Goal: Information Seeking & Learning: Check status

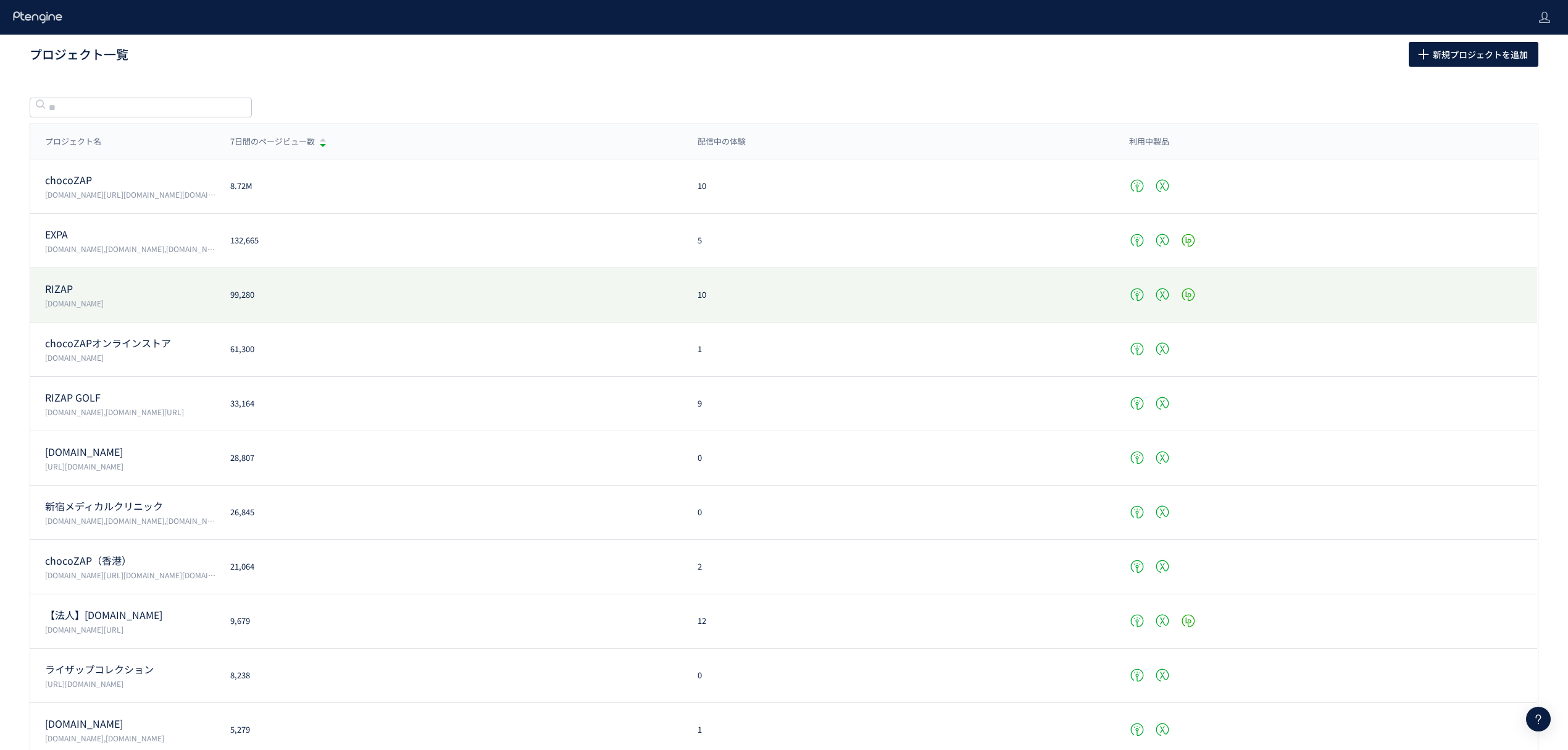
click at [136, 286] on p "RIZAP" at bounding box center [130, 288] width 170 height 14
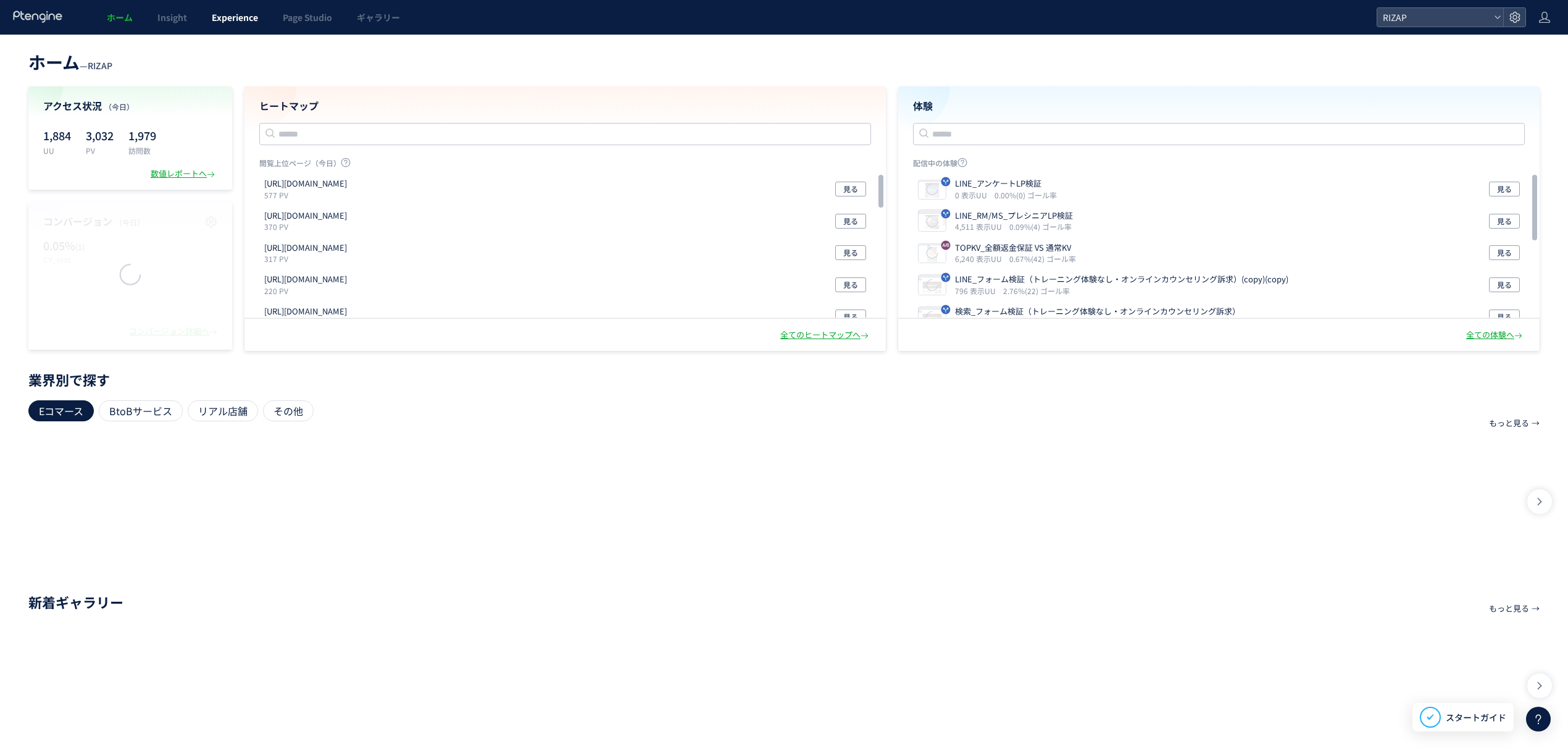
click at [238, 21] on span "Experience" at bounding box center [235, 17] width 46 height 13
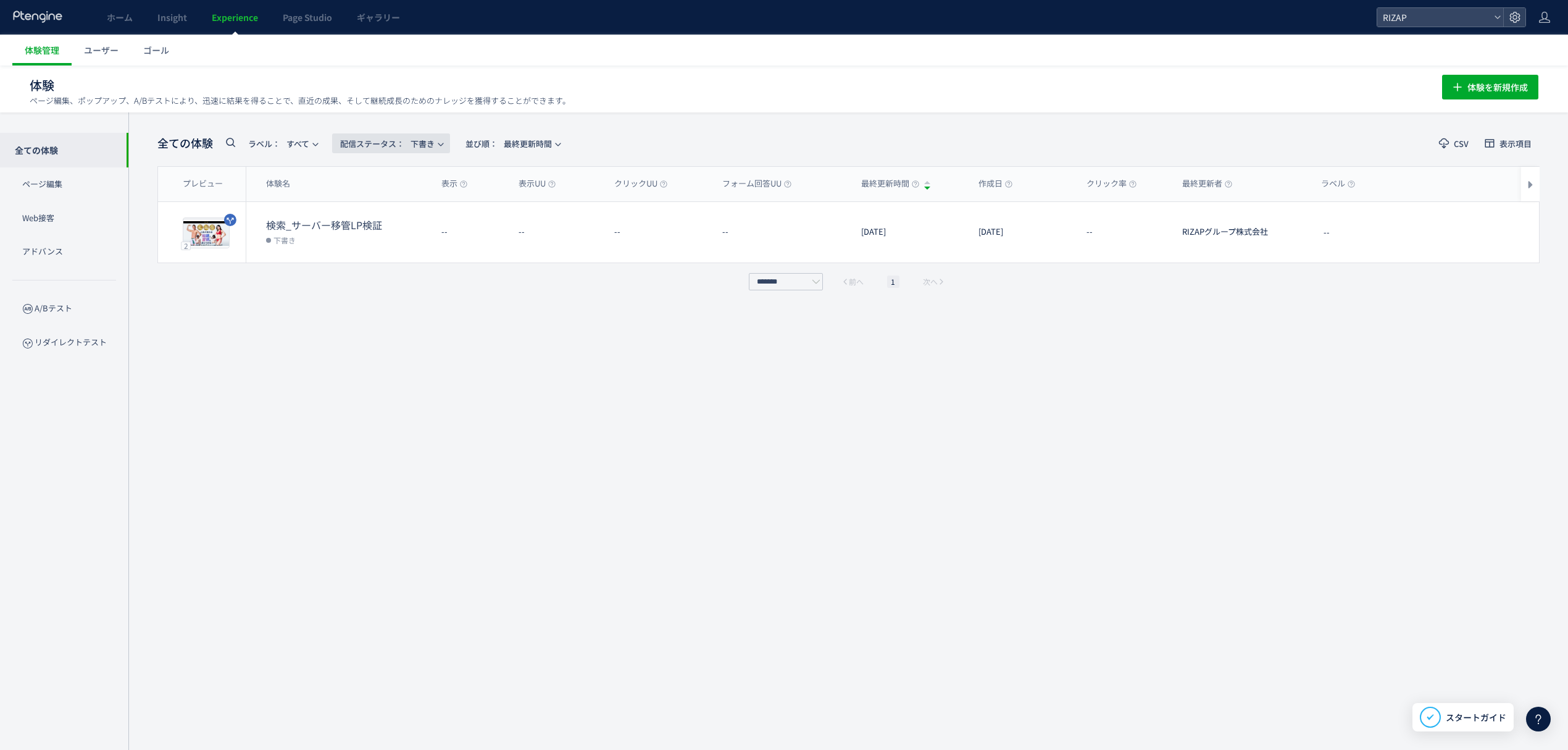
click at [431, 134] on span "配信ステータス​： 下書き" at bounding box center [387, 143] width 95 height 21
click at [408, 192] on li "配信中" at bounding box center [394, 201] width 50 height 23
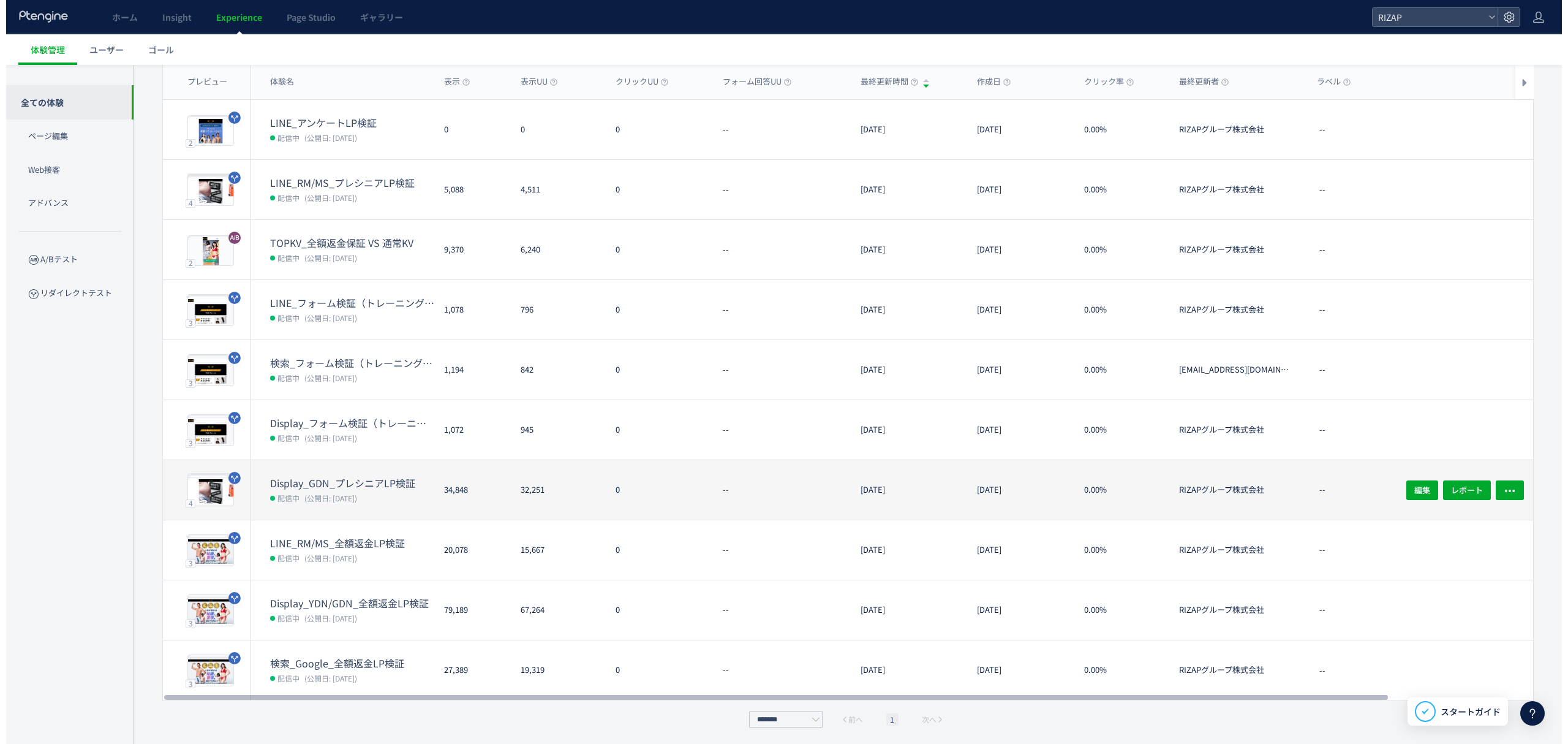
scroll to position [102, 0]
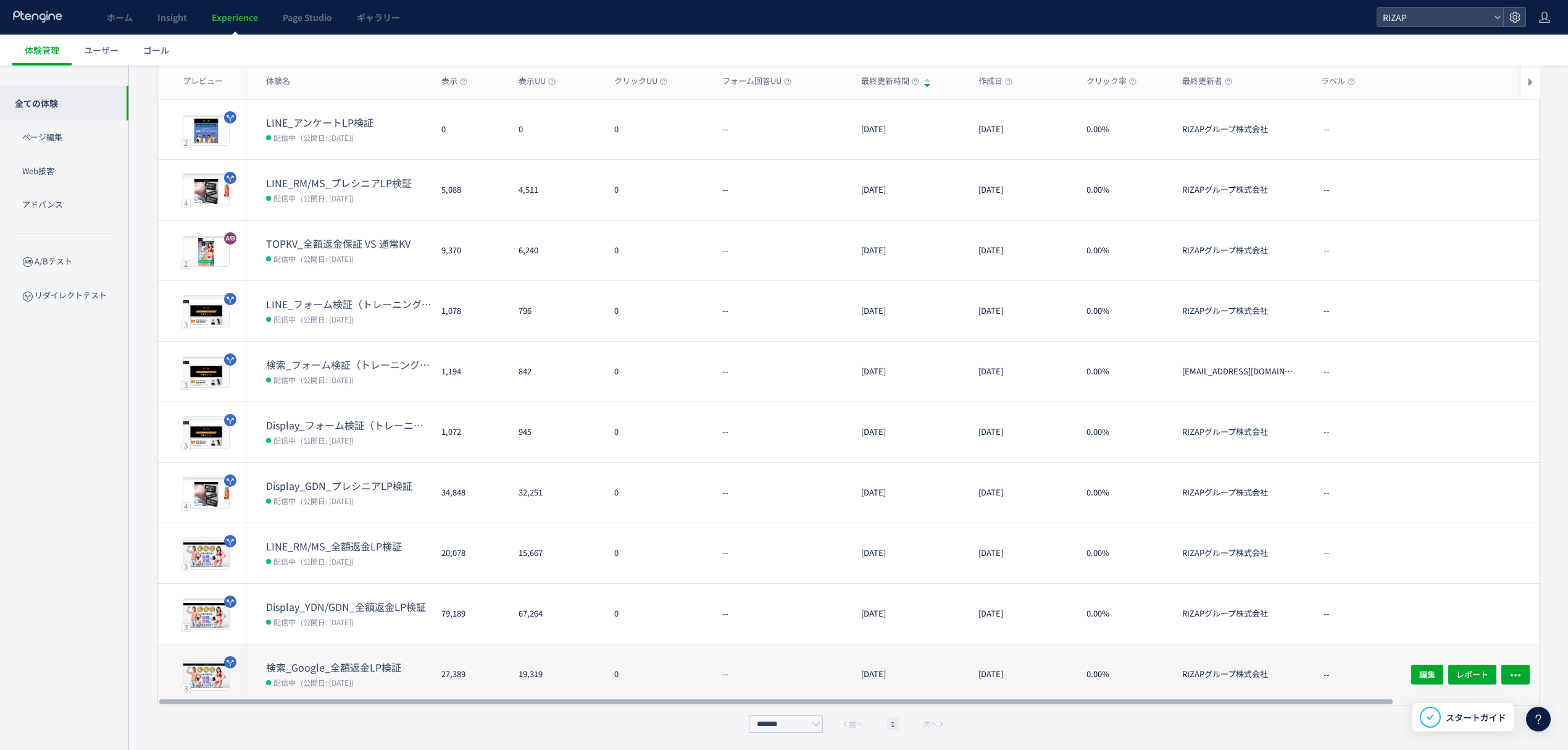
click at [358, 666] on dt "検索_Google_全額返金LP検証" at bounding box center [349, 667] width 166 height 14
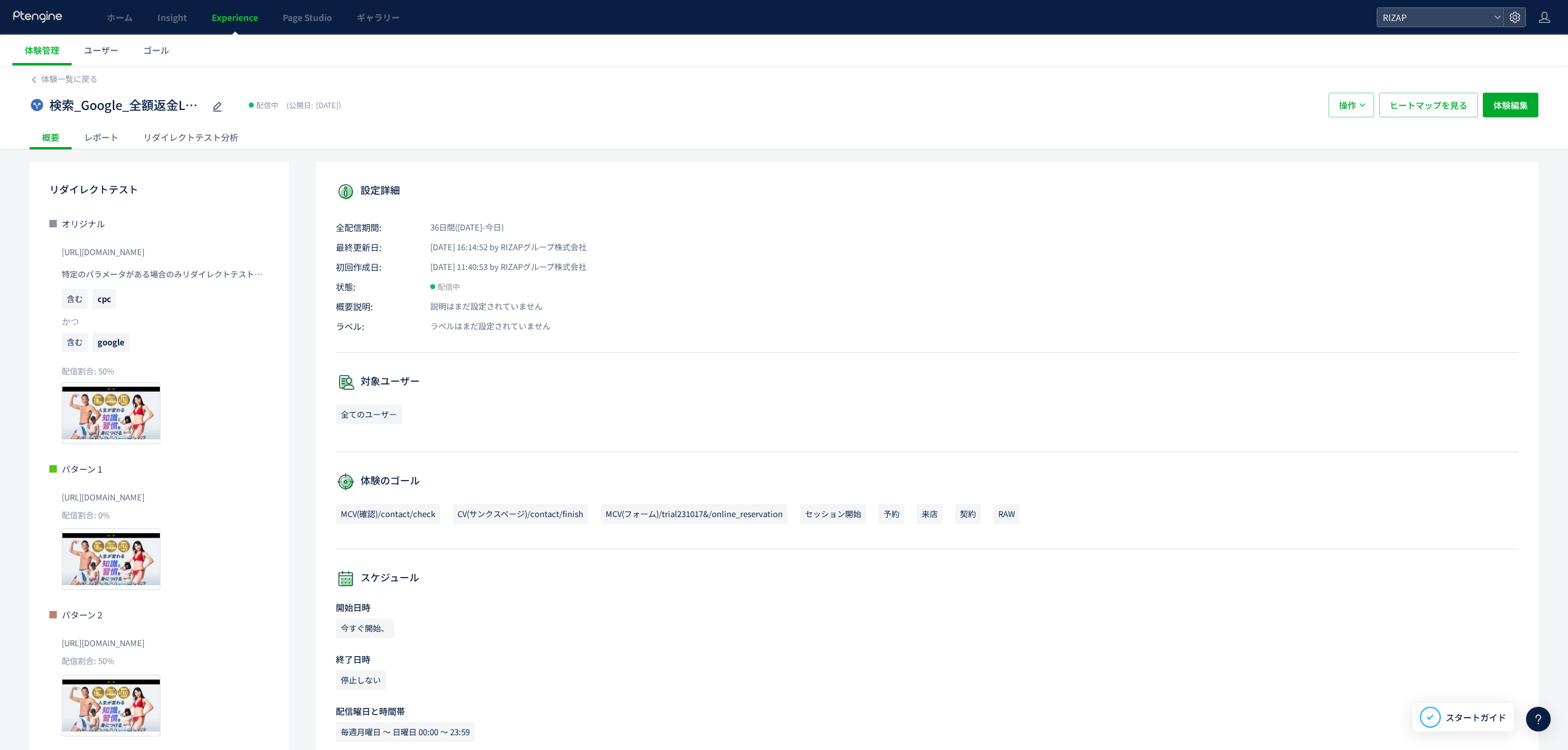
click at [109, 133] on div "レポート" at bounding box center [101, 137] width 59 height 25
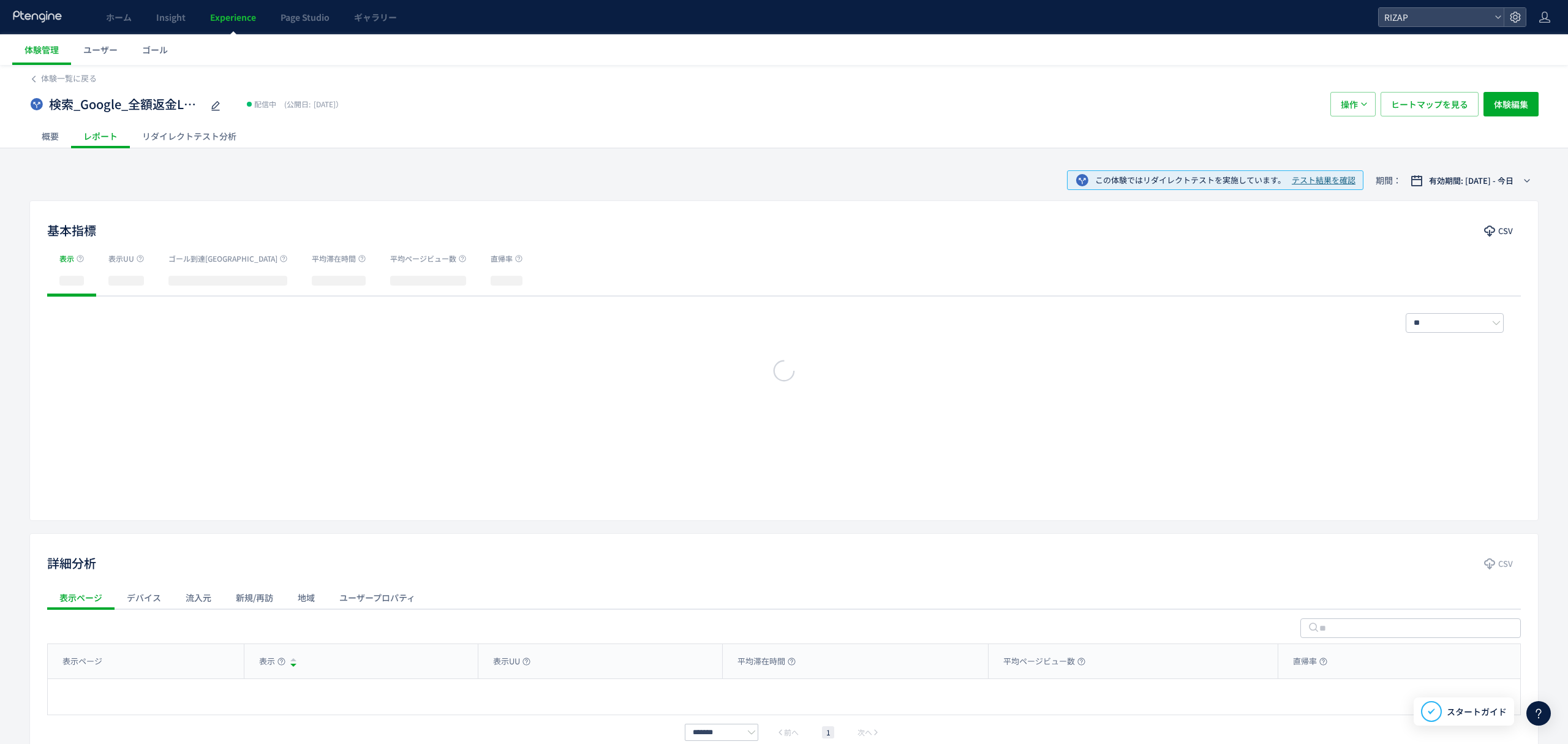
click at [204, 132] on div at bounding box center [784, 372] width 1568 height 744
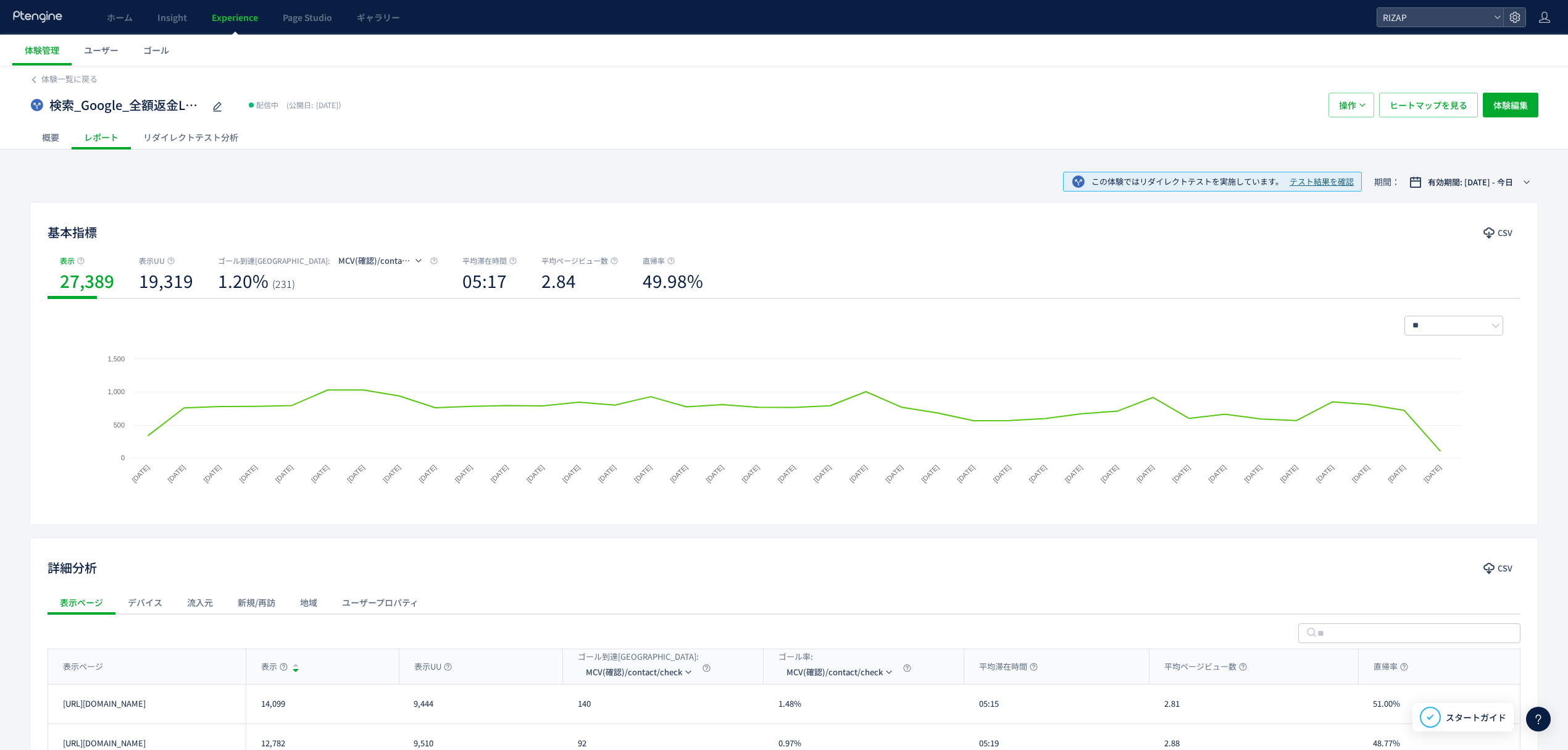
click at [217, 132] on div "リダイレクトテスト分析" at bounding box center [190, 137] width 120 height 25
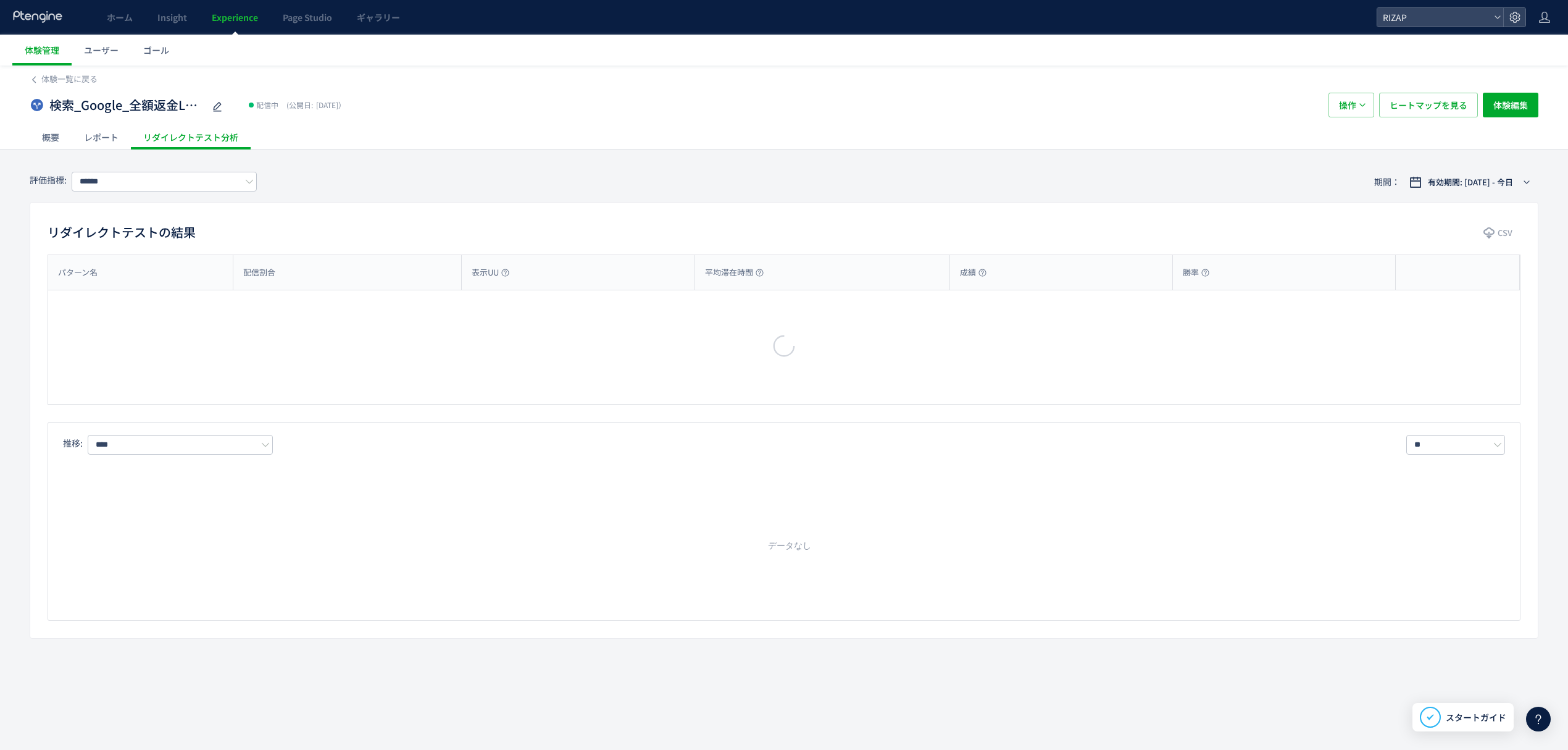
type input "**********"
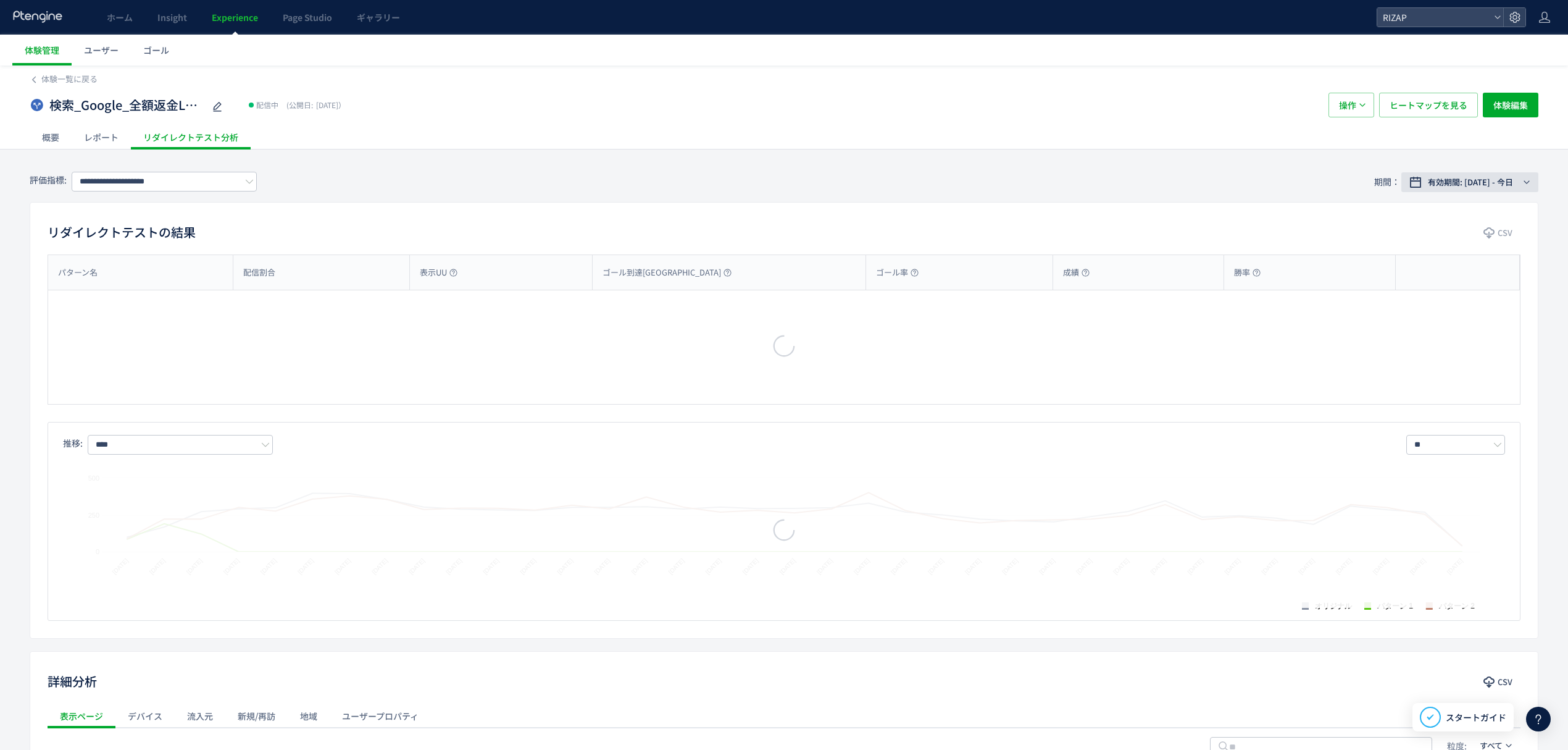
click at [1457, 188] on span "有効期間: 2025/08/26 - 今日" at bounding box center [1471, 182] width 85 height 13
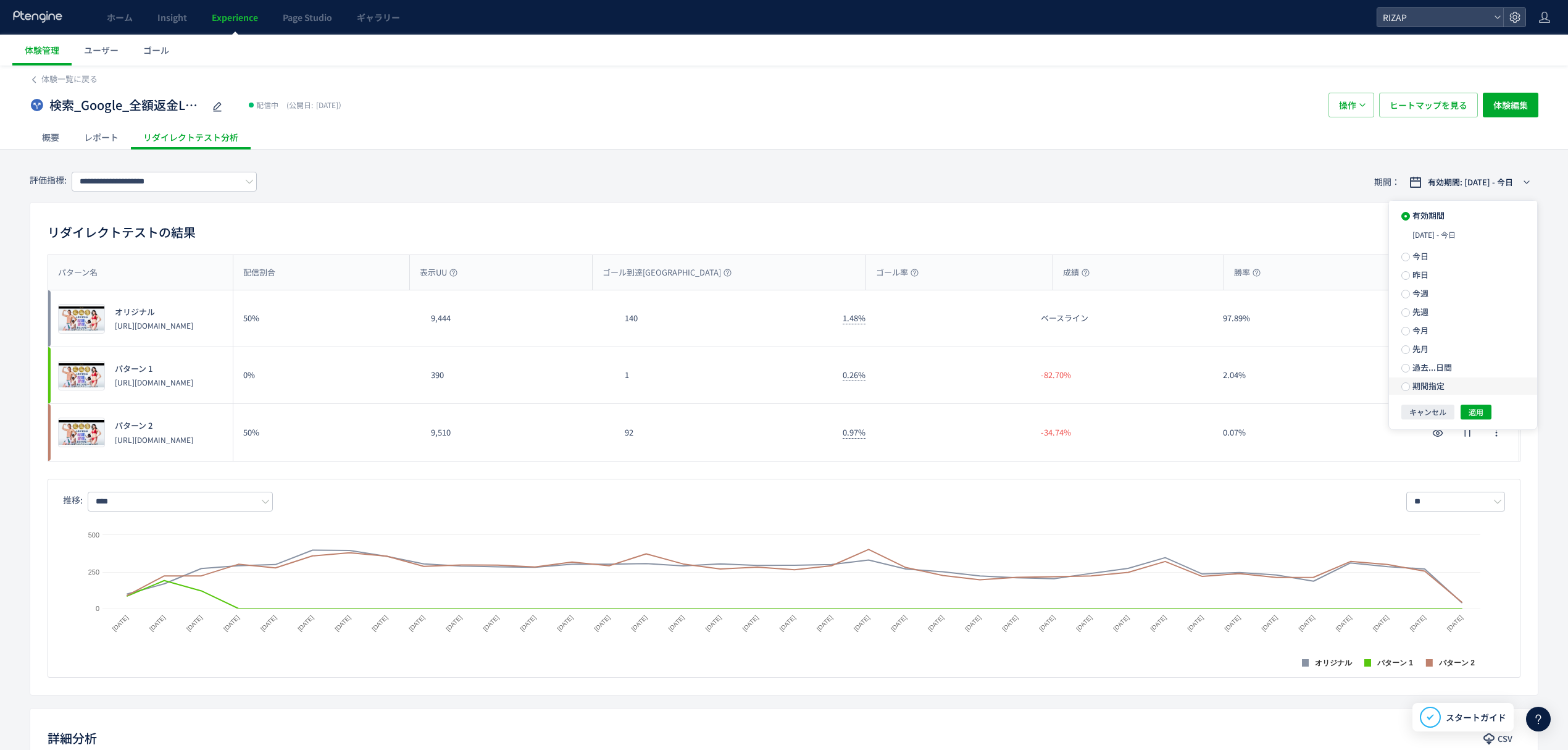
click at [1440, 388] on span "期間指定" at bounding box center [1428, 386] width 34 height 12
click at [1484, 392] on div "**********" at bounding box center [1469, 386] width 113 height 23
click at [1036, 315] on icon "button" at bounding box center [1037, 318] width 7 height 7
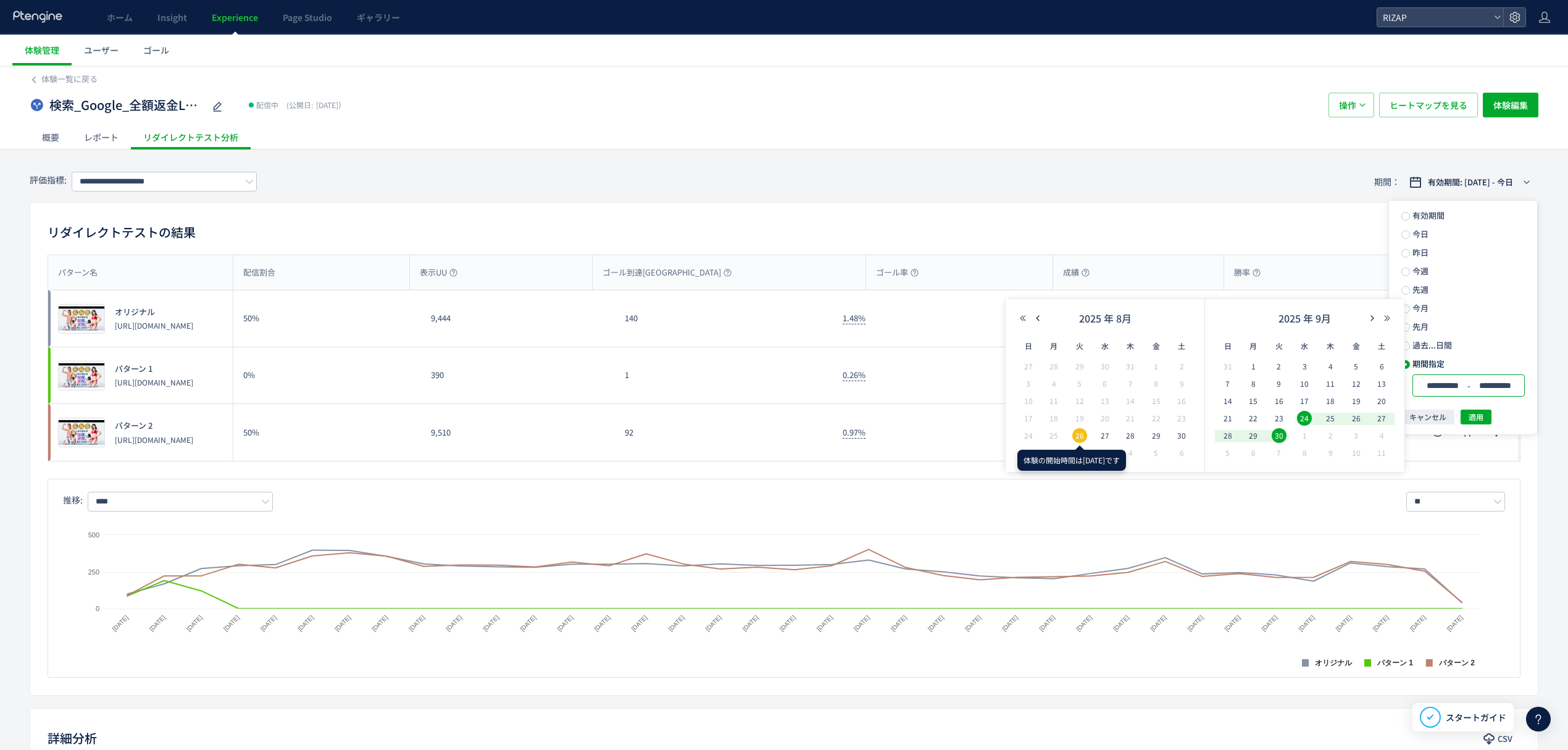
click at [1079, 436] on span "26" at bounding box center [1080, 436] width 15 height 15
click at [1276, 415] on span "23" at bounding box center [1279, 418] width 15 height 15
type input "**********"
click at [1481, 418] on span "適用" at bounding box center [1476, 417] width 15 height 15
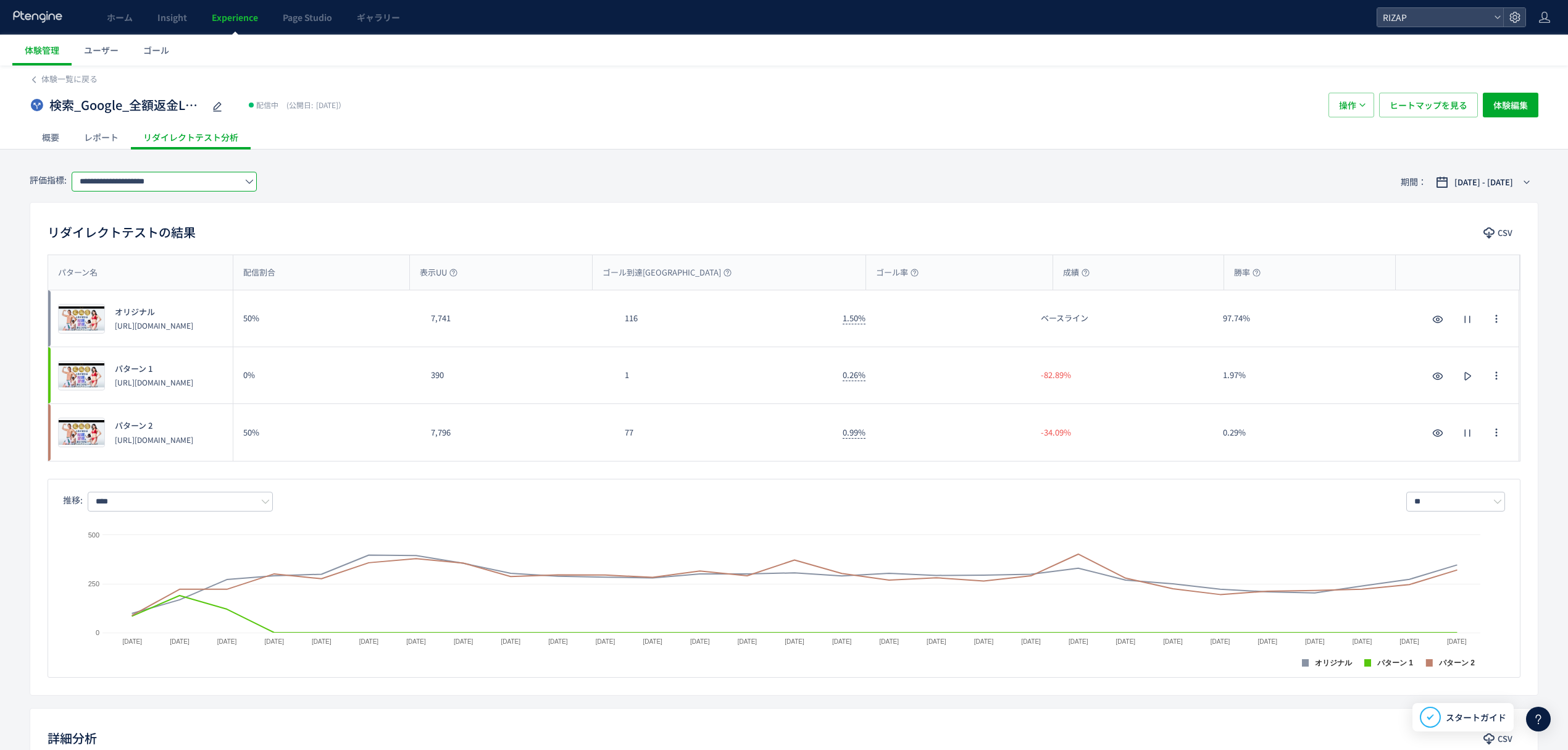
click at [132, 181] on input "**********" at bounding box center [164, 182] width 185 height 20
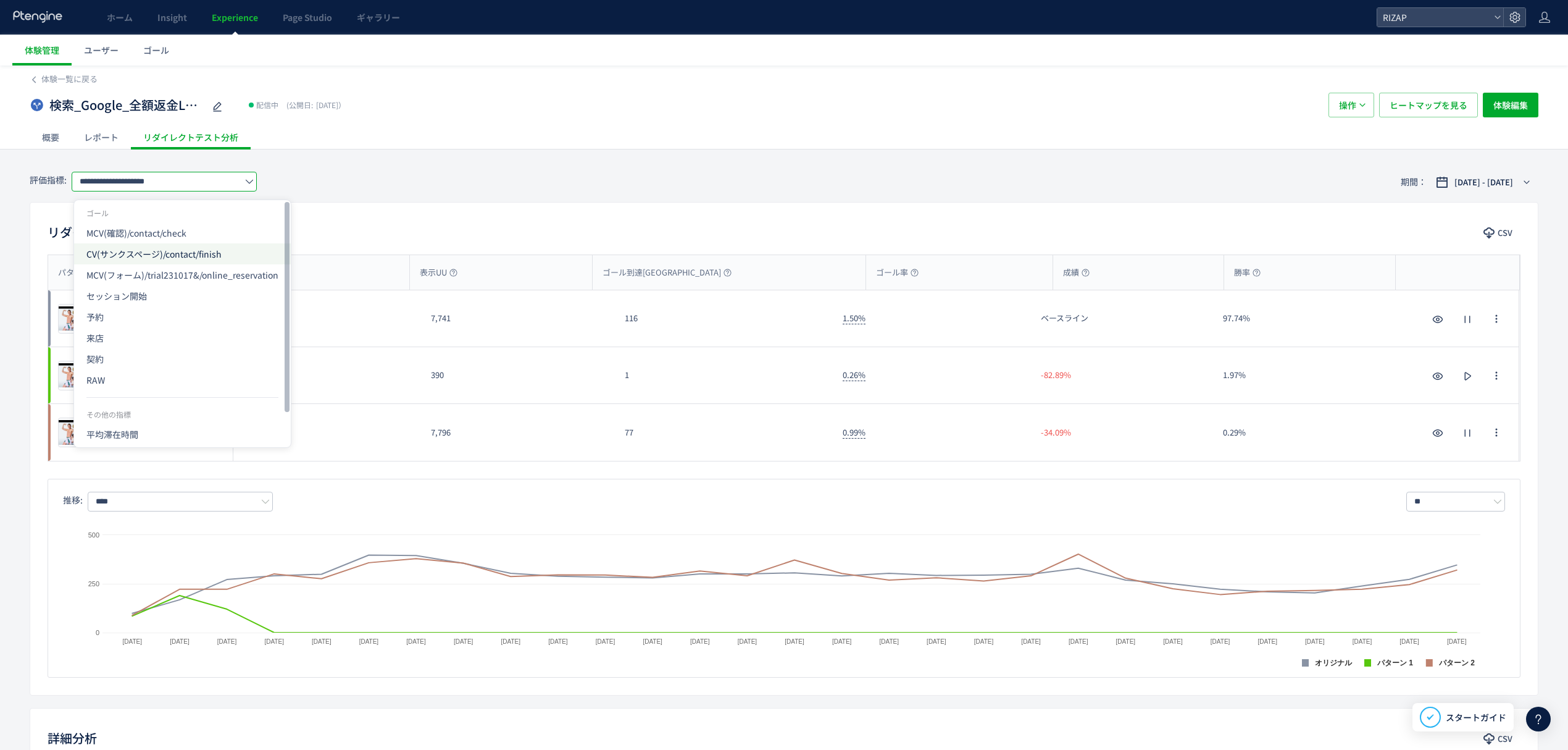
click at [121, 255] on span "CV(サンクスページ)/contact/finish" at bounding box center [182, 254] width 192 height 21
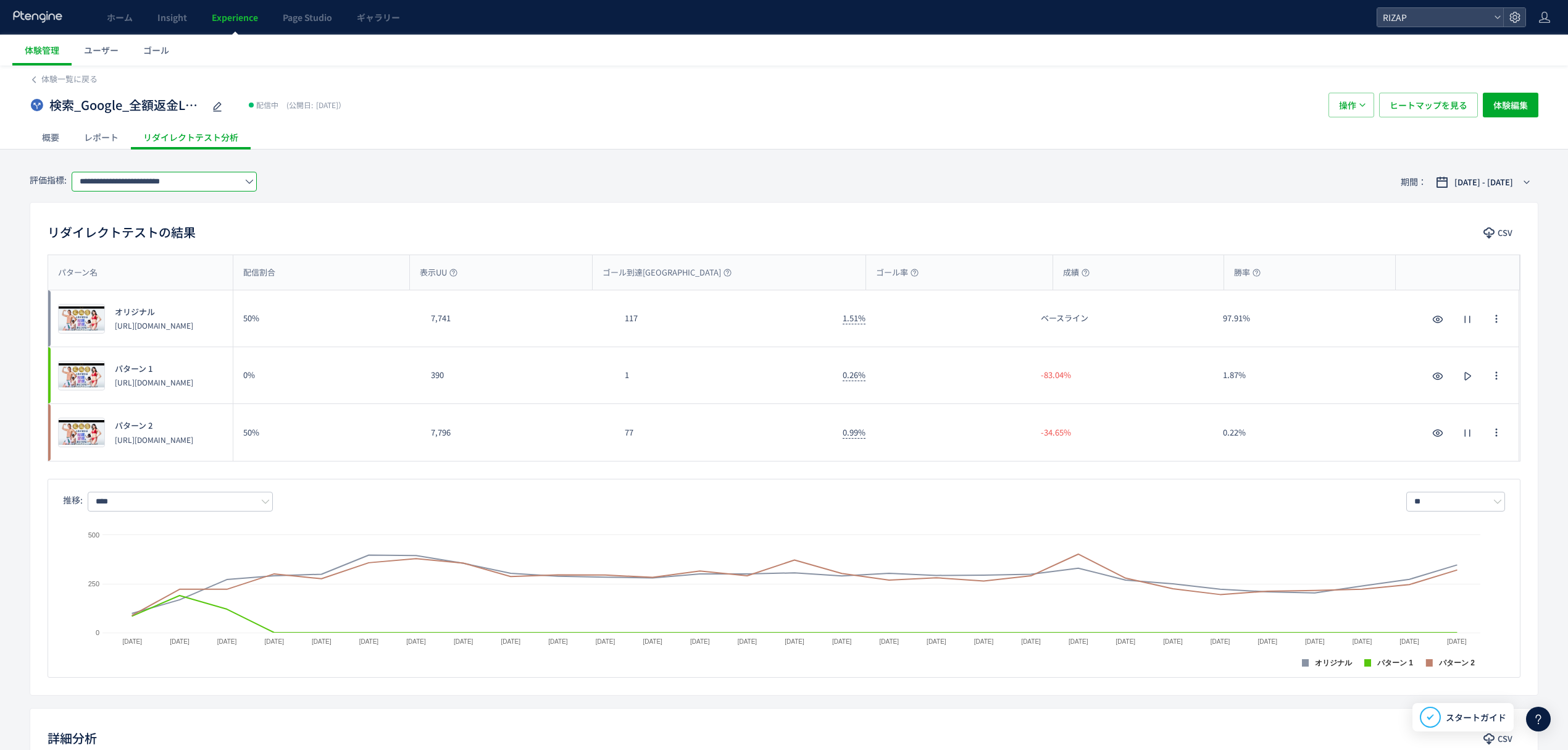
click at [142, 184] on input "**********" at bounding box center [164, 182] width 185 height 20
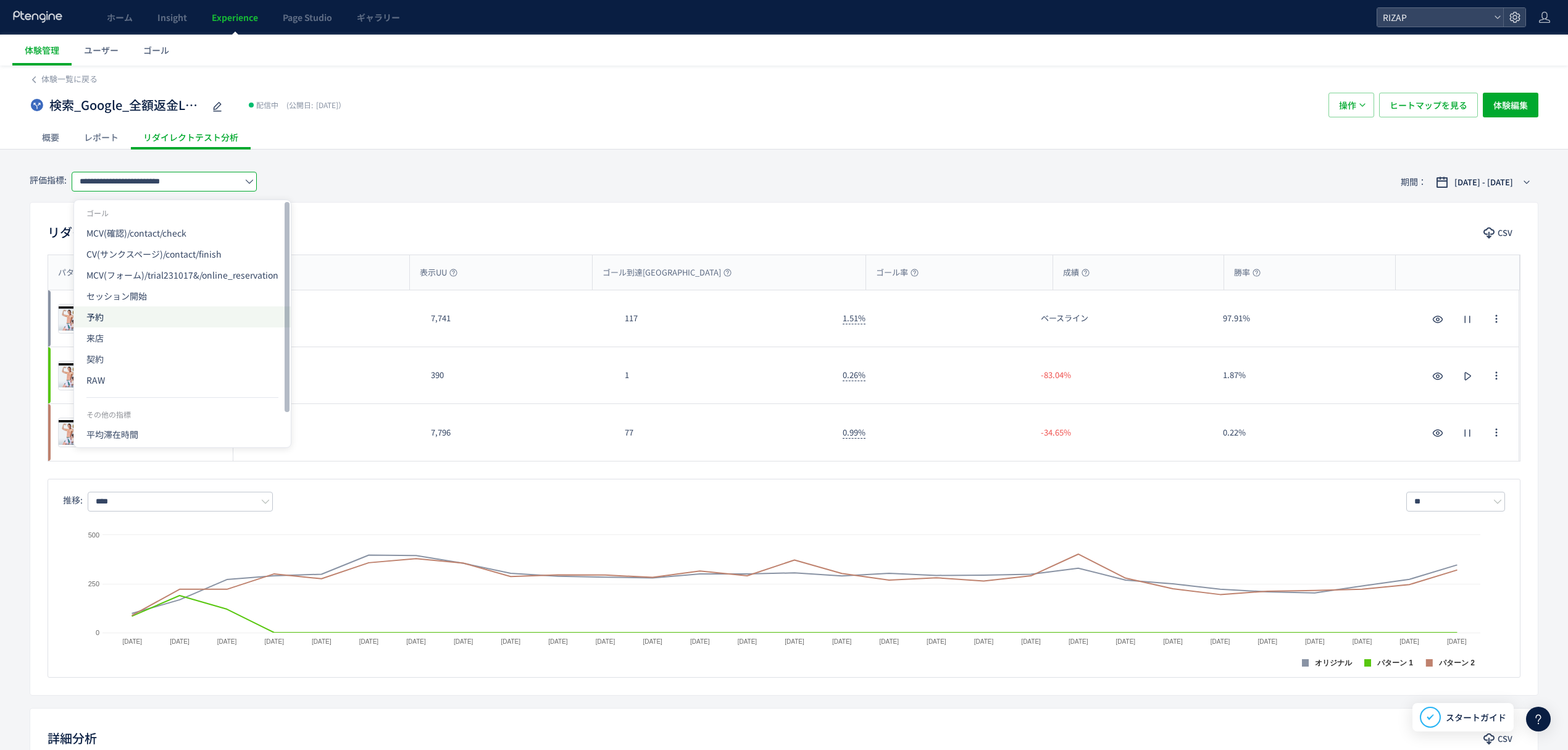
click at [140, 314] on span "予約" at bounding box center [182, 317] width 192 height 21
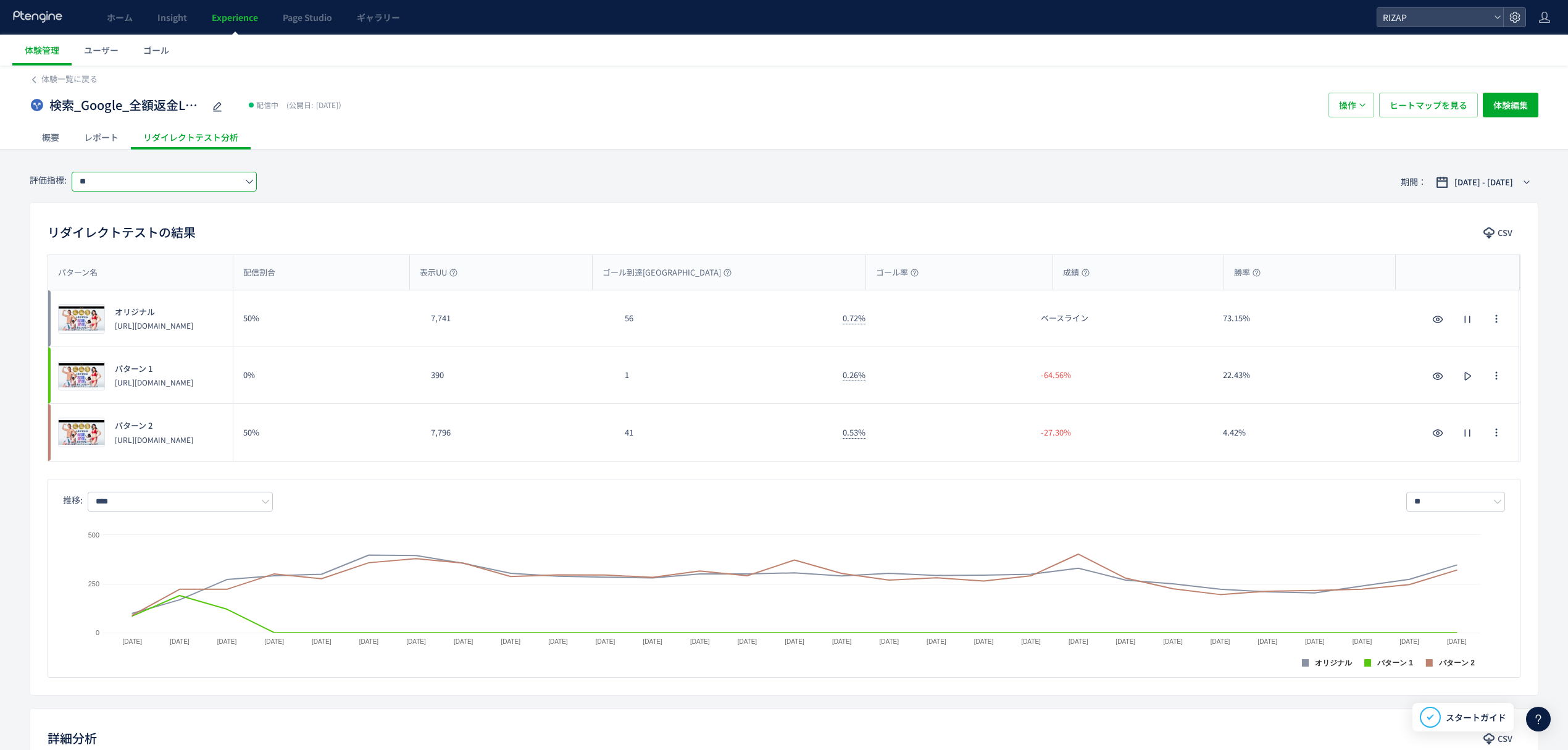
click at [140, 188] on input "**" at bounding box center [164, 182] width 185 height 20
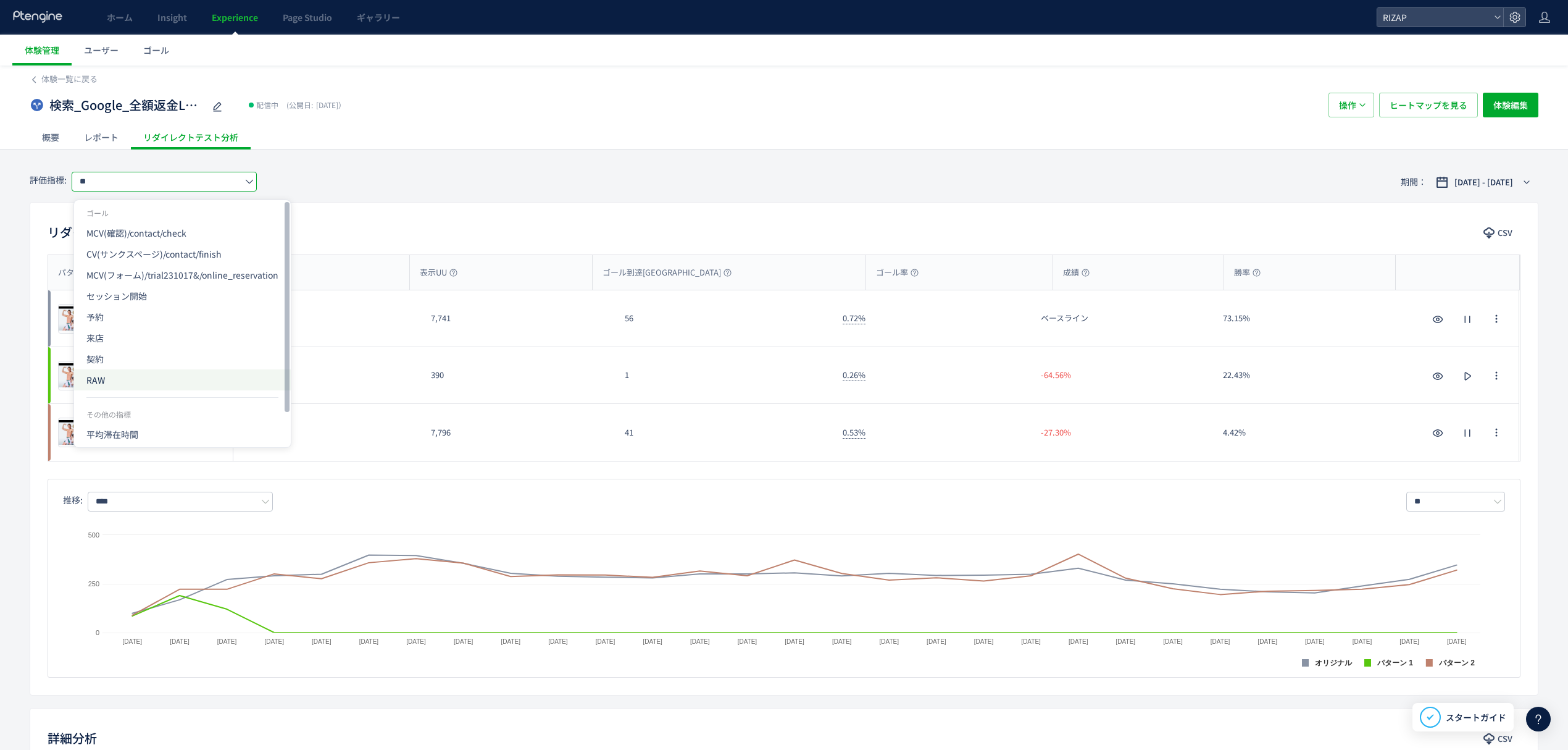
click at [130, 379] on span "RAW" at bounding box center [182, 380] width 192 height 21
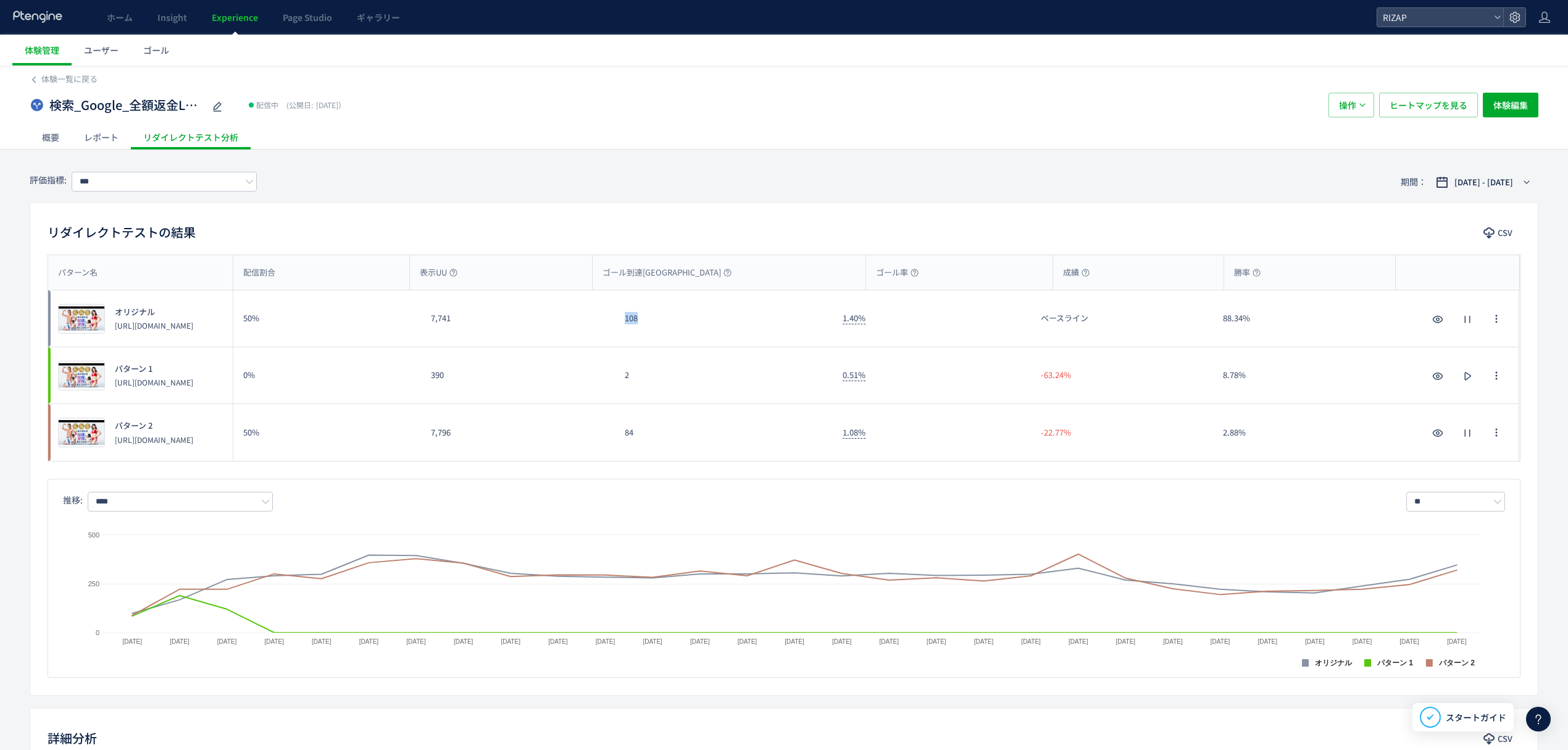
drag, startPoint x: 663, startPoint y: 324, endPoint x: 620, endPoint y: 328, distance: 43.2
click at [620, 328] on div "108" at bounding box center [724, 318] width 218 height 56
copy div "108"
drag, startPoint x: 642, startPoint y: 446, endPoint x: 608, endPoint y: 445, distance: 34.0
click at [608, 445] on div "プレビュー パターン 2 https://lp.rizap.jp/lp/guarantee-250826/a/ 50% 7,796 84 1.08% -22.…" at bounding box center [784, 432] width 1471 height 57
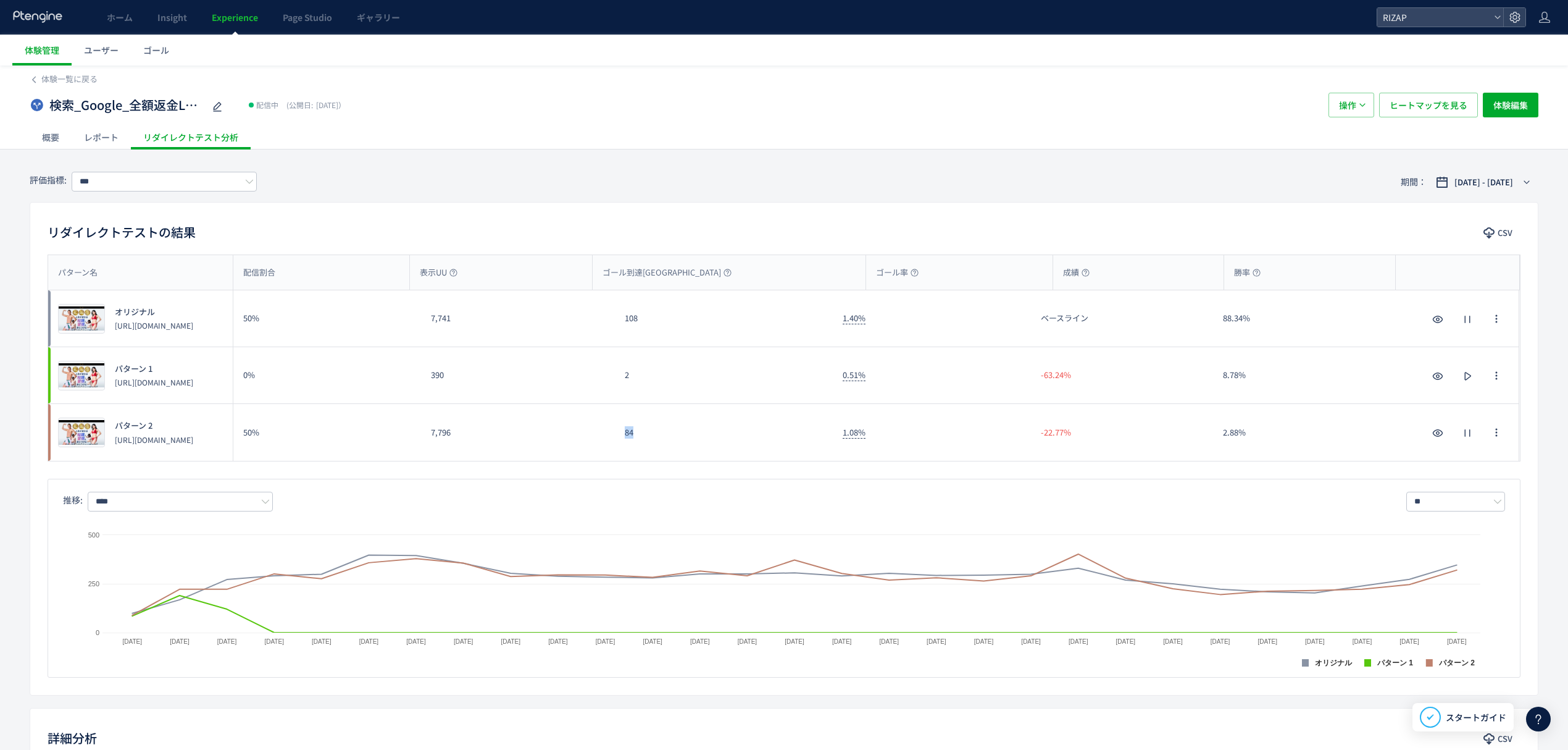
copy div "84"
click at [211, 179] on input "***" at bounding box center [164, 182] width 185 height 20
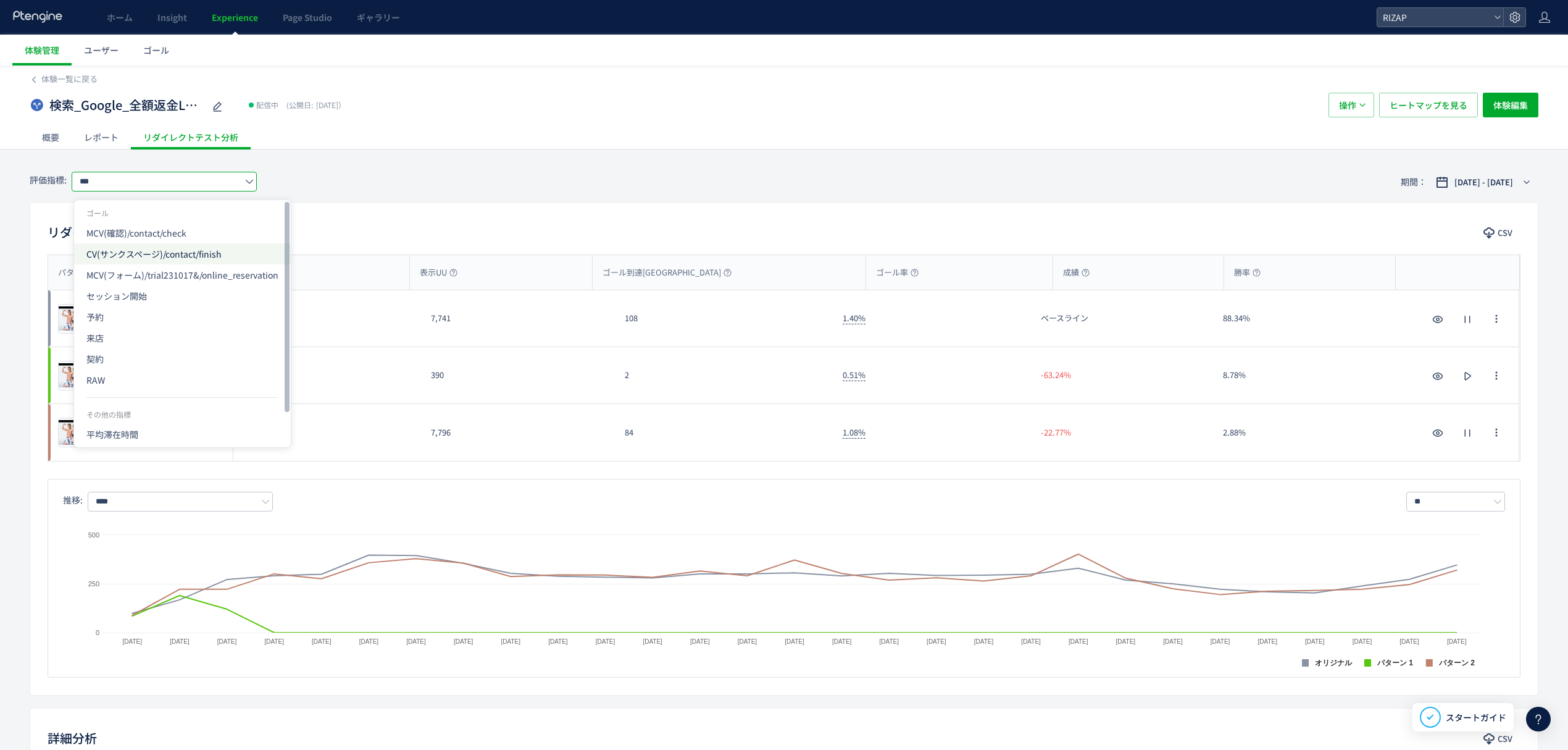
click at [123, 250] on span "CV(サンクスページ)/contact/finish" at bounding box center [182, 254] width 192 height 21
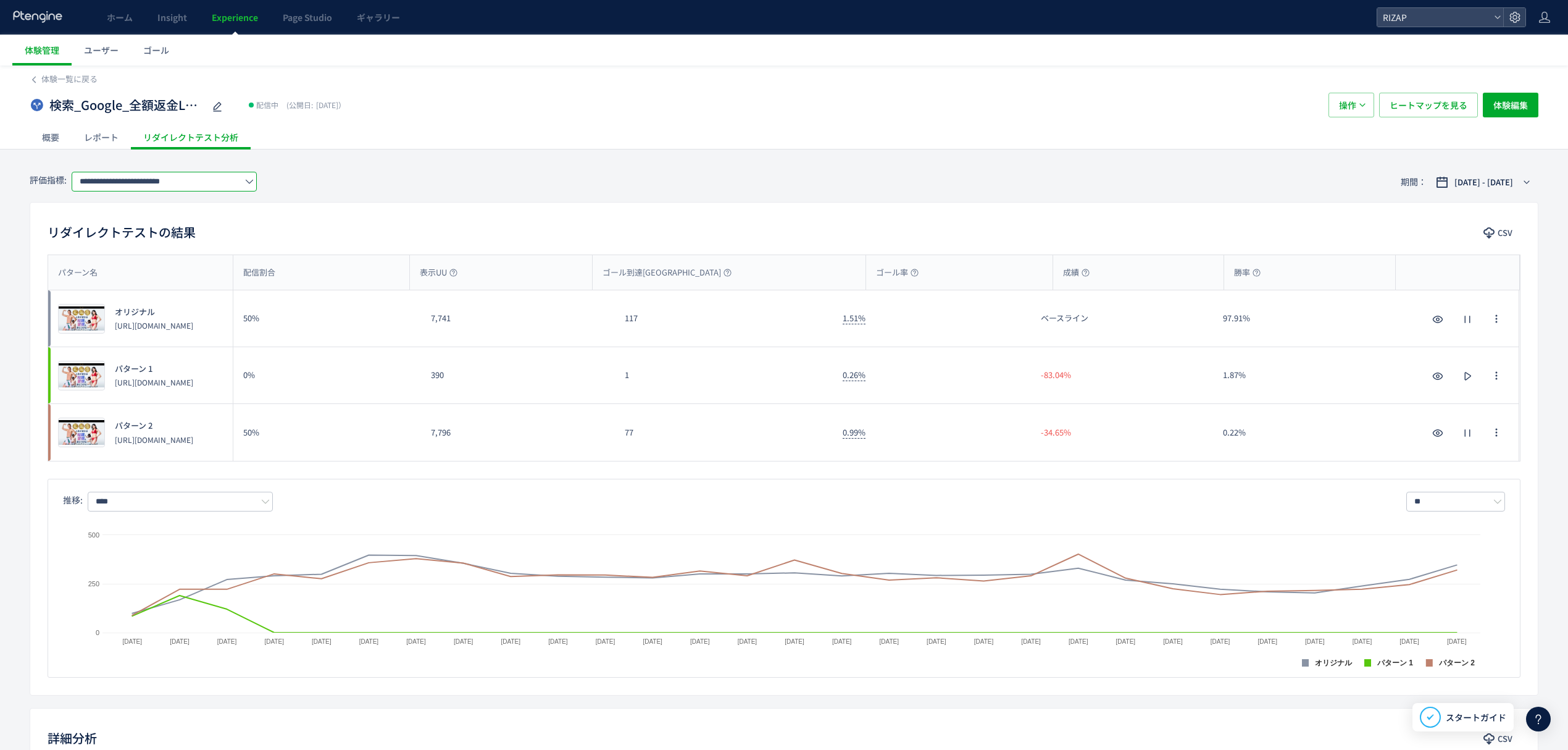
click at [117, 186] on input "**********" at bounding box center [164, 182] width 185 height 20
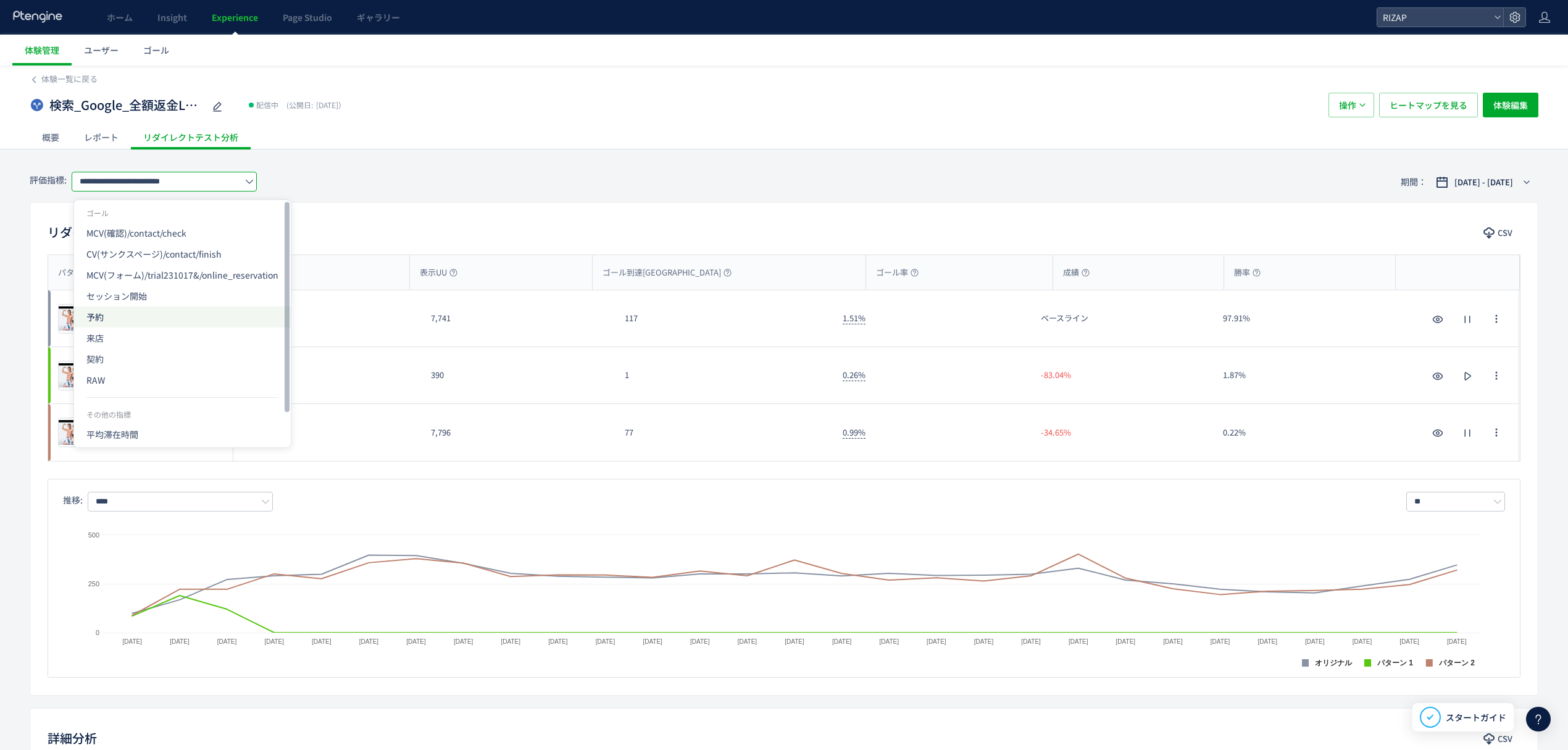
click at [124, 324] on span "予約" at bounding box center [182, 317] width 192 height 21
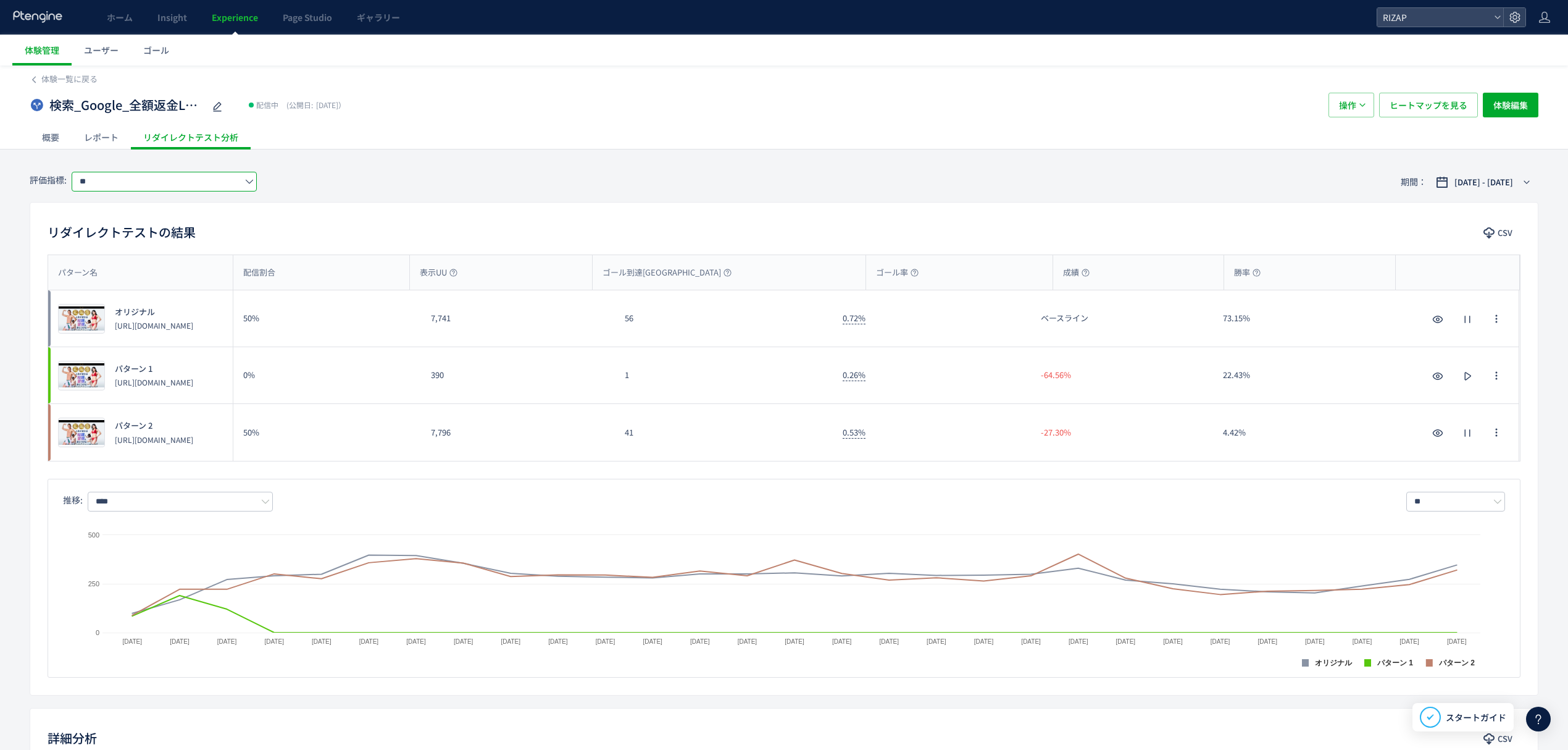
click at [157, 183] on input "**" at bounding box center [164, 182] width 185 height 20
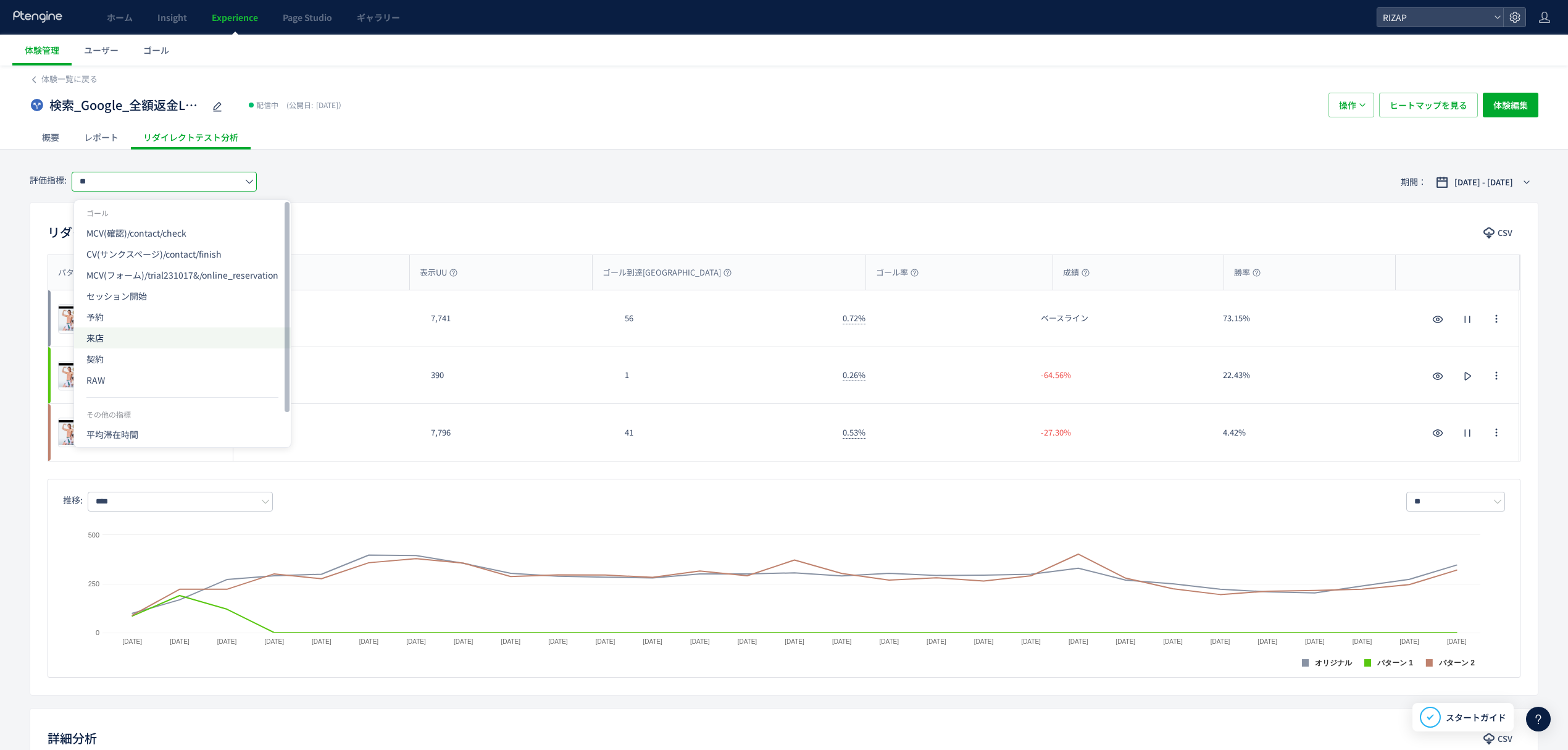
click at [141, 345] on span "来店" at bounding box center [182, 338] width 192 height 21
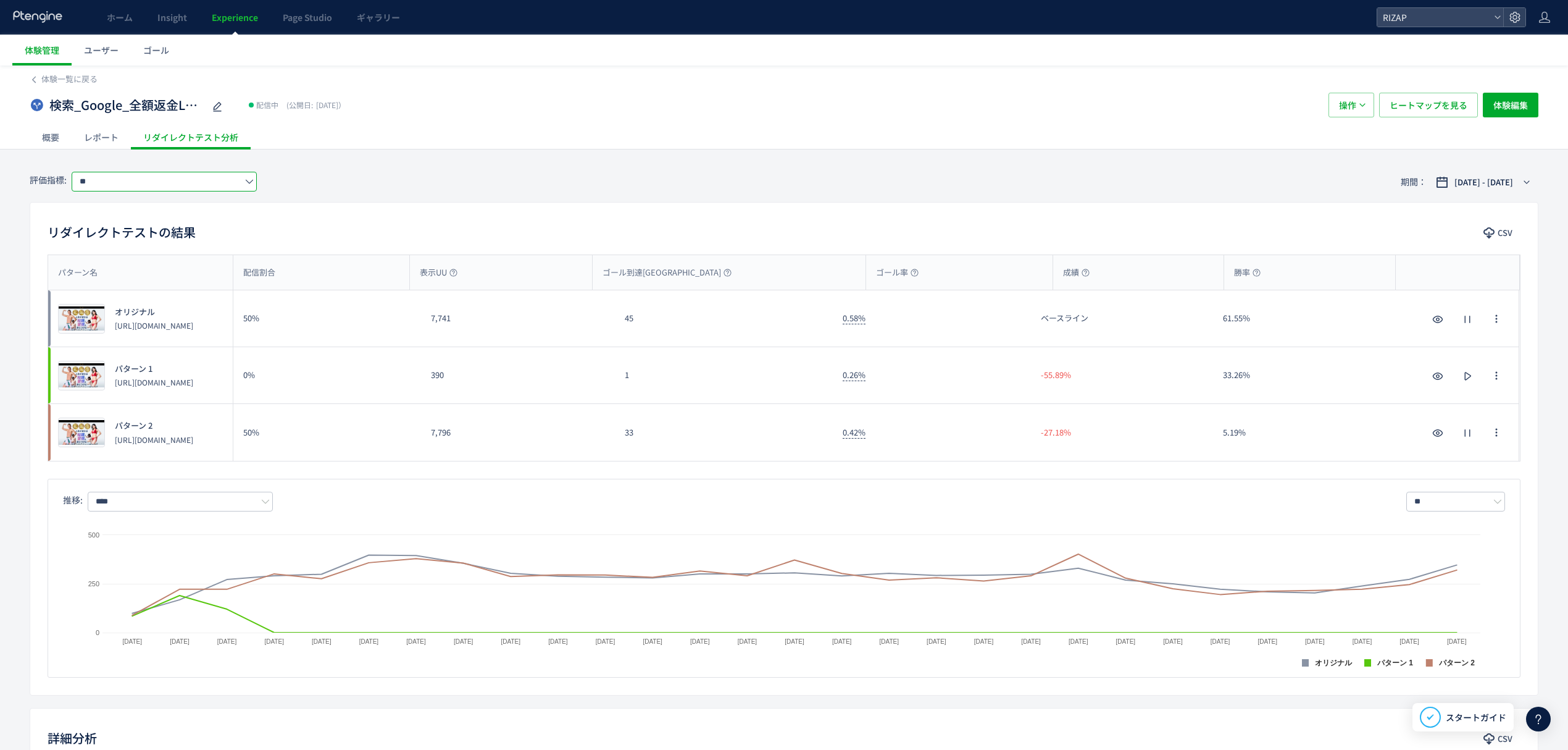
click at [148, 185] on input "**" at bounding box center [164, 182] width 185 height 20
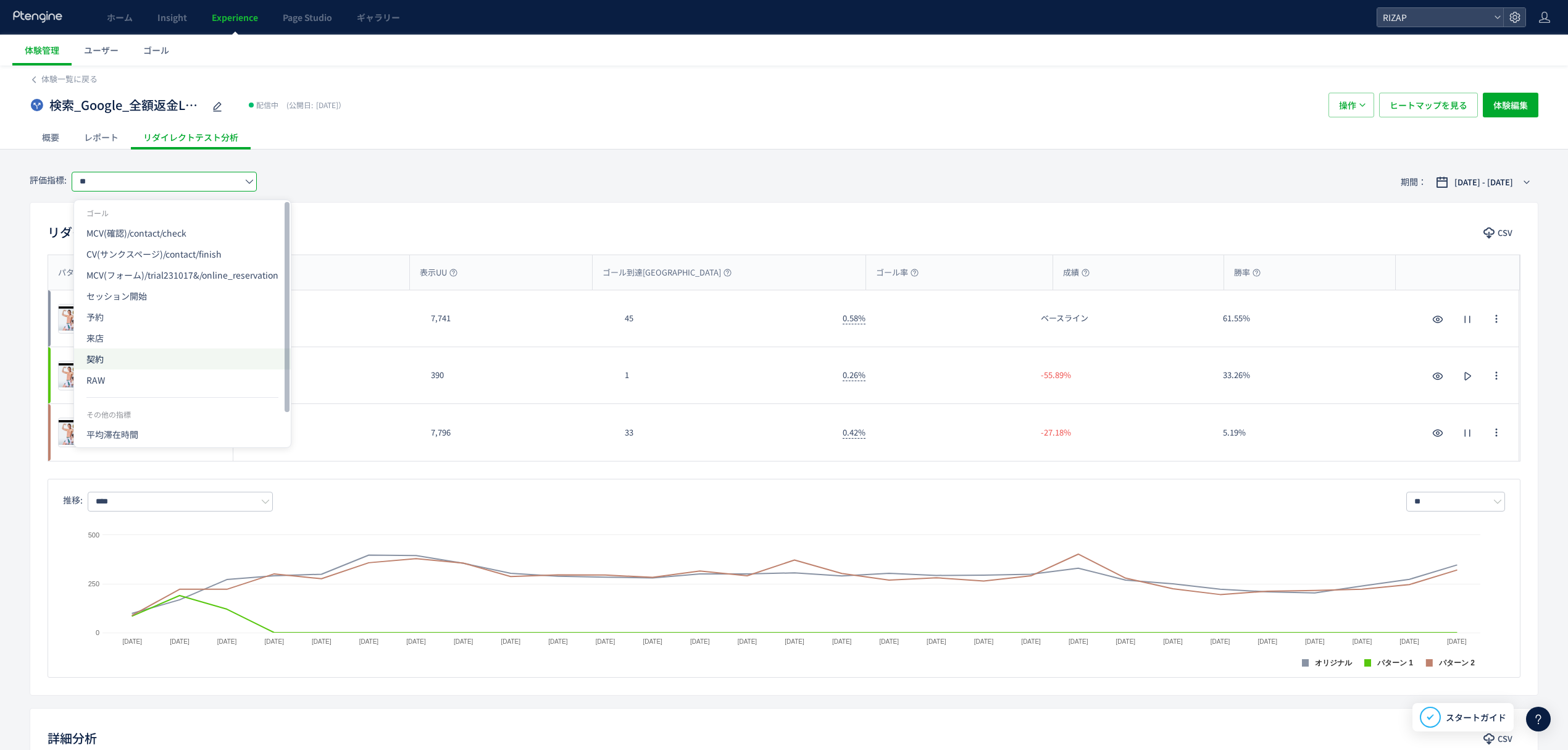
click at [137, 356] on span "契約" at bounding box center [182, 359] width 192 height 21
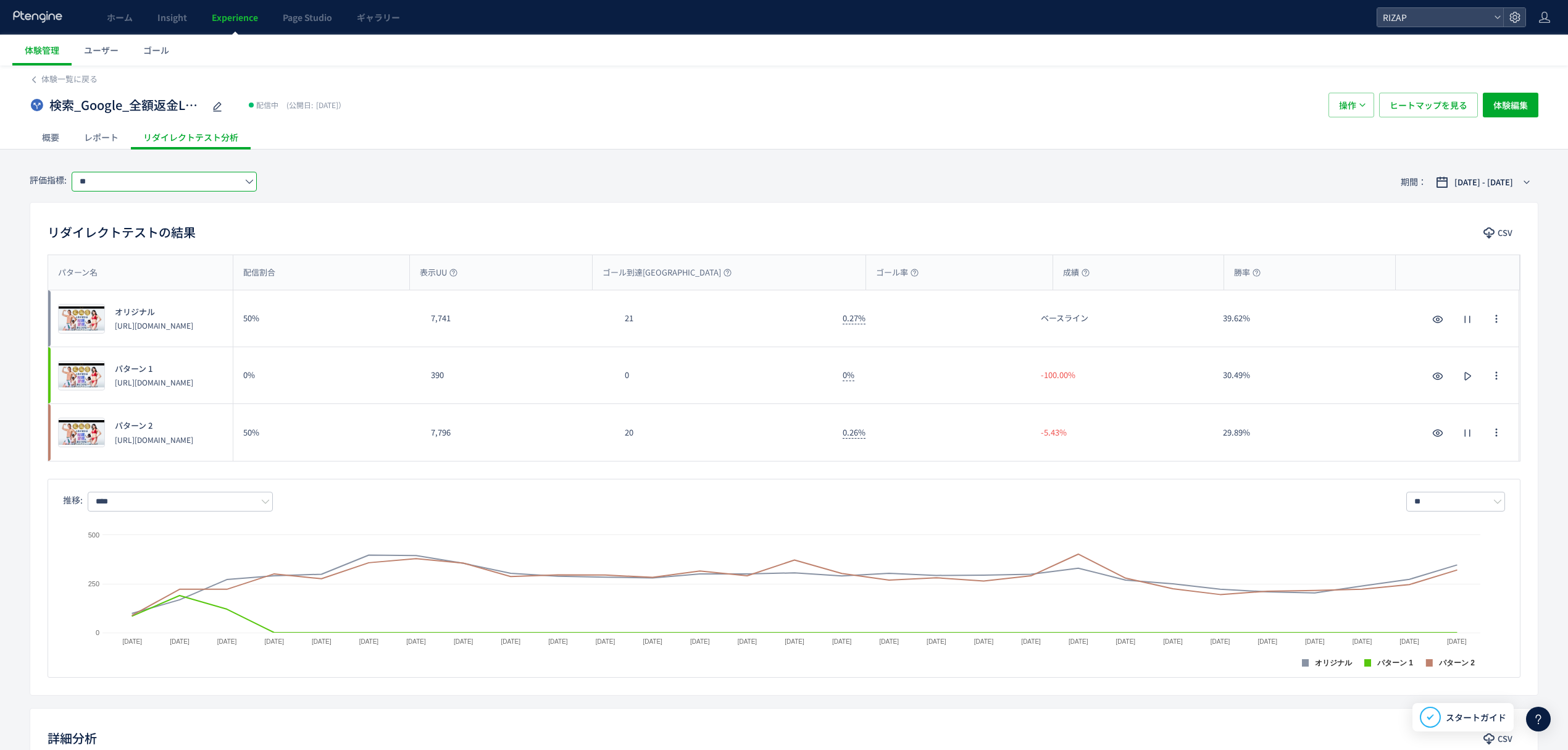
click at [134, 184] on input "**" at bounding box center [164, 182] width 185 height 20
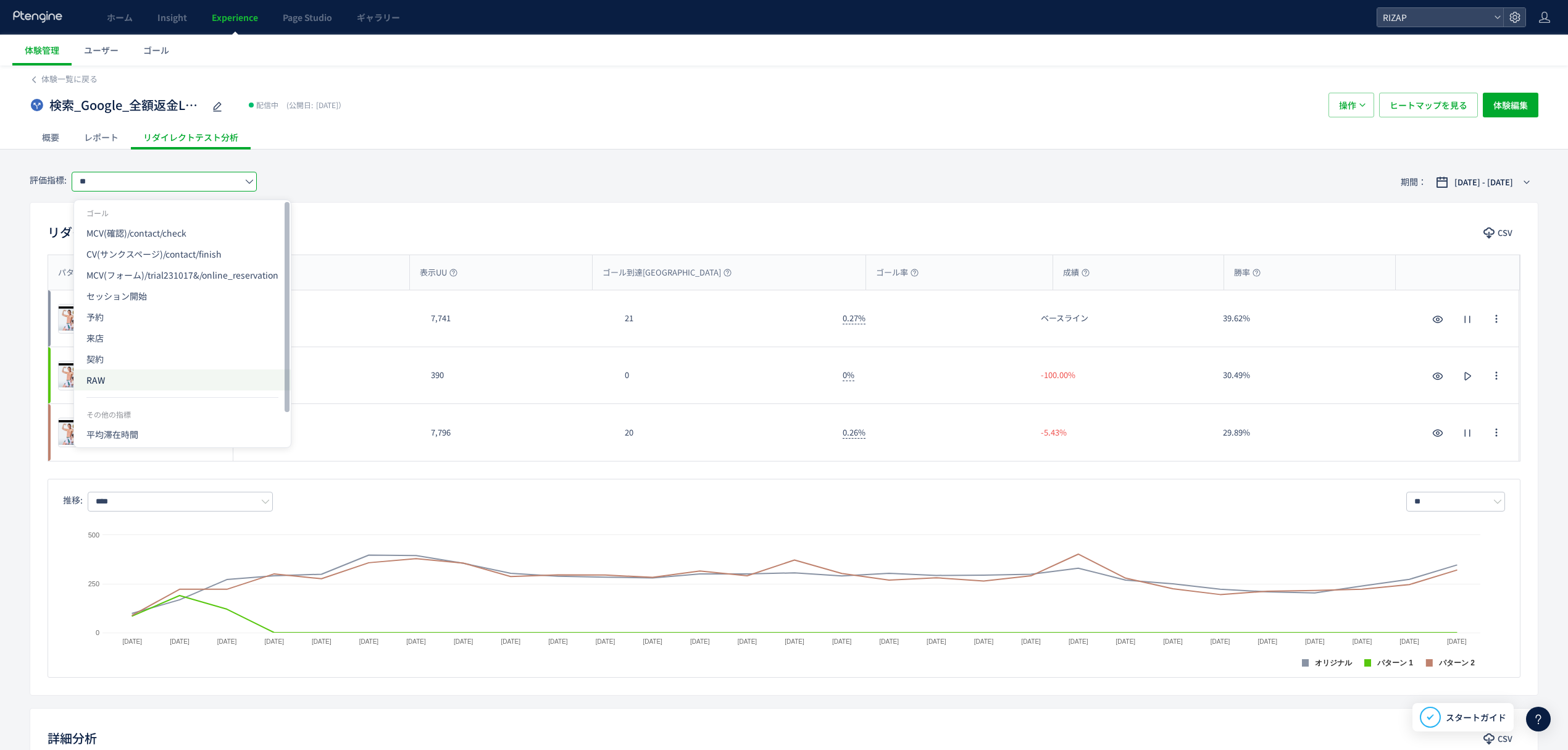
scroll to position [43, 0]
click at [126, 246] on span "セッション開始" at bounding box center [182, 253] width 192 height 21
type input "*******"
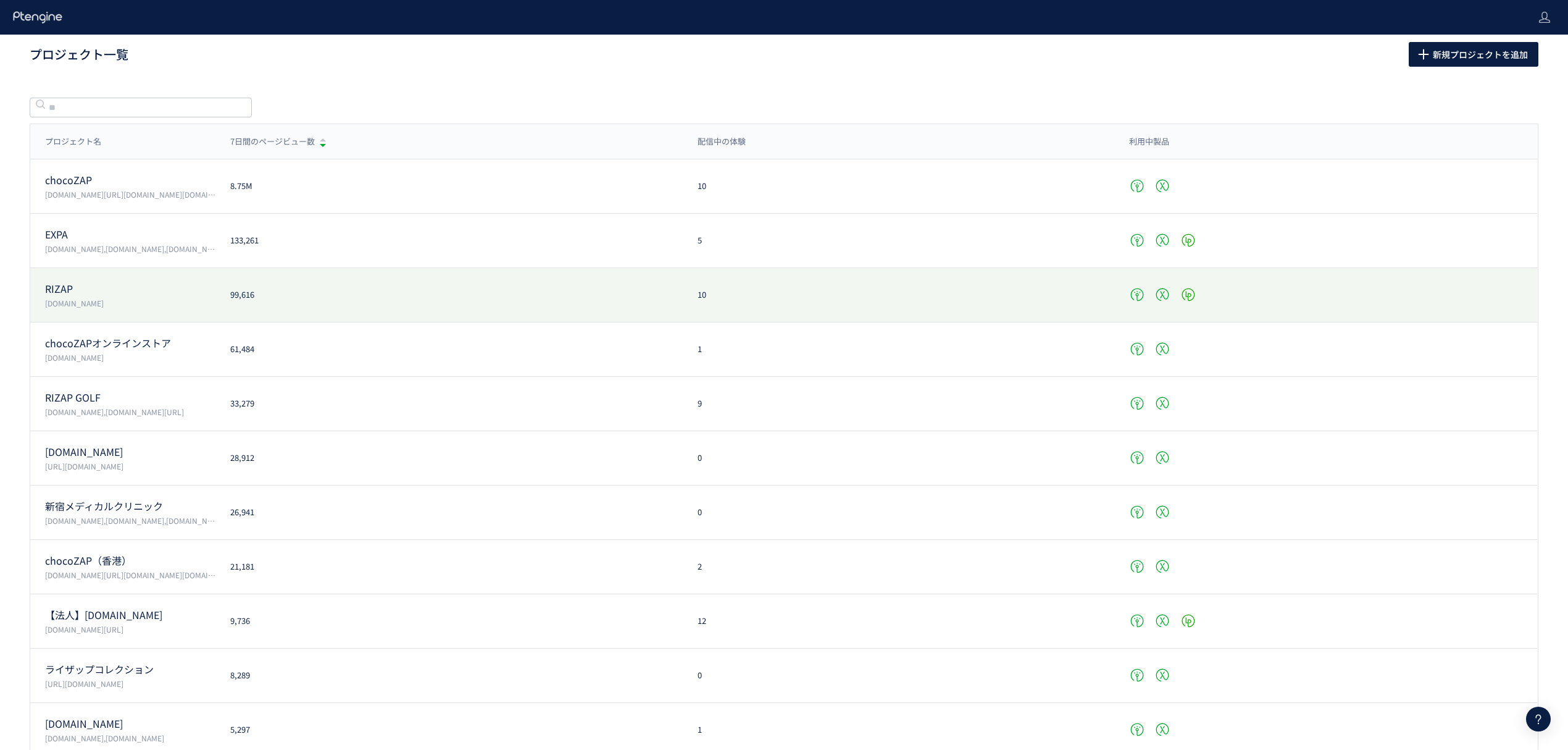
click at [110, 290] on p "RIZAP" at bounding box center [130, 288] width 170 height 14
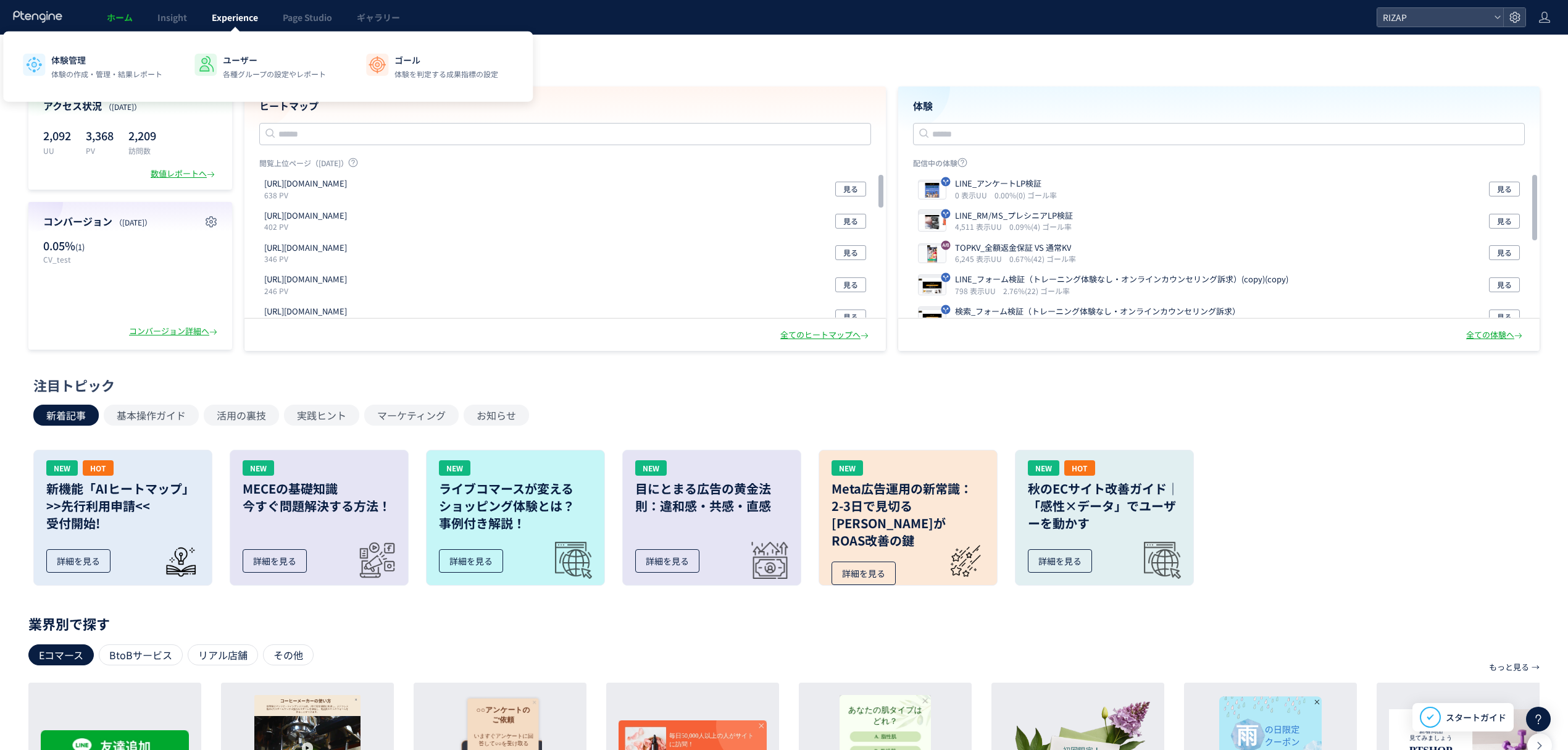
click at [240, 21] on span "Experience" at bounding box center [235, 17] width 46 height 13
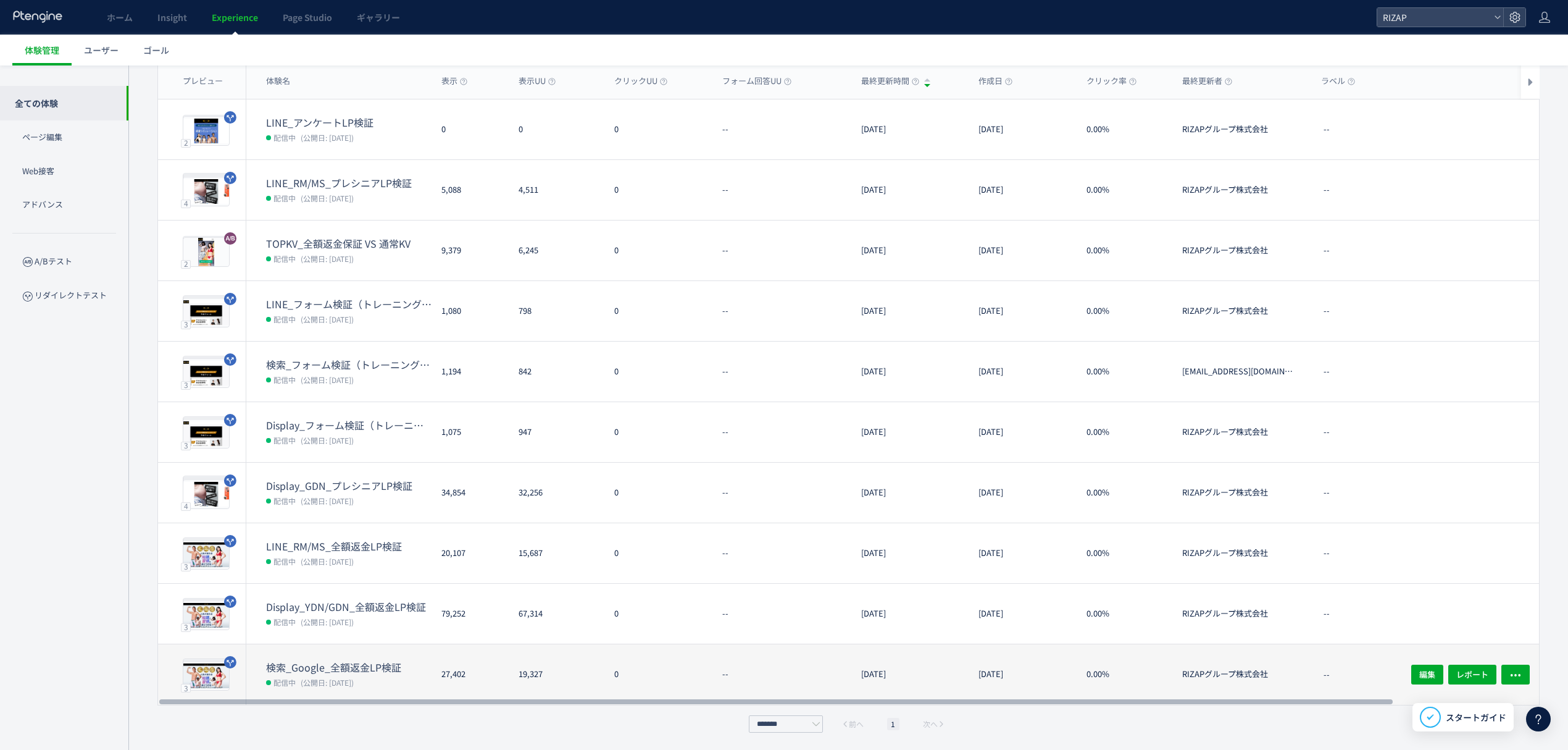
click at [341, 674] on dd "配信中 (公開日: 2025/08/26)" at bounding box center [349, 682] width 166 height 16
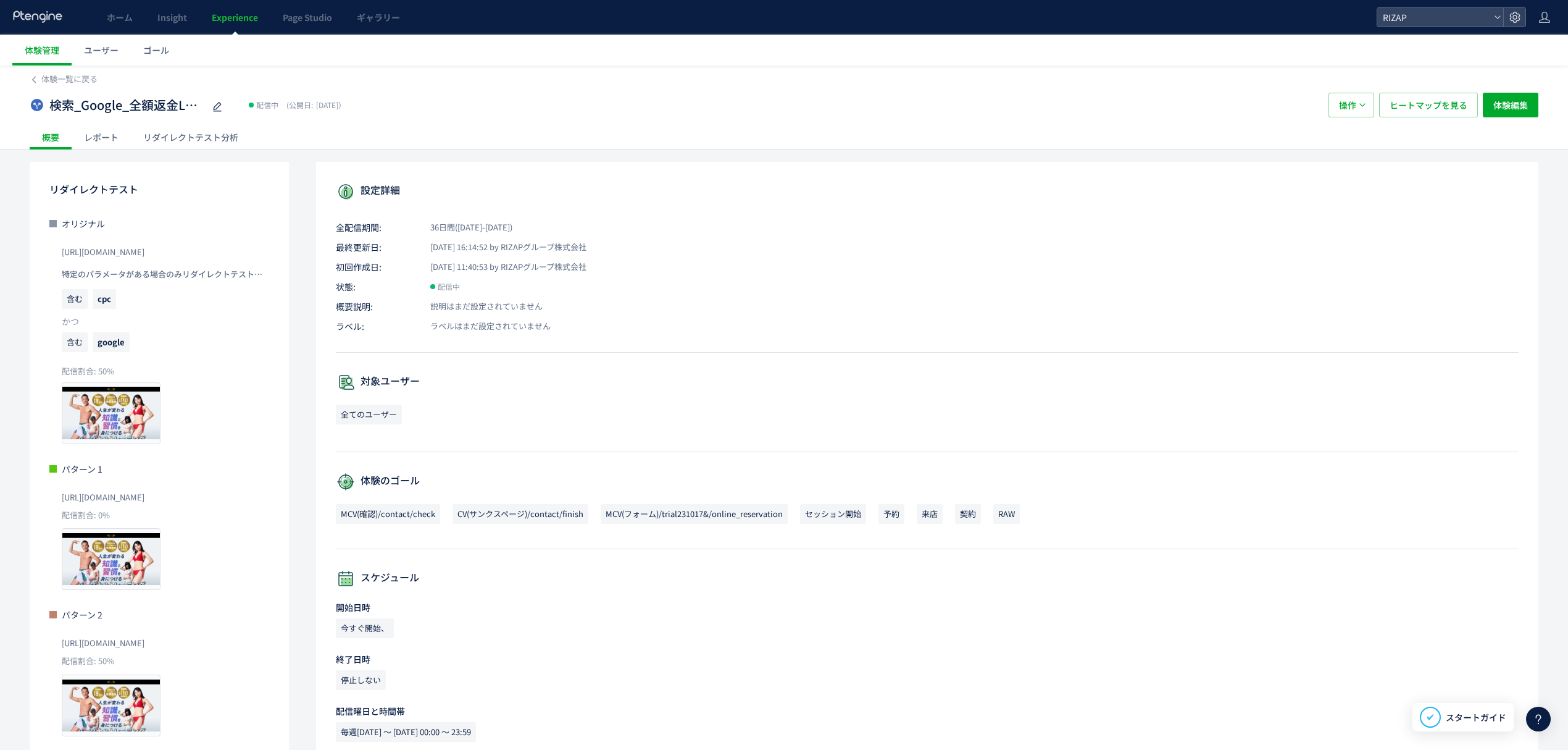
click at [104, 142] on div "レポート" at bounding box center [101, 137] width 59 height 25
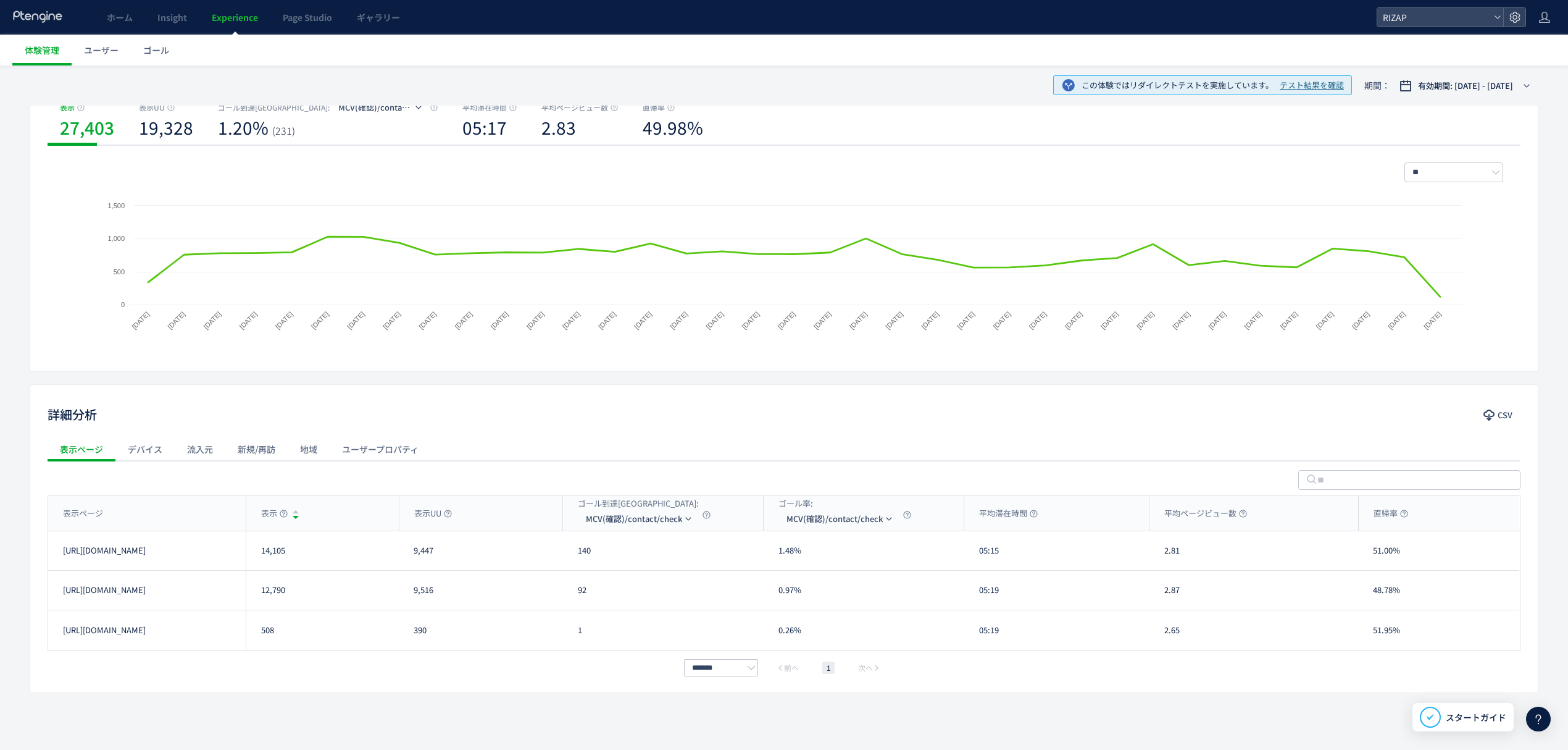
scroll to position [159, 0]
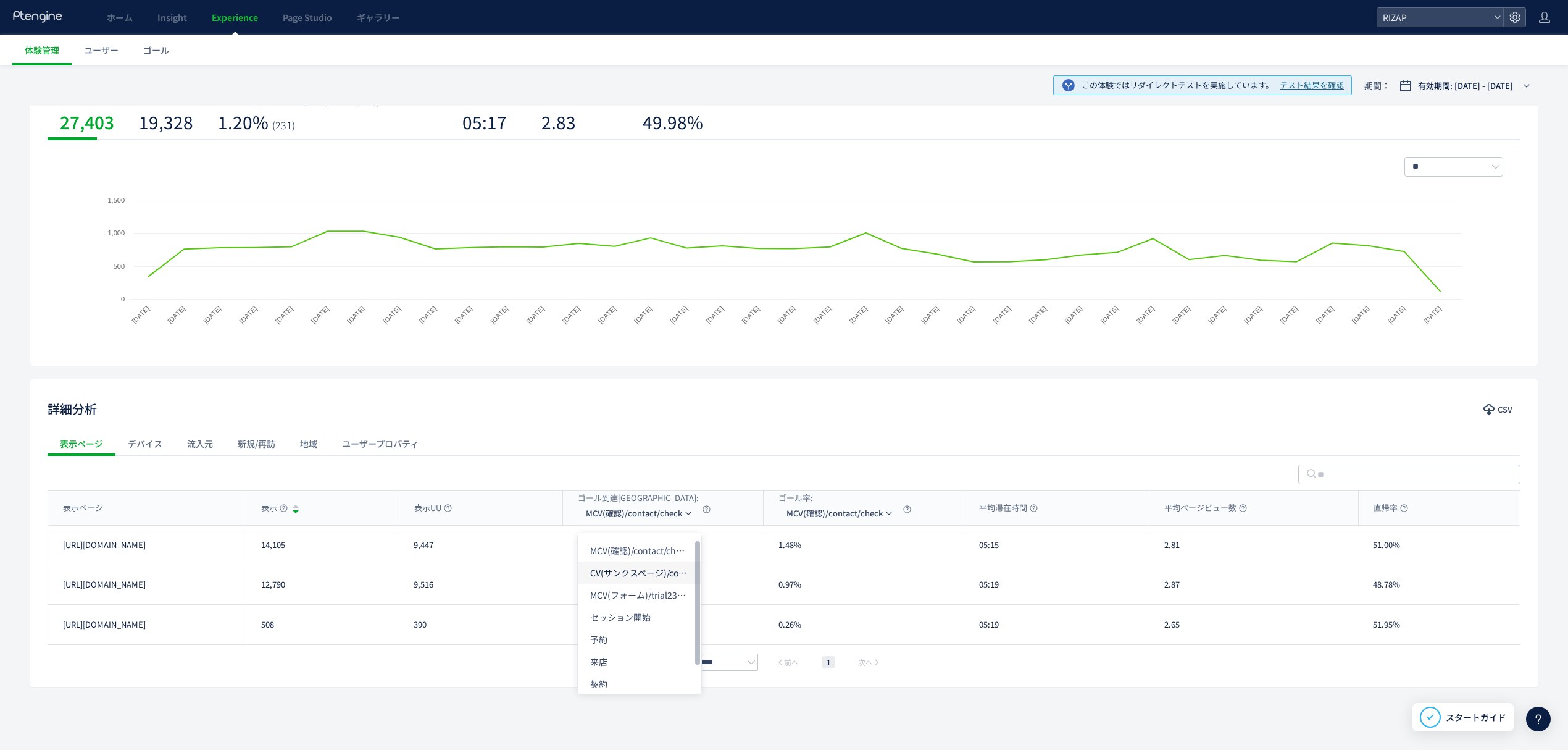
click at [620, 567] on li "CV(サンクスページ)/contact/finish" at bounding box center [640, 573] width 123 height 23
drag, startPoint x: 293, startPoint y: 554, endPoint x: 259, endPoint y: 557, distance: 34.1
click at [259, 557] on div "14,105" at bounding box center [322, 545] width 153 height 39
copy div "14,105"
drag, startPoint x: 302, startPoint y: 592, endPoint x: 260, endPoint y: 595, distance: 42.1
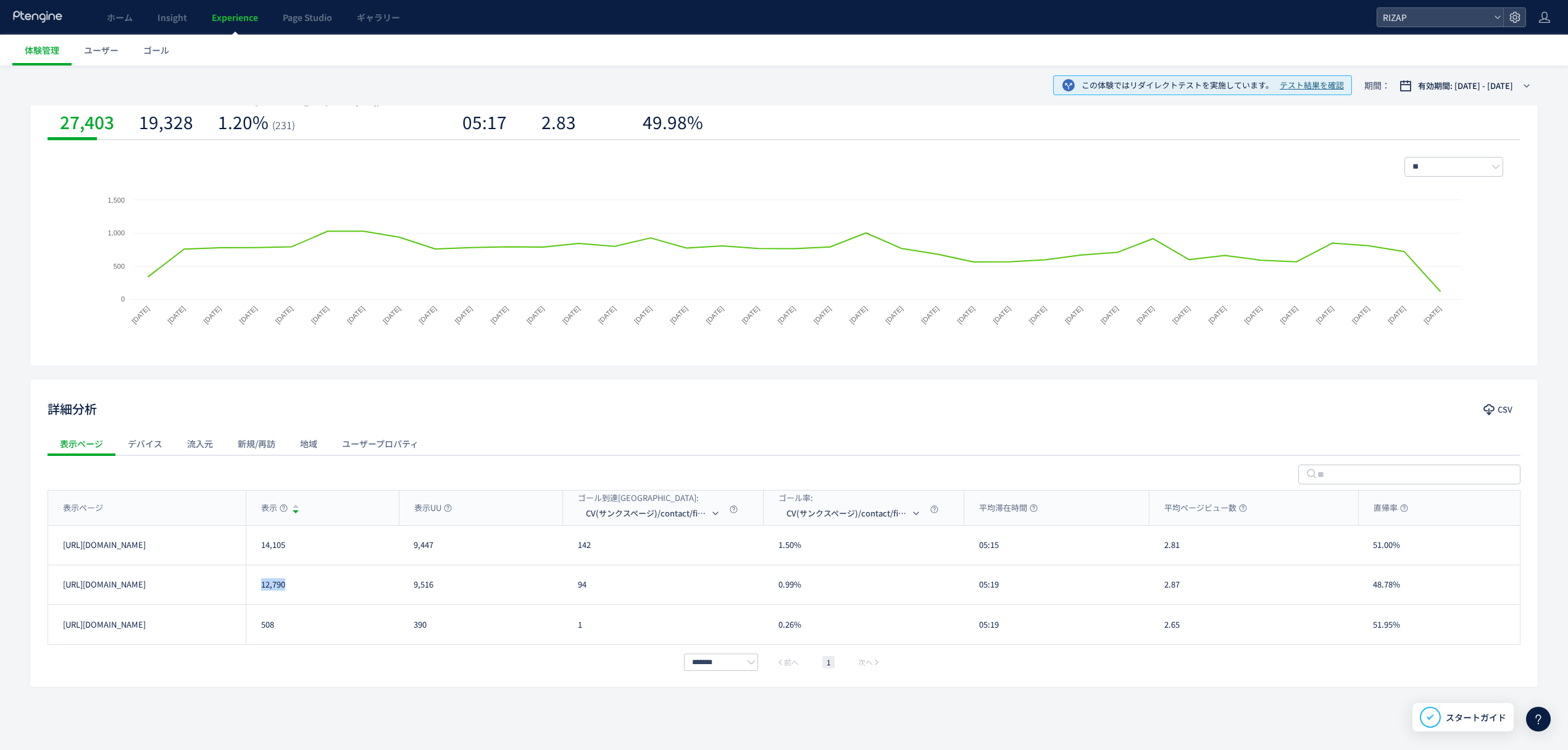
click at [260, 595] on div "12,790" at bounding box center [322, 584] width 153 height 39
copy div "12,790"
drag, startPoint x: 596, startPoint y: 552, endPoint x: 577, endPoint y: 552, distance: 19.0
click at [577, 552] on div "142" at bounding box center [663, 545] width 201 height 39
copy div "142"
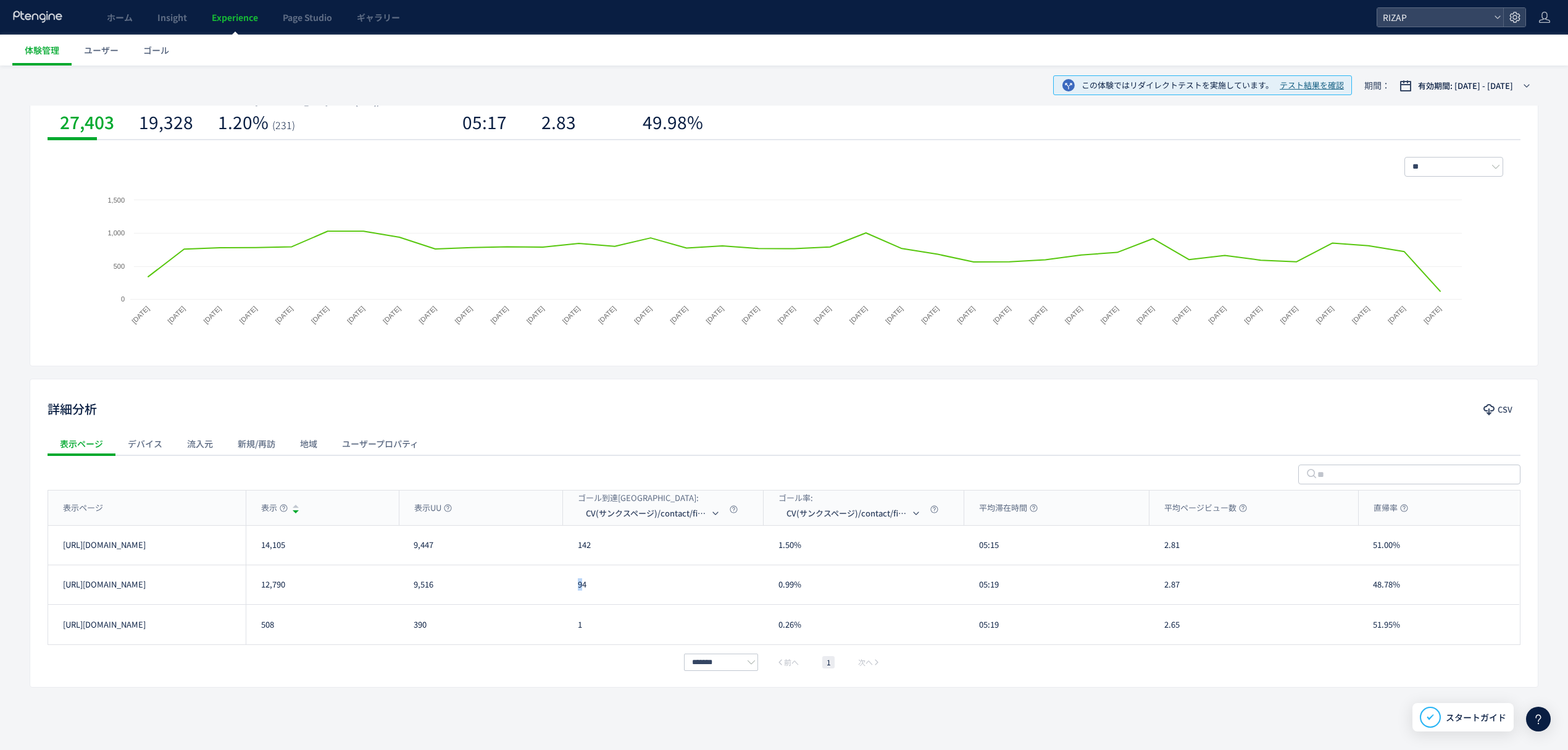
click at [576, 584] on div "94" at bounding box center [663, 584] width 201 height 39
drag, startPoint x: 598, startPoint y: 589, endPoint x: 569, endPoint y: 592, distance: 29.2
click at [569, 592] on div "94" at bounding box center [663, 584] width 201 height 39
copy div "94"
click at [632, 568] on li "CV(サンクスページ)/contact/finish" at bounding box center [654, 573] width 123 height 23
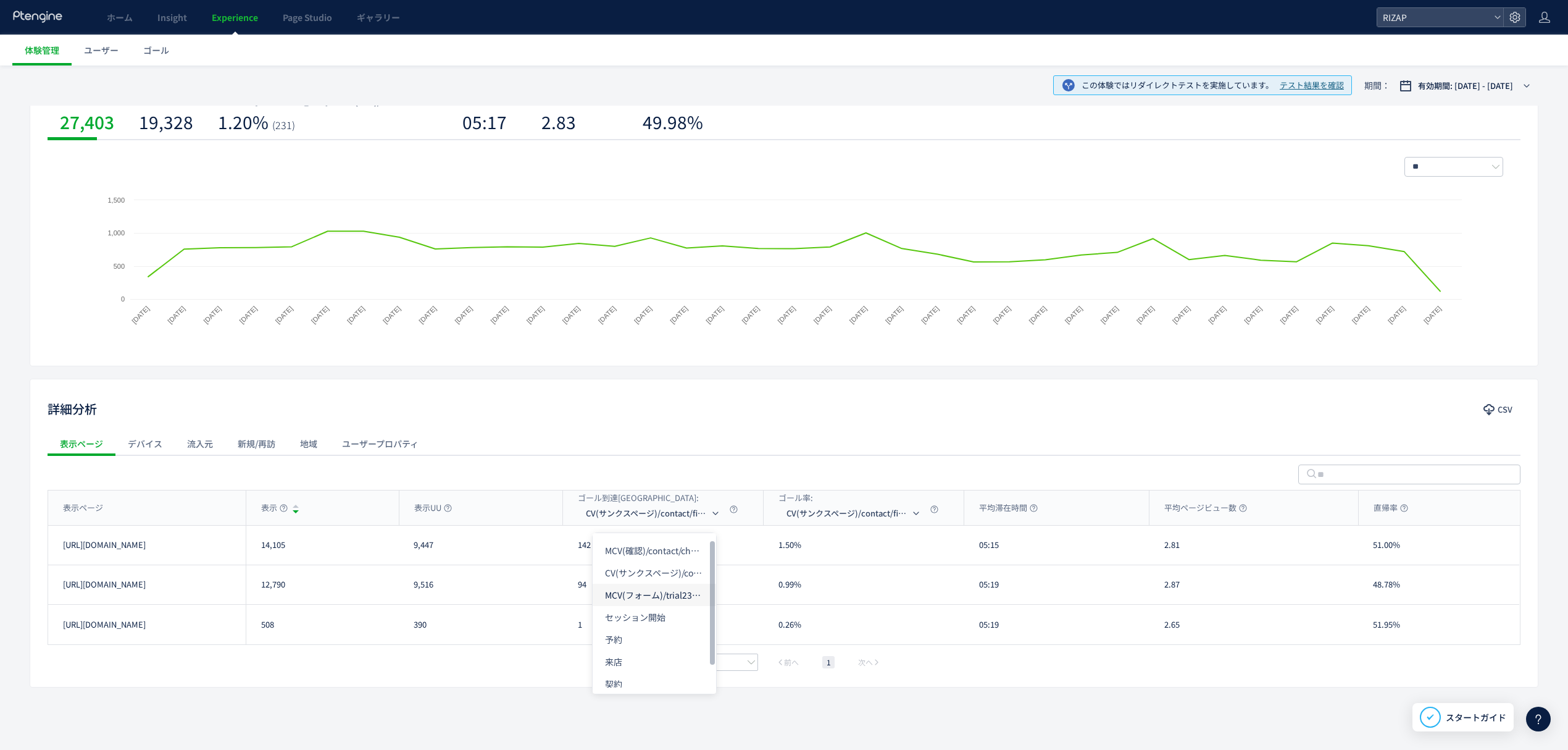
click at [640, 599] on li "MCV(フォーム)/trial231017&/online_reservation" at bounding box center [654, 595] width 123 height 23
drag, startPoint x: 581, startPoint y: 554, endPoint x: 567, endPoint y: 554, distance: 14.0
click at [567, 554] on div "623" at bounding box center [663, 545] width 201 height 39
copy div "623"
drag, startPoint x: 583, startPoint y: 583, endPoint x: 571, endPoint y: 584, distance: 12.0
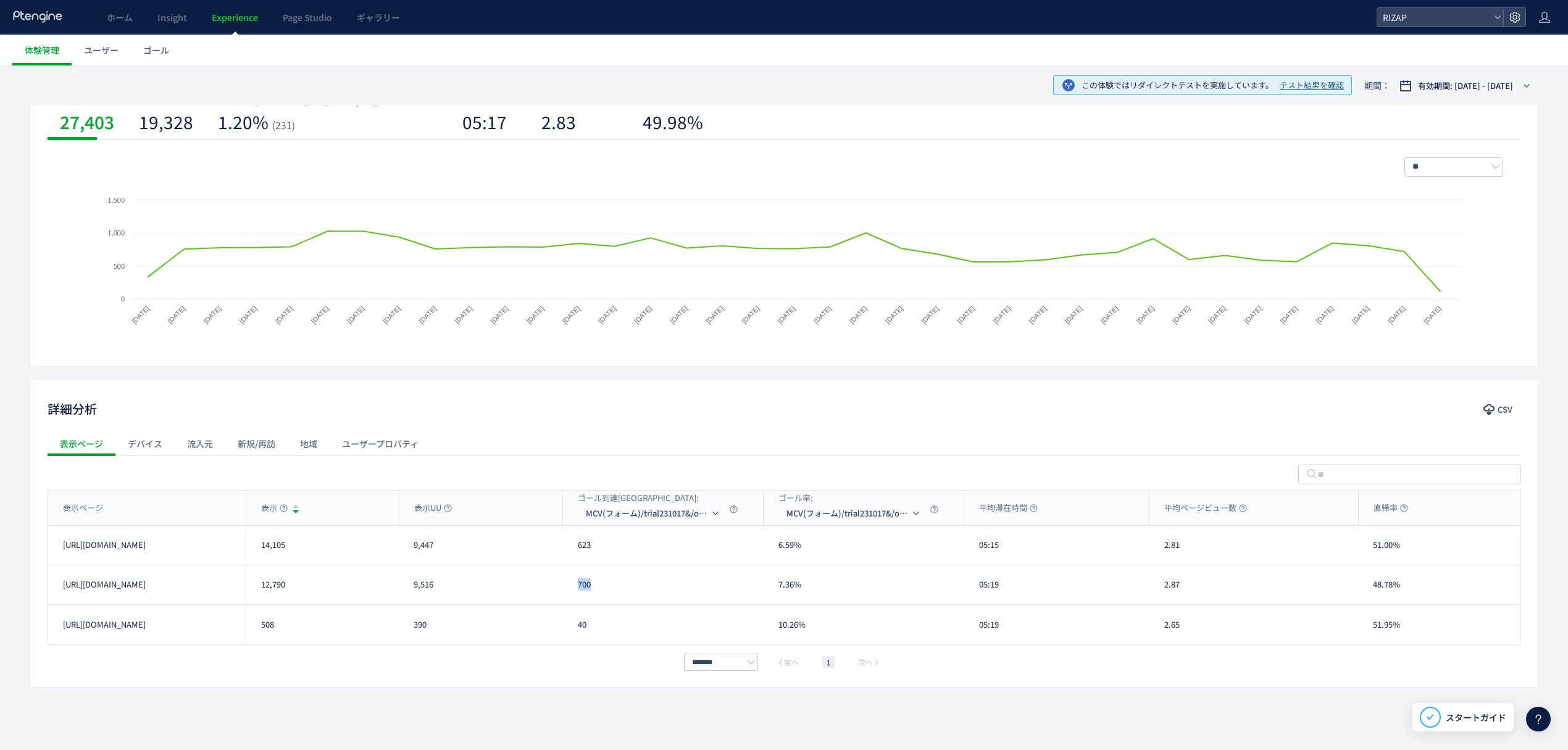
click at [571, 584] on div "700" at bounding box center [663, 584] width 201 height 39
copy div "700"
drag, startPoint x: 1003, startPoint y: 559, endPoint x: 971, endPoint y: 561, distance: 32.1
click at [971, 561] on div "05:15" at bounding box center [1056, 545] width 185 height 39
copy div "05:15"
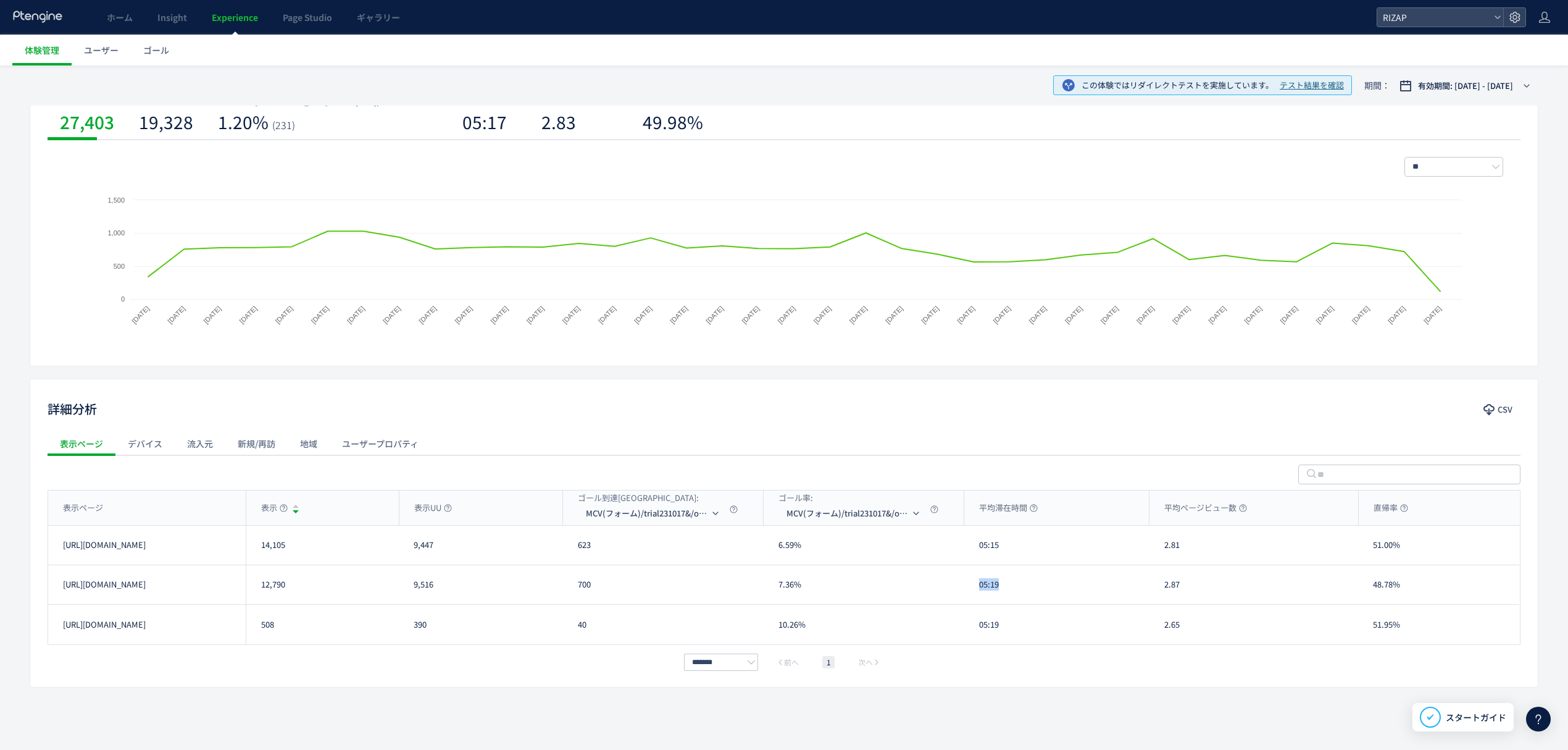
drag, startPoint x: 1001, startPoint y: 590, endPoint x: 968, endPoint y: 589, distance: 33.0
click at [968, 589] on div "05:19" at bounding box center [1056, 584] width 185 height 39
copy div "05:19"
drag, startPoint x: 1191, startPoint y: 544, endPoint x: 1164, endPoint y: 546, distance: 27.1
click at [1164, 546] on div "2.81" at bounding box center [1254, 545] width 209 height 39
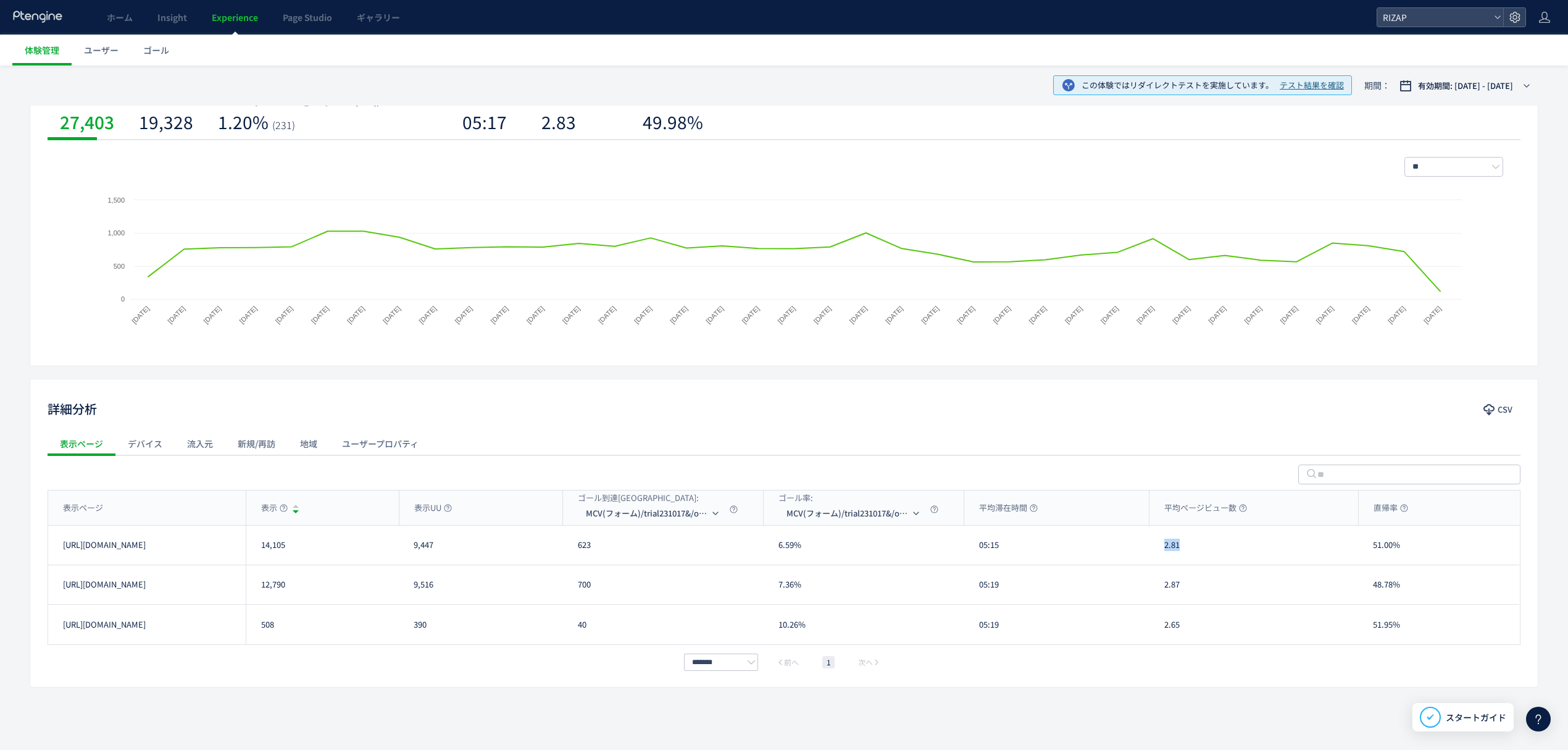
copy div "2.81"
drag, startPoint x: 1191, startPoint y: 584, endPoint x: 1157, endPoint y: 587, distance: 34.1
click at [1154, 587] on div "2.87" at bounding box center [1254, 584] width 209 height 39
copy div "2.87"
drag, startPoint x: 1406, startPoint y: 549, endPoint x: 1371, endPoint y: 549, distance: 35.0
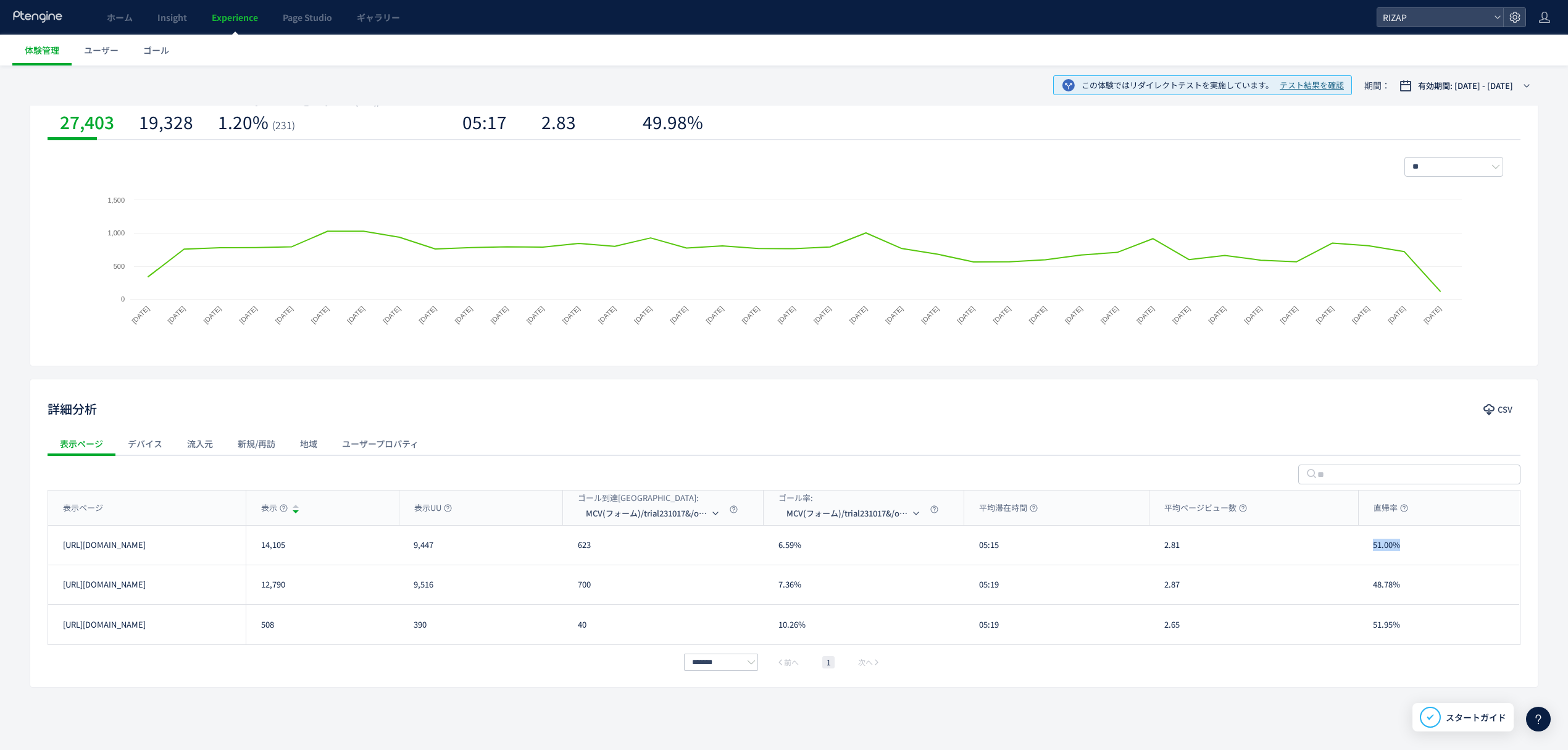
click at [1371, 549] on div "51.00%" at bounding box center [1438, 545] width 161 height 39
drag, startPoint x: 1408, startPoint y: 591, endPoint x: 1371, endPoint y: 595, distance: 37.2
click at [1371, 595] on div "48.78%" at bounding box center [1438, 584] width 161 height 39
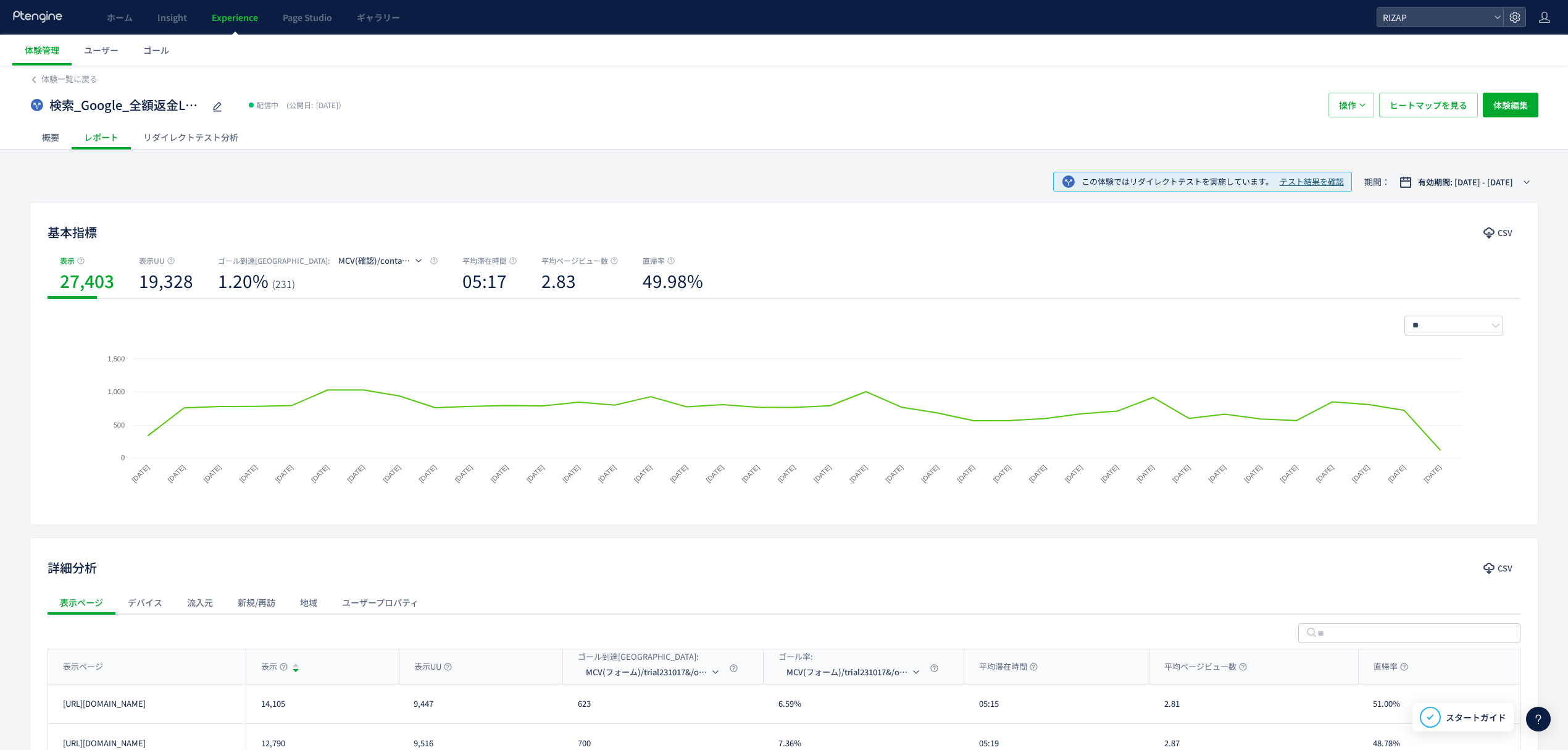
click at [203, 134] on div "リダイレクトテスト分析" at bounding box center [190, 137] width 120 height 25
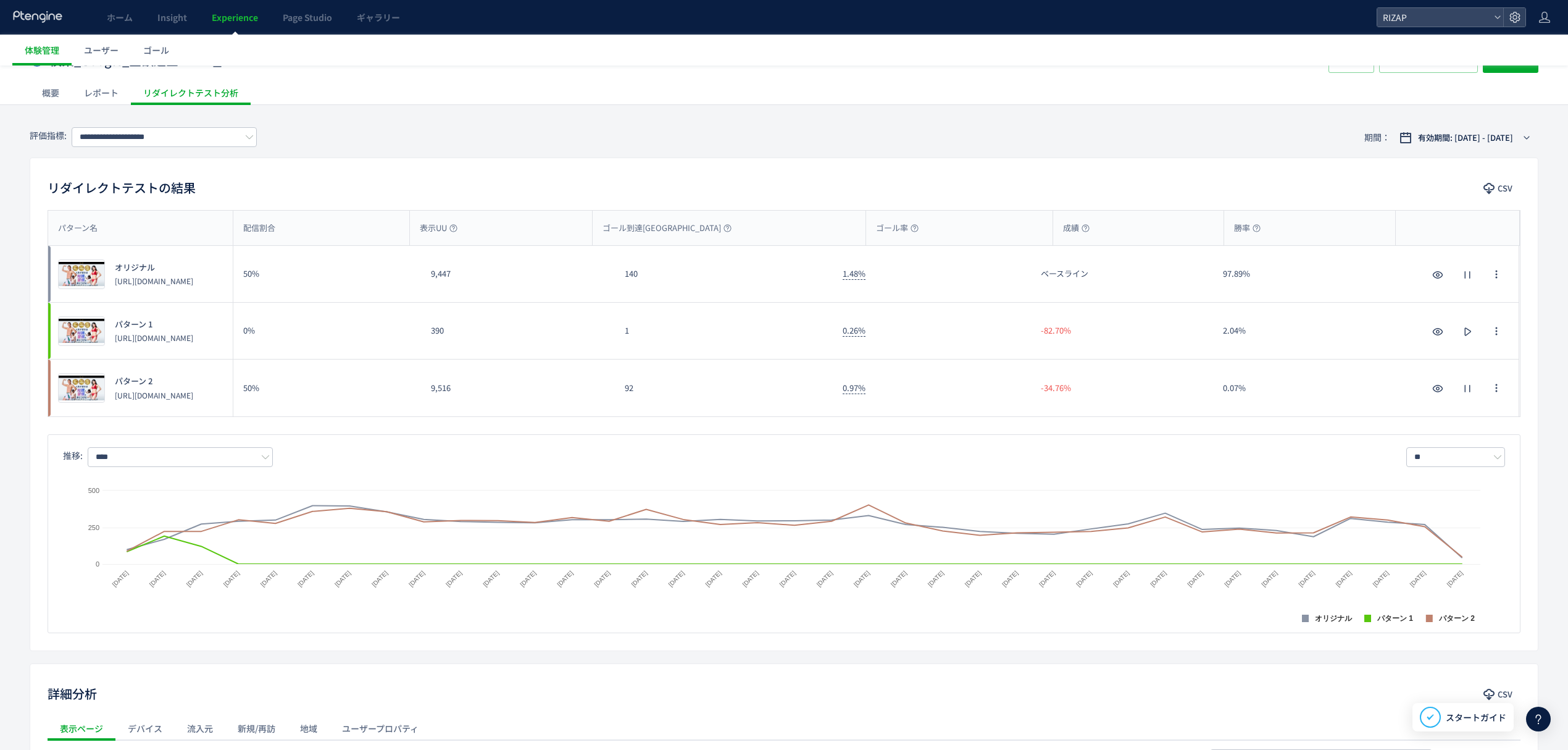
scroll to position [50, 0]
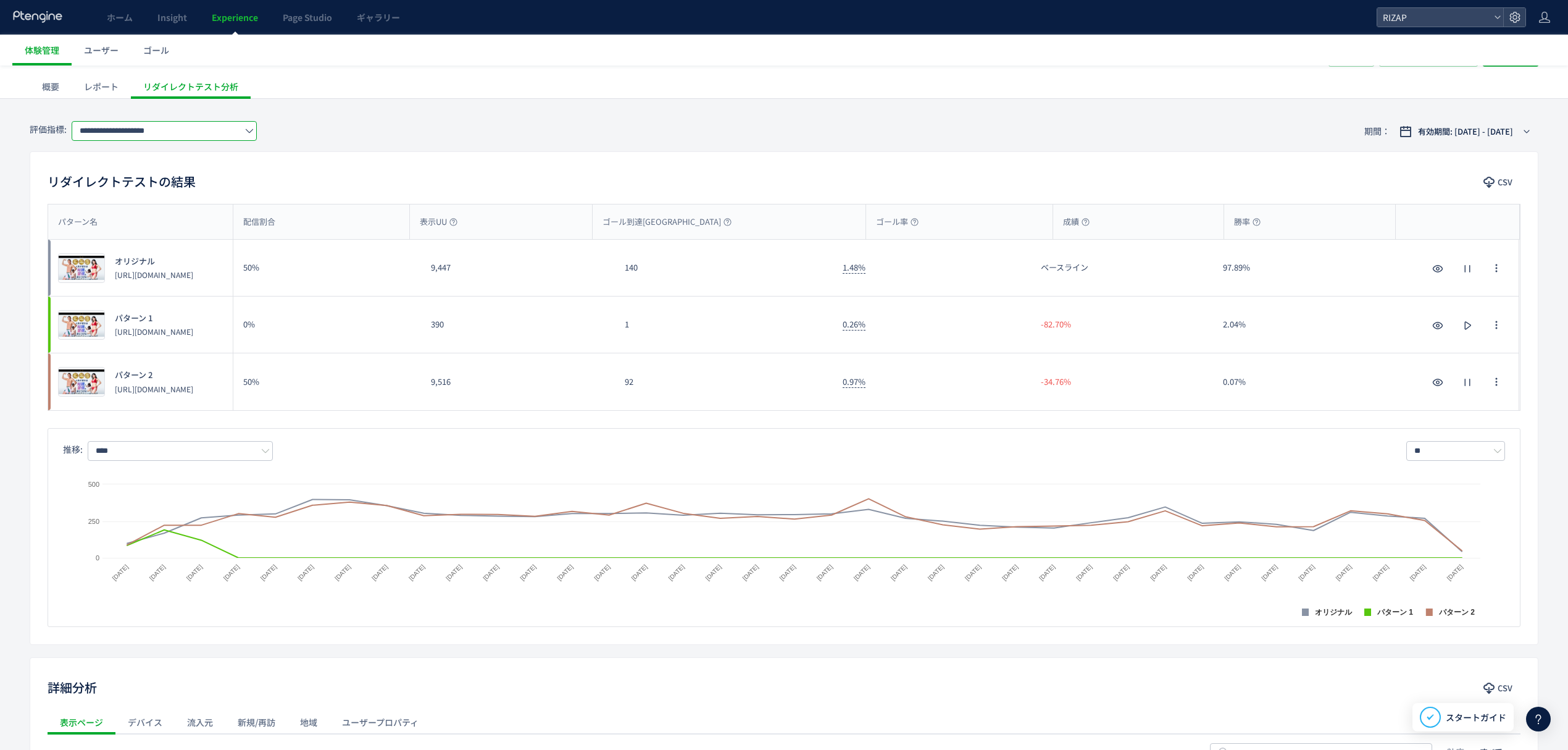
drag, startPoint x: 294, startPoint y: 304, endPoint x: 158, endPoint y: 135, distance: 216.9
click at [158, 135] on input "**********" at bounding box center [164, 131] width 185 height 20
click at [200, 134] on input "**********" at bounding box center [164, 131] width 185 height 20
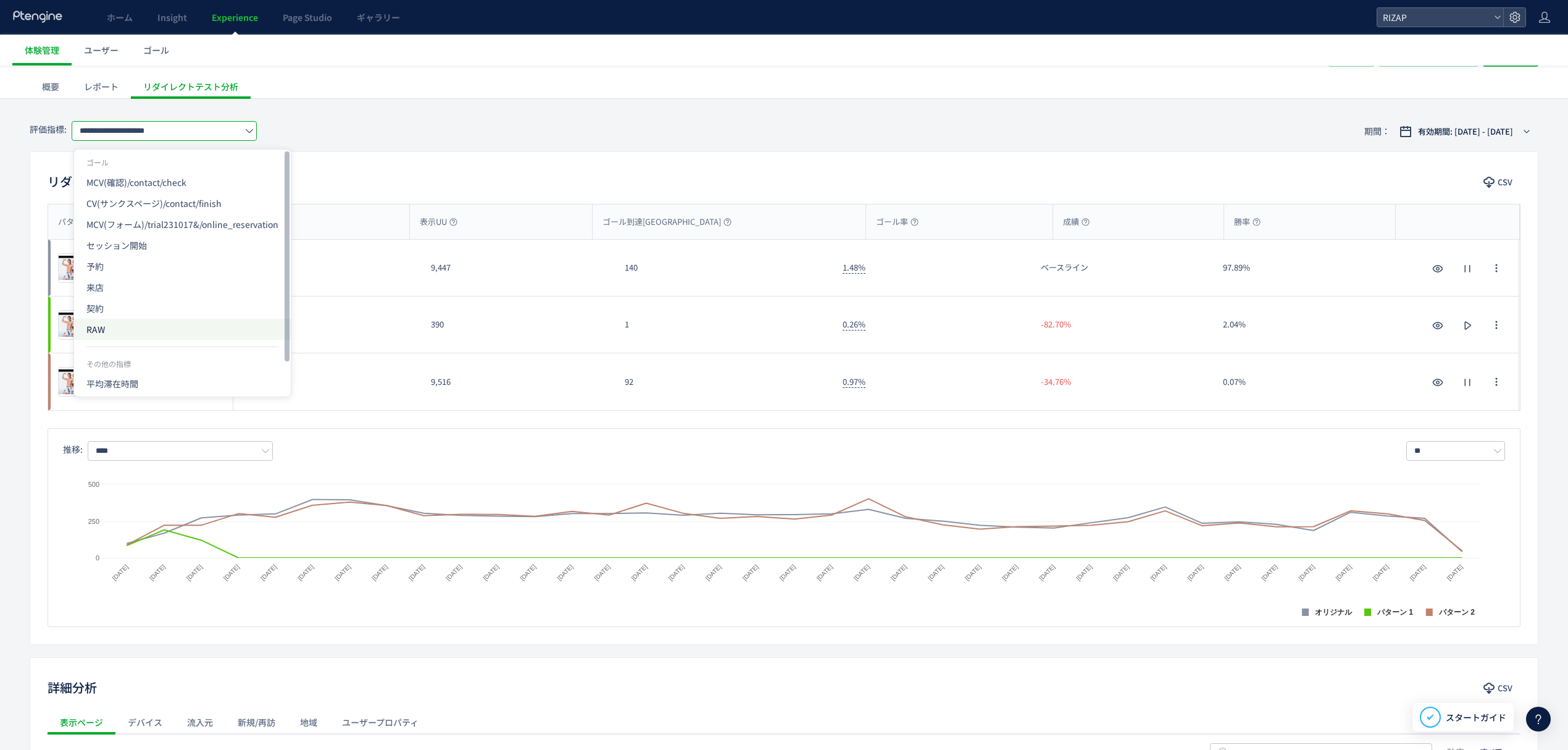
click at [129, 331] on span "RAW" at bounding box center [182, 330] width 192 height 21
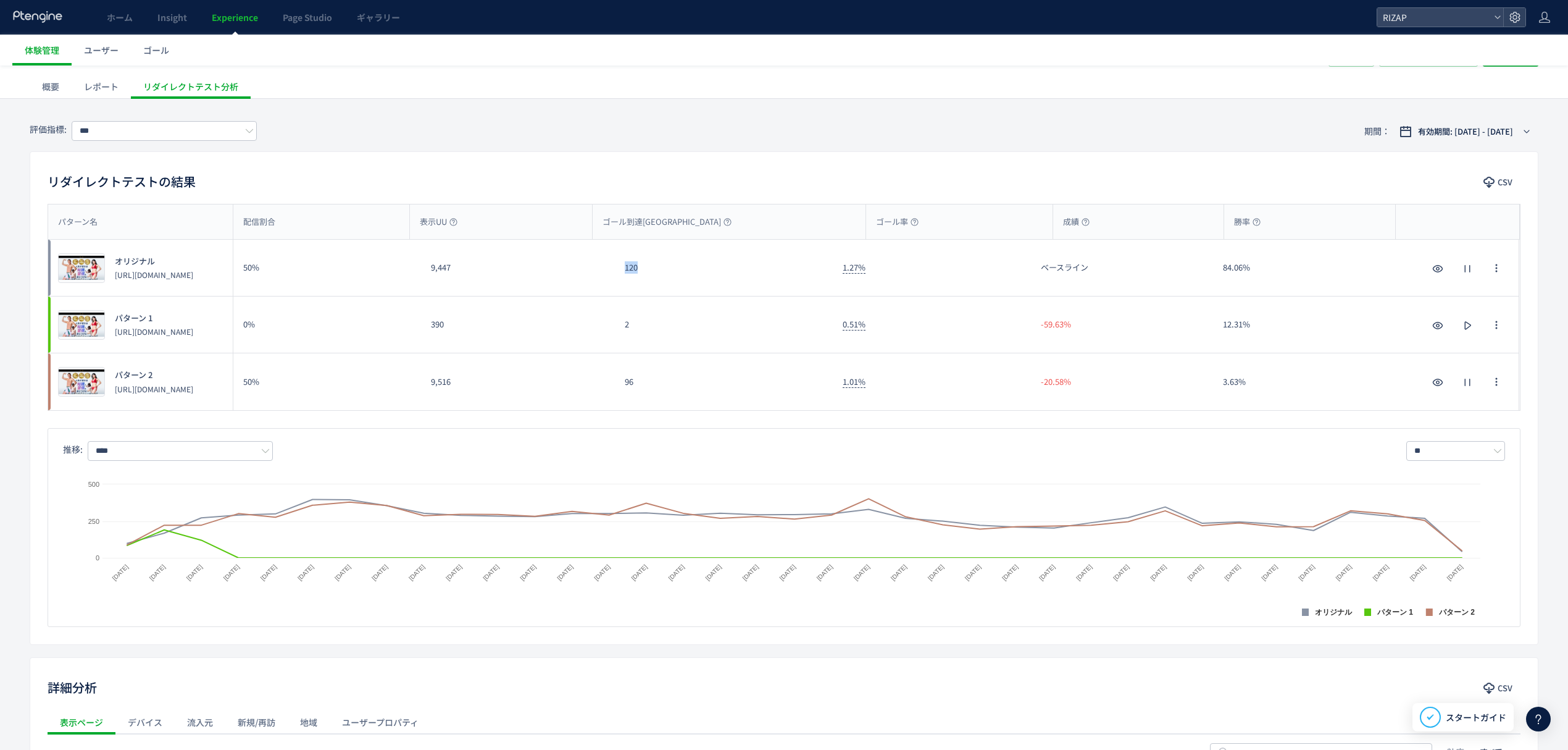
drag, startPoint x: 647, startPoint y: 277, endPoint x: 616, endPoint y: 275, distance: 31.1
click at [616, 275] on div "120" at bounding box center [724, 267] width 218 height 56
click at [612, 391] on div "プレビュー パターン 2 https://lp.rizap.jp/lp/guarantee-250826/a/ 50% 9,516 96 1.01% -20.…" at bounding box center [784, 382] width 1471 height 57
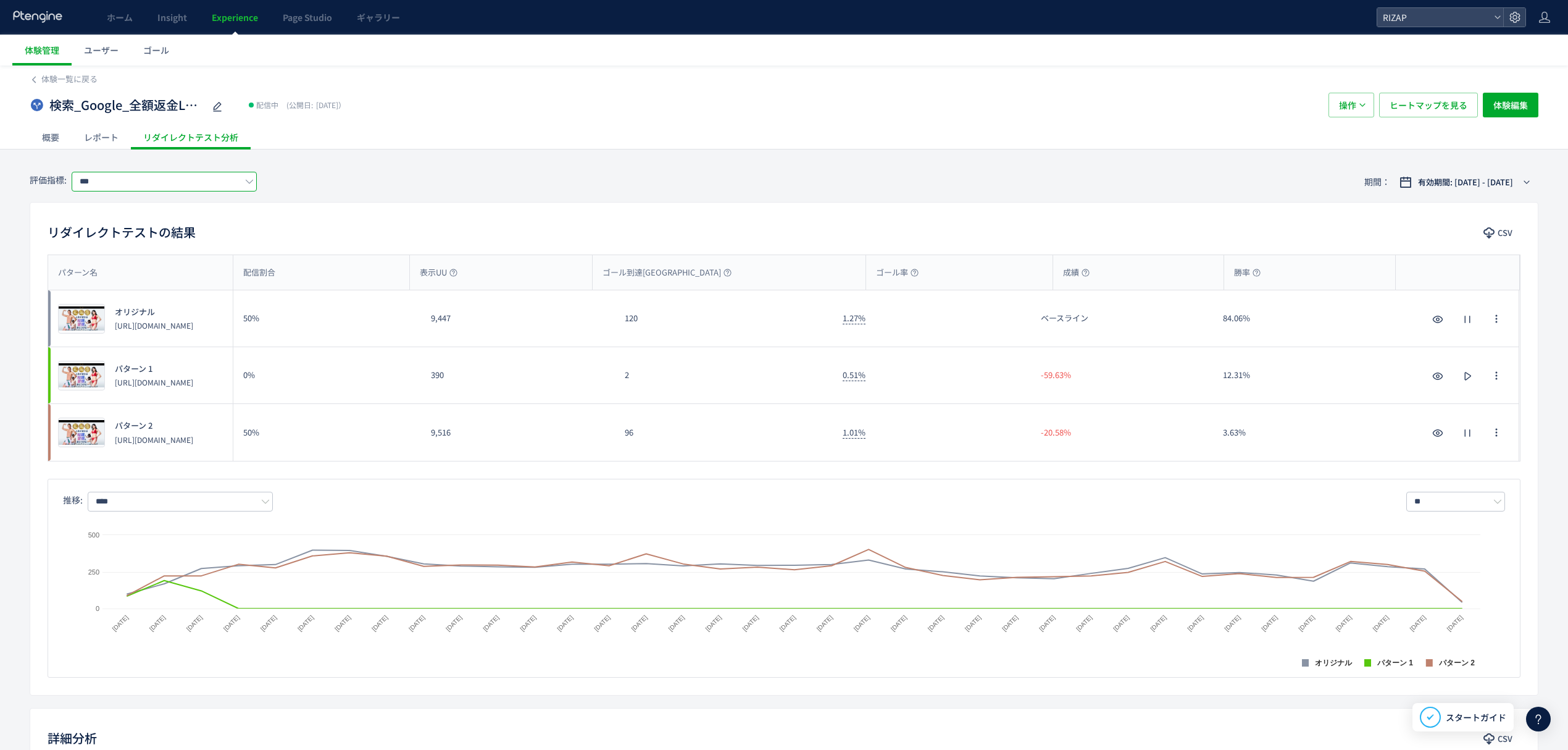
click at [109, 182] on input "***" at bounding box center [164, 182] width 185 height 20
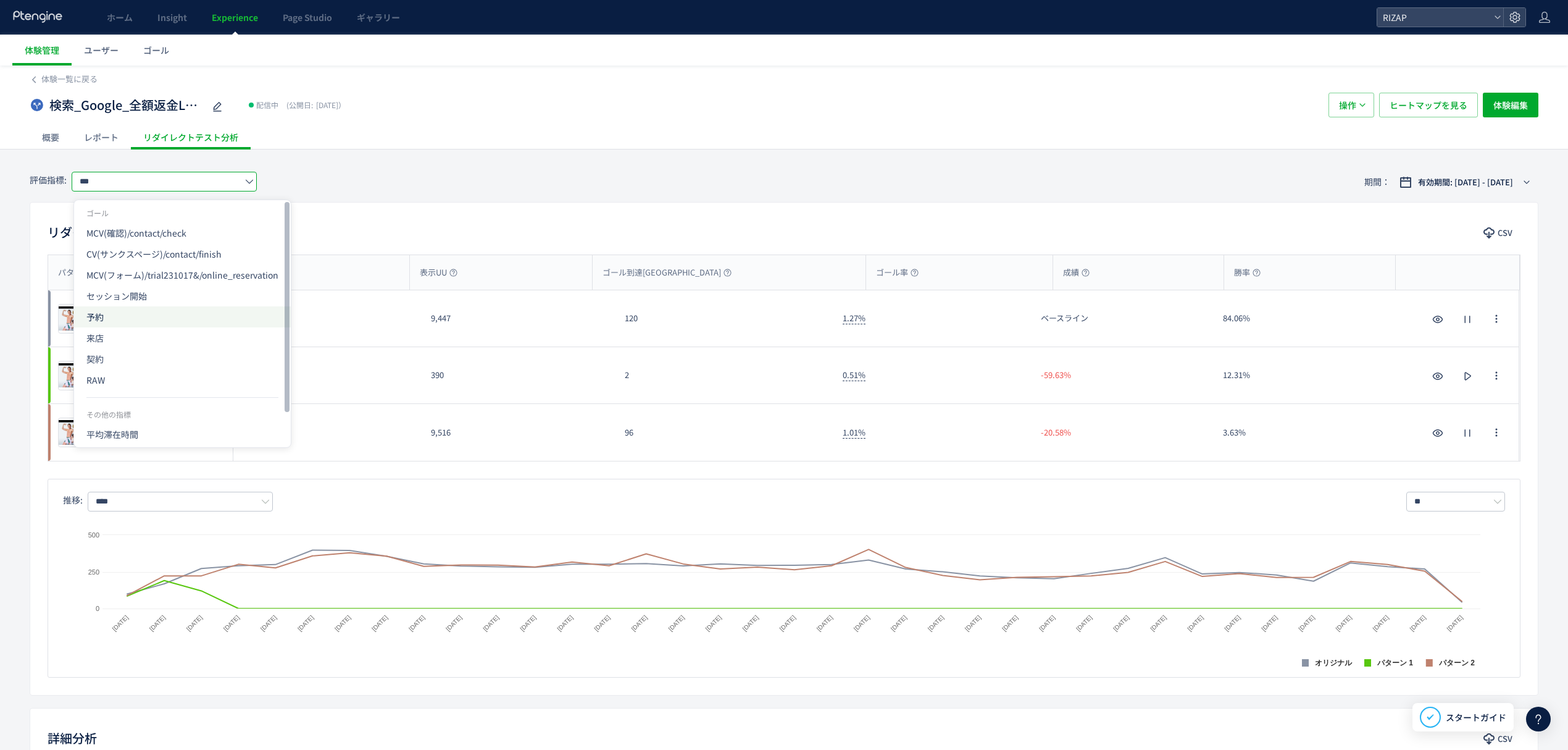
click at [117, 326] on span "予約" at bounding box center [182, 317] width 192 height 21
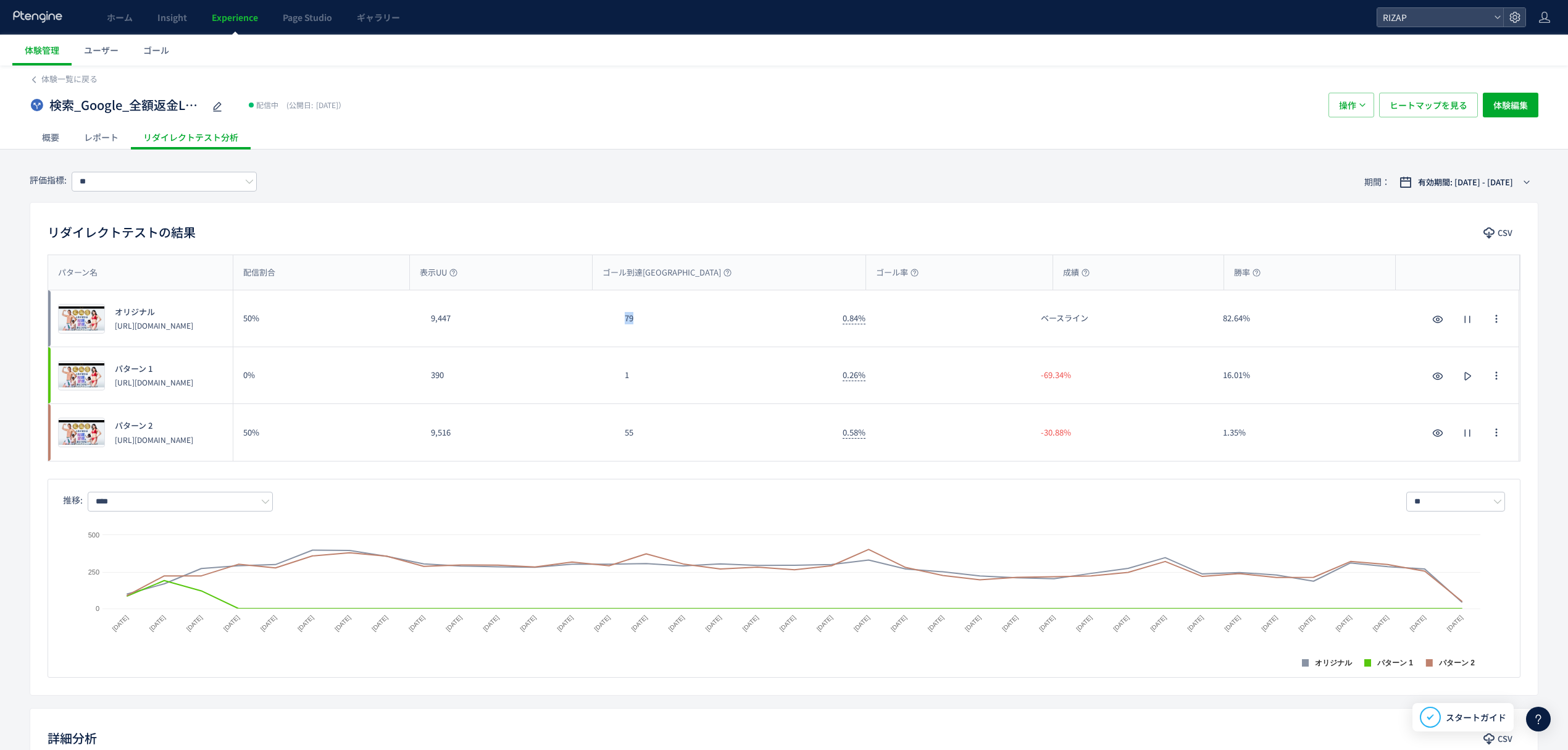
drag, startPoint x: 630, startPoint y: 330, endPoint x: 624, endPoint y: 330, distance: 6.0
click at [624, 330] on div "79" at bounding box center [724, 318] width 218 height 56
drag, startPoint x: 647, startPoint y: 438, endPoint x: 620, endPoint y: 438, distance: 27.0
click at [620, 438] on div "55" at bounding box center [724, 432] width 218 height 57
click at [142, 179] on input "**" at bounding box center [164, 182] width 185 height 20
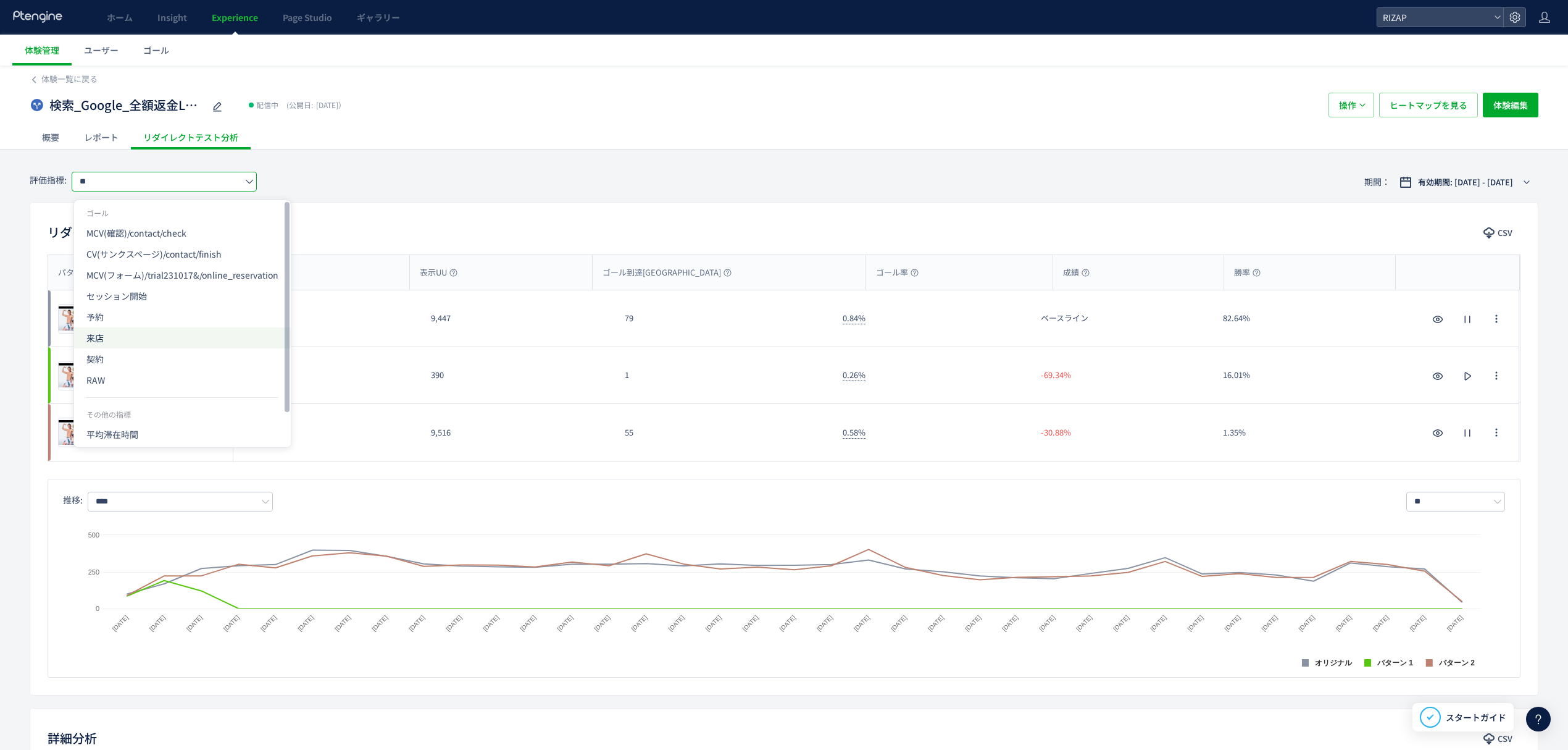
click at [126, 336] on span "来店" at bounding box center [182, 338] width 192 height 21
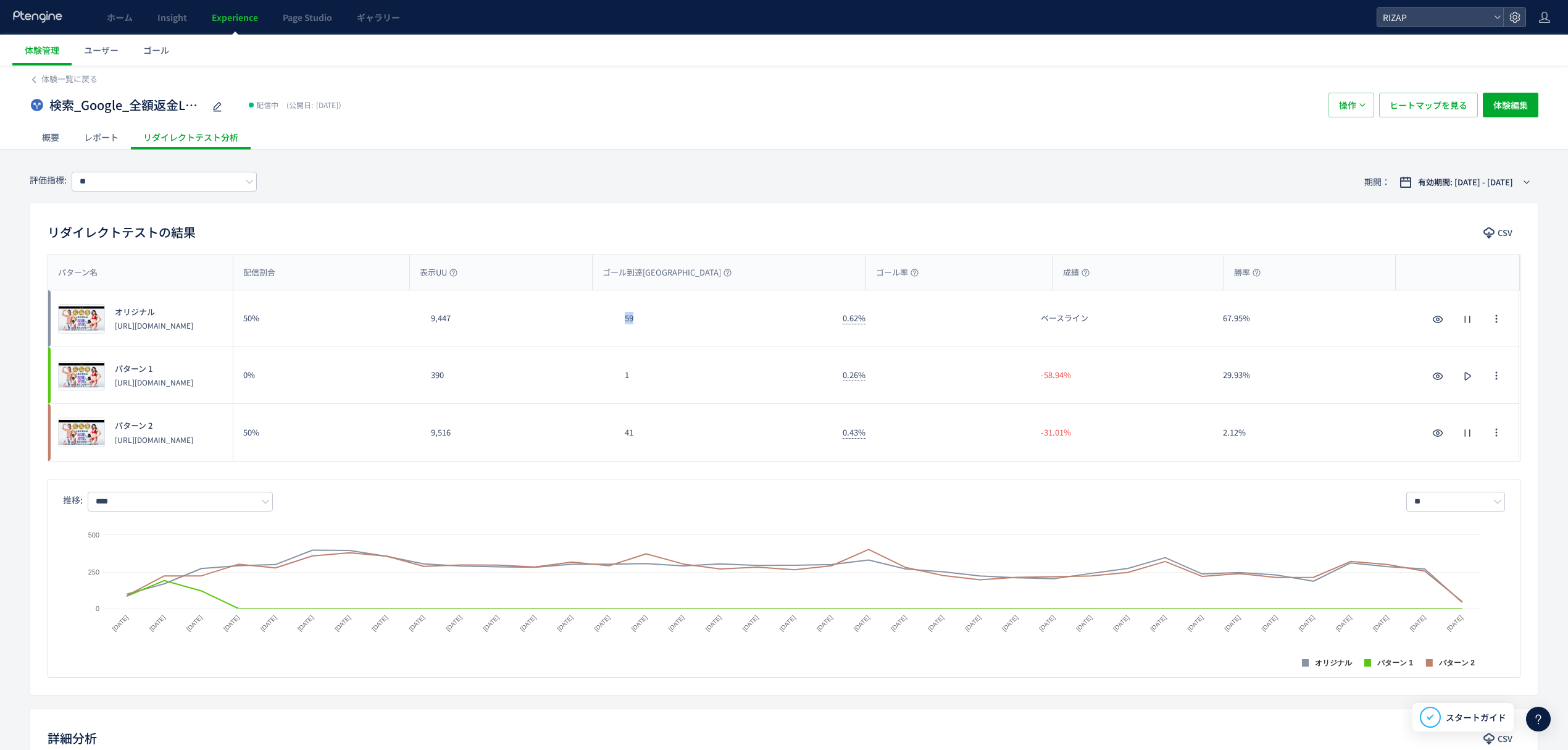
drag, startPoint x: 642, startPoint y: 329, endPoint x: 620, endPoint y: 328, distance: 22.0
click at [620, 328] on div "59" at bounding box center [724, 318] width 218 height 56
drag, startPoint x: 638, startPoint y: 434, endPoint x: 618, endPoint y: 436, distance: 20.1
click at [618, 436] on div "41" at bounding box center [724, 432] width 218 height 57
click at [162, 190] on input "**" at bounding box center [164, 182] width 185 height 20
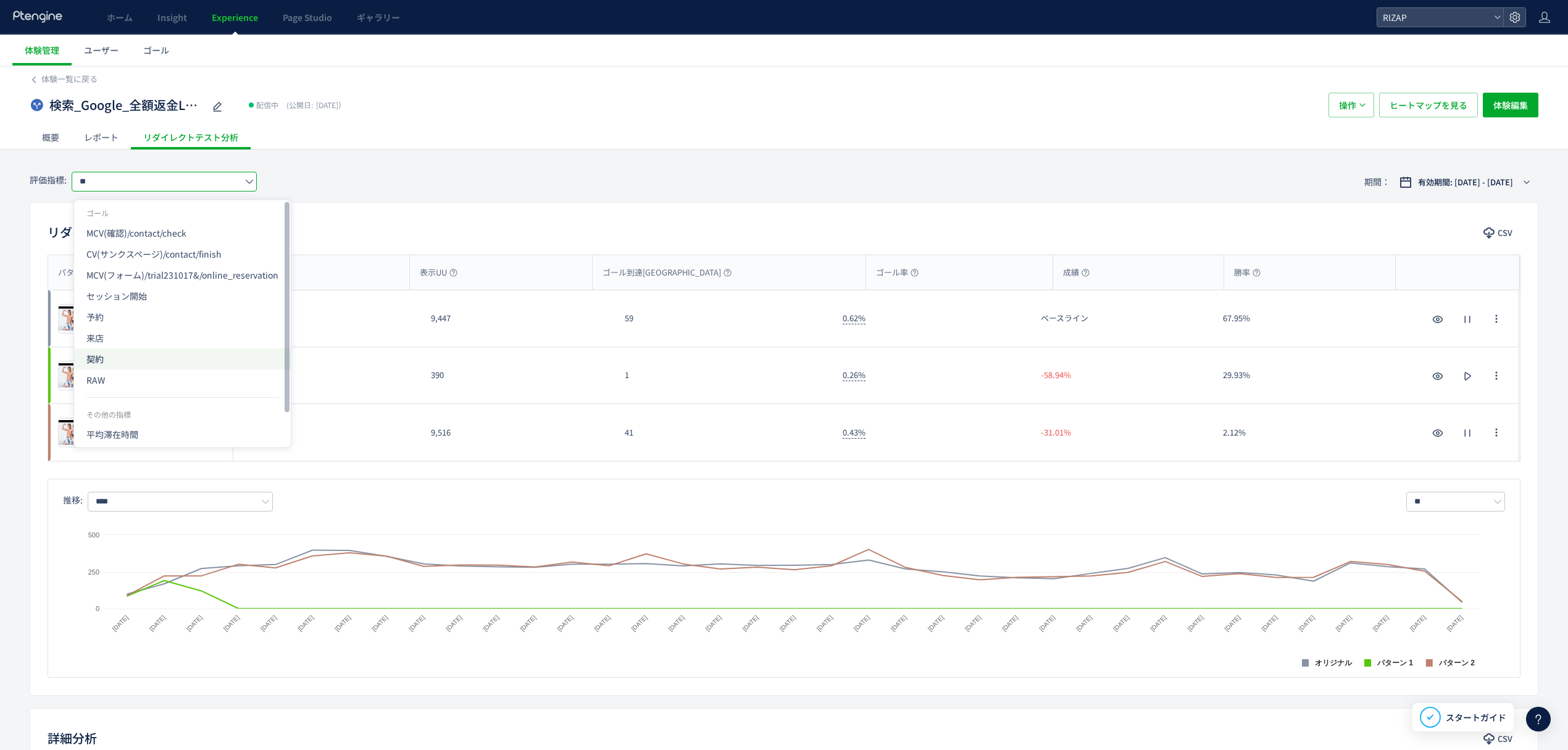
click at [113, 354] on span "契約" at bounding box center [182, 359] width 192 height 21
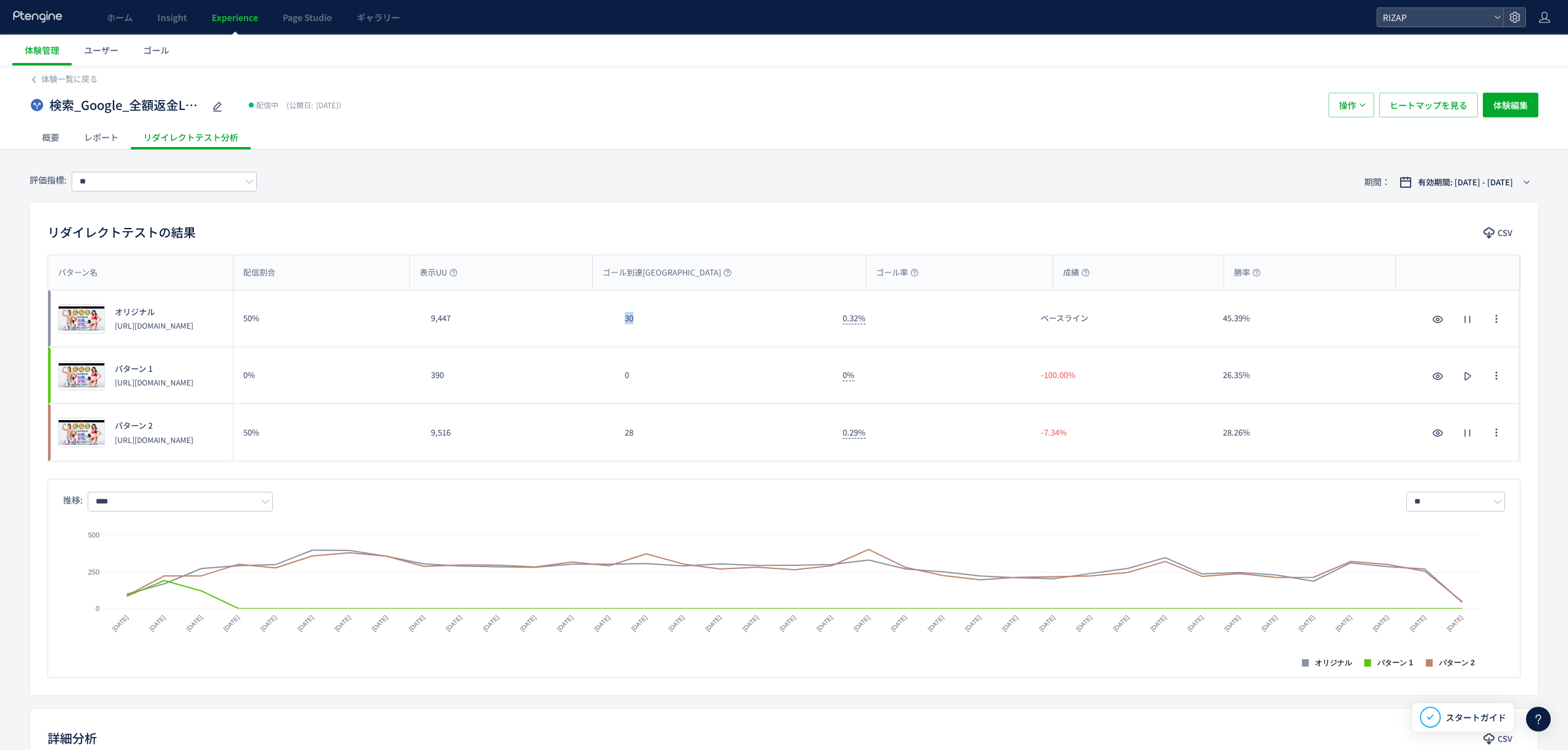
drag, startPoint x: 645, startPoint y: 328, endPoint x: 620, endPoint y: 331, distance: 25.2
click at [620, 331] on div "30" at bounding box center [724, 318] width 218 height 56
drag, startPoint x: 644, startPoint y: 438, endPoint x: 620, endPoint y: 438, distance: 24.0
click at [620, 438] on div "28" at bounding box center [724, 432] width 218 height 57
click at [154, 186] on input "**" at bounding box center [164, 182] width 185 height 20
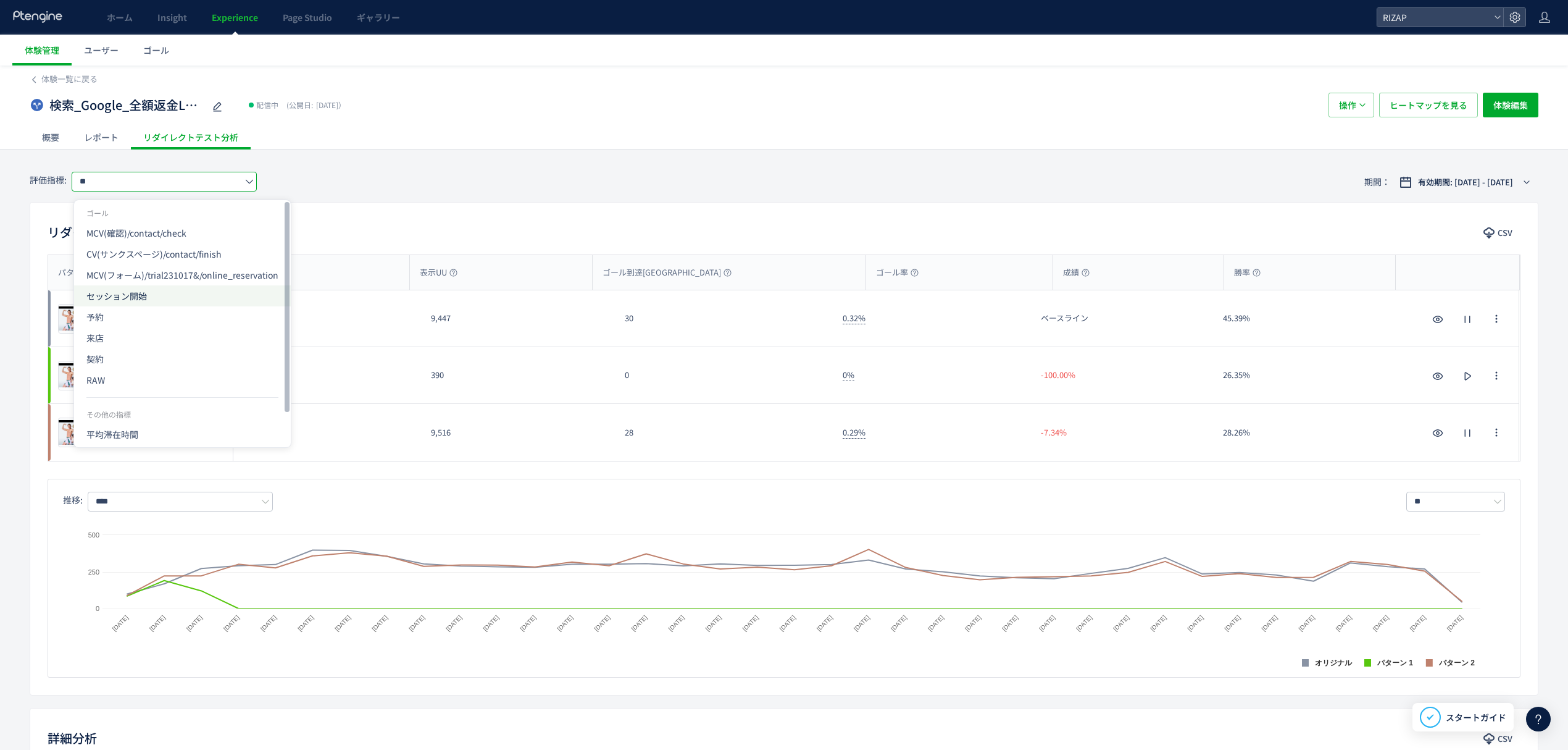
click at [158, 294] on span "セッション開始" at bounding box center [182, 296] width 192 height 21
type input "*******"
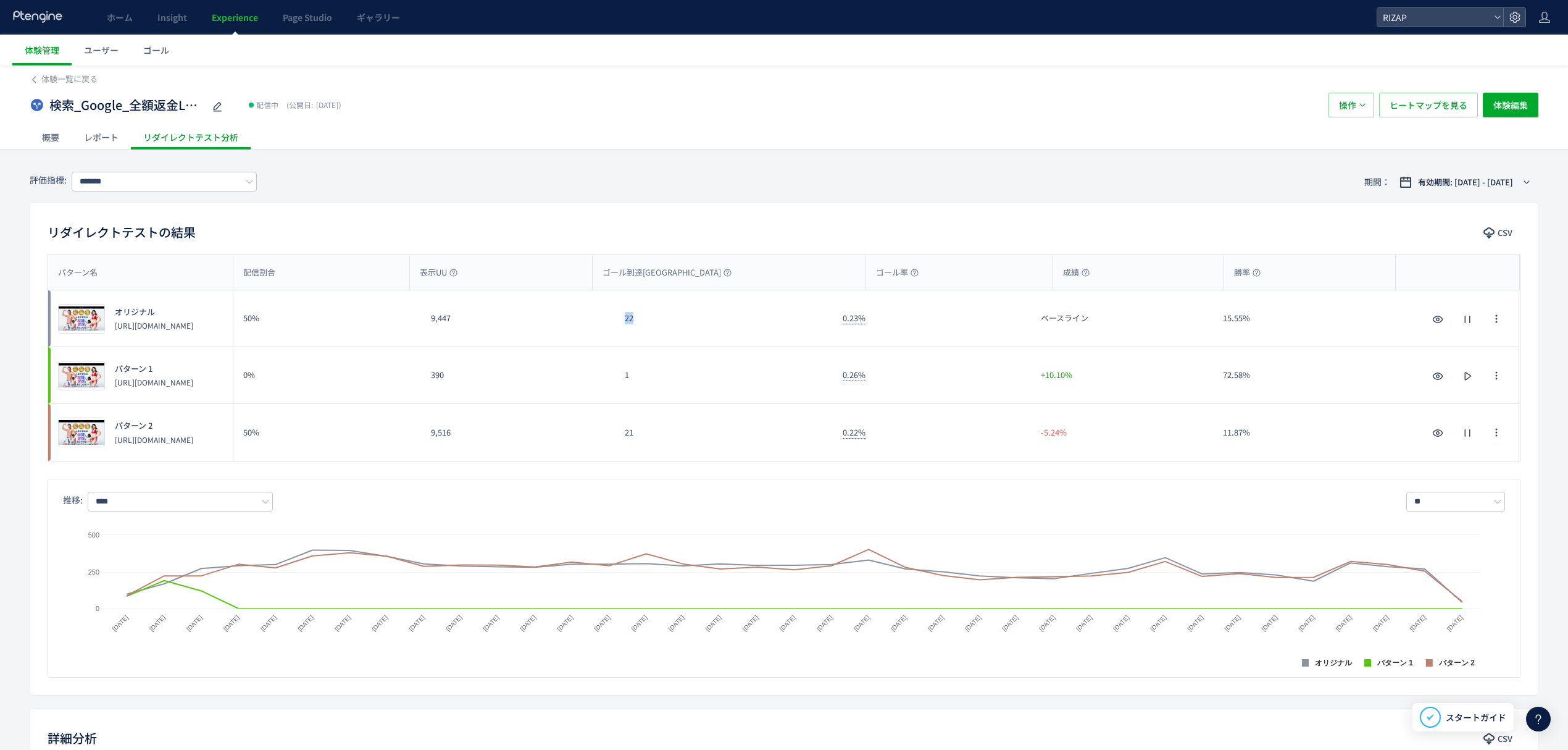
drag, startPoint x: 637, startPoint y: 328, endPoint x: 622, endPoint y: 328, distance: 15.0
click at [622, 328] on div "22" at bounding box center [724, 318] width 218 height 56
drag, startPoint x: 645, startPoint y: 441, endPoint x: 622, endPoint y: 441, distance: 23.0
click at [622, 441] on div "21" at bounding box center [724, 432] width 218 height 57
click at [1428, 99] on span "ヒートマップを見る" at bounding box center [1428, 105] width 78 height 25
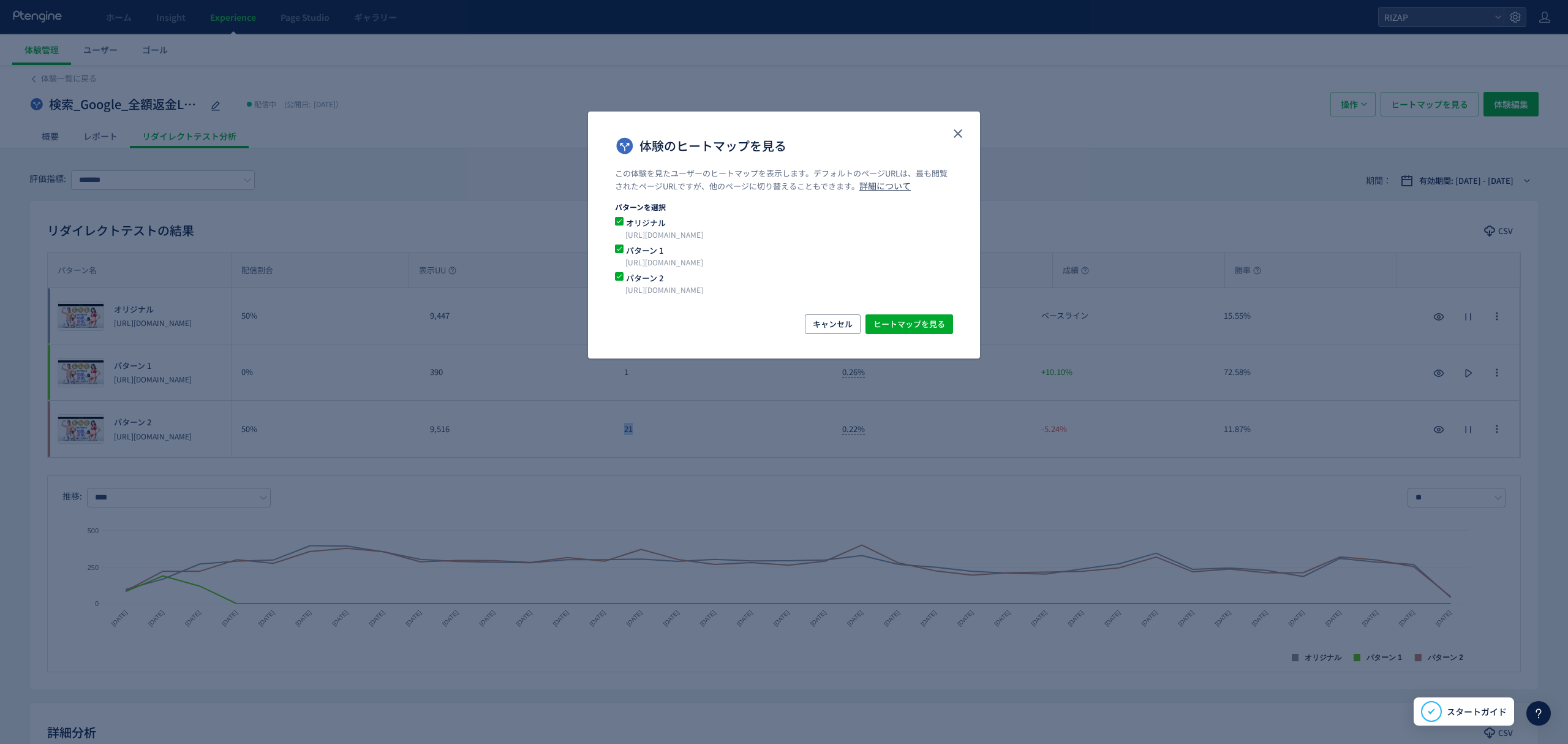
click at [615, 253] on span "体験のヒートマップを見る" at bounding box center [619, 249] width 9 height 9
click at [878, 327] on span "ヒートマップを見る" at bounding box center [909, 324] width 72 height 20
click at [953, 137] on use "close" at bounding box center [957, 134] width 9 height 9
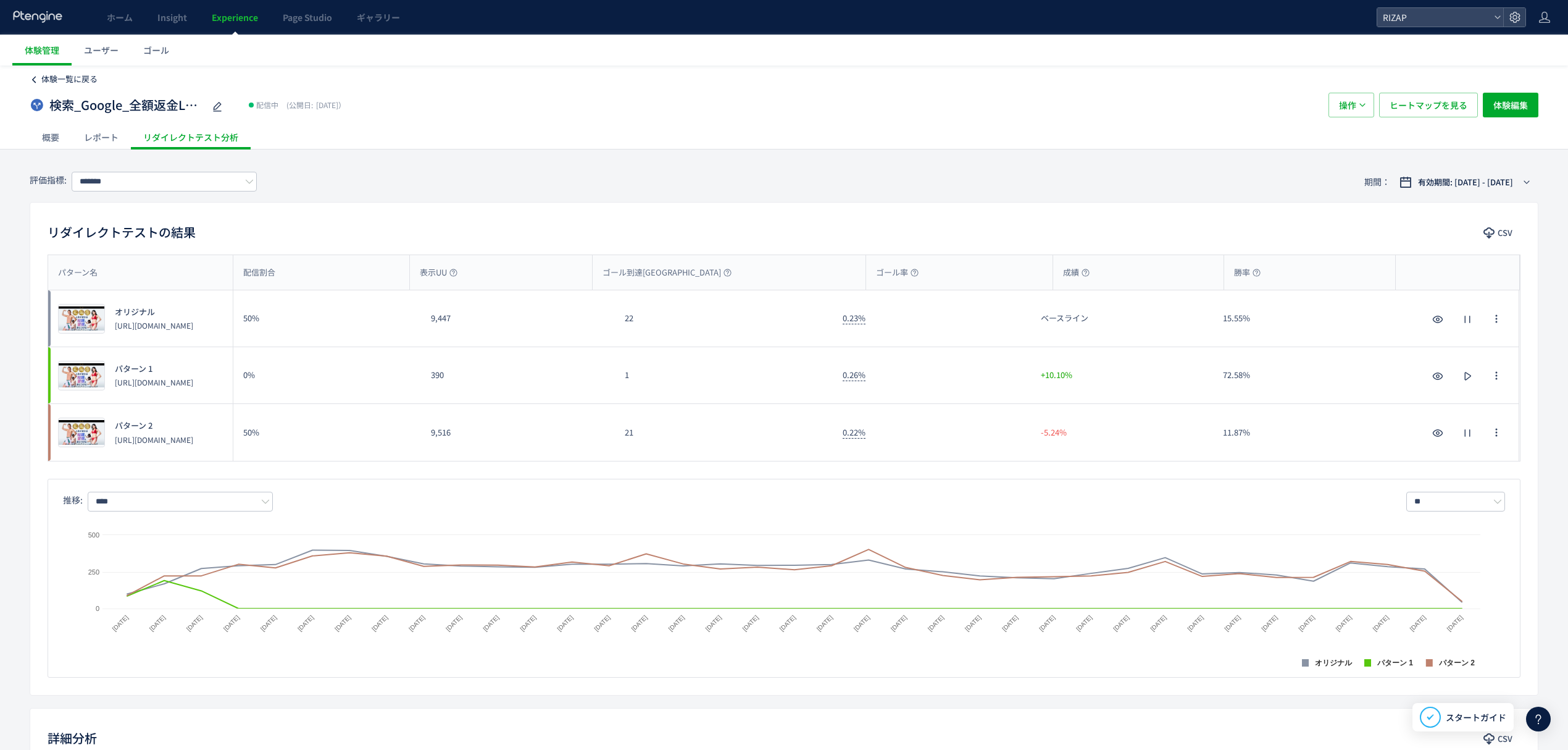
click at [77, 78] on span "体験一覧に戻る" at bounding box center [69, 79] width 56 height 12
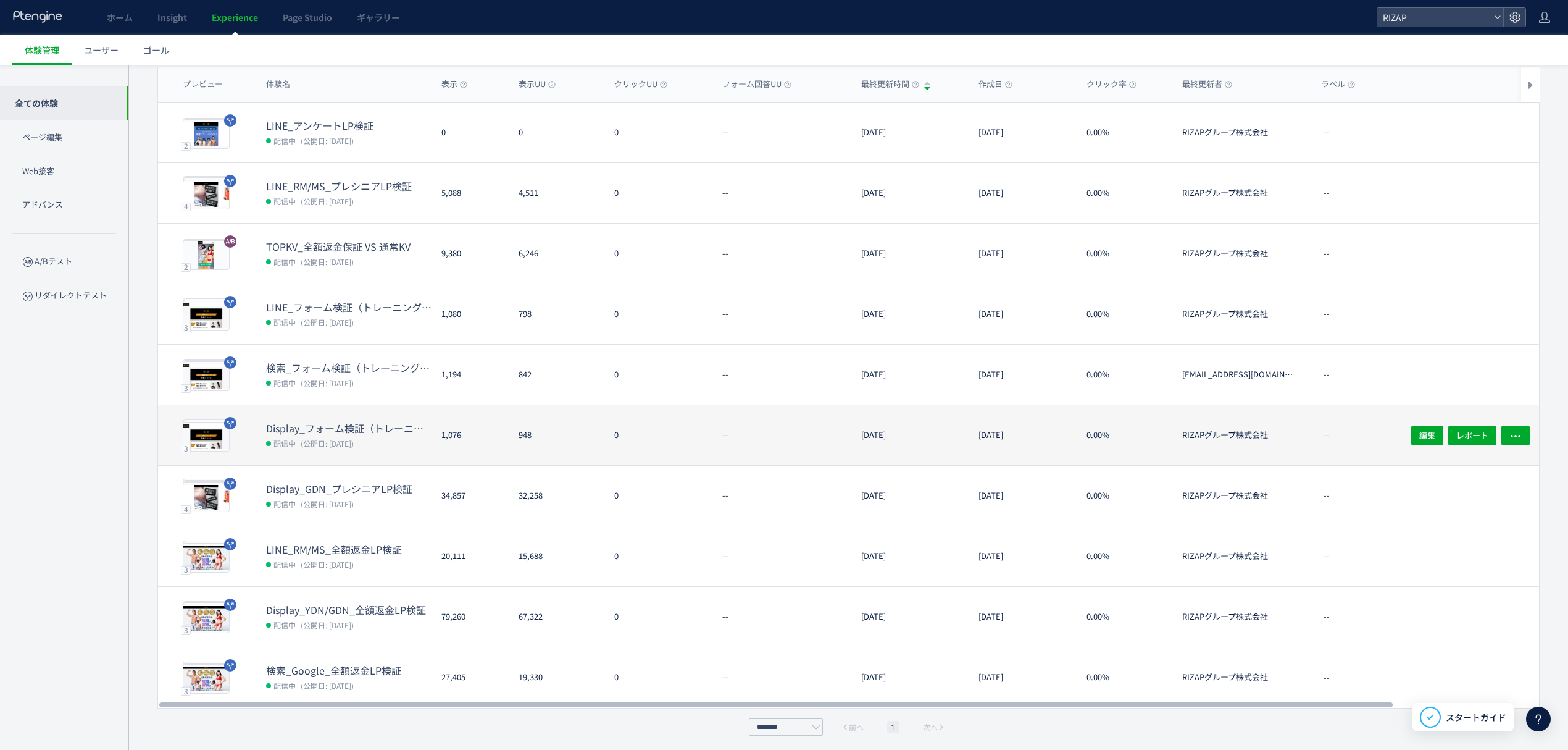
scroll to position [103, 0]
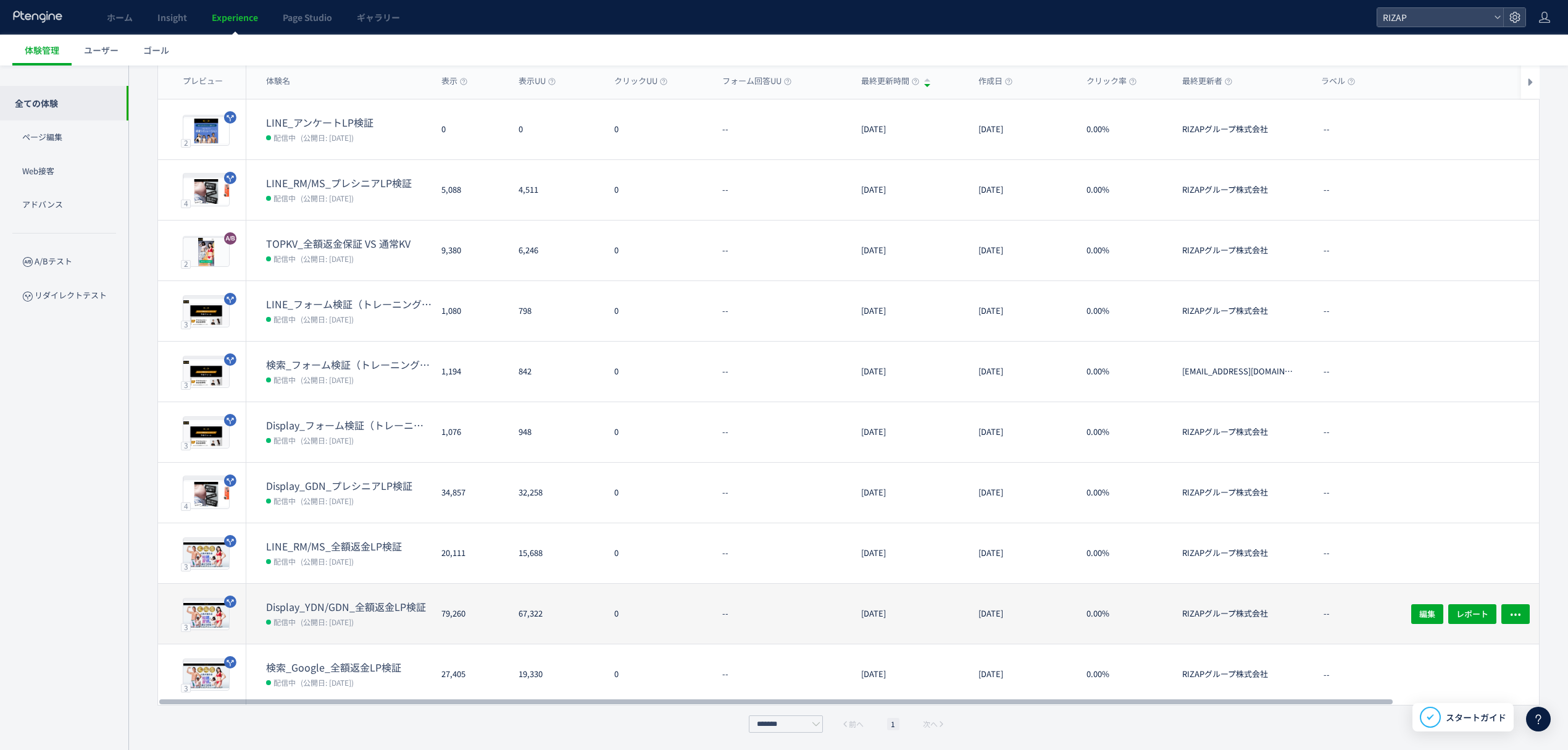
click at [290, 615] on span "配信中" at bounding box center [285, 621] width 23 height 13
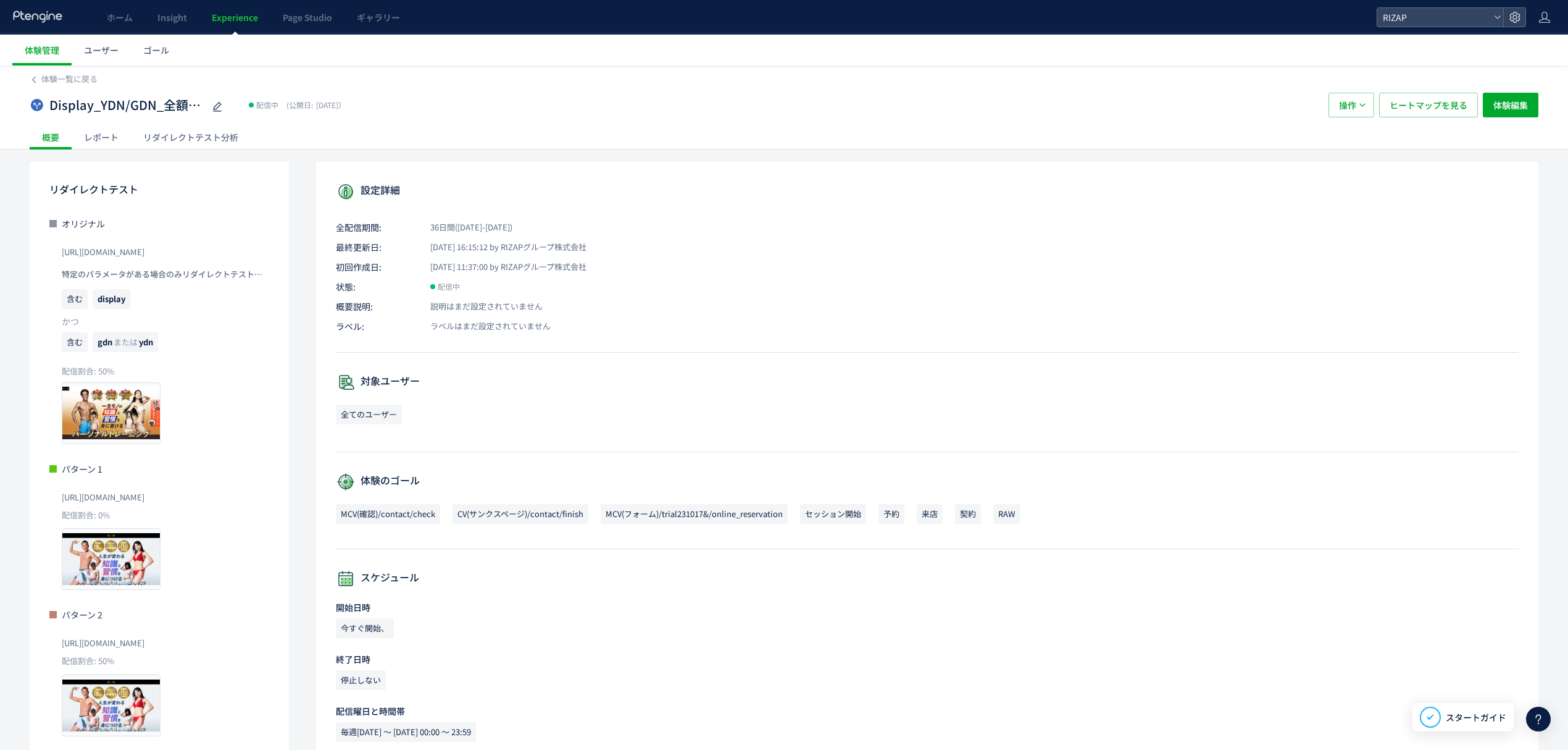
click at [97, 141] on div "レポート" at bounding box center [101, 137] width 59 height 25
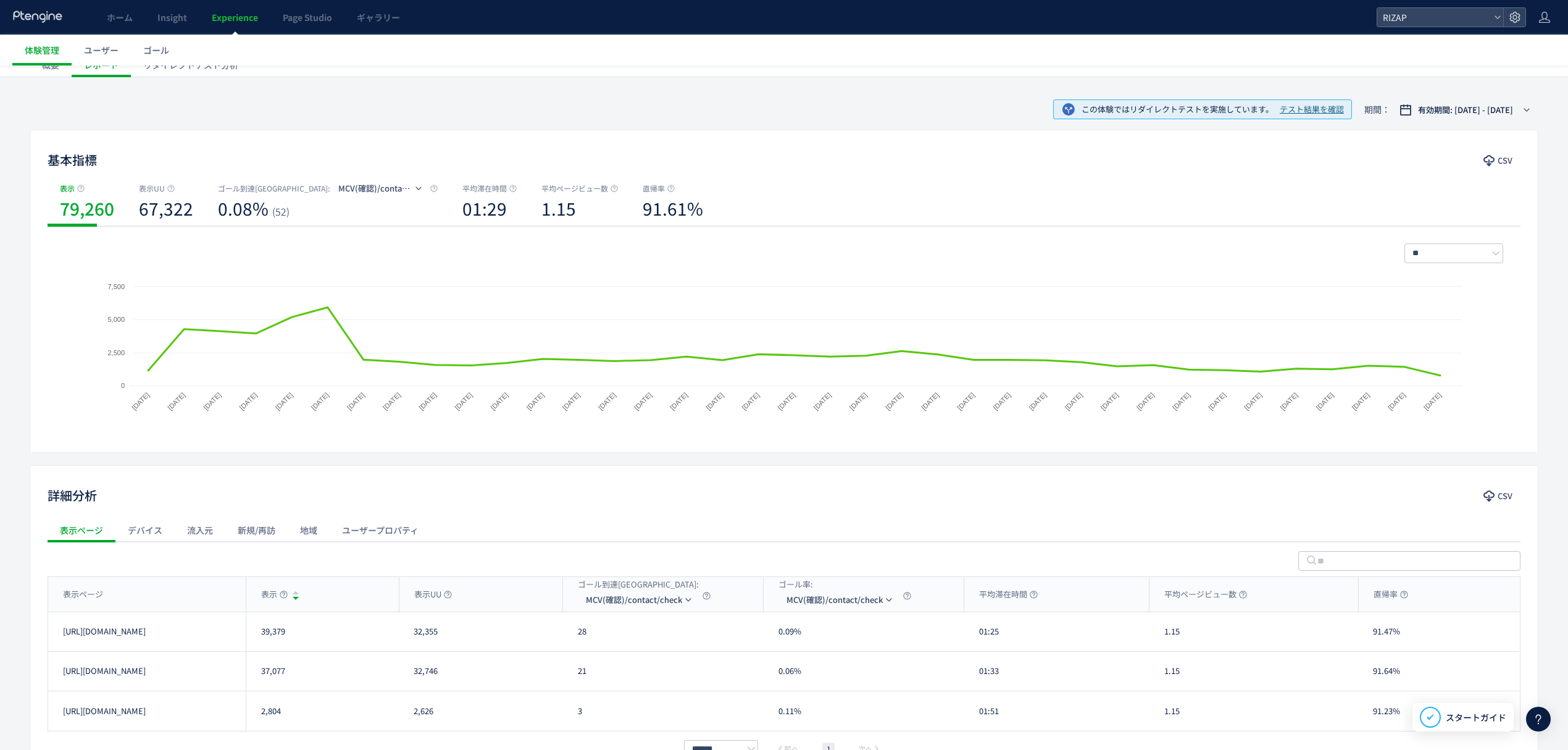
scroll to position [82, 0]
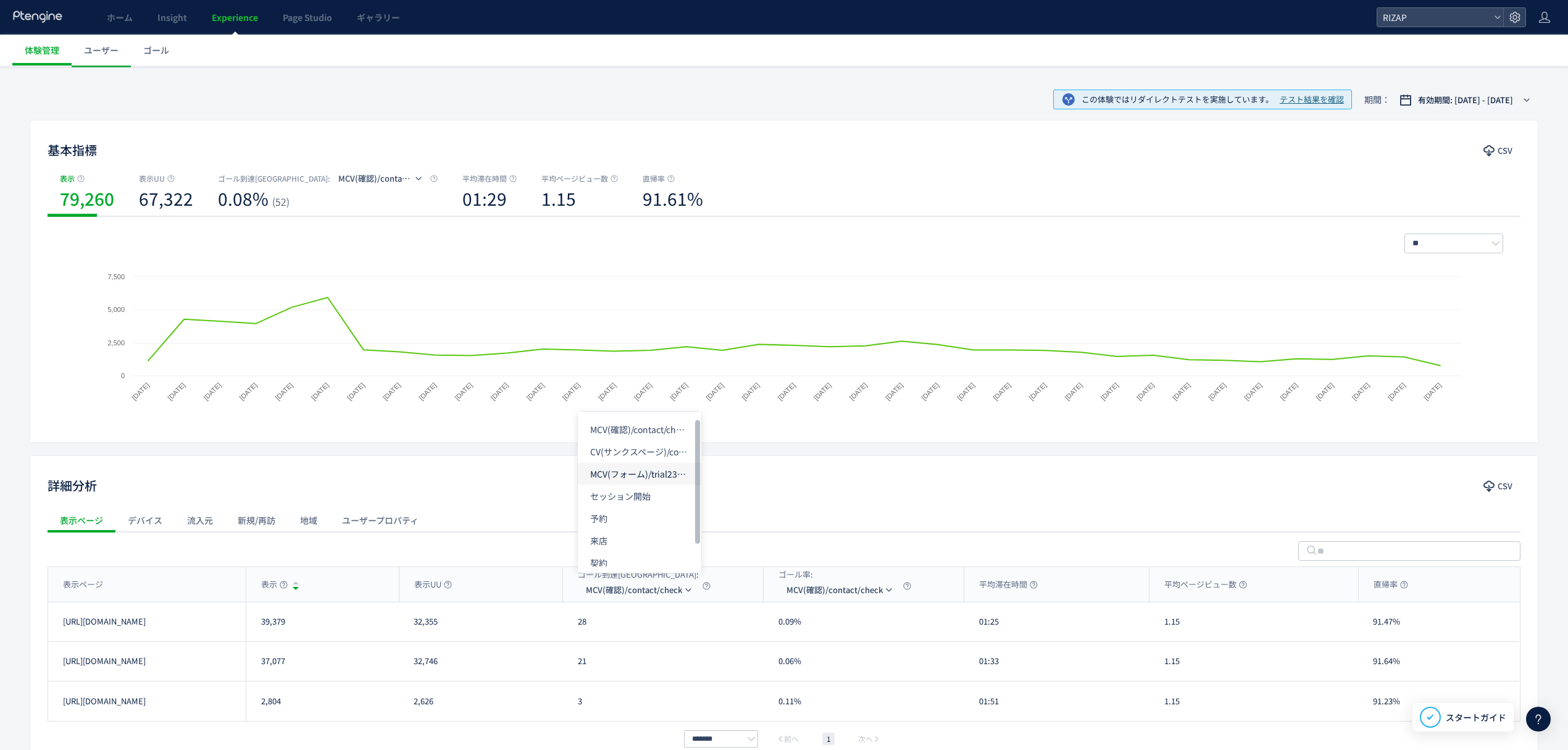
click at [633, 472] on li "MCV(フォーム)/trial231017&/online_reservation" at bounding box center [640, 474] width 123 height 23
drag, startPoint x: 311, startPoint y: 623, endPoint x: 257, endPoint y: 633, distance: 54.9
click at [257, 633] on div "39,379" at bounding box center [322, 621] width 153 height 39
drag, startPoint x: 284, startPoint y: 668, endPoint x: 270, endPoint y: 667, distance: 14.0
click at [263, 668] on div "37,077" at bounding box center [322, 661] width 153 height 39
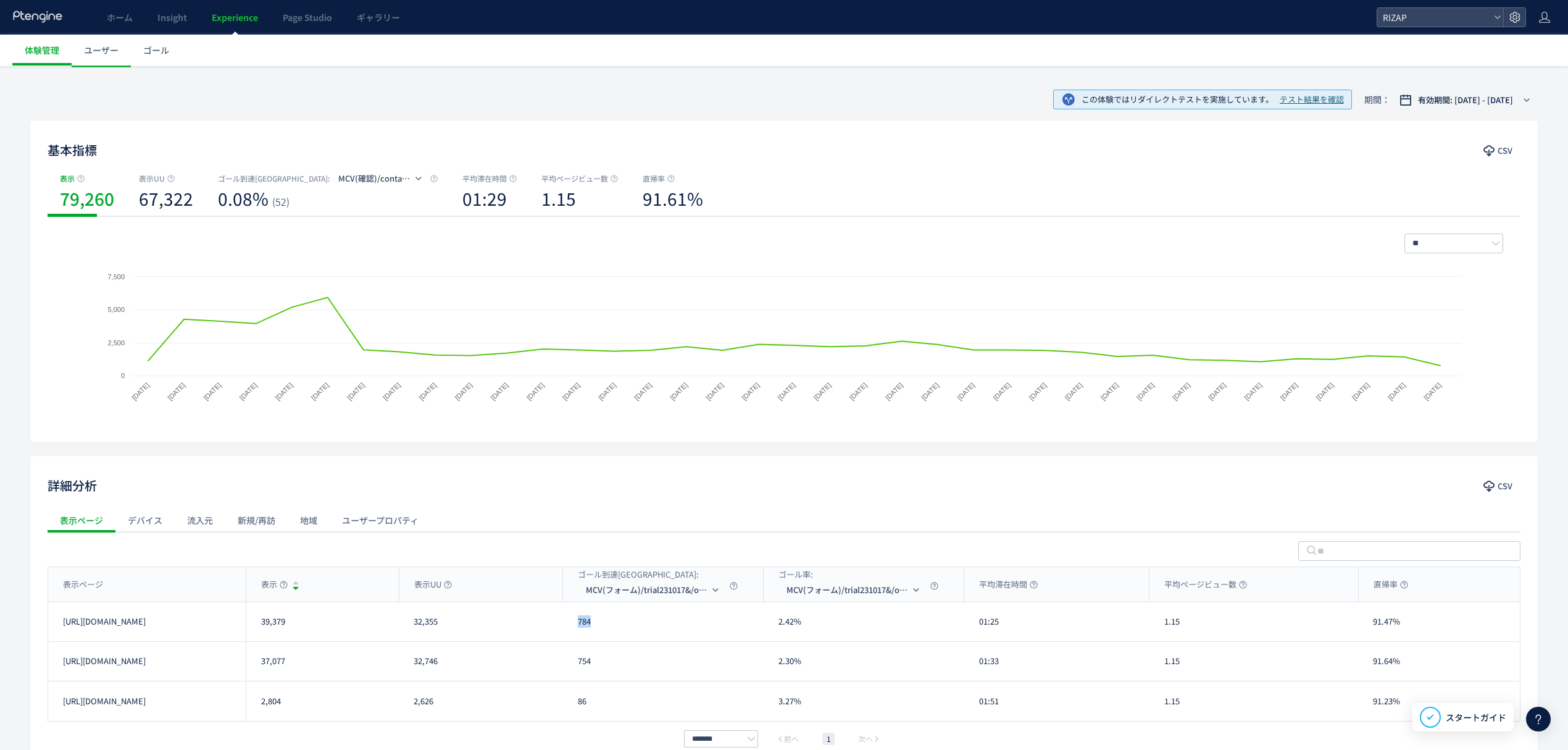
drag, startPoint x: 596, startPoint y: 629, endPoint x: 571, endPoint y: 629, distance: 25.0
click at [571, 629] on div "784" at bounding box center [663, 621] width 201 height 39
drag, startPoint x: 600, startPoint y: 674, endPoint x: 576, endPoint y: 675, distance: 24.0
click at [576, 675] on div "754" at bounding box center [663, 661] width 201 height 39
click at [630, 448] on li "CV(サンクスページ)/contact/finish" at bounding box center [654, 452] width 123 height 23
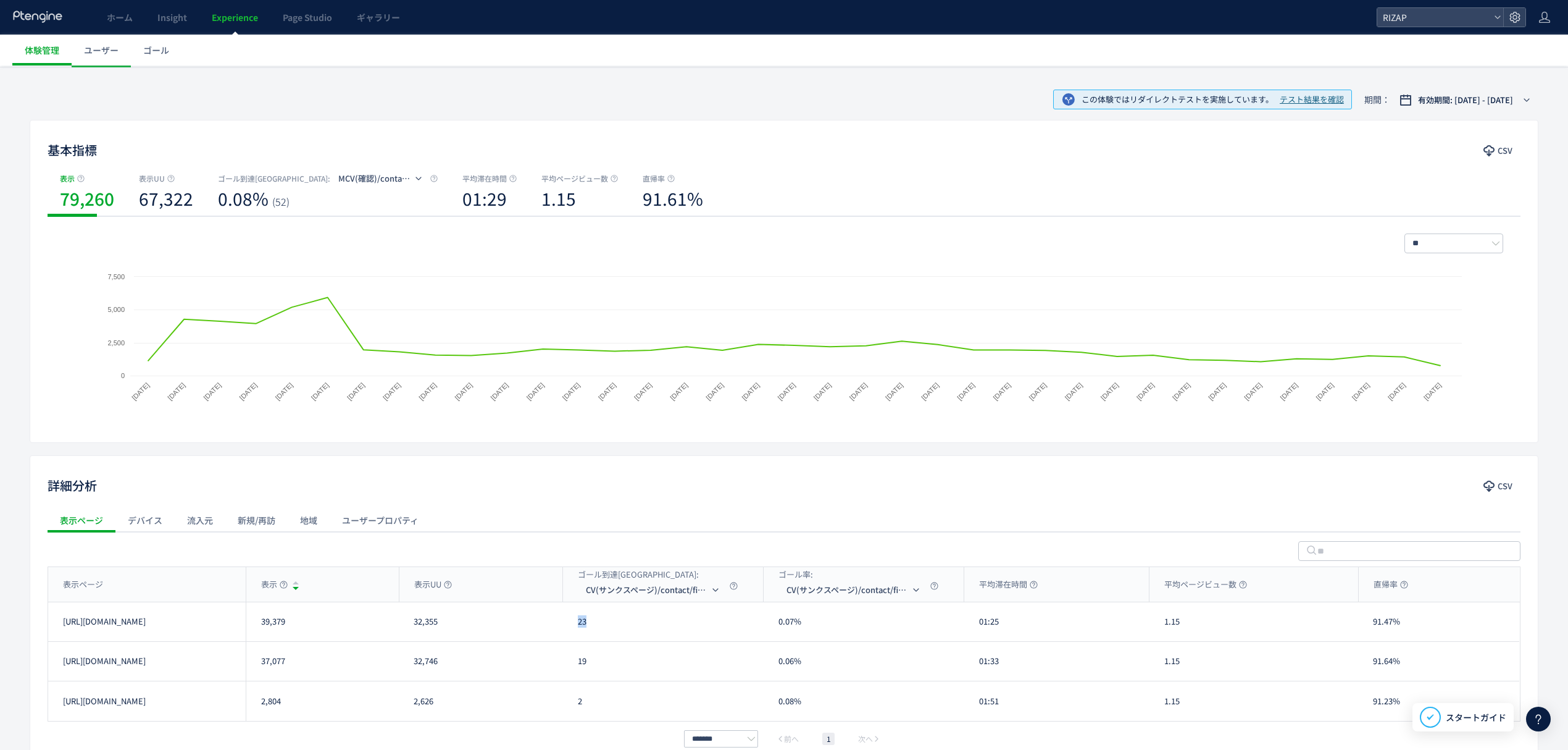
drag, startPoint x: 600, startPoint y: 631, endPoint x: 610, endPoint y: 637, distance: 11.7
click at [573, 637] on div "23" at bounding box center [663, 621] width 201 height 39
drag, startPoint x: 587, startPoint y: 670, endPoint x: 571, endPoint y: 670, distance: 16.0
click at [571, 670] on div "19" at bounding box center [663, 661] width 201 height 39
drag, startPoint x: 998, startPoint y: 627, endPoint x: 977, endPoint y: 627, distance: 21.0
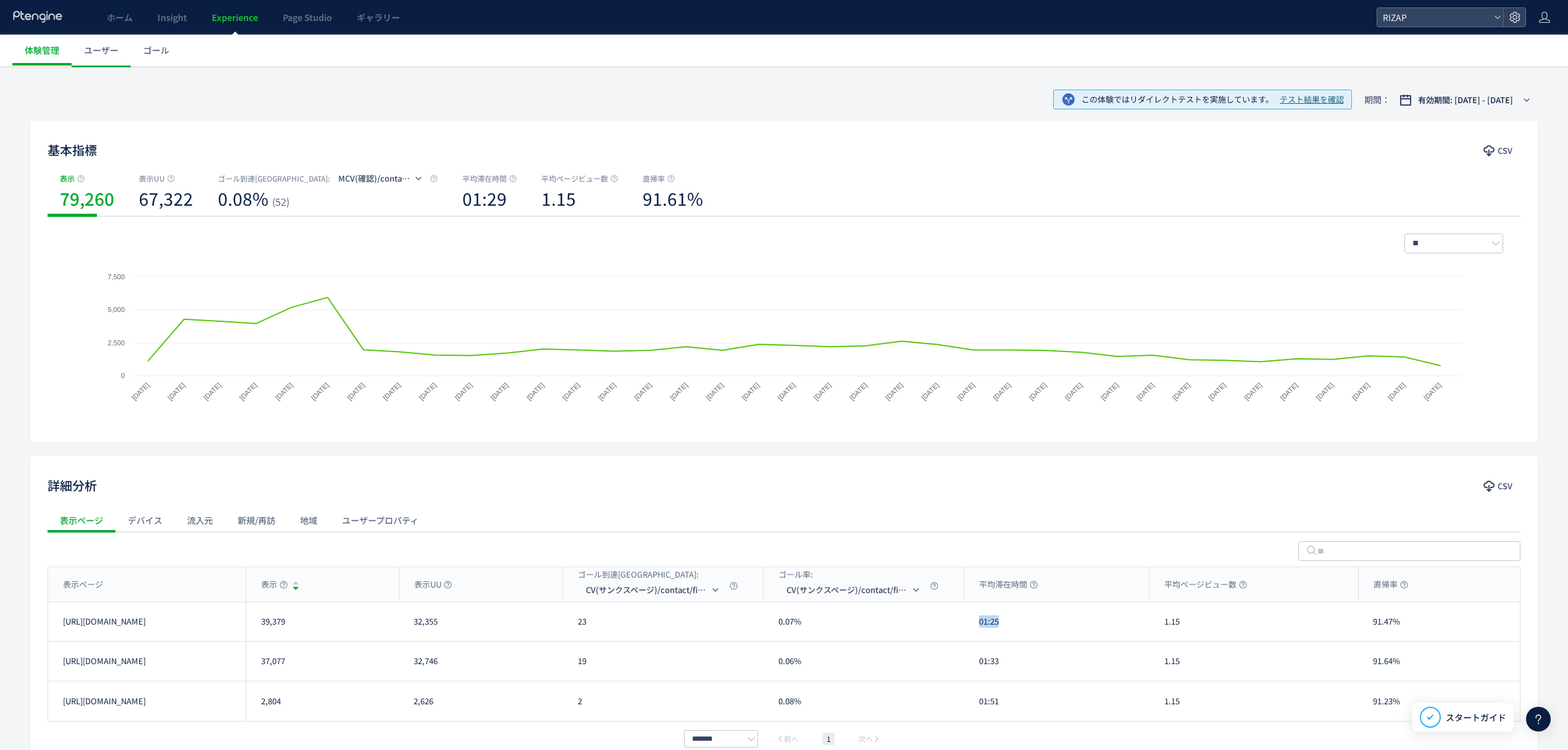
click at [977, 627] on div "01:25" at bounding box center [1056, 621] width 185 height 39
drag, startPoint x: 1004, startPoint y: 664, endPoint x: 978, endPoint y: 670, distance: 26.7
click at [978, 670] on div "01:33" at bounding box center [1056, 661] width 185 height 39
drag, startPoint x: 1178, startPoint y: 631, endPoint x: 1156, endPoint y: 631, distance: 22.0
click at [1156, 631] on div "1.15" at bounding box center [1254, 621] width 209 height 39
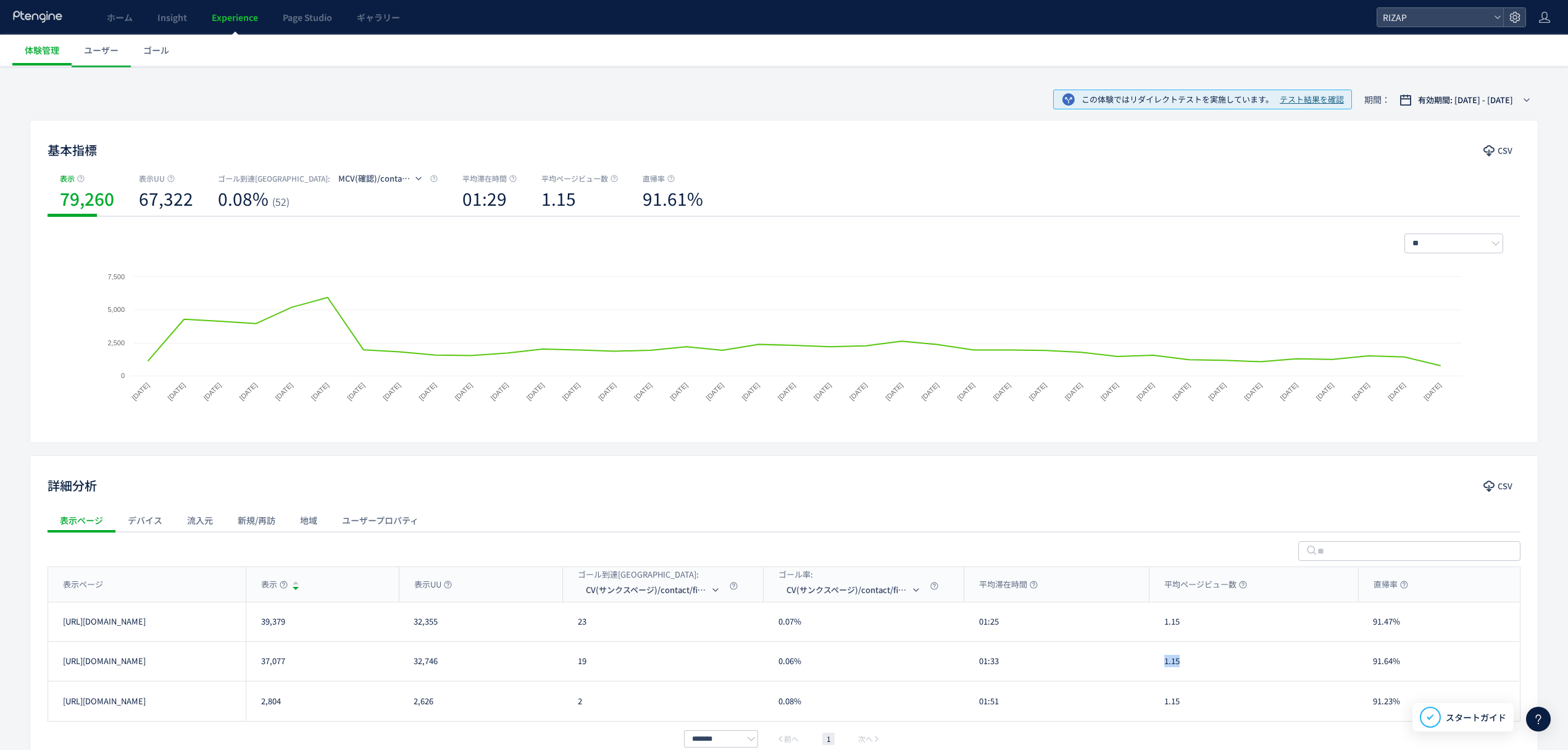
drag, startPoint x: 1172, startPoint y: 667, endPoint x: 1150, endPoint y: 671, distance: 22.4
click at [1150, 671] on div "1.15" at bounding box center [1254, 661] width 209 height 39
drag, startPoint x: 1396, startPoint y: 634, endPoint x: 1361, endPoint y: 634, distance: 35.0
click at [1361, 634] on div "91.47%" at bounding box center [1438, 621] width 161 height 39
drag, startPoint x: 1386, startPoint y: 665, endPoint x: 1376, endPoint y: 668, distance: 10.4
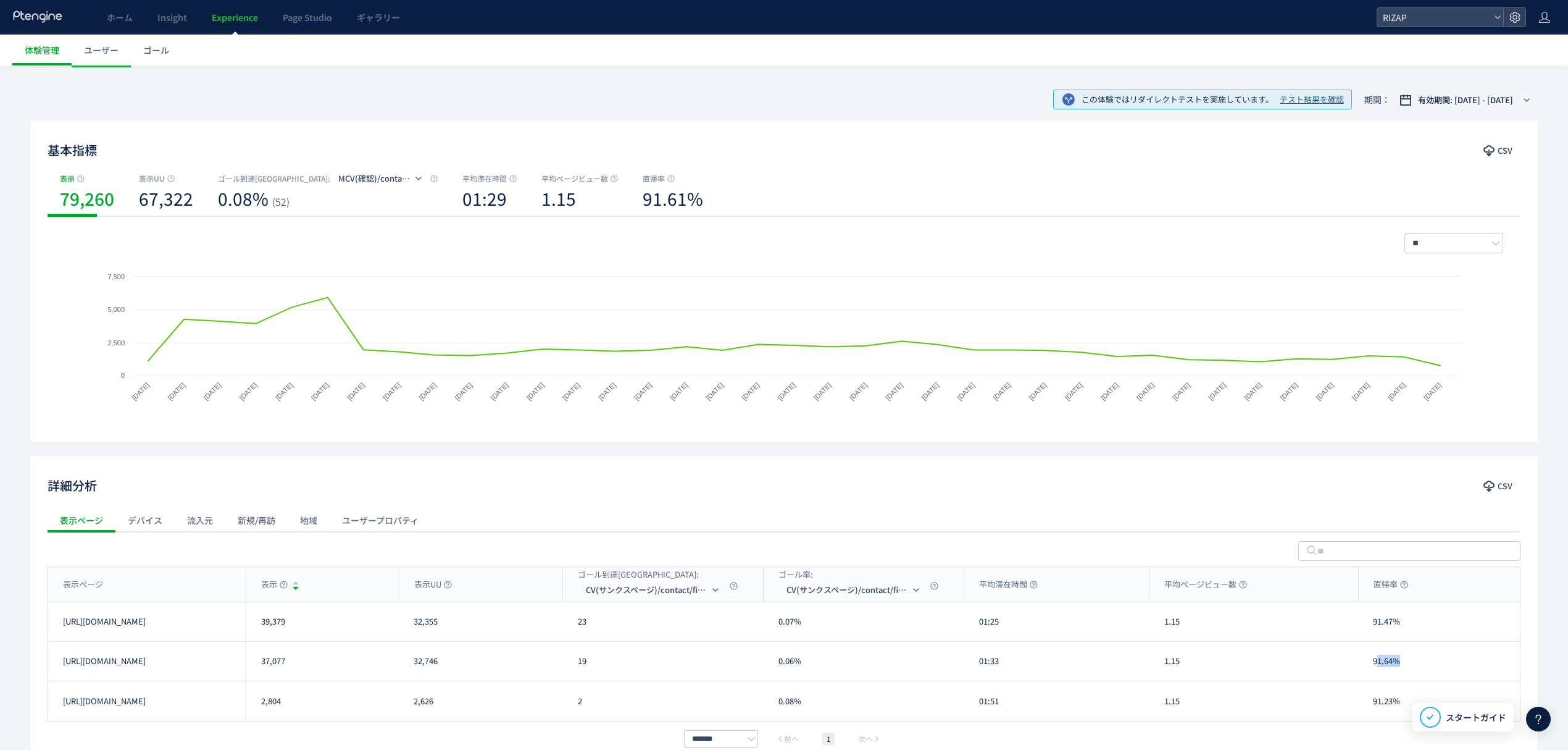
click at [1376, 668] on div "91.64%" at bounding box center [1438, 661] width 161 height 39
drag, startPoint x: 1366, startPoint y: 668, endPoint x: 1404, endPoint y: 668, distance: 38.0
click at [1404, 668] on div "91.64%" at bounding box center [1438, 661] width 161 height 39
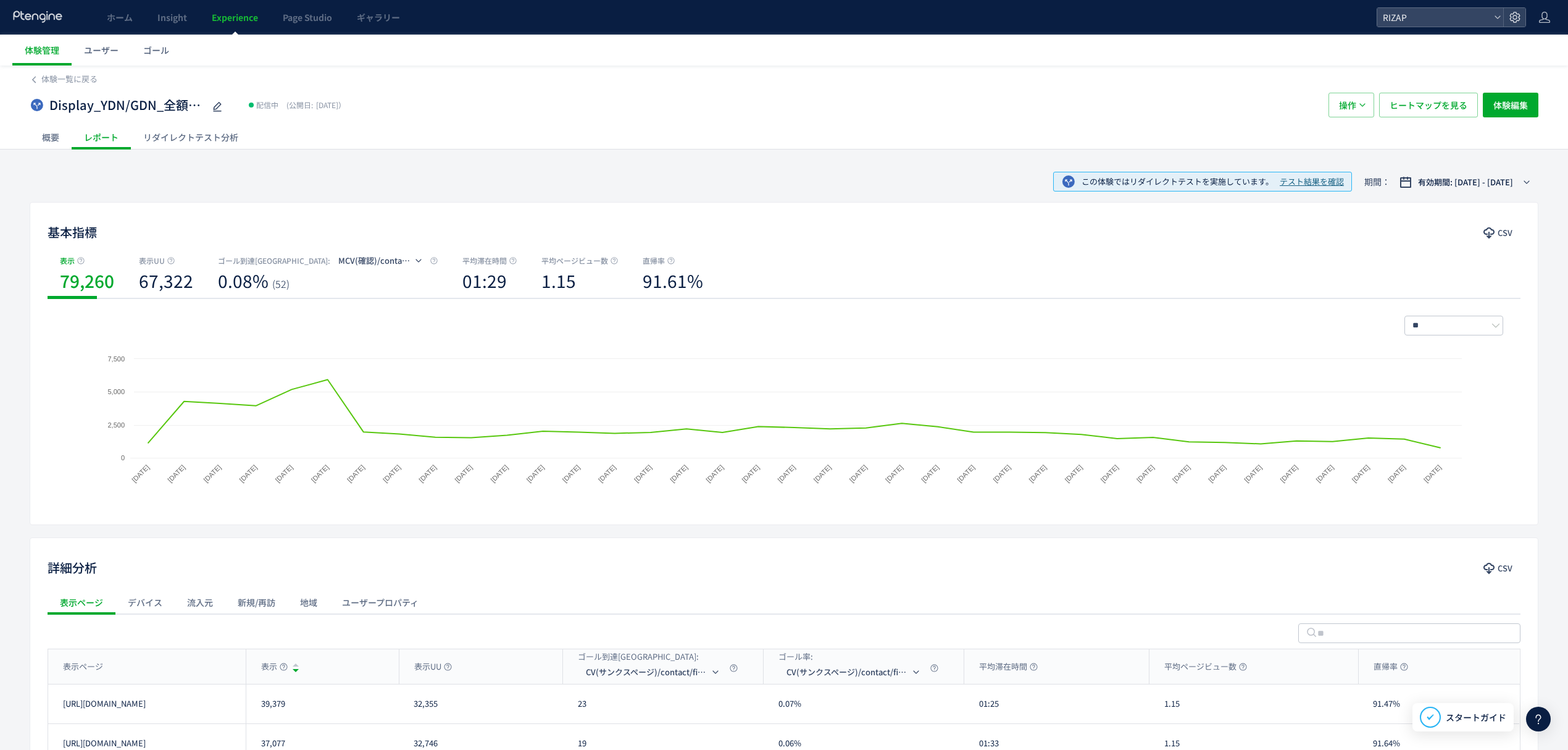
click at [215, 139] on div "リダイレクトテスト分析" at bounding box center [190, 137] width 120 height 25
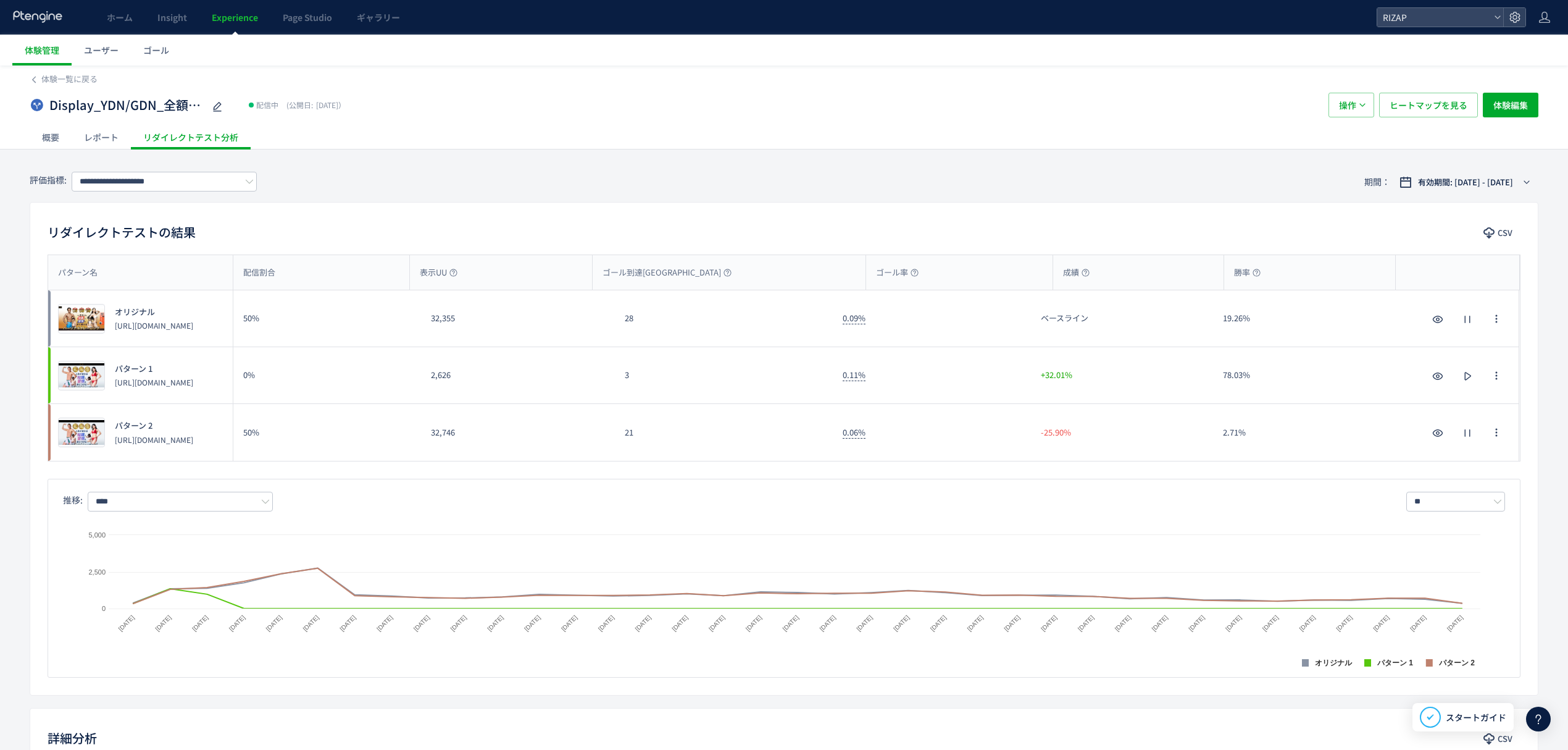
click at [154, 198] on div "**********" at bounding box center [784, 182] width 1509 height 40
click at [158, 184] on input "**********" at bounding box center [164, 182] width 185 height 20
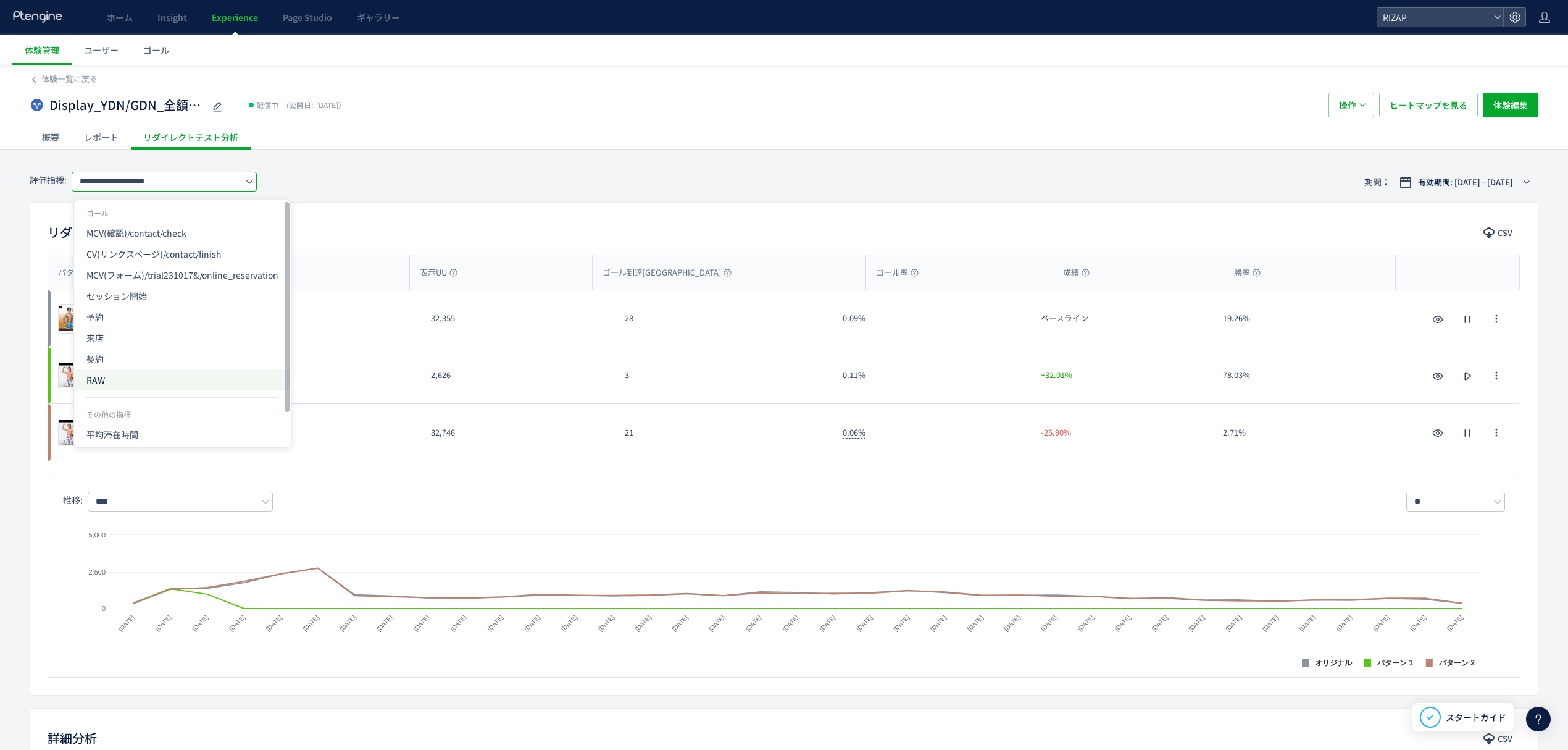
click at [104, 371] on span "RAW" at bounding box center [182, 380] width 192 height 21
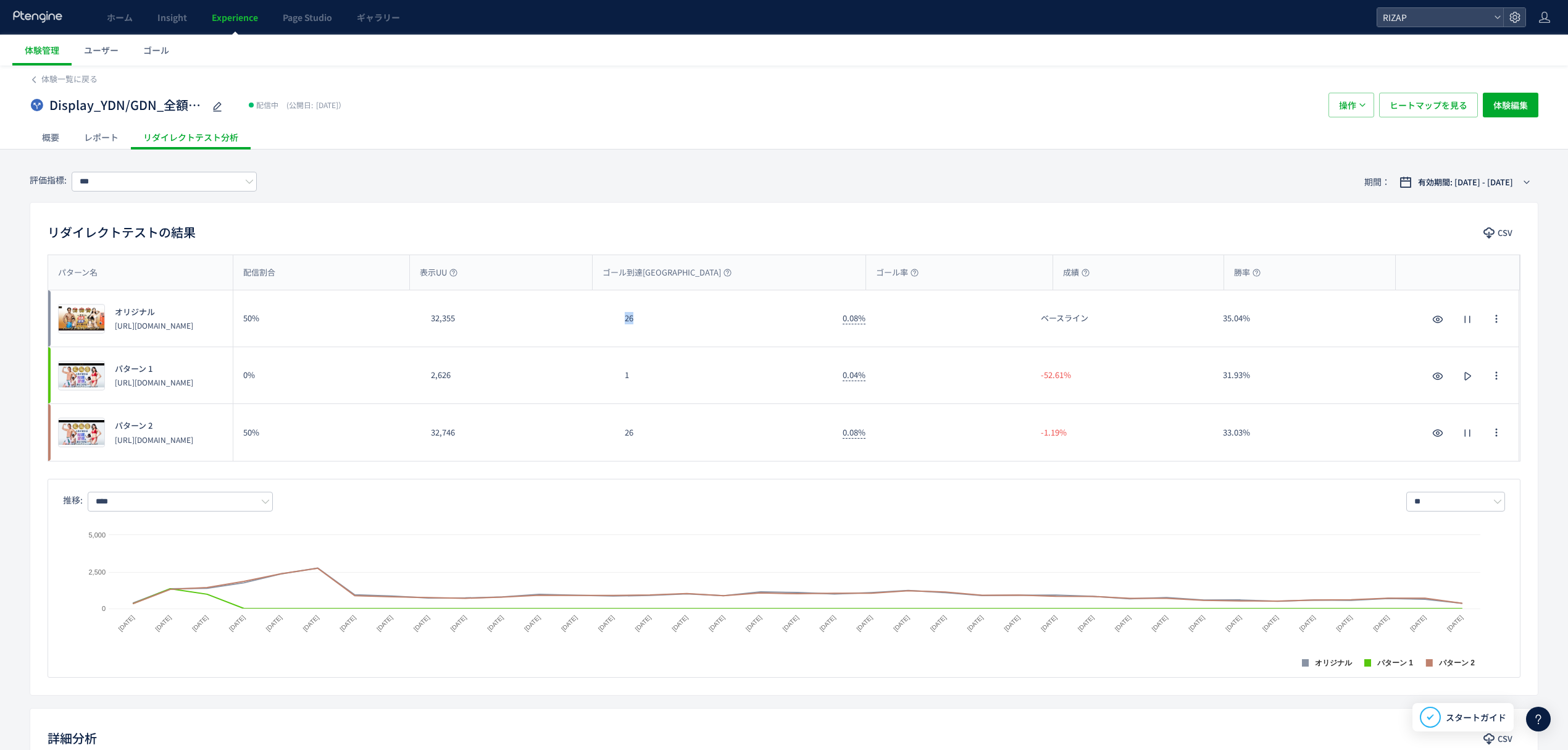
drag, startPoint x: 645, startPoint y: 328, endPoint x: 600, endPoint y: 330, distance: 45.0
click at [600, 330] on div "プレビュー オリジナル https://lp.rizap.jp/lp/training-230418/ 50% 32,355 26 0.08% ベースライン …" at bounding box center [784, 319] width 1471 height 57
drag, startPoint x: 634, startPoint y: 442, endPoint x: 621, endPoint y: 442, distance: 13.0
click at [621, 442] on div "26" at bounding box center [724, 432] width 218 height 57
click at [178, 182] on input "***" at bounding box center [164, 182] width 185 height 20
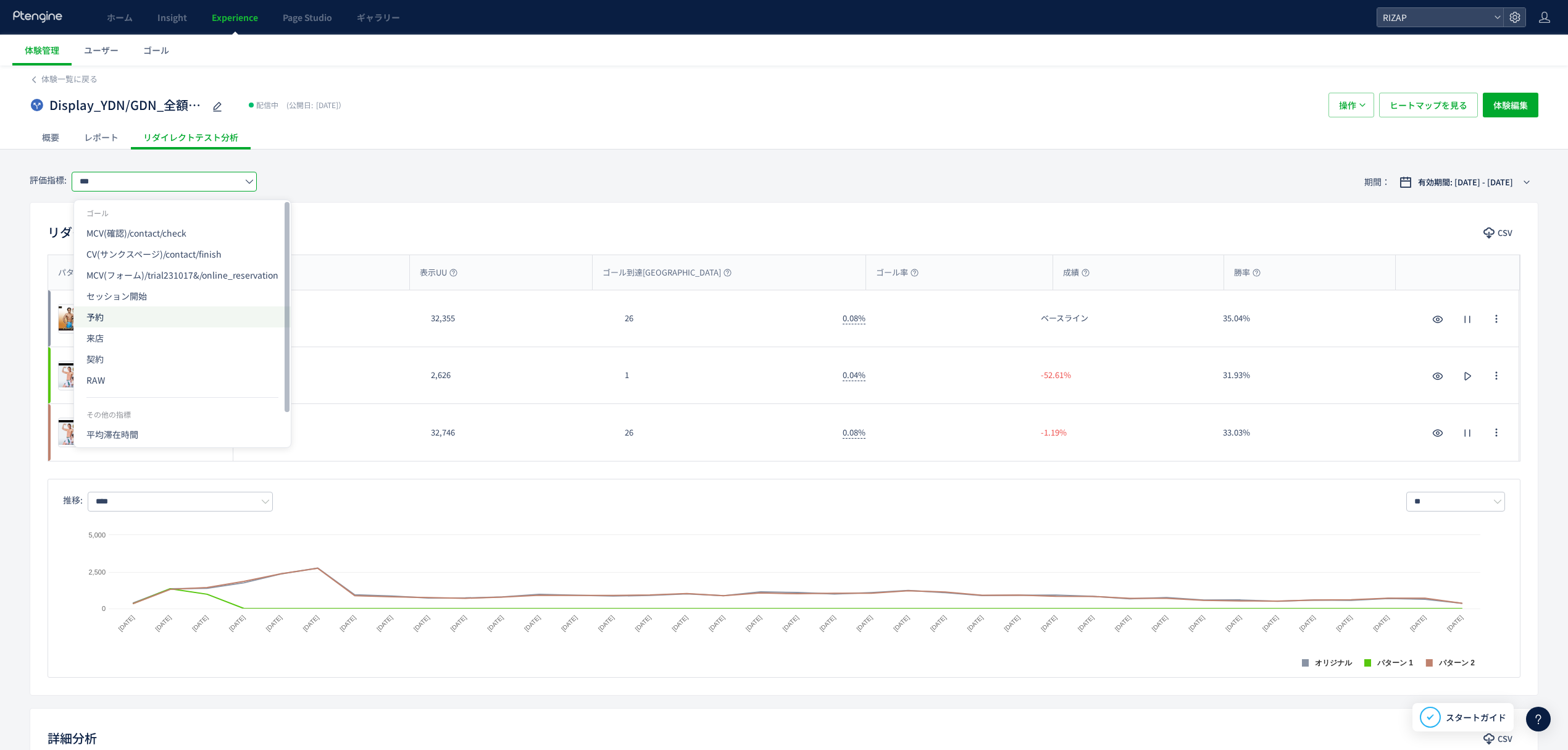
click at [131, 308] on span "予約" at bounding box center [182, 317] width 192 height 21
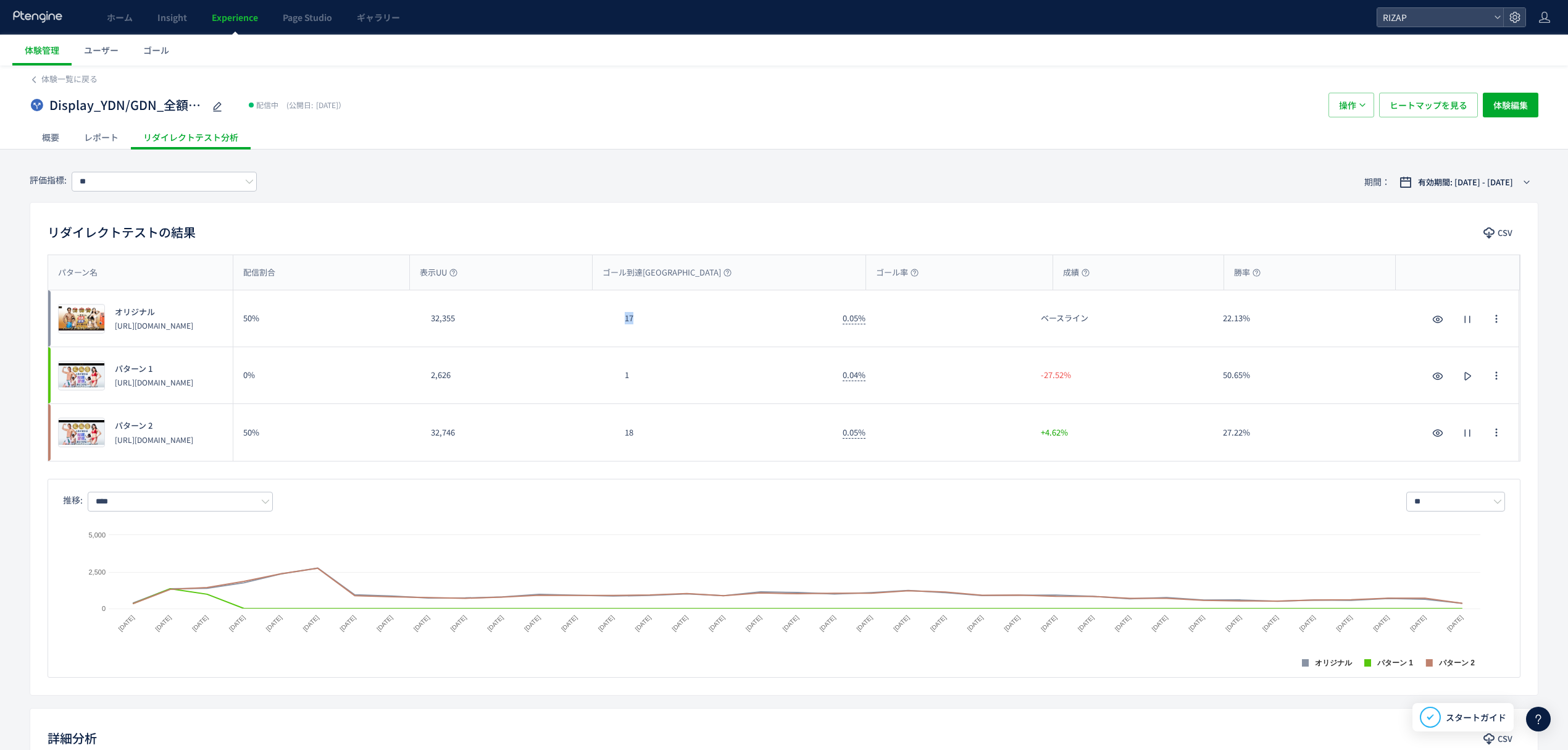
drag, startPoint x: 636, startPoint y: 322, endPoint x: 620, endPoint y: 324, distance: 16.1
click at [620, 324] on div "17" at bounding box center [724, 318] width 218 height 56
drag, startPoint x: 637, startPoint y: 434, endPoint x: 622, endPoint y: 434, distance: 15.0
click at [622, 434] on div "18" at bounding box center [724, 432] width 218 height 57
click at [131, 190] on input "**" at bounding box center [164, 182] width 185 height 20
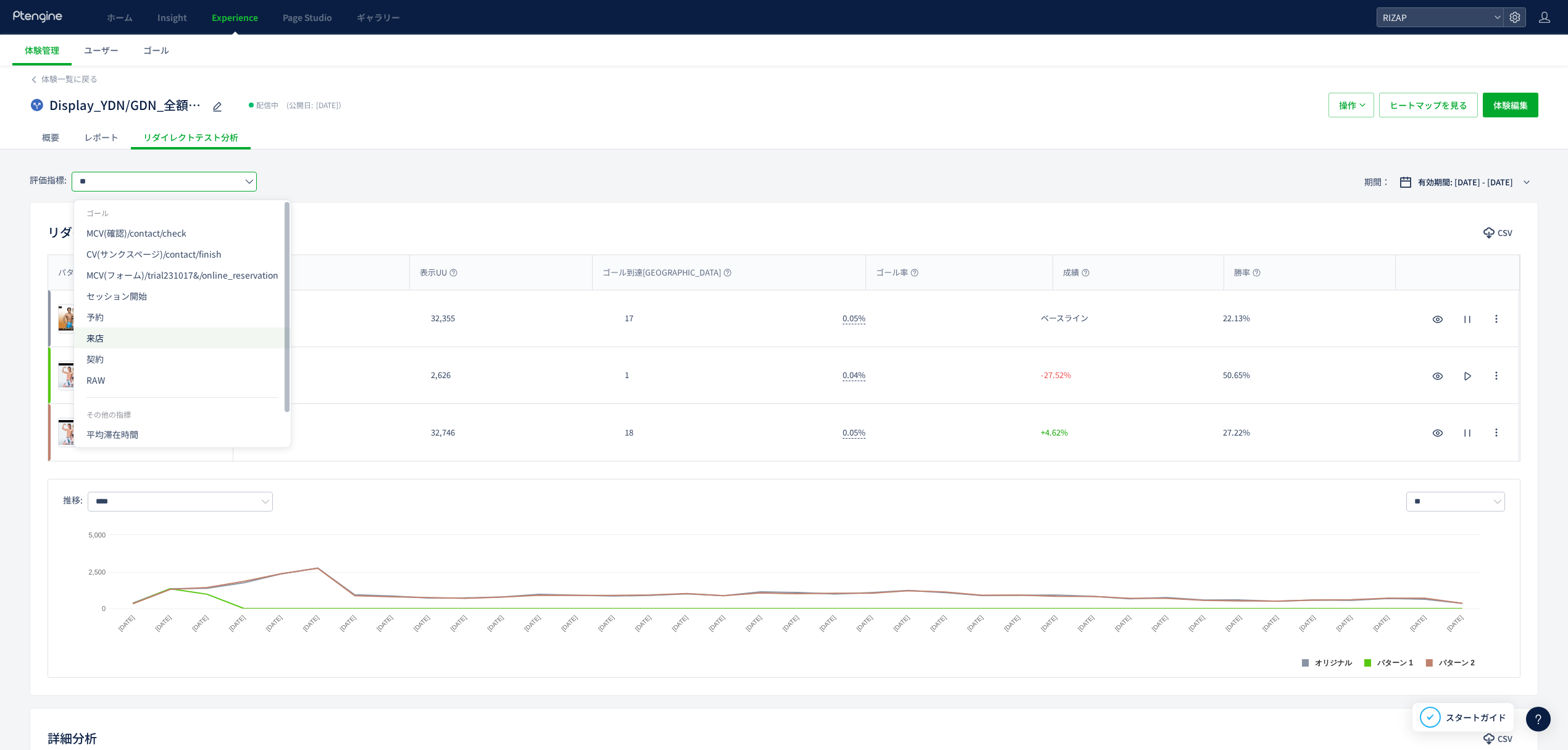
click at [100, 345] on span "来店" at bounding box center [182, 338] width 192 height 21
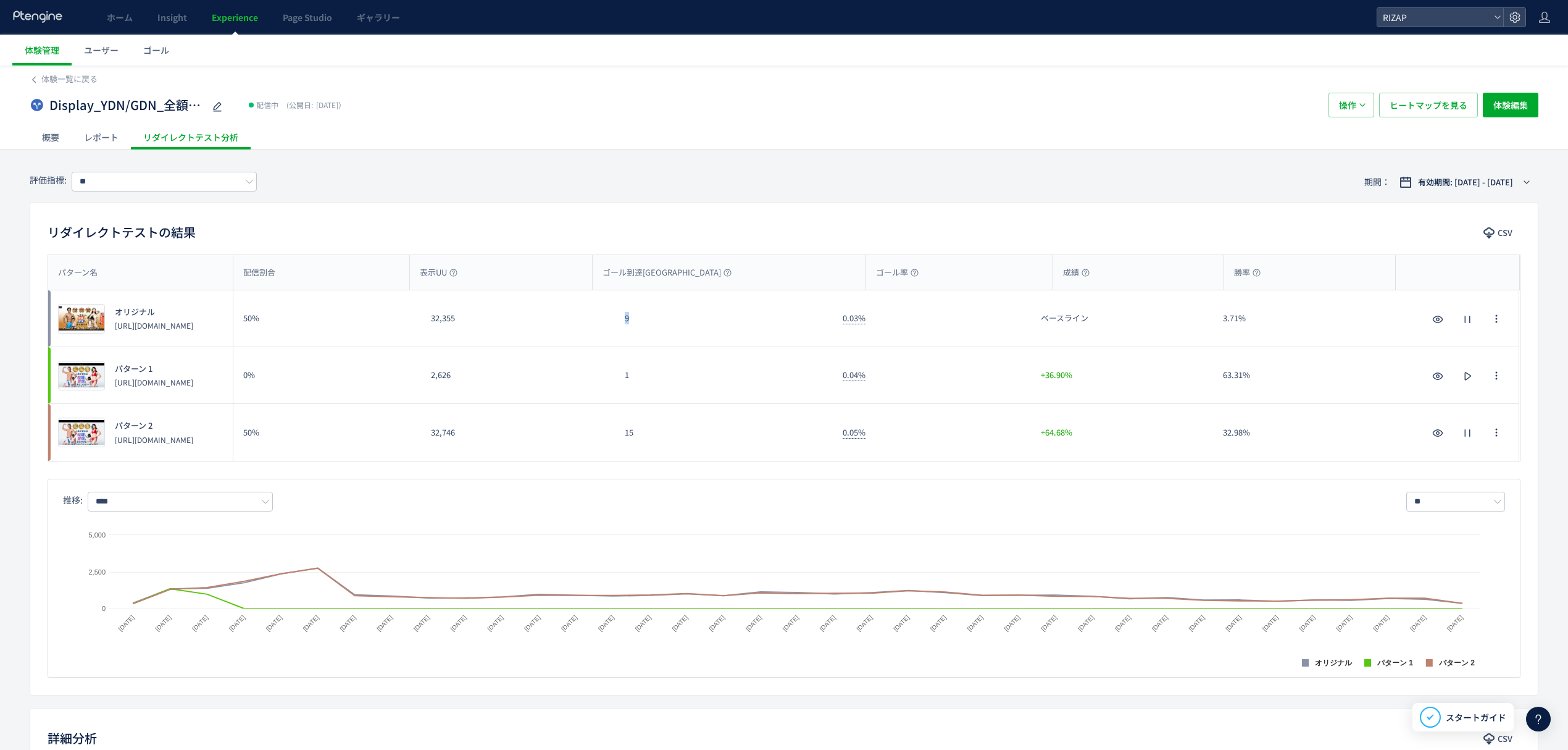
click at [614, 331] on div "プレビュー オリジナル https://lp.rizap.jp/lp/training-230418/ 50% 32,355 9 0.03% ベースライン 3…" at bounding box center [784, 319] width 1471 height 57
drag, startPoint x: 651, startPoint y: 446, endPoint x: 618, endPoint y: 442, distance: 33.2
click at [618, 442] on div "15" at bounding box center [724, 432] width 218 height 57
click at [186, 184] on input "**" at bounding box center [164, 182] width 185 height 20
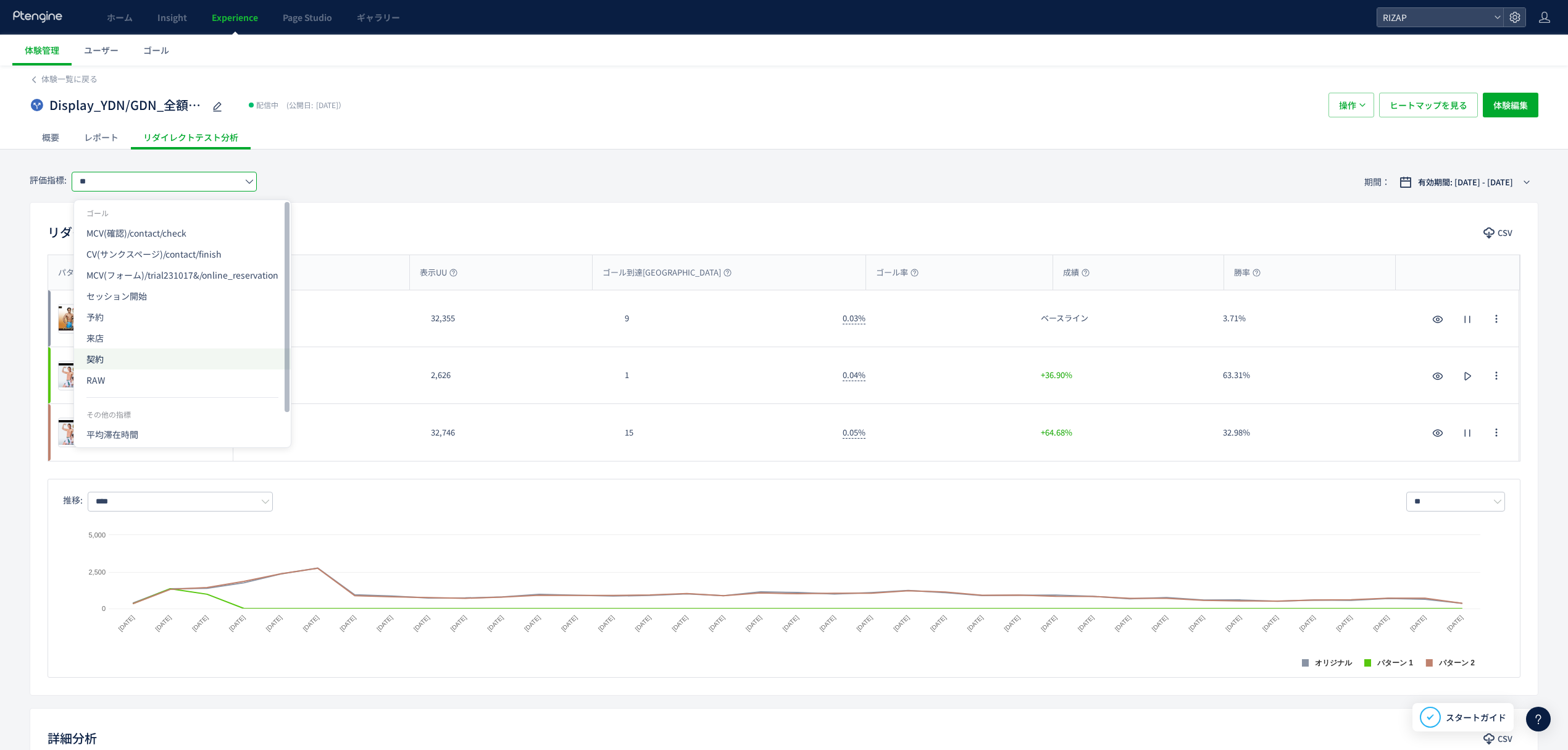
click at [114, 351] on span "契約" at bounding box center [182, 359] width 192 height 21
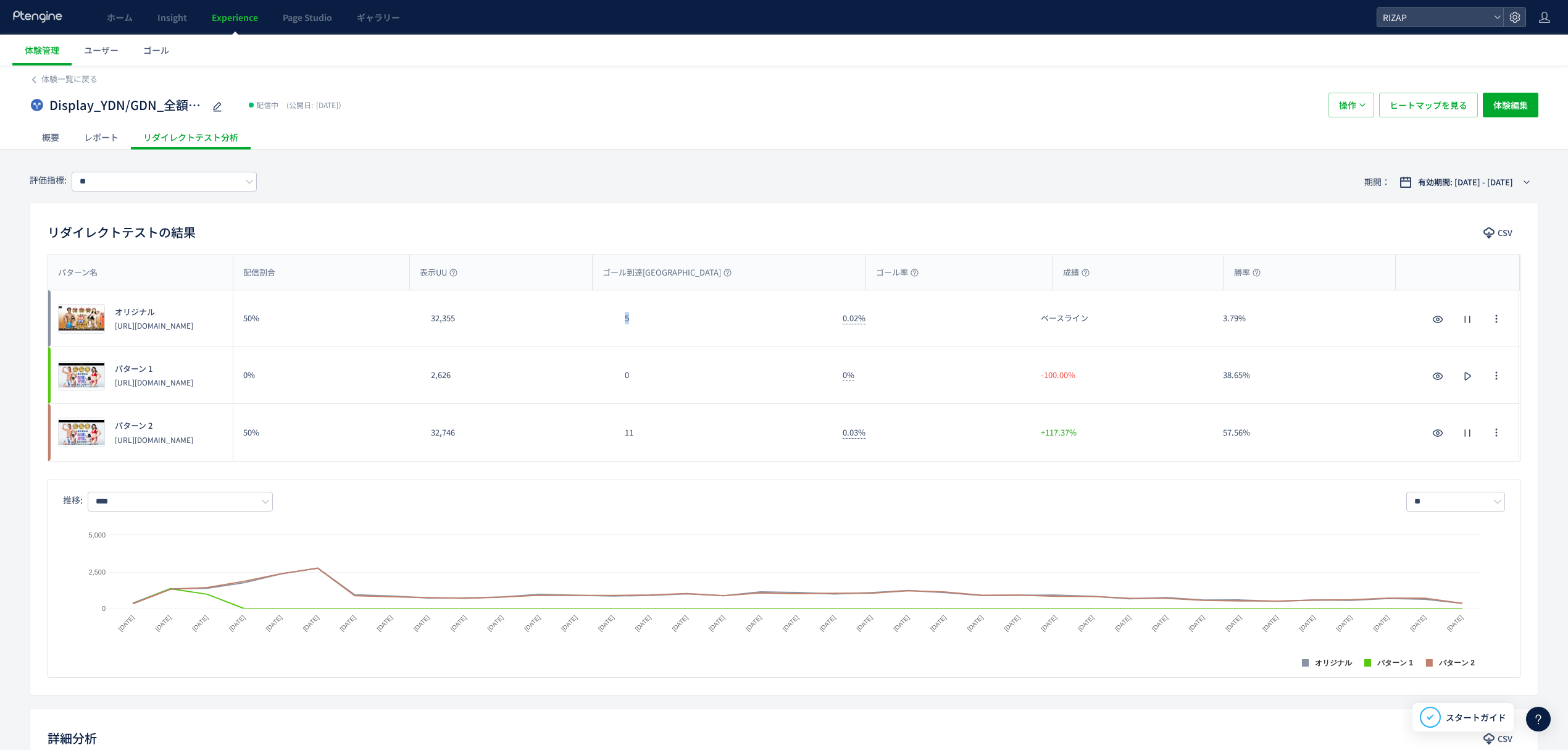
click at [615, 322] on div "5" at bounding box center [724, 318] width 218 height 56
drag, startPoint x: 636, startPoint y: 435, endPoint x: 620, endPoint y: 436, distance: 16.0
click at [618, 434] on div "11" at bounding box center [724, 432] width 218 height 57
click at [195, 172] on input "**" at bounding box center [164, 182] width 185 height 20
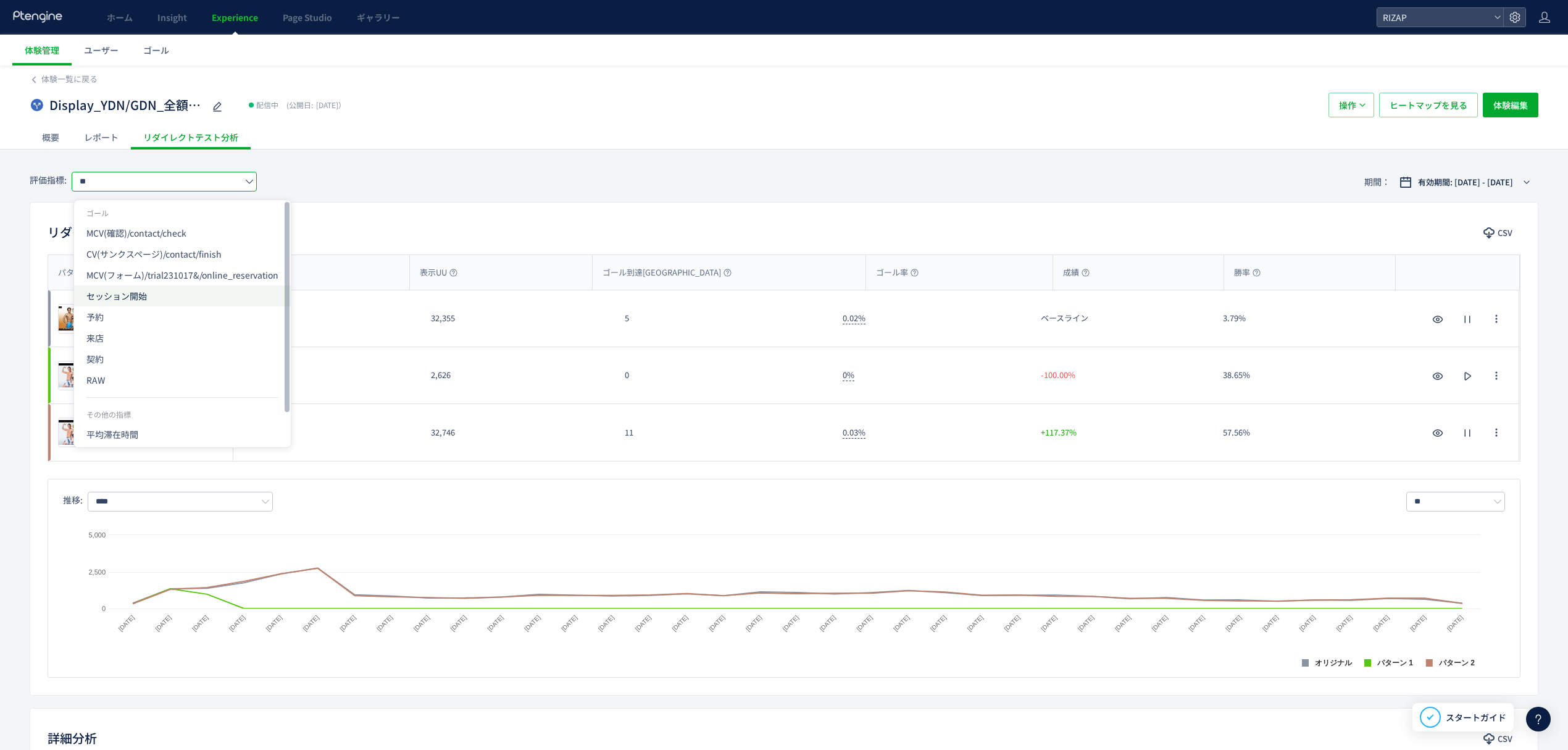
click at [139, 292] on span "セッション開始" at bounding box center [182, 296] width 192 height 21
type input "*******"
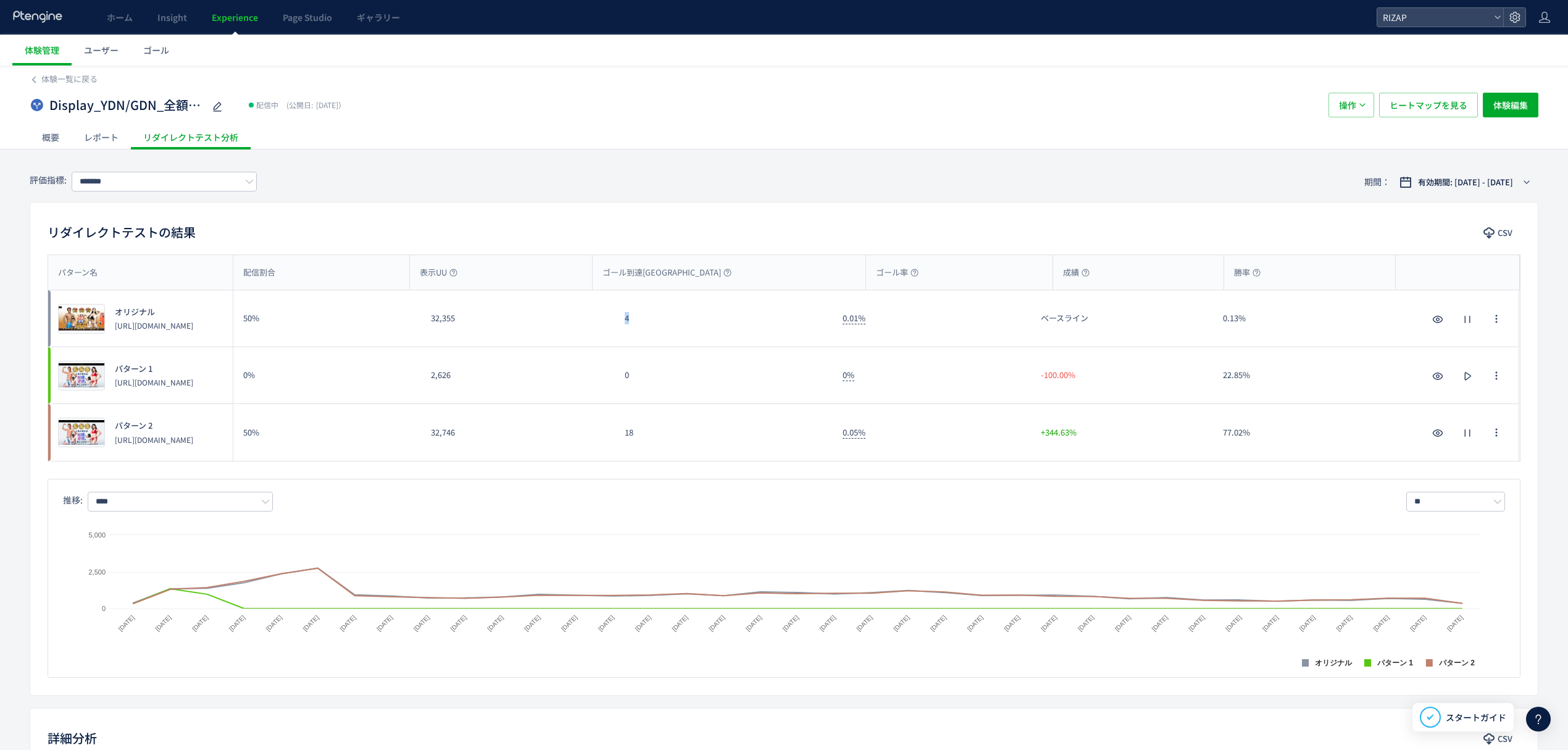
drag, startPoint x: 631, startPoint y: 334, endPoint x: 608, endPoint y: 332, distance: 23.1
click at [608, 332] on div "プレビュー オリジナル https://lp.rizap.jp/lp/training-230418/ 50% 32,355 4 0.01% ベースライン 0…" at bounding box center [784, 319] width 1471 height 57
drag, startPoint x: 636, startPoint y: 436, endPoint x: 620, endPoint y: 436, distance: 16.0
click at [620, 436] on div "18" at bounding box center [724, 432] width 218 height 57
click at [1411, 115] on span "ヒートマップを見る" at bounding box center [1428, 105] width 78 height 25
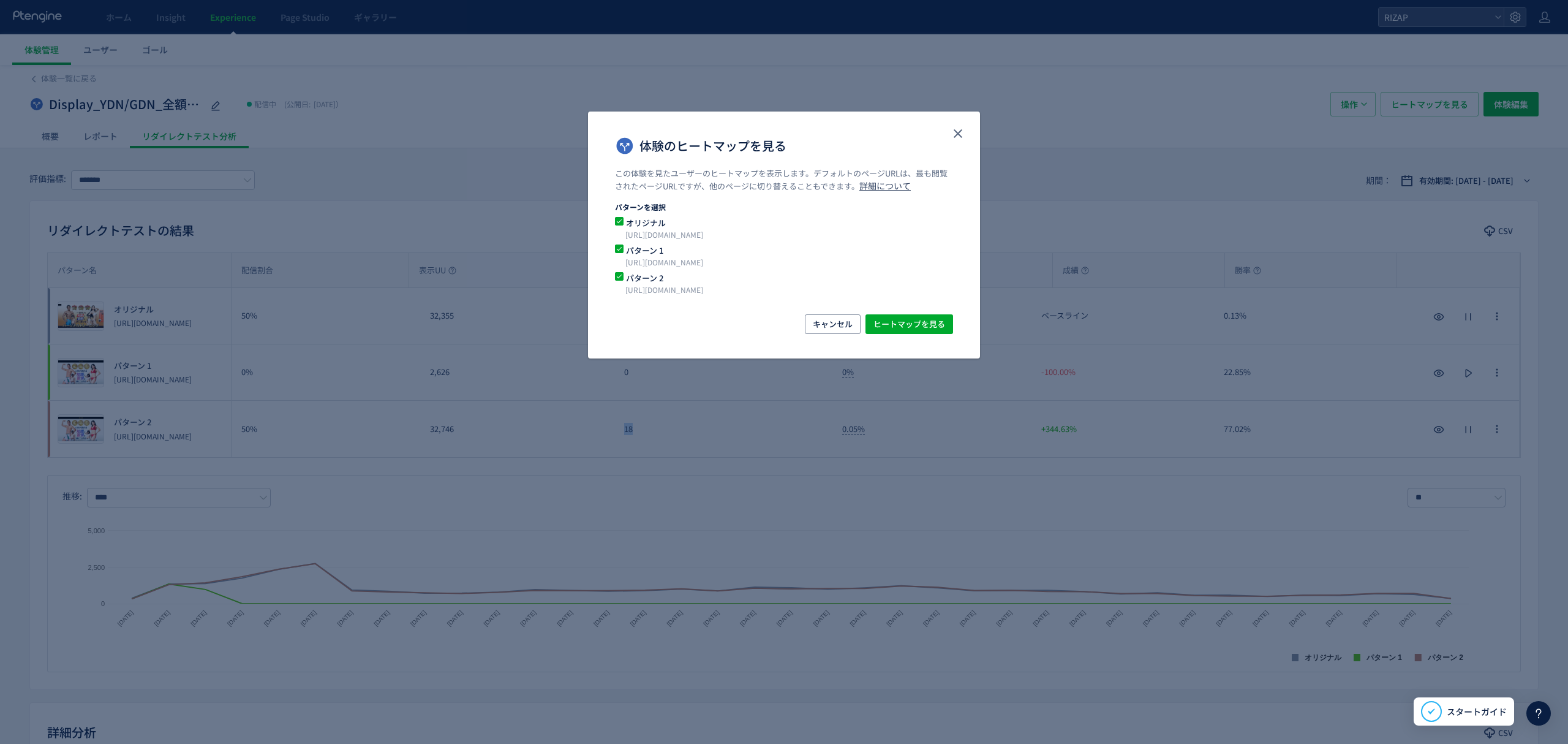
click at [619, 247] on span "体験のヒートマップを見る" at bounding box center [619, 249] width 9 height 9
click at [915, 319] on span "ヒートマップを見る" at bounding box center [909, 324] width 72 height 20
click at [959, 126] on icon "close" at bounding box center [958, 134] width 14 height 14
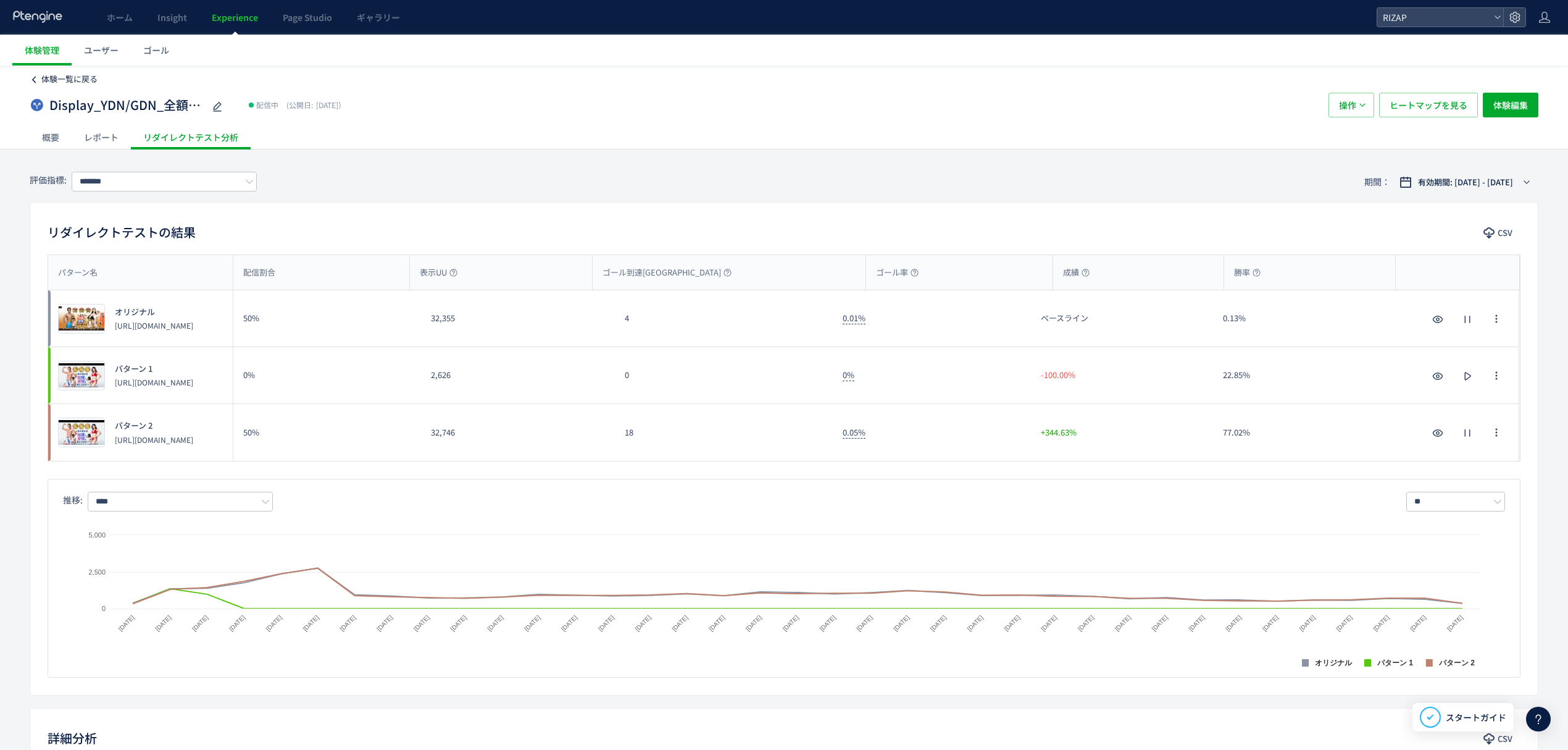
click at [85, 82] on span "体験一覧に戻る" at bounding box center [69, 79] width 56 height 12
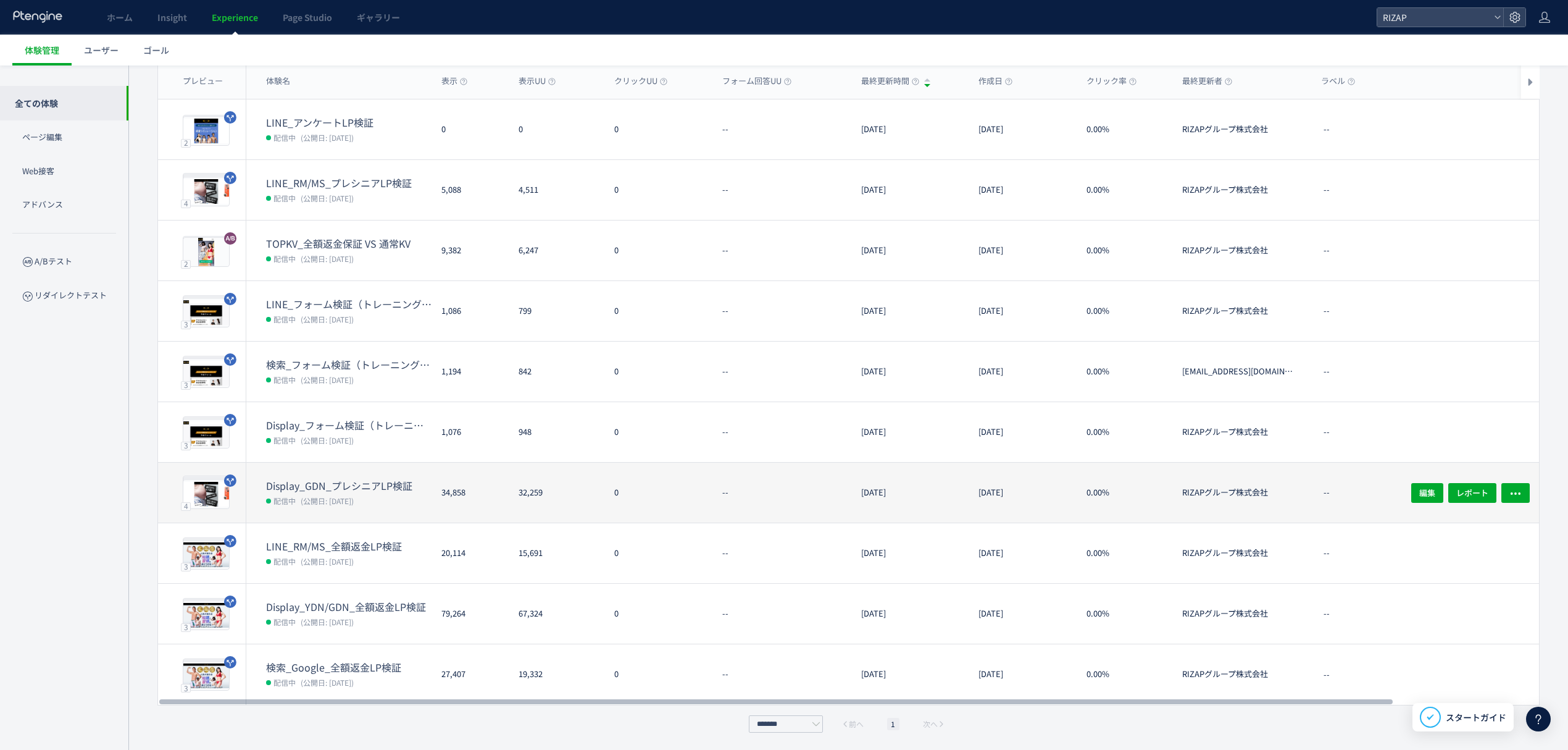
scroll to position [21, 0]
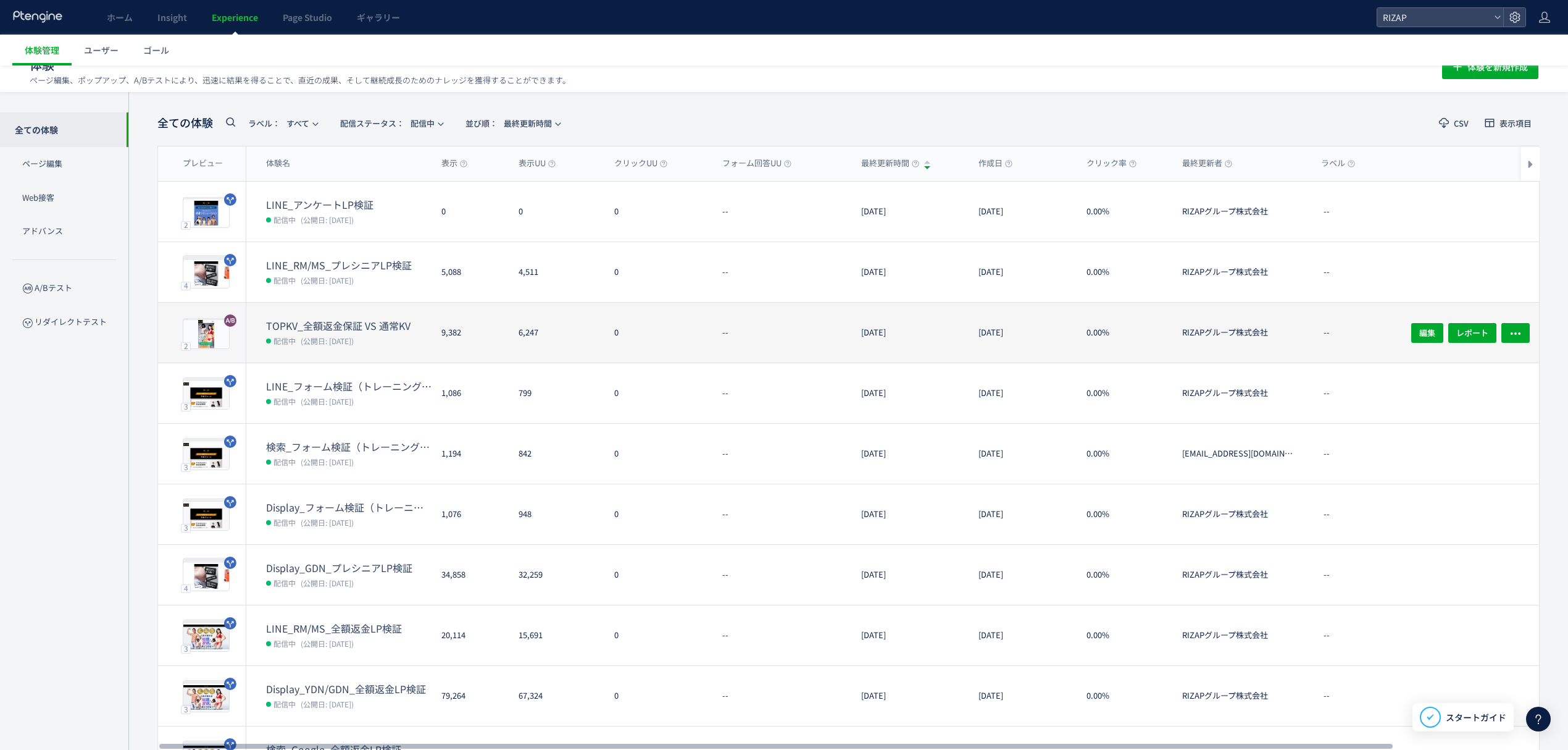
click at [357, 324] on dt "TOPKV_全額返金保証 VS 通常KV" at bounding box center [349, 326] width 166 height 14
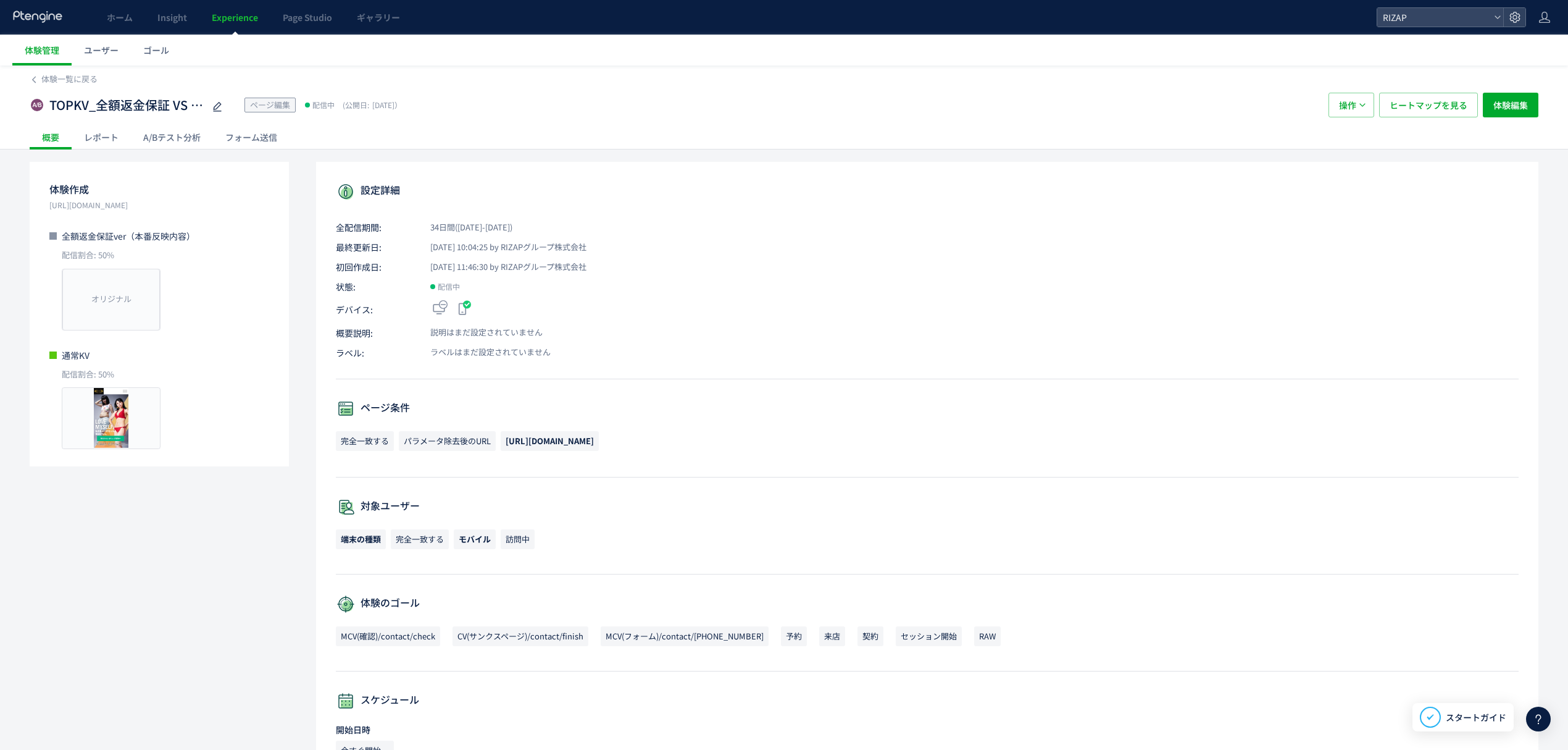
click at [97, 137] on div "レポート" at bounding box center [101, 137] width 59 height 25
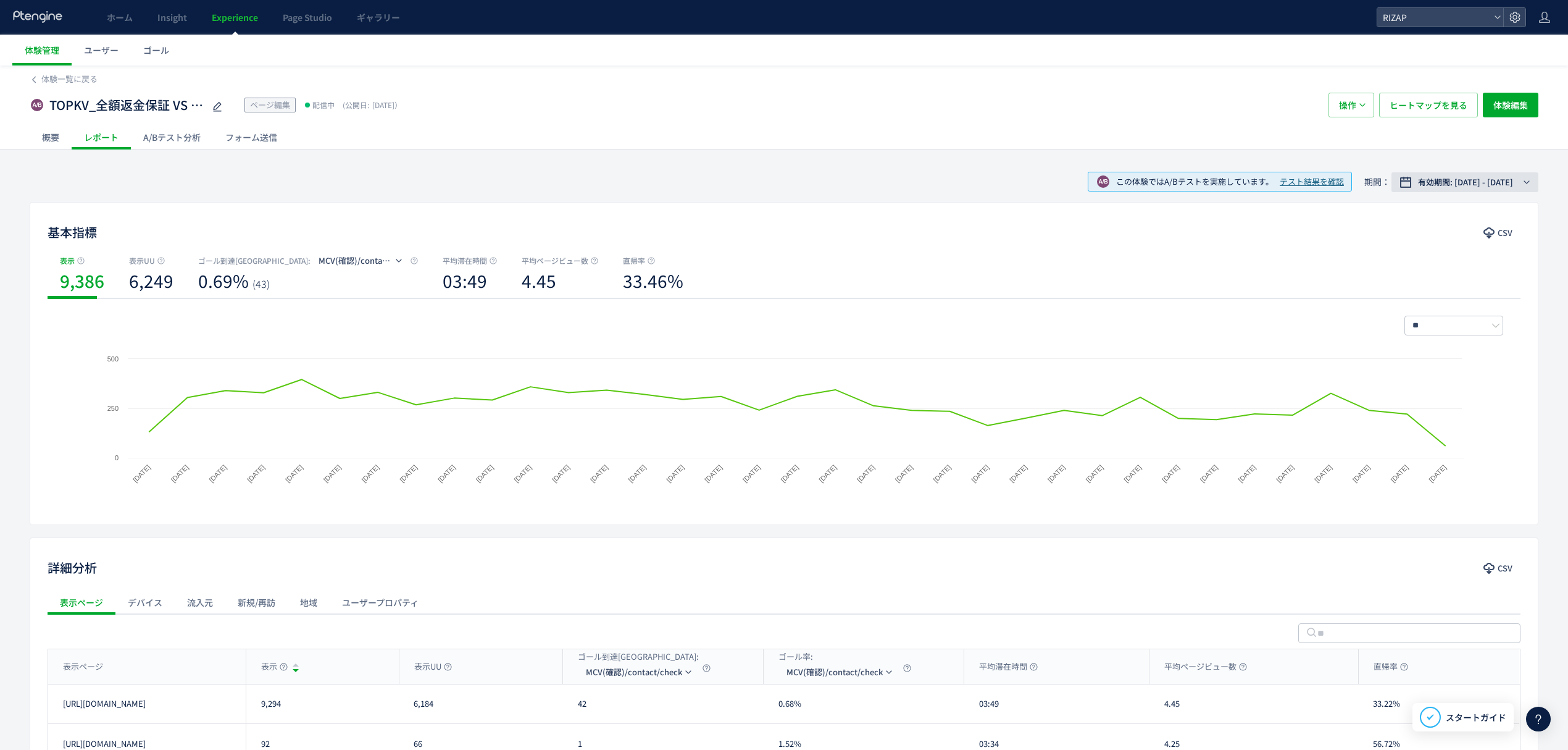
click at [1418, 186] on span "有効期間: 2025/08/28 - 今日" at bounding box center [1465, 182] width 95 height 13
click at [1426, 384] on span "期間指定" at bounding box center [1428, 386] width 34 height 12
click at [1466, 416] on button "適用" at bounding box center [1476, 417] width 31 height 15
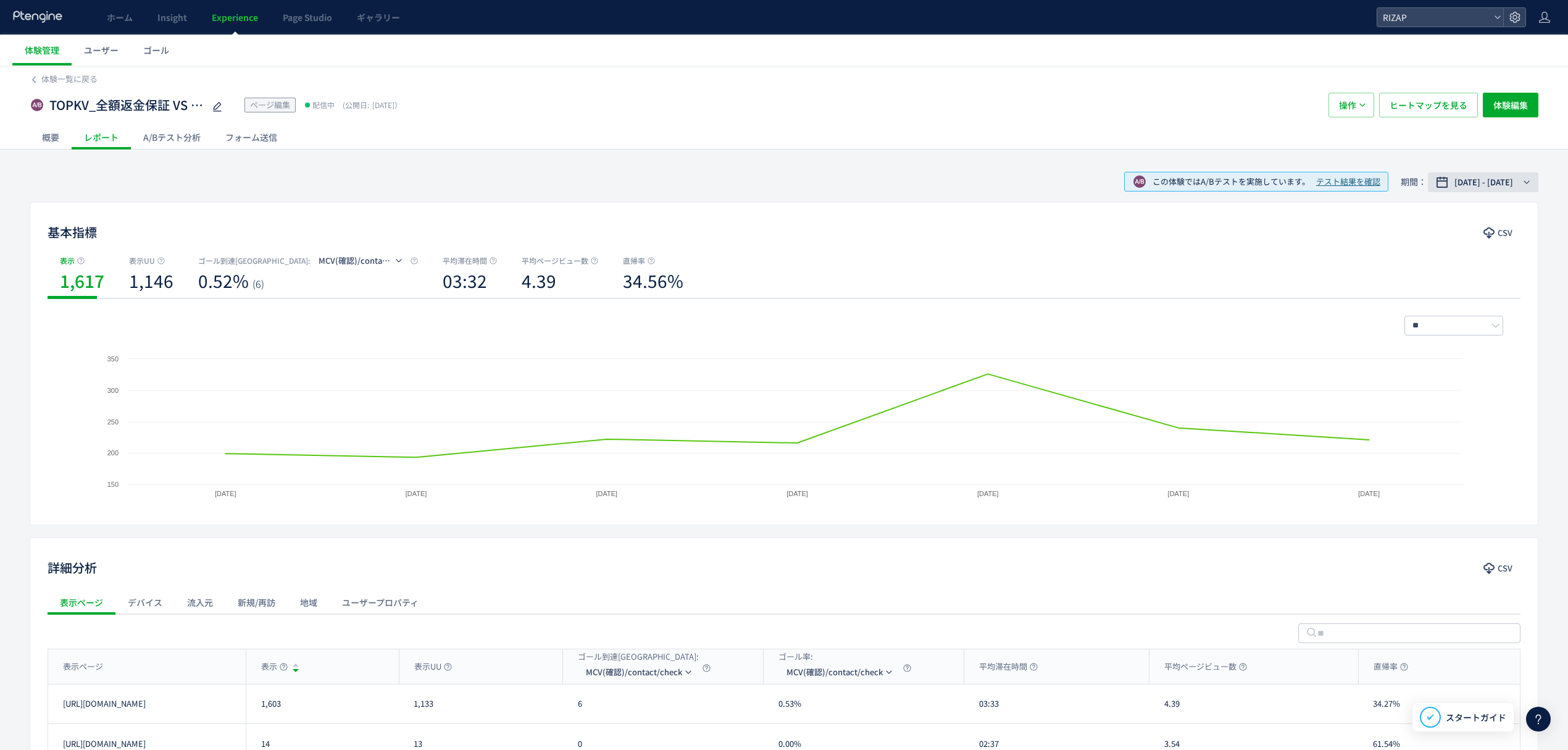
click at [1467, 185] on span "2025/09/24 - 2025/09/30" at bounding box center [1484, 182] width 58 height 13
click at [1424, 385] on input "**********" at bounding box center [1443, 386] width 46 height 9
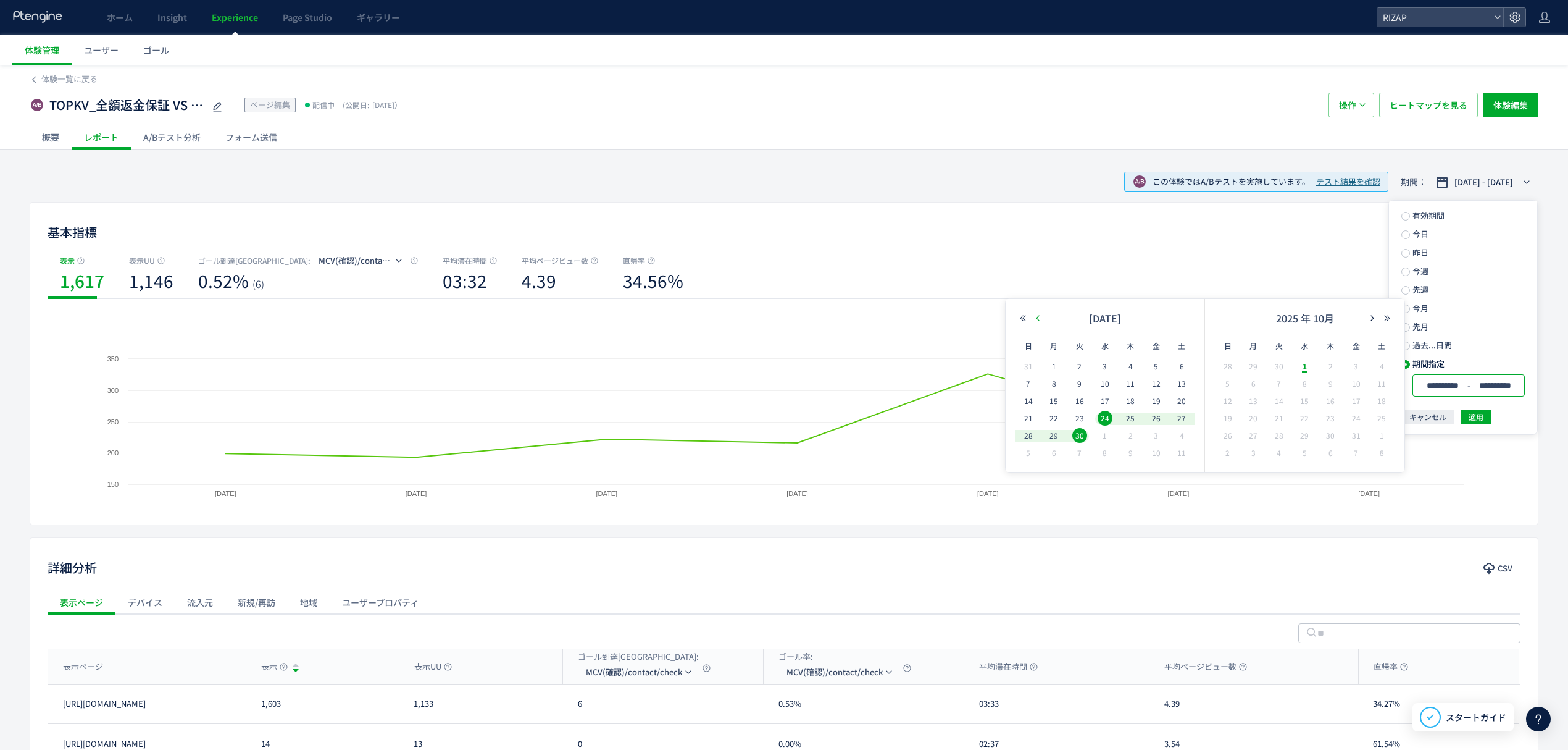
click at [1035, 317] on icon "button" at bounding box center [1037, 318] width 7 height 7
click at [1132, 432] on span "28" at bounding box center [1131, 436] width 15 height 15
click at [1279, 435] on span "30" at bounding box center [1279, 436] width 15 height 15
type input "**********"
click at [1480, 416] on span "適用" at bounding box center [1476, 417] width 15 height 15
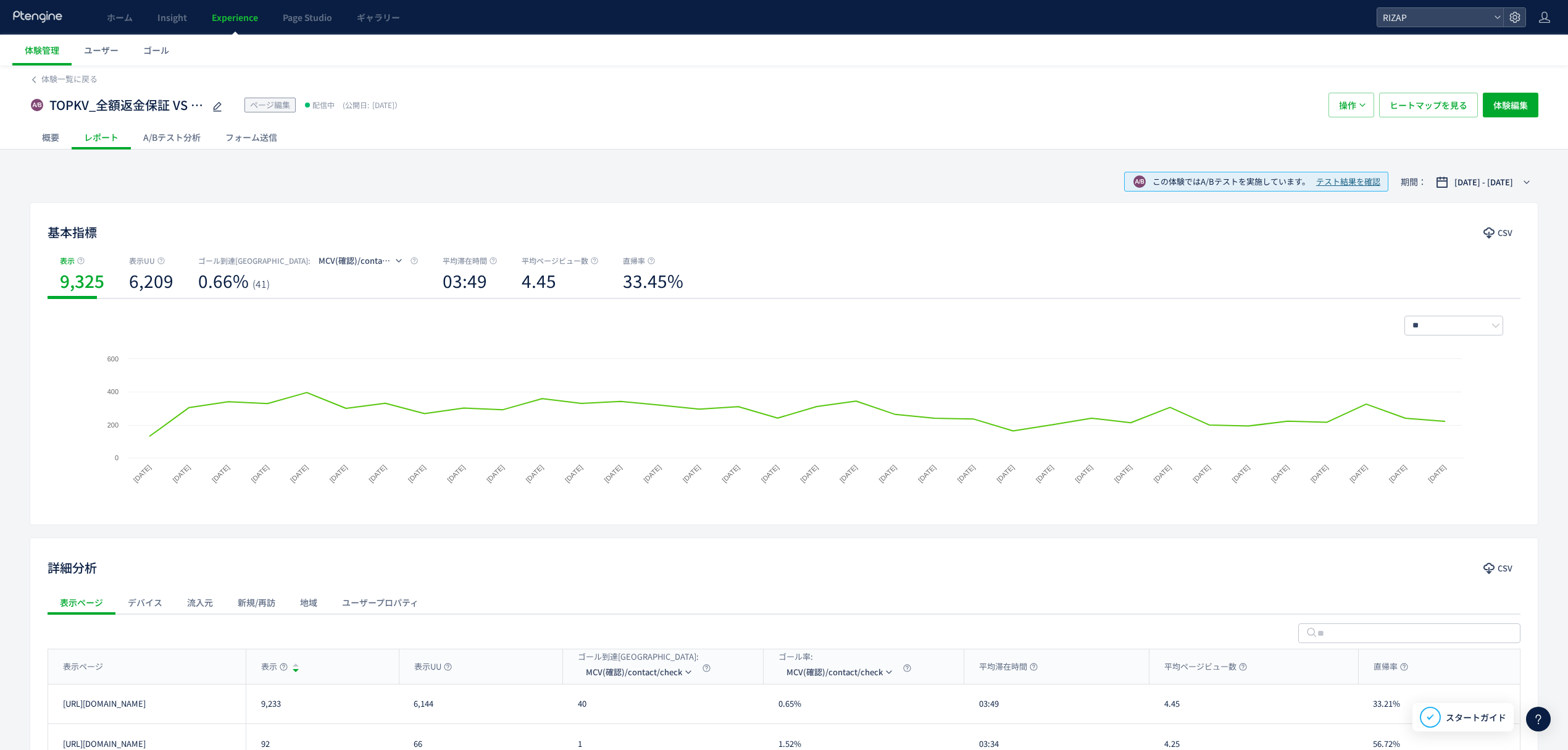
click at [163, 140] on div "A/Bテスト分析" at bounding box center [172, 137] width 82 height 25
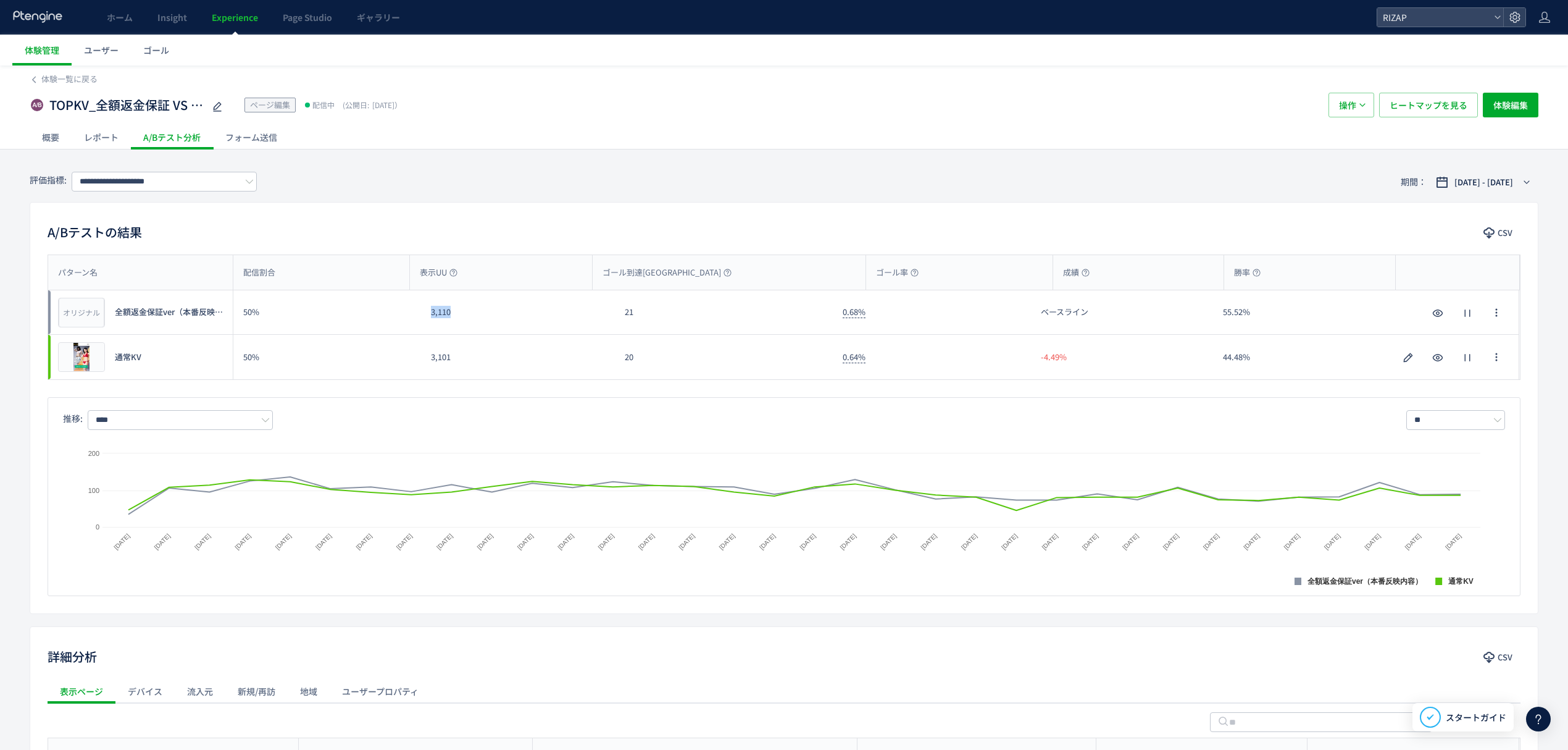
drag, startPoint x: 437, startPoint y: 318, endPoint x: 431, endPoint y: 319, distance: 6.1
click at [431, 319] on div "3,110" at bounding box center [518, 312] width 194 height 44
click at [492, 334] on div "3,110" at bounding box center [518, 312] width 194 height 44
drag, startPoint x: 467, startPoint y: 317, endPoint x: 447, endPoint y: 378, distance: 64.2
click at [426, 321] on div "3,110" at bounding box center [518, 312] width 194 height 44
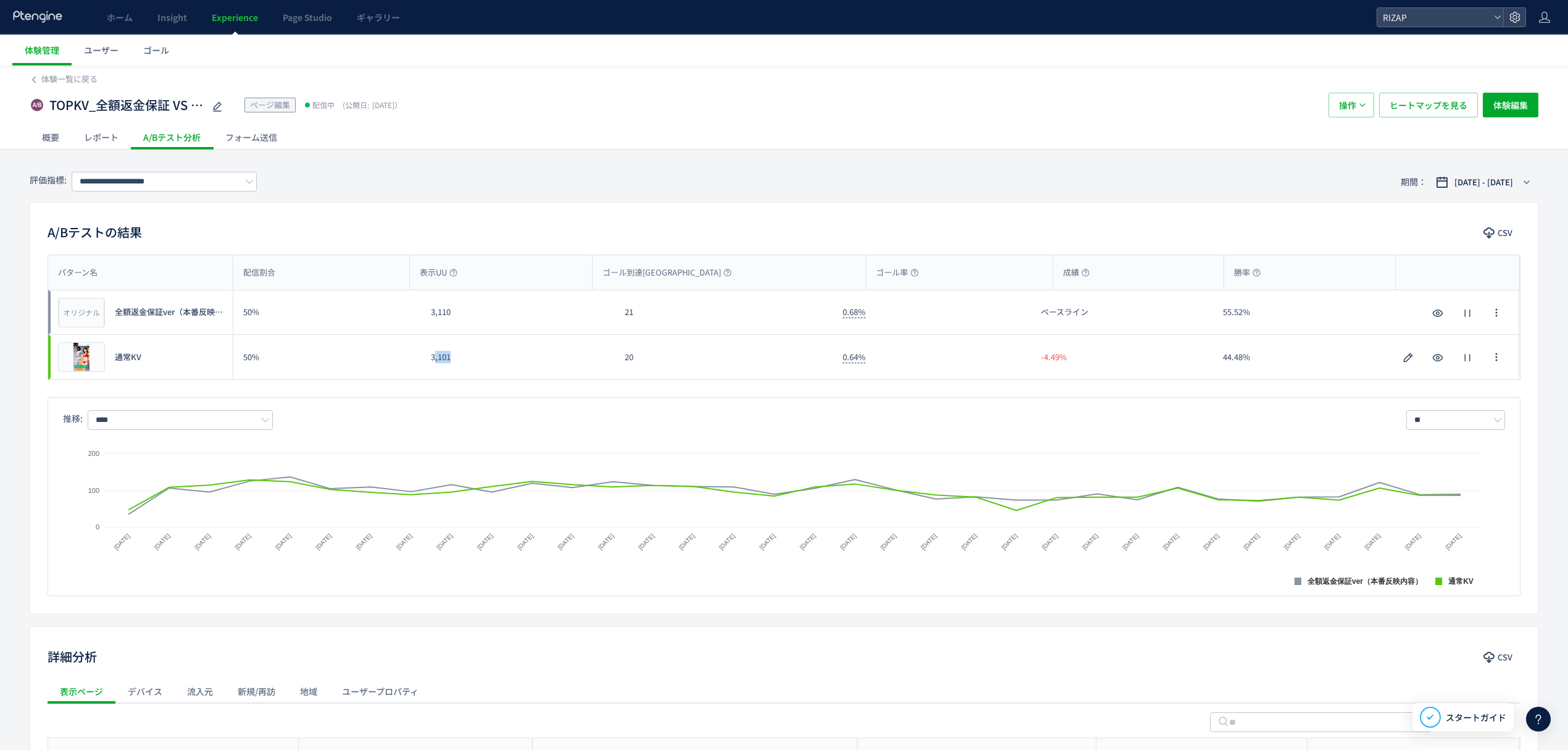
drag, startPoint x: 463, startPoint y: 361, endPoint x: 433, endPoint y: 359, distance: 30.1
click at [433, 359] on div "3,101" at bounding box center [518, 357] width 194 height 44
drag, startPoint x: 428, startPoint y: 359, endPoint x: 468, endPoint y: 365, distance: 40.4
click at [468, 365] on div "3,101" at bounding box center [518, 357] width 194 height 44
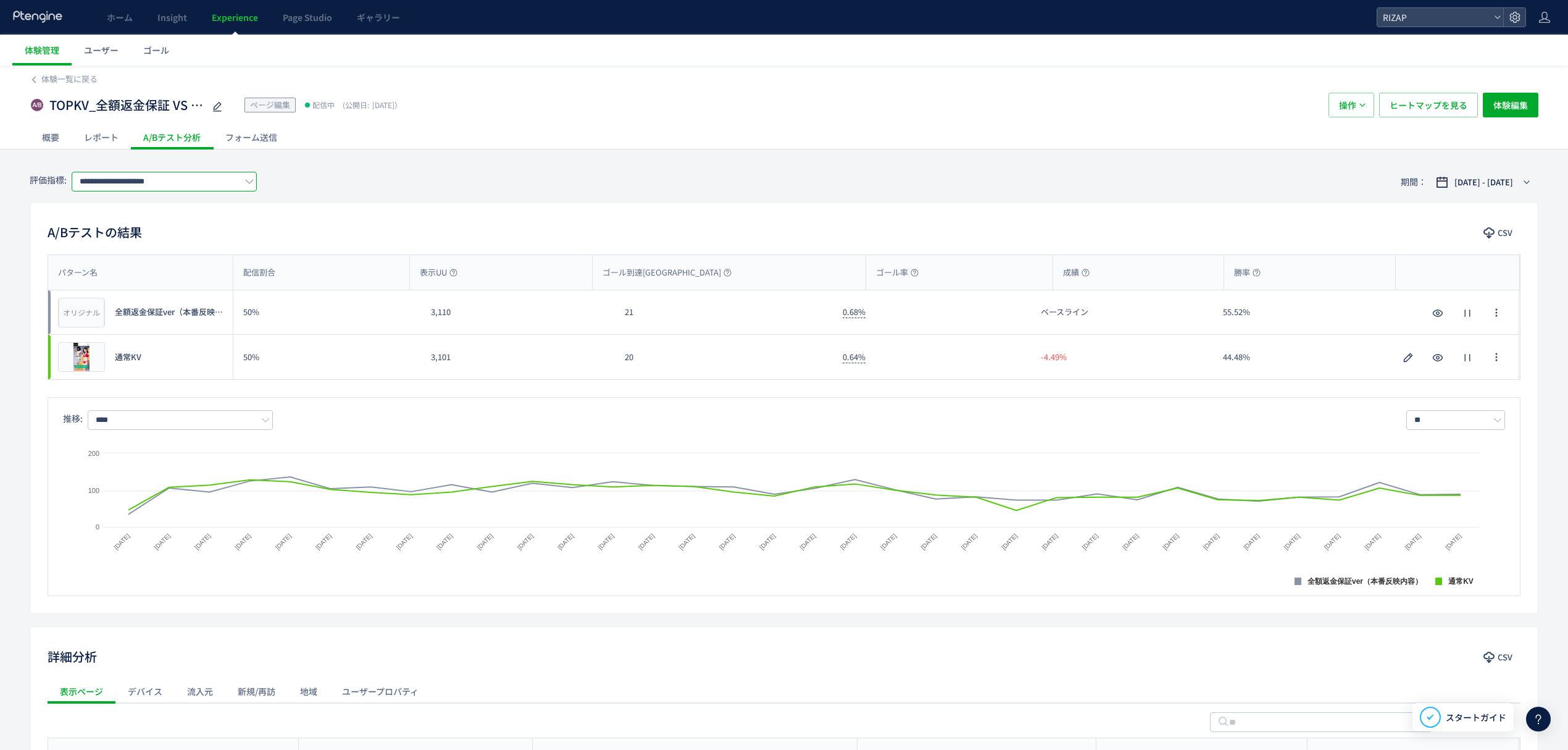
click at [151, 182] on input "**********" at bounding box center [164, 182] width 185 height 20
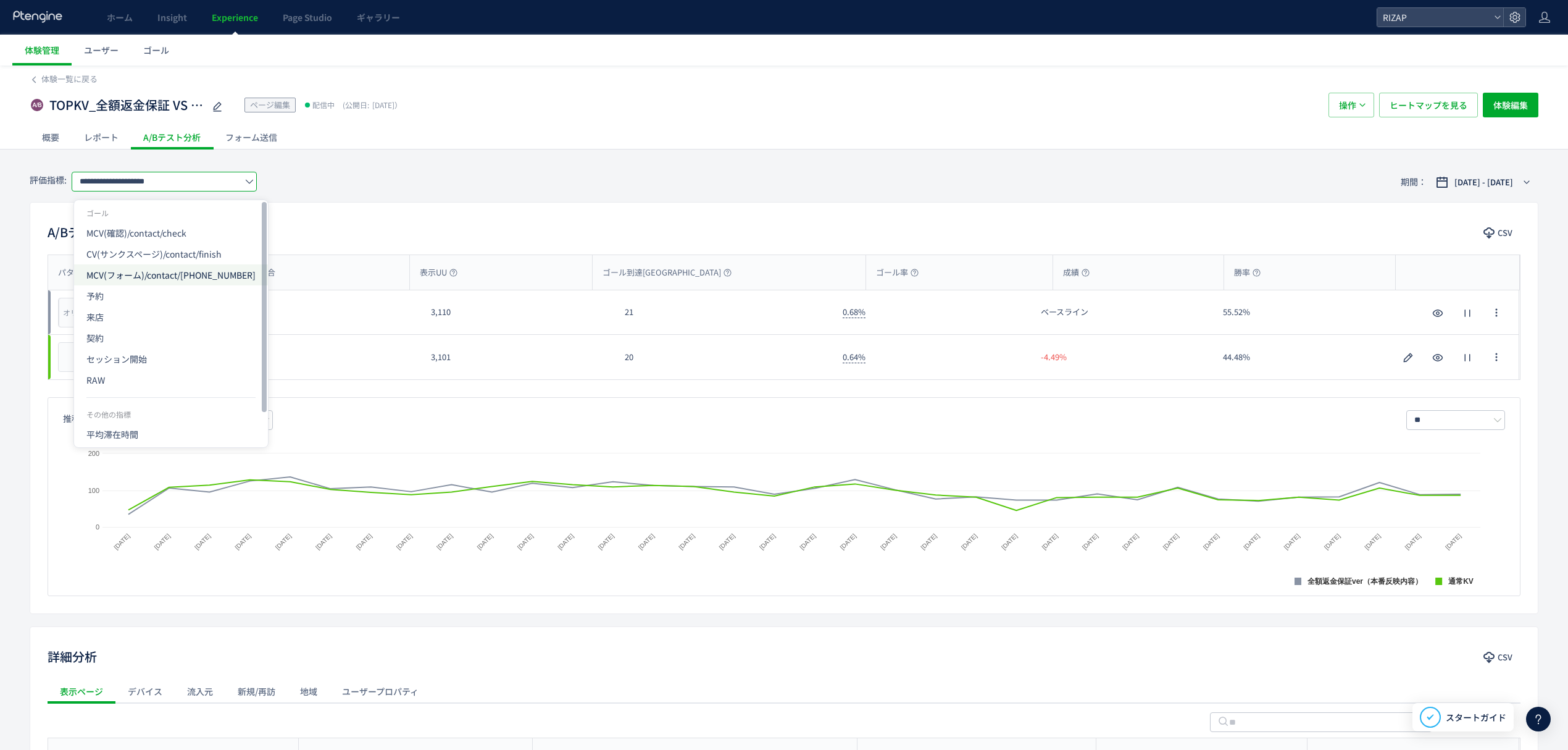
click at [150, 282] on span "MCV(フォーム)/contact/2022411" at bounding box center [170, 275] width 169 height 21
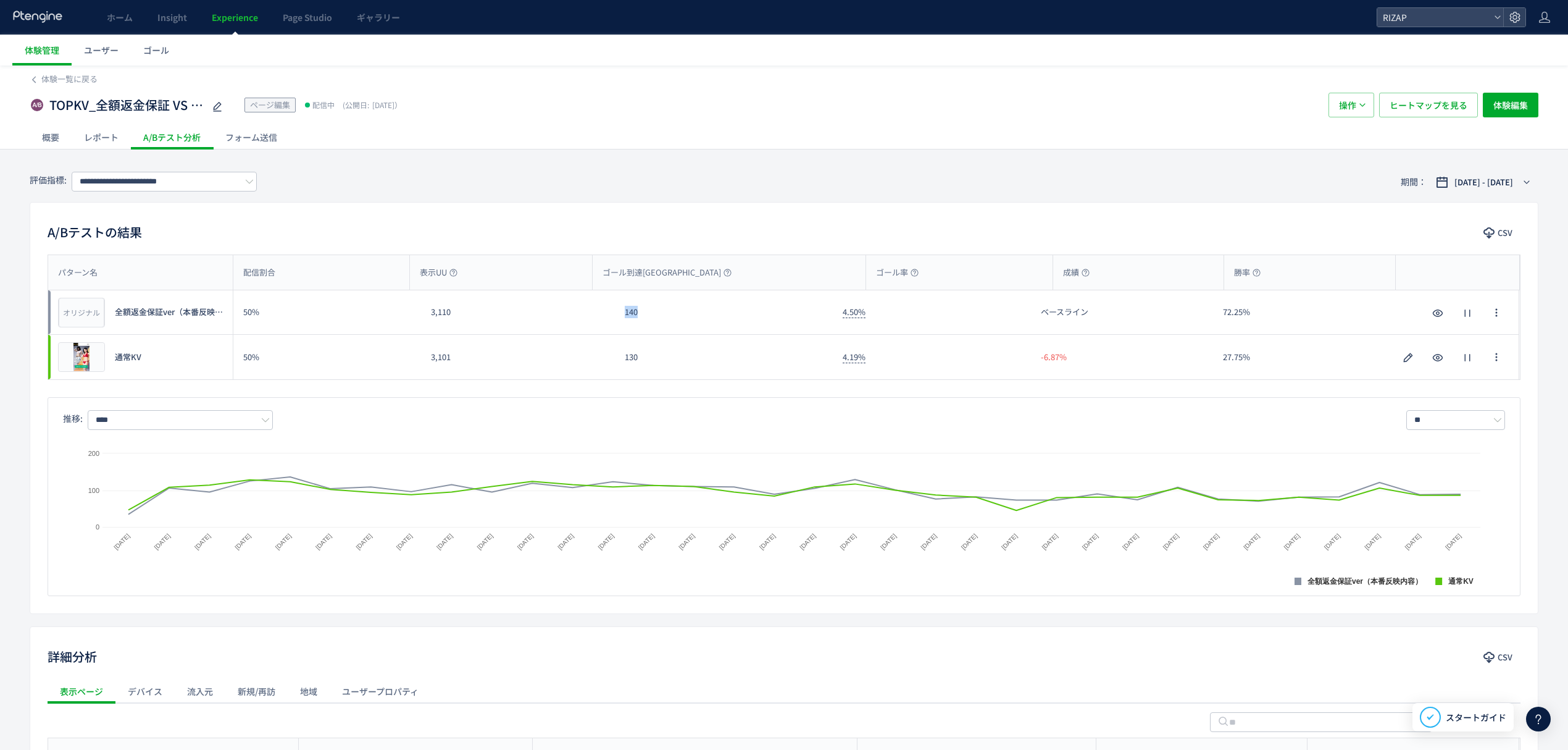
drag, startPoint x: 644, startPoint y: 318, endPoint x: 620, endPoint y: 320, distance: 24.1
click at [620, 320] on div "140" at bounding box center [724, 312] width 218 height 44
drag, startPoint x: 658, startPoint y: 365, endPoint x: 610, endPoint y: 361, distance: 48.2
click at [610, 361] on div "プレビュー 通常KV 50% 3,101 130 4.19% -6.87% 27.75% プレビュー 通常KV" at bounding box center [784, 357] width 1471 height 44
click at [127, 186] on input "**********" at bounding box center [164, 182] width 185 height 20
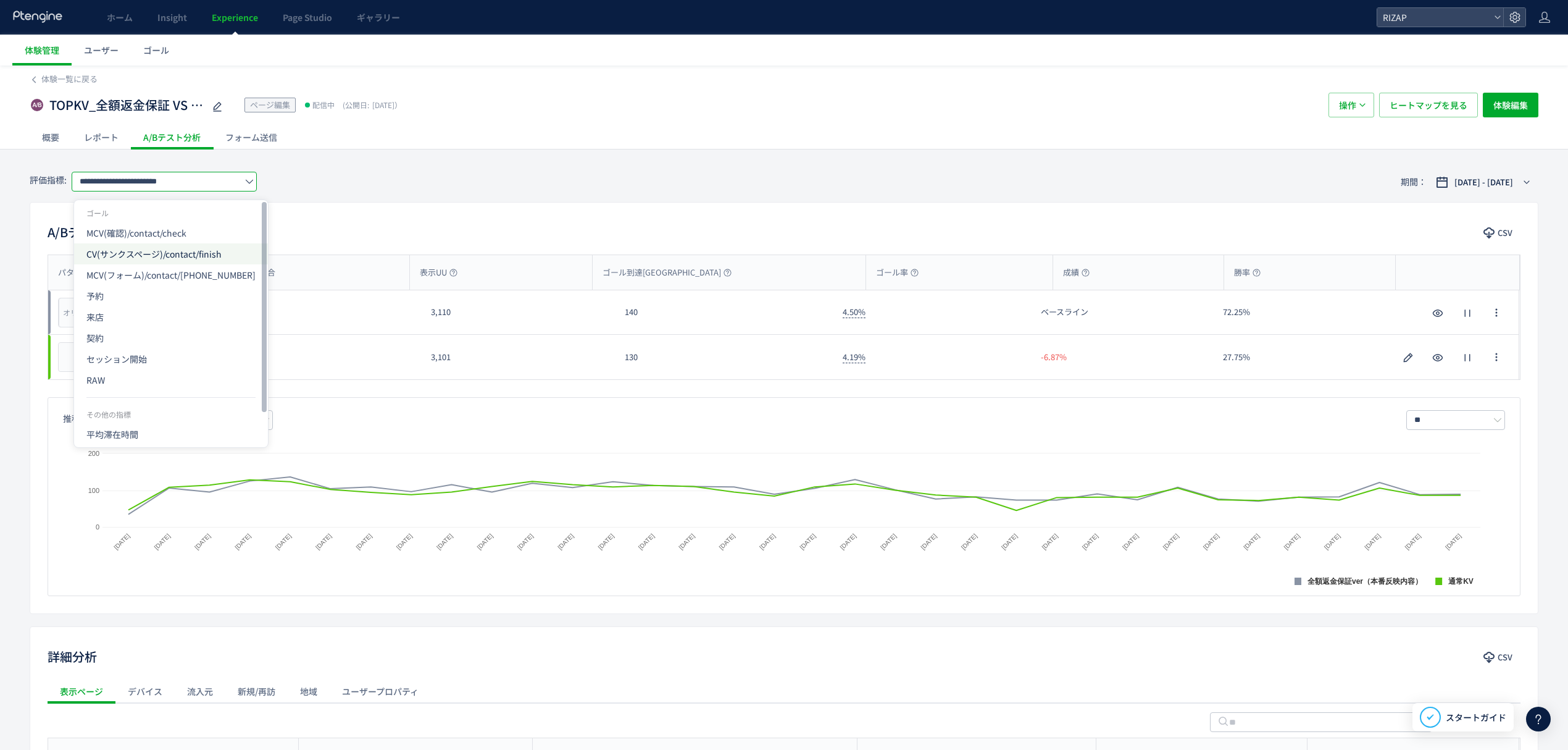
click at [117, 249] on span "CV(サンクスページ)/contact/finish" at bounding box center [170, 254] width 169 height 21
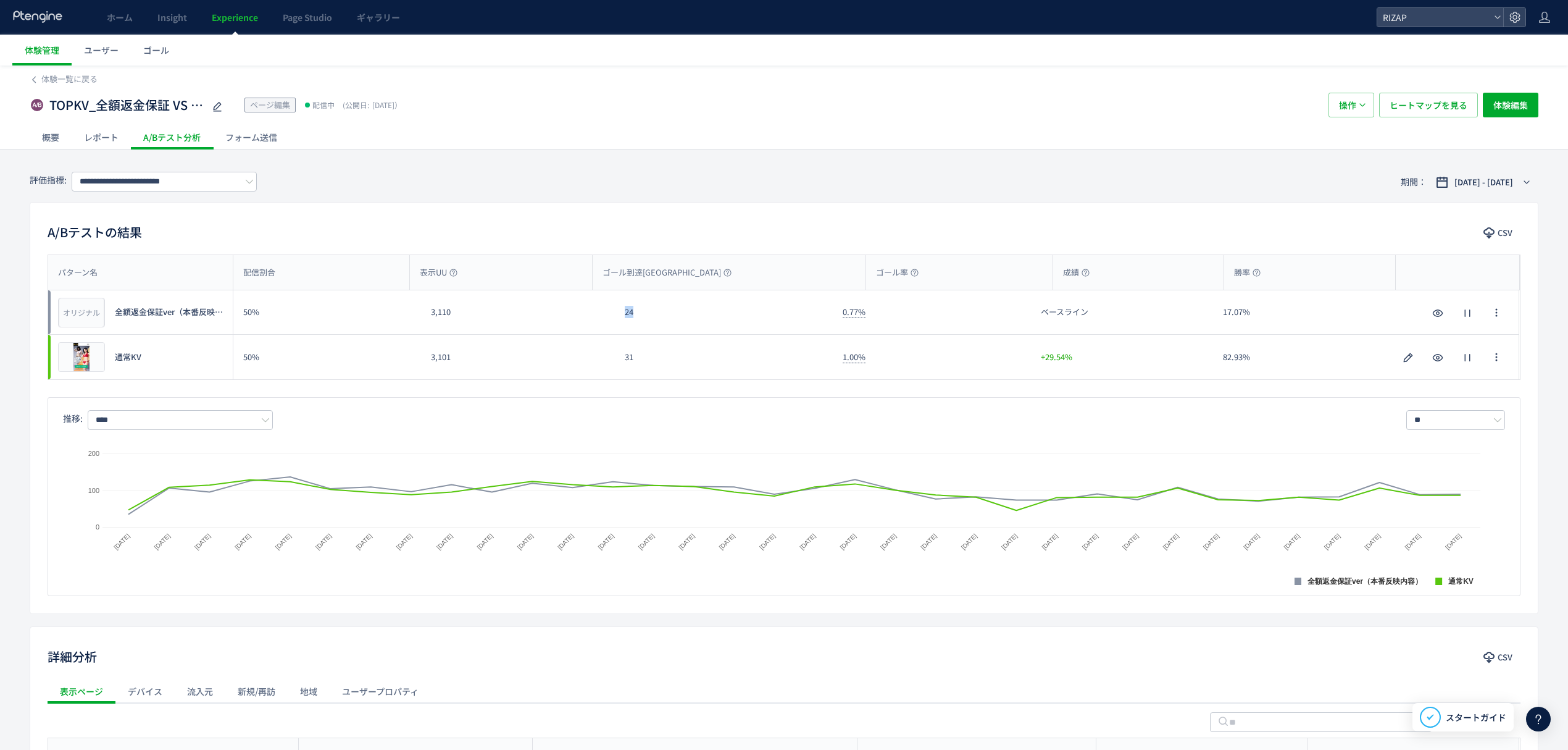
drag, startPoint x: 630, startPoint y: 325, endPoint x: 615, endPoint y: 325, distance: 15.0
click at [615, 325] on div "24" at bounding box center [724, 312] width 218 height 44
click at [628, 359] on div "31" at bounding box center [724, 357] width 218 height 44
drag, startPoint x: 640, startPoint y: 363, endPoint x: 623, endPoint y: 363, distance: 17.0
click at [623, 363] on div "31" at bounding box center [724, 357] width 218 height 44
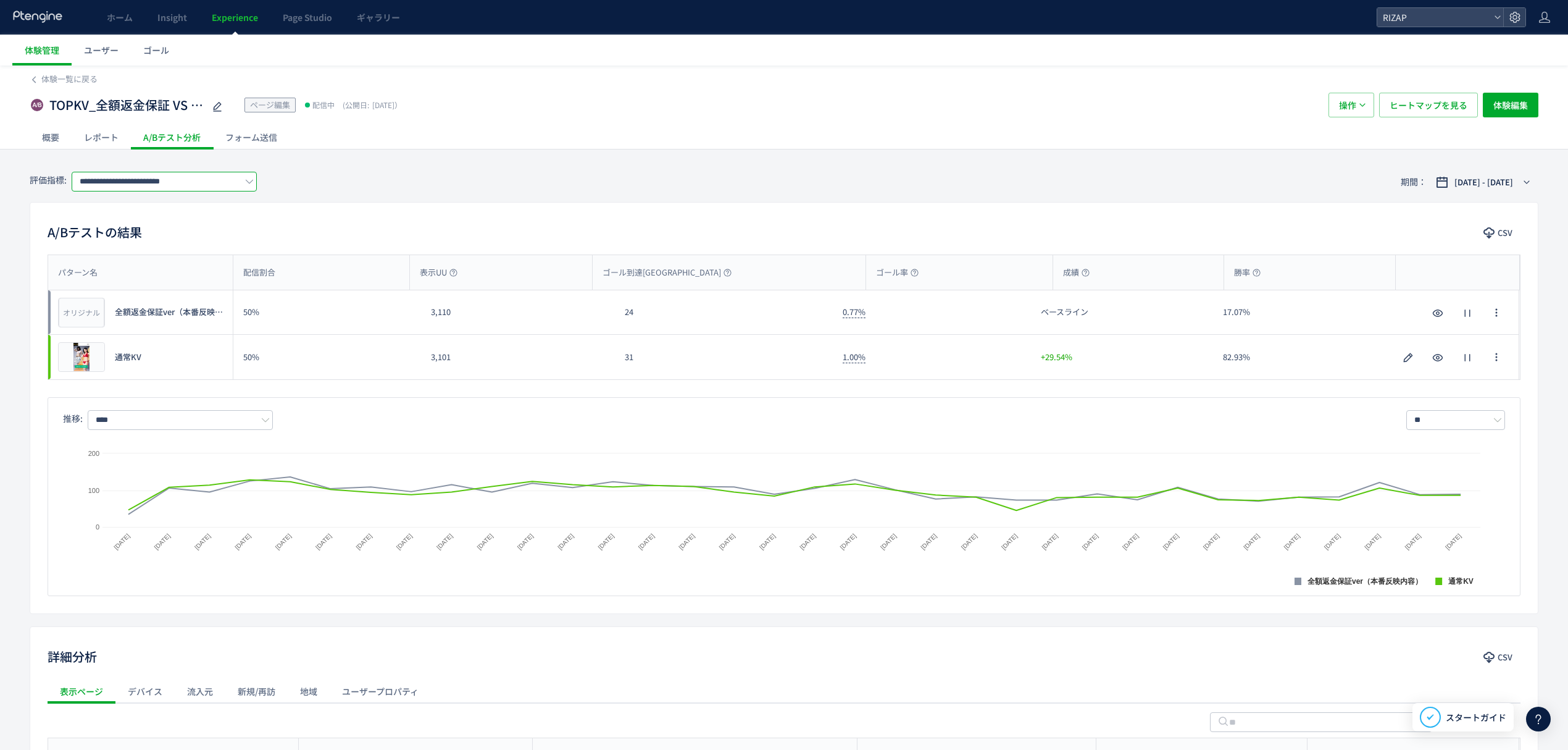
click at [162, 179] on input "**********" at bounding box center [164, 182] width 185 height 20
click at [351, 183] on div "**********" at bounding box center [784, 182] width 1509 height 40
click at [176, 179] on input "**********" at bounding box center [164, 182] width 185 height 20
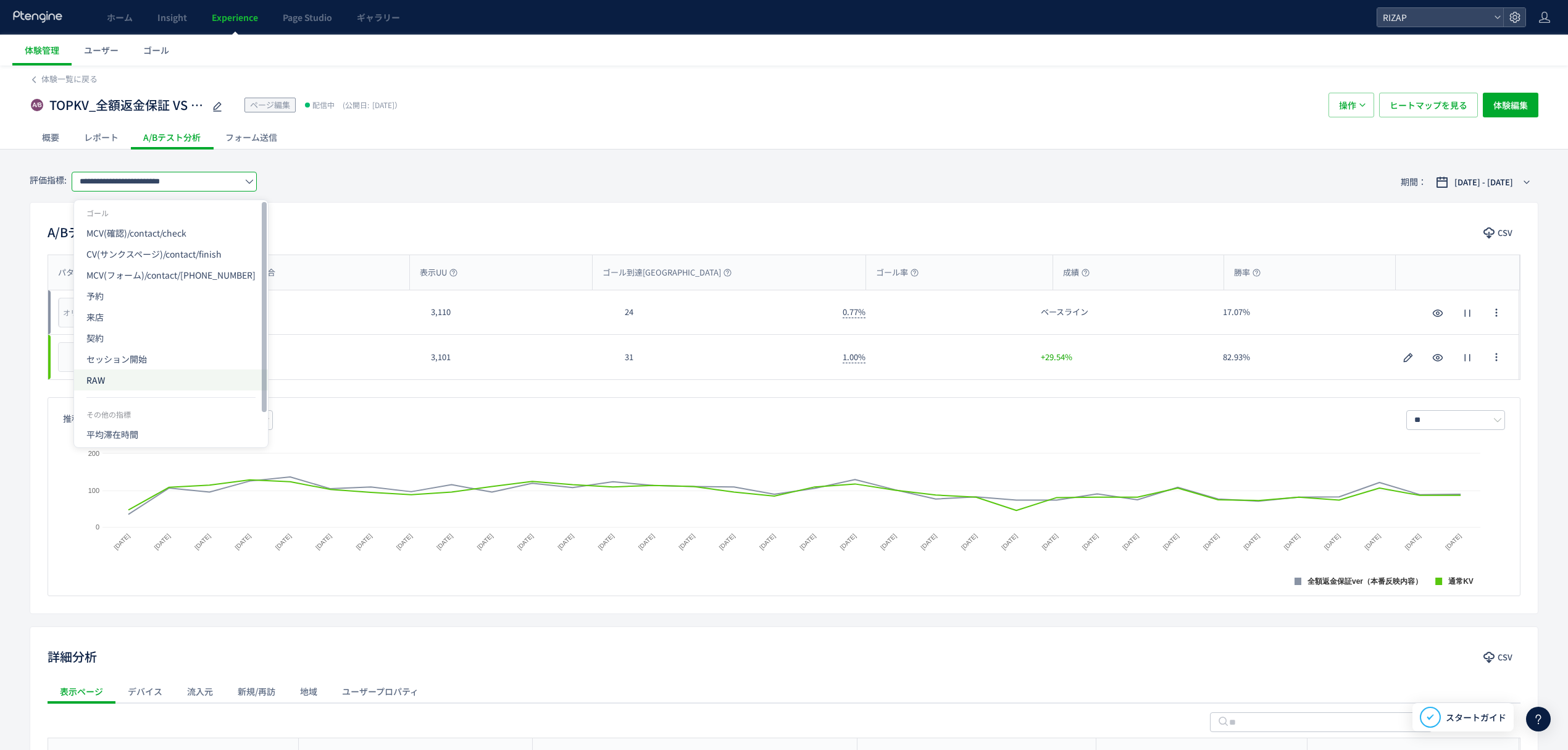
click at [117, 374] on span "RAW" at bounding box center [170, 380] width 169 height 21
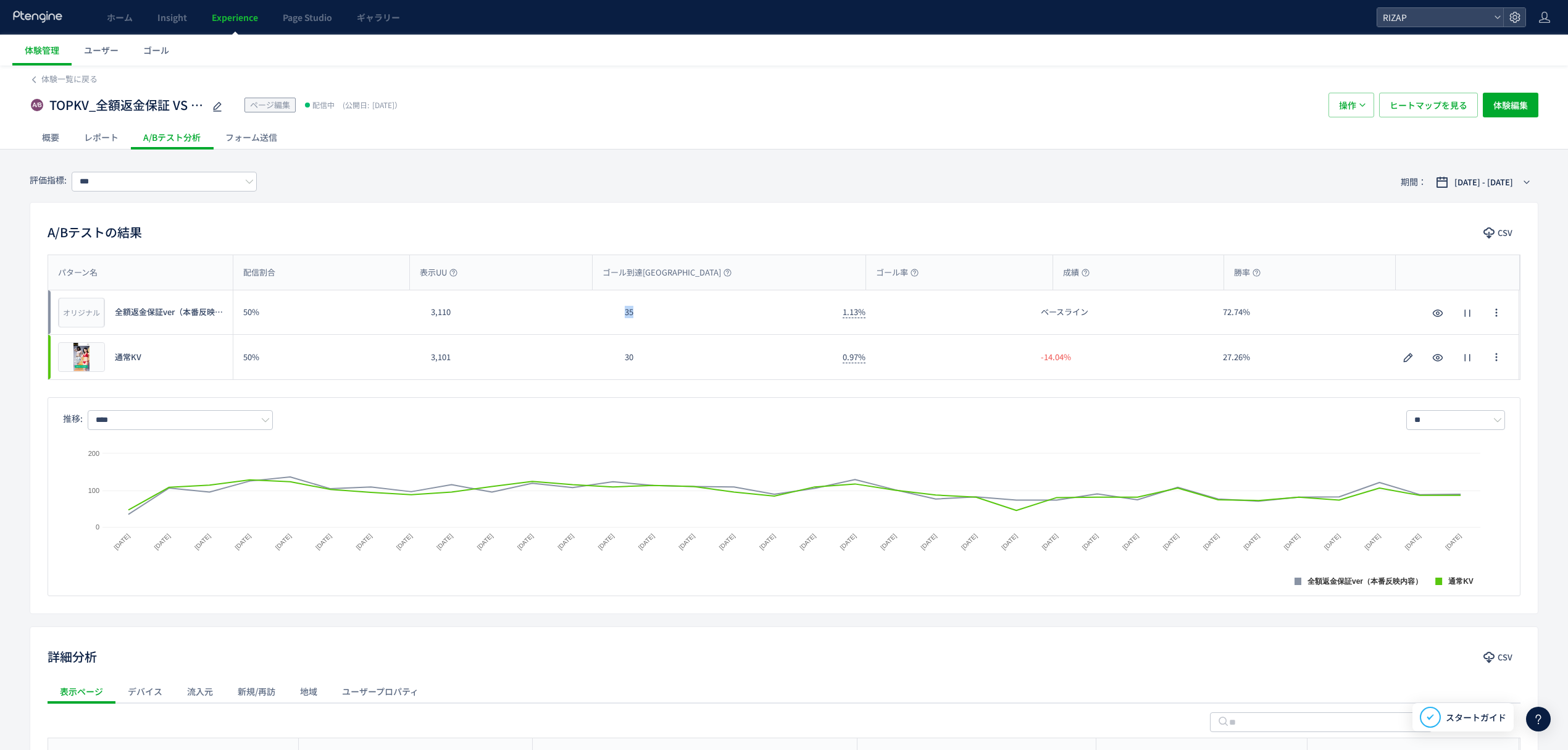
drag, startPoint x: 634, startPoint y: 324, endPoint x: 622, endPoint y: 324, distance: 12.0
click at [622, 324] on div "35" at bounding box center [724, 312] width 218 height 44
drag, startPoint x: 631, startPoint y: 349, endPoint x: 615, endPoint y: 349, distance: 16.0
click at [615, 349] on div "30" at bounding box center [724, 357] width 218 height 44
drag, startPoint x: 638, startPoint y: 369, endPoint x: 623, endPoint y: 369, distance: 15.0
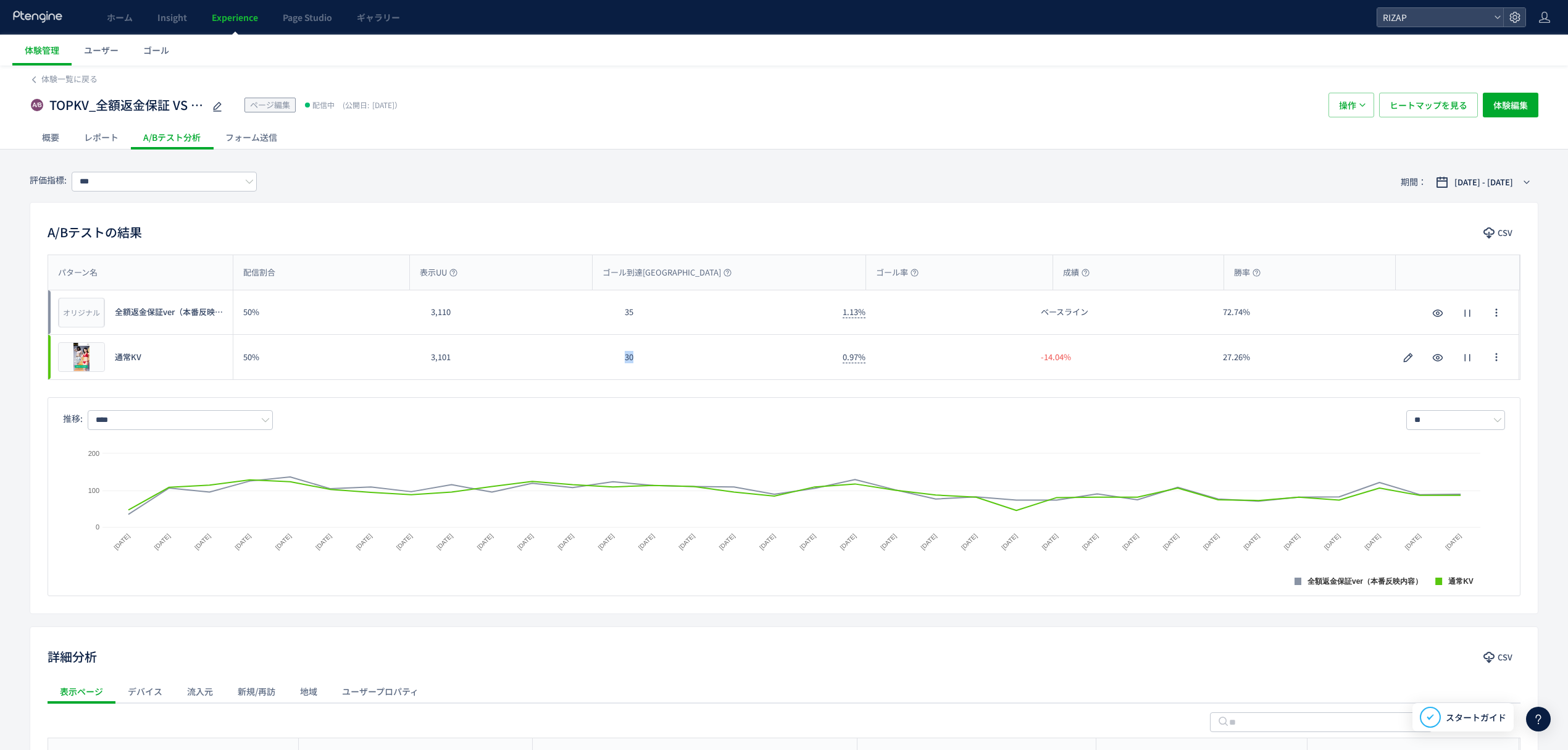
click at [623, 369] on div "30" at bounding box center [724, 357] width 218 height 44
click at [225, 186] on input "***" at bounding box center [164, 182] width 185 height 20
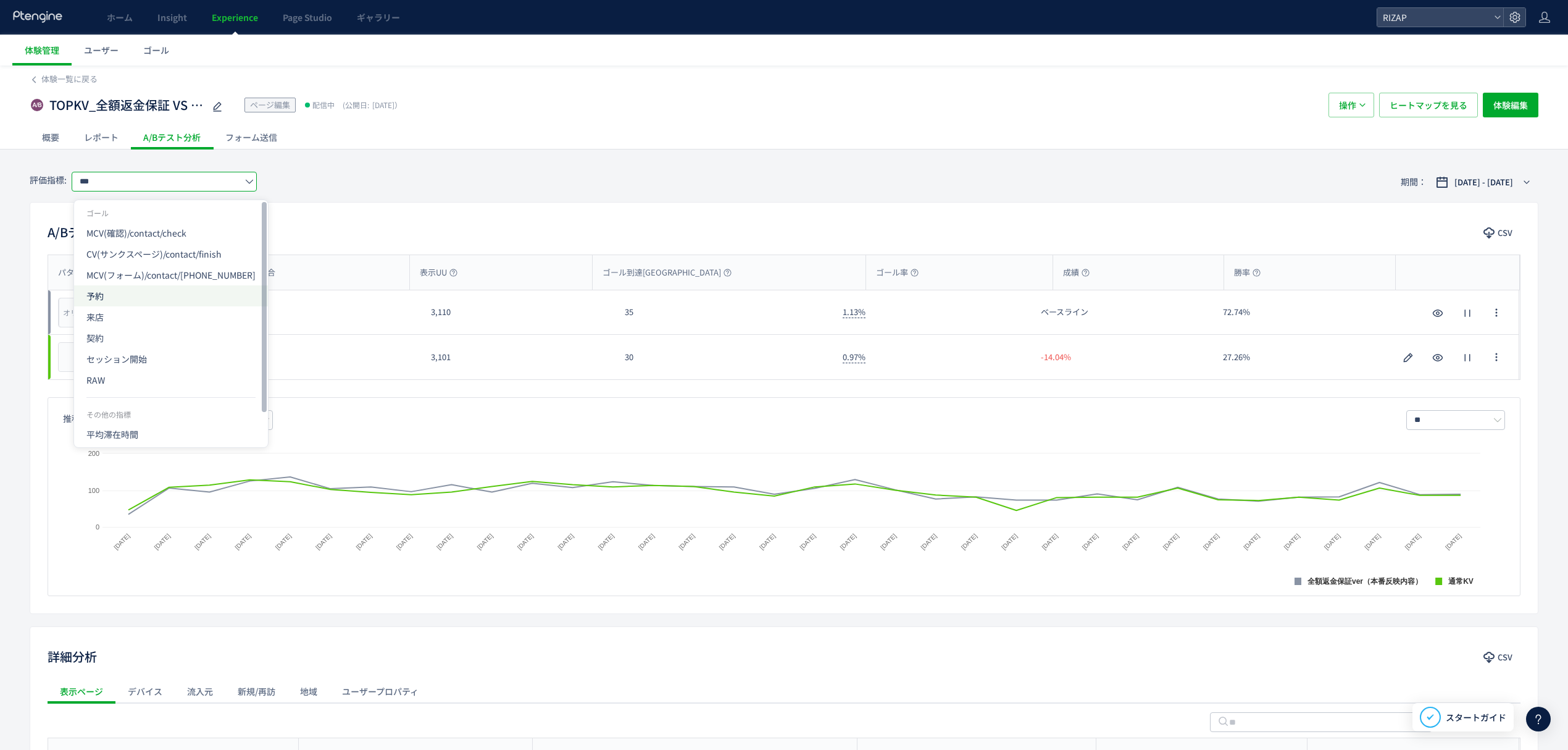
click at [163, 292] on span "予約" at bounding box center [170, 296] width 169 height 21
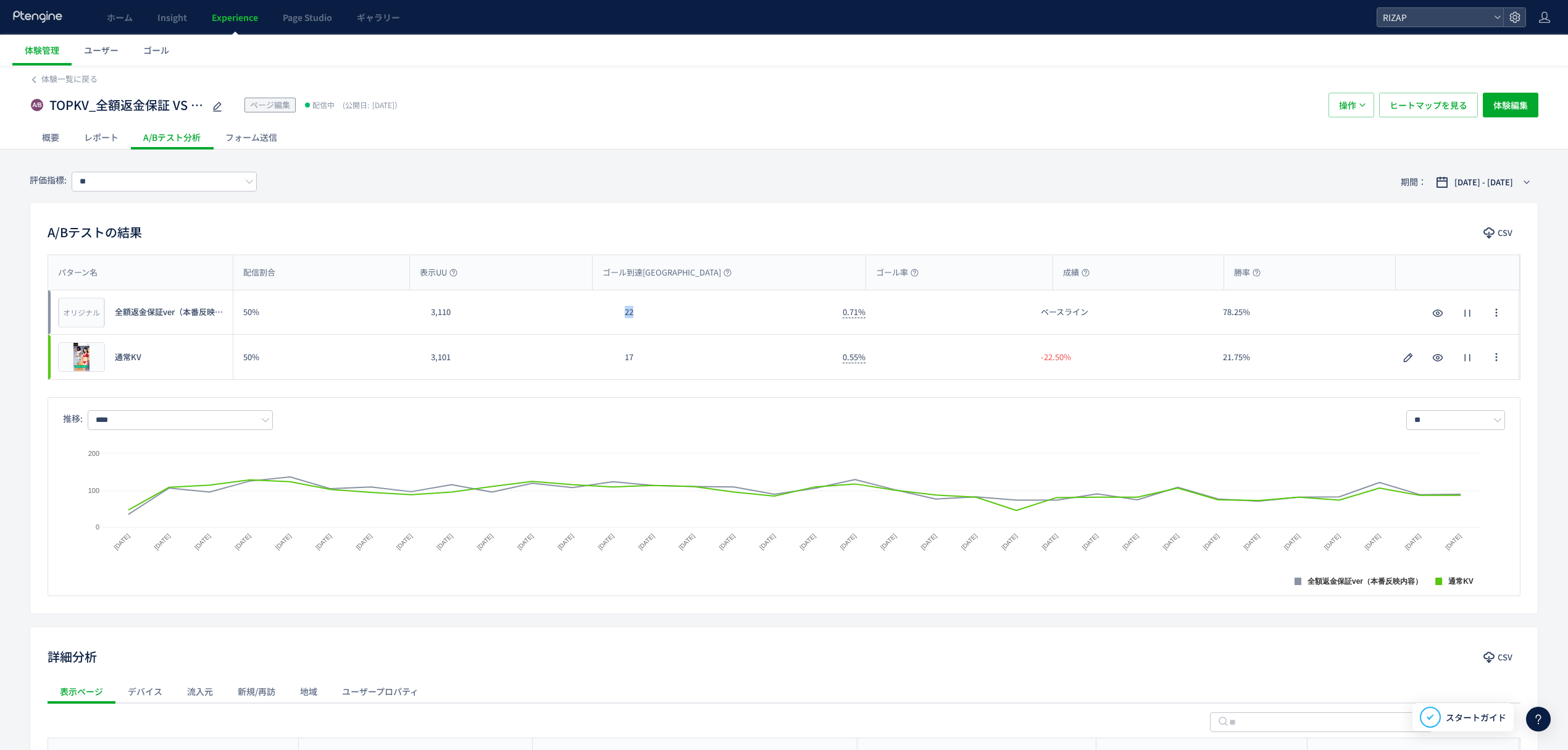
drag, startPoint x: 642, startPoint y: 316, endPoint x: 618, endPoint y: 317, distance: 24.0
click at [618, 317] on div "22" at bounding box center [724, 312] width 218 height 44
drag, startPoint x: 614, startPoint y: 365, endPoint x: 649, endPoint y: 365, distance: 35.0
click at [649, 365] on div "プレビュー 通常KV 50% 3,101 17 0.55% -22.50% 21.75% プレビュー 通常KV" at bounding box center [784, 357] width 1471 height 44
click at [156, 184] on input "**" at bounding box center [164, 182] width 185 height 20
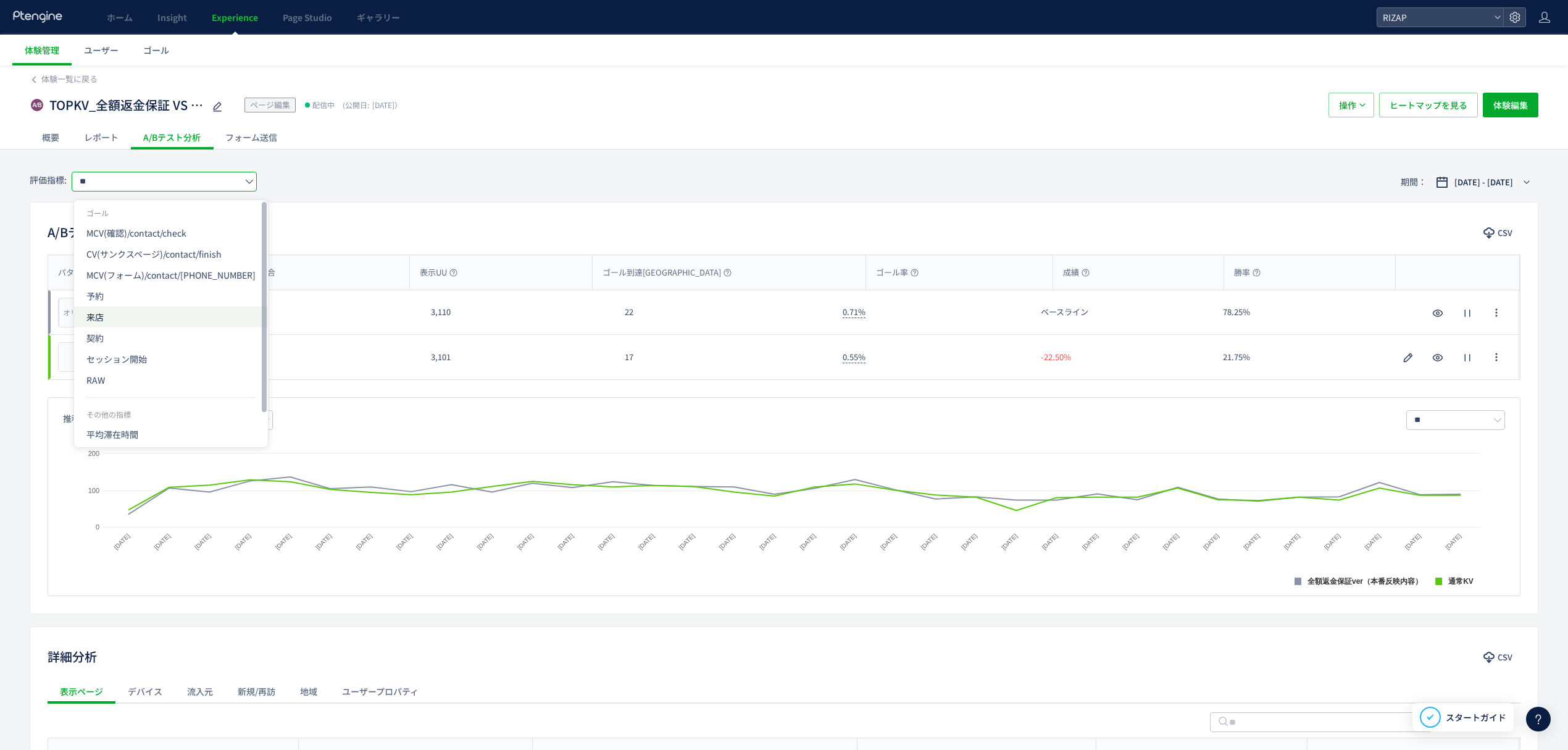
click at [87, 318] on span "来店" at bounding box center [170, 317] width 169 height 21
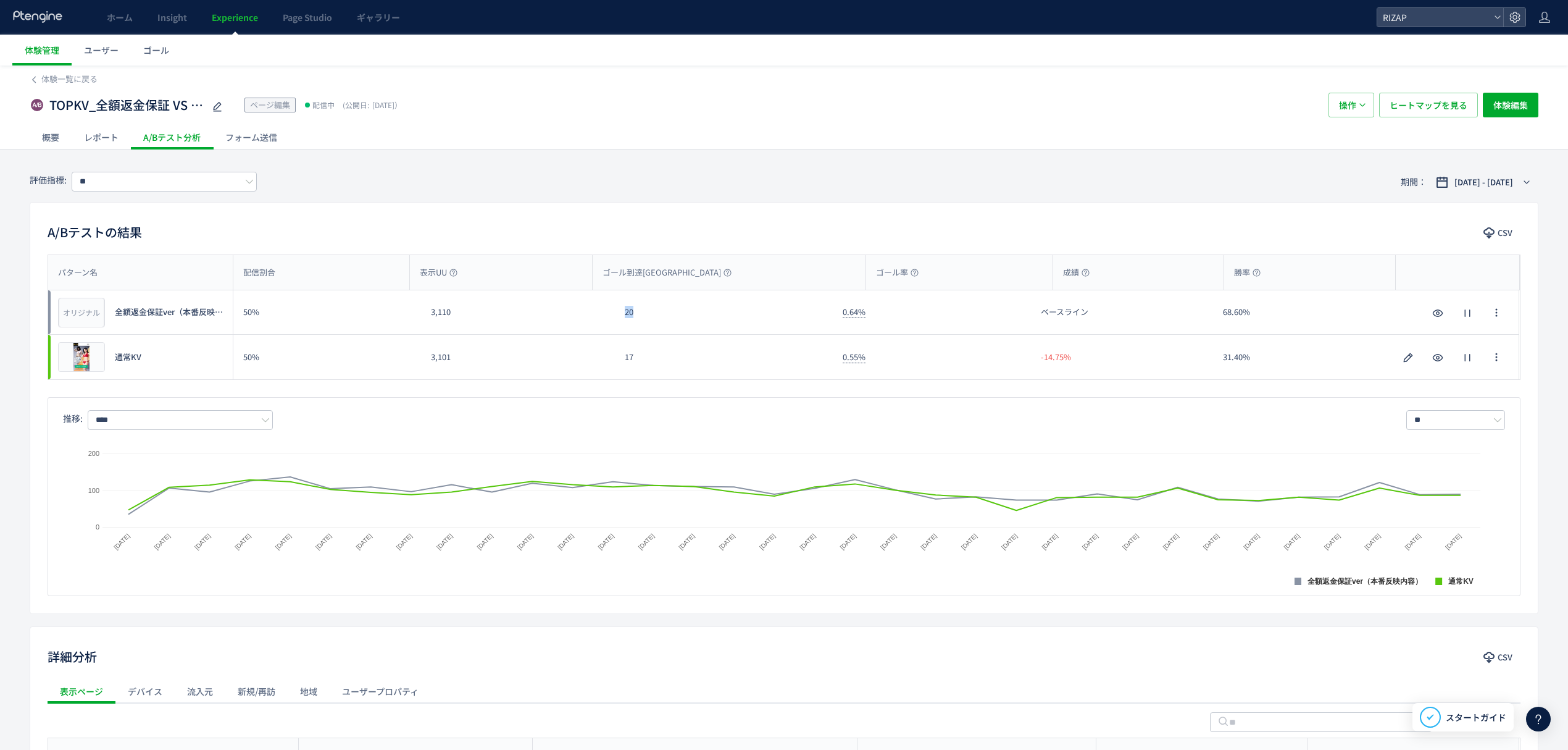
drag, startPoint x: 636, startPoint y: 324, endPoint x: 622, endPoint y: 322, distance: 14.1
click at [621, 324] on div "20" at bounding box center [724, 312] width 218 height 44
drag, startPoint x: 640, startPoint y: 364, endPoint x: 615, endPoint y: 361, distance: 25.2
click at [615, 361] on div "17" at bounding box center [724, 357] width 218 height 44
drag, startPoint x: 156, startPoint y: 179, endPoint x: 154, endPoint y: 189, distance: 10.2
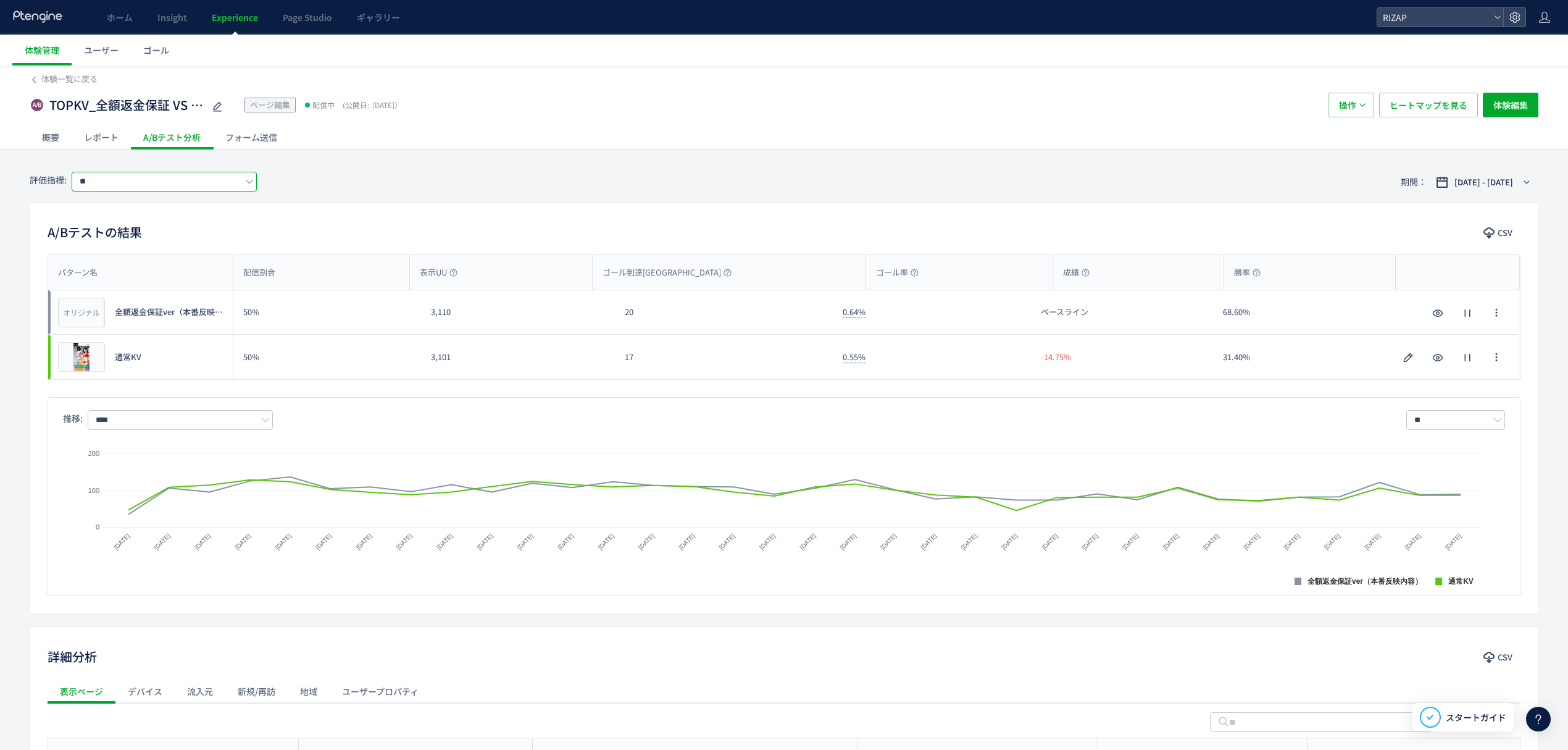
click at [156, 179] on input "**" at bounding box center [164, 182] width 185 height 20
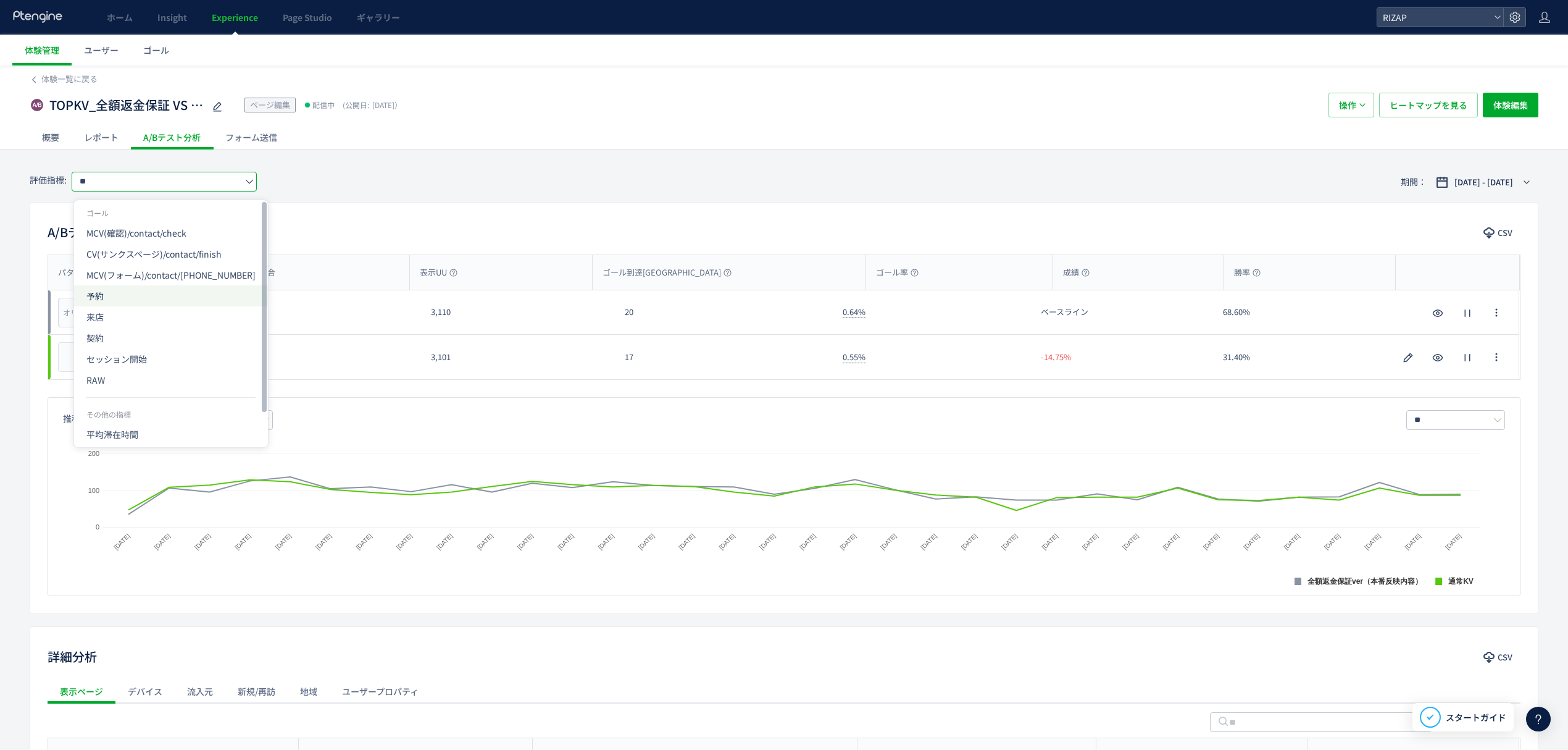
click at [114, 298] on span "予約" at bounding box center [170, 296] width 169 height 21
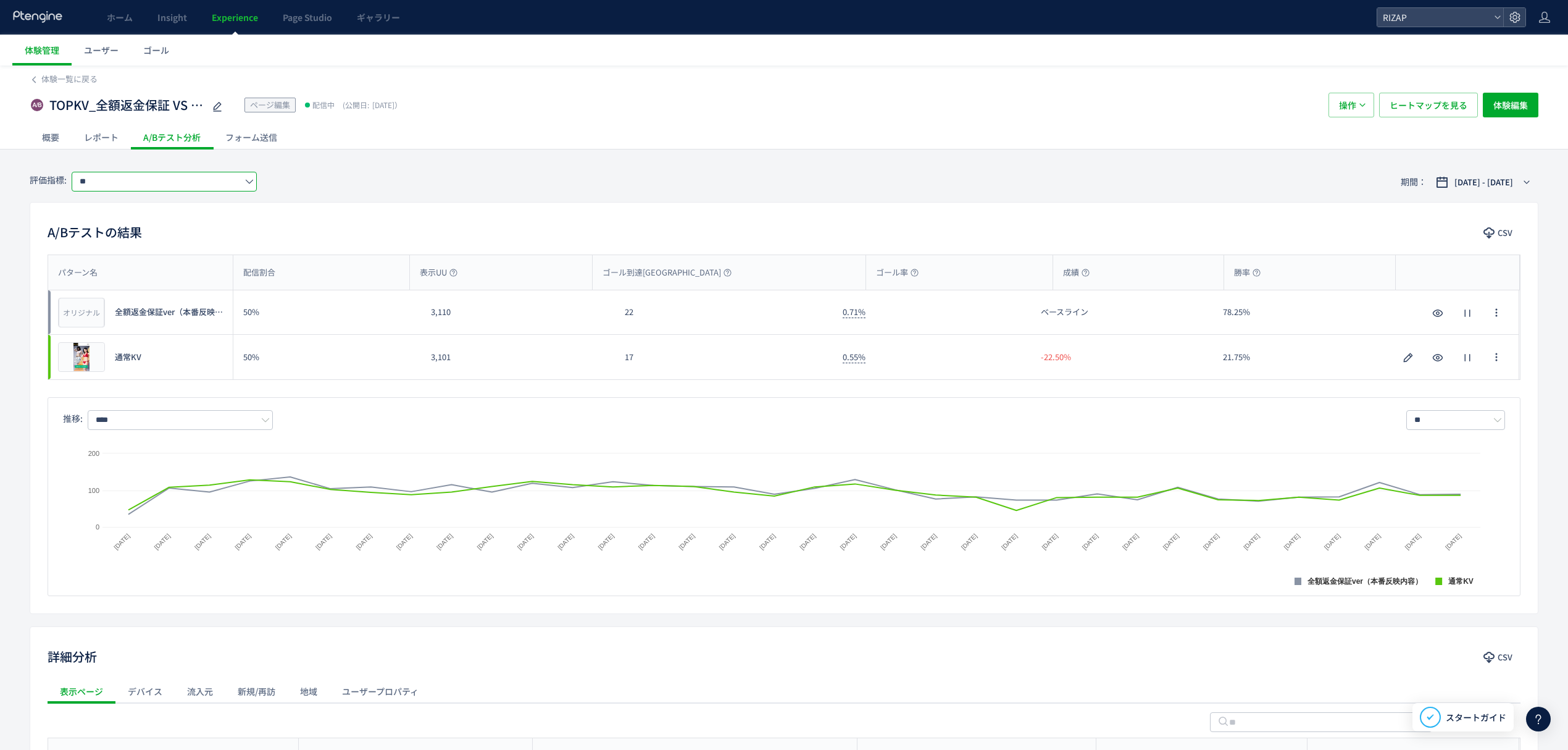
click at [96, 181] on input "**" at bounding box center [164, 182] width 185 height 20
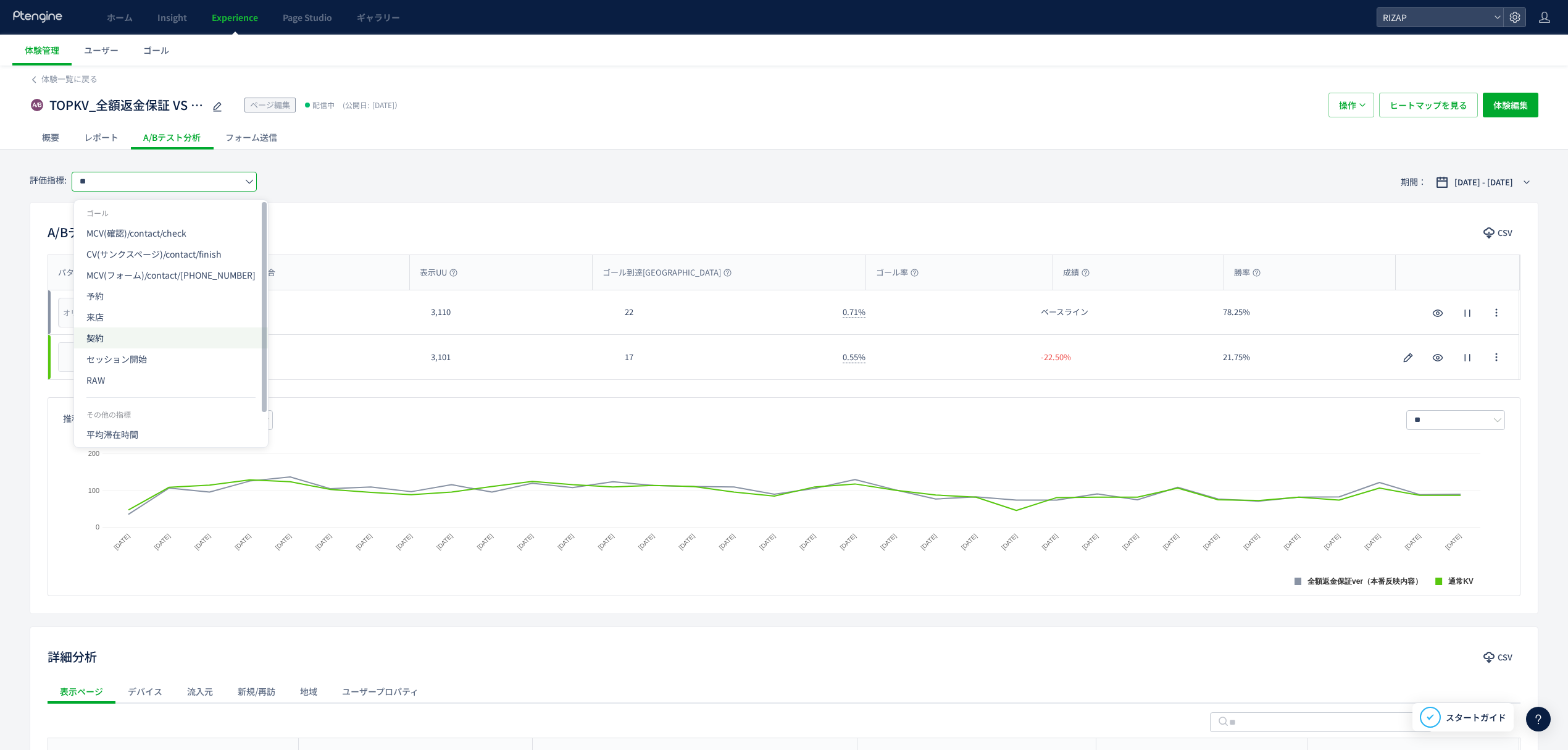
click at [97, 338] on span "契約" at bounding box center [170, 338] width 169 height 21
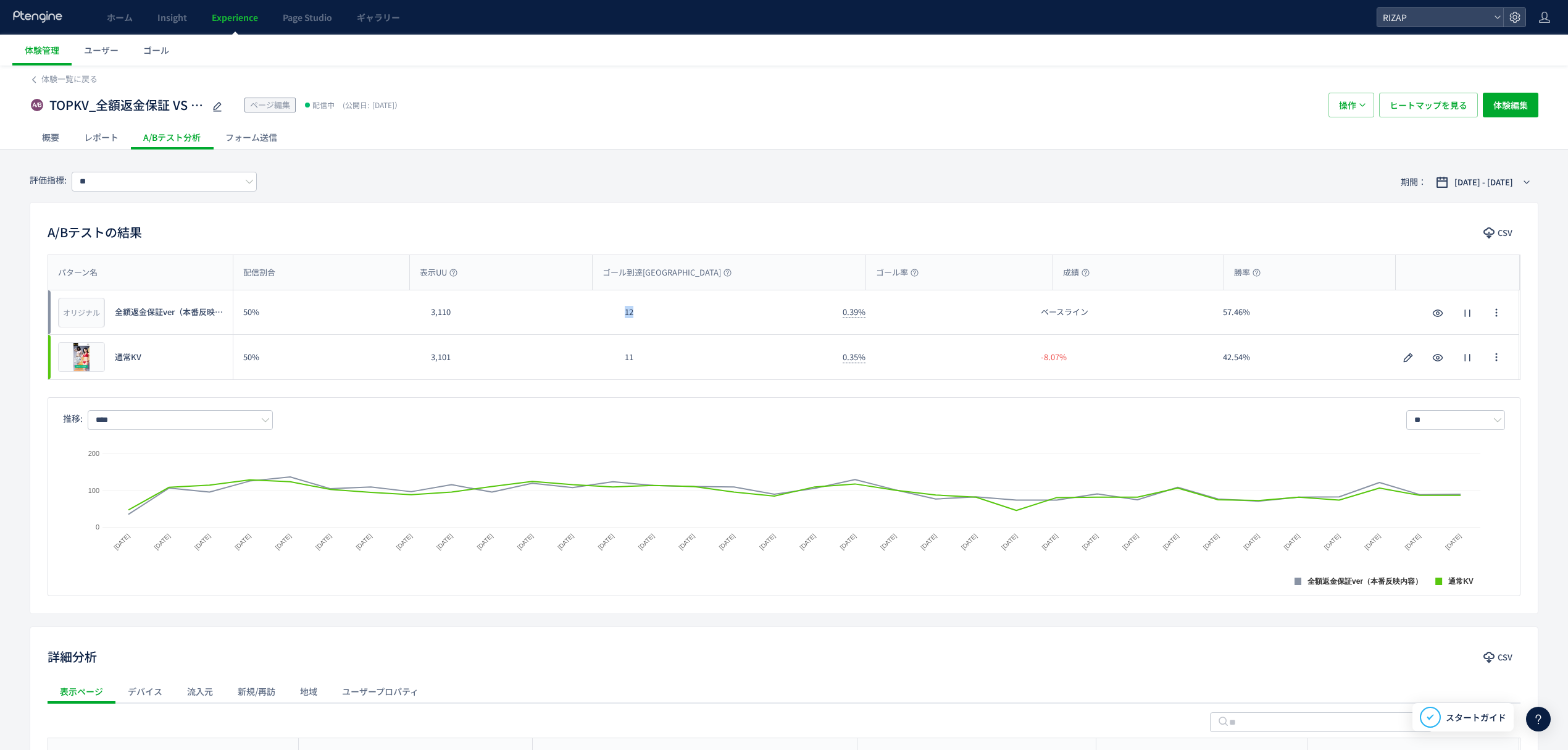
drag, startPoint x: 642, startPoint y: 315, endPoint x: 616, endPoint y: 319, distance: 26.3
click at [615, 317] on div "12" at bounding box center [724, 312] width 218 height 44
drag, startPoint x: 635, startPoint y: 365, endPoint x: 624, endPoint y: 365, distance: 11.0
click at [624, 365] on div "11" at bounding box center [724, 357] width 218 height 44
click at [186, 191] on input "**" at bounding box center [164, 182] width 185 height 20
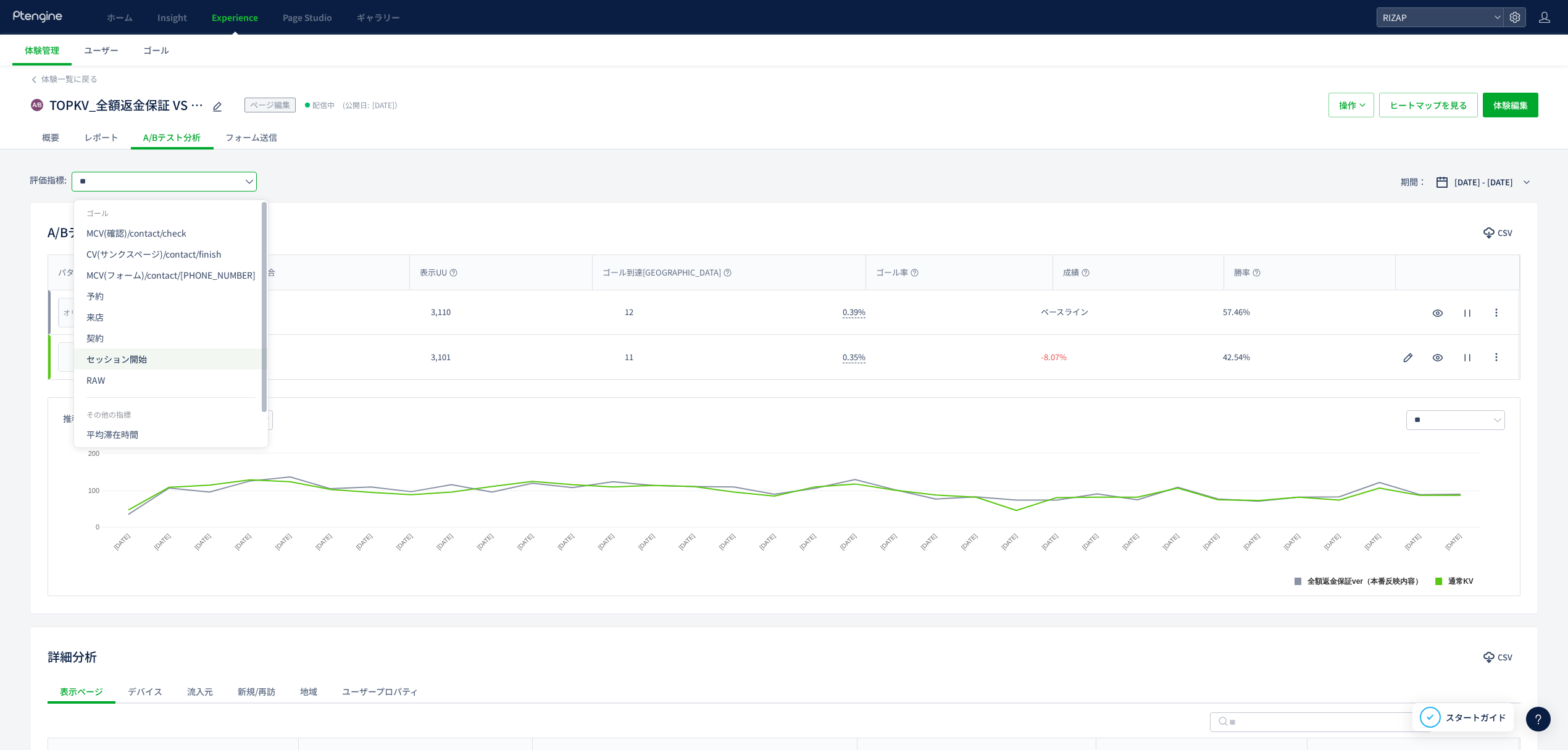
click at [110, 361] on span "セッション開始" at bounding box center [170, 359] width 169 height 21
type input "*******"
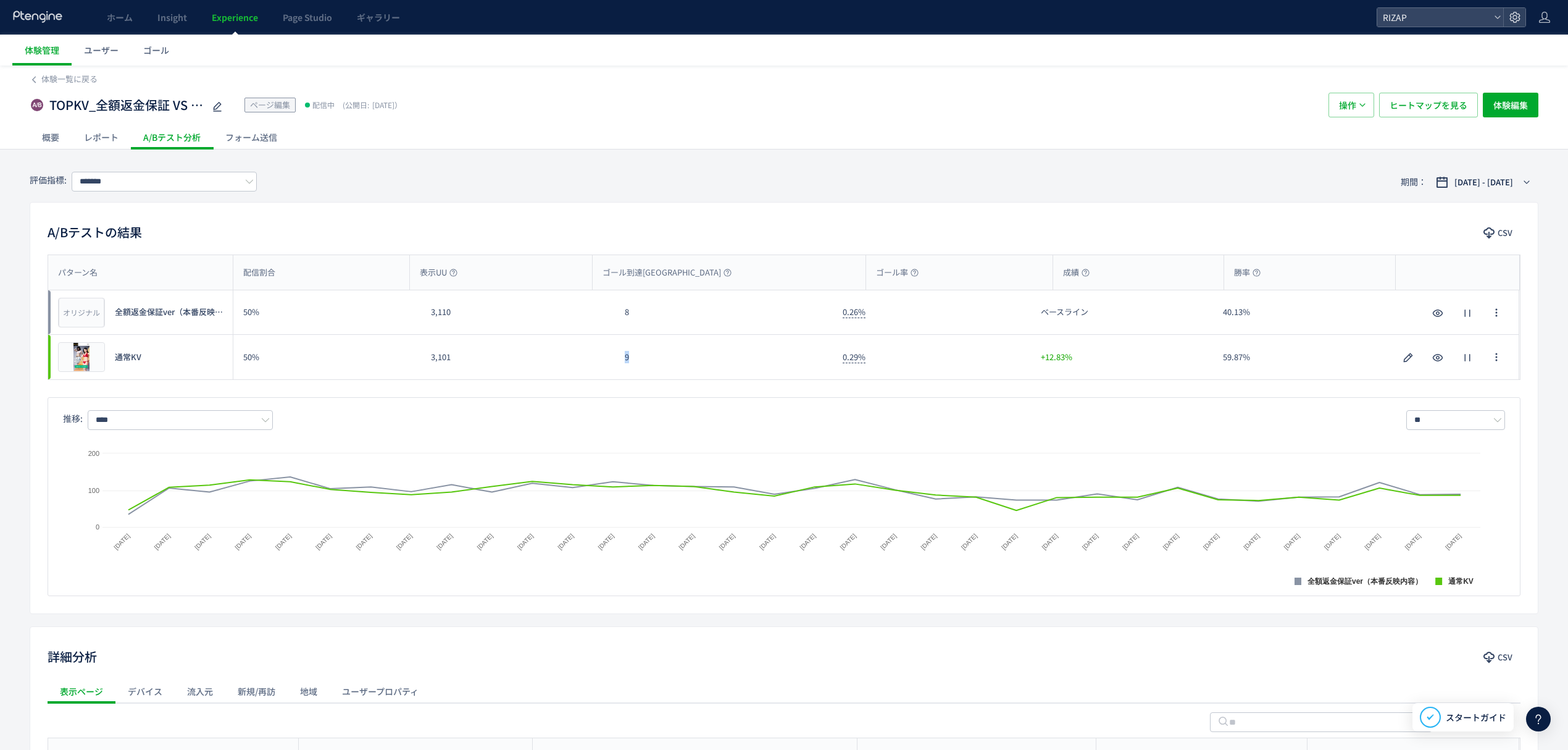
drag, startPoint x: 620, startPoint y: 366, endPoint x: 632, endPoint y: 365, distance: 12.0
click at [632, 365] on div "9" at bounding box center [724, 357] width 218 height 44
copy div "9"
click at [1436, 106] on span "ヒートマップを見る" at bounding box center [1428, 105] width 78 height 25
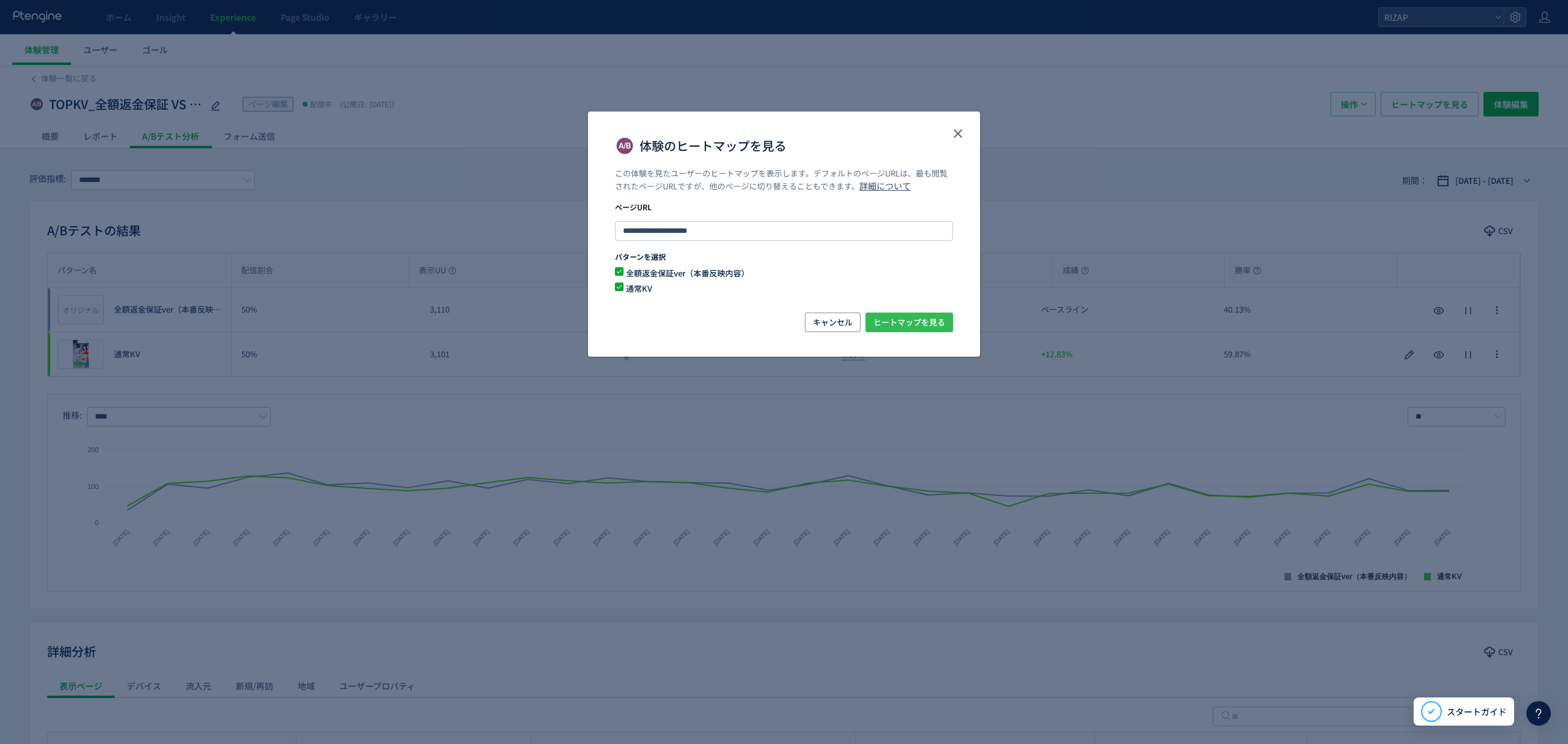
click at [895, 322] on span "ヒートマップを見る" at bounding box center [909, 322] width 72 height 20
click at [954, 139] on icon "close" at bounding box center [958, 134] width 14 height 14
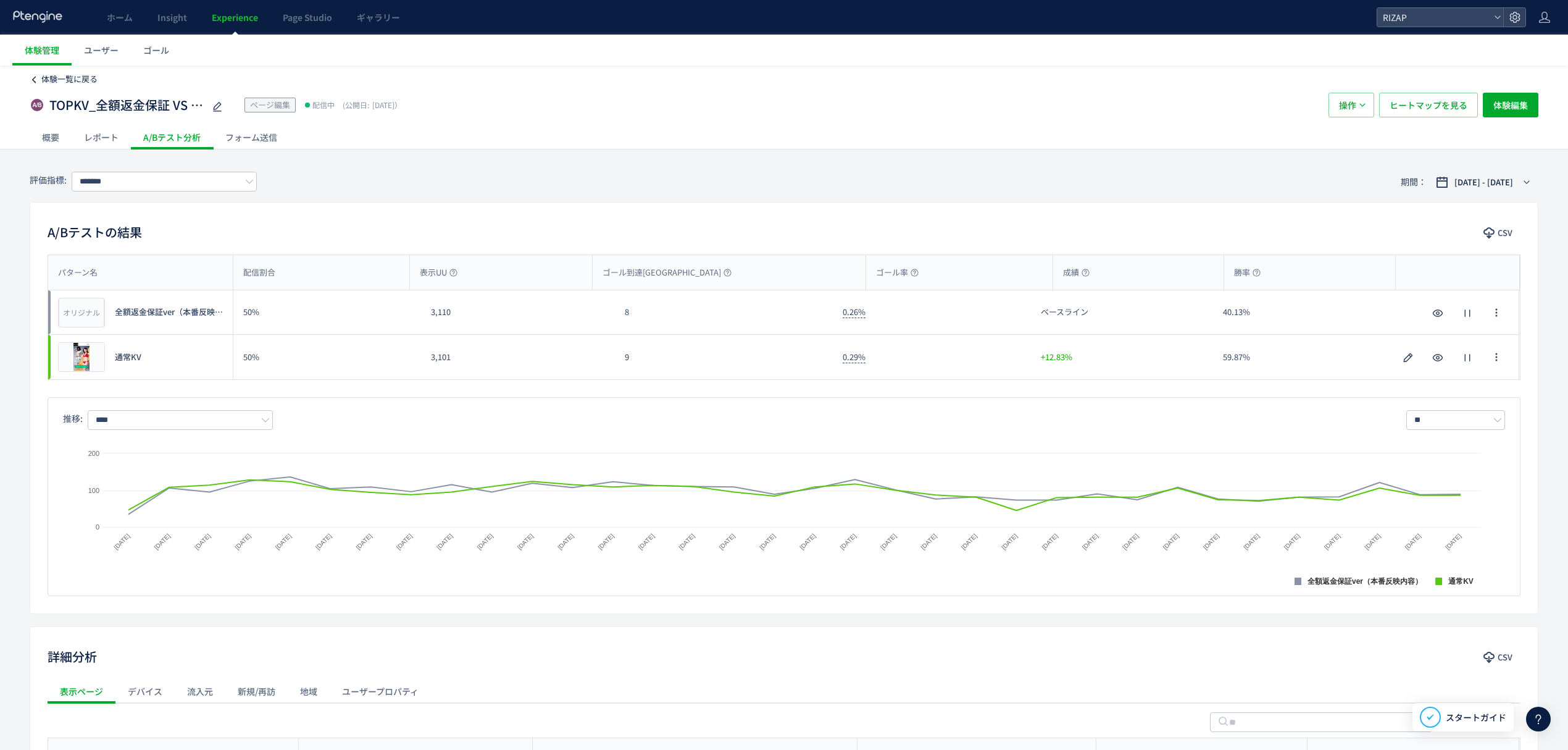
click at [76, 79] on span "体験一覧に戻る" at bounding box center [69, 79] width 56 height 12
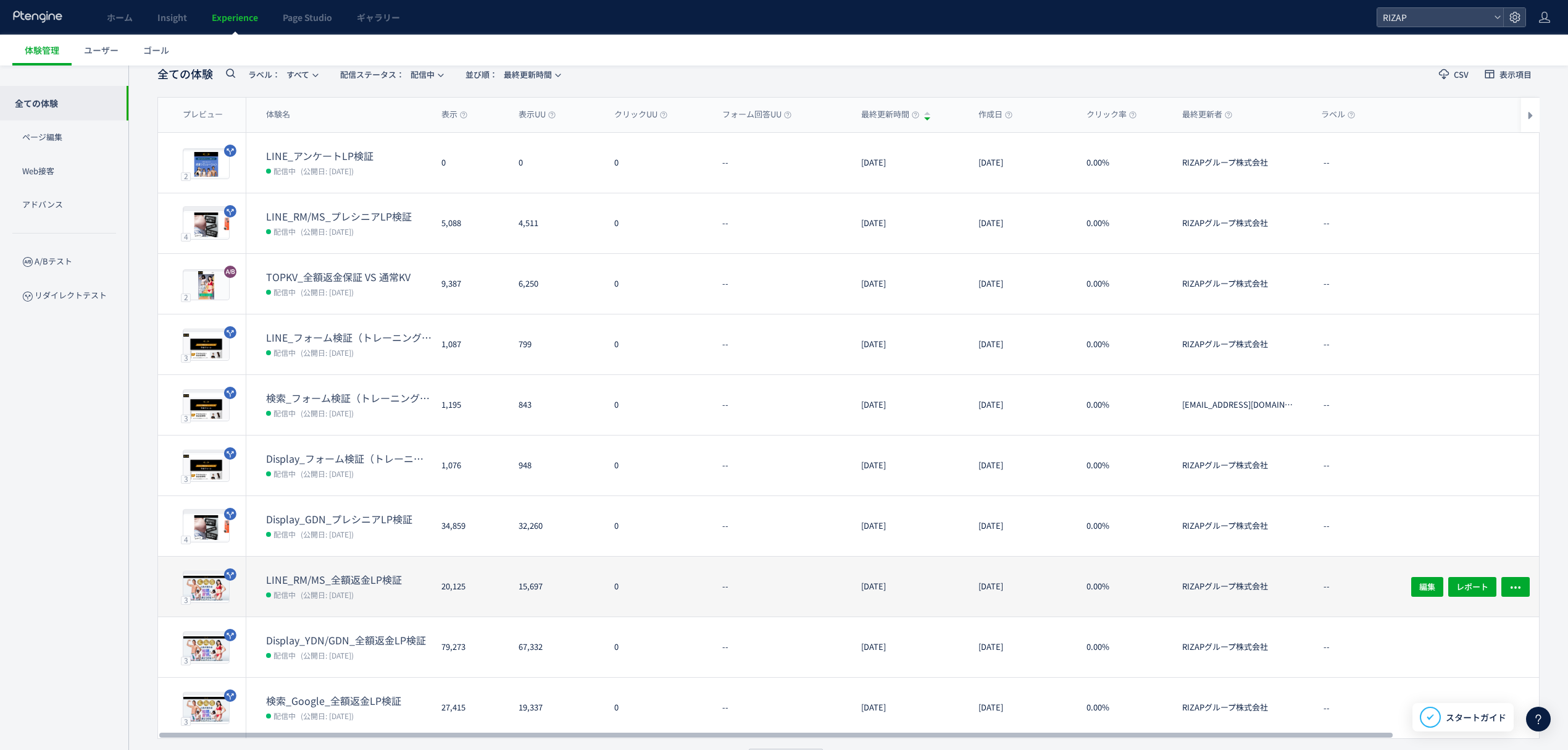
scroll to position [82, 0]
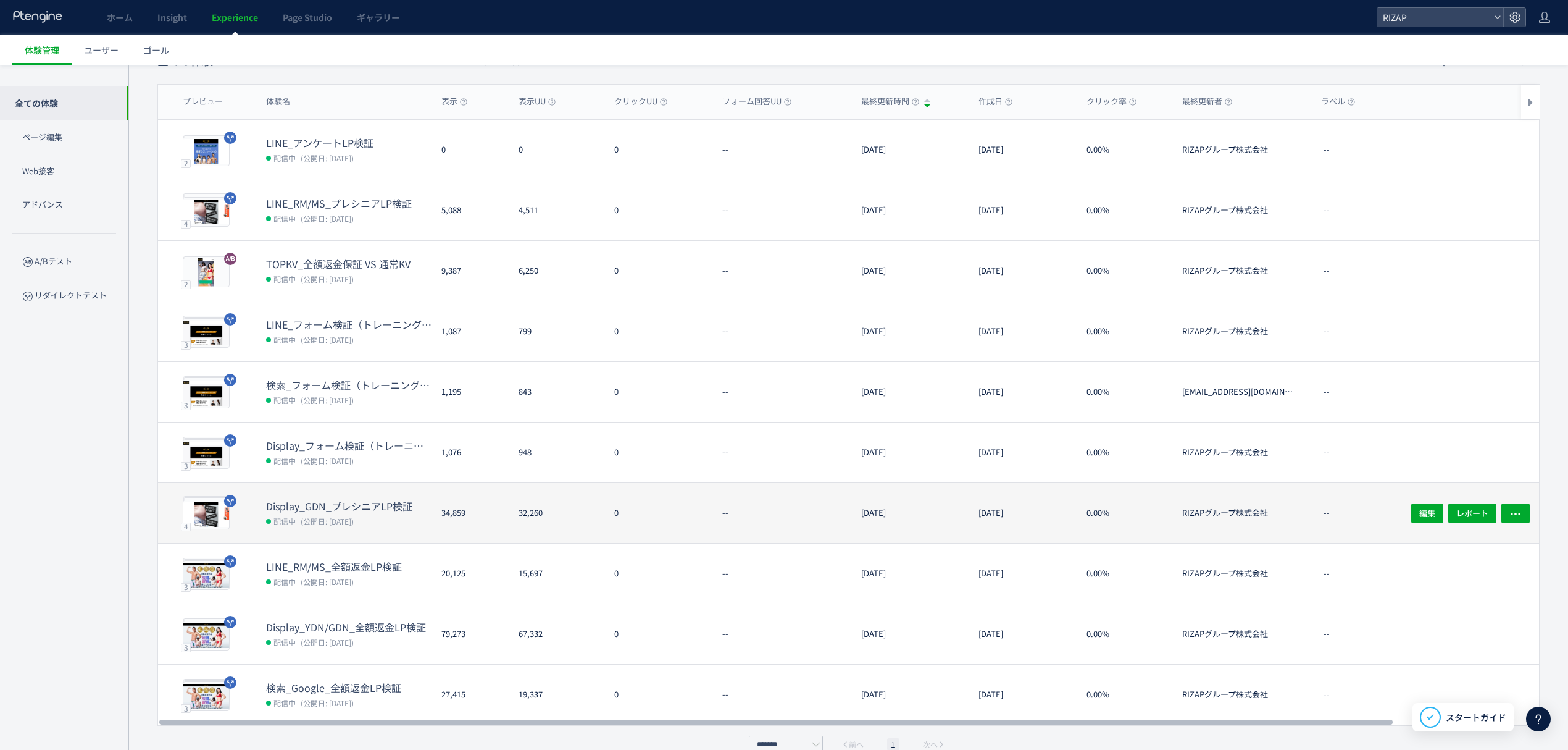
click at [298, 527] on dd "配信中 (公開日: 2025/09/01)" at bounding box center [349, 521] width 166 height 16
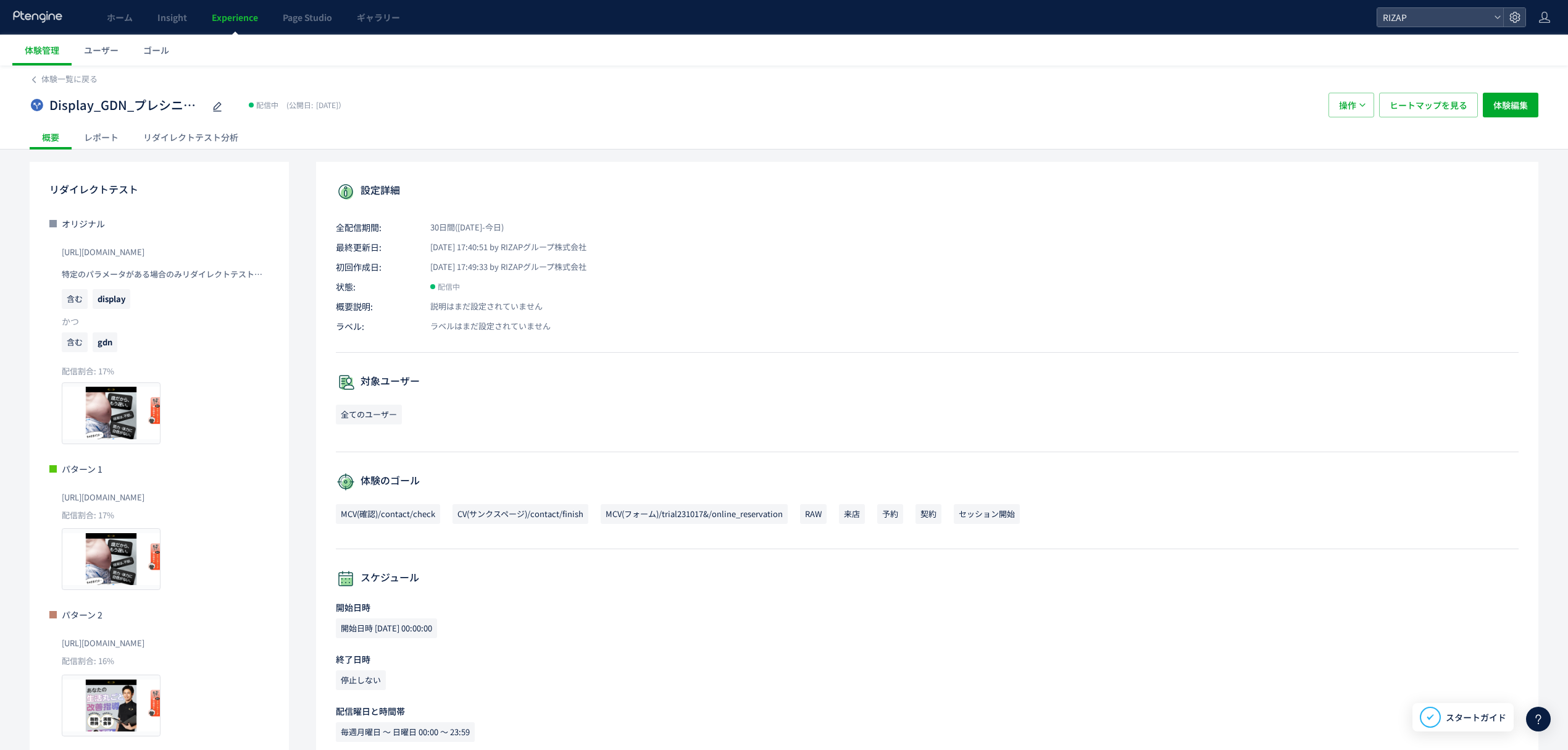
click at [104, 147] on div "レポート" at bounding box center [101, 137] width 59 height 25
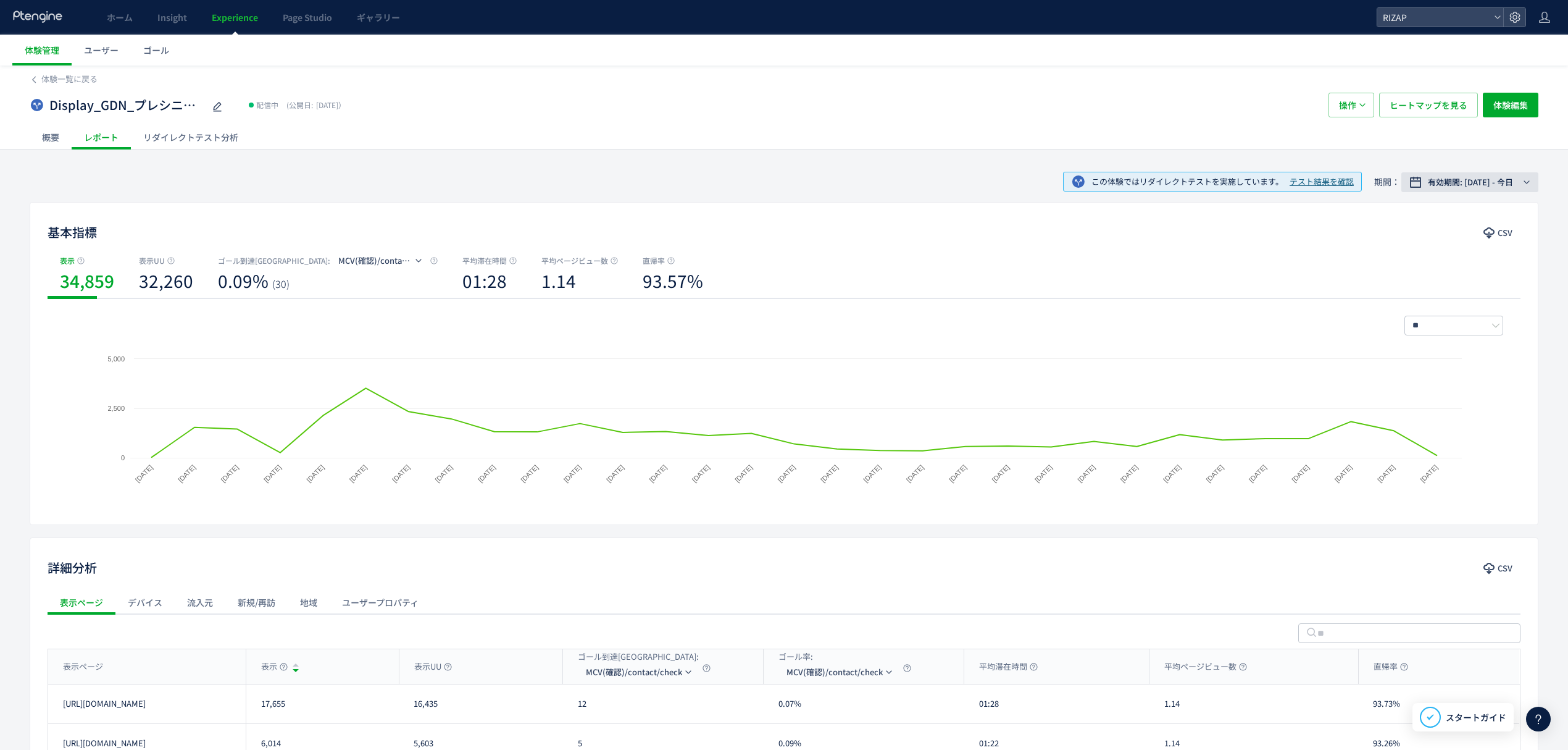
click at [1458, 180] on span "有効期間: 2025/09/01 - 今日" at bounding box center [1471, 182] width 85 height 13
click at [1418, 392] on label "期間指定" at bounding box center [1463, 386] width 148 height 17
click at [1467, 388] on span "-" at bounding box center [1469, 385] width 6 height 17
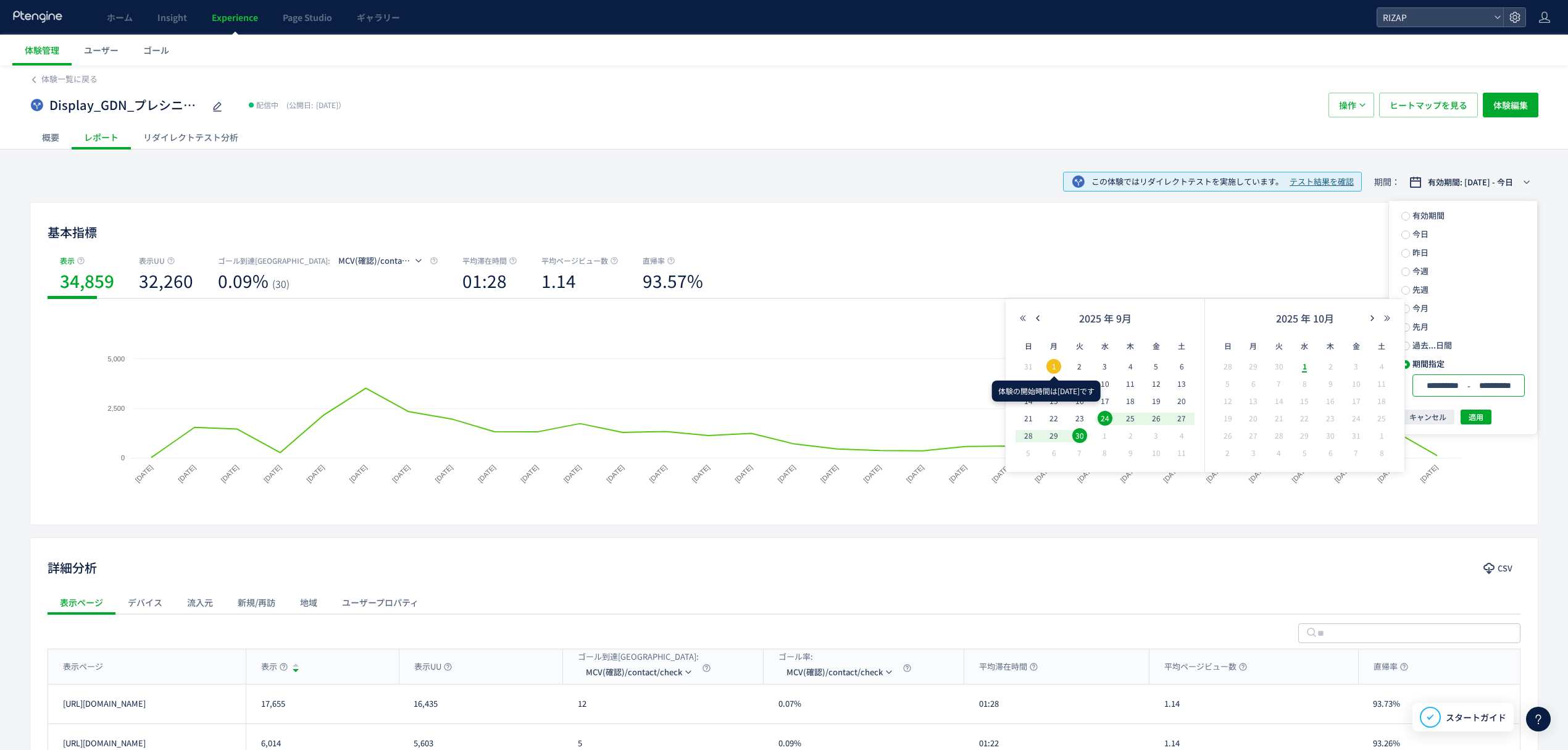
click at [1060, 362] on span "1" at bounding box center [1054, 366] width 15 height 15
click at [1079, 431] on span "30" at bounding box center [1080, 436] width 15 height 15
type input "**********"
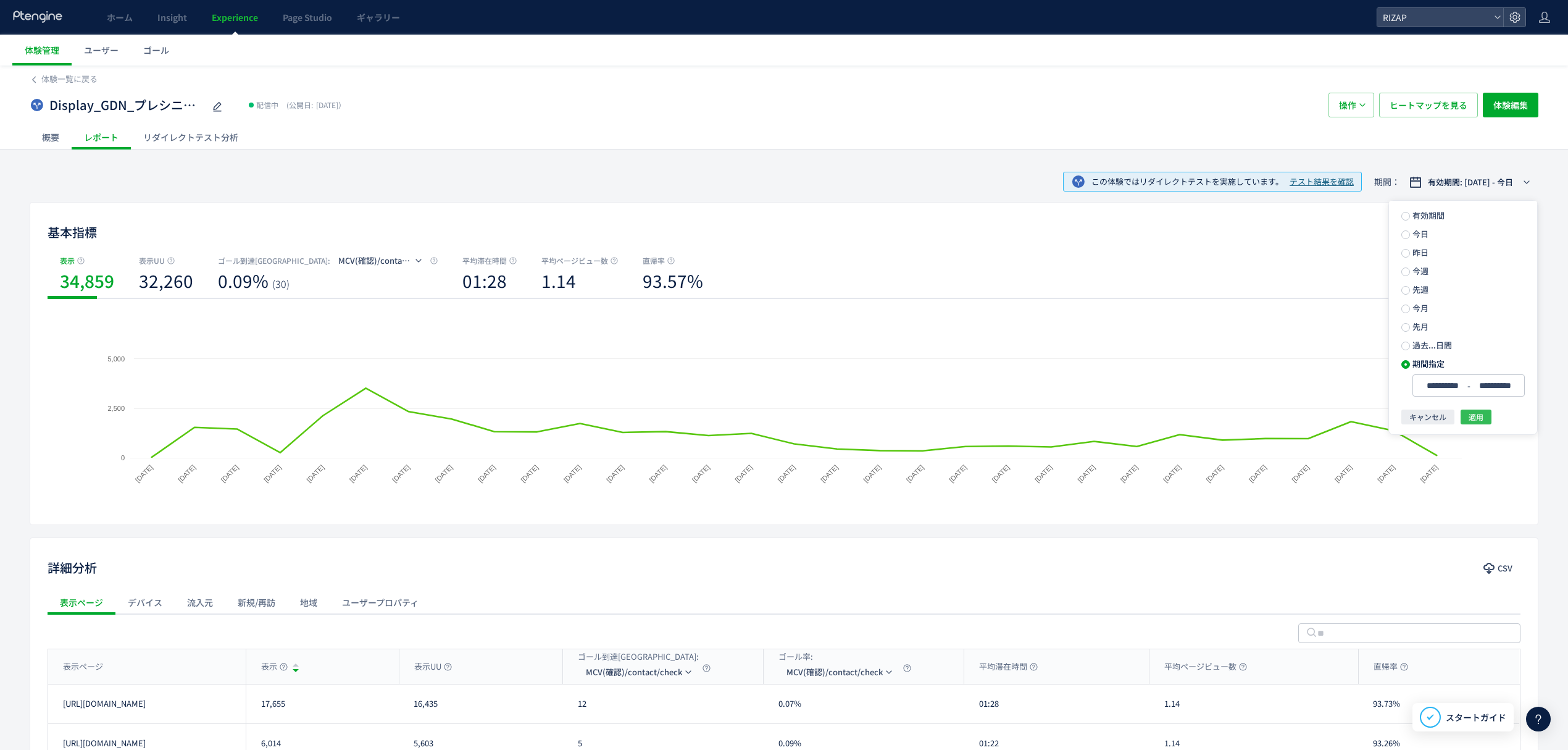
click at [1477, 413] on span "適用" at bounding box center [1476, 417] width 15 height 15
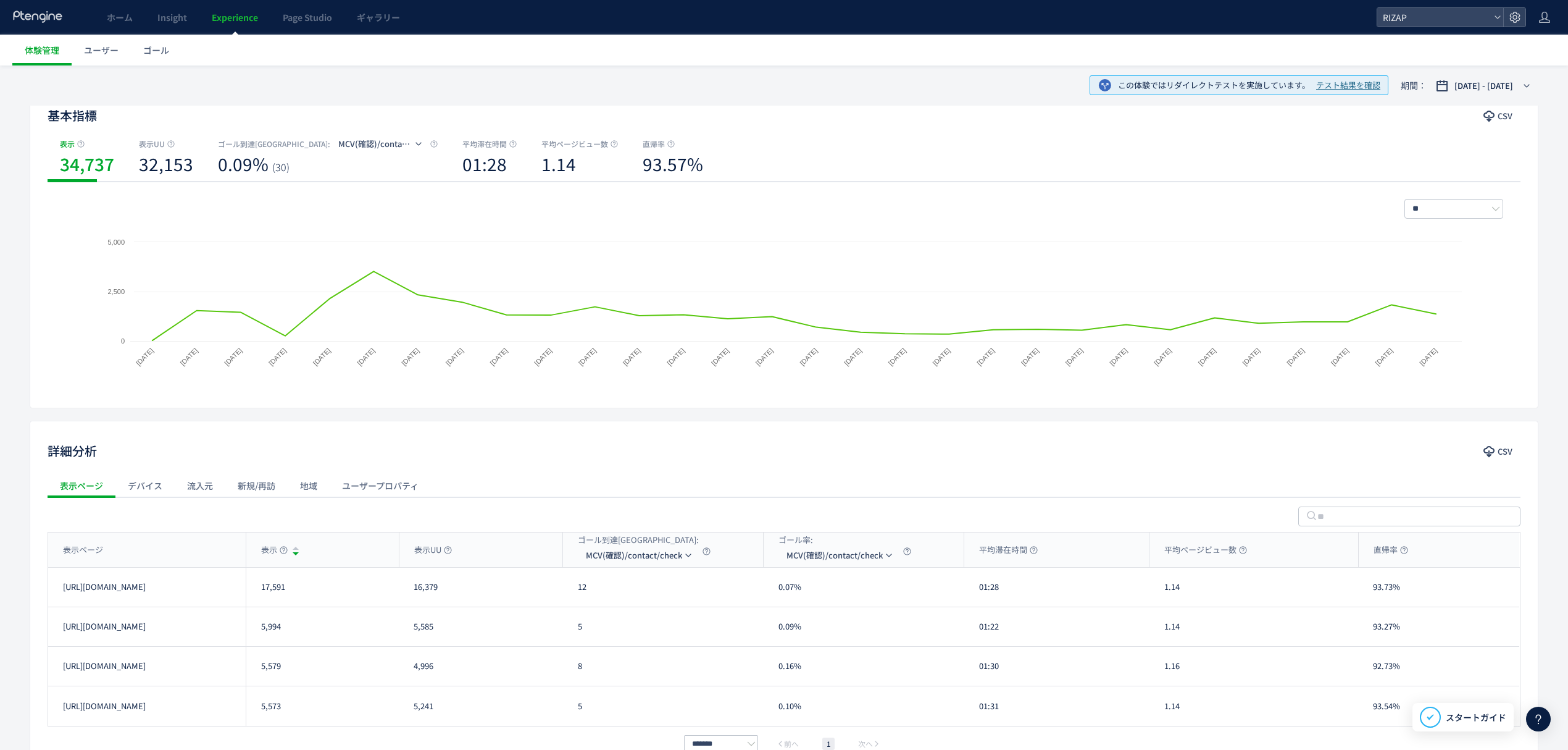
scroll to position [199, 0]
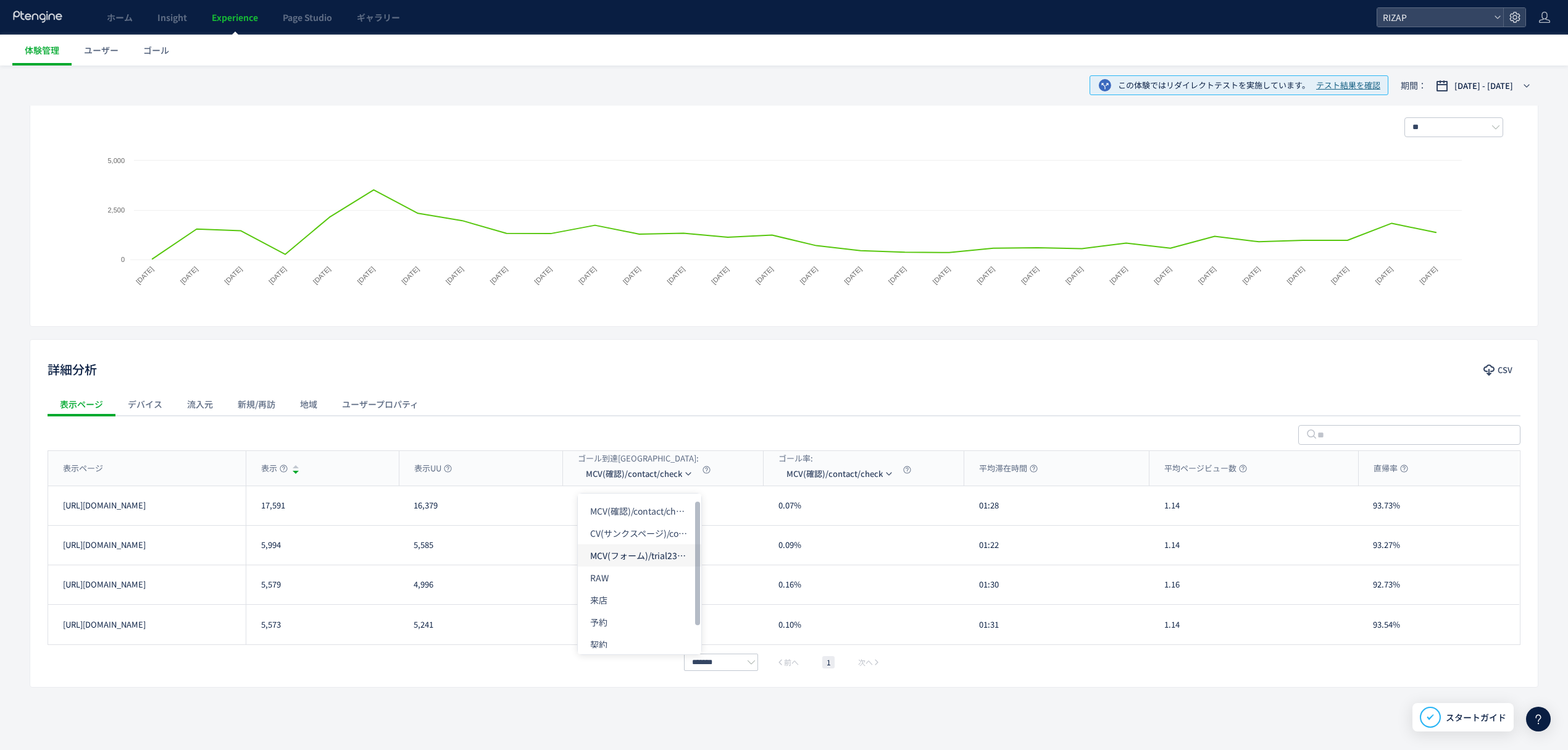
click at [630, 546] on li "MCV(フォーム)/trial231017&/online_reservation" at bounding box center [640, 556] width 123 height 23
click at [144, 462] on div "表示ページ" at bounding box center [147, 468] width 197 height 34
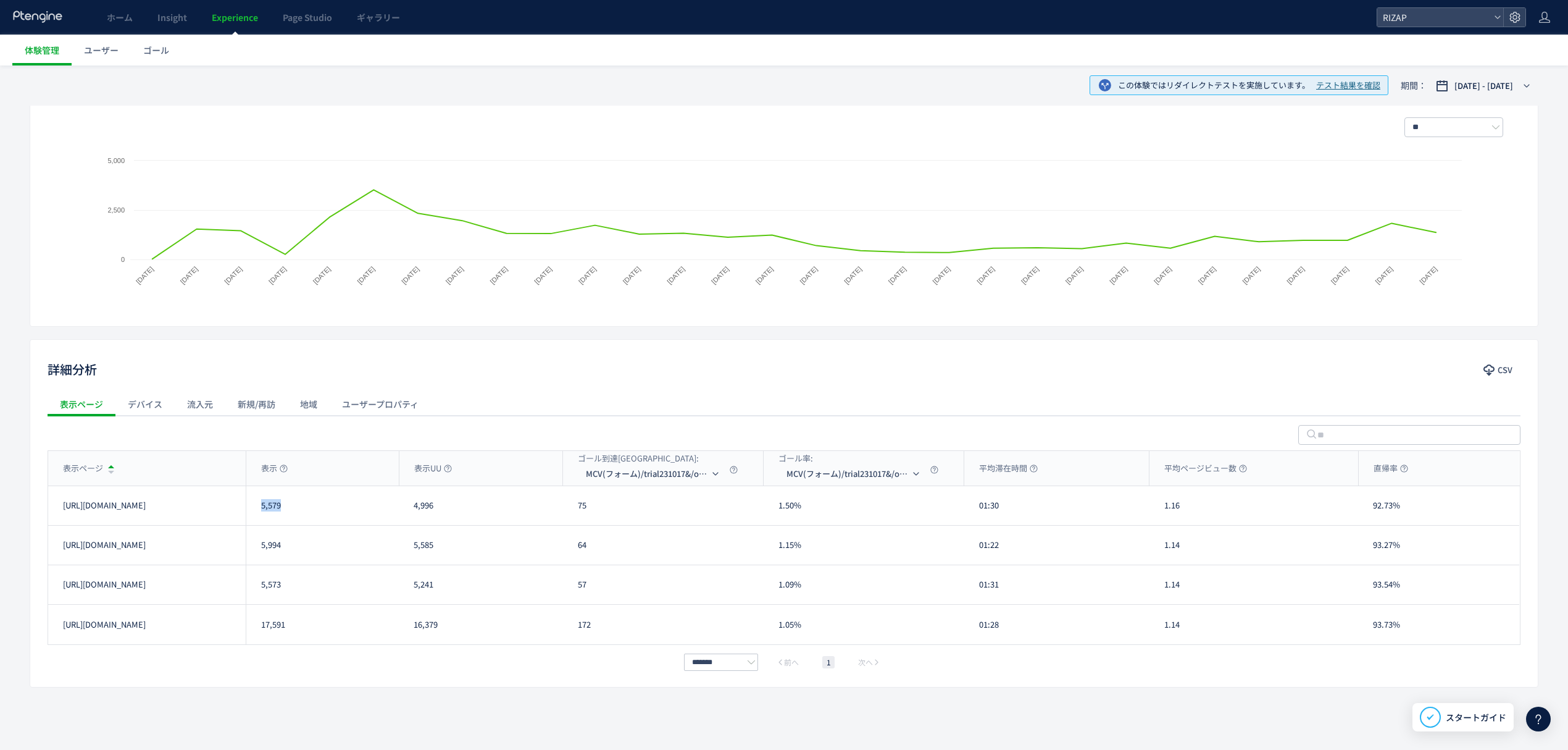
click at [262, 520] on div "5,579" at bounding box center [322, 505] width 153 height 39
copy div "5,579"
drag, startPoint x: 290, startPoint y: 550, endPoint x: 263, endPoint y: 554, distance: 27.3
click at [263, 554] on div "5,994" at bounding box center [322, 545] width 153 height 39
copy div "5,994"
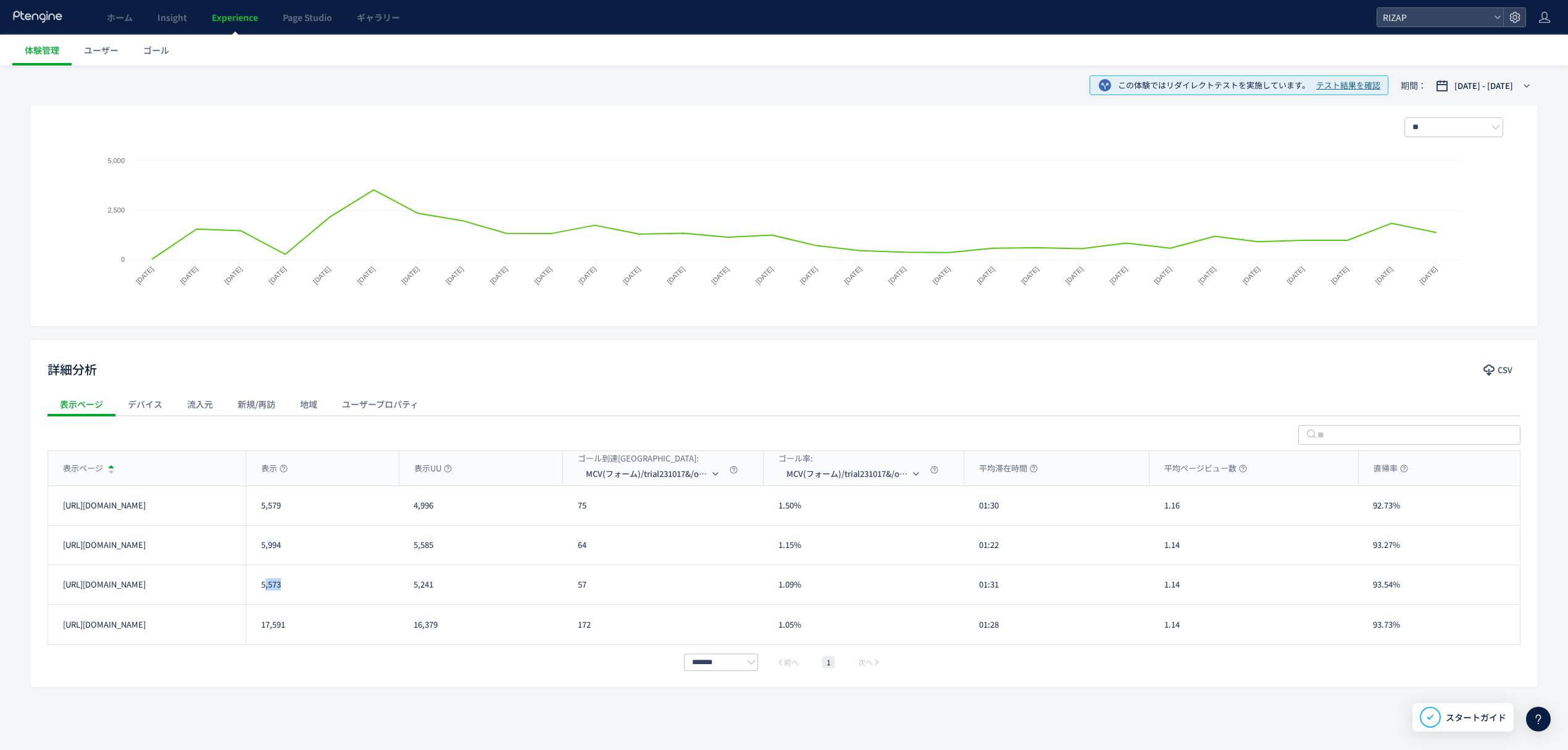
drag, startPoint x: 294, startPoint y: 592, endPoint x: 264, endPoint y: 595, distance: 30.1
click at [264, 595] on div "5,573" at bounding box center [322, 584] width 153 height 39
drag, startPoint x: 262, startPoint y: 597, endPoint x: 290, endPoint y: 597, distance: 28.0
click at [290, 597] on div "5,573" at bounding box center [322, 584] width 153 height 39
copy div "5,573"
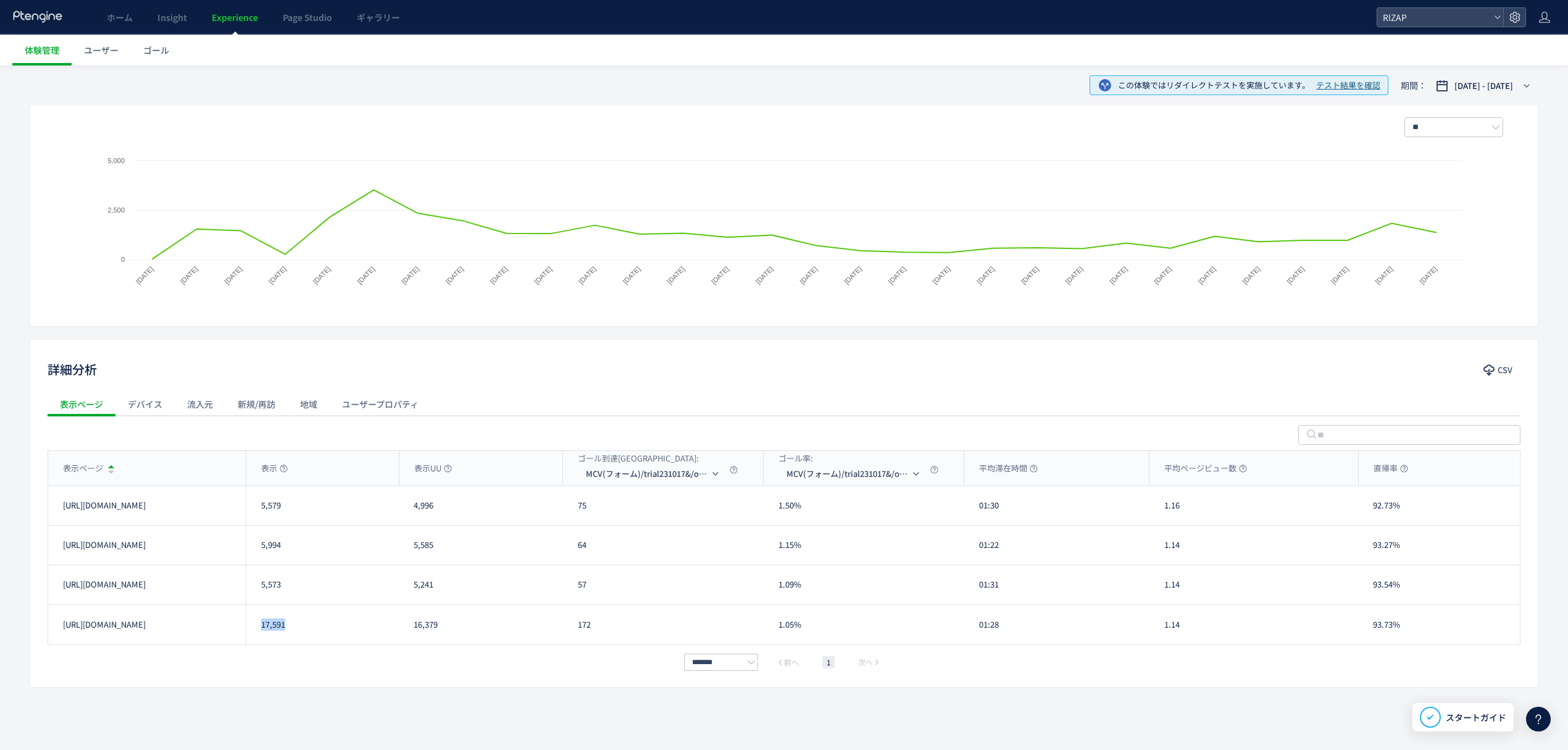
drag, startPoint x: 287, startPoint y: 627, endPoint x: 249, endPoint y: 631, distance: 38.2
click at [249, 631] on div "17,591" at bounding box center [322, 625] width 153 height 40
copy div "17,591"
drag, startPoint x: 603, startPoint y: 508, endPoint x: 579, endPoint y: 510, distance: 24.1
click at [579, 510] on div "75" at bounding box center [663, 505] width 201 height 39
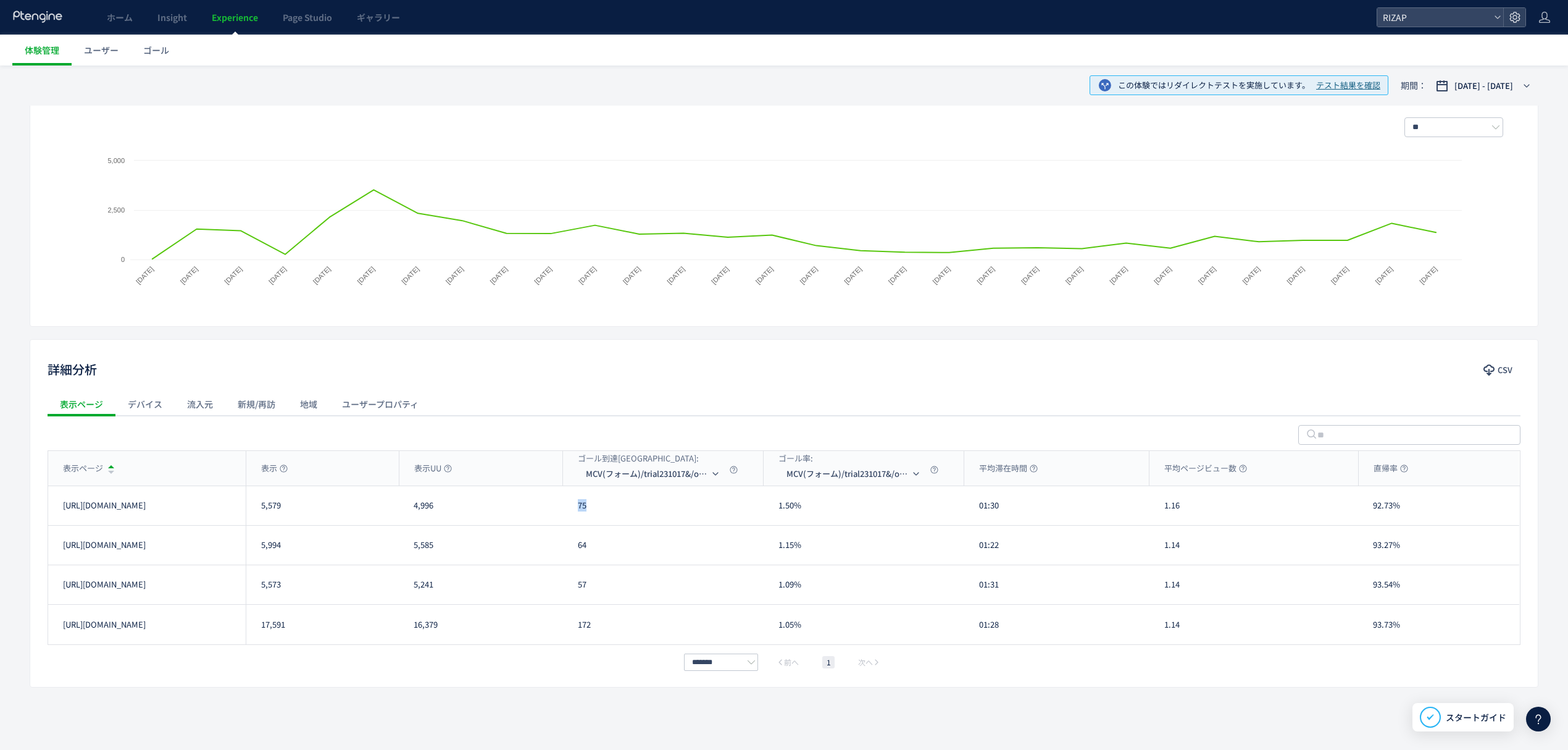
copy div "75"
drag, startPoint x: 591, startPoint y: 552, endPoint x: 568, endPoint y: 550, distance: 23.1
click at [568, 550] on div "64" at bounding box center [663, 545] width 201 height 39
copy div "64"
click at [577, 592] on div "57" at bounding box center [663, 584] width 201 height 39
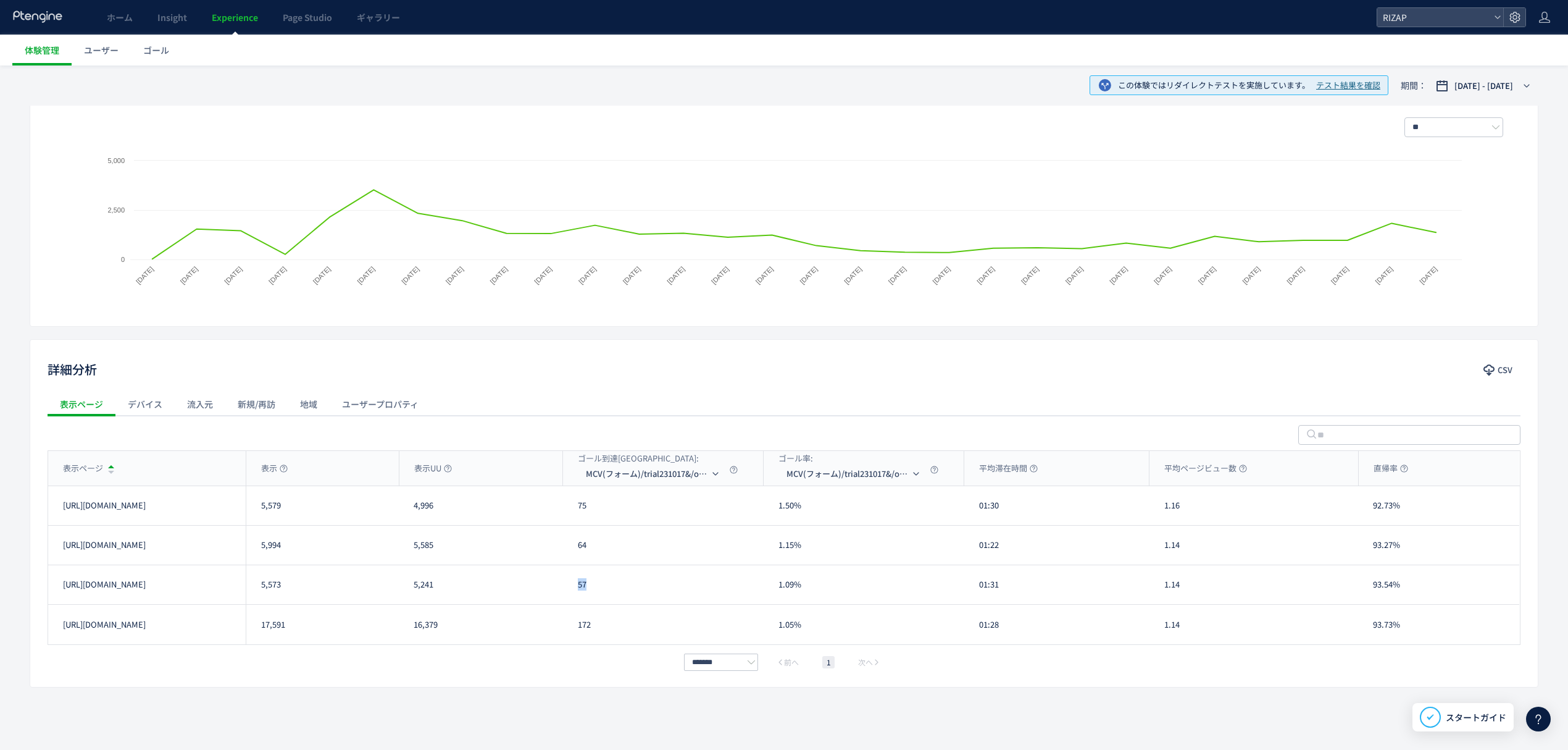
copy div "57"
drag, startPoint x: 599, startPoint y: 630, endPoint x: 561, endPoint y: 628, distance: 38.1
click at [561, 628] on div "https://lp.rizap.jp/lp/presenior-250901/ 17,591 16,379 172 1.05% 01:28 1.14 93.…" at bounding box center [784, 625] width 1471 height 40
copy div "172"
click at [624, 532] on li "CV(サンクスページ)/contact/finish" at bounding box center [654, 533] width 123 height 23
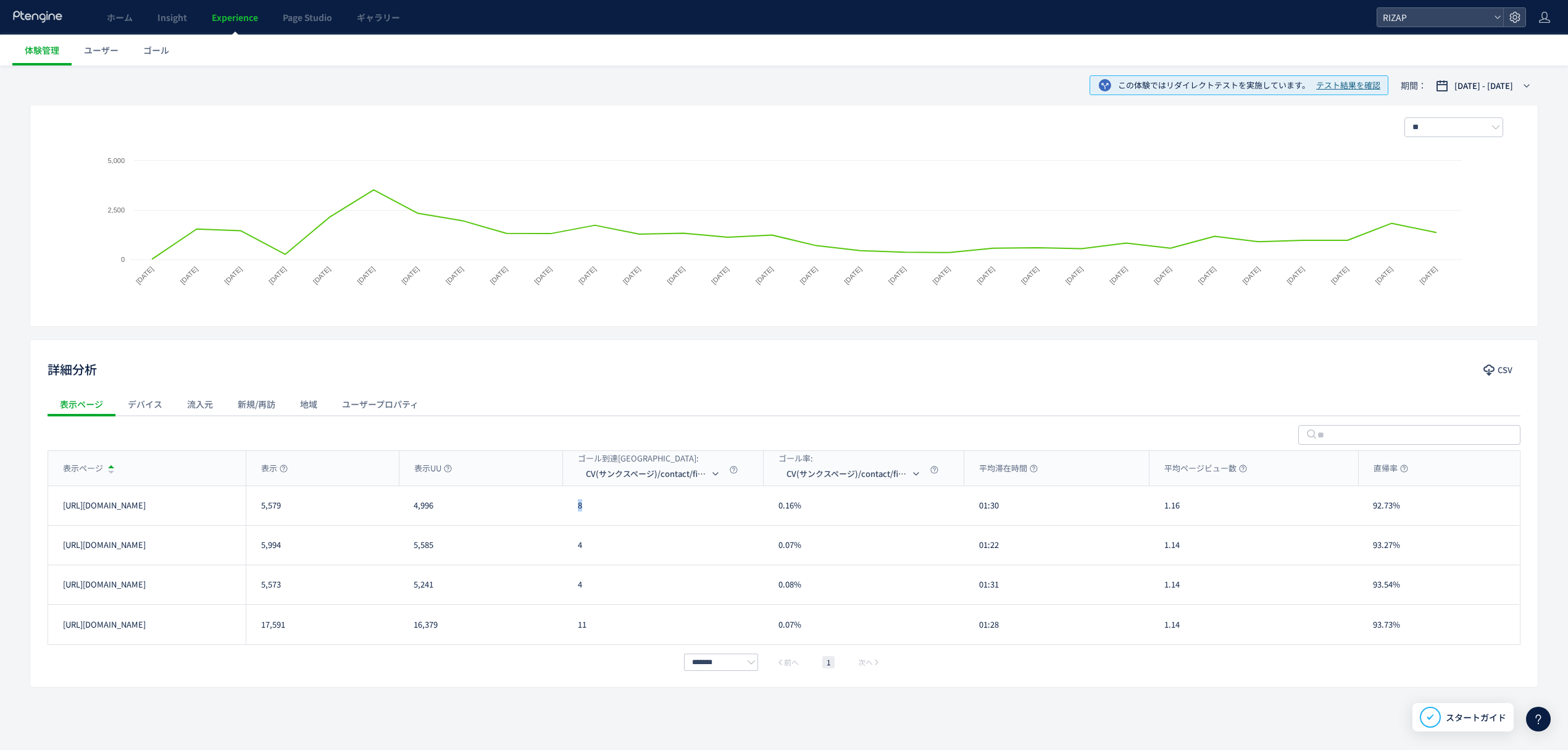
drag, startPoint x: 596, startPoint y: 517, endPoint x: 563, endPoint y: 514, distance: 33.1
click at [563, 514] on div "8" at bounding box center [663, 505] width 201 height 39
copy div "8"
drag, startPoint x: 576, startPoint y: 541, endPoint x: 588, endPoint y: 545, distance: 12.6
click at [588, 545] on div "4" at bounding box center [663, 545] width 201 height 39
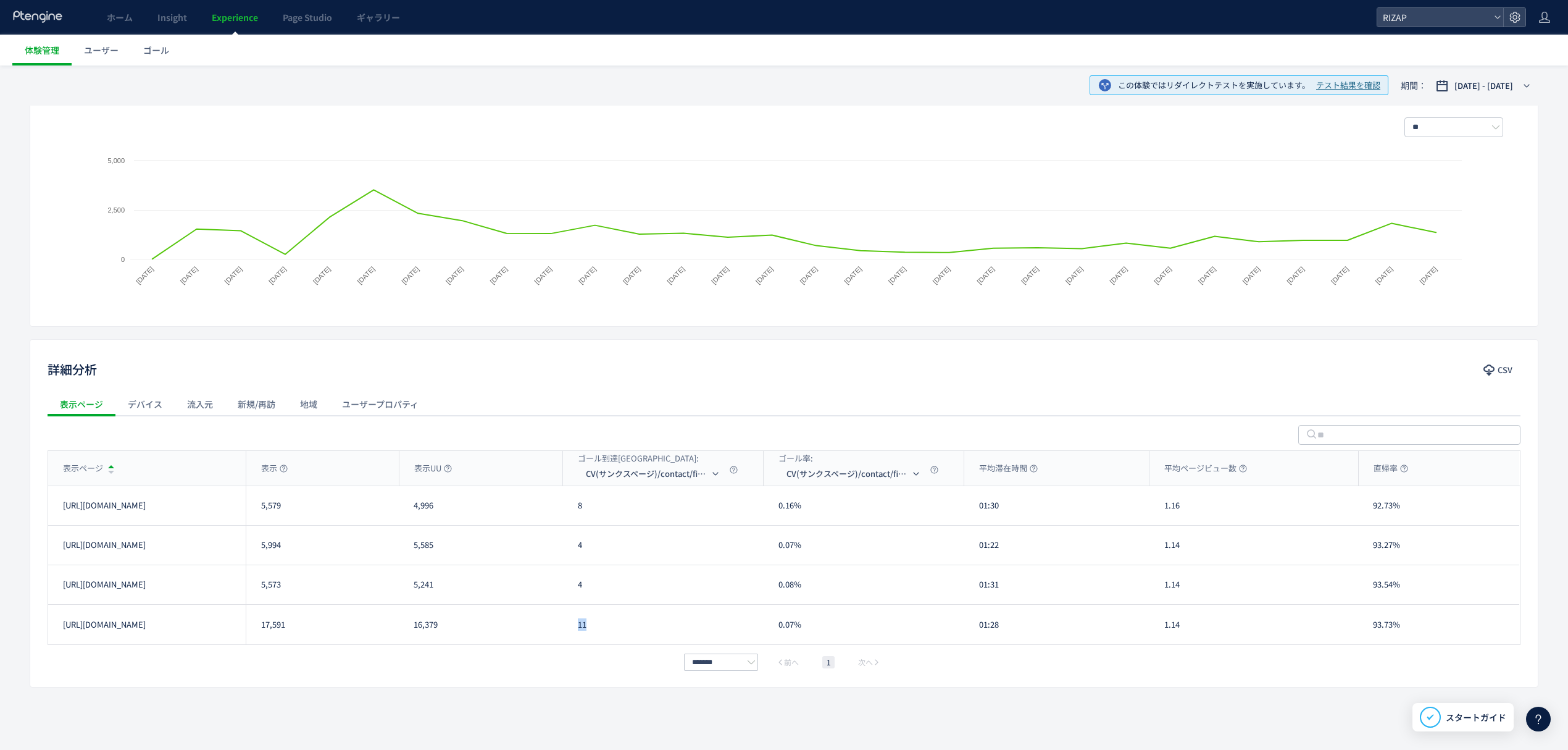
drag, startPoint x: 579, startPoint y: 640, endPoint x: 568, endPoint y: 640, distance: 11.0
click at [568, 640] on div "11" at bounding box center [663, 625] width 201 height 40
click at [993, 507] on div "01:30" at bounding box center [1056, 505] width 185 height 39
drag, startPoint x: 977, startPoint y: 510, endPoint x: 969, endPoint y: 510, distance: 8.0
click at [969, 510] on div "01:30" at bounding box center [1056, 505] width 185 height 39
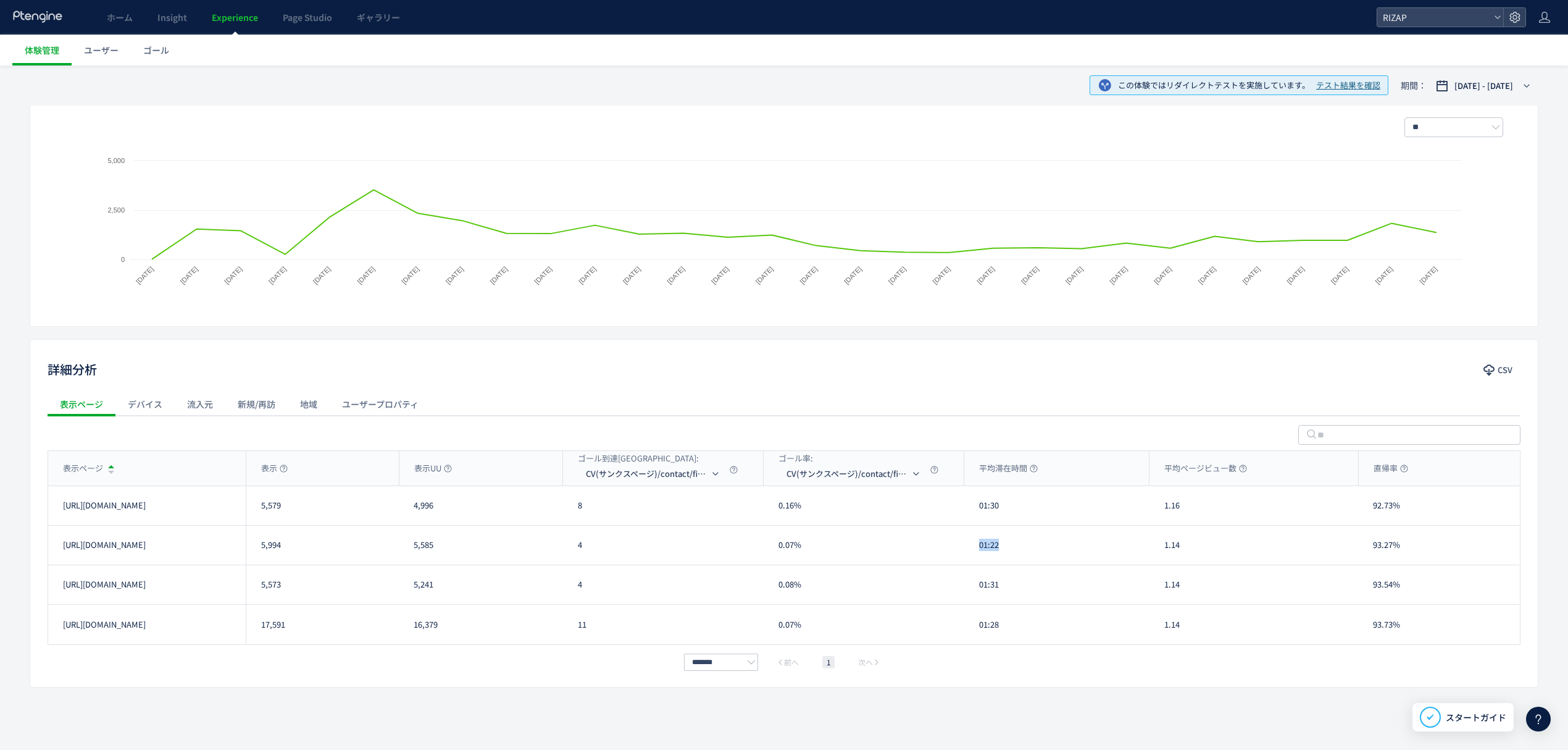
drag, startPoint x: 1011, startPoint y: 555, endPoint x: 977, endPoint y: 557, distance: 34.1
click at [977, 557] on div "01:22" at bounding box center [1056, 545] width 185 height 39
drag, startPoint x: 1003, startPoint y: 594, endPoint x: 966, endPoint y: 599, distance: 37.3
click at [966, 599] on div "01:31" at bounding box center [1056, 584] width 185 height 39
drag, startPoint x: 993, startPoint y: 629, endPoint x: 971, endPoint y: 629, distance: 22.0
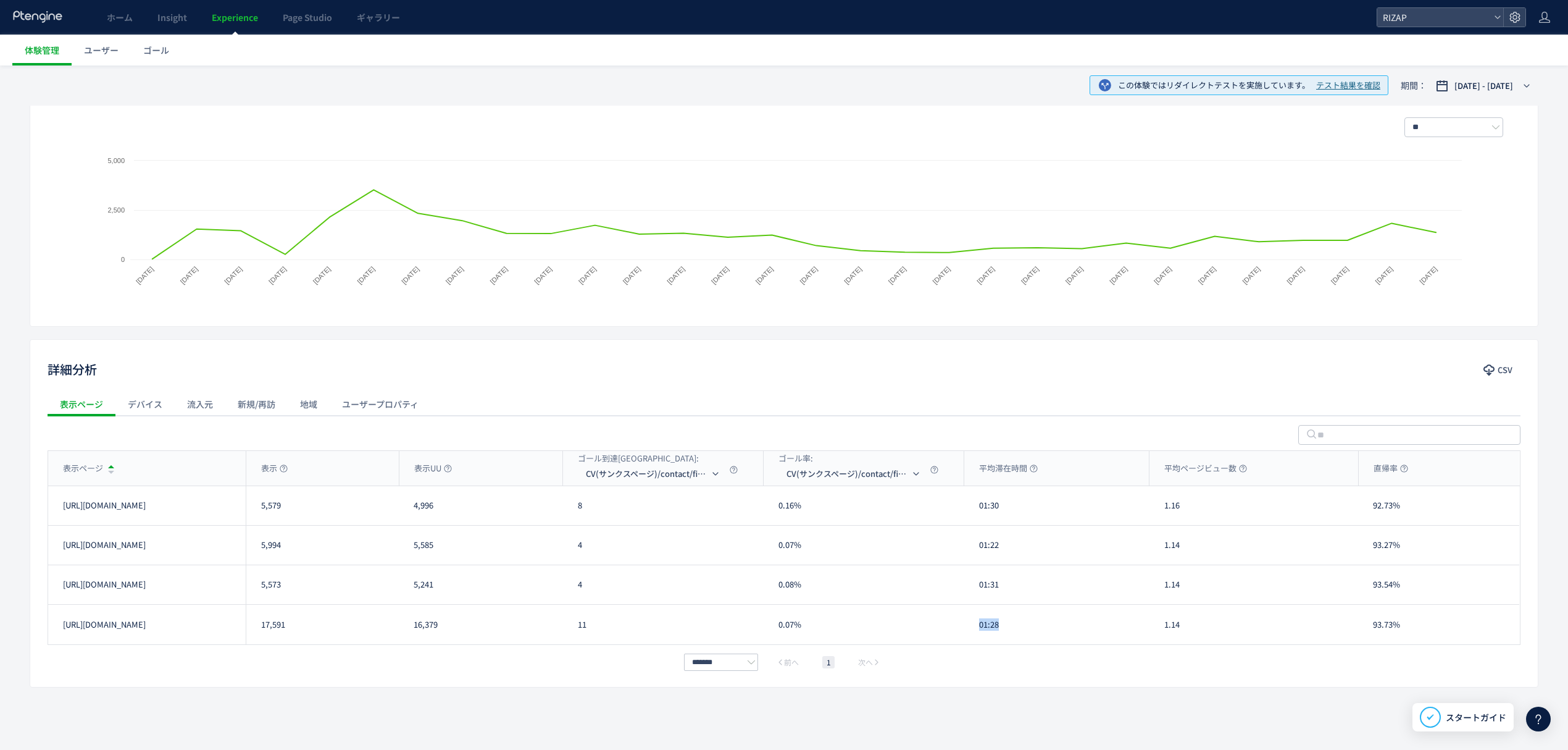
click at [971, 629] on div "01:28" at bounding box center [1056, 625] width 185 height 40
drag, startPoint x: 1194, startPoint y: 504, endPoint x: 1159, endPoint y: 510, distance: 35.5
click at [1159, 510] on div "1.16" at bounding box center [1254, 505] width 209 height 39
drag, startPoint x: 1192, startPoint y: 554, endPoint x: 1156, endPoint y: 556, distance: 36.1
click at [1156, 556] on div "1.14" at bounding box center [1254, 545] width 209 height 39
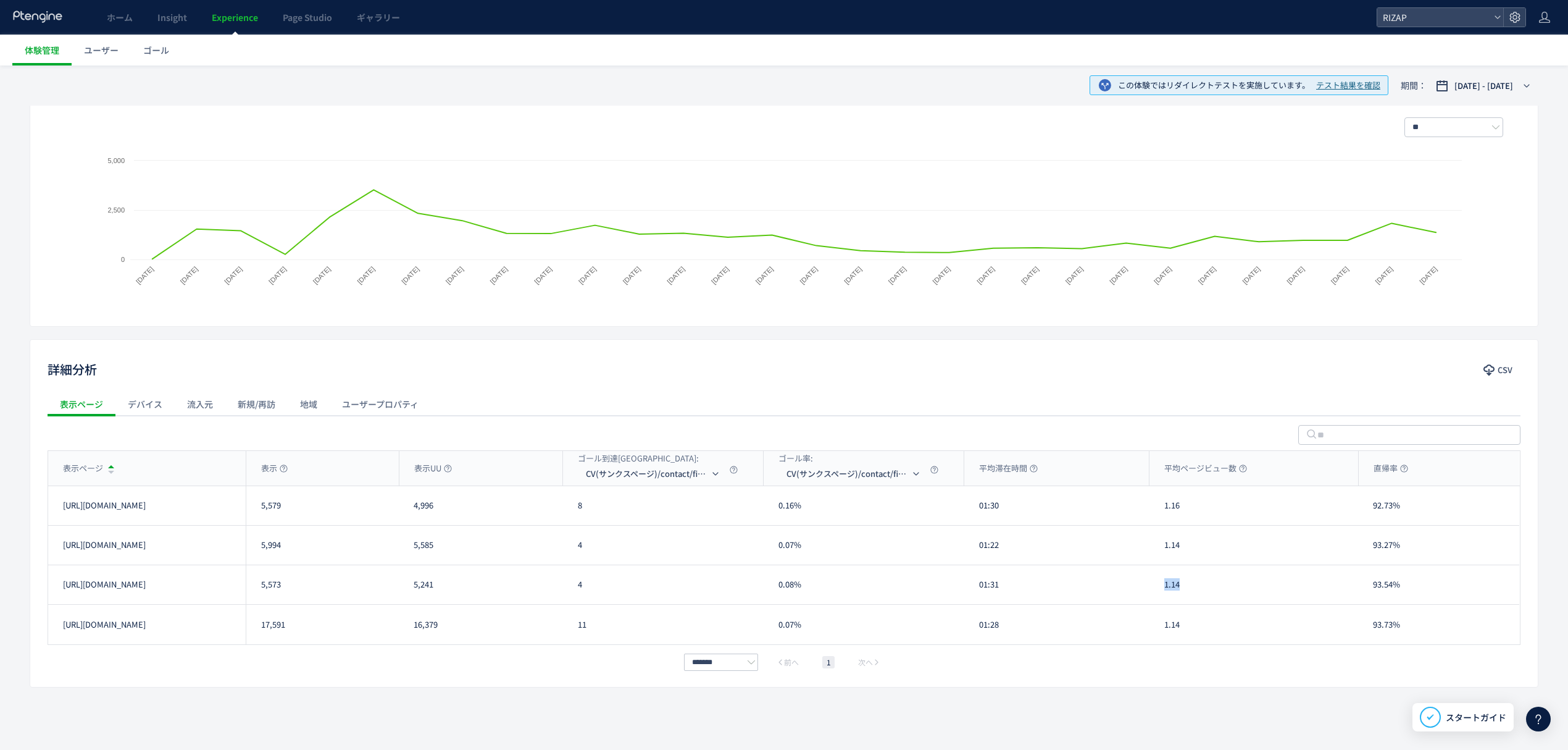
drag, startPoint x: 1183, startPoint y: 584, endPoint x: 1160, endPoint y: 586, distance: 23.1
click at [1160, 586] on div "1.14" at bounding box center [1254, 584] width 209 height 39
drag, startPoint x: 1176, startPoint y: 620, endPoint x: 1152, endPoint y: 620, distance: 24.0
click at [1152, 620] on div "1.14" at bounding box center [1254, 625] width 209 height 40
click at [1162, 635] on div "1.14" at bounding box center [1254, 625] width 209 height 40
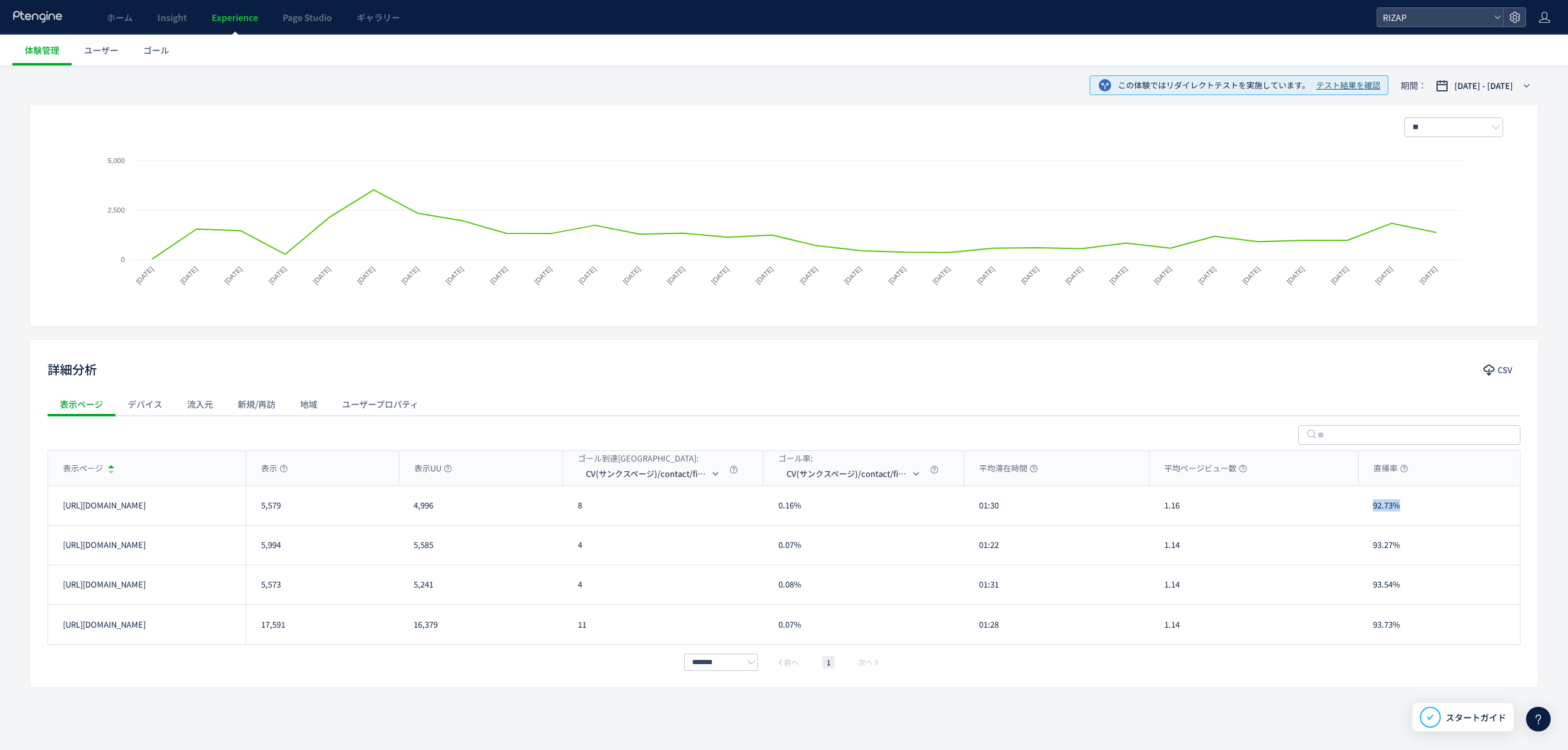
click at [1371, 512] on div "92.73%" at bounding box center [1438, 505] width 161 height 39
drag, startPoint x: 1411, startPoint y: 549, endPoint x: 1361, endPoint y: 552, distance: 50.1
click at [1361, 552] on div "93.27%" at bounding box center [1438, 545] width 161 height 39
drag, startPoint x: 1414, startPoint y: 592, endPoint x: 1371, endPoint y: 594, distance: 43.0
click at [1371, 594] on div "93.54%" at bounding box center [1438, 584] width 161 height 39
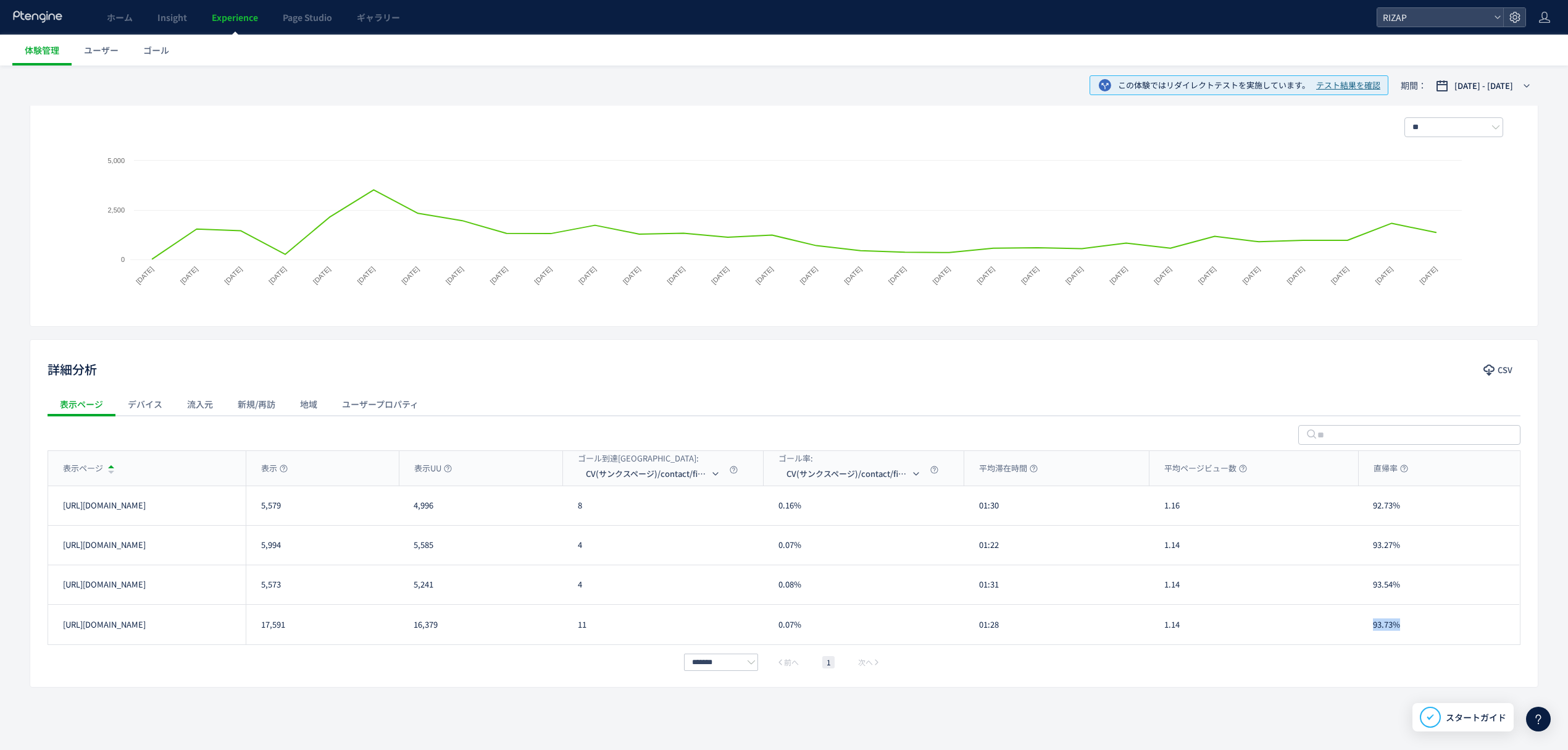
drag, startPoint x: 1406, startPoint y: 630, endPoint x: 1369, endPoint y: 626, distance: 37.2
click at [1369, 626] on div "93.73%" at bounding box center [1438, 625] width 161 height 40
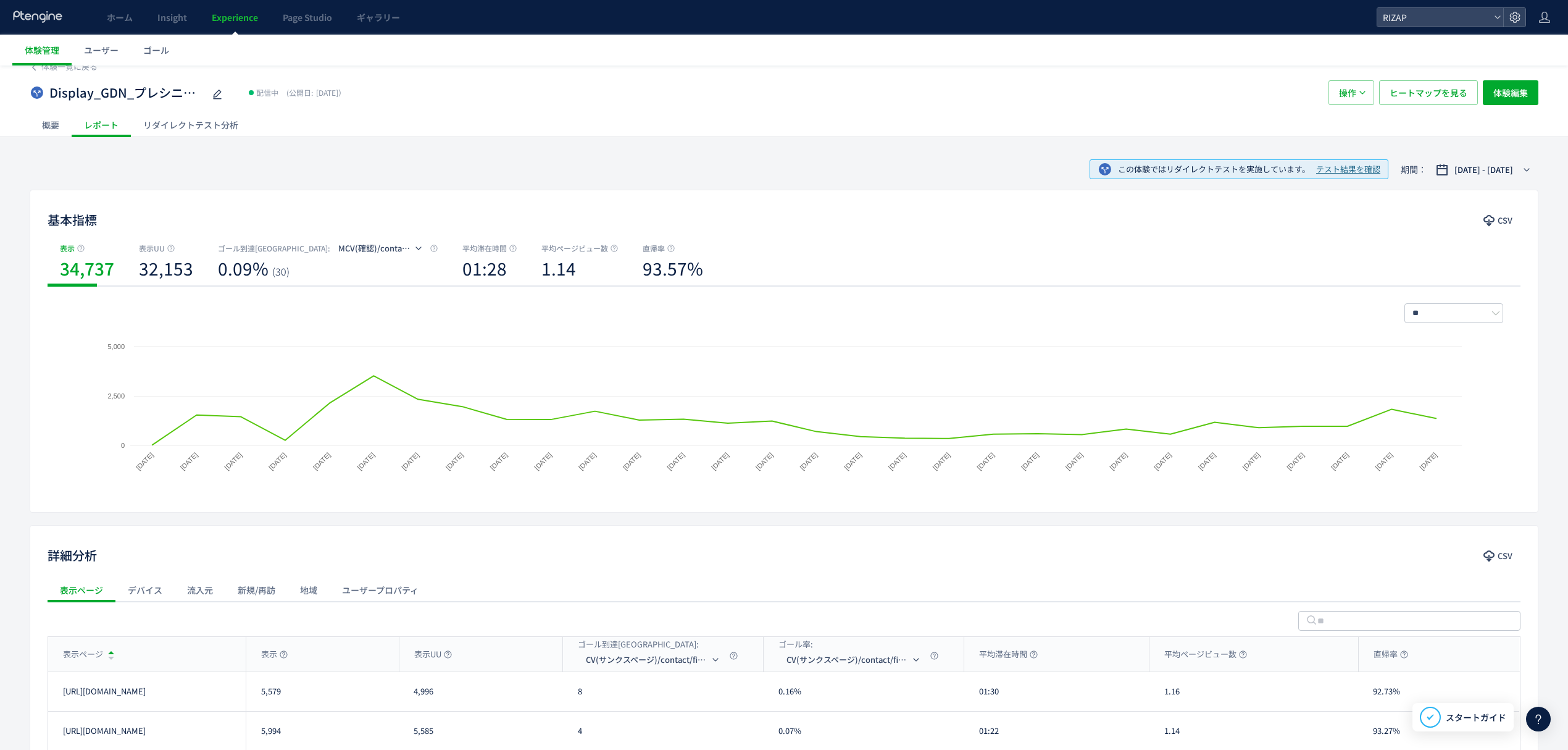
scroll to position [0, 0]
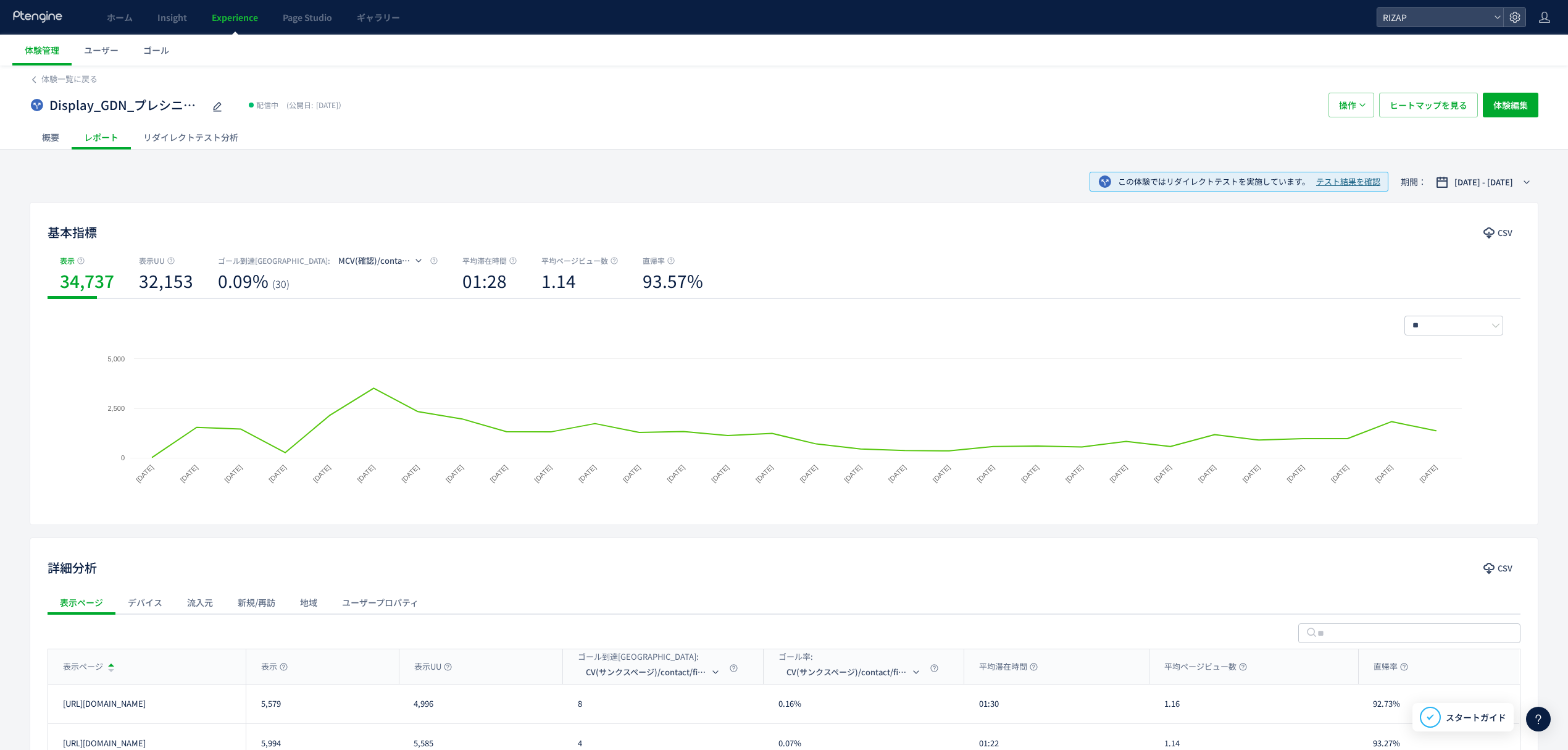
click at [196, 141] on div "リダイレクトテスト分析" at bounding box center [190, 137] width 120 height 25
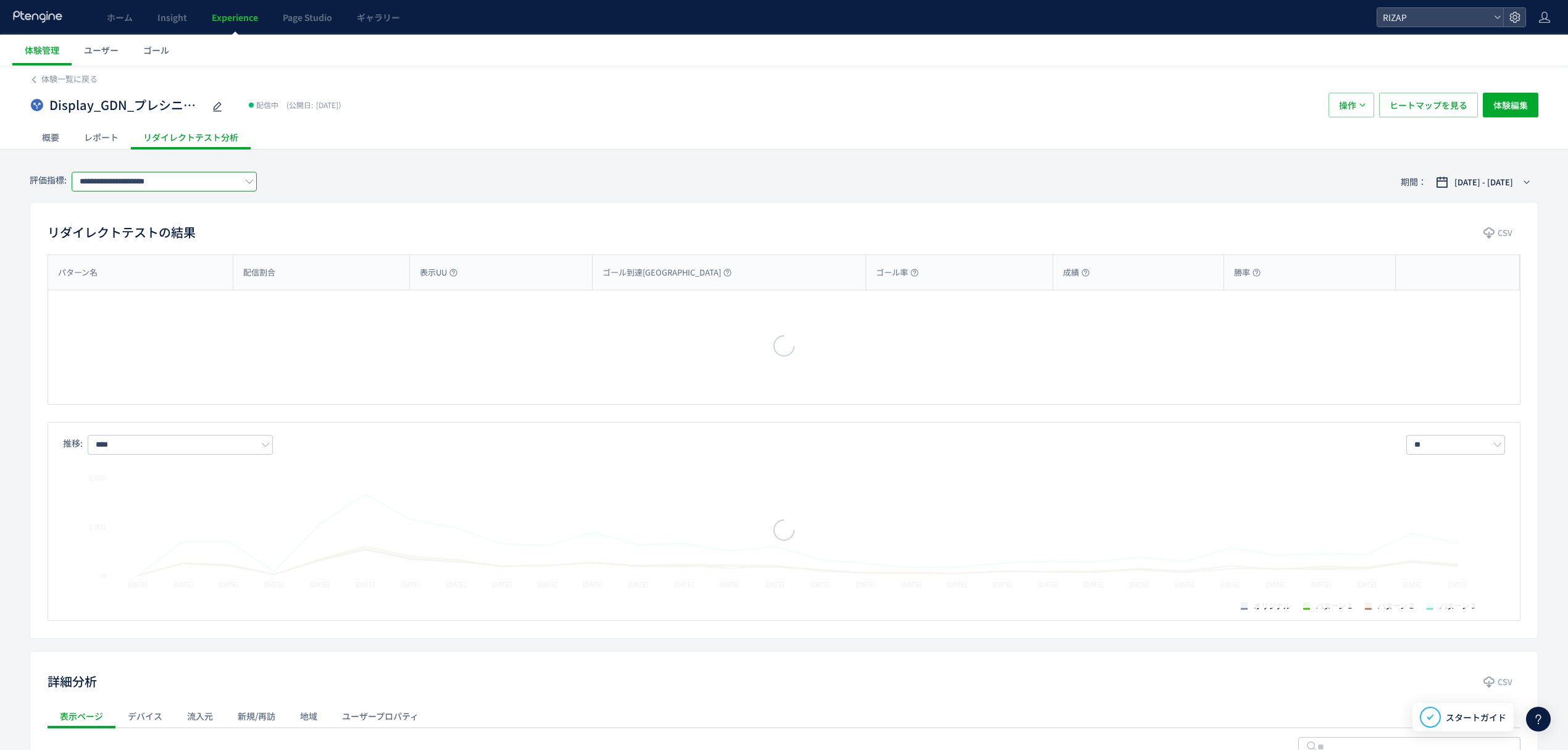
click at [156, 190] on input "**********" at bounding box center [164, 182] width 185 height 20
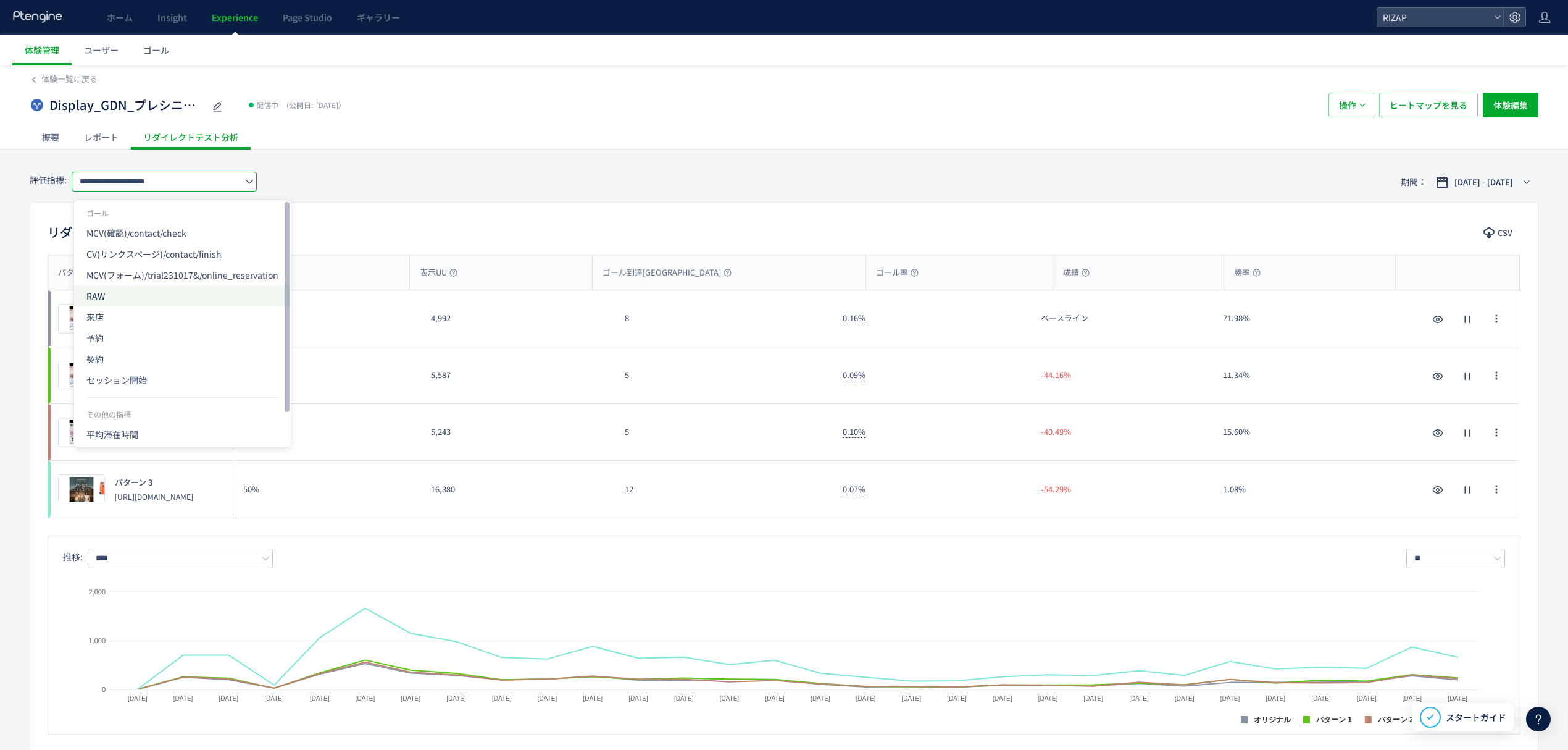
click at [123, 300] on span "RAW" at bounding box center [182, 296] width 192 height 21
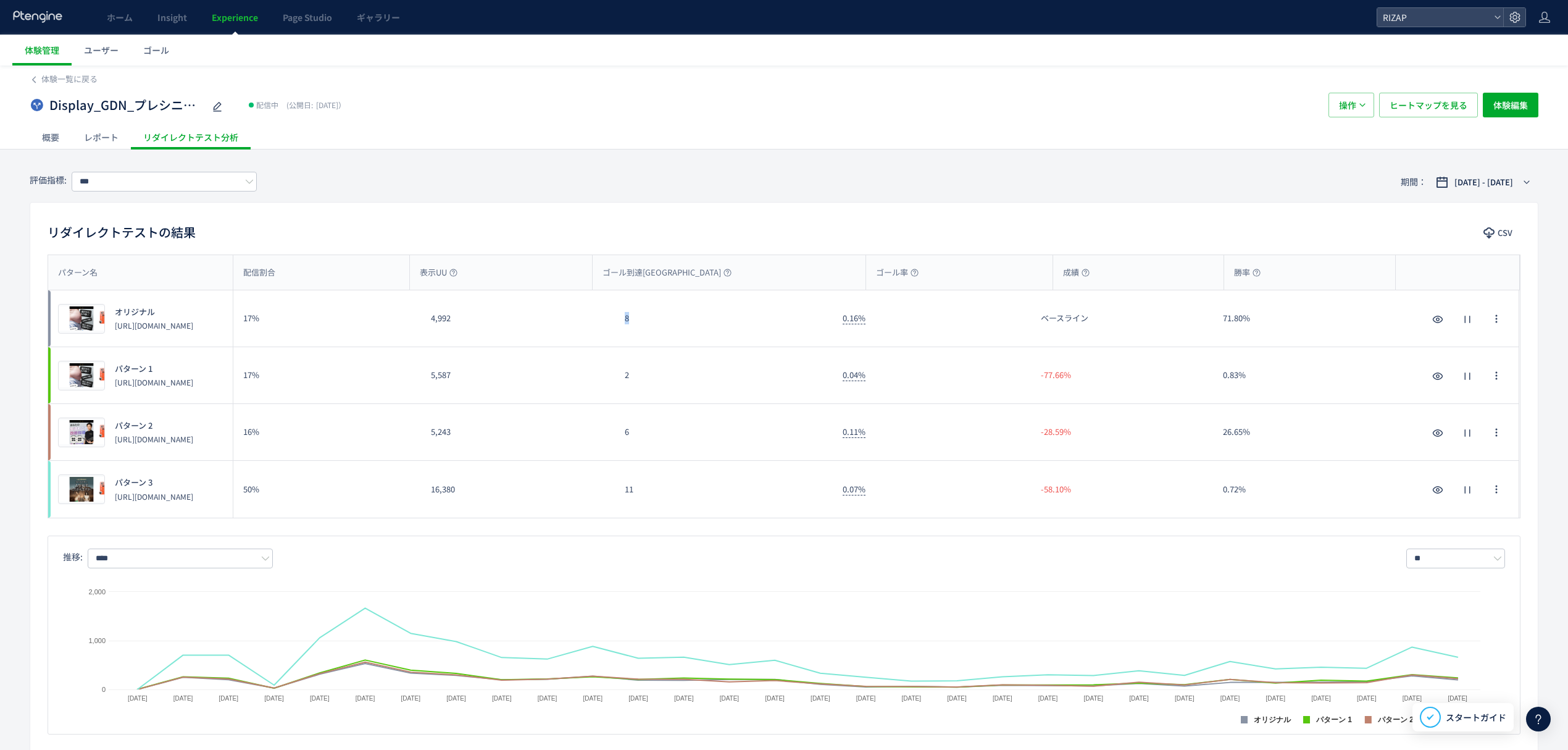
drag, startPoint x: 638, startPoint y: 327, endPoint x: 624, endPoint y: 326, distance: 14.0
click at [624, 326] on div "8" at bounding box center [724, 318] width 218 height 56
drag, startPoint x: 630, startPoint y: 379, endPoint x: 620, endPoint y: 379, distance: 10.0
click at [620, 379] on div "2" at bounding box center [724, 375] width 218 height 56
drag, startPoint x: 644, startPoint y: 435, endPoint x: 616, endPoint y: 436, distance: 28.0
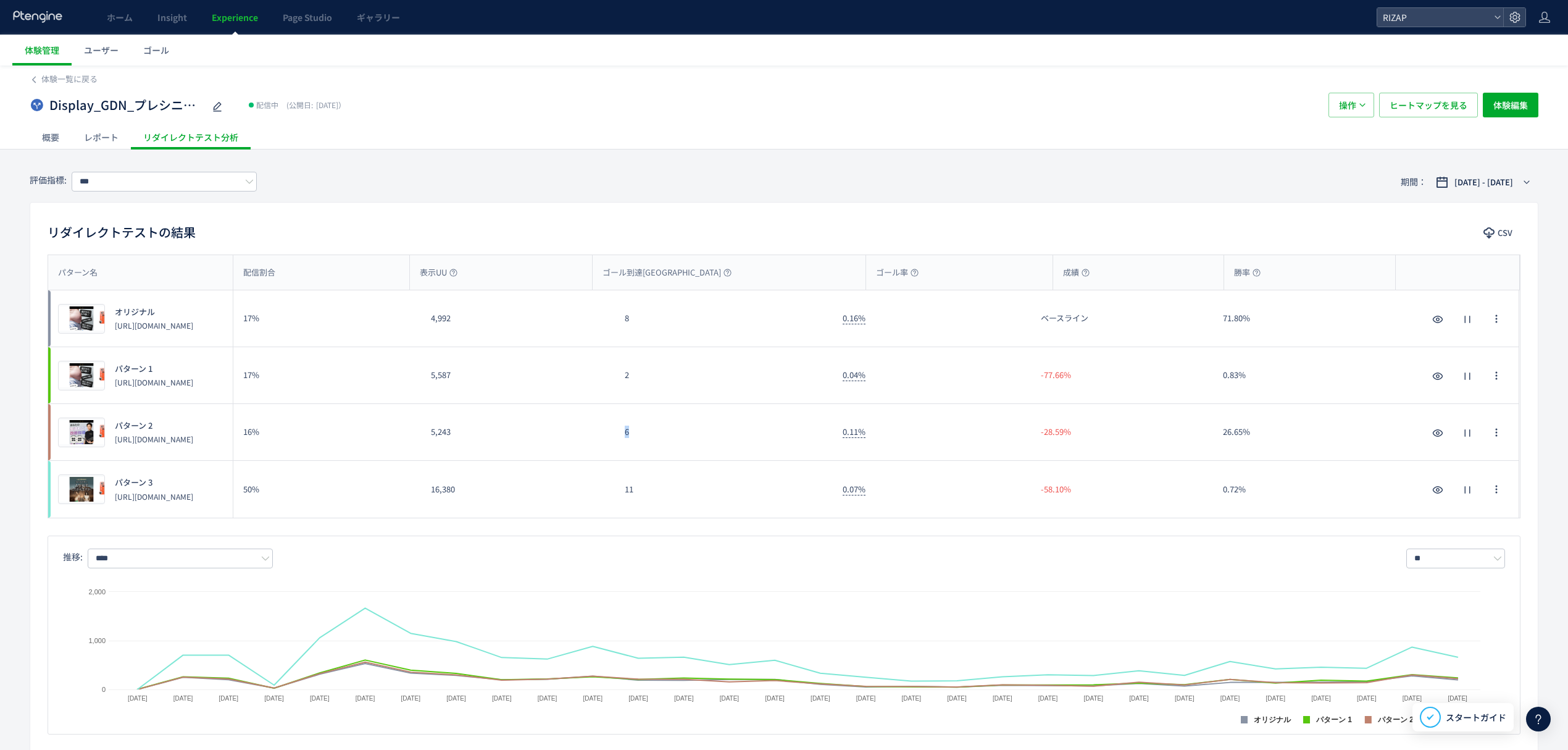
click at [616, 436] on div "6" at bounding box center [724, 432] width 218 height 56
click at [616, 495] on div "11" at bounding box center [724, 489] width 218 height 57
click at [179, 186] on input "***" at bounding box center [164, 182] width 185 height 20
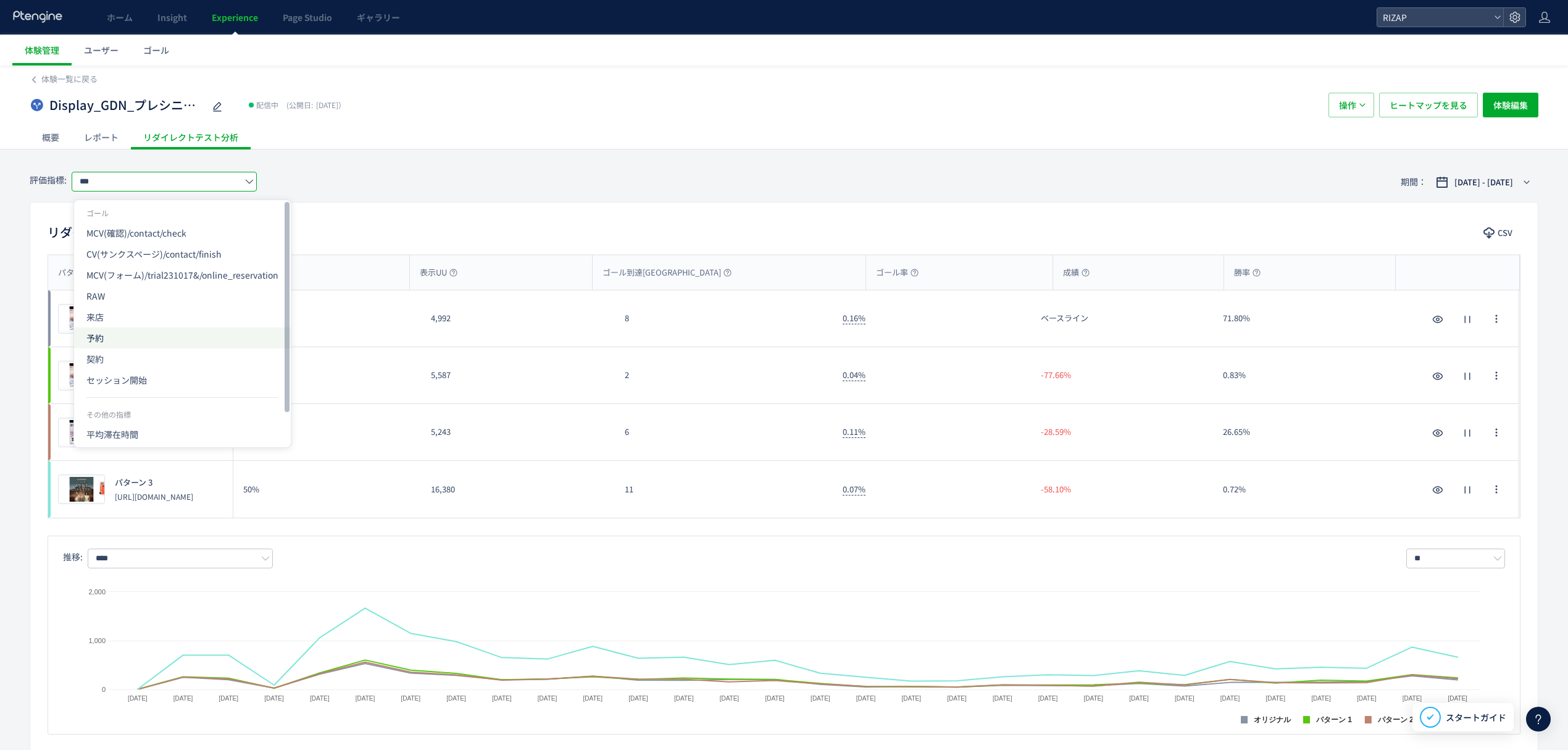
click at [117, 338] on span "予約" at bounding box center [182, 338] width 192 height 21
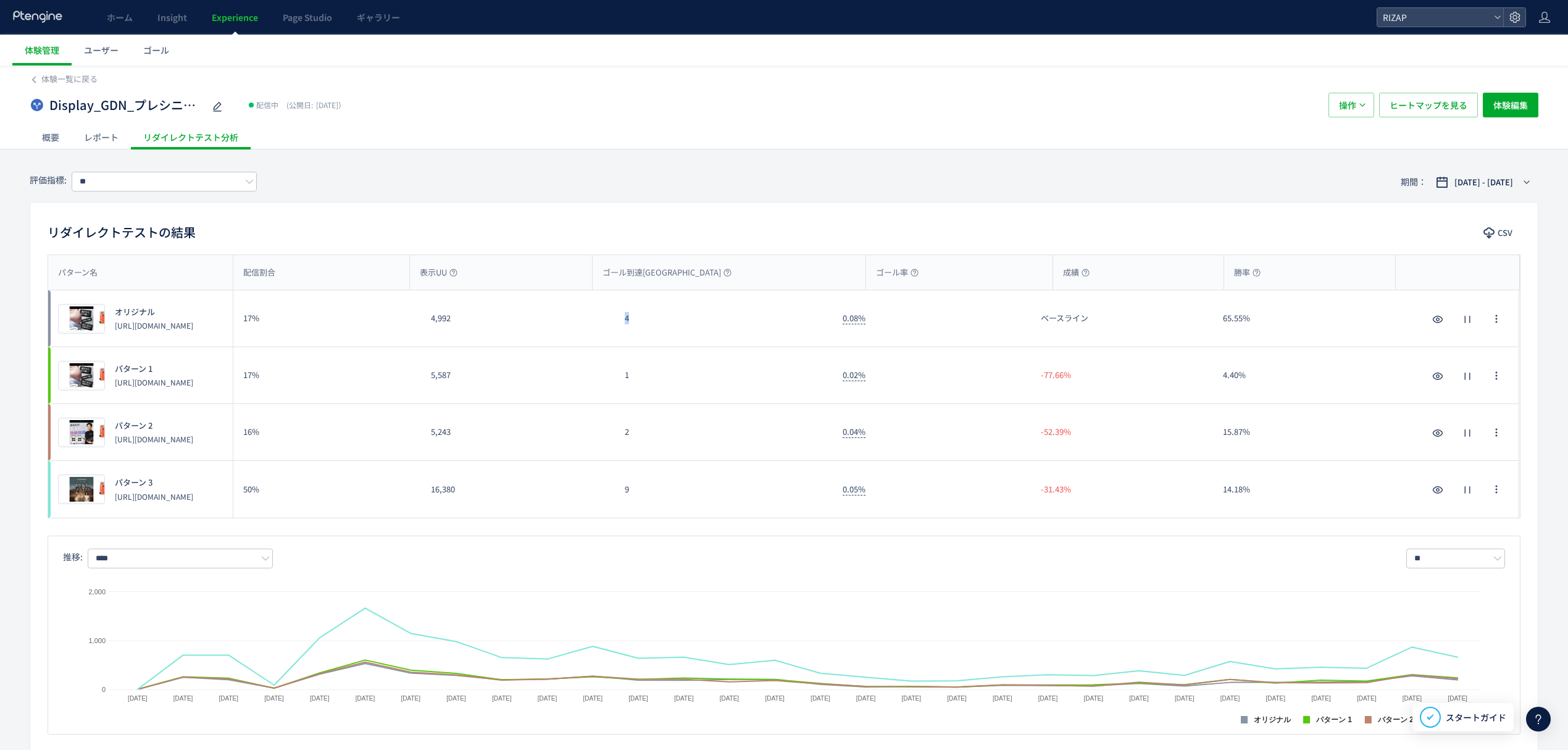
drag, startPoint x: 633, startPoint y: 330, endPoint x: 624, endPoint y: 330, distance: 9.0
click at [624, 330] on div "4" at bounding box center [724, 318] width 218 height 56
drag, startPoint x: 634, startPoint y: 381, endPoint x: 616, endPoint y: 381, distance: 18.0
click at [616, 381] on div "1" at bounding box center [724, 375] width 218 height 56
drag, startPoint x: 645, startPoint y: 440, endPoint x: 596, endPoint y: 440, distance: 49.0
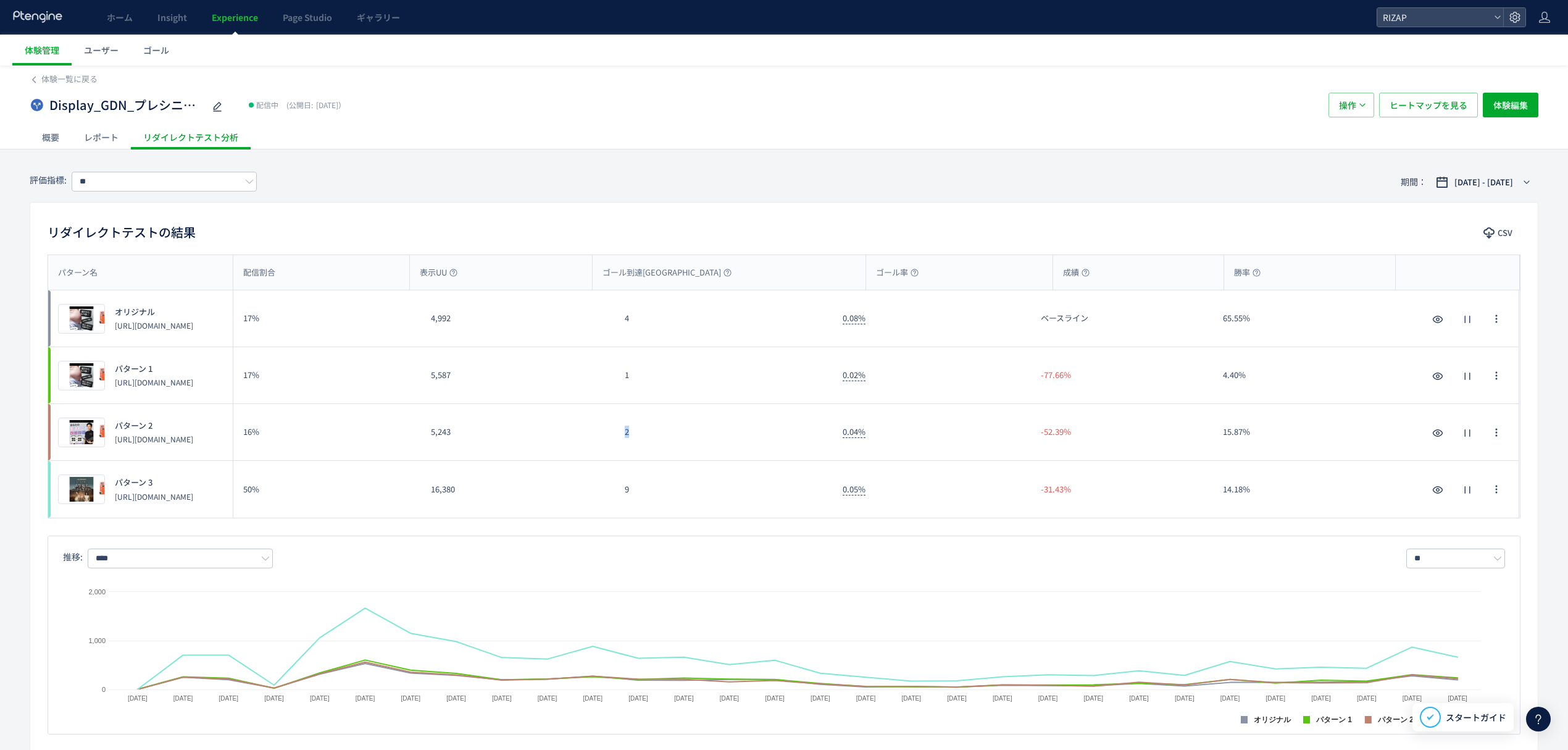
click at [596, 440] on div "プレビュー パターン 2 https://lp.rizap.jp/lp/presenior-250701/c/ 16% 5,243 2 0.04% -52.3…" at bounding box center [784, 432] width 1471 height 57
drag, startPoint x: 606, startPoint y: 488, endPoint x: 633, endPoint y: 491, distance: 27.2
click at [633, 491] on div "プレビュー パターン 3 https://lp.rizap.jp/lp/presenior-250901/ 50% 16,380 9 0.05% -31.43…" at bounding box center [784, 489] width 1471 height 57
click at [184, 179] on input "**" at bounding box center [164, 182] width 185 height 20
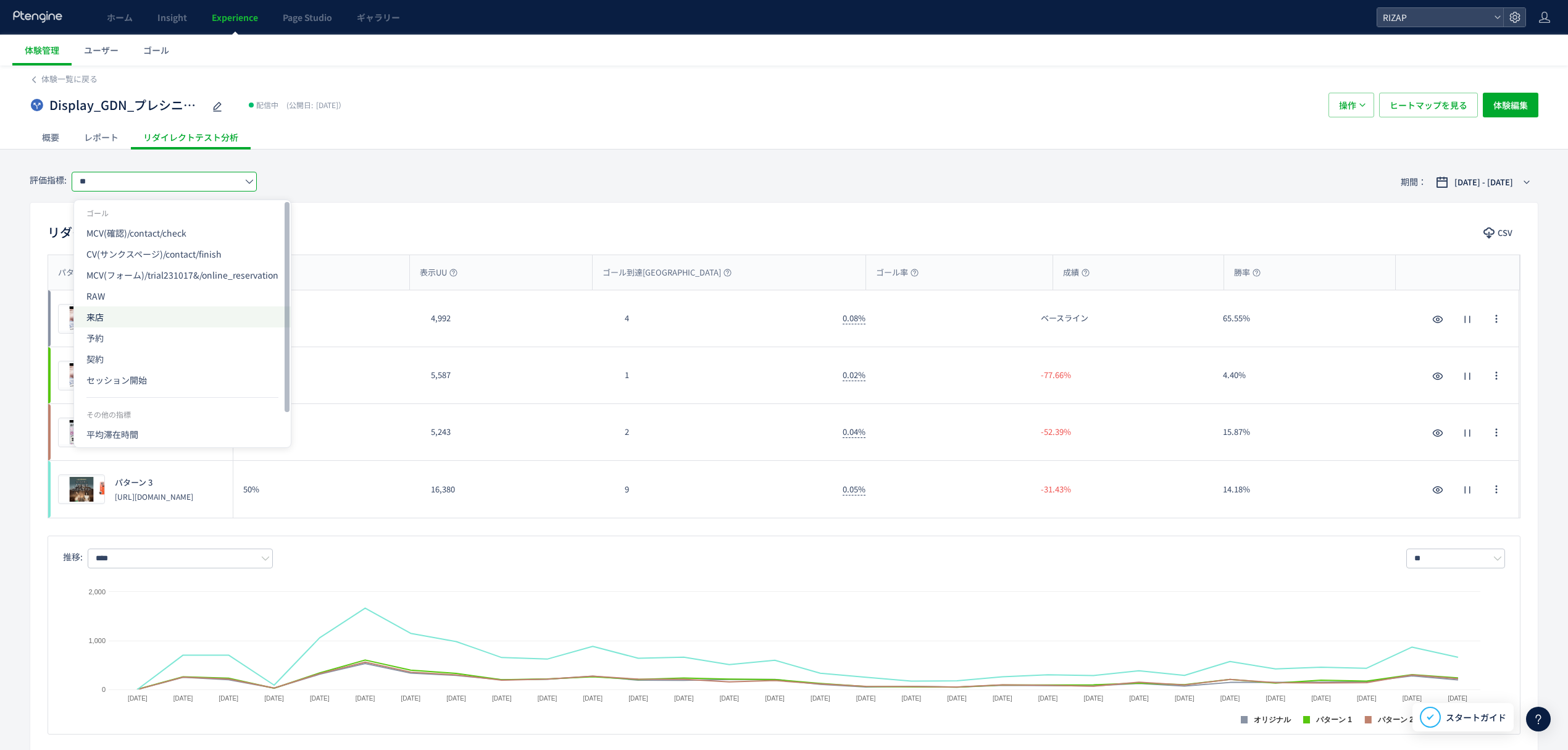
click at [109, 316] on span "来店" at bounding box center [182, 317] width 192 height 21
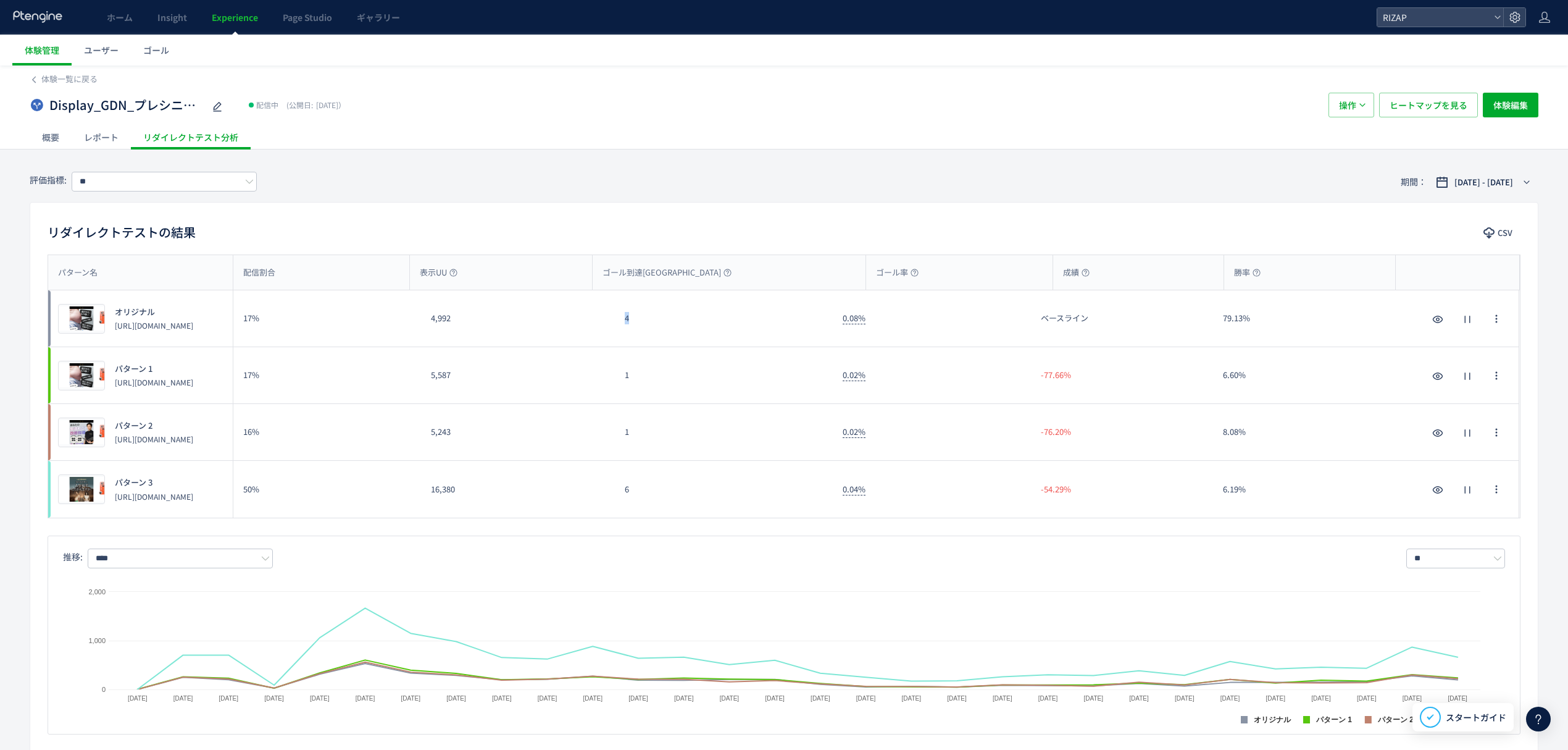
drag, startPoint x: 638, startPoint y: 329, endPoint x: 613, endPoint y: 324, distance: 25.5
click at [613, 324] on div "プレビュー オリジナル https://lp.rizap.jp/lp/presenior-250701/a/ 17% 4,992 4 0.08% ベースライン…" at bounding box center [784, 319] width 1471 height 57
click at [626, 502] on div "6" at bounding box center [724, 489] width 218 height 57
click at [149, 193] on div "評価指標: ** 期間： 2025/09/01 - 2025/09/30" at bounding box center [784, 182] width 1509 height 40
click at [142, 185] on input "**" at bounding box center [164, 182] width 185 height 20
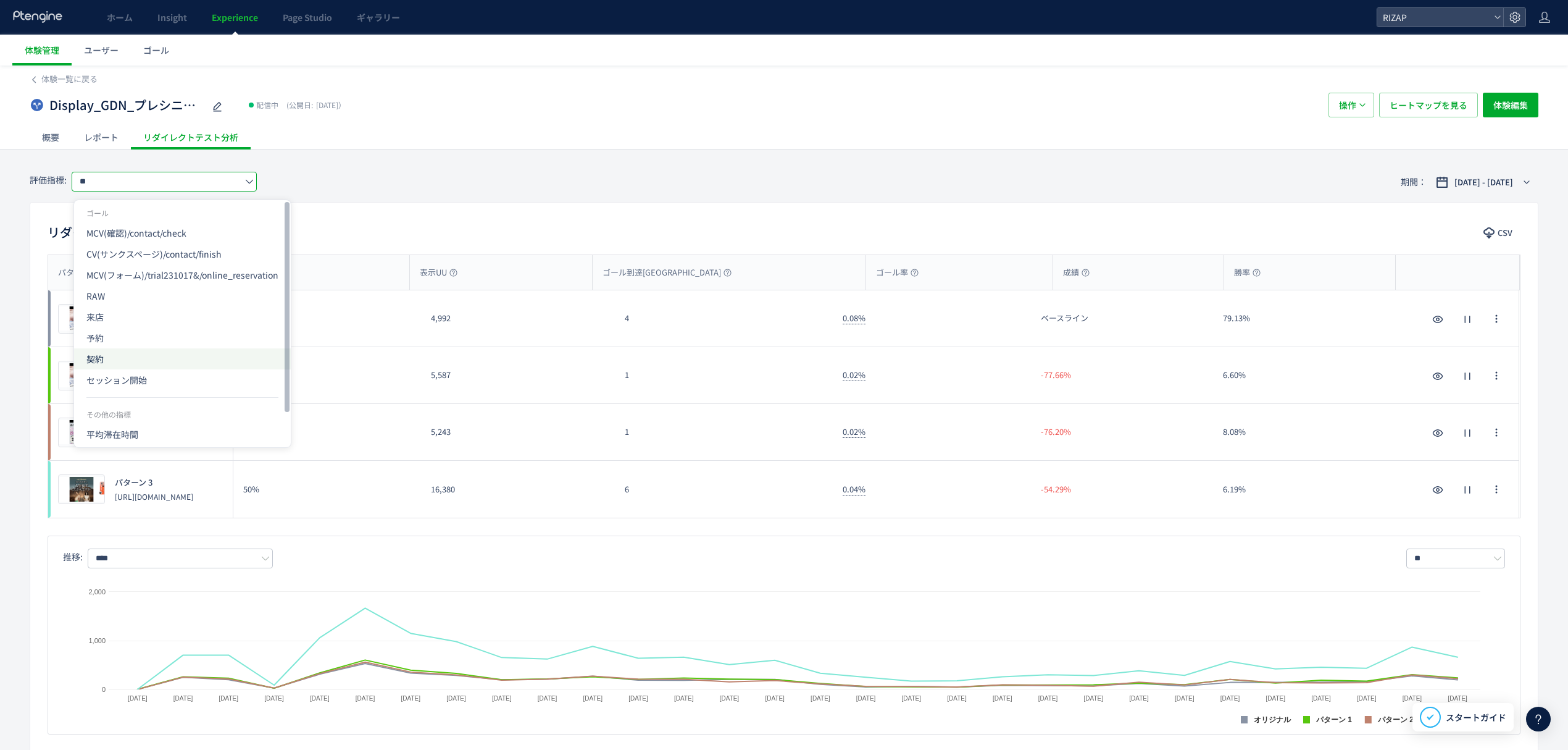
click at [127, 355] on span "契約" at bounding box center [182, 359] width 192 height 21
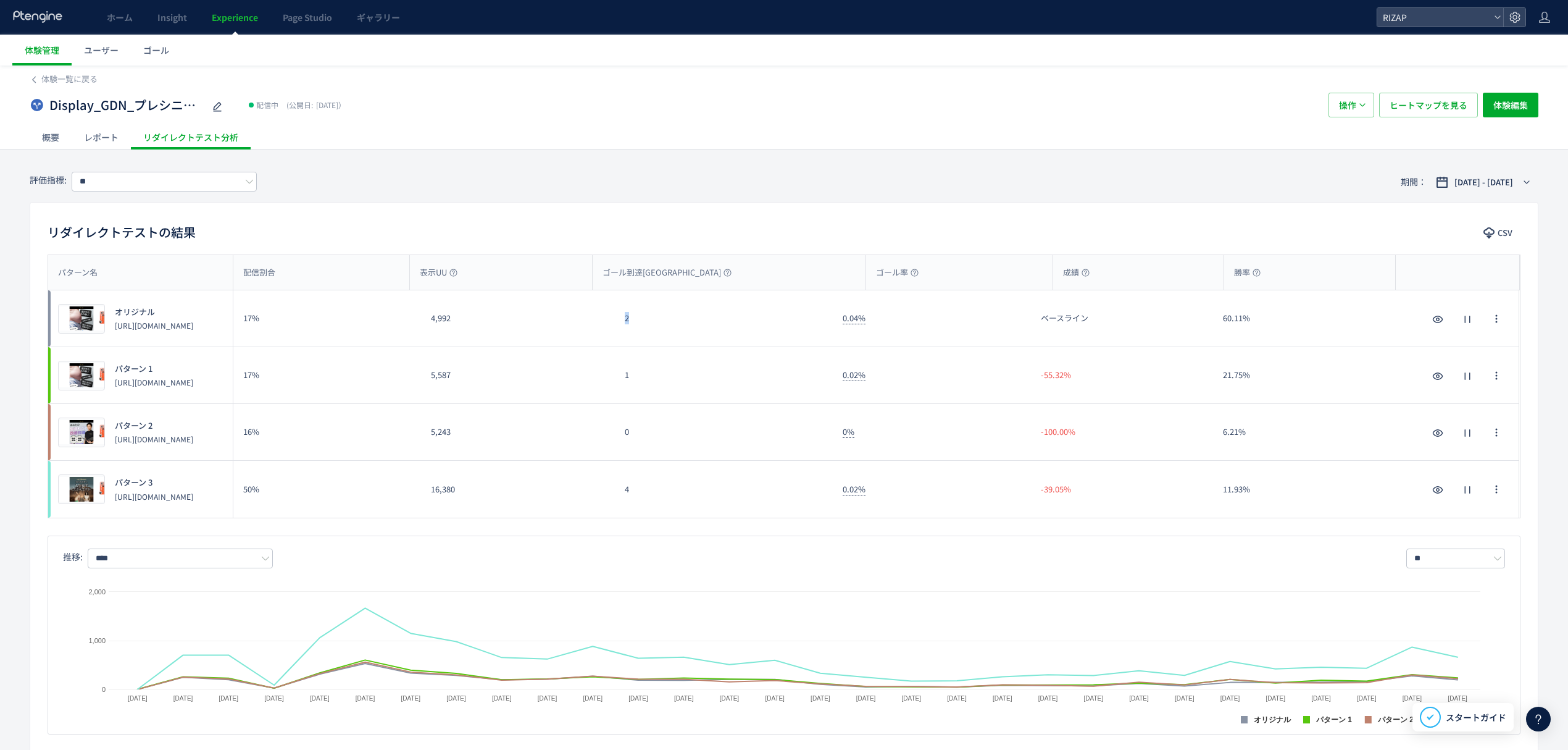
drag, startPoint x: 631, startPoint y: 332, endPoint x: 605, endPoint y: 331, distance: 26.0
click at [605, 331] on div "プレビュー オリジナル https://lp.rizap.jp/lp/presenior-250701/a/ 17% 4,992 2 0.04% ベースライン…" at bounding box center [784, 319] width 1471 height 57
drag, startPoint x: 645, startPoint y: 379, endPoint x: 628, endPoint y: 378, distance: 17.0
click at [628, 378] on div "1" at bounding box center [724, 375] width 218 height 56
drag, startPoint x: 620, startPoint y: 378, endPoint x: 641, endPoint y: 384, distance: 21.8
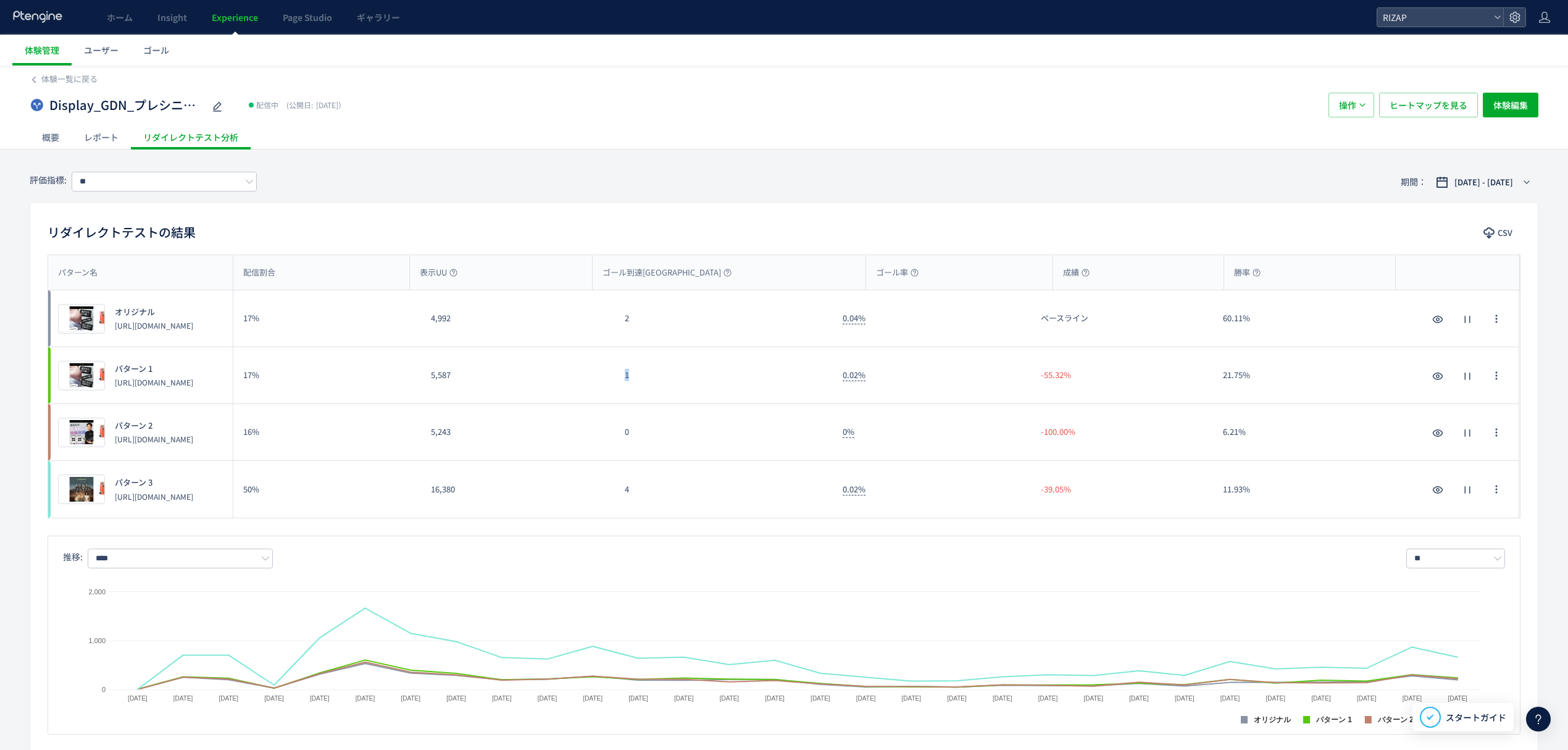
click at [641, 384] on div "1" at bounding box center [724, 375] width 218 height 56
drag, startPoint x: 636, startPoint y: 494, endPoint x: 626, endPoint y: 491, distance: 10.4
click at [626, 491] on div "4" at bounding box center [724, 489] width 218 height 57
click at [185, 183] on input "**" at bounding box center [164, 182] width 185 height 20
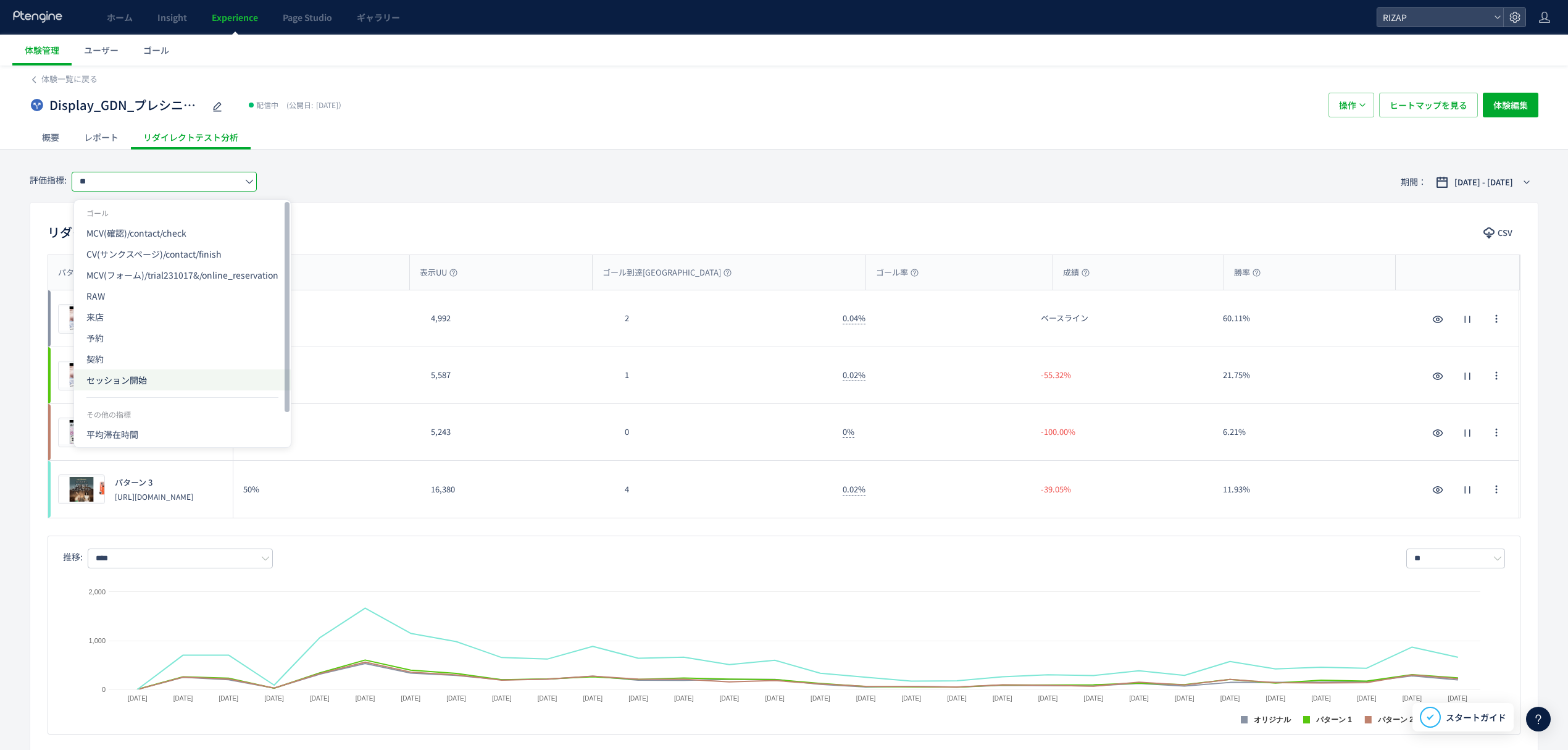
click at [123, 389] on span "セッション開始" at bounding box center [182, 380] width 192 height 21
type input "*******"
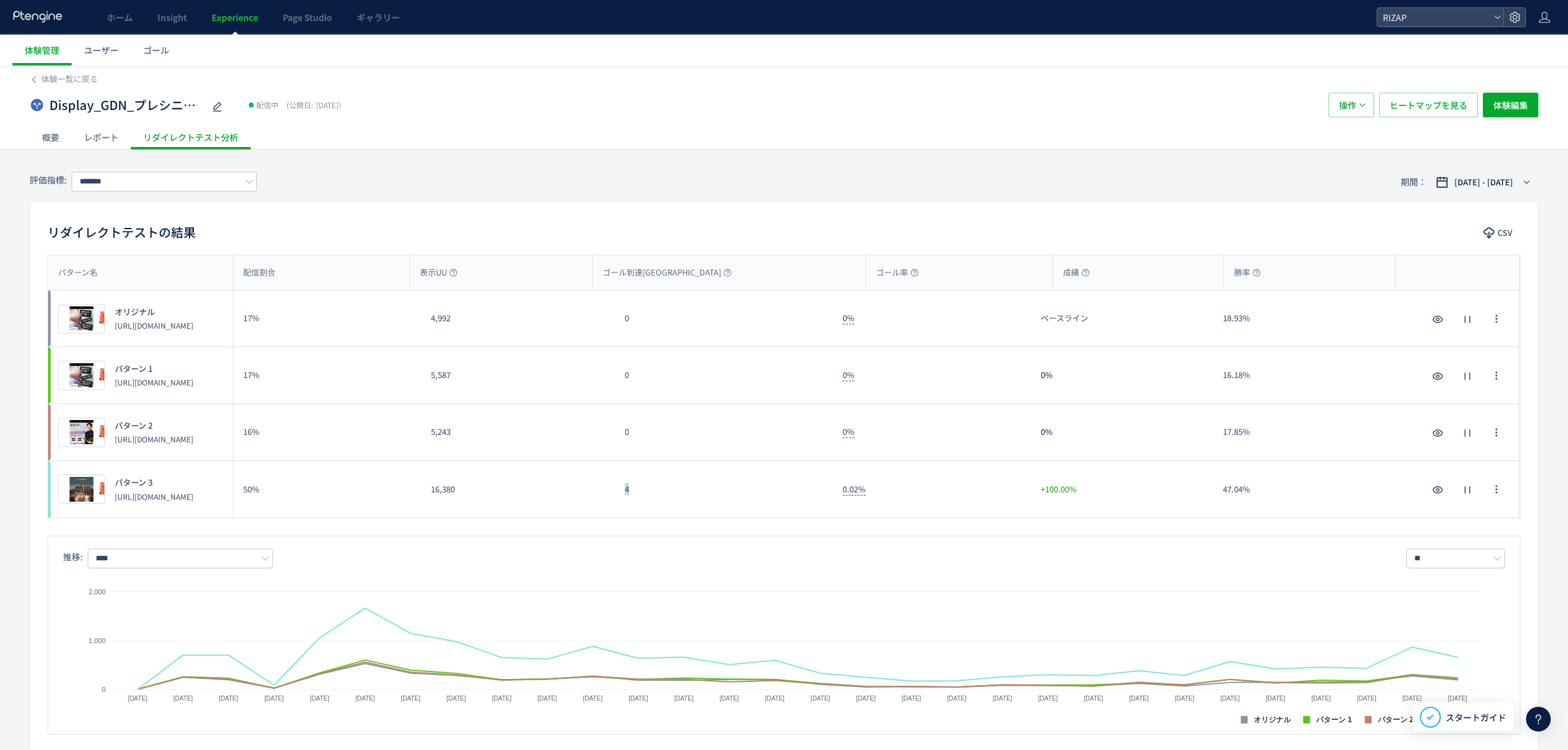
drag, startPoint x: 624, startPoint y: 502, endPoint x: 610, endPoint y: 501, distance: 14.0
click at [610, 501] on div "プレビュー パターン 3 https://lp.rizap.jp/lp/presenior-250901/ 50% 16,380 4 0.02% +100.0…" at bounding box center [784, 489] width 1471 height 57
click at [1448, 104] on span "ヒートマップを見る" at bounding box center [1428, 105] width 78 height 25
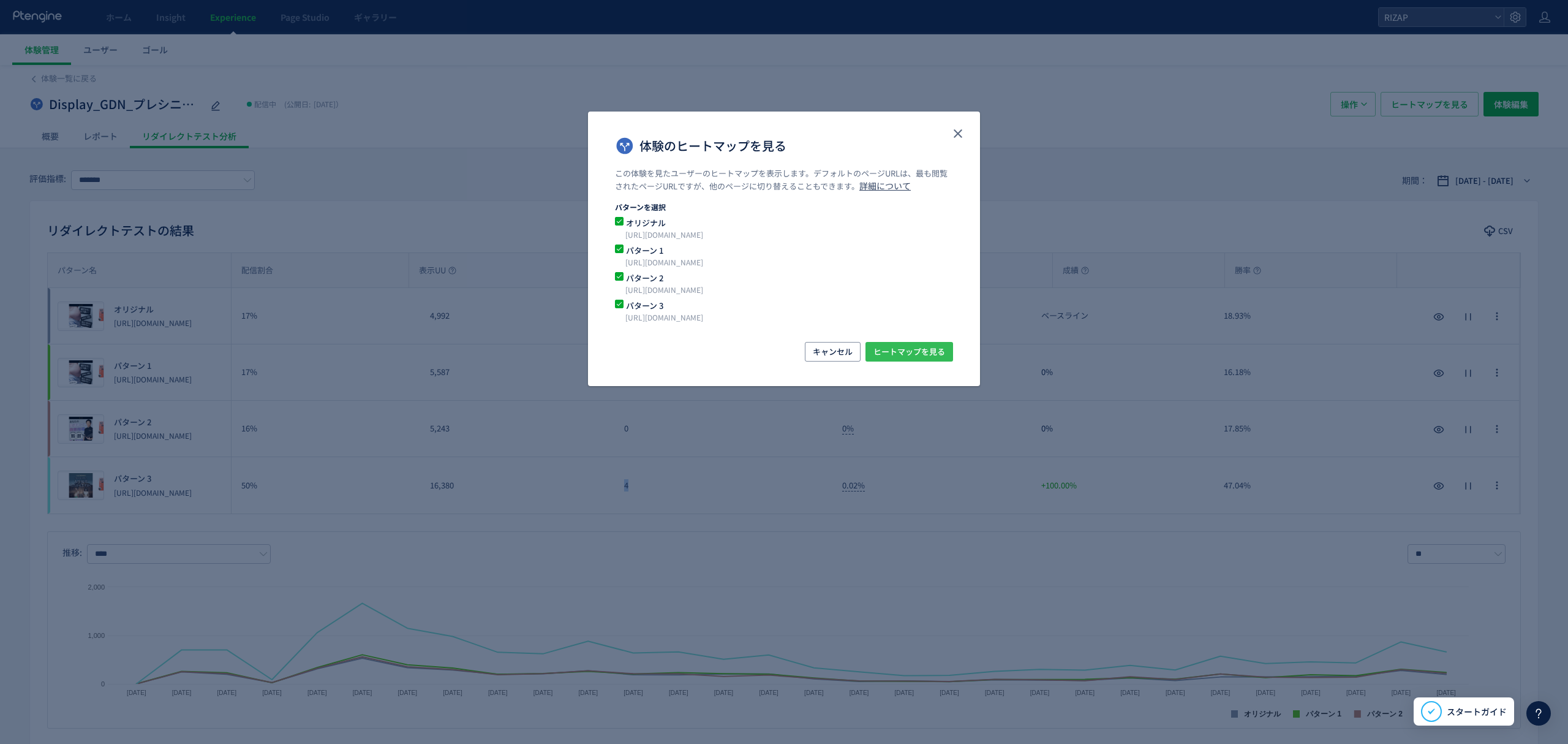
click at [915, 355] on span "ヒートマップを見る" at bounding box center [909, 352] width 72 height 20
click at [301, 352] on div "体験のヒートマップを見る この体験を見たユーザーのヒートマップを表示します。デフォルトのページURLは、最も閲覧されたページURLですが、他のページに切り替え…" at bounding box center [784, 372] width 1568 height 744
click at [968, 136] on div "体験のヒートマップを見る" at bounding box center [784, 140] width 392 height 57
click at [958, 135] on use "close" at bounding box center [957, 134] width 9 height 9
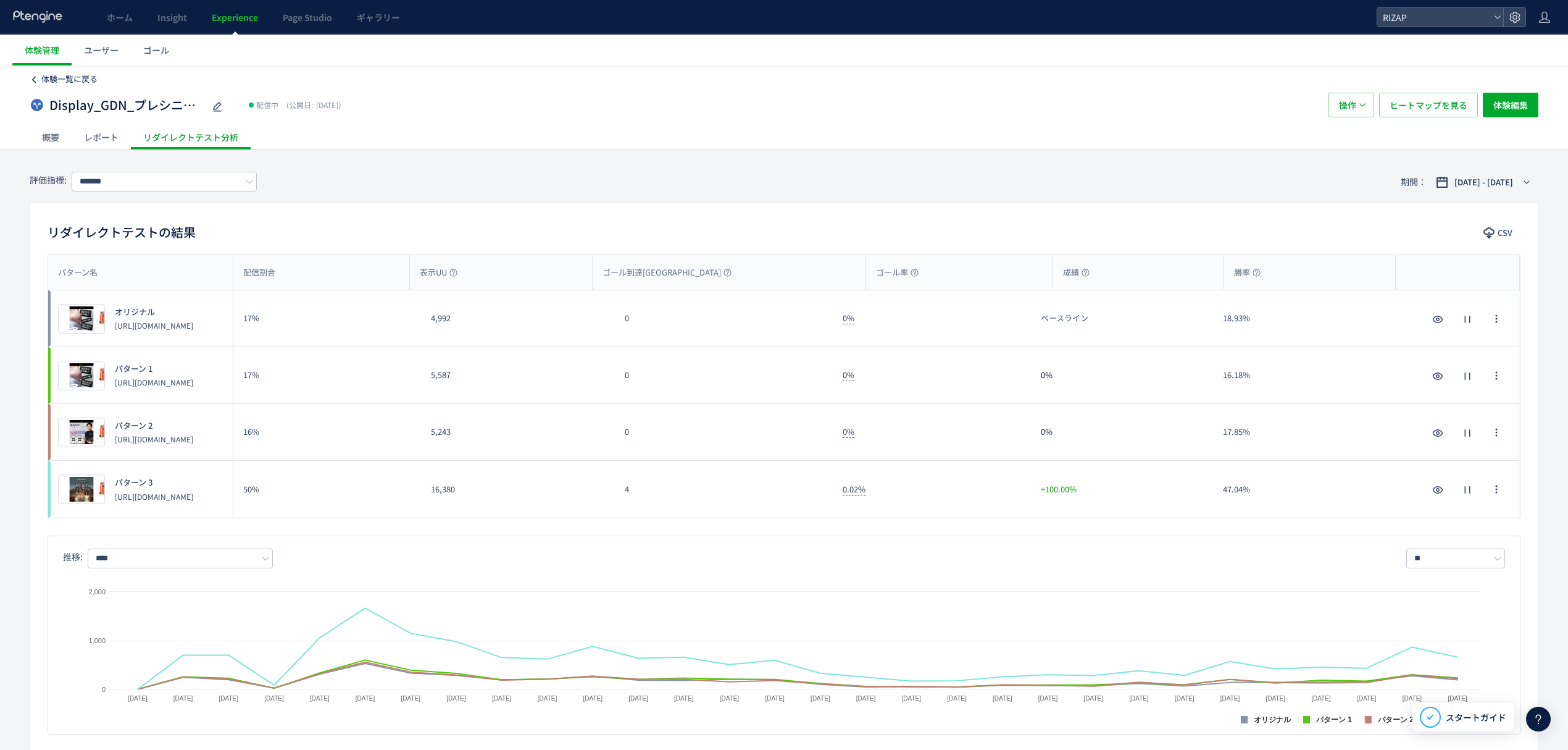
click at [72, 84] on span "体験一覧に戻る" at bounding box center [69, 79] width 56 height 12
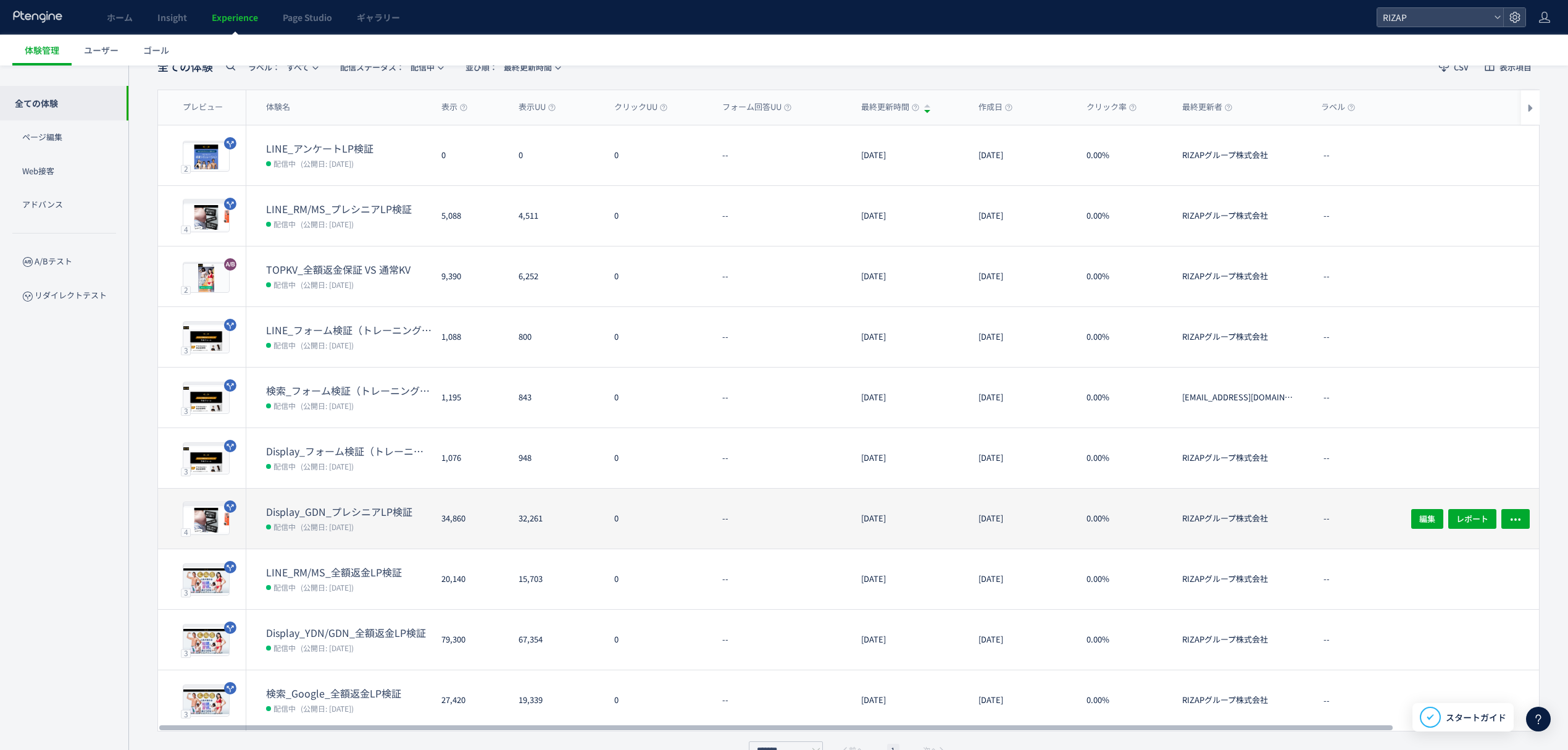
scroll to position [103, 0]
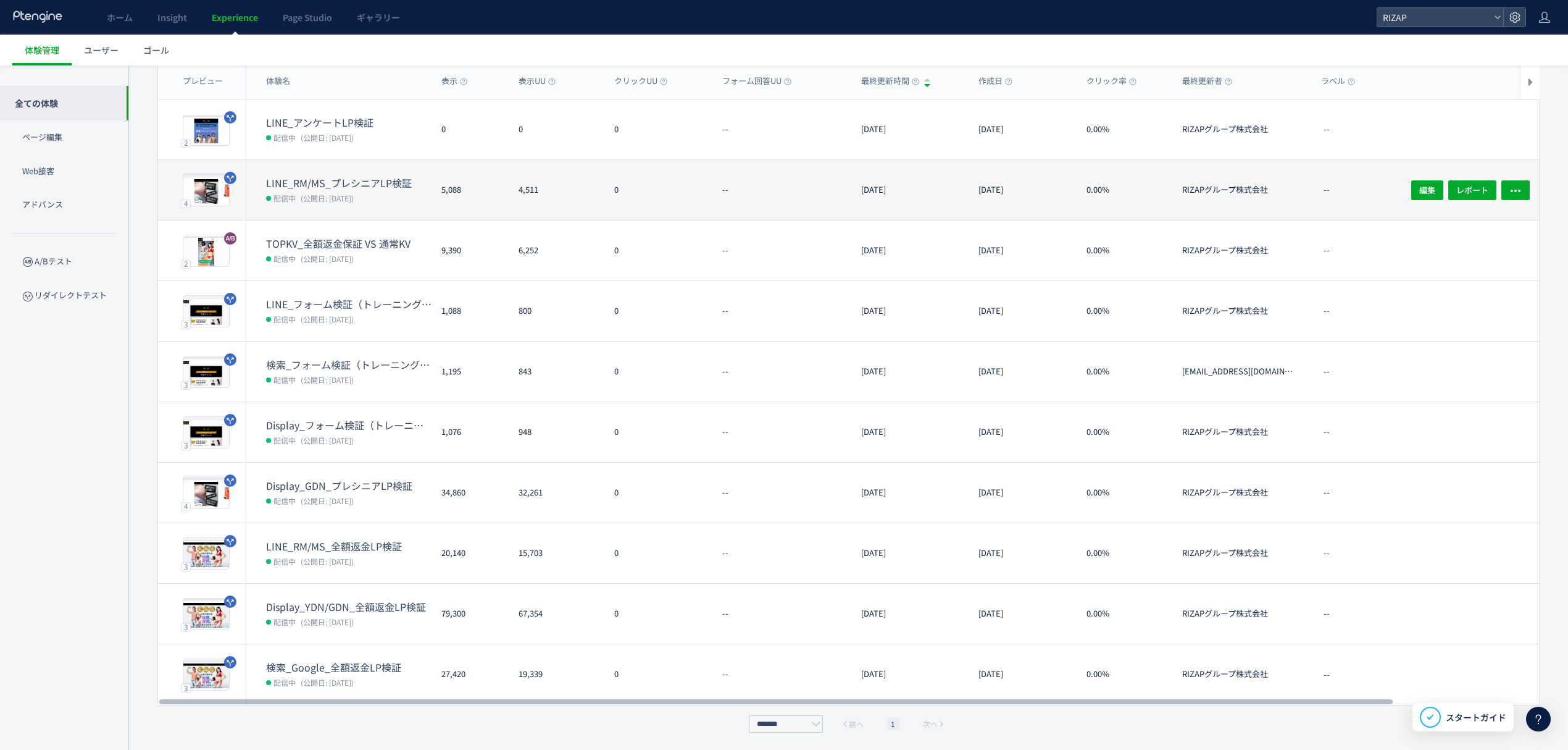
click at [314, 195] on span "(公開日: [DATE])" at bounding box center [327, 198] width 53 height 11
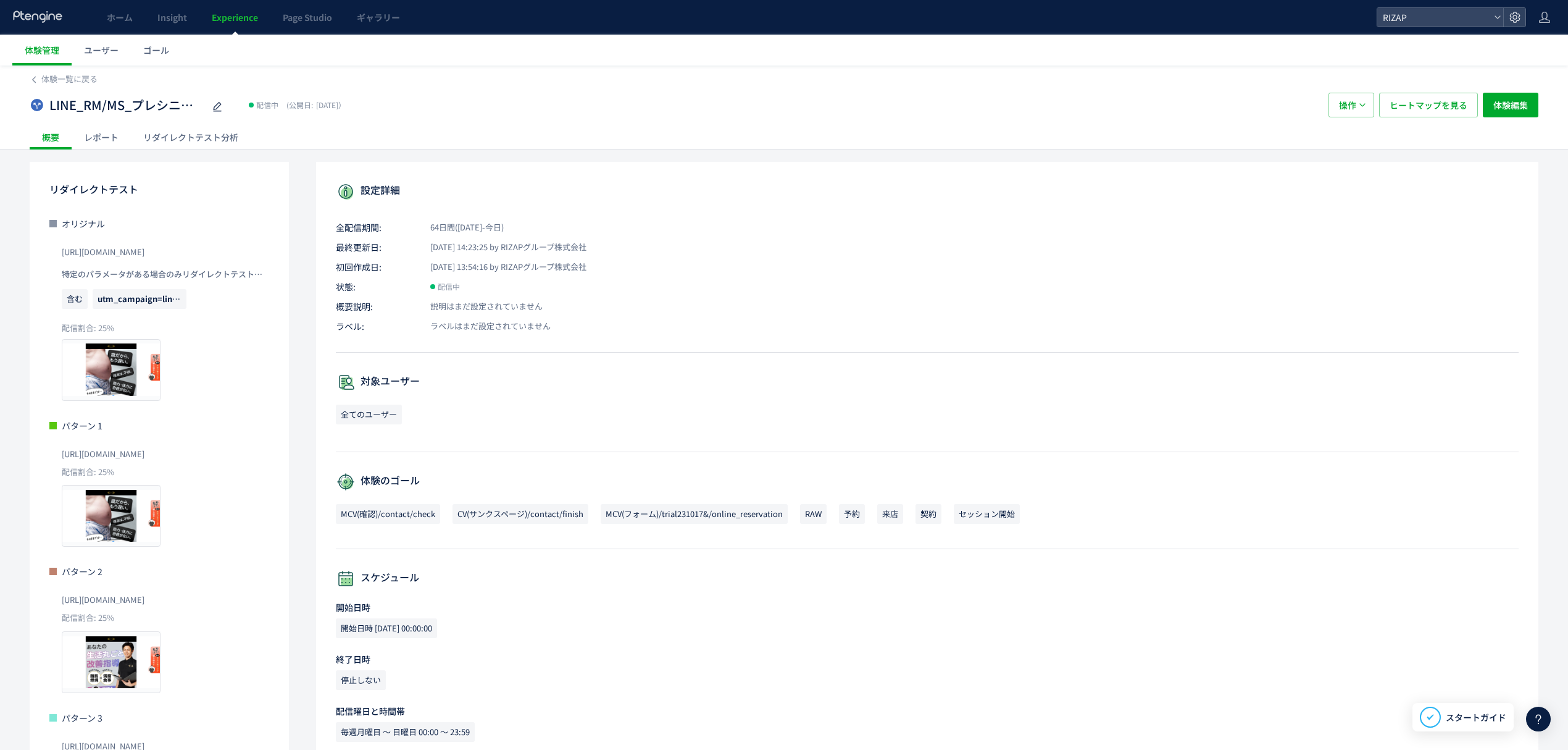
click at [94, 139] on div "レポート" at bounding box center [101, 137] width 59 height 25
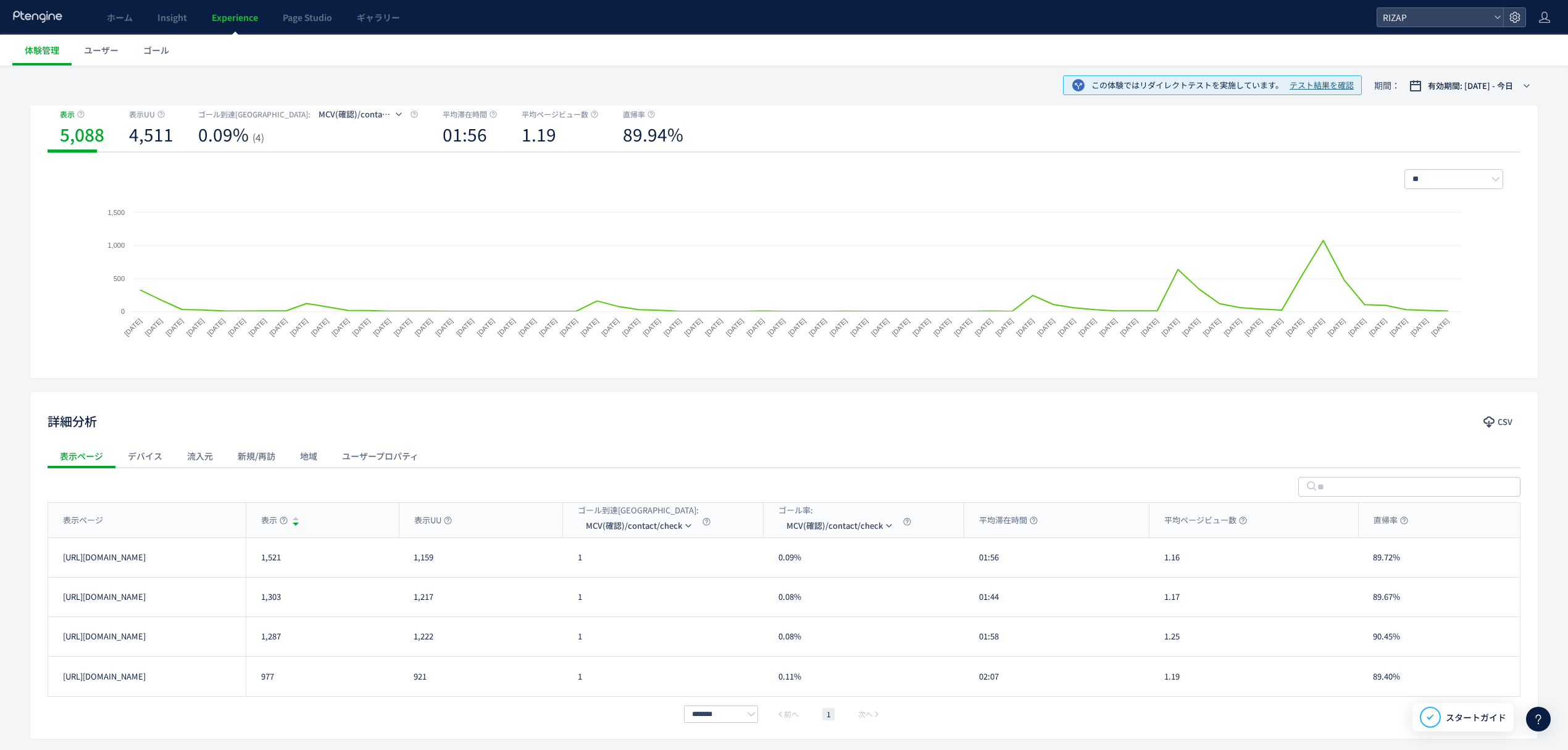
scroll to position [164, 0]
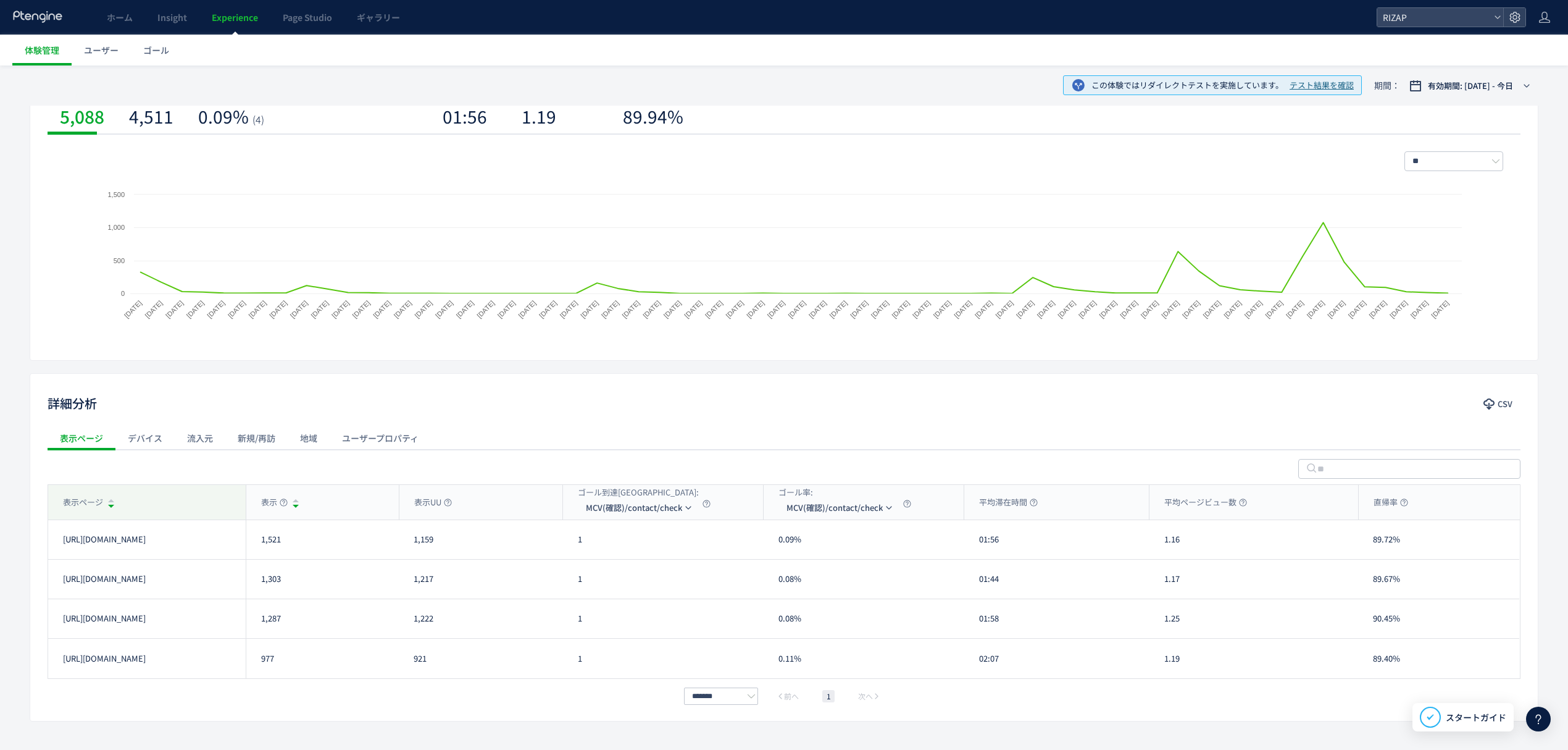
click at [162, 497] on div "表示ページ" at bounding box center [147, 502] width 197 height 34
drag, startPoint x: 288, startPoint y: 552, endPoint x: 256, endPoint y: 552, distance: 32.0
click at [256, 552] on div "1,521" at bounding box center [322, 539] width 153 height 39
click at [1457, 92] on button "有効期間: 2025/07/30 - 今日" at bounding box center [1470, 86] width 137 height 20
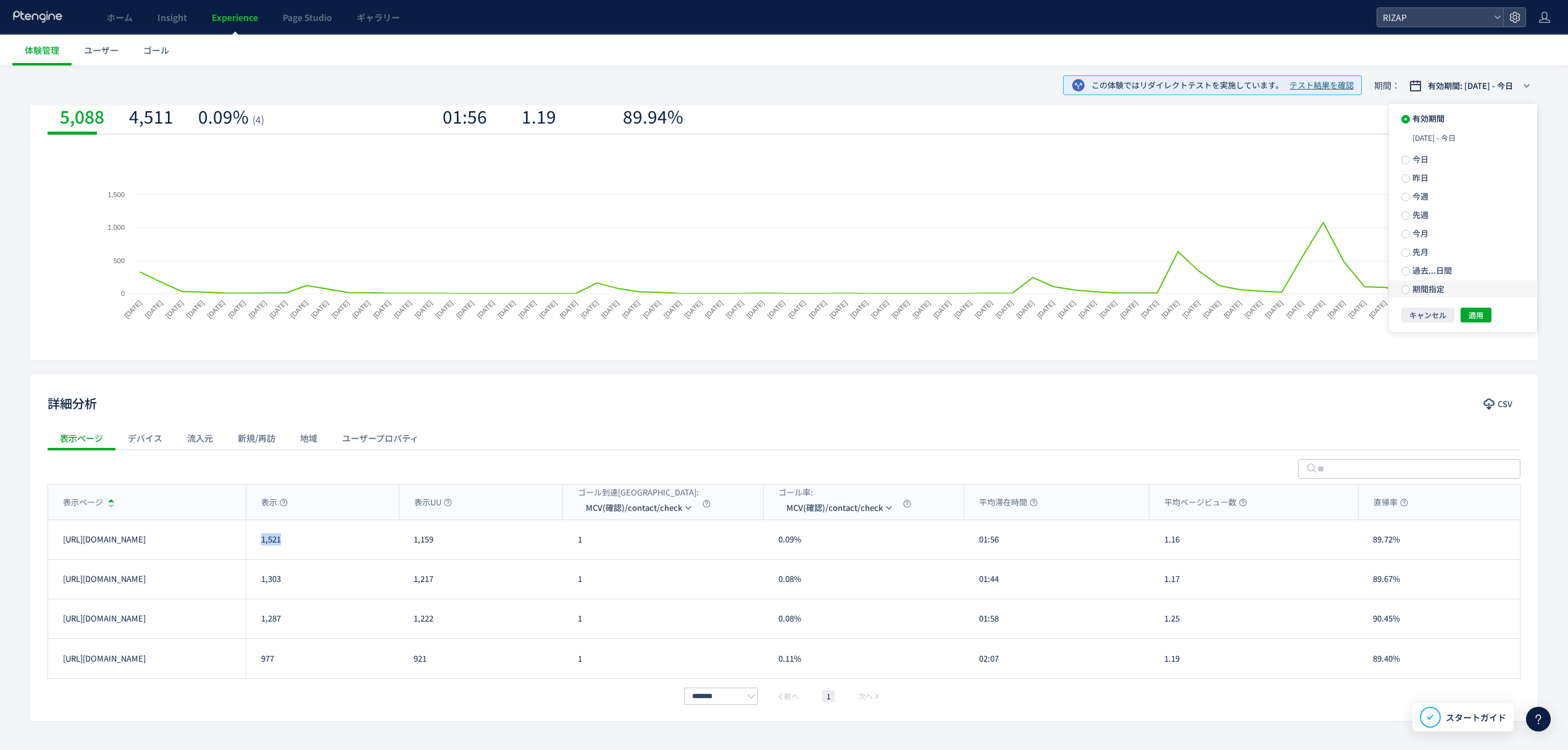
click at [1413, 288] on span "期間指定" at bounding box center [1428, 289] width 34 height 12
click at [1457, 297] on div "**********" at bounding box center [1469, 288] width 113 height 23
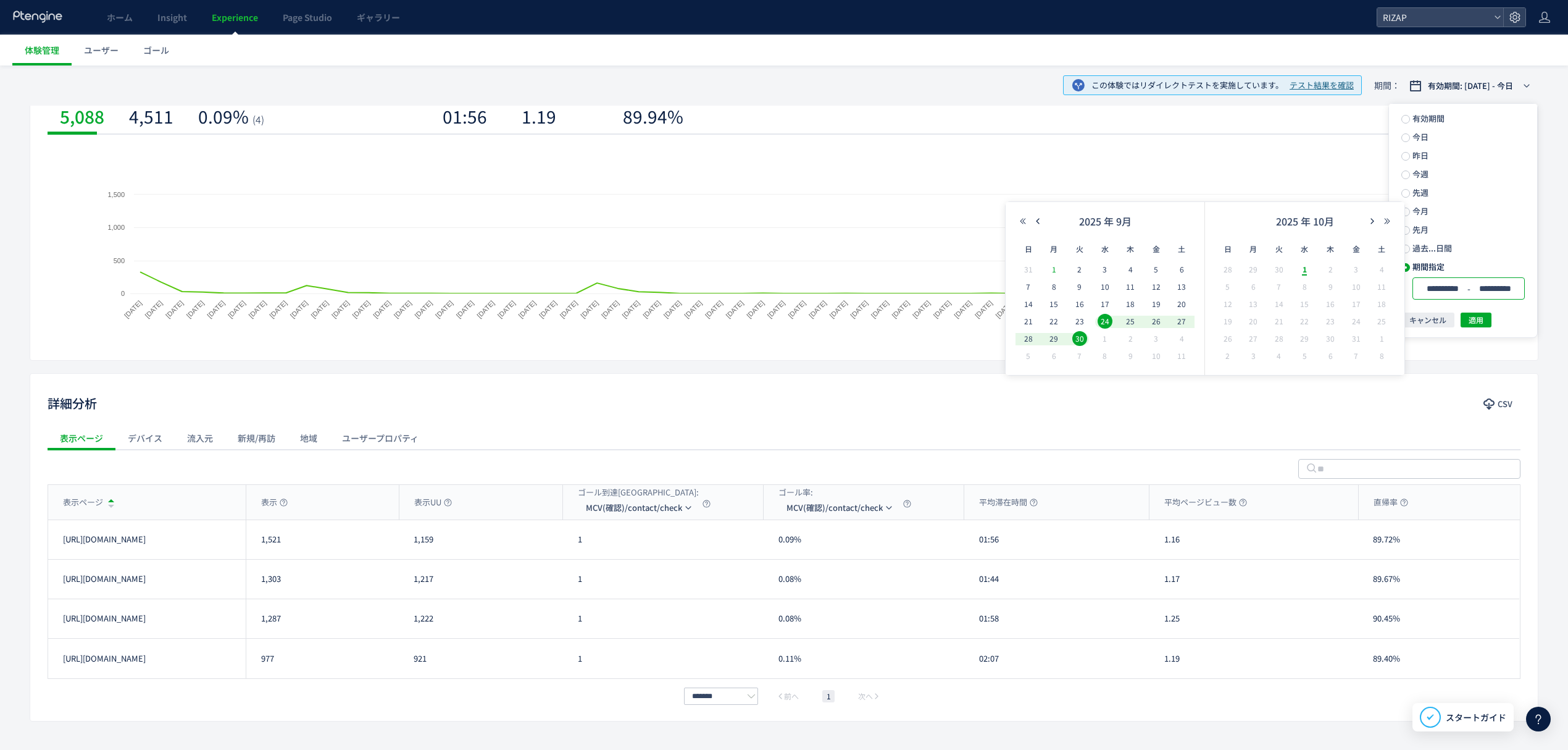
click at [1053, 266] on span "1" at bounding box center [1054, 269] width 15 height 15
click at [1076, 335] on span "30" at bounding box center [1080, 338] width 15 height 15
type input "**********"
click at [1486, 317] on button "適用" at bounding box center [1476, 320] width 31 height 15
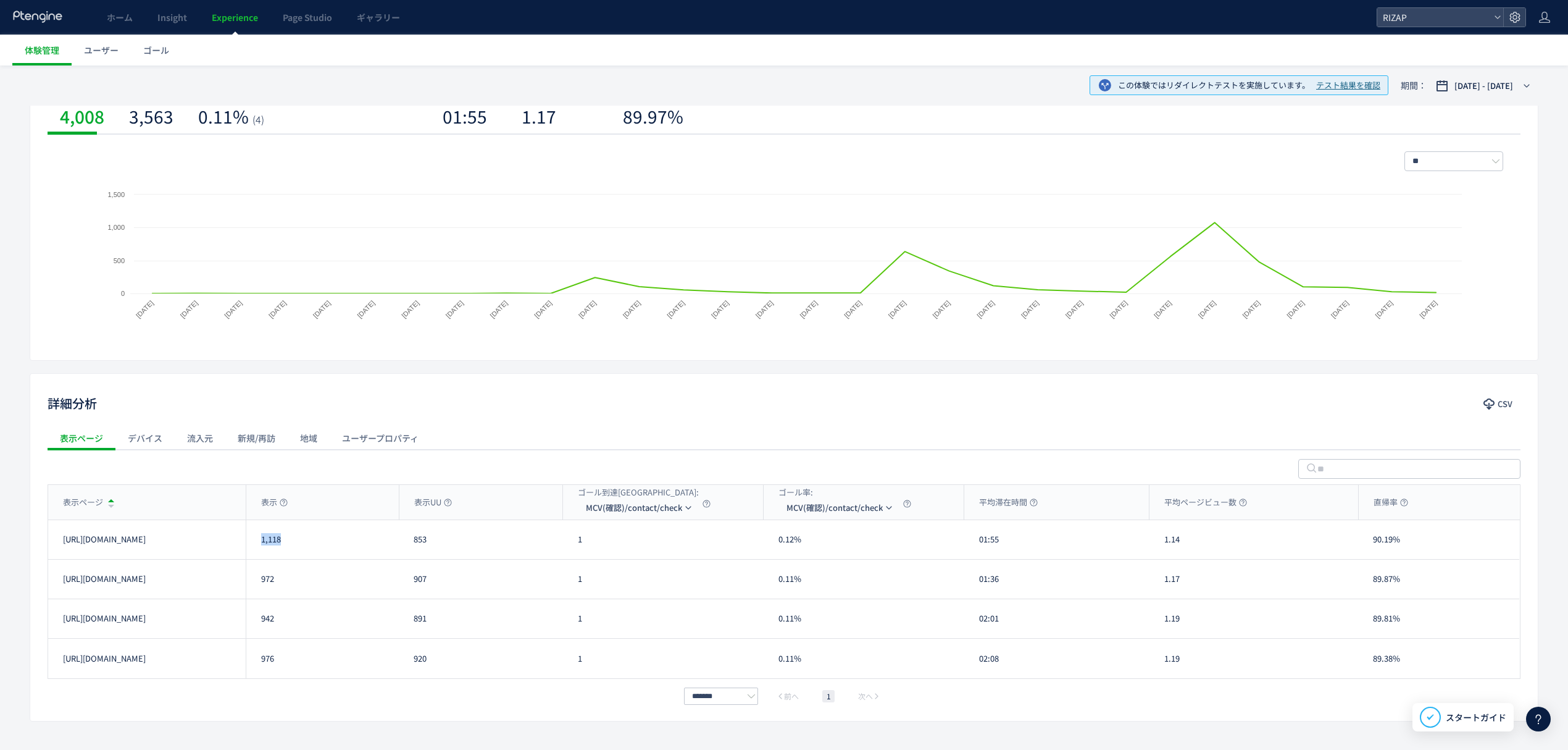
drag, startPoint x: 290, startPoint y: 545, endPoint x: 252, endPoint y: 549, distance: 38.2
click at [252, 549] on div "1,118" at bounding box center [322, 539] width 153 height 39
drag, startPoint x: 278, startPoint y: 584, endPoint x: 266, endPoint y: 584, distance: 12.0
click at [253, 584] on div "972" at bounding box center [322, 579] width 153 height 39
drag, startPoint x: 277, startPoint y: 627, endPoint x: 252, endPoint y: 627, distance: 25.0
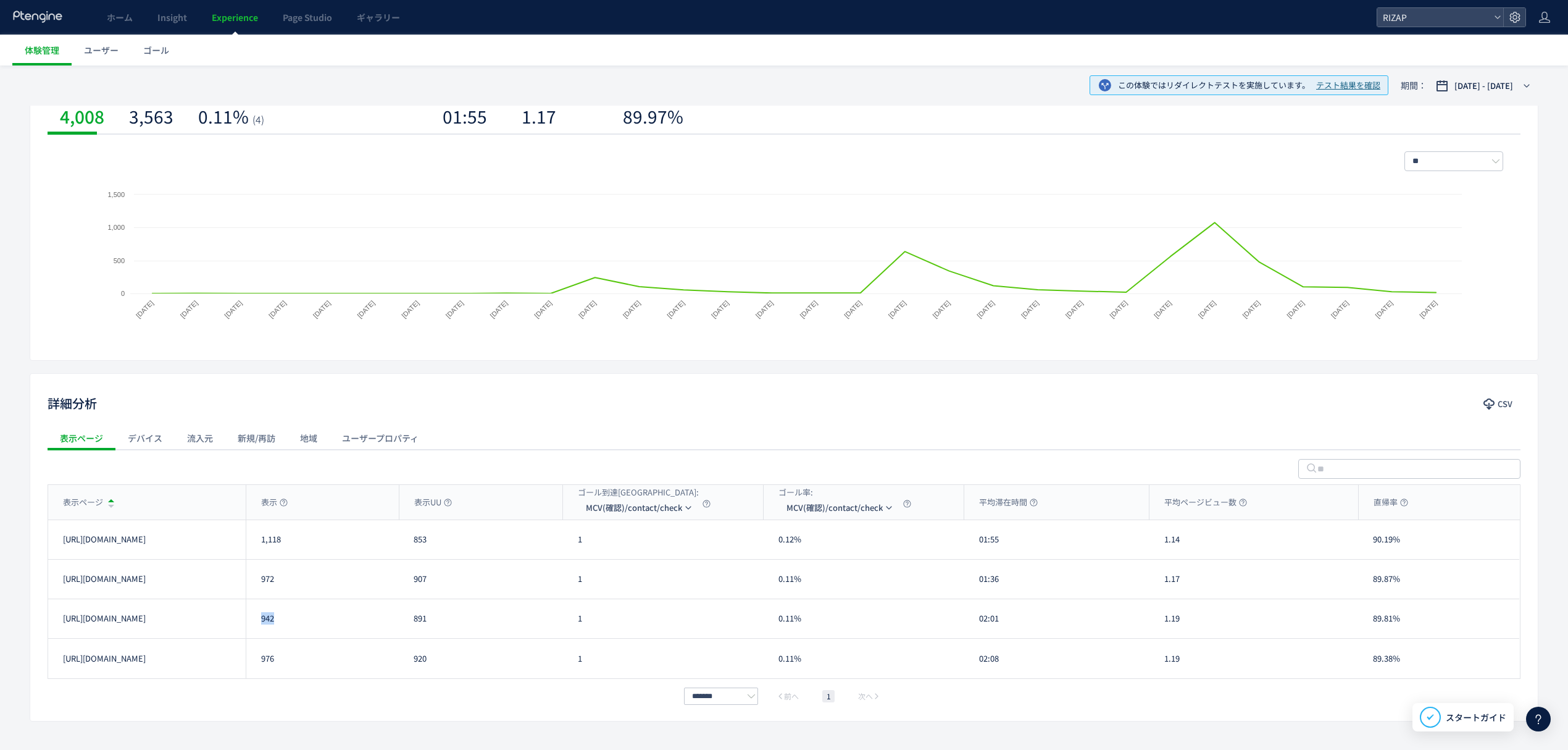
click at [252, 627] on div "942" at bounding box center [322, 619] width 153 height 39
drag, startPoint x: 284, startPoint y: 667, endPoint x: 260, endPoint y: 668, distance: 24.0
click at [260, 668] on div "976" at bounding box center [322, 658] width 153 height 40
click at [601, 519] on div "ゴール到達UU: MCV(確認)/contact/check" at bounding box center [663, 502] width 200 height 34
click at [623, 554] on li "MCV(確認)/contact/check" at bounding box center [640, 545] width 123 height 23
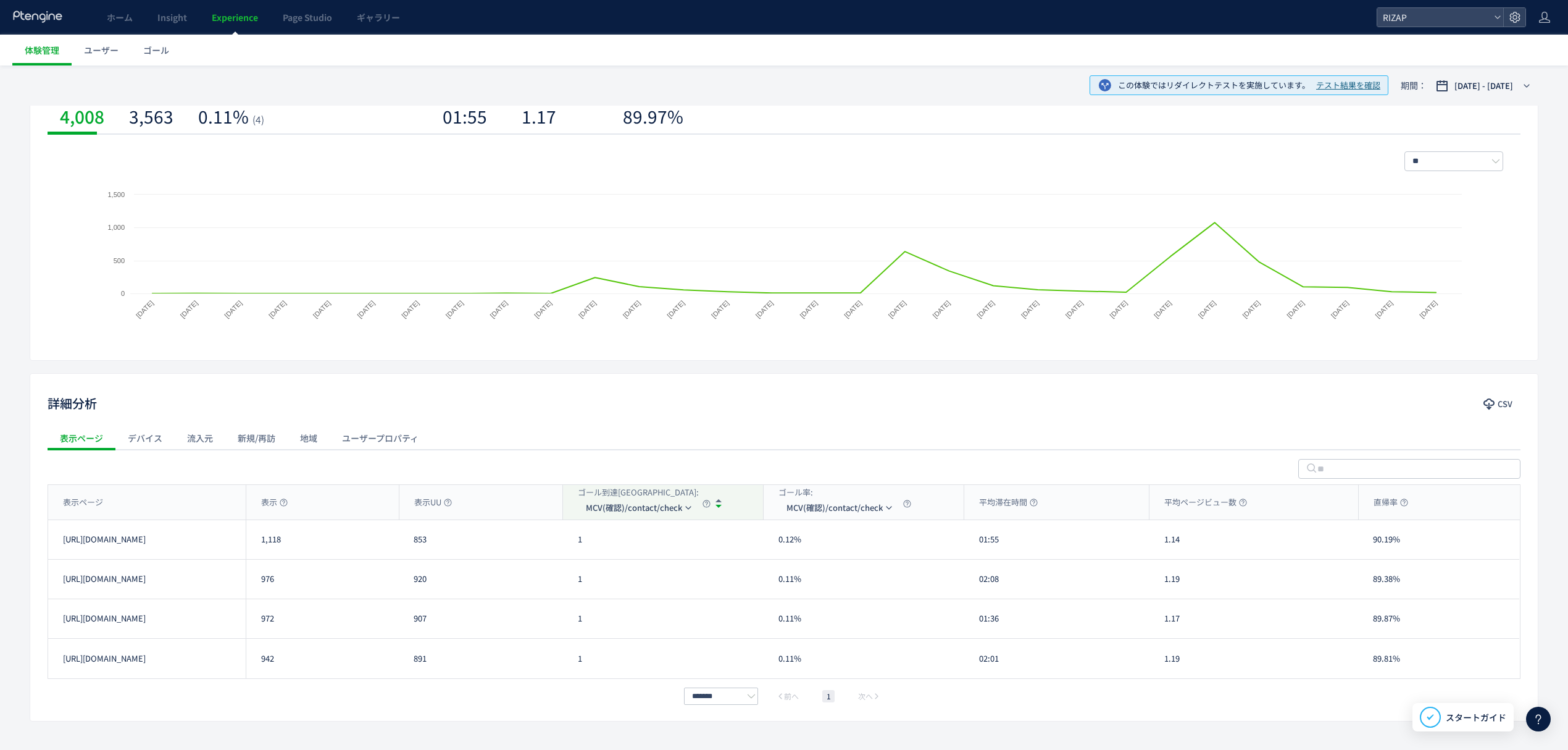
click at [632, 518] on div "MCV(確認)/contact/check" at bounding box center [639, 508] width 122 height 20
click at [621, 510] on span "MCV(確認)/contact/check" at bounding box center [634, 508] width 96 height 20
click at [633, 562] on li "CV(サンクスページ)/contact/finish" at bounding box center [640, 567] width 123 height 23
click at [180, 509] on div "表示ページ" at bounding box center [147, 502] width 197 height 34
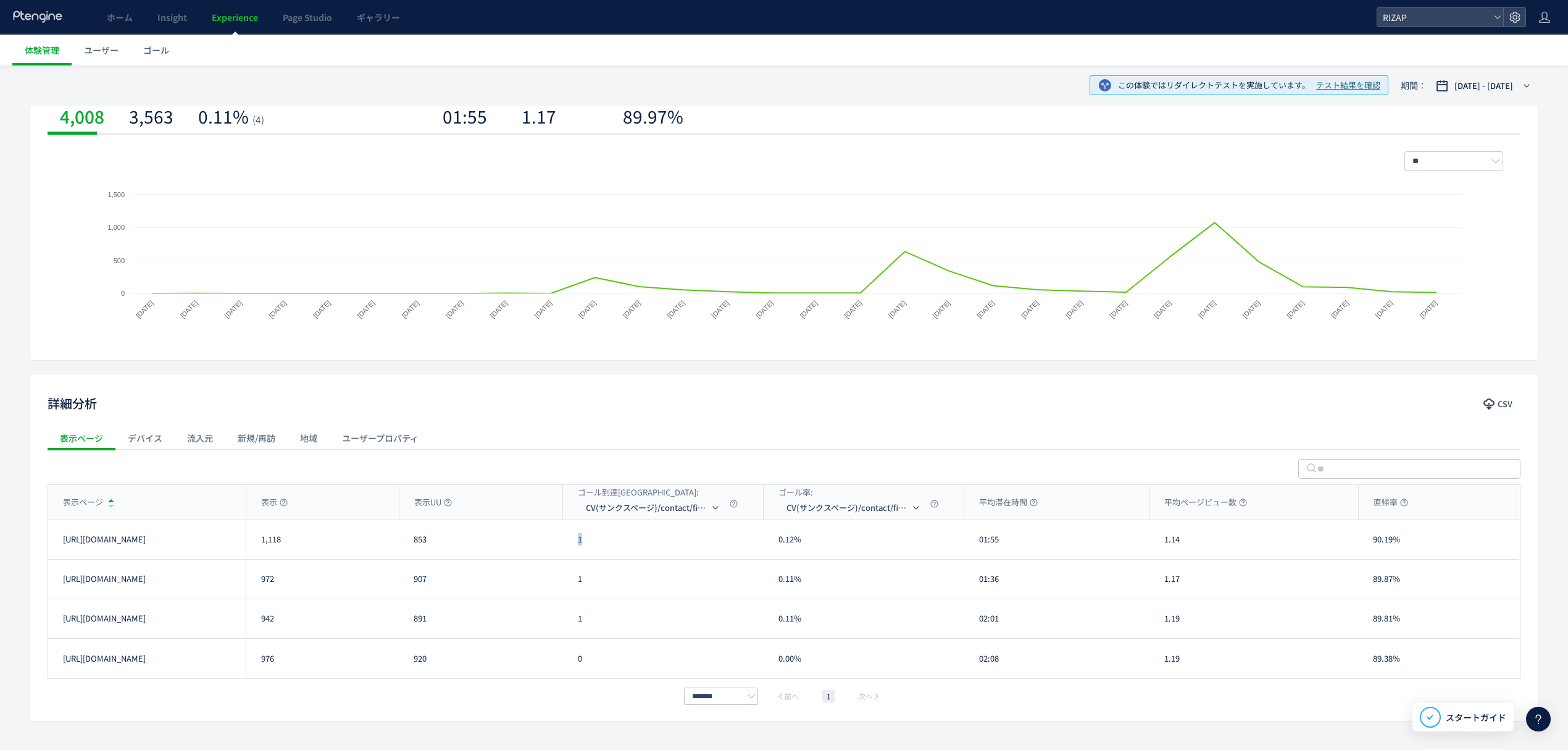
click at [568, 548] on div "1" at bounding box center [663, 539] width 201 height 39
click at [635, 586] on li "MCV(フォーム)/trial231017&/online_reservation" at bounding box center [654, 590] width 123 height 23
drag, startPoint x: 592, startPoint y: 542, endPoint x: 576, endPoint y: 544, distance: 16.1
click at [576, 544] on div "10" at bounding box center [663, 539] width 201 height 39
drag, startPoint x: 581, startPoint y: 595, endPoint x: 583, endPoint y: 590, distance: 5.4
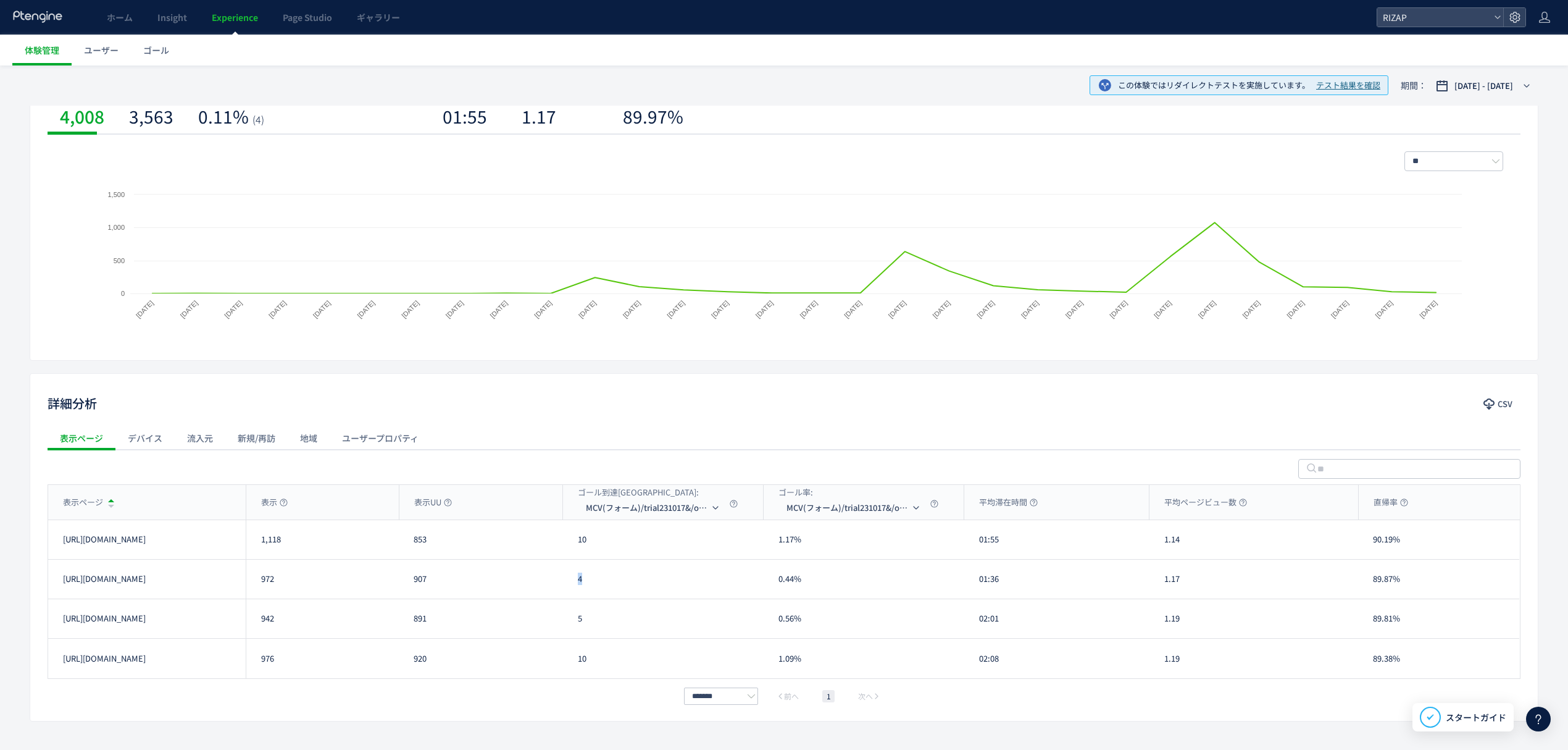
click at [583, 590] on div "4" at bounding box center [663, 579] width 201 height 39
drag, startPoint x: 590, startPoint y: 615, endPoint x: 576, endPoint y: 616, distance: 14.0
click at [576, 616] on div "5" at bounding box center [663, 619] width 201 height 39
drag, startPoint x: 586, startPoint y: 668, endPoint x: 558, endPoint y: 668, distance: 28.0
click at [558, 668] on div "https://lp.rizap.jp/lp/presenior-250901/ 976 920 10 1.09% 02:08 1.19 89.38% htt…" at bounding box center [784, 658] width 1471 height 40
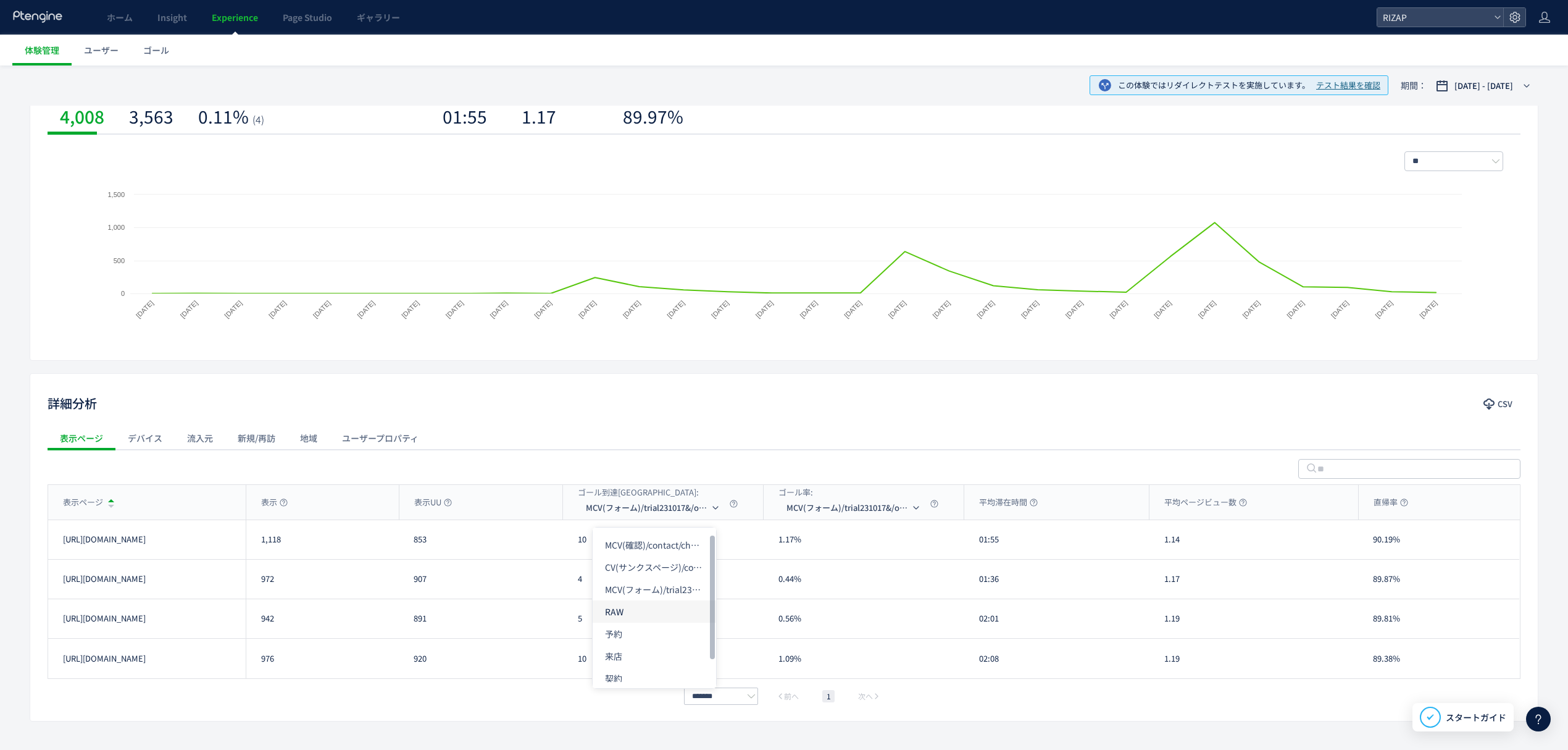
click at [634, 608] on li "RAW" at bounding box center [654, 611] width 123 height 23
click at [574, 631] on li "予約" at bounding box center [600, 634] width 123 height 23
click at [579, 660] on li "来店" at bounding box center [600, 656] width 123 height 23
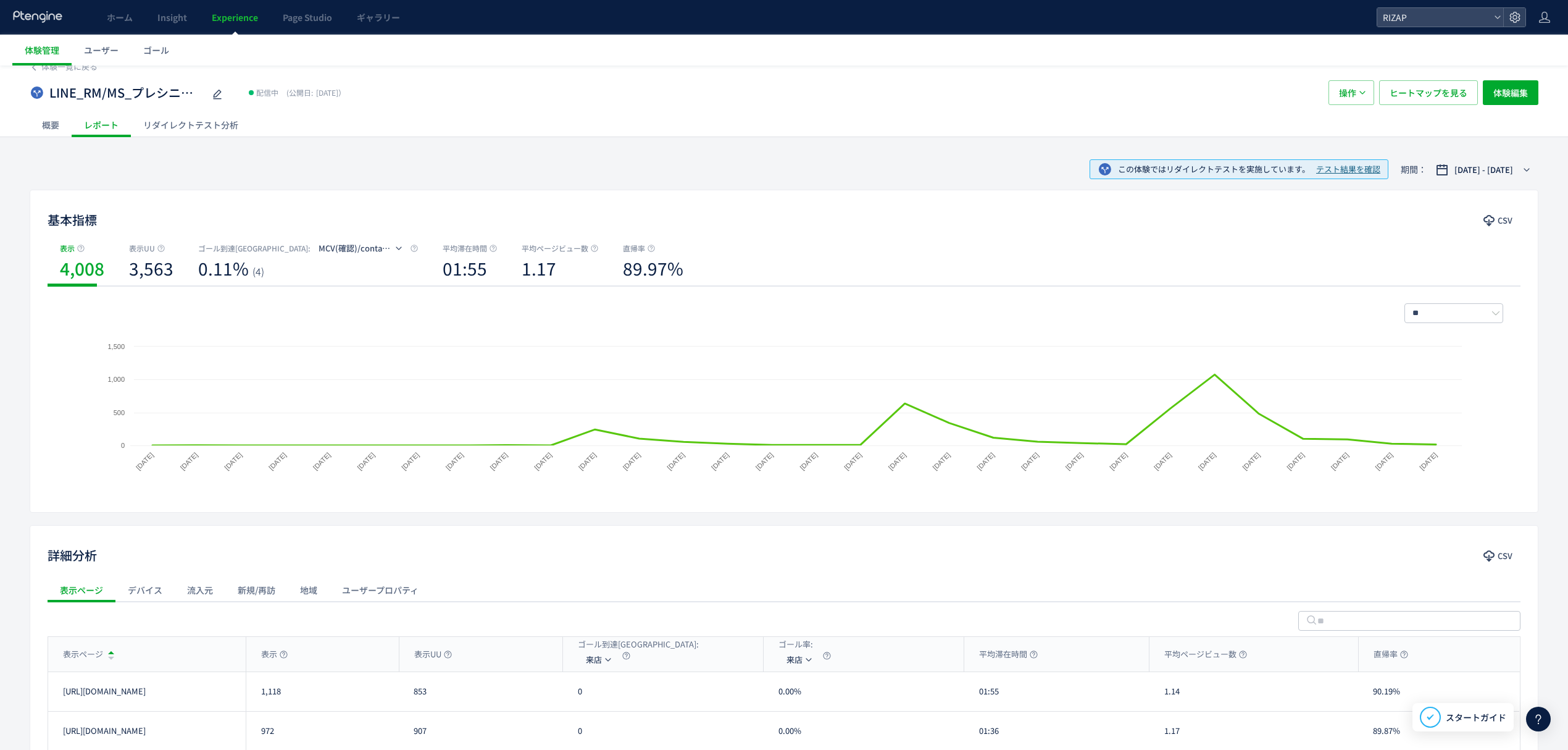
scroll to position [0, 0]
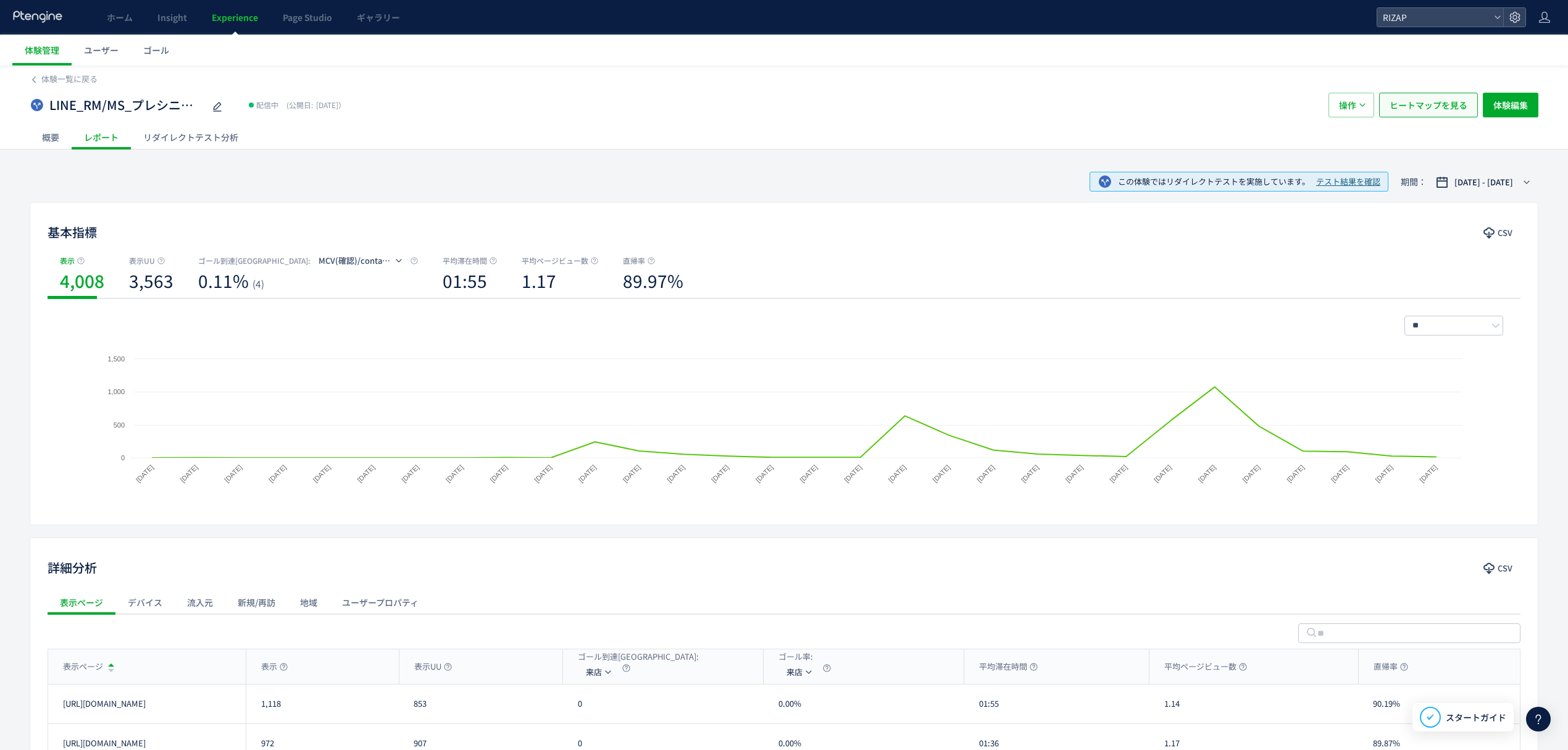
click at [1390, 111] on span "ヒートマップを見る" at bounding box center [1428, 105] width 78 height 25
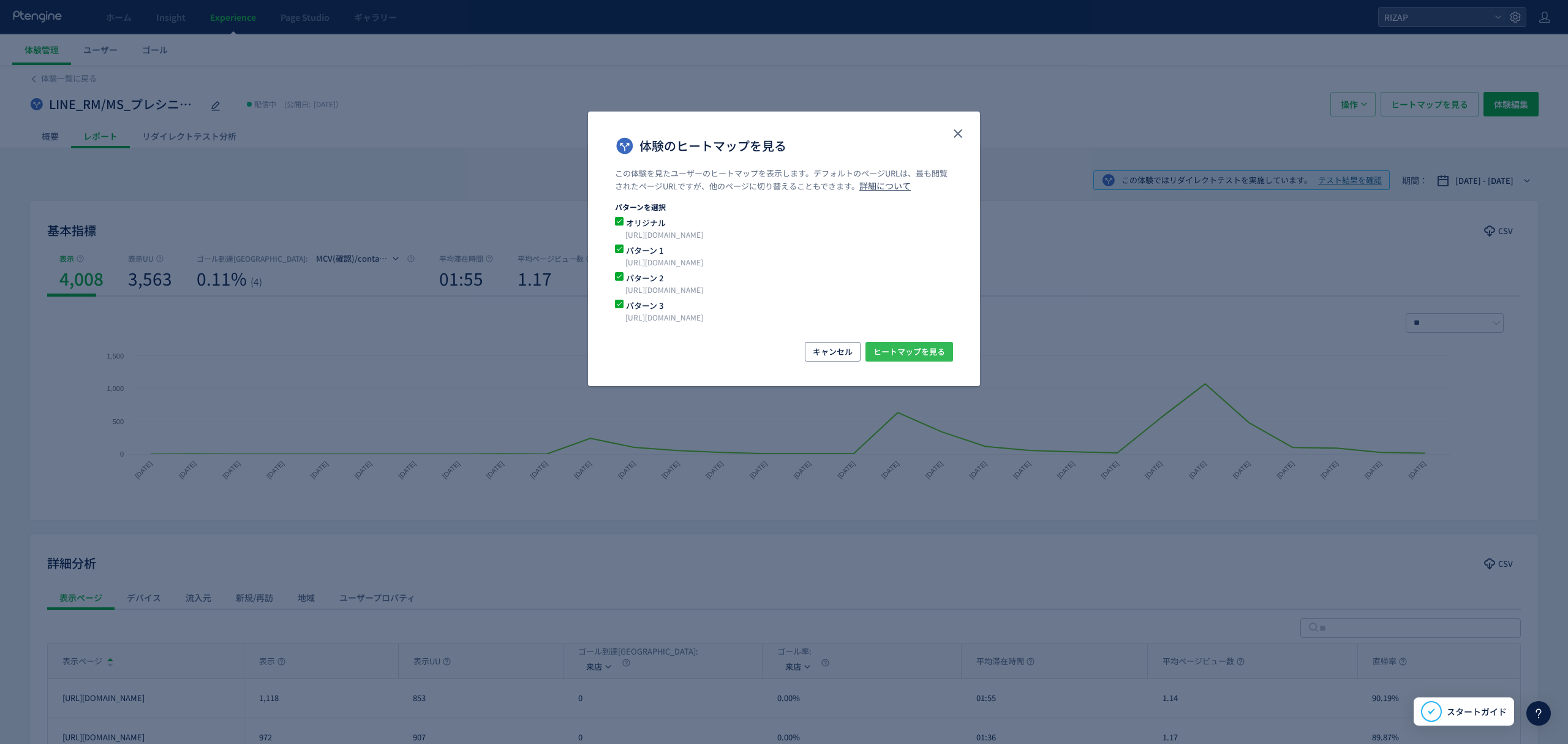
click at [909, 354] on span "ヒートマップを見る" at bounding box center [909, 352] width 72 height 20
click at [962, 133] on icon "close" at bounding box center [958, 134] width 14 height 14
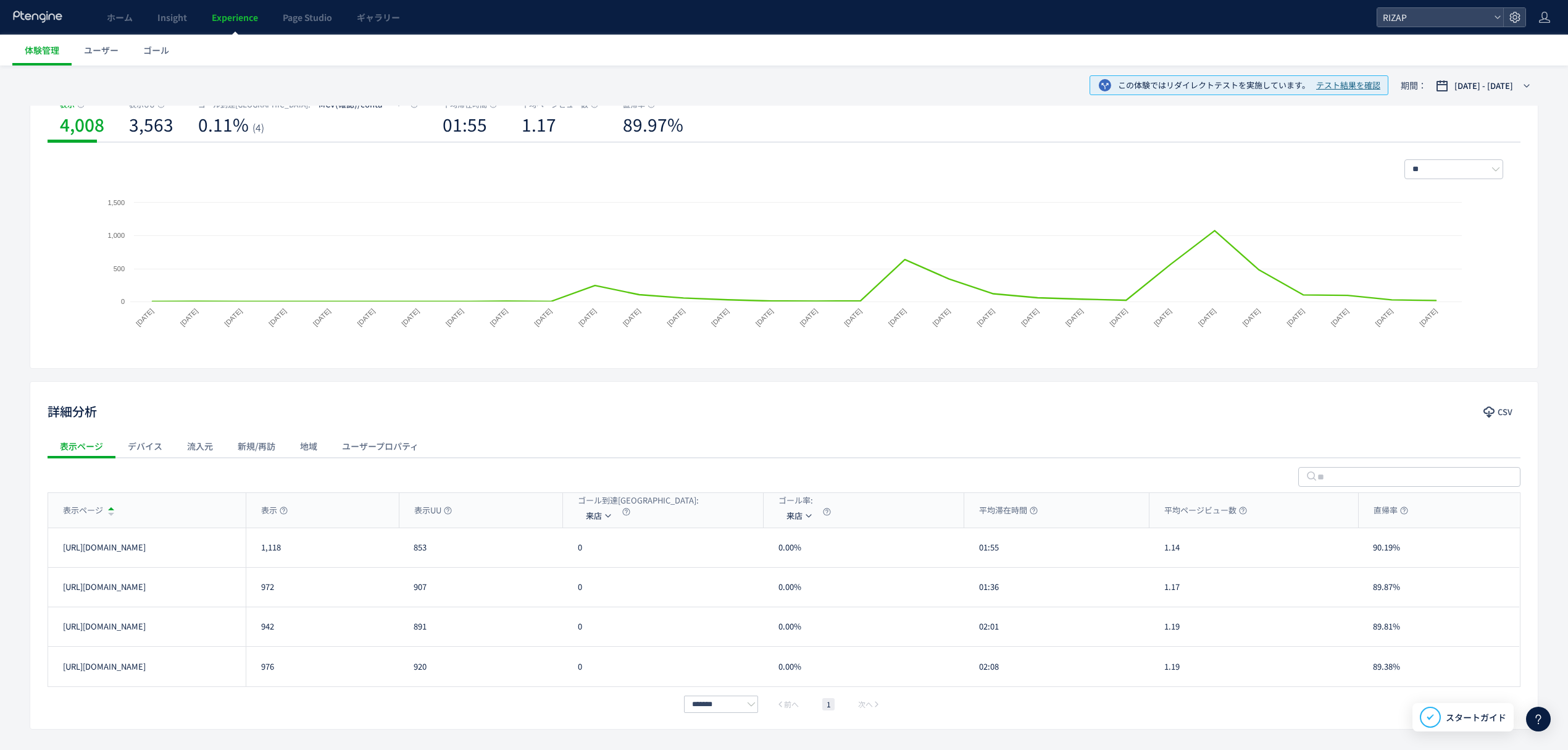
scroll to position [164, 0]
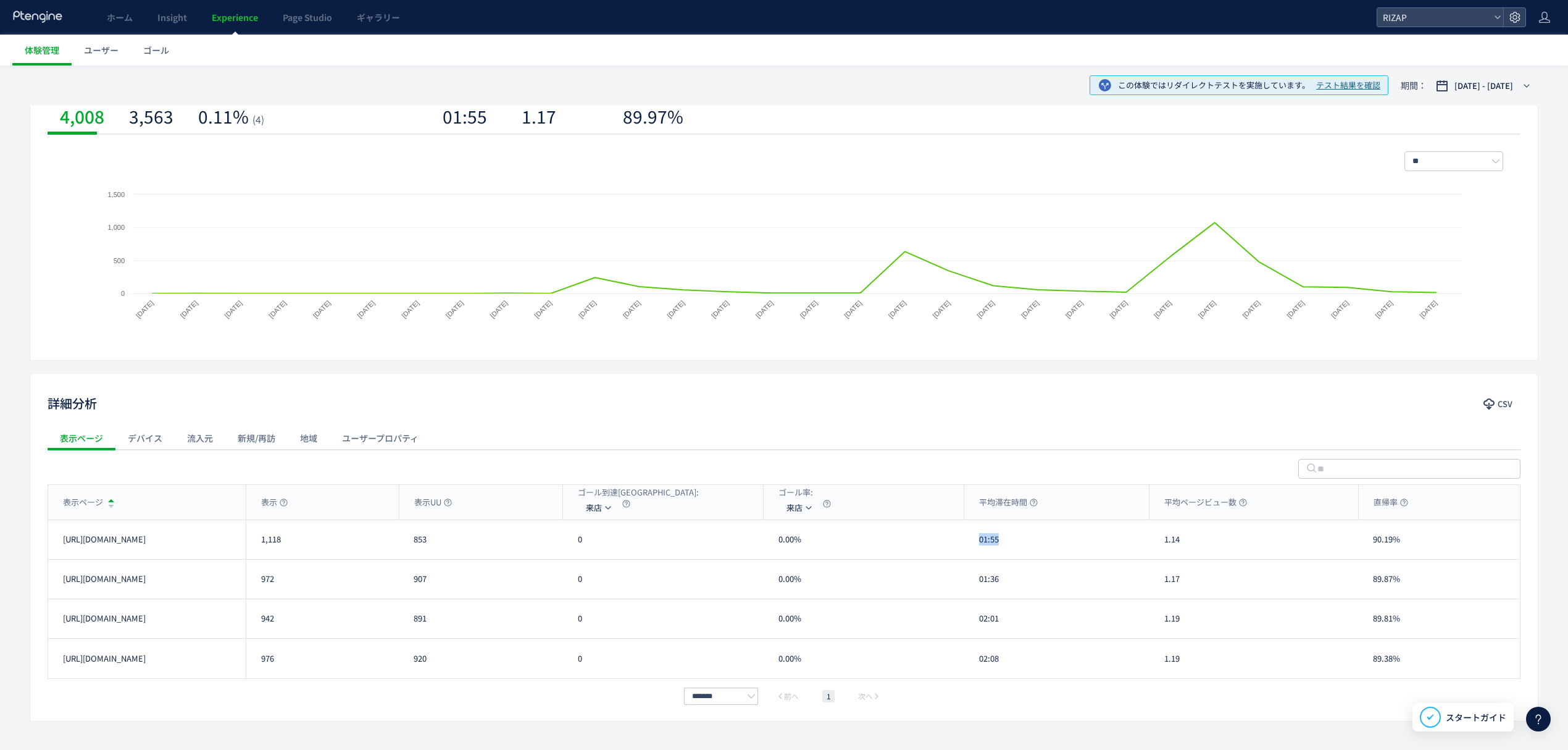
drag, startPoint x: 999, startPoint y: 549, endPoint x: 967, endPoint y: 549, distance: 32.0
click at [967, 549] on div "01:55" at bounding box center [1056, 539] width 185 height 39
drag, startPoint x: 1005, startPoint y: 593, endPoint x: 977, endPoint y: 593, distance: 28.0
click at [977, 593] on div "01:36" at bounding box center [1056, 579] width 185 height 39
drag, startPoint x: 1001, startPoint y: 624, endPoint x: 978, endPoint y: 627, distance: 23.2
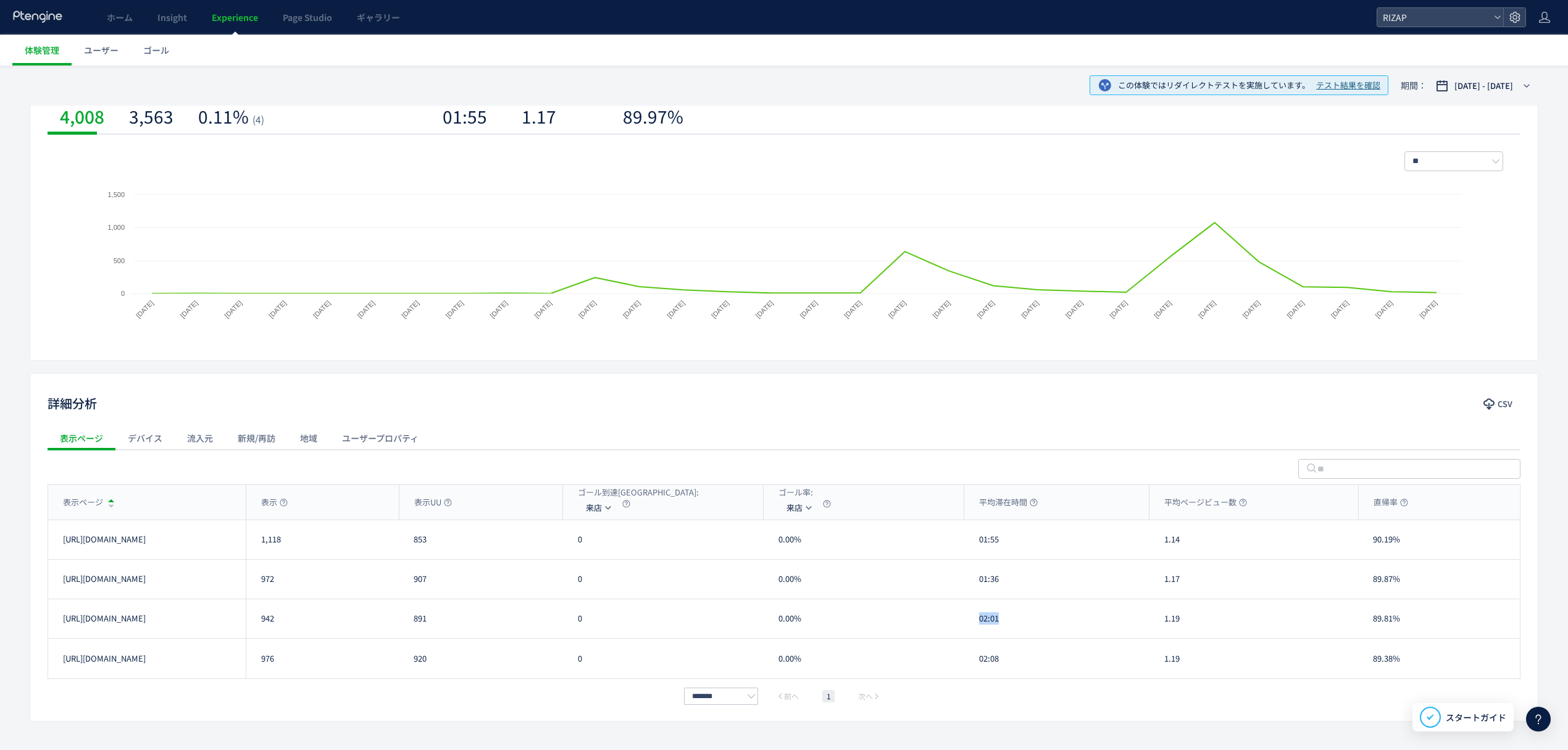
click at [978, 627] on div "02:01" at bounding box center [1056, 619] width 185 height 39
drag, startPoint x: 997, startPoint y: 676, endPoint x: 974, endPoint y: 678, distance: 23.1
click at [974, 678] on div "02:08" at bounding box center [1056, 658] width 185 height 40
drag, startPoint x: 1199, startPoint y: 546, endPoint x: 1147, endPoint y: 546, distance: 52.0
click at [1147, 546] on div "https://lp.rizap.jp/lp/presenior-250701/a/ 1,118 853 0 0.00% 01:55 1.14 90.19% …" at bounding box center [784, 540] width 1471 height 40
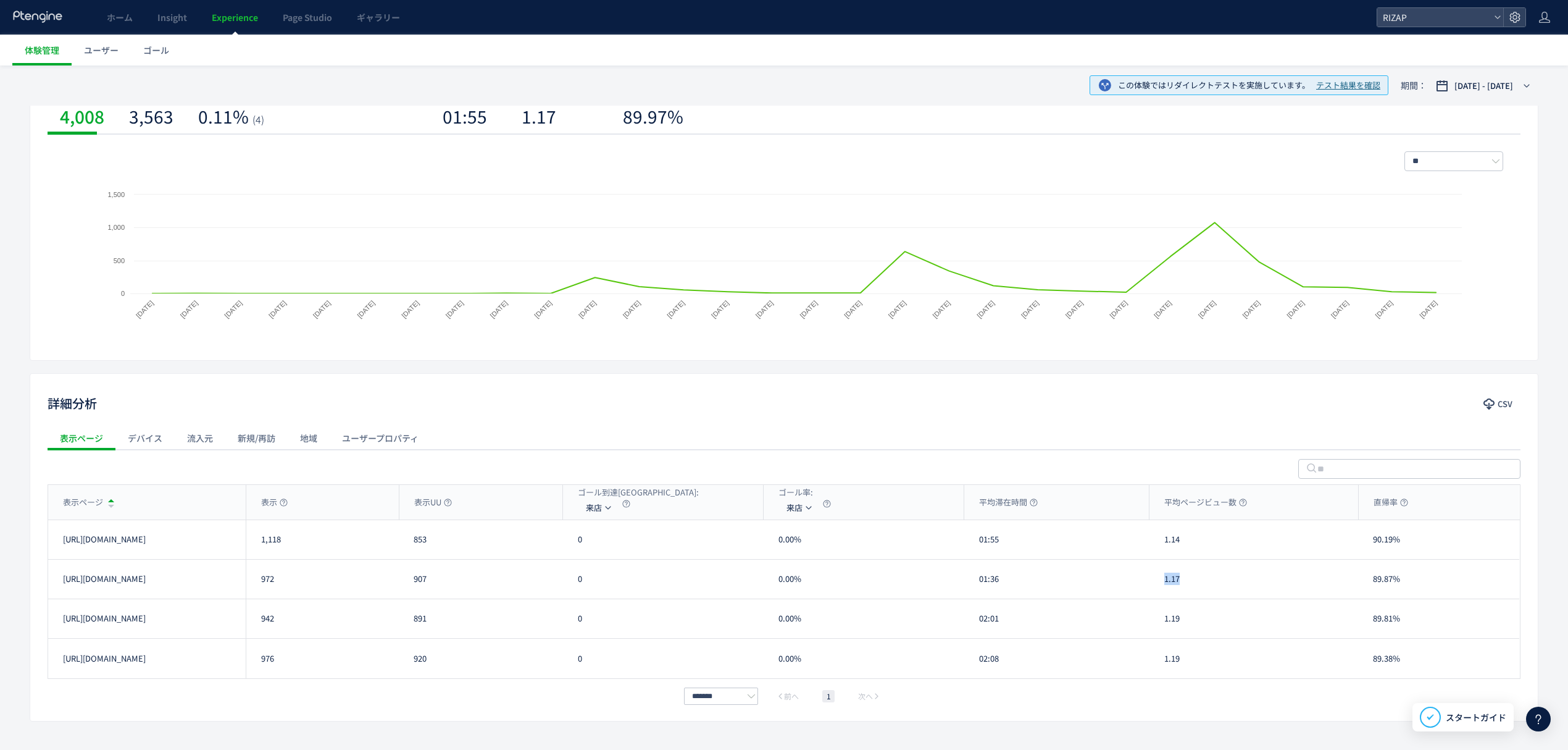
drag, startPoint x: 1186, startPoint y: 586, endPoint x: 1154, endPoint y: 586, distance: 32.0
click at [1154, 586] on div "1.17" at bounding box center [1254, 579] width 209 height 39
drag, startPoint x: 1184, startPoint y: 633, endPoint x: 1152, endPoint y: 633, distance: 32.0
click at [1152, 633] on div "1.19" at bounding box center [1254, 619] width 209 height 39
drag, startPoint x: 1182, startPoint y: 667, endPoint x: 1154, endPoint y: 671, distance: 28.3
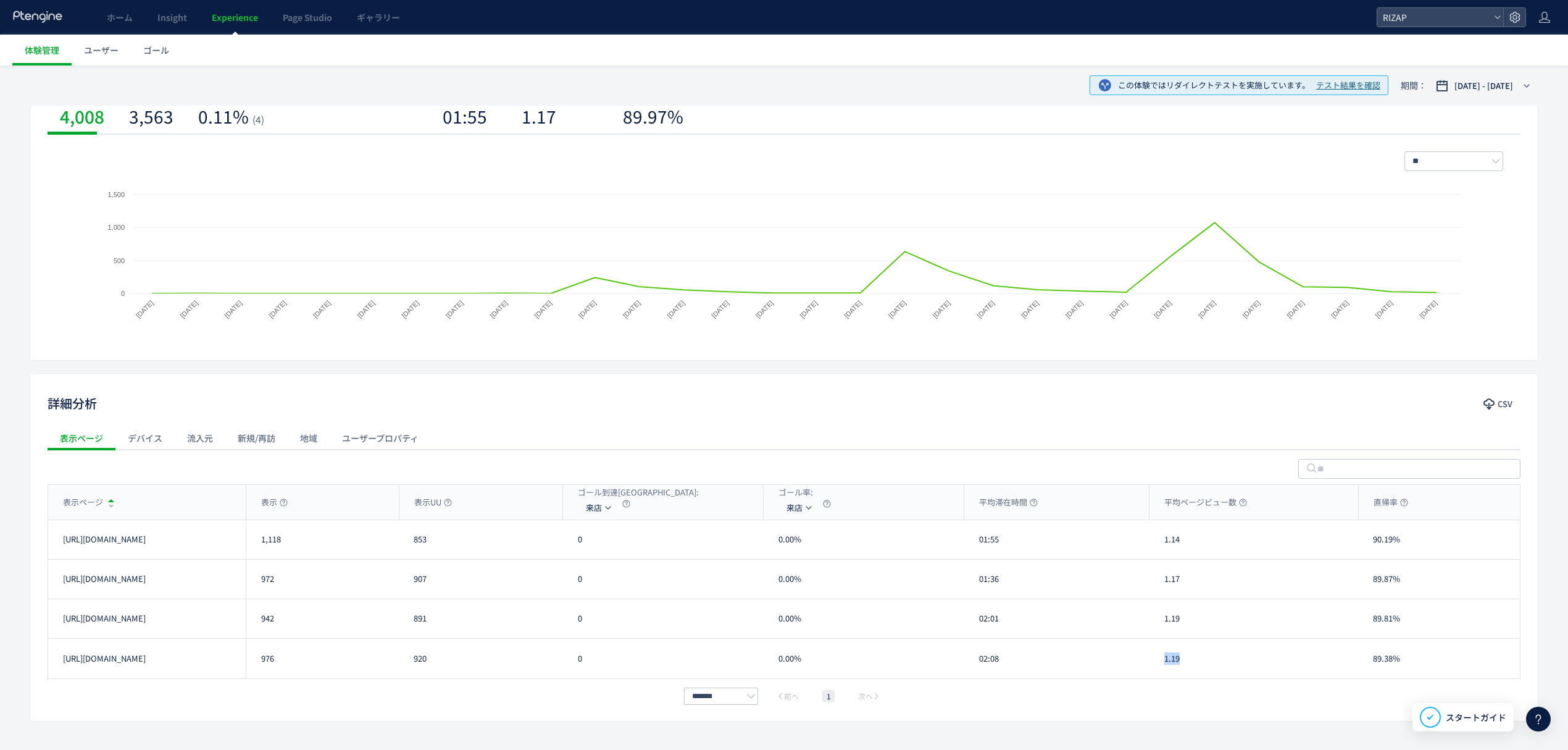
click at [1154, 671] on div "1.19" at bounding box center [1254, 658] width 209 height 40
drag, startPoint x: 1394, startPoint y: 549, endPoint x: 1349, endPoint y: 552, distance: 45.1
click at [1349, 552] on div "https://lp.rizap.jp/lp/presenior-250701/a/ 1,118 853 0 0.00% 01:55 1.14 90.19% …" at bounding box center [784, 540] width 1471 height 40
drag, startPoint x: 1416, startPoint y: 579, endPoint x: 1354, endPoint y: 579, distance: 62.0
click at [1354, 579] on div "https://lp.rizap.jp/lp/presenior-250701/b/ 972 907 0 0.00% 01:36 1.17 89.87% ht…" at bounding box center [784, 580] width 1471 height 40
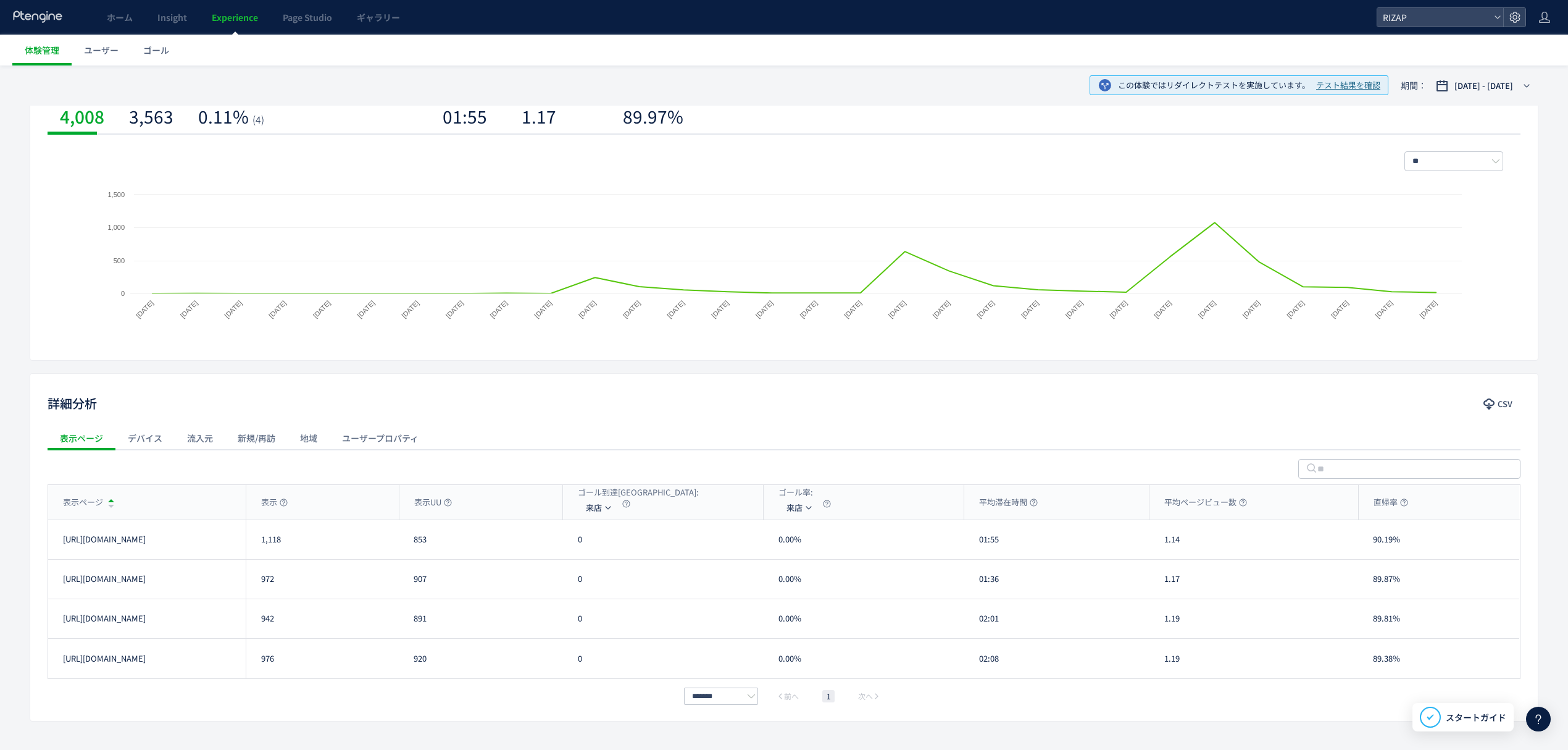
drag, startPoint x: 1418, startPoint y: 630, endPoint x: 1359, endPoint y: 637, distance: 59.4
click at [1357, 637] on div "https://lp.rizap.jp/lp/presenior-250701/c/ 942 891 0 0.00% 02:01 1.19 89.81% ht…" at bounding box center [784, 619] width 1471 height 40
drag, startPoint x: 1408, startPoint y: 662, endPoint x: 1368, endPoint y: 668, distance: 40.4
click at [1368, 668] on div "89.38%" at bounding box center [1438, 658] width 161 height 40
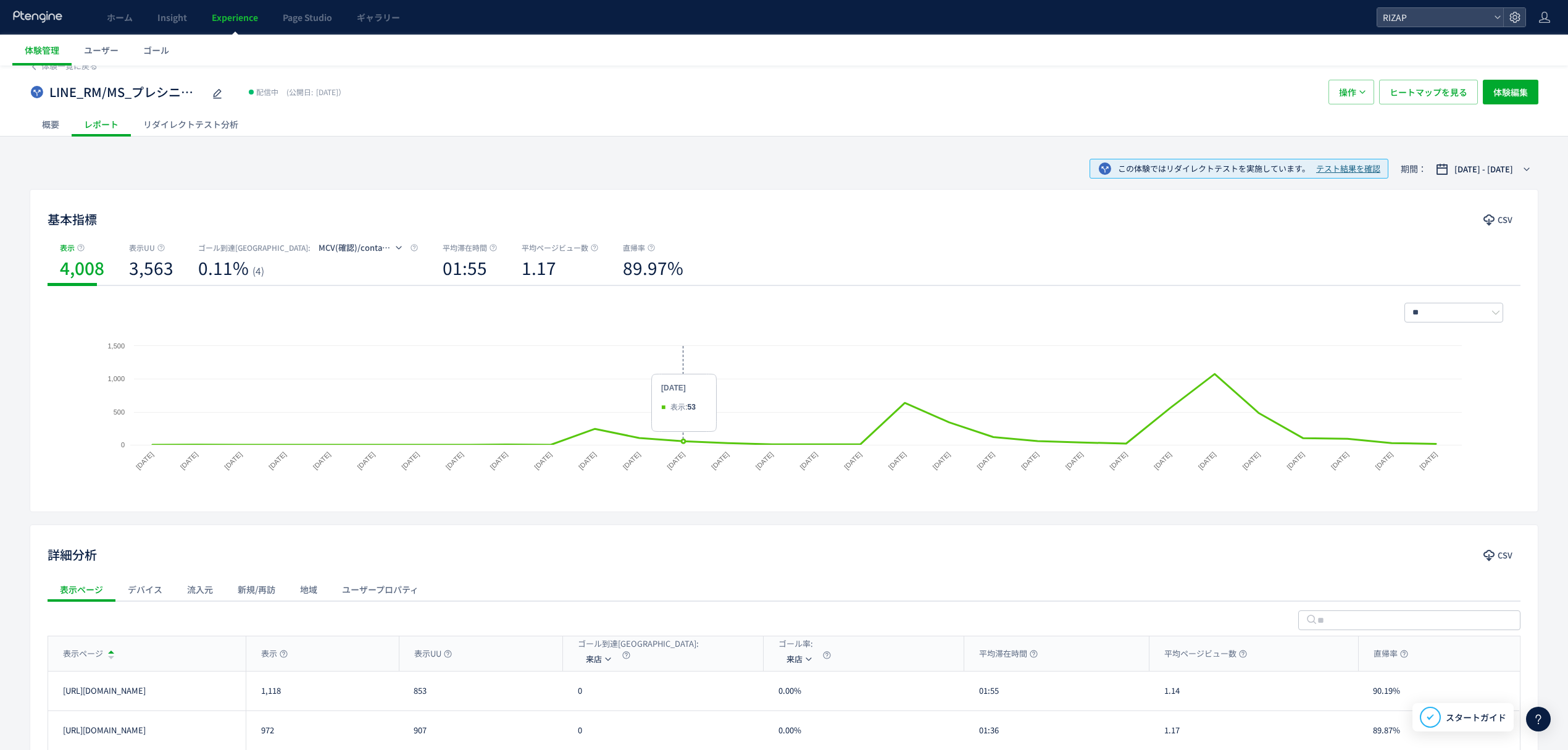
scroll to position [0, 0]
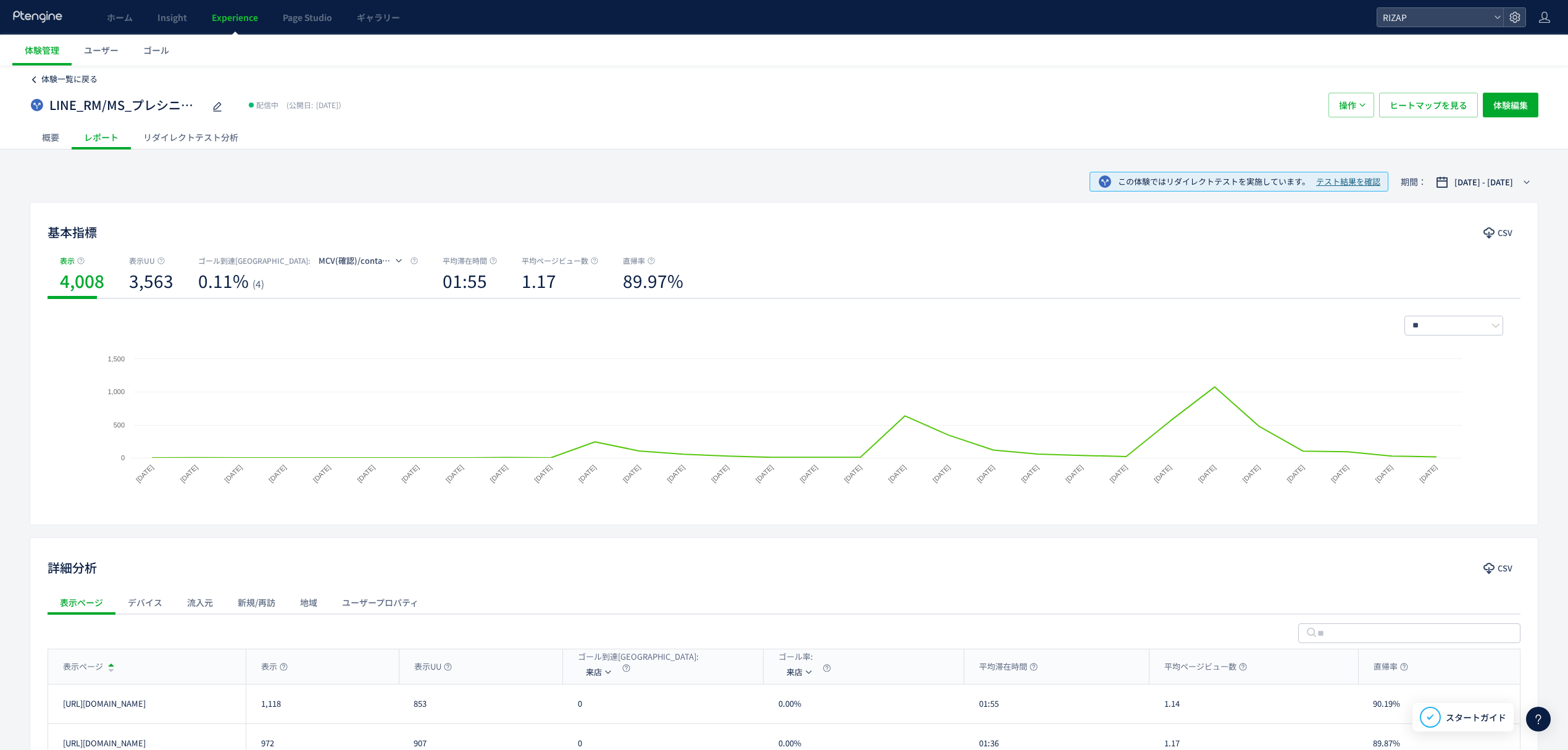
click at [70, 79] on span "体験一覧に戻る" at bounding box center [69, 79] width 56 height 12
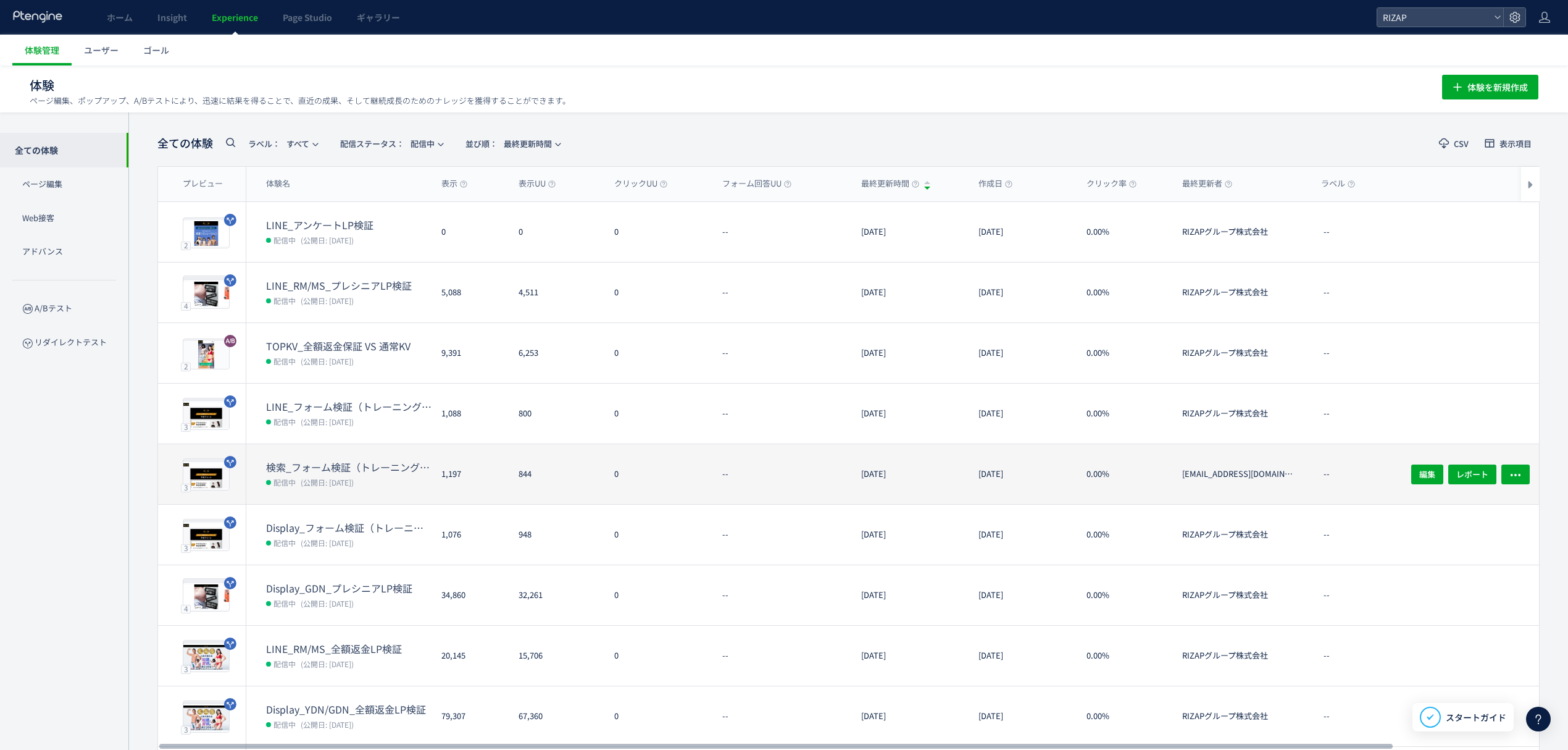
click at [342, 472] on dt "検索_フォーム検証（トレーニング体験なし・オンラインカウンセリング訴求）" at bounding box center [349, 467] width 166 height 14
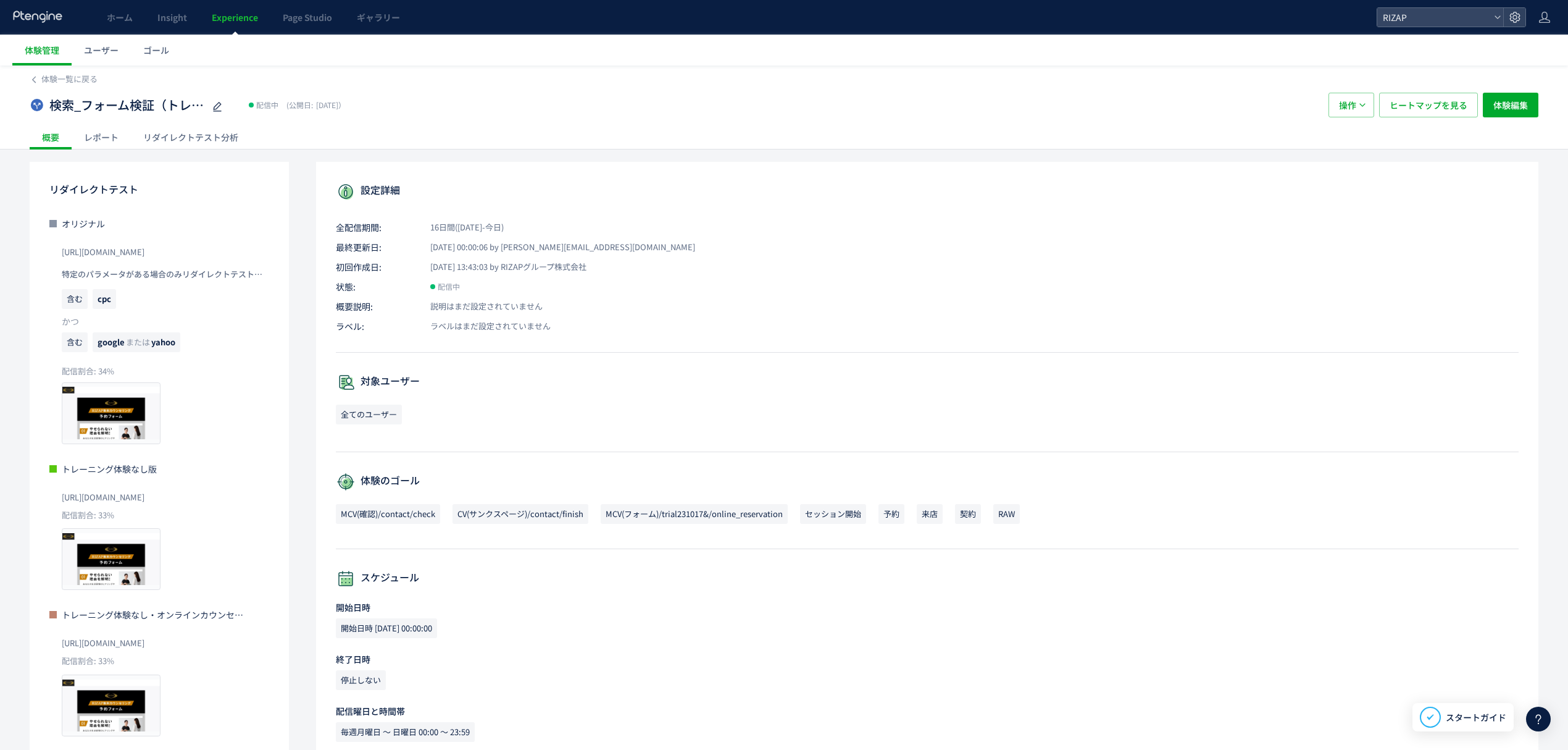
click at [101, 141] on div "レポート" at bounding box center [101, 137] width 59 height 25
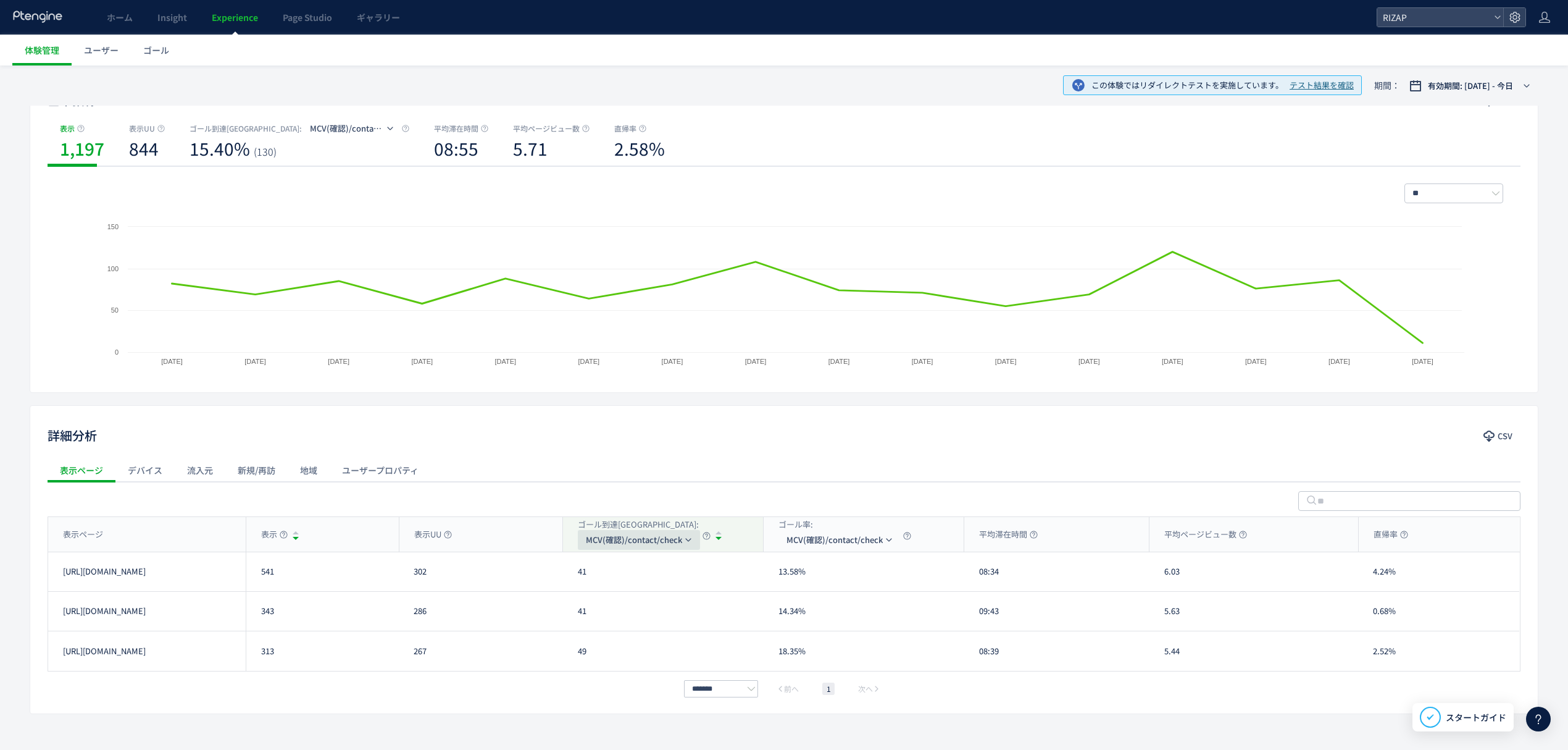
scroll to position [159, 0]
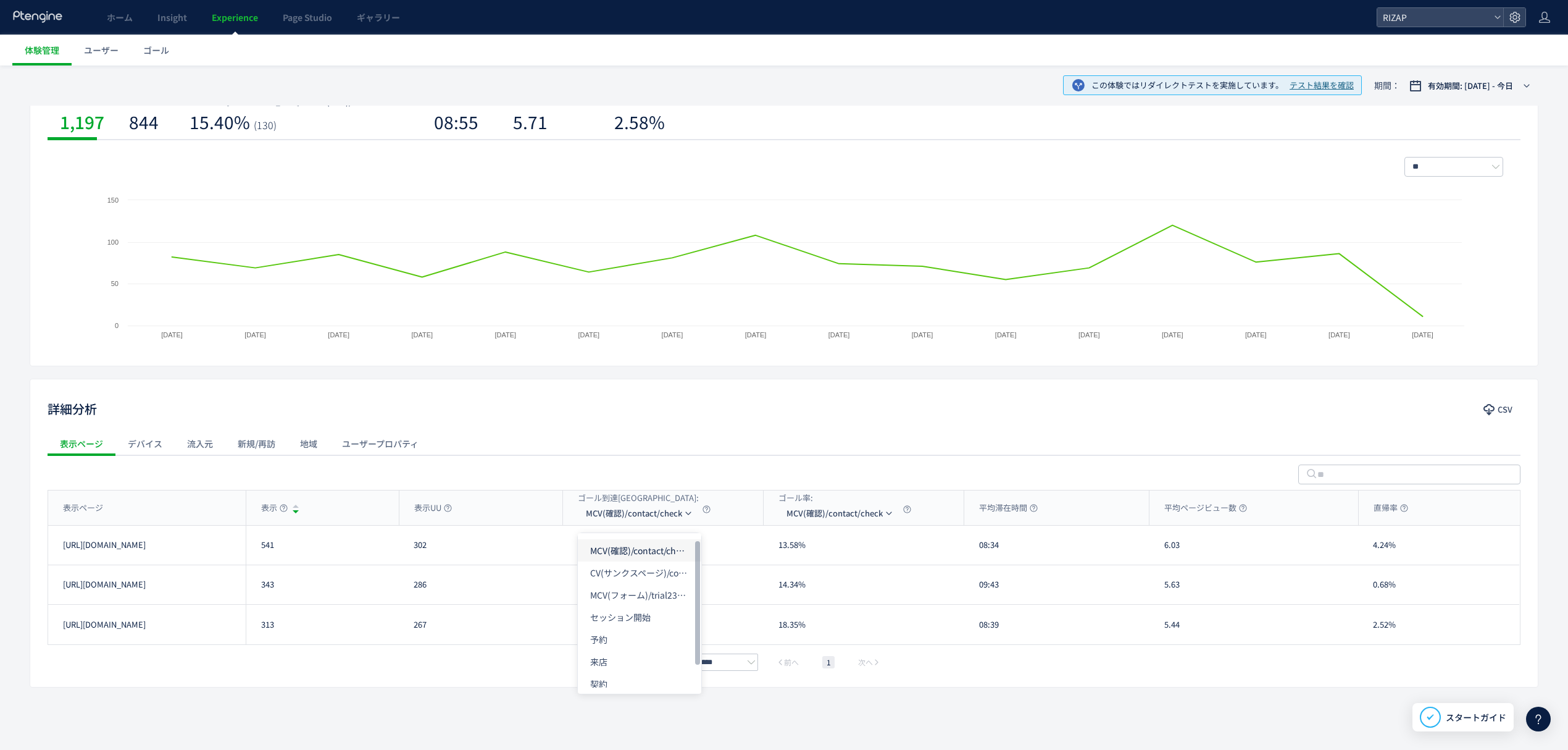
click at [627, 550] on li "MCV(確認)/contact/check" at bounding box center [640, 550] width 123 height 23
drag, startPoint x: 280, startPoint y: 556, endPoint x: 269, endPoint y: 556, distance: 11.0
click at [260, 556] on div "541" at bounding box center [322, 545] width 153 height 39
drag, startPoint x: 280, startPoint y: 591, endPoint x: 241, endPoint y: 591, distance: 39.0
click at [241, 591] on div "https://www.rizap.jp/contact/trial2506_1 343 286 41 14.34% 09:43 5.63 0.68% htt…" at bounding box center [784, 585] width 1471 height 40
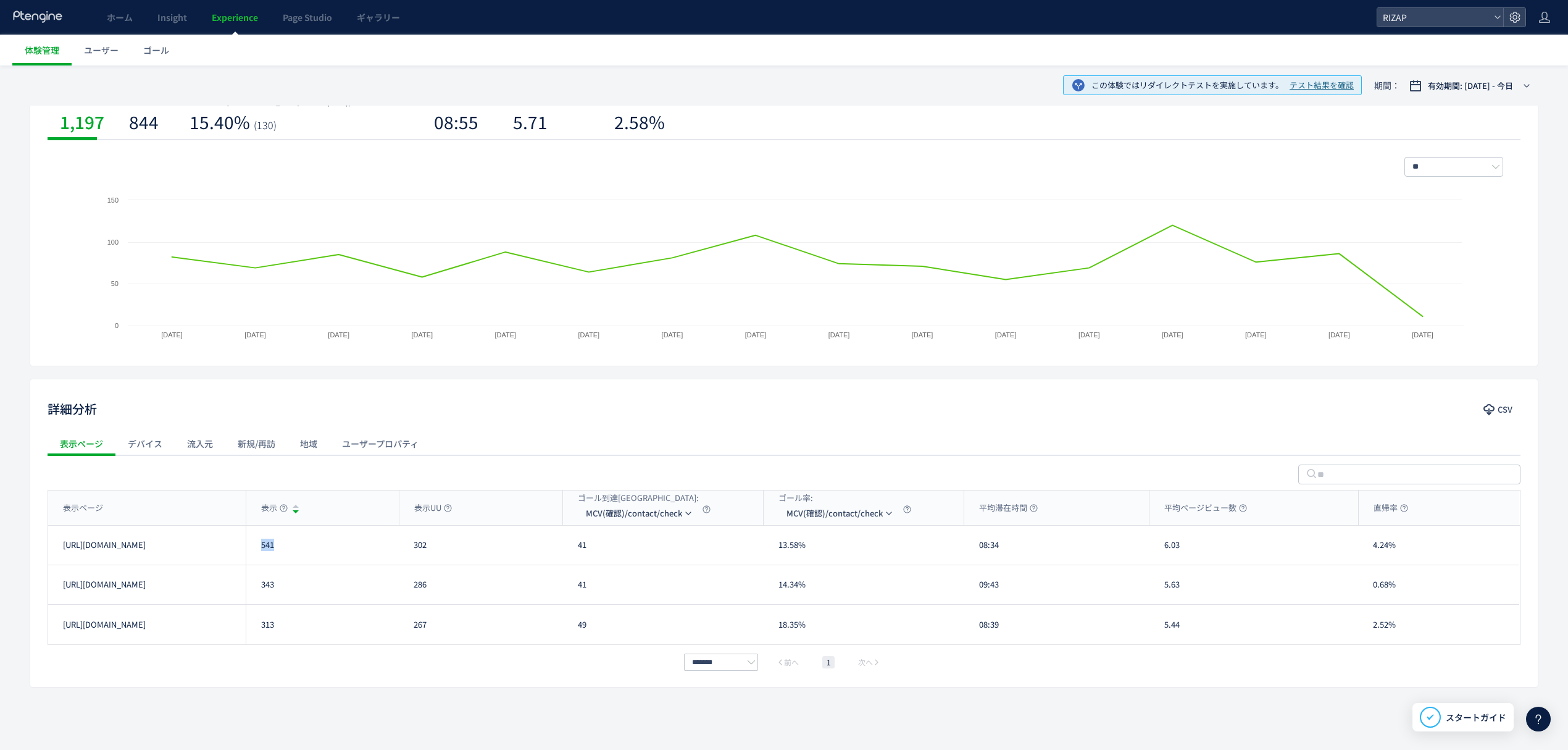
click at [295, 595] on div "343" at bounding box center [322, 584] width 153 height 39
click at [273, 596] on div "343" at bounding box center [322, 584] width 153 height 39
drag, startPoint x: 256, startPoint y: 592, endPoint x: 273, endPoint y: 592, distance: 17.0
click at [273, 592] on div "343" at bounding box center [322, 584] width 153 height 39
drag, startPoint x: 275, startPoint y: 630, endPoint x: 262, endPoint y: 628, distance: 13.2
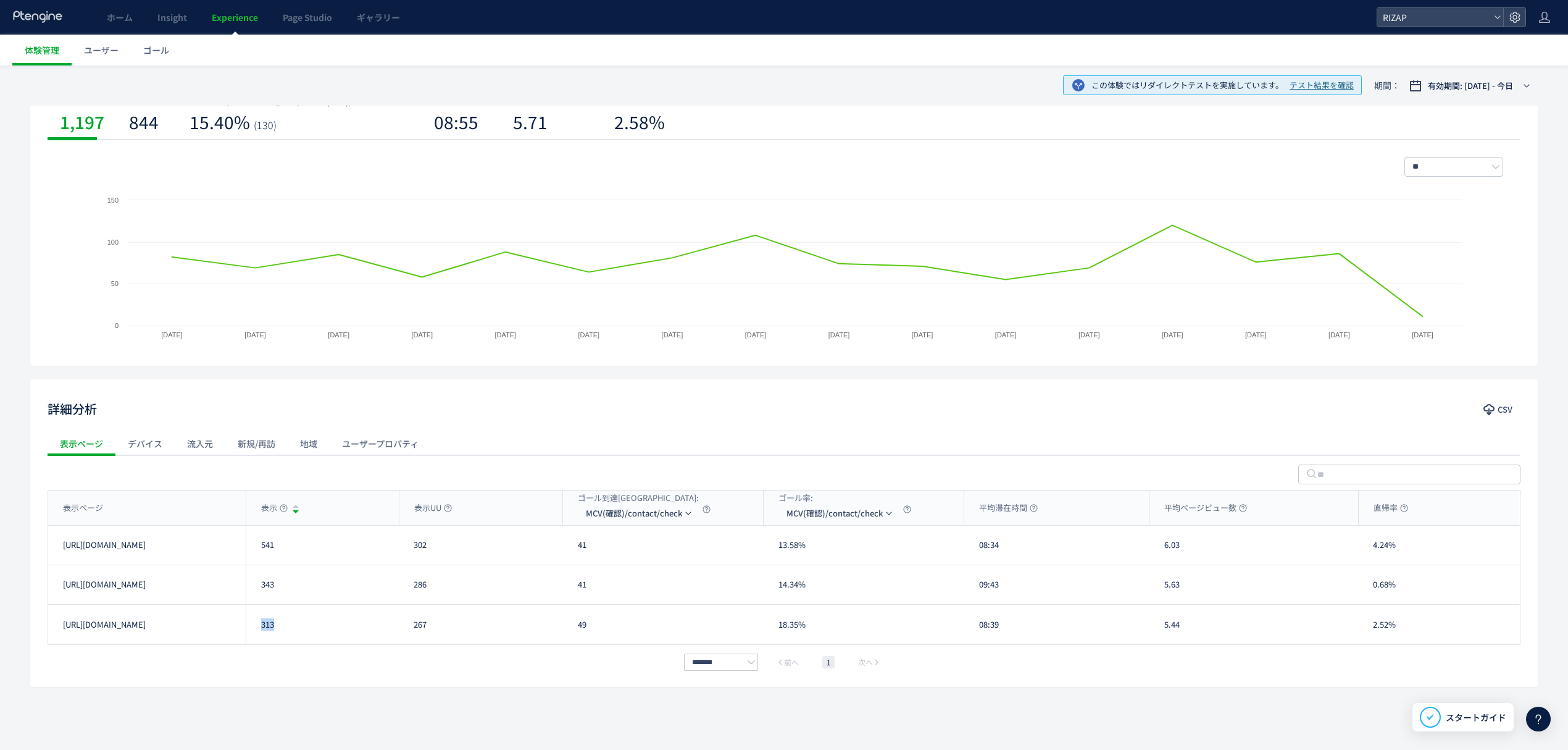
click at [262, 628] on div "313" at bounding box center [322, 625] width 153 height 40
click at [564, 546] on div "41" at bounding box center [663, 545] width 201 height 39
drag, startPoint x: 582, startPoint y: 594, endPoint x: 567, endPoint y: 594, distance: 15.0
click at [567, 594] on div "41" at bounding box center [663, 584] width 201 height 39
drag, startPoint x: 585, startPoint y: 629, endPoint x: 572, endPoint y: 629, distance: 13.0
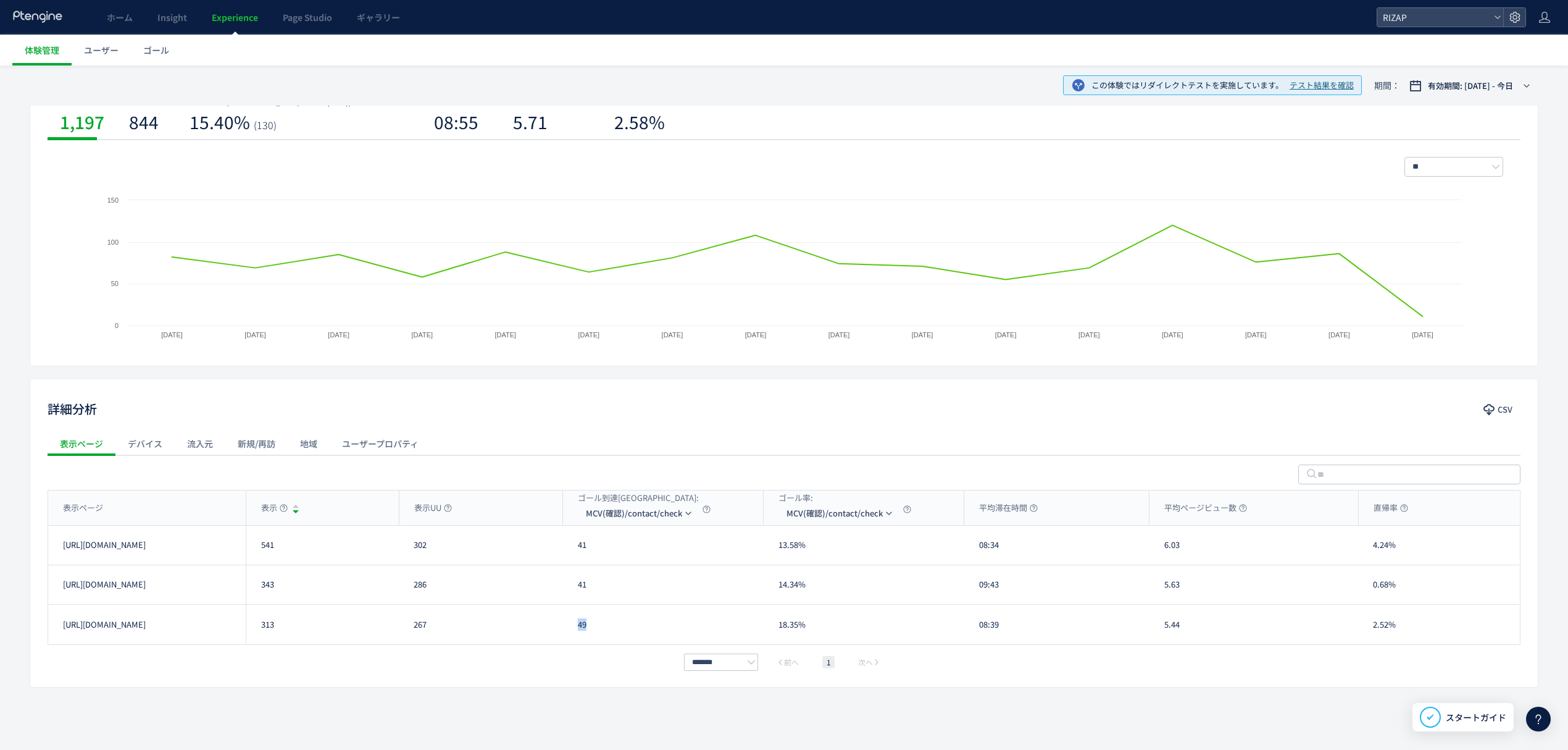
click at [572, 629] on div "49" at bounding box center [663, 625] width 201 height 40
drag, startPoint x: 983, startPoint y: 547, endPoint x: 961, endPoint y: 547, distance: 22.0
click at [961, 547] on div "https://www.rizap.jp/contact/trial231017 541 302 41 13.58% 08:34 6.03 4.24% htt…" at bounding box center [784, 546] width 1471 height 40
click at [973, 592] on div "09:43" at bounding box center [1056, 584] width 185 height 39
drag, startPoint x: 974, startPoint y: 633, endPoint x: 963, endPoint y: 633, distance: 11.0
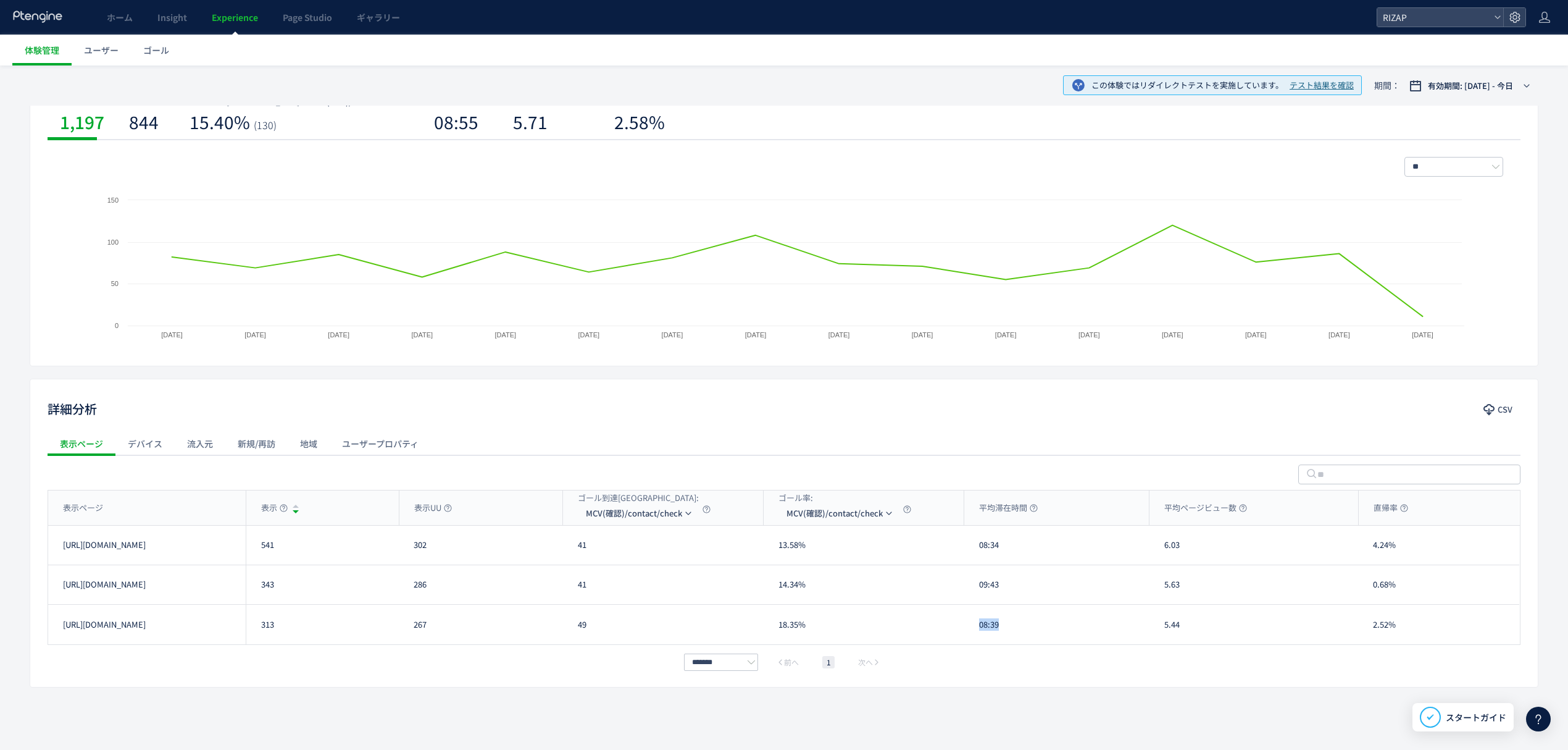
click at [963, 633] on div "https://www.rizap.jp/contact/trial2506_2 313 267 49 18.35% 08:39 5.44 2.52% htt…" at bounding box center [784, 625] width 1471 height 40
drag, startPoint x: 1182, startPoint y: 556, endPoint x: 1154, endPoint y: 556, distance: 28.0
click at [1154, 556] on div "6.03" at bounding box center [1254, 545] width 209 height 39
drag, startPoint x: 1163, startPoint y: 592, endPoint x: 1154, endPoint y: 592, distance: 9.0
click at [1154, 592] on div "5.63" at bounding box center [1254, 584] width 209 height 39
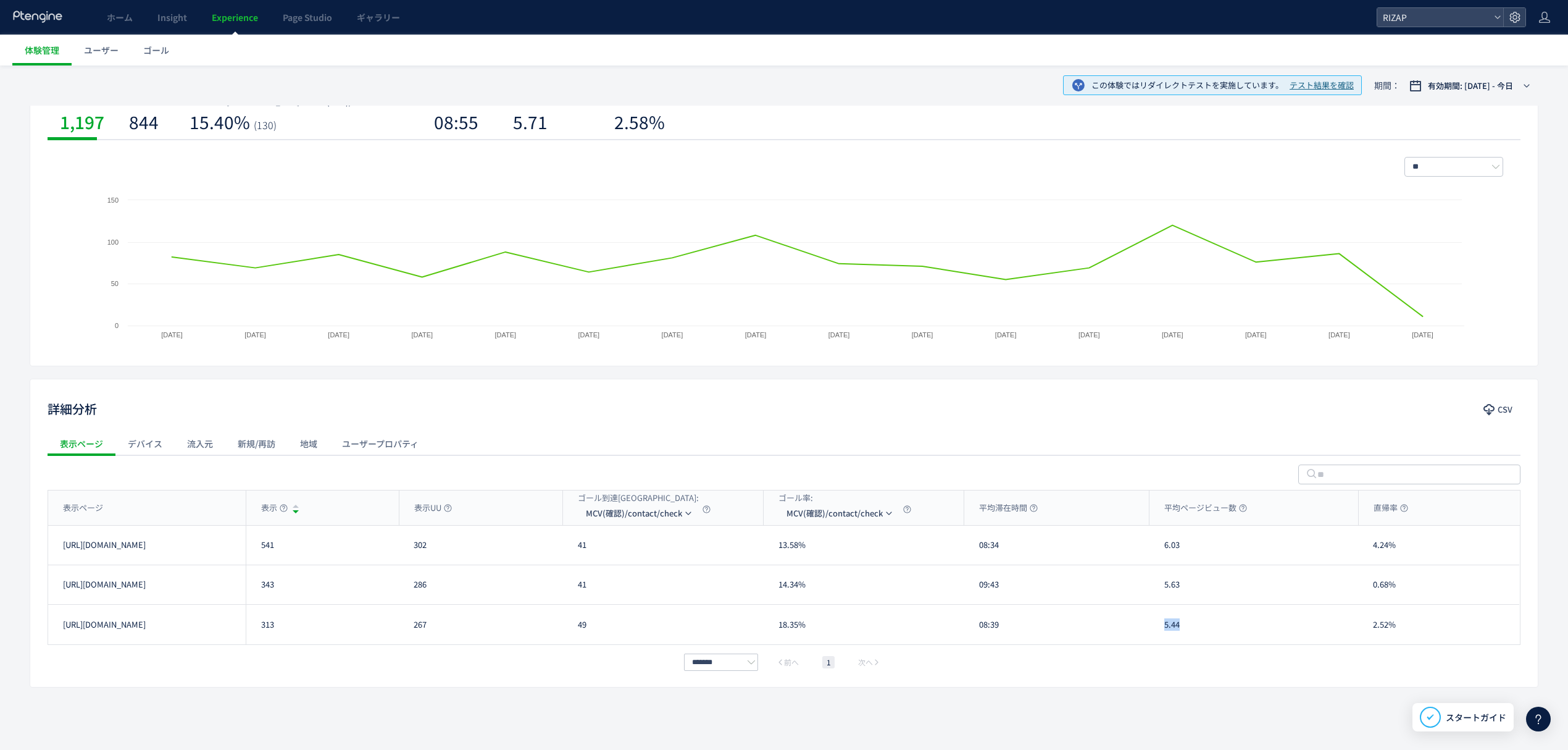
drag, startPoint x: 1178, startPoint y: 626, endPoint x: 1158, endPoint y: 628, distance: 20.1
click at [1158, 628] on div "5.44" at bounding box center [1254, 625] width 209 height 40
drag, startPoint x: 1404, startPoint y: 549, endPoint x: 1372, endPoint y: 552, distance: 32.1
click at [1372, 552] on div "4.24%" at bounding box center [1438, 545] width 161 height 39
drag, startPoint x: 1384, startPoint y: 592, endPoint x: 1367, endPoint y: 593, distance: 17.0
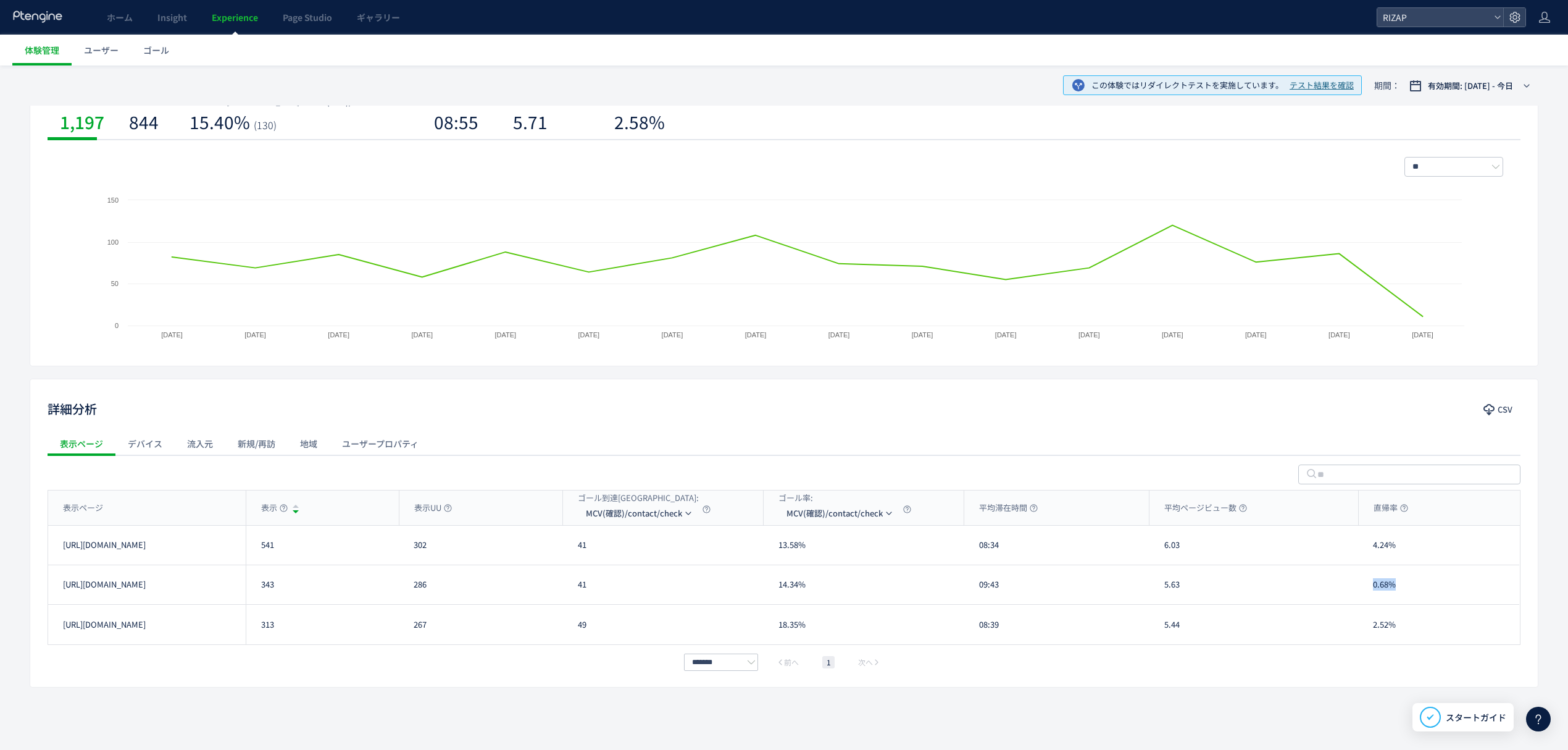
click at [1367, 593] on div "0.68%" at bounding box center [1438, 584] width 161 height 39
drag, startPoint x: 1408, startPoint y: 626, endPoint x: 1363, endPoint y: 633, distance: 45.5
click at [1363, 633] on div "2.52%" at bounding box center [1438, 625] width 161 height 40
click at [640, 520] on span "MCV(確認)/contact/check" at bounding box center [634, 513] width 96 height 20
click at [626, 582] on li "CV(サンクスページ)/contact/finish" at bounding box center [640, 573] width 123 height 23
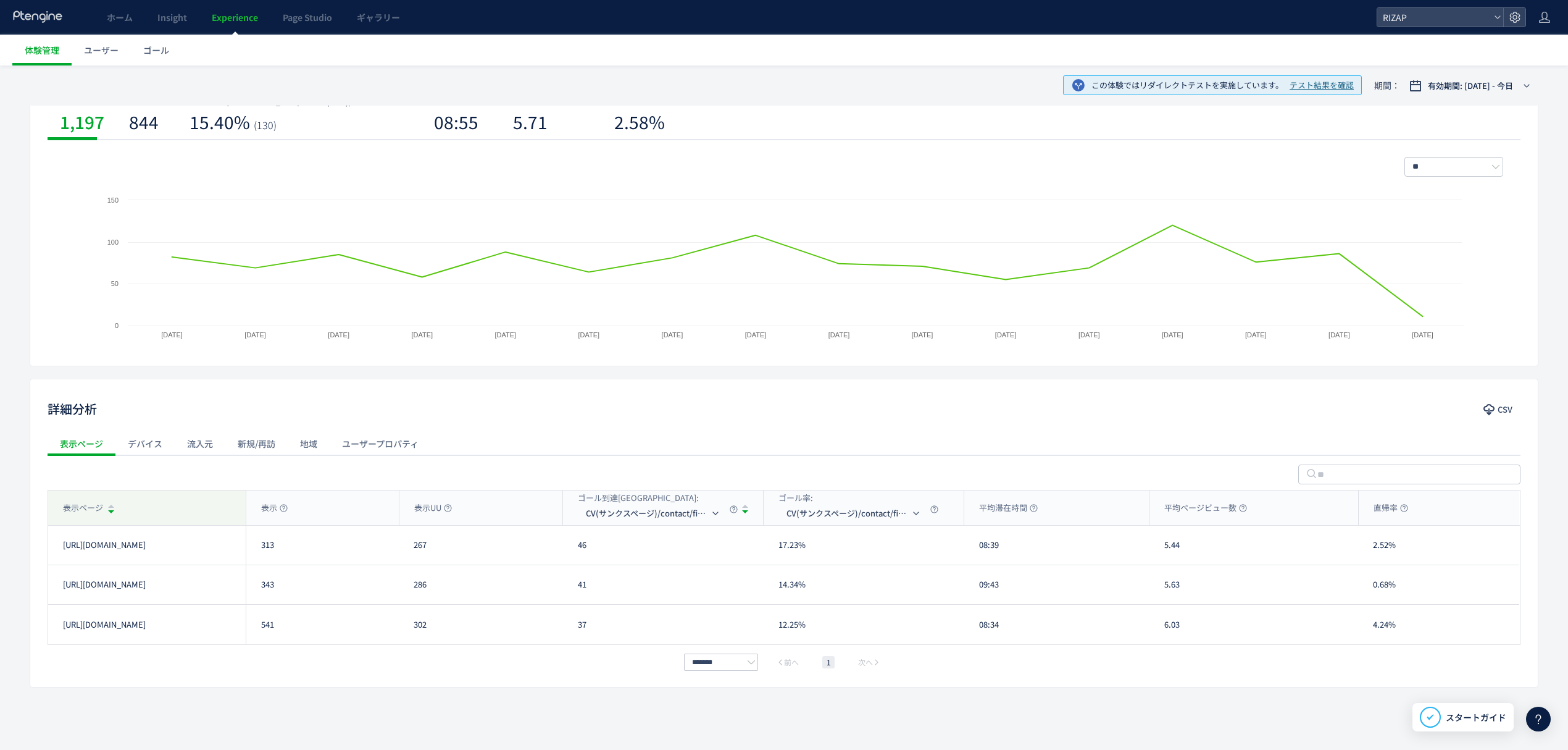
click at [179, 508] on div "表示ページ" at bounding box center [147, 508] width 197 height 34
drag, startPoint x: 596, startPoint y: 546, endPoint x: 568, endPoint y: 546, distance: 28.0
click at [568, 546] on div "37" at bounding box center [663, 545] width 201 height 39
drag, startPoint x: 589, startPoint y: 591, endPoint x: 577, endPoint y: 591, distance: 12.0
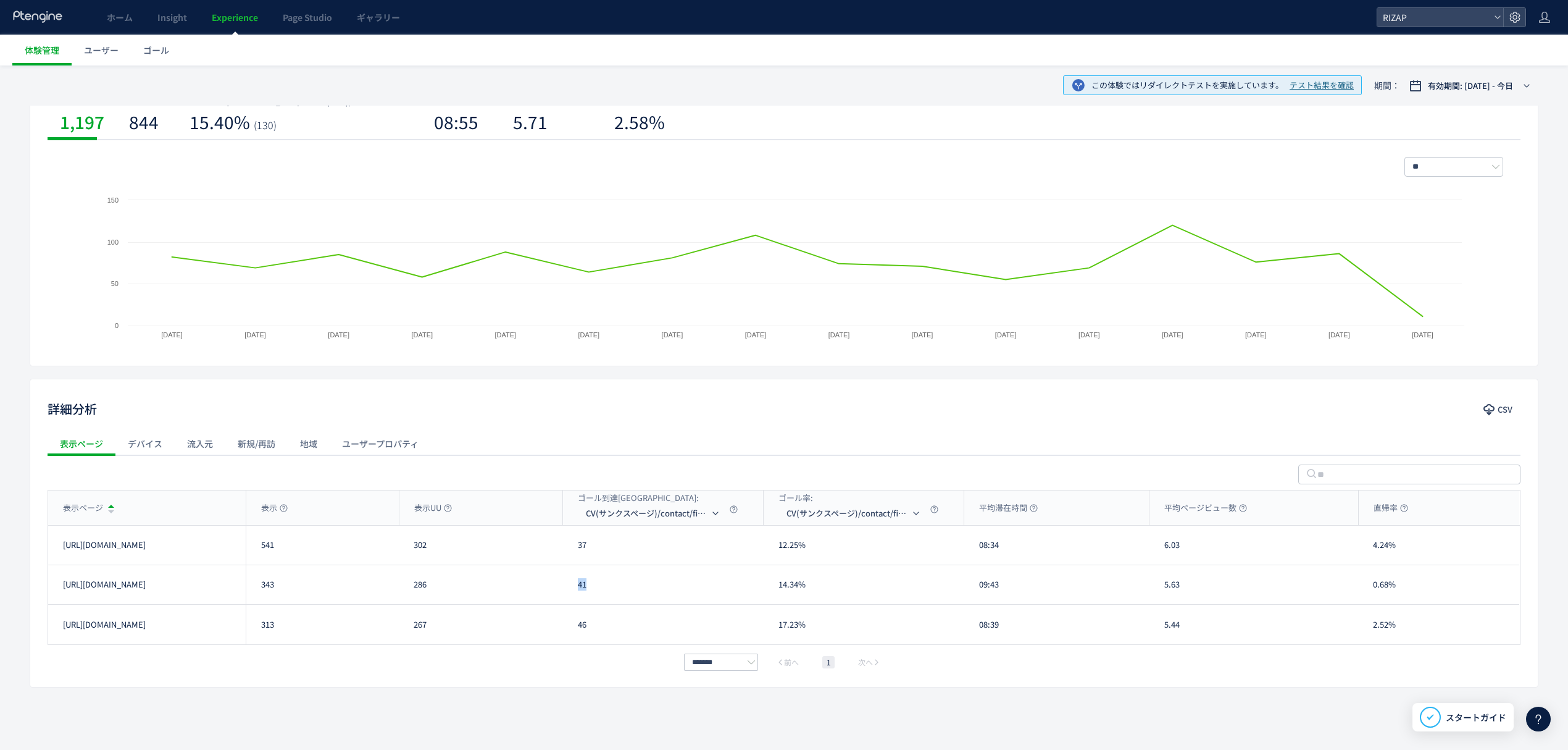
click at [577, 591] on div "41" at bounding box center [663, 584] width 201 height 39
drag, startPoint x: 615, startPoint y: 628, endPoint x: 573, endPoint y: 633, distance: 42.3
click at [573, 633] on div "46" at bounding box center [663, 625] width 201 height 40
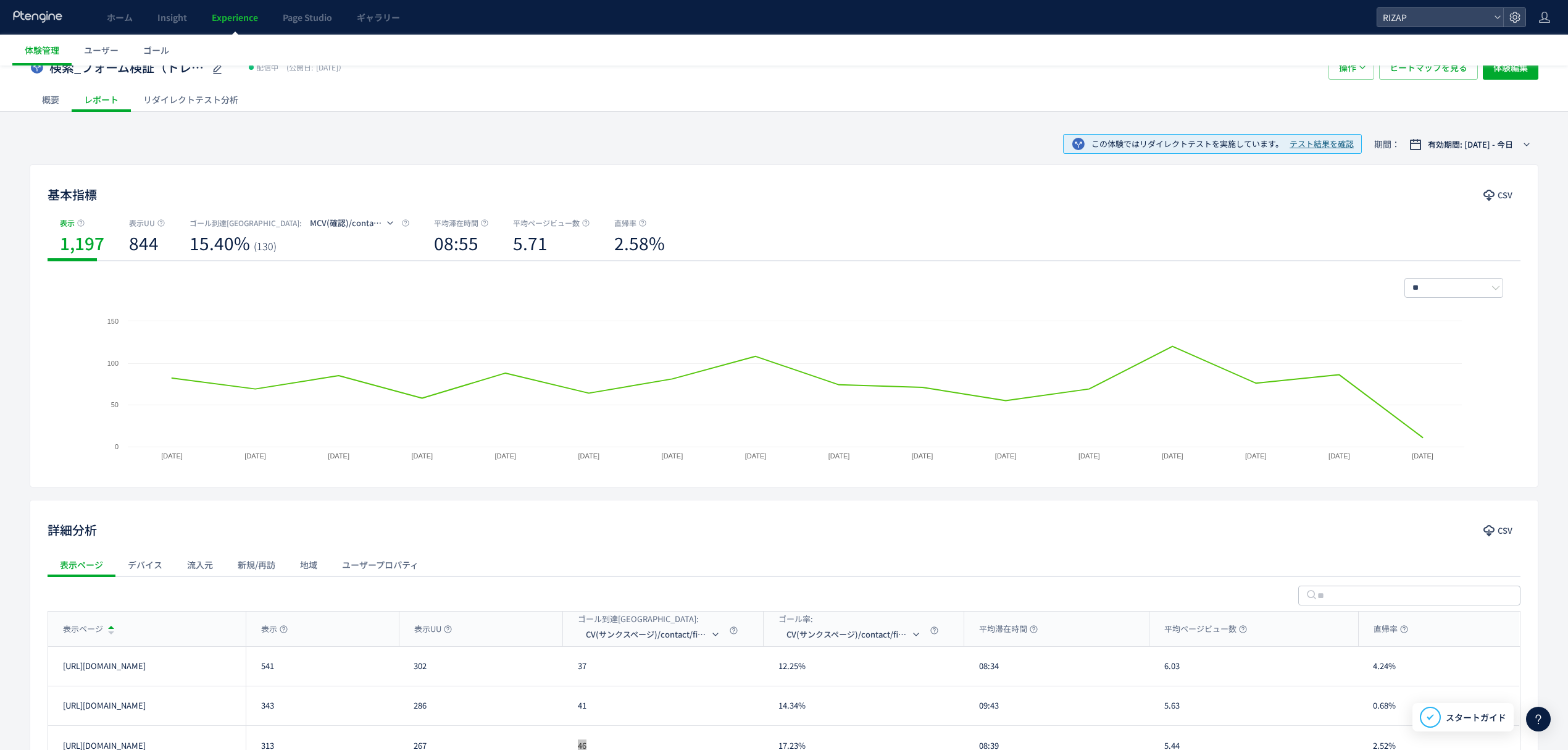
scroll to position [0, 0]
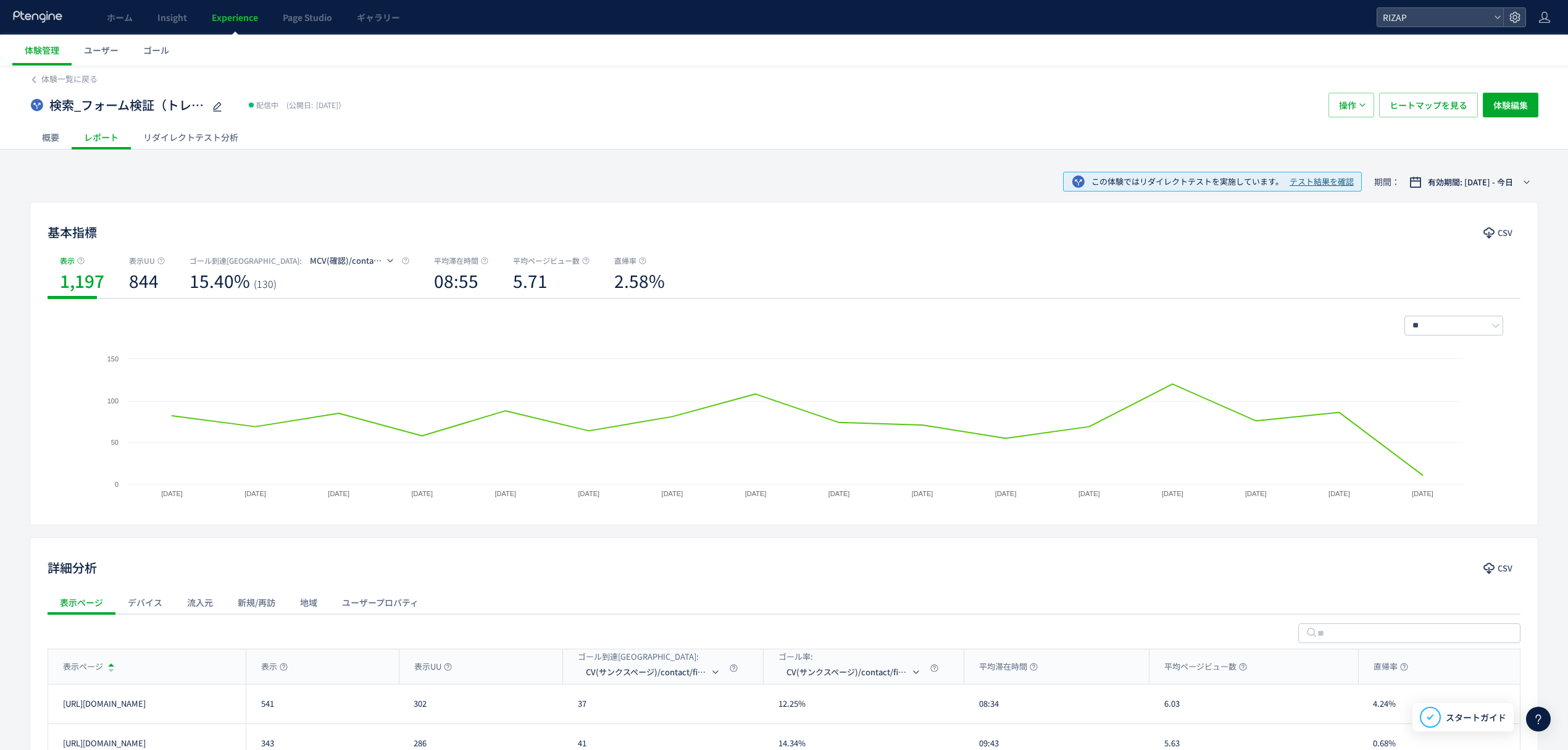
click at [168, 147] on div "リダイレクトテスト分析" at bounding box center [190, 137] width 120 height 25
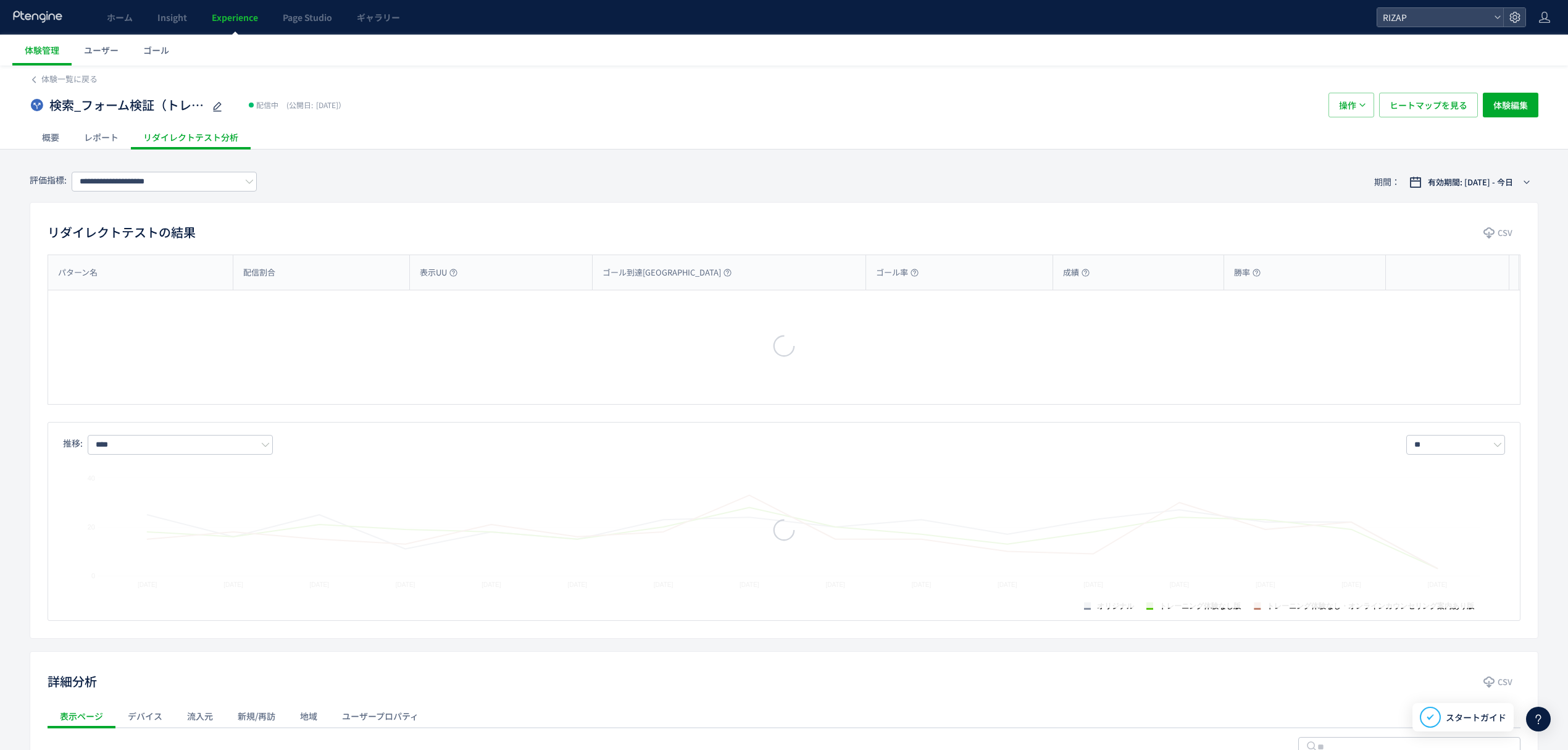
click at [180, 194] on div "**********" at bounding box center [784, 182] width 1509 height 40
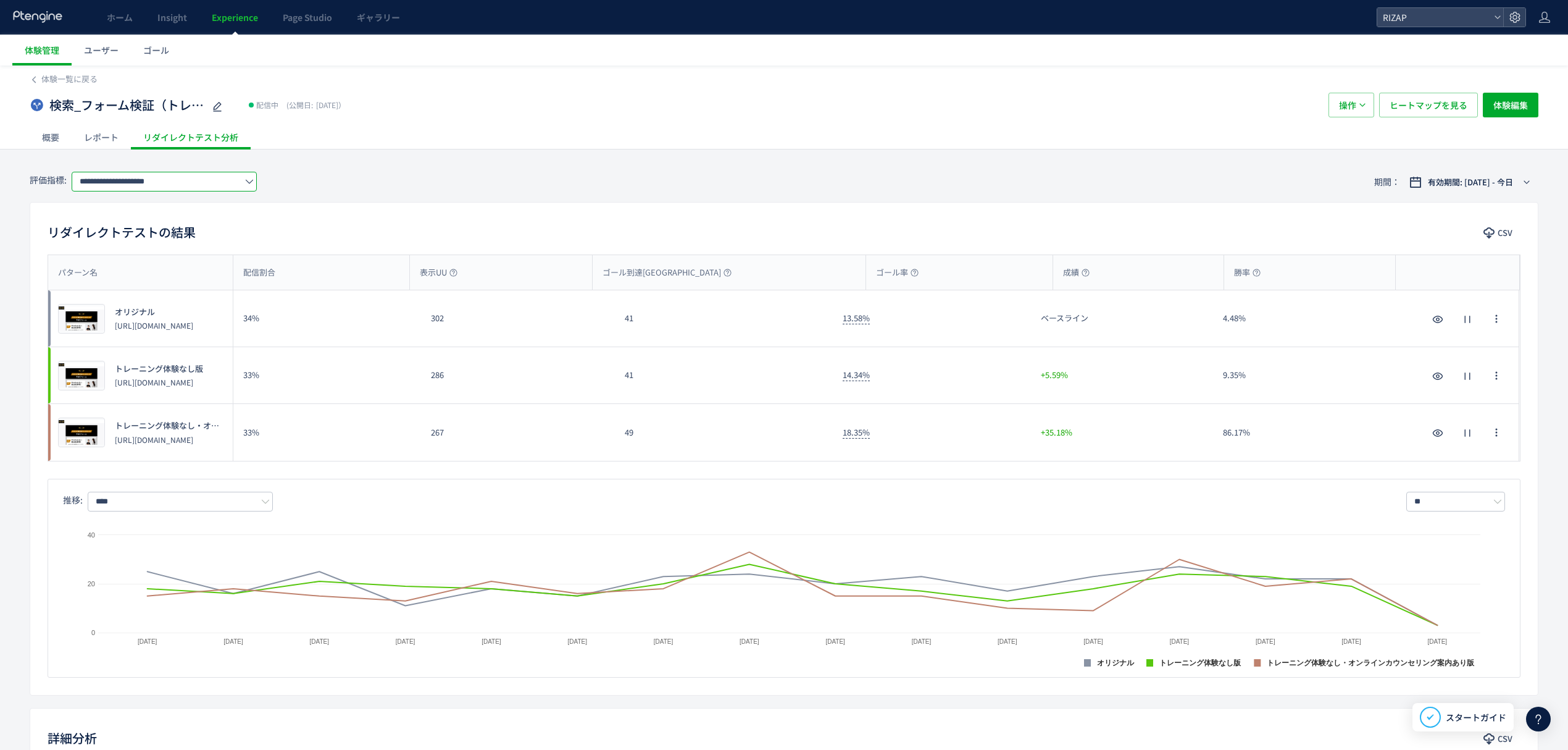
click at [173, 184] on input "**********" at bounding box center [164, 182] width 185 height 20
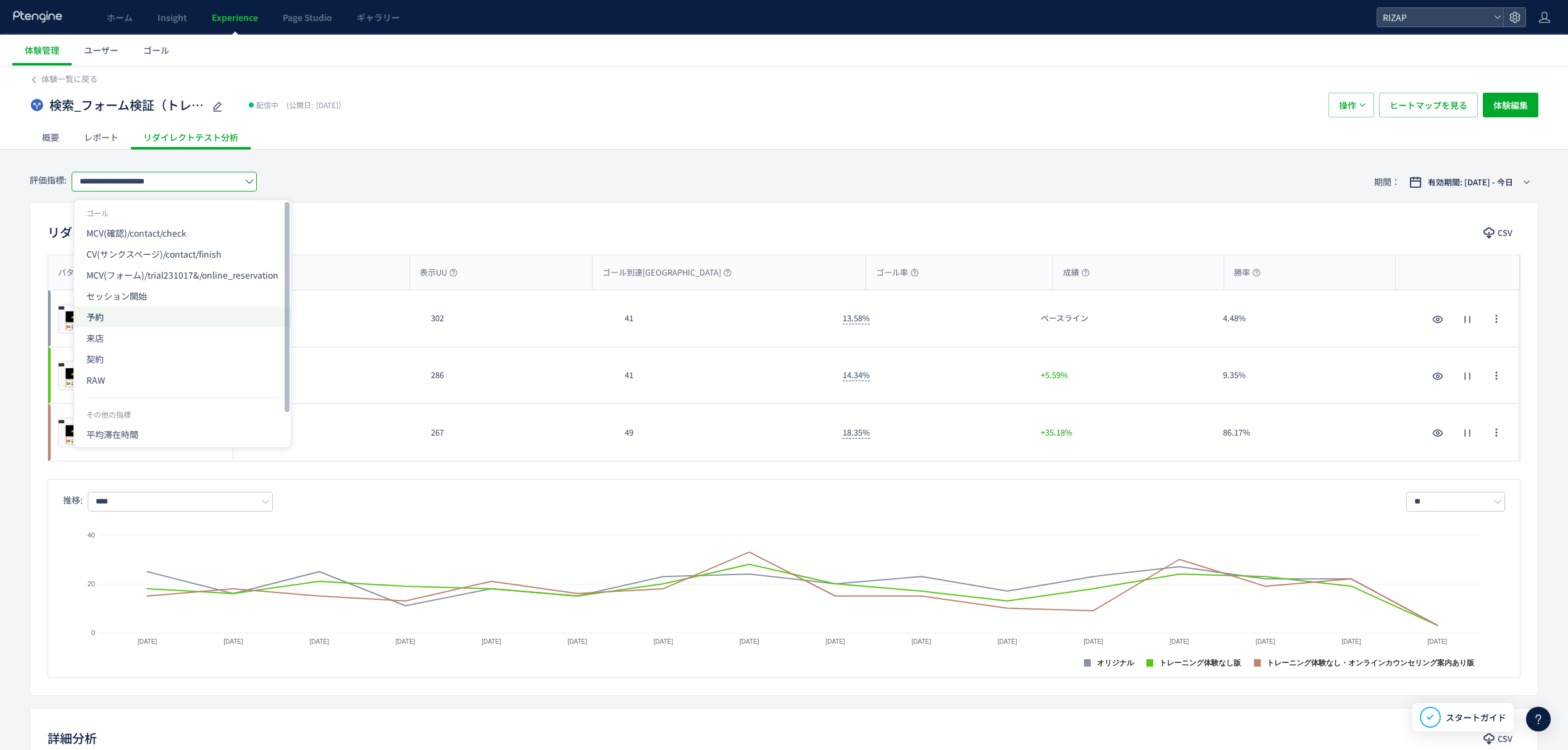
click at [123, 324] on span "予約" at bounding box center [182, 317] width 192 height 21
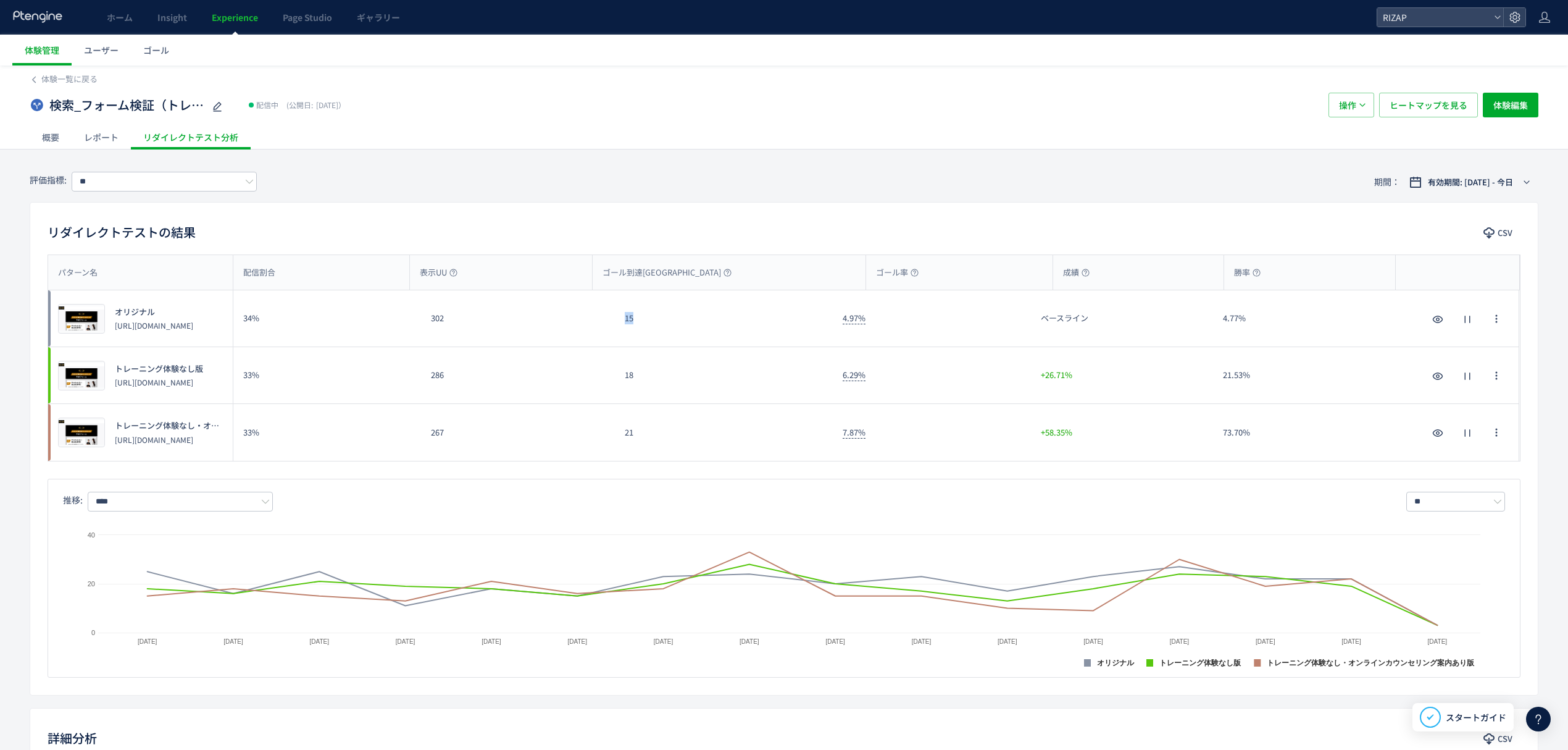
drag, startPoint x: 643, startPoint y: 329, endPoint x: 608, endPoint y: 329, distance: 35.0
click at [608, 329] on div "プレビュー オリジナル https://www.rizap.jp/contact/trial231017 34% 302 15 4.97% ベースライン 4.…" at bounding box center [784, 319] width 1471 height 57
click at [675, 330] on div "15" at bounding box center [724, 318] width 218 height 56
click at [638, 322] on div "15" at bounding box center [724, 318] width 218 height 56
click at [688, 220] on div "リダイレクトテストの結果 CSV パターン名 配信割合 表示UU ゴール到達UU ゴール率 成績 勝率 パターン名 プレビュー オリジナル https://w…" at bounding box center [784, 449] width 1509 height 493
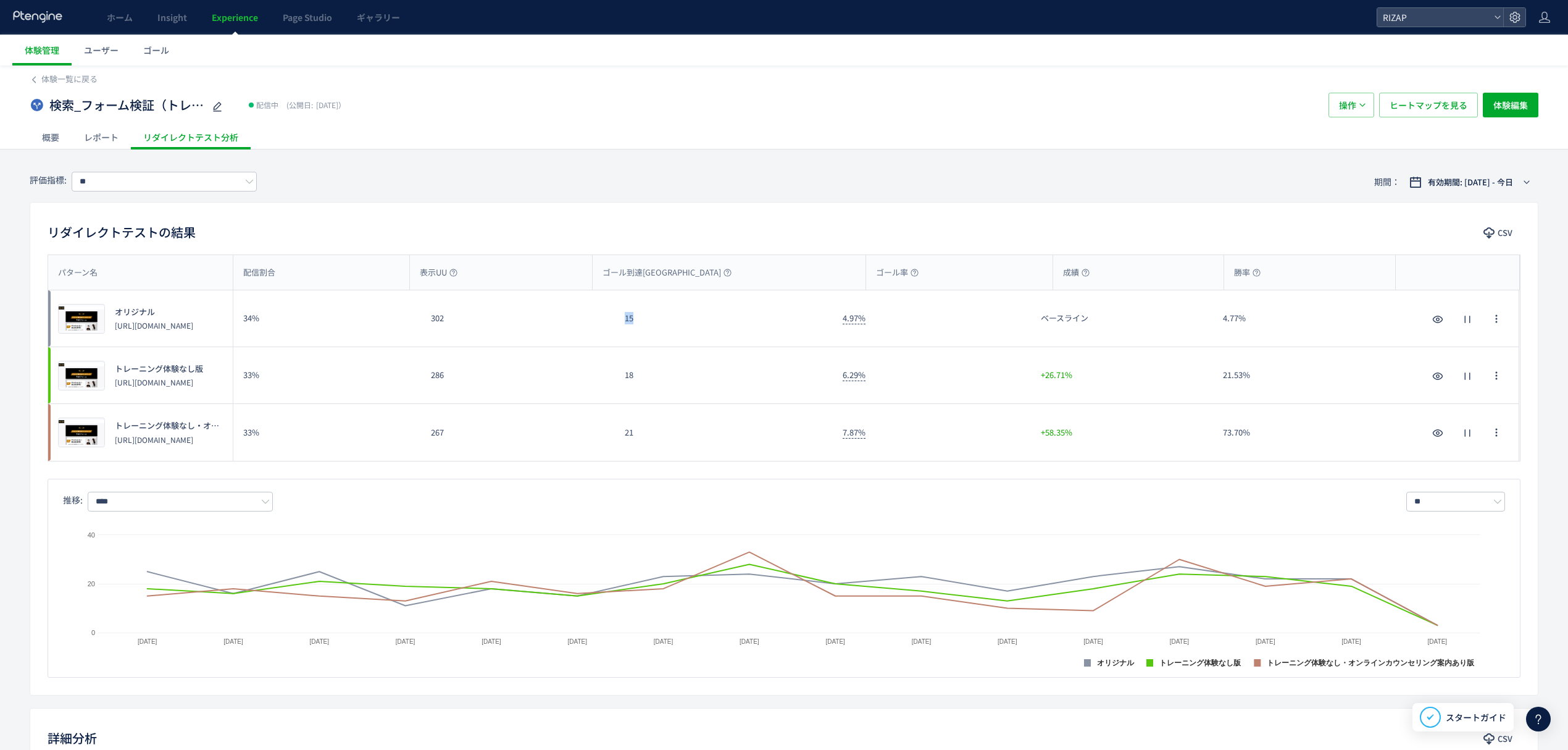
drag, startPoint x: 641, startPoint y: 322, endPoint x: 626, endPoint y: 324, distance: 15.1
click at [626, 324] on div "15" at bounding box center [724, 318] width 218 height 56
drag, startPoint x: 643, startPoint y: 384, endPoint x: 621, endPoint y: 384, distance: 22.0
click at [621, 384] on div "18" at bounding box center [724, 375] width 218 height 56
click at [602, 436] on div "プレビュー トレーニング体験なし・オンラインカウンセリング案内あり版 https://www.rizap.jp/contact/trial2506_2 33%…" at bounding box center [784, 432] width 1471 height 57
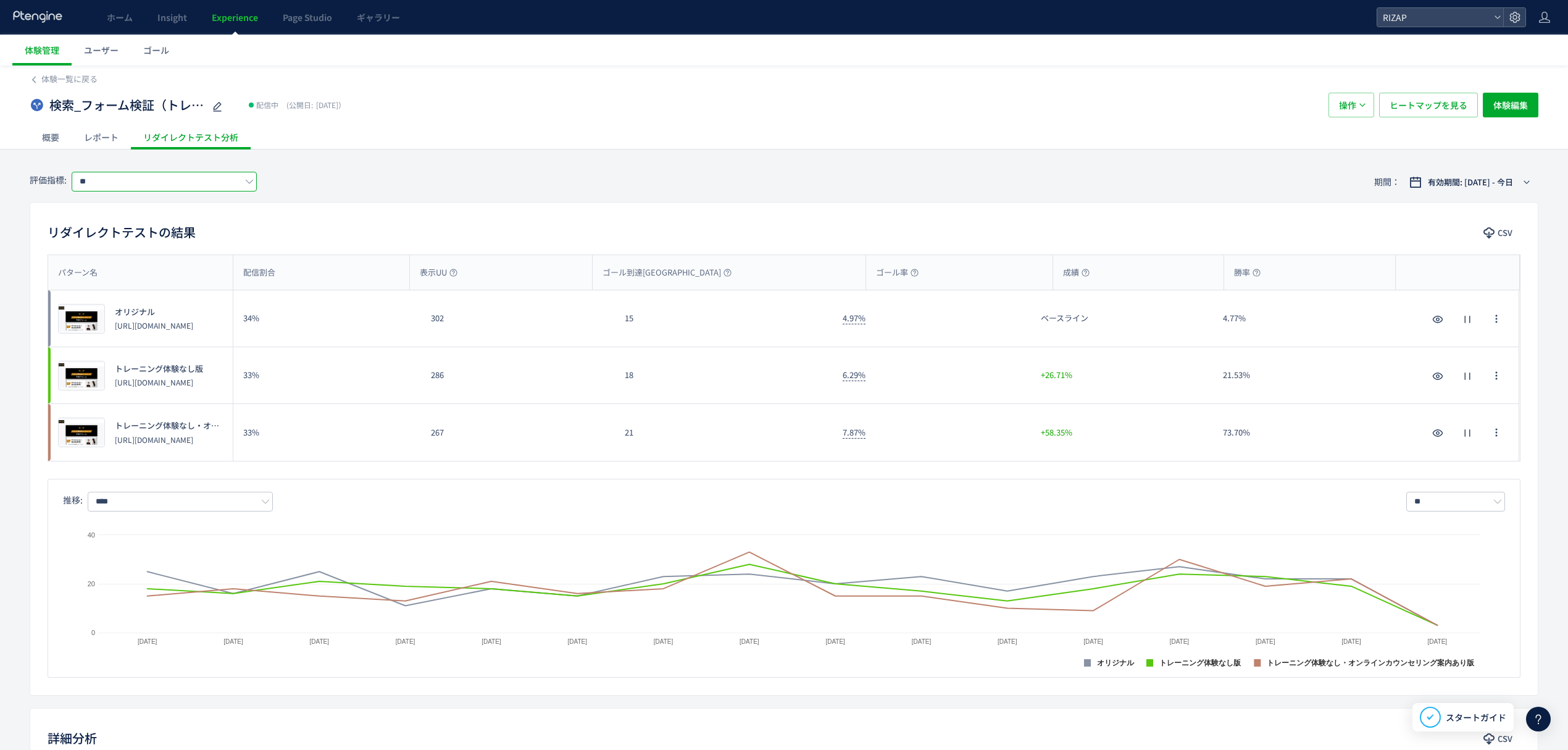
click at [129, 186] on input "**" at bounding box center [164, 182] width 185 height 20
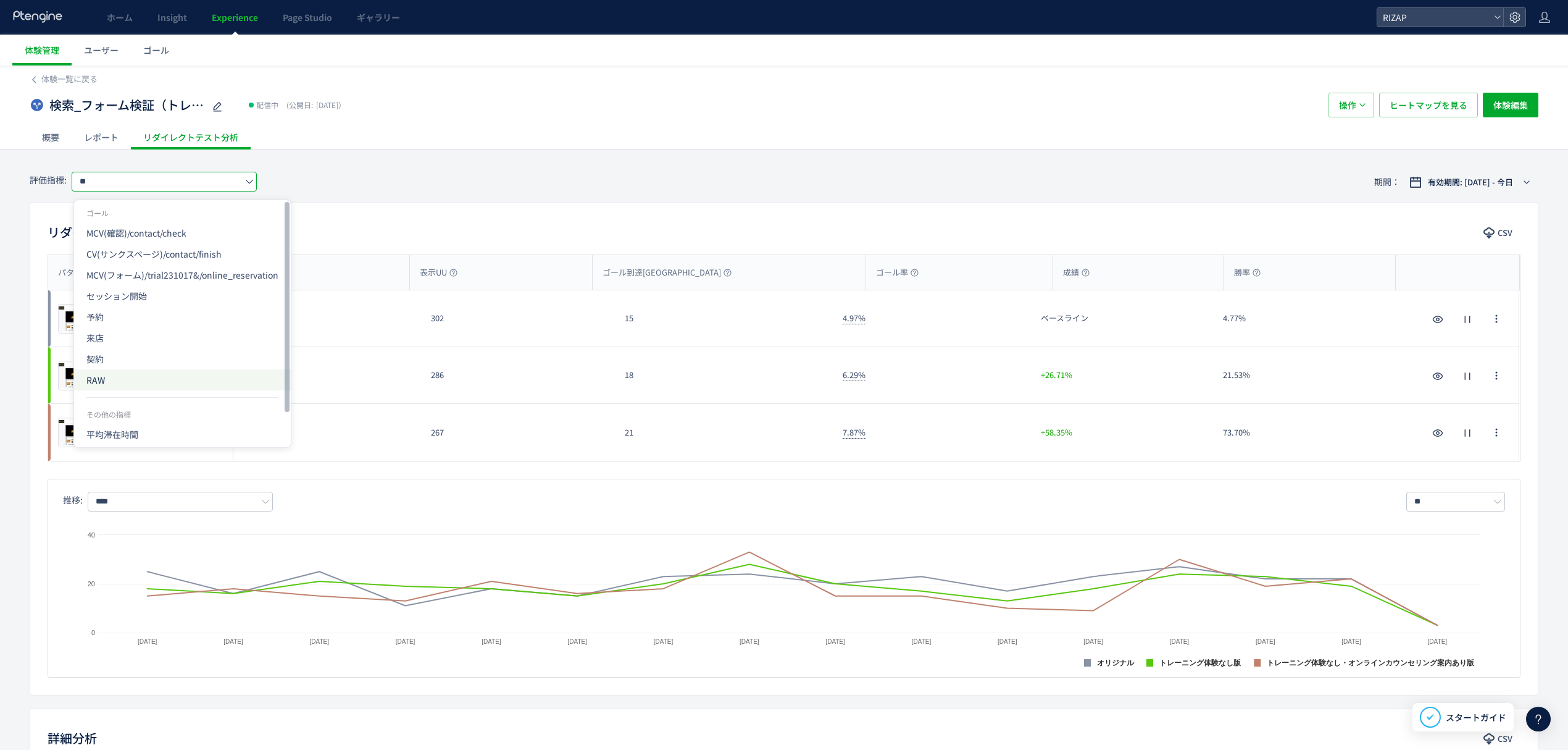
drag, startPoint x: 112, startPoint y: 389, endPoint x: 254, endPoint y: 381, distance: 142.2
click at [112, 388] on span "RAW" at bounding box center [182, 380] width 192 height 21
type input "***"
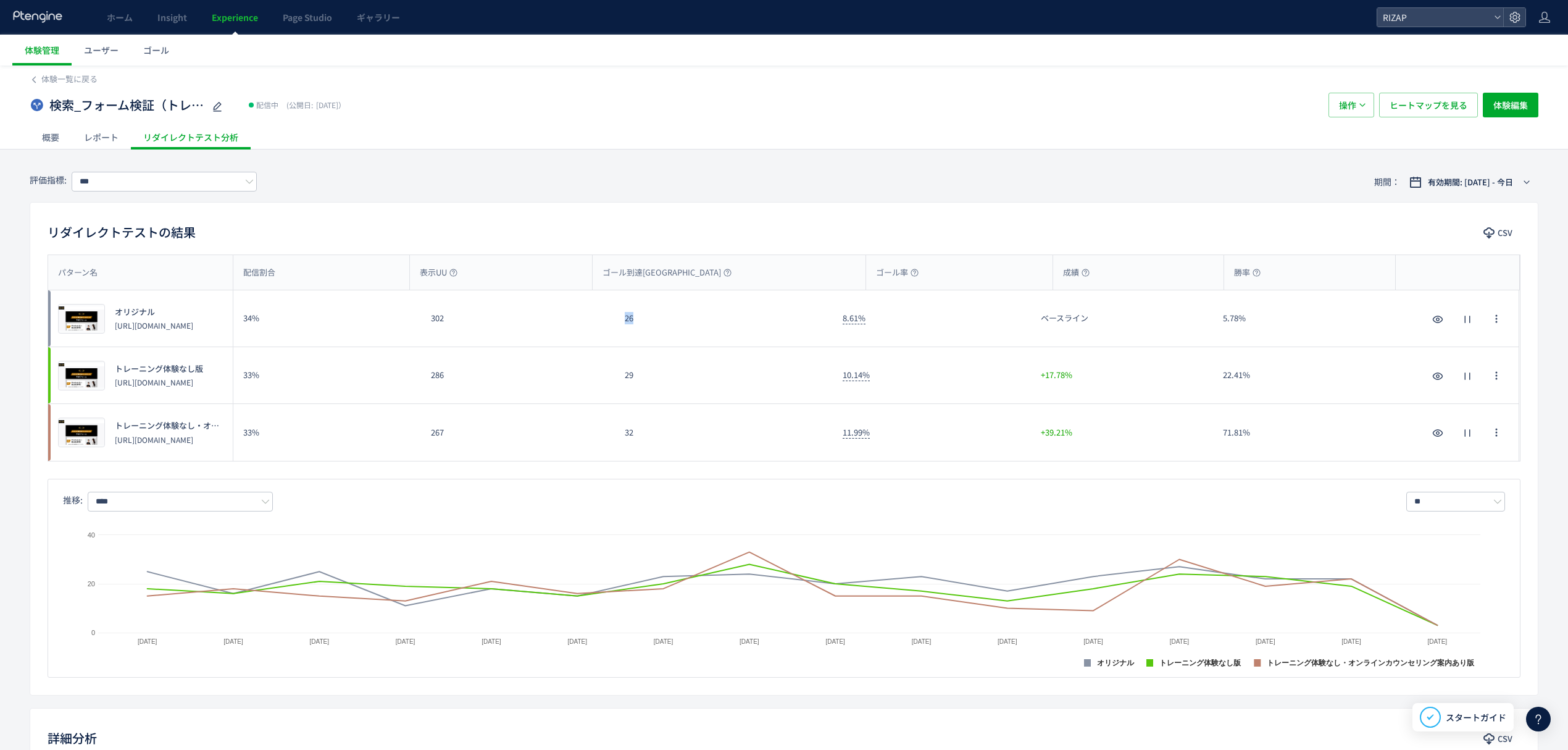
drag, startPoint x: 631, startPoint y: 324, endPoint x: 618, endPoint y: 324, distance: 13.0
click at [618, 324] on div "26" at bounding box center [724, 318] width 218 height 56
click at [644, 352] on div "29" at bounding box center [724, 375] width 218 height 56
drag, startPoint x: 645, startPoint y: 318, endPoint x: 623, endPoint y: 317, distance: 22.0
click at [623, 317] on div "26" at bounding box center [724, 318] width 218 height 56
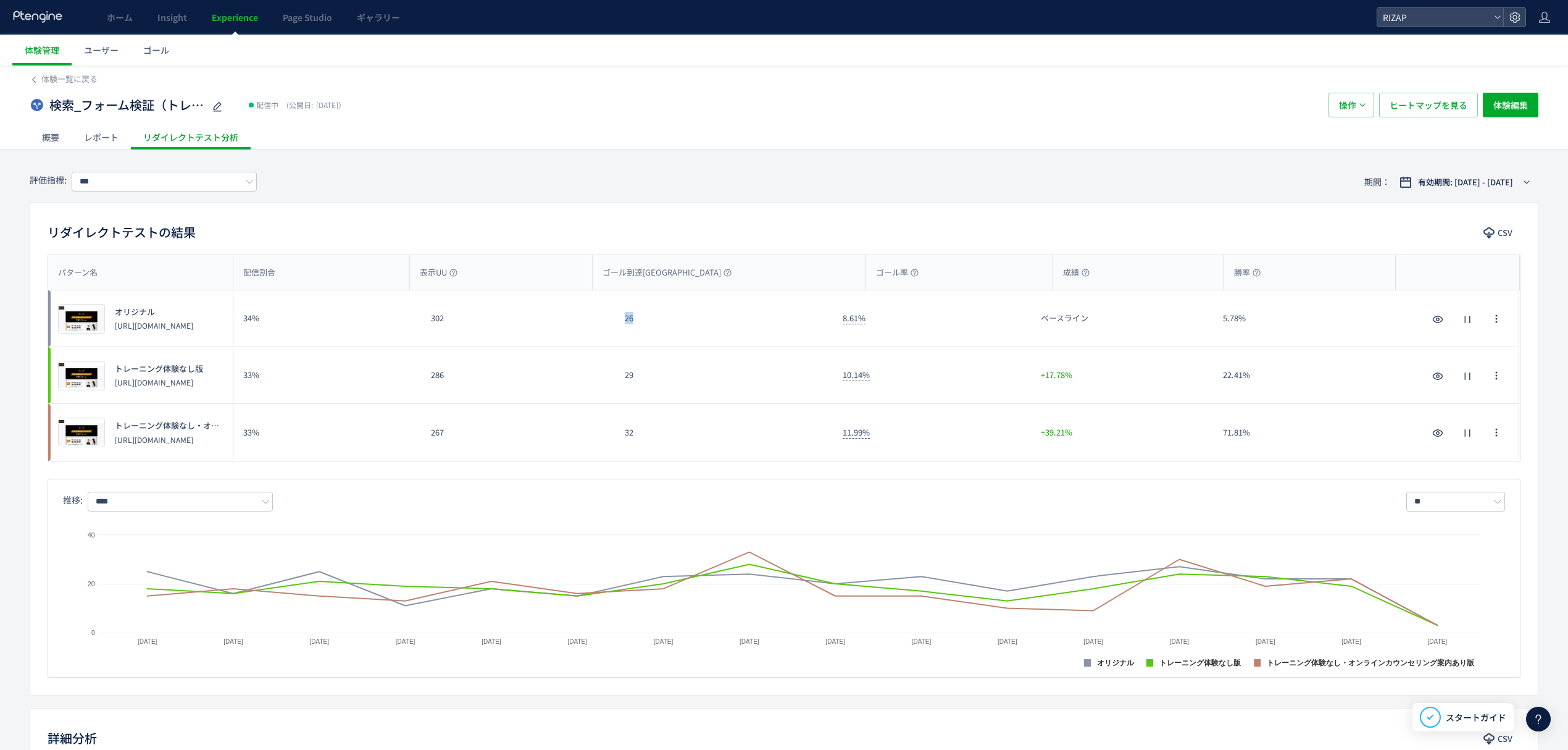
copy div "26"
drag, startPoint x: 633, startPoint y: 384, endPoint x: 621, endPoint y: 383, distance: 12.0
click at [621, 383] on div "29" at bounding box center [724, 375] width 218 height 56
copy div "29"
drag, startPoint x: 647, startPoint y: 438, endPoint x: 604, endPoint y: 438, distance: 43.0
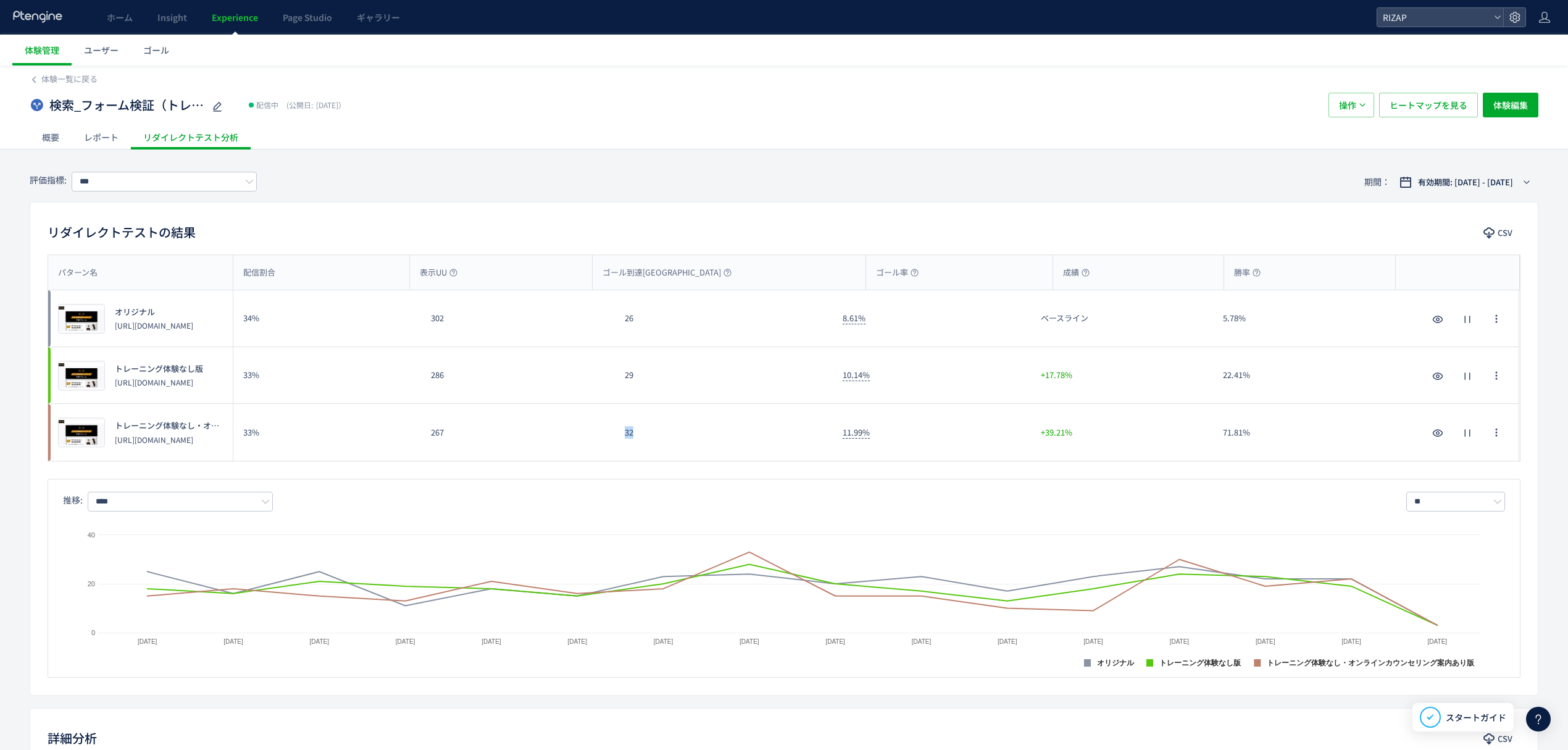
click at [604, 438] on div "プレビュー トレーニング体験なし・オンラインカウンセリング案内あり版 https://www.rizap.jp/contact/trial2506_2 33%…" at bounding box center [784, 432] width 1471 height 57
copy div "32"
click at [101, 178] on input "***" at bounding box center [164, 182] width 185 height 20
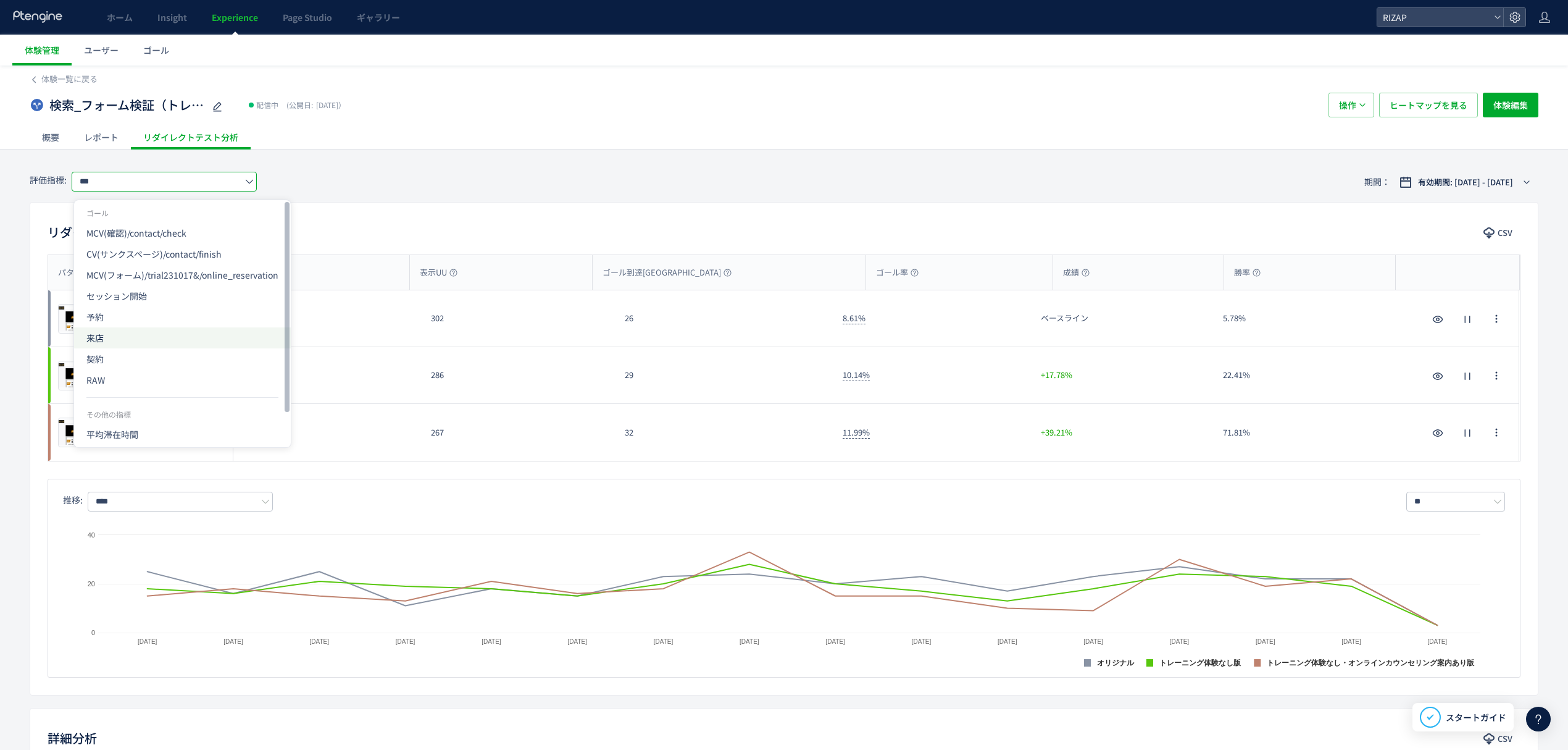
click at [137, 340] on span "来店" at bounding box center [182, 338] width 192 height 21
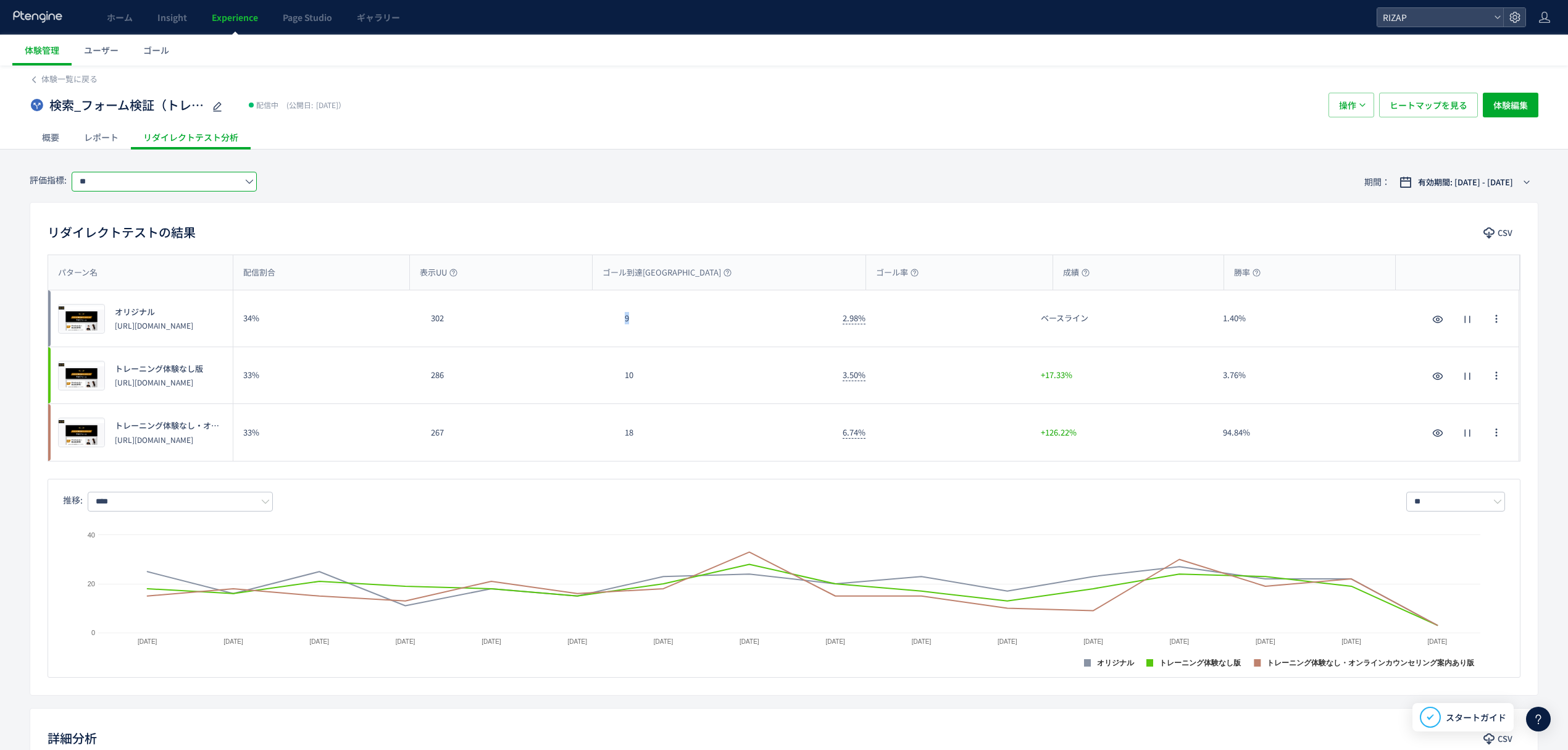
drag, startPoint x: 638, startPoint y: 324, endPoint x: 610, endPoint y: 325, distance: 28.0
click at [610, 325] on div "プレビュー オリジナル https://www.rizap.jp/contact/trial231017 34% 302 9 2.98% ベースライン 1.4…" at bounding box center [784, 319] width 1471 height 57
copy div "9"
drag, startPoint x: 633, startPoint y: 381, endPoint x: 620, endPoint y: 381, distance: 13.0
click at [620, 381] on div "10" at bounding box center [724, 375] width 218 height 56
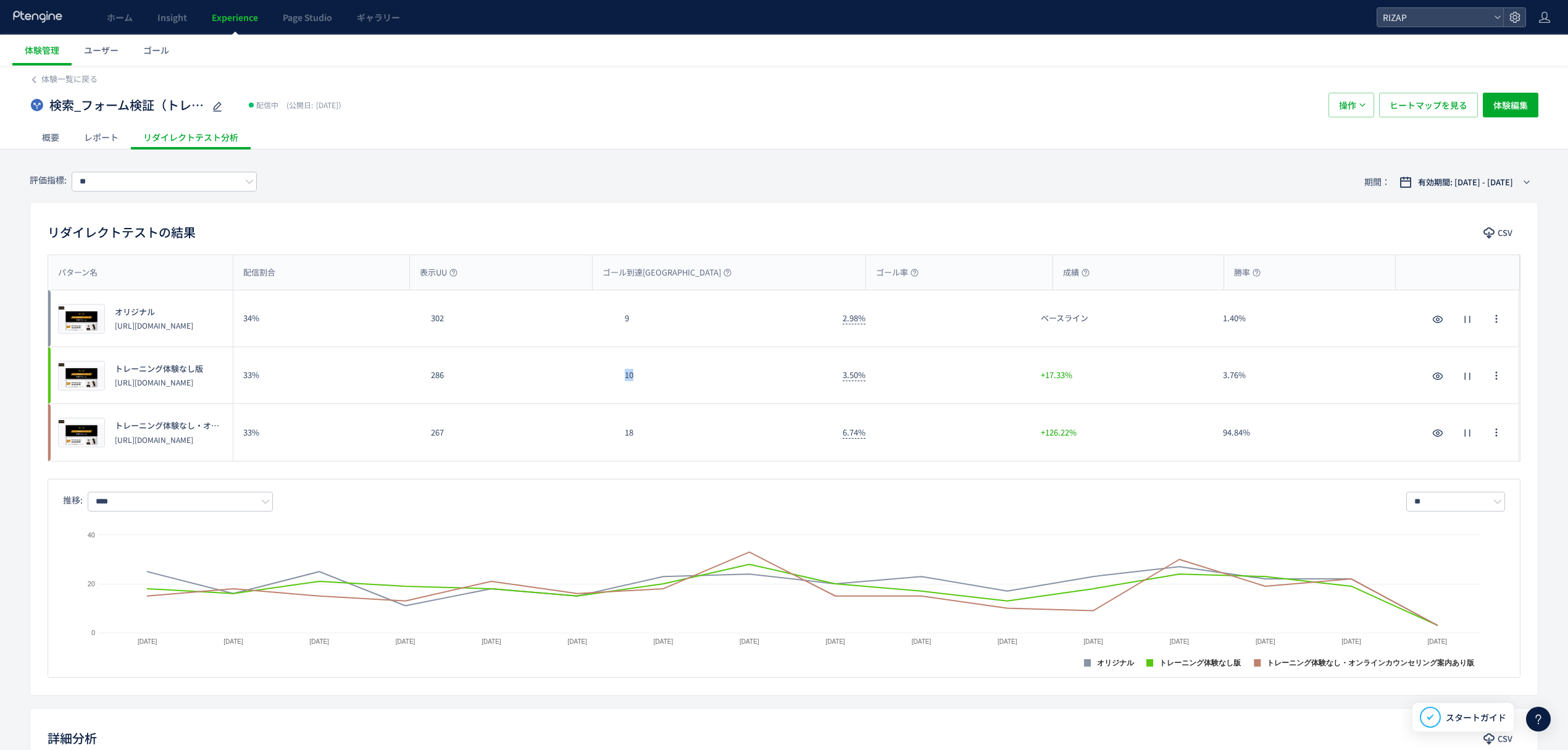
copy div "10"
drag, startPoint x: 641, startPoint y: 425, endPoint x: 625, endPoint y: 425, distance: 16.0
click at [625, 425] on div "18" at bounding box center [724, 432] width 218 height 57
copy div "18"
click at [197, 189] on input "**" at bounding box center [164, 182] width 185 height 20
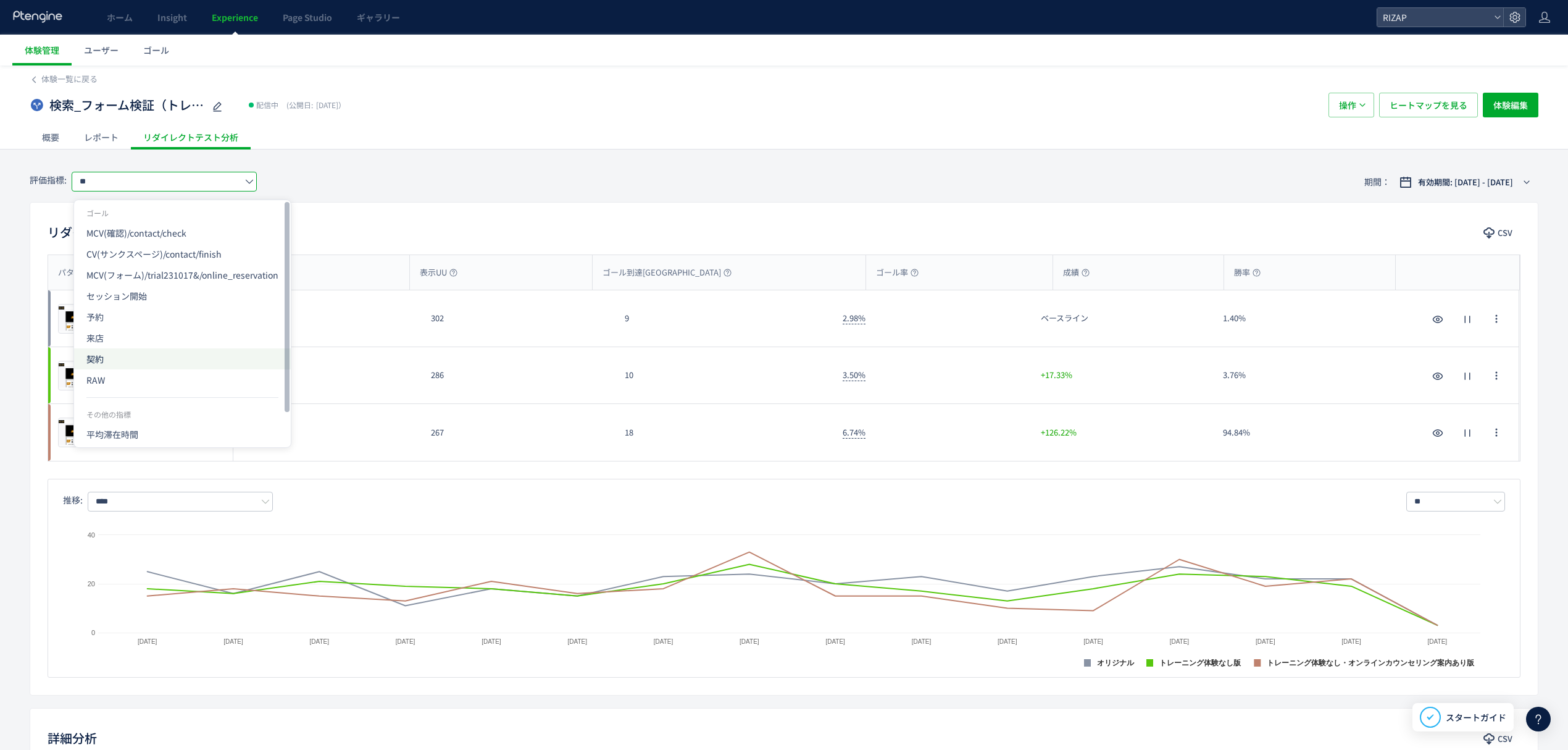
click at [120, 348] on span "契約" at bounding box center [182, 359] width 192 height 21
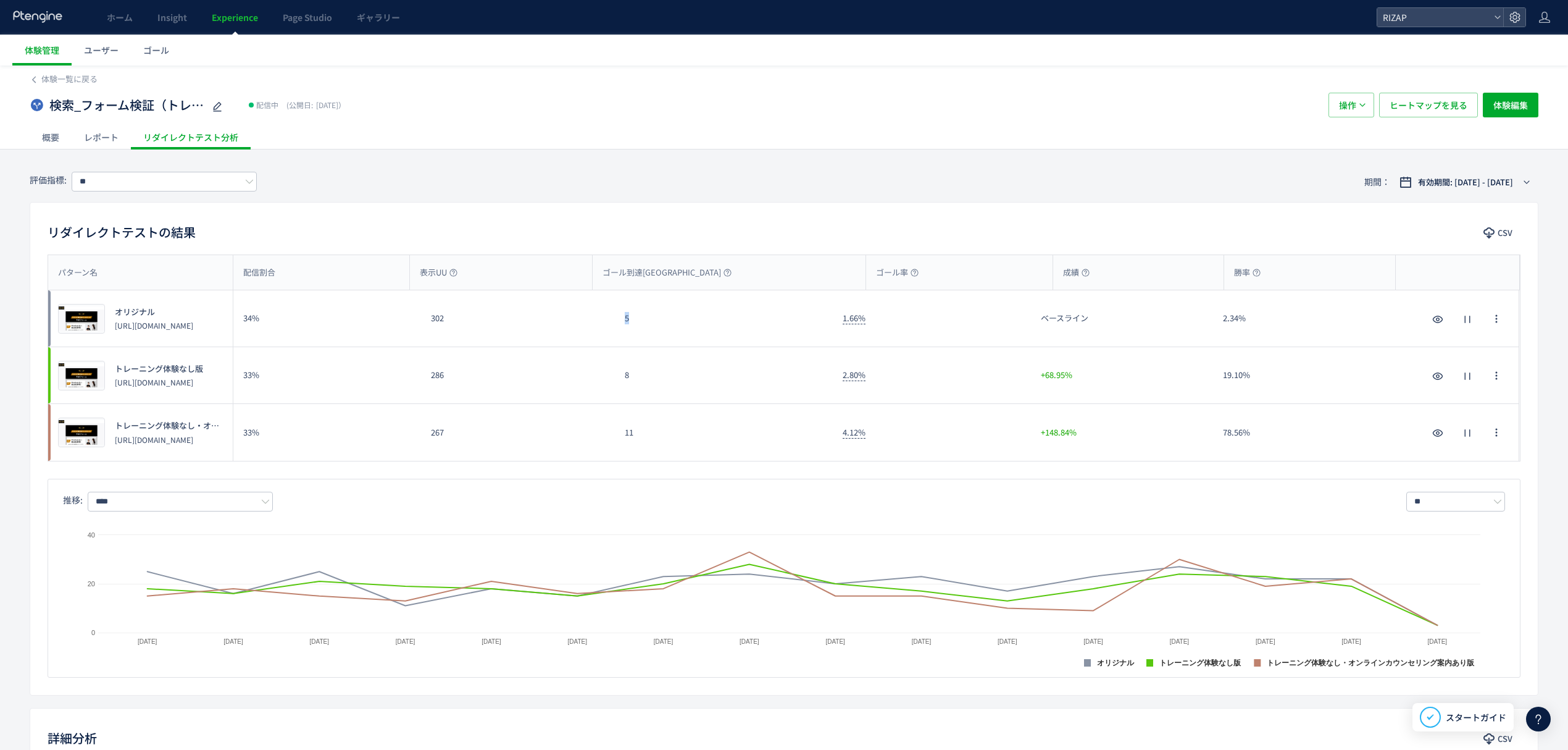
click at [608, 330] on div "プレビュー オリジナル https://www.rizap.jp/contact/trial231017 34% 302 5 1.66% ベースライン 2.3…" at bounding box center [784, 319] width 1471 height 57
copy div "5"
drag, startPoint x: 640, startPoint y: 386, endPoint x: 615, endPoint y: 384, distance: 25.1
click at [615, 384] on div "8" at bounding box center [724, 375] width 218 height 56
copy div "8"
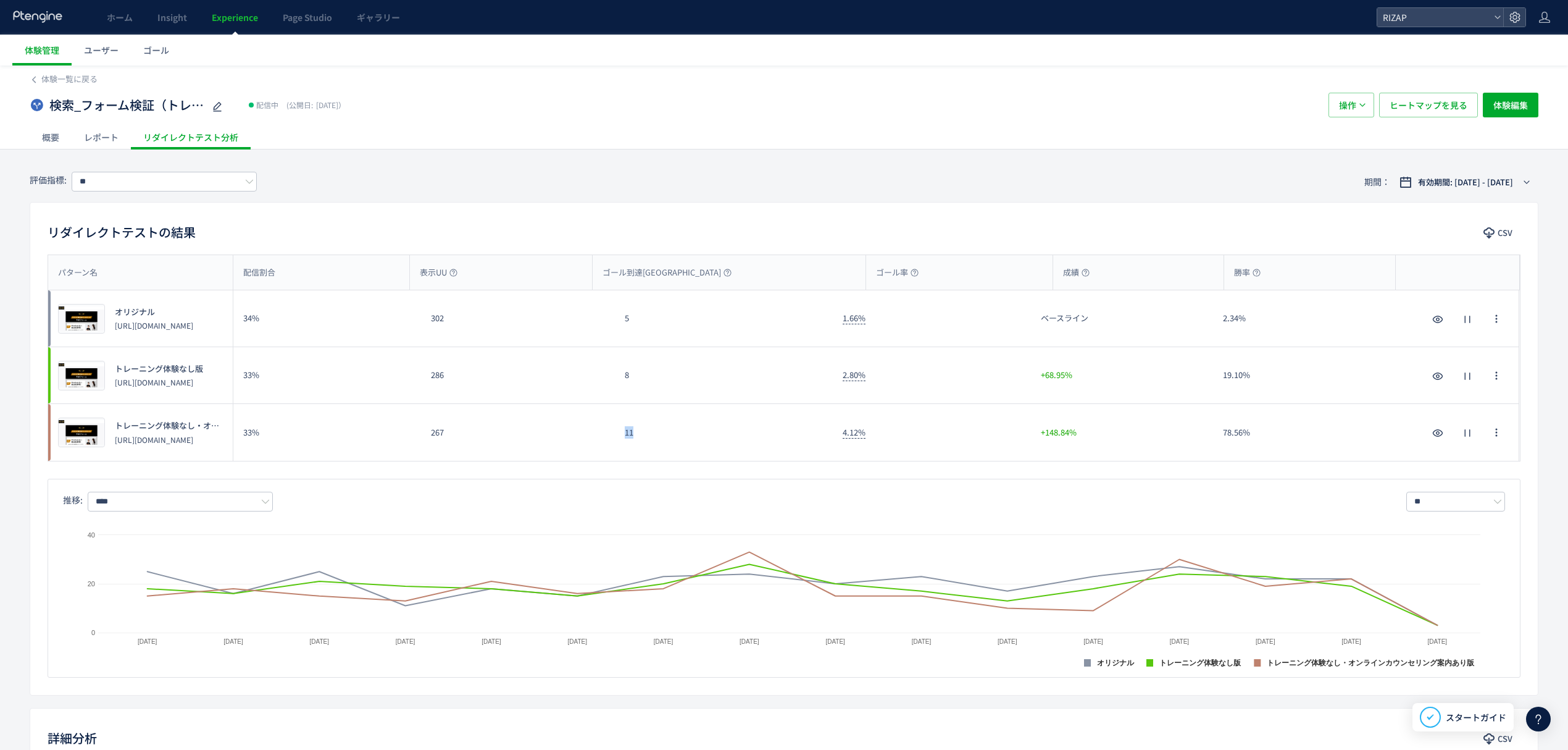
drag, startPoint x: 645, startPoint y: 436, endPoint x: 623, endPoint y: 440, distance: 22.4
click at [623, 438] on div "11" at bounding box center [724, 432] width 218 height 57
copy div "11"
click at [126, 184] on input "**" at bounding box center [164, 182] width 185 height 20
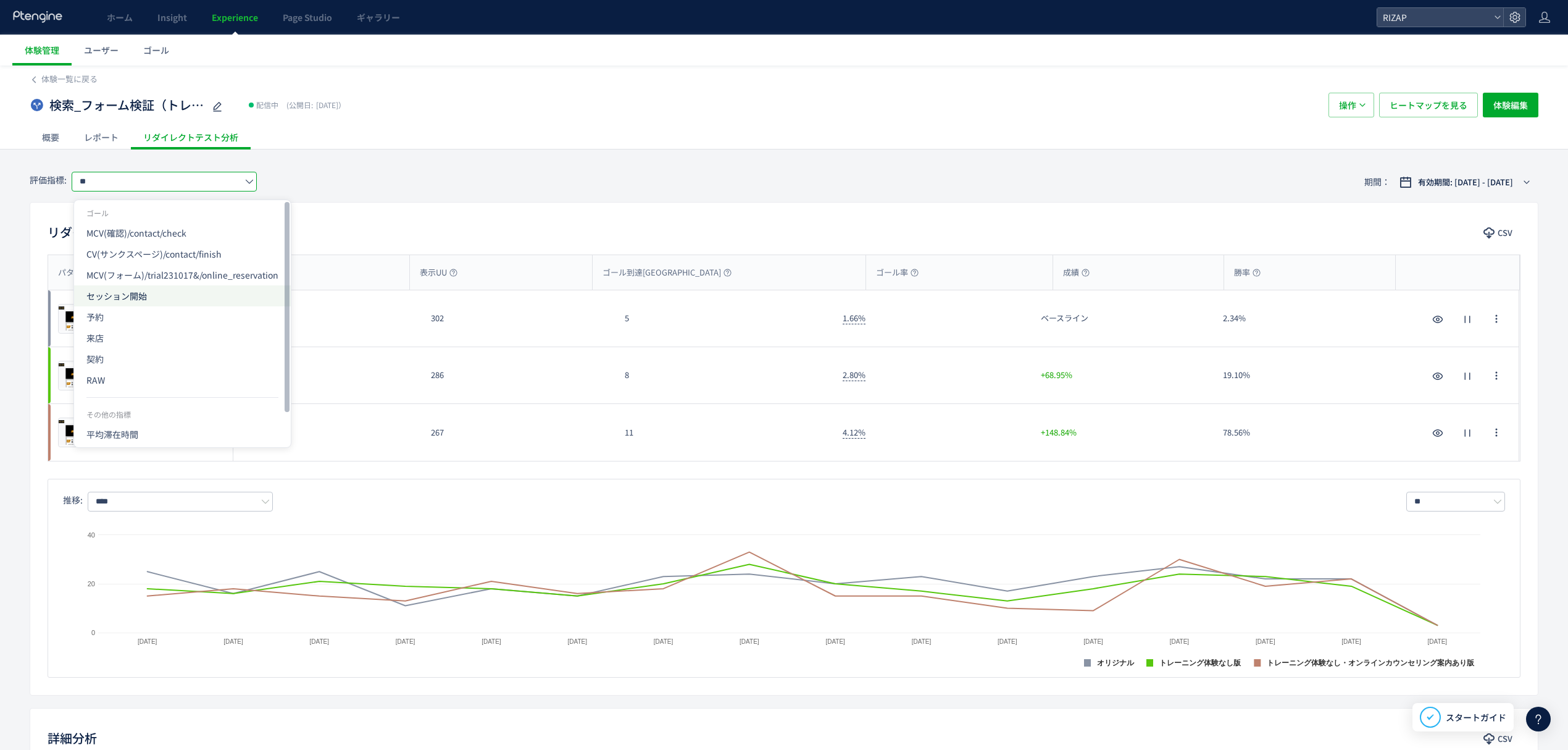
click at [151, 294] on span "セッション開始" at bounding box center [182, 296] width 192 height 21
type input "*******"
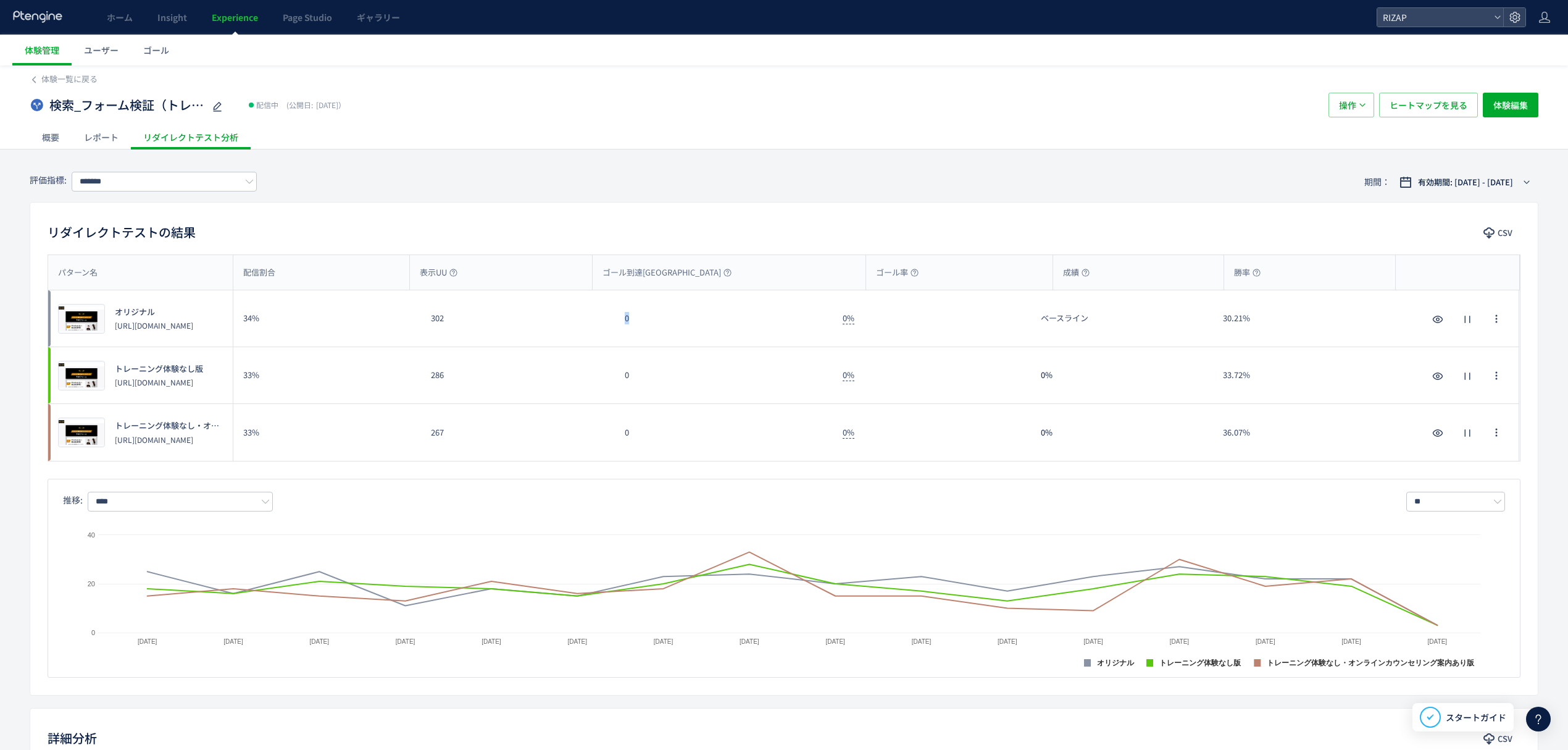
click at [620, 320] on div "0" at bounding box center [724, 318] width 218 height 56
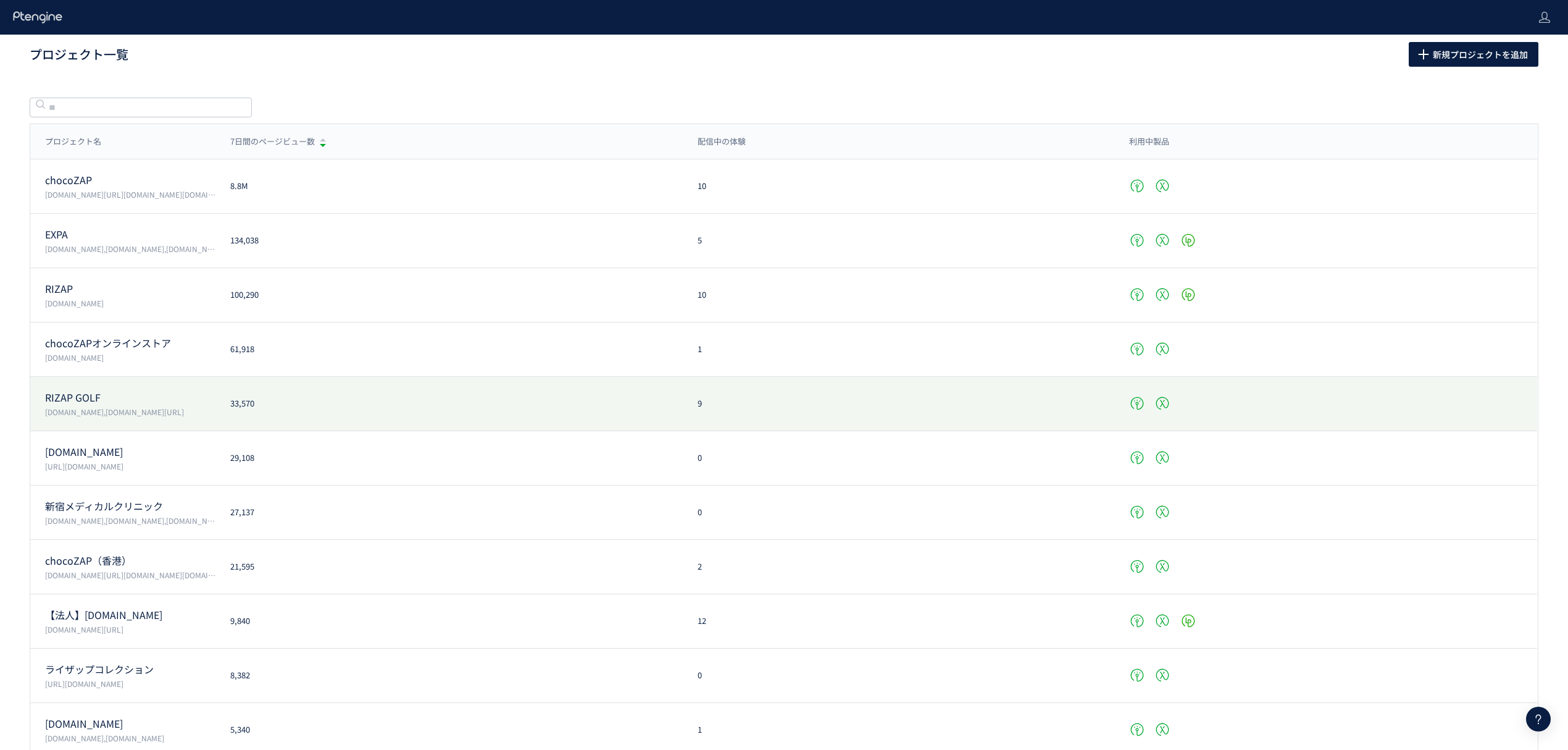
click at [80, 391] on p "RIZAP GOLF" at bounding box center [130, 397] width 170 height 14
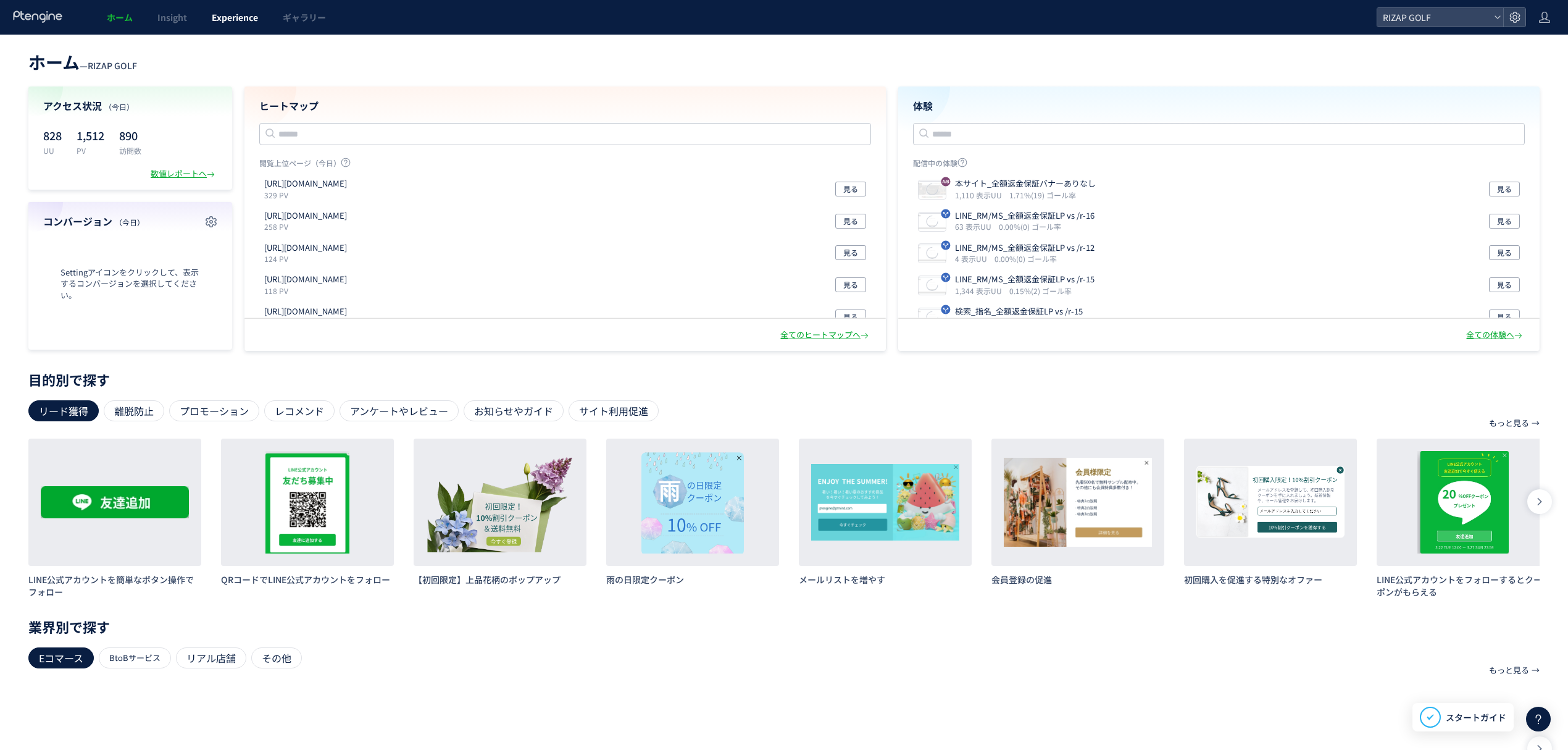
click at [220, 20] on span "Experience" at bounding box center [235, 17] width 46 height 13
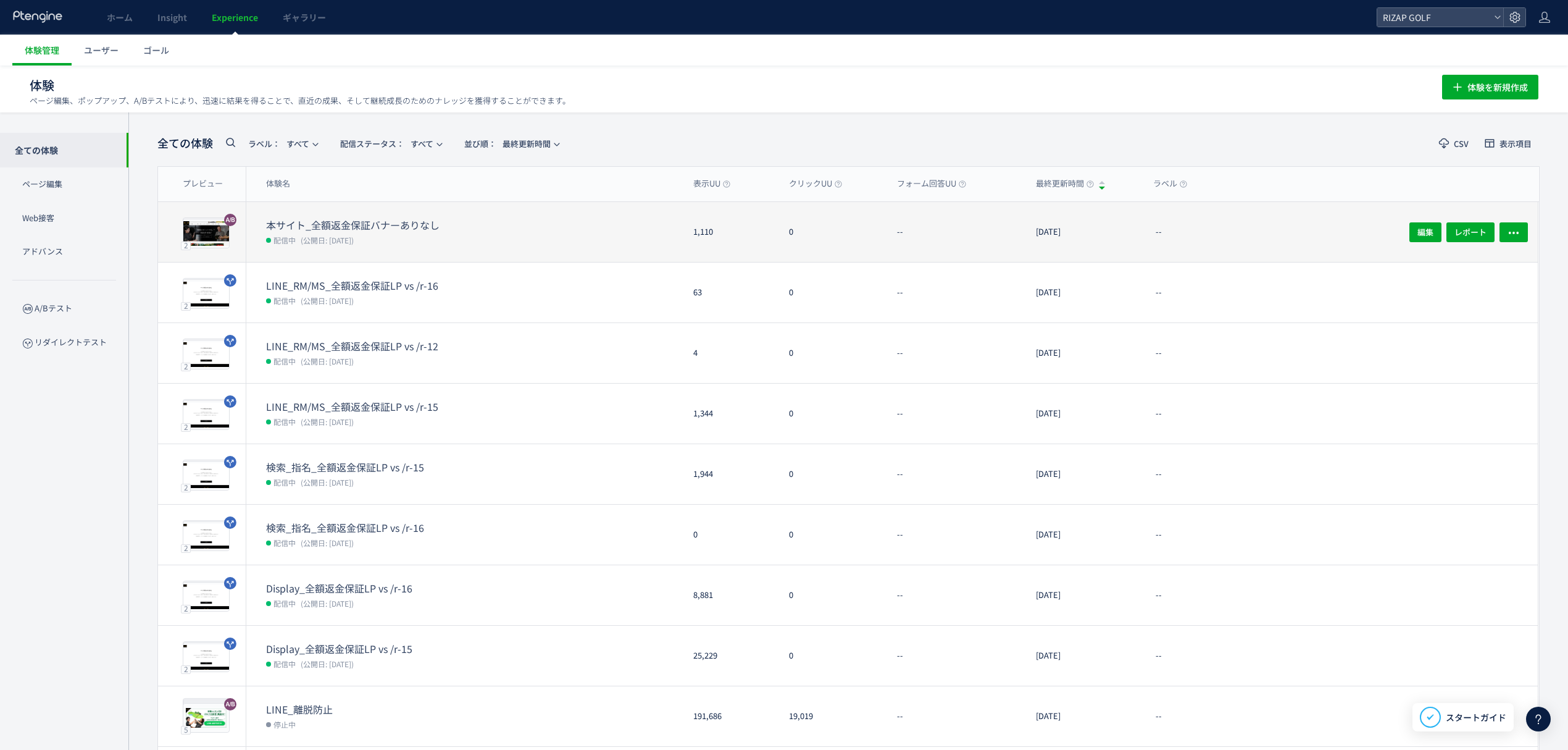
click at [378, 235] on dd "配信中 (公開日: [DATE])" at bounding box center [475, 239] width 418 height 16
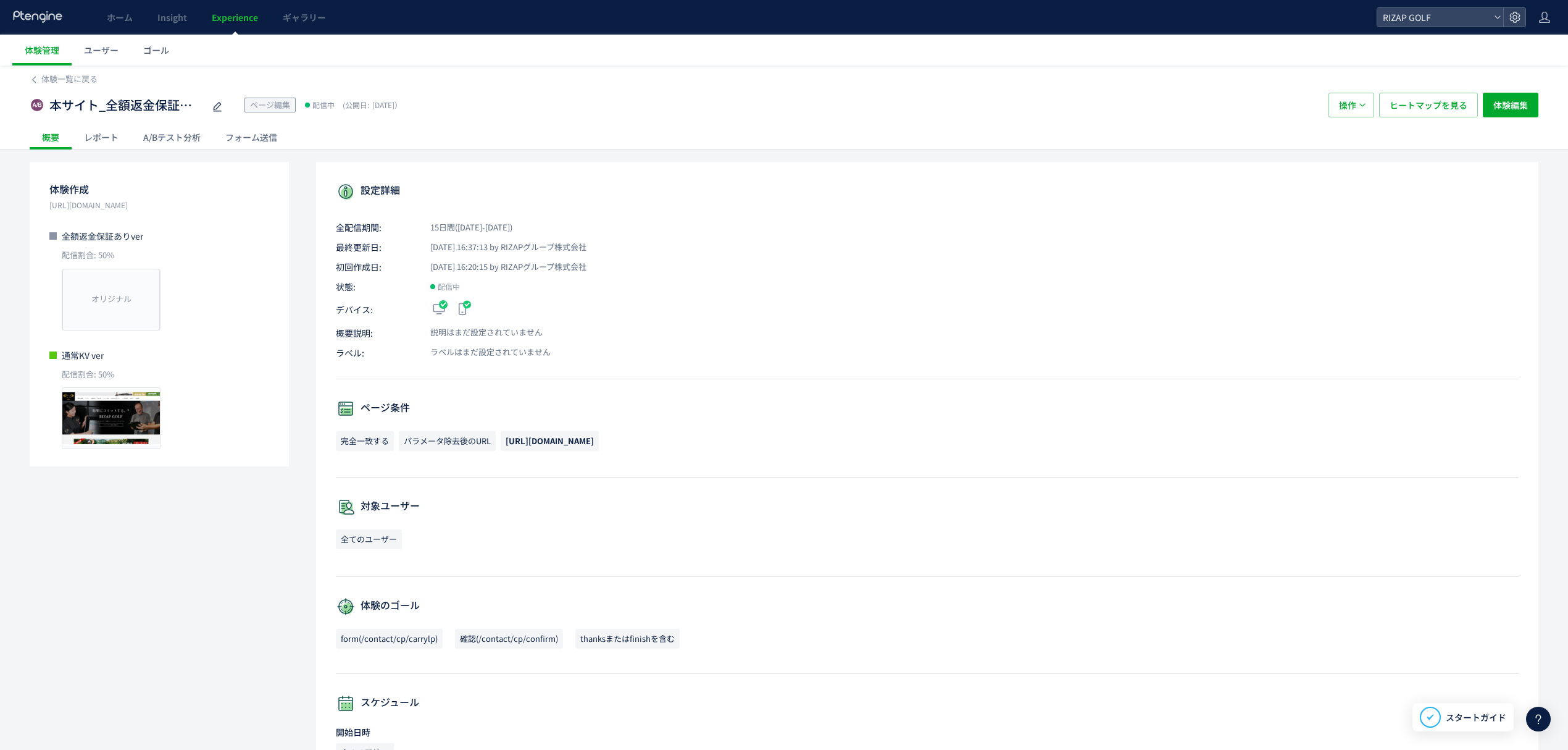
click at [150, 144] on div "A/Bテスト分析" at bounding box center [172, 137] width 82 height 25
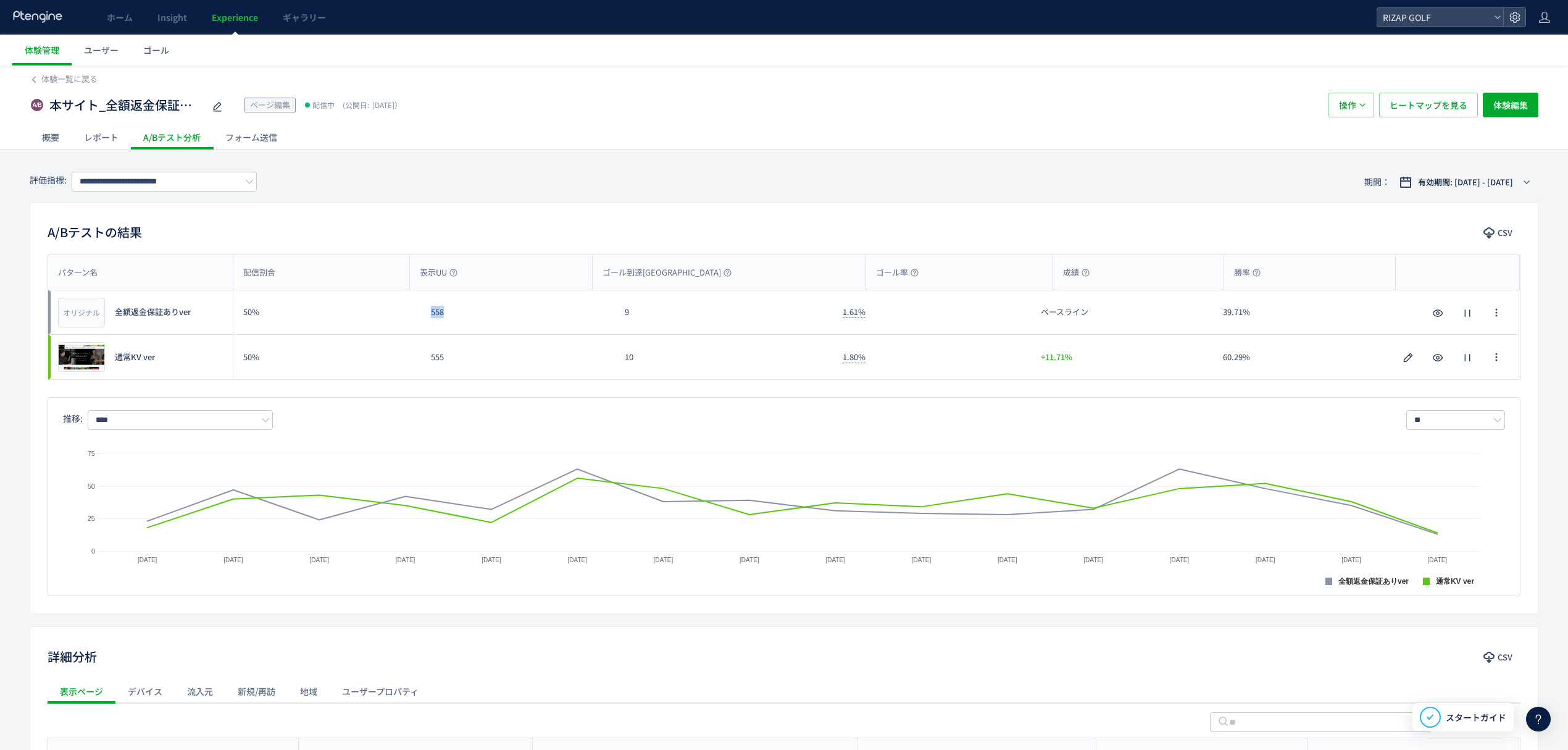
drag, startPoint x: 468, startPoint y: 320, endPoint x: 433, endPoint y: 321, distance: 35.0
click at [433, 321] on div "558" at bounding box center [518, 312] width 194 height 44
copy div "558"
drag, startPoint x: 455, startPoint y: 372, endPoint x: 427, endPoint y: 372, distance: 28.0
click at [427, 372] on div "555" at bounding box center [518, 357] width 194 height 44
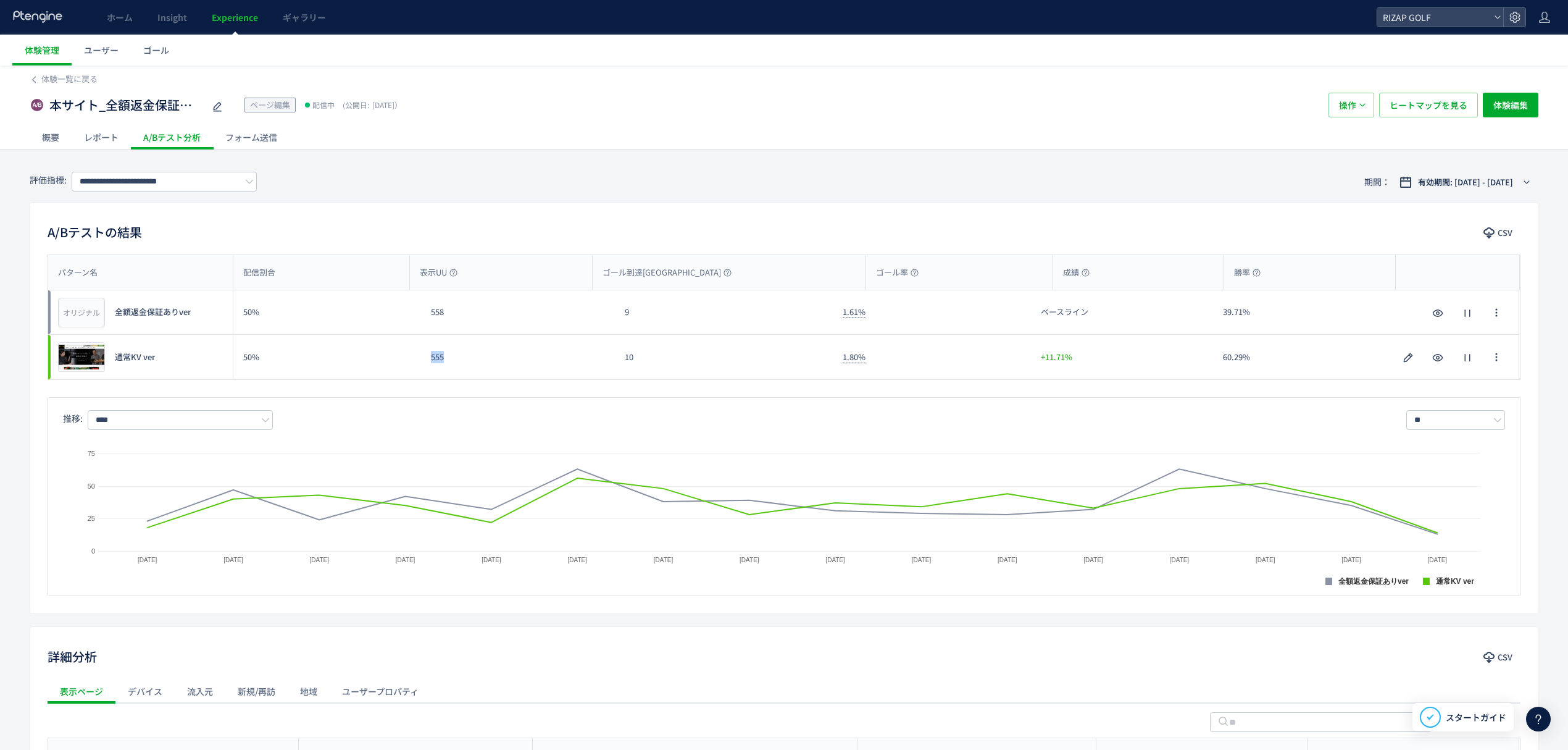
copy div "555"
click at [611, 325] on div "オリジナル プレビュー 全額返金保証ありver 50% 558 9 1.61% ベースライン 39.71% オリジナル プレビュー 全額返金保証ありver" at bounding box center [784, 312] width 1471 height 44
copy div "9"
drag, startPoint x: 631, startPoint y: 369, endPoint x: 620, endPoint y: 368, distance: 11.0
click at [620, 368] on div "10" at bounding box center [724, 357] width 218 height 44
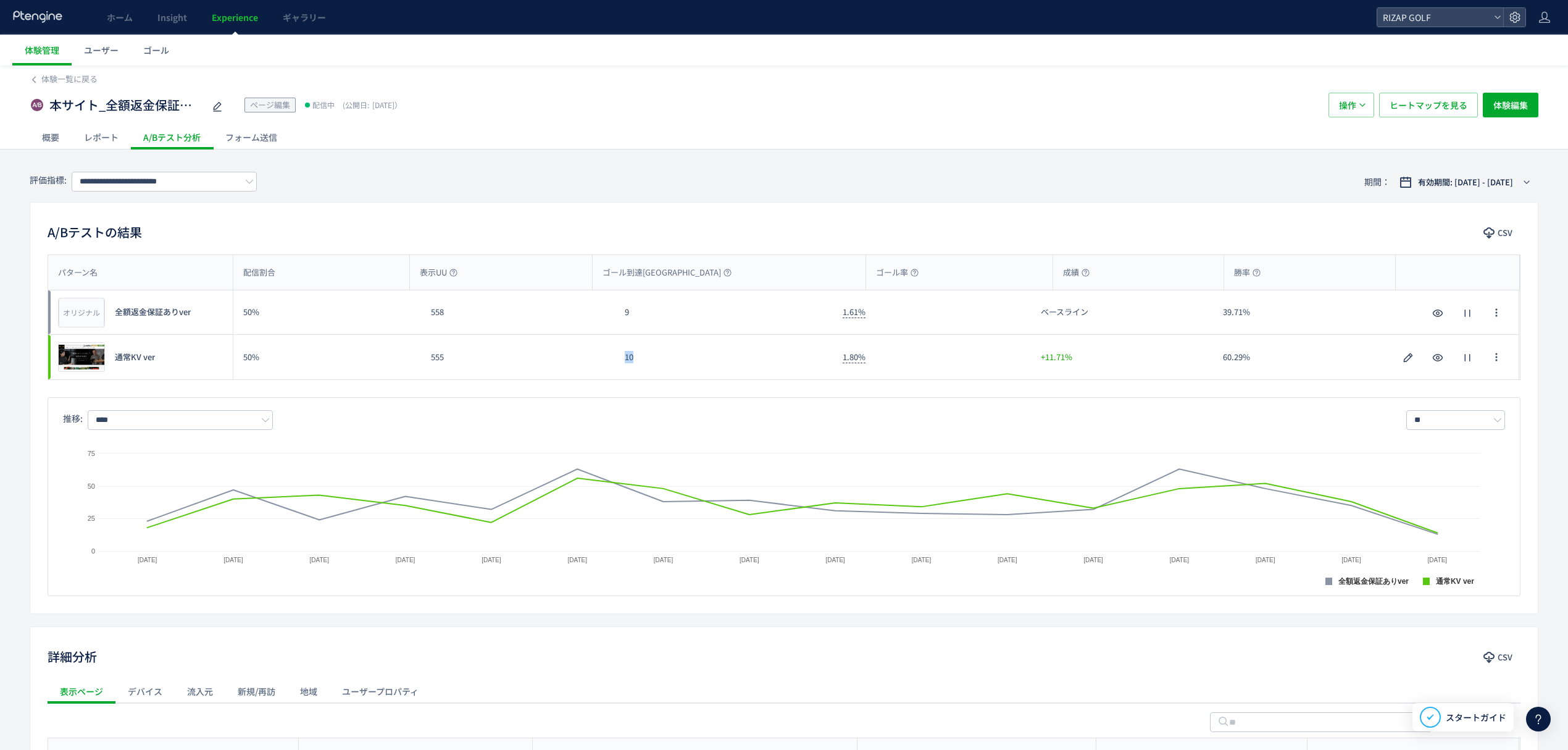
copy div "10"
click at [131, 176] on input "**********" at bounding box center [164, 182] width 185 height 20
click at [134, 268] on span "thanksまたはfinishを含む" at bounding box center [166, 275] width 160 height 21
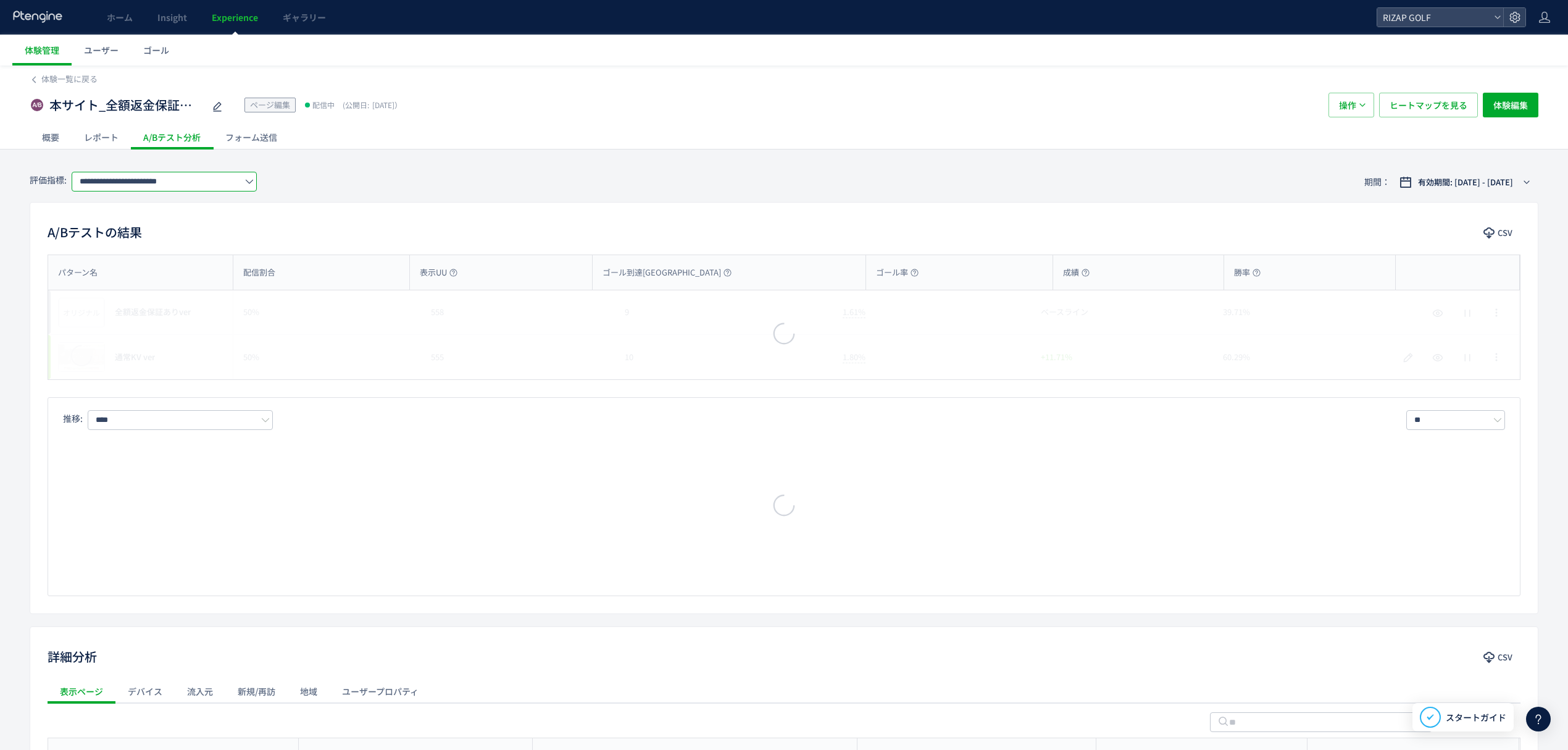
type input "**********"
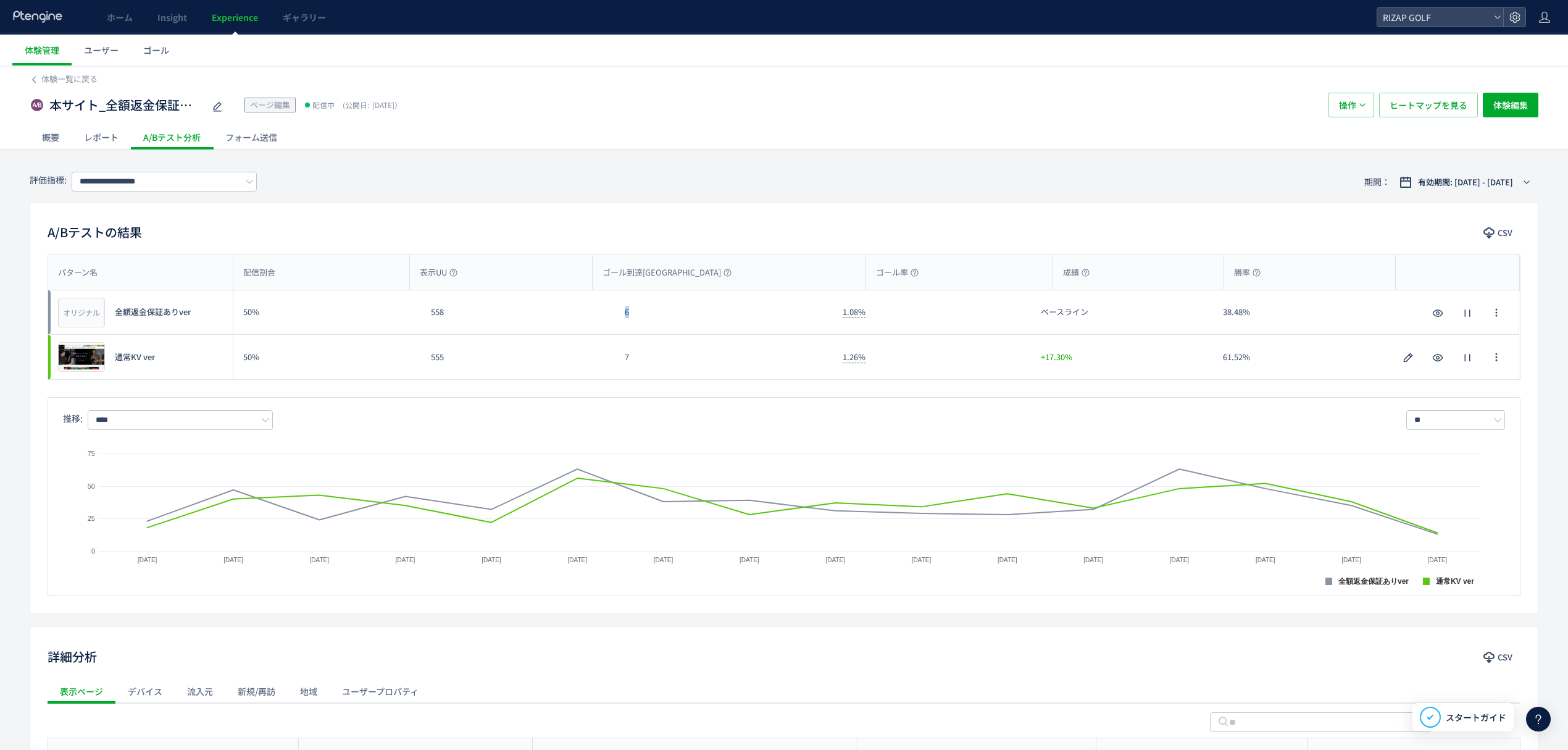
drag, startPoint x: 645, startPoint y: 319, endPoint x: 598, endPoint y: 315, distance: 47.2
click at [598, 315] on div "オリジナル プレビュー 全額返金保証ありver 50% 558 6 1.08% ベースライン 38.48% オリジナル プレビュー 全額返金保証ありver" at bounding box center [784, 312] width 1471 height 44
copy div "6"
drag, startPoint x: 641, startPoint y: 363, endPoint x: 610, endPoint y: 367, distance: 31.3
click at [610, 367] on div "プレビュー 通常KV ver 50% 555 7 1.26% +17.30% 61.52% プレビュー 通常KV ver" at bounding box center [784, 357] width 1471 height 44
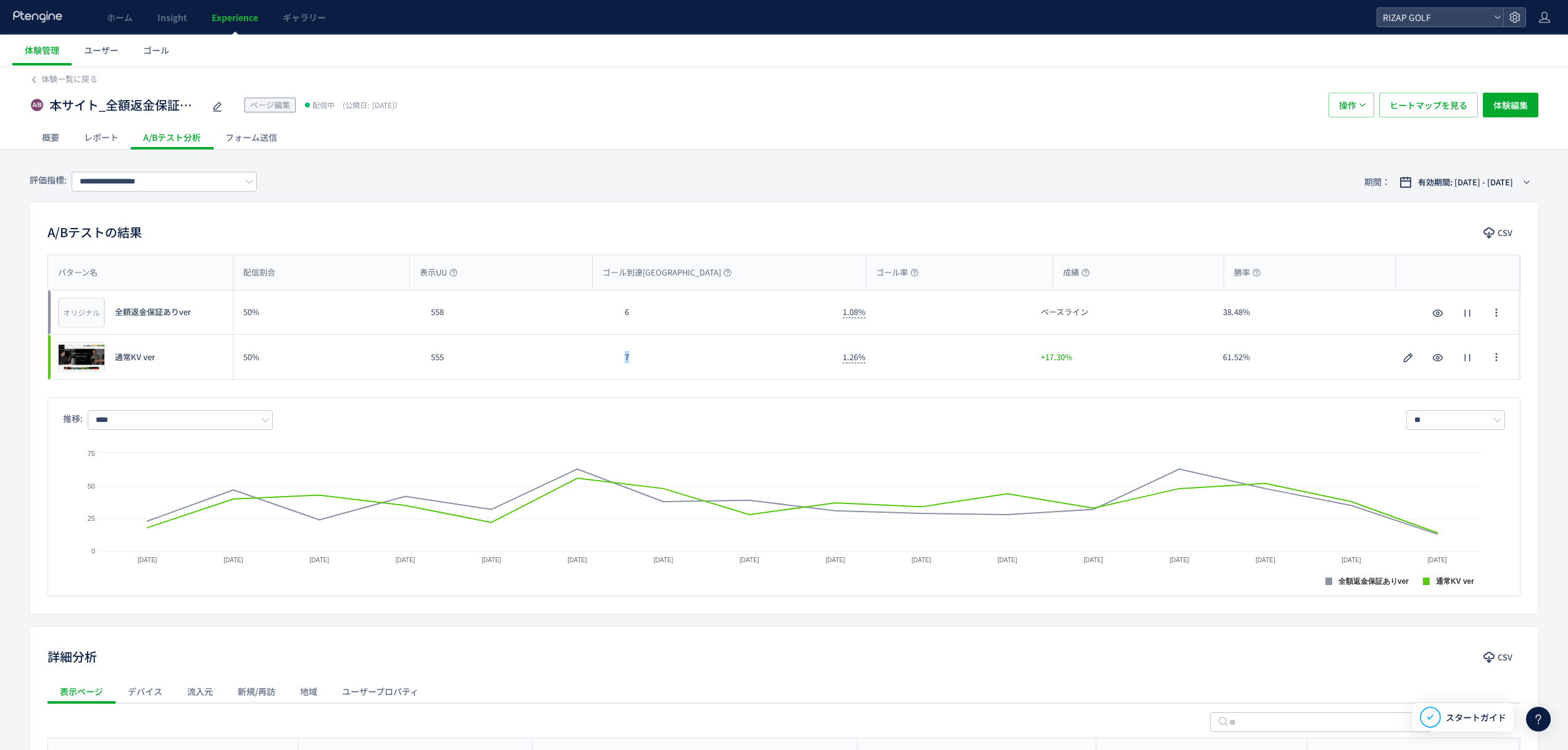
copy div "7"
click at [116, 183] on input "**********" at bounding box center [164, 182] width 185 height 20
click at [497, 210] on div "A/Bテストの結果 CSV パターン名 配信割合 表示UU ゴール到達UU ゴール率 成績 勝率 パターン名 オリジナル プレビュー 全額返金保証ありver …" at bounding box center [784, 408] width 1509 height 412
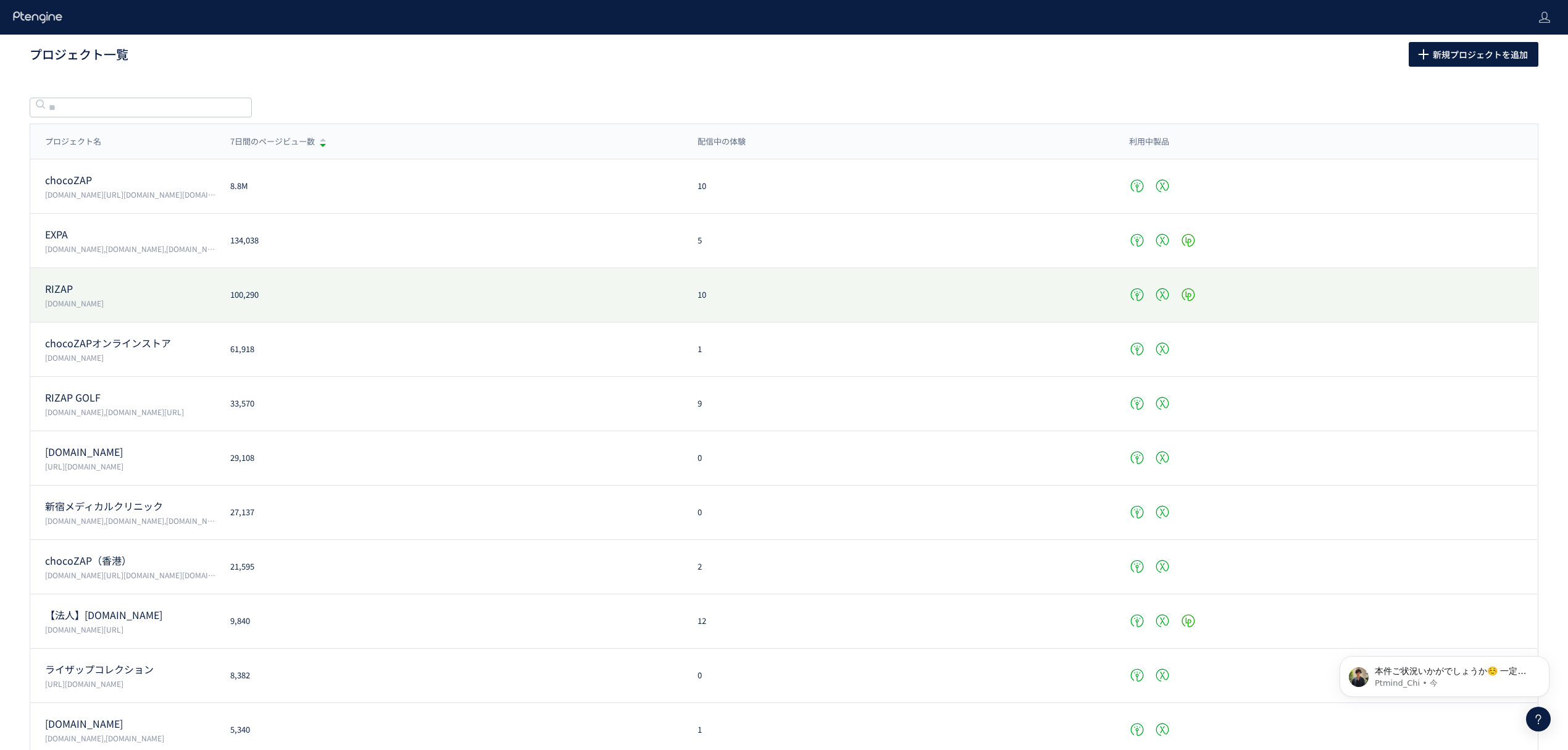
click at [74, 302] on p "[DOMAIN_NAME]" at bounding box center [130, 303] width 170 height 11
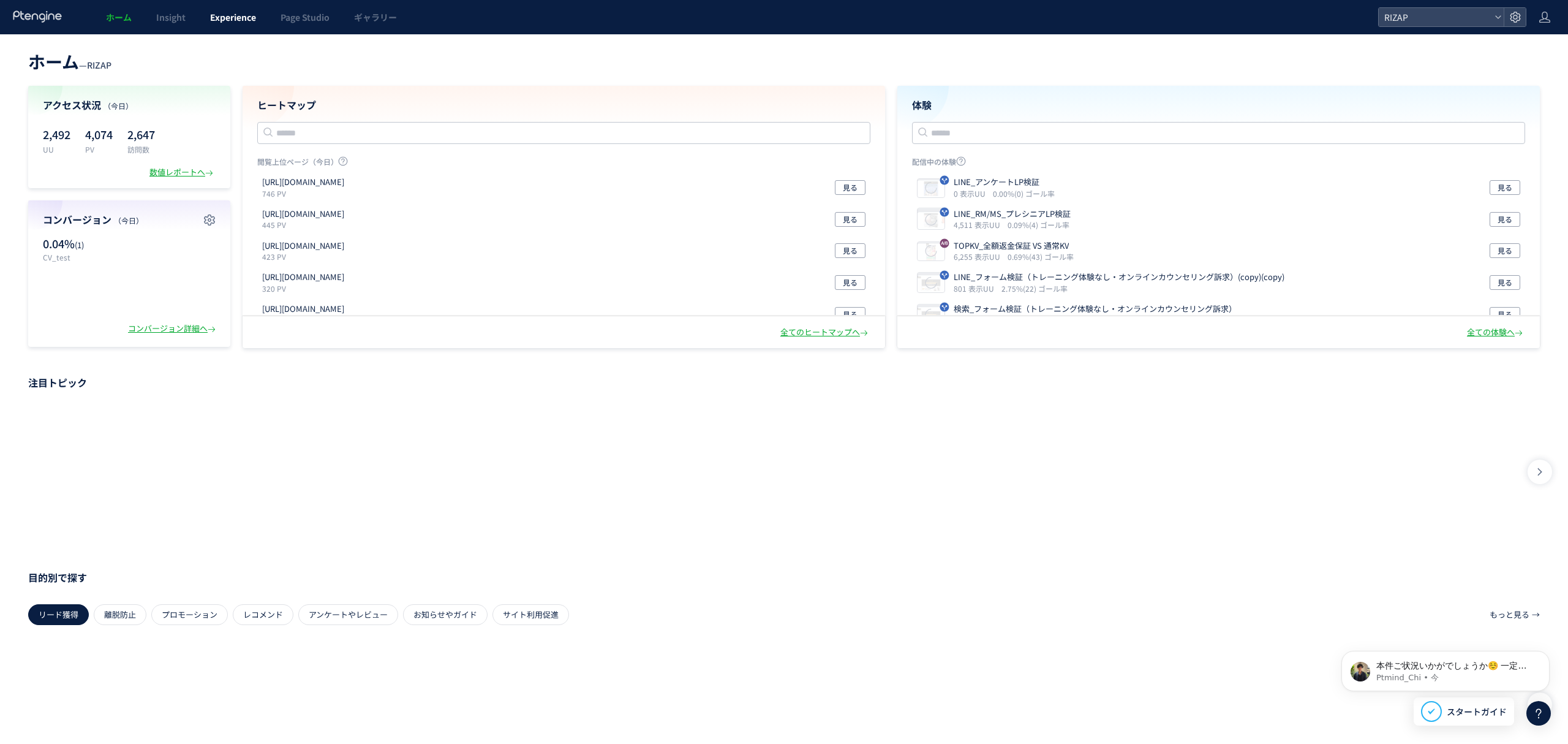
click at [228, 9] on link "Experience" at bounding box center [233, 17] width 70 height 34
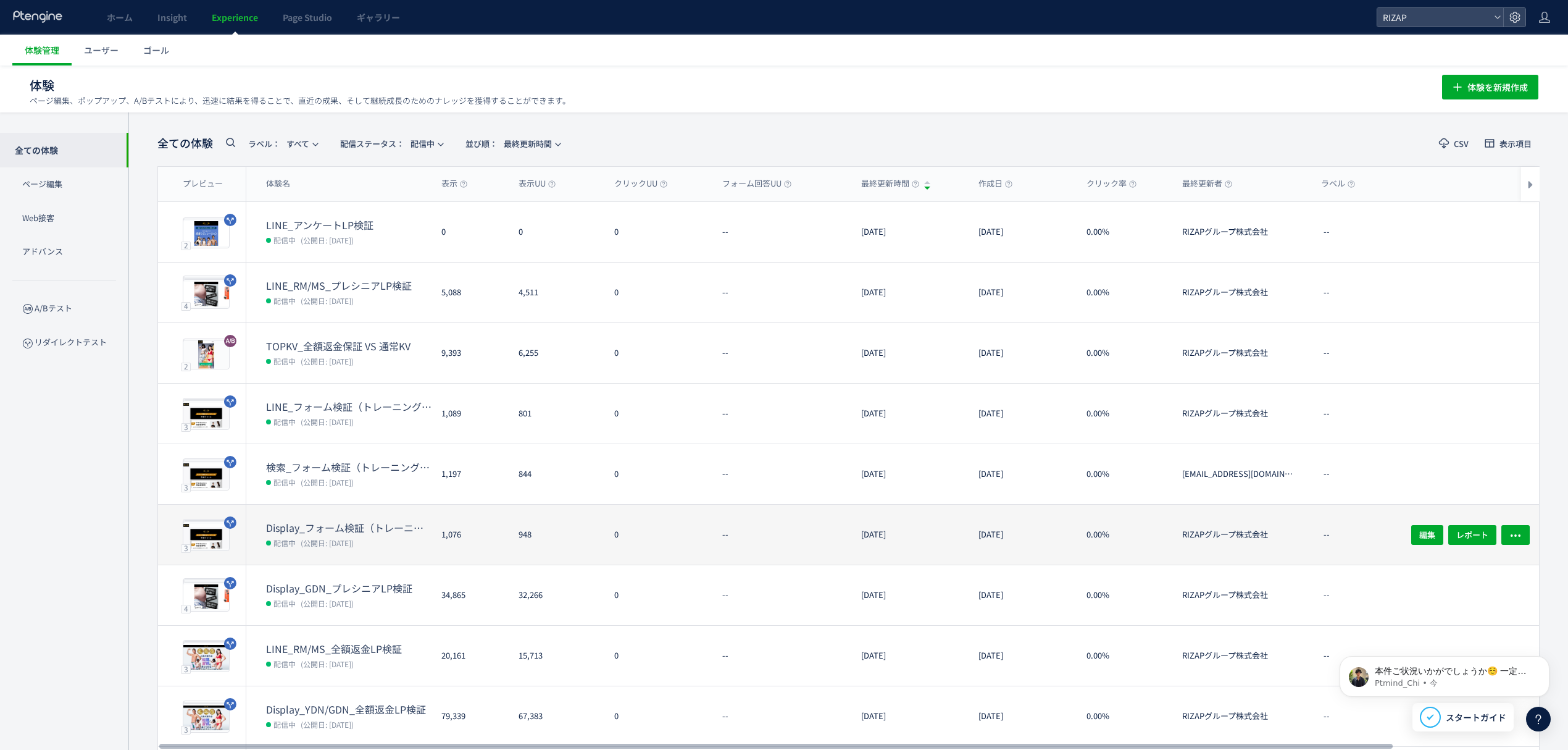
click at [354, 537] on span "(公開日: [DATE])" at bounding box center [327, 542] width 53 height 11
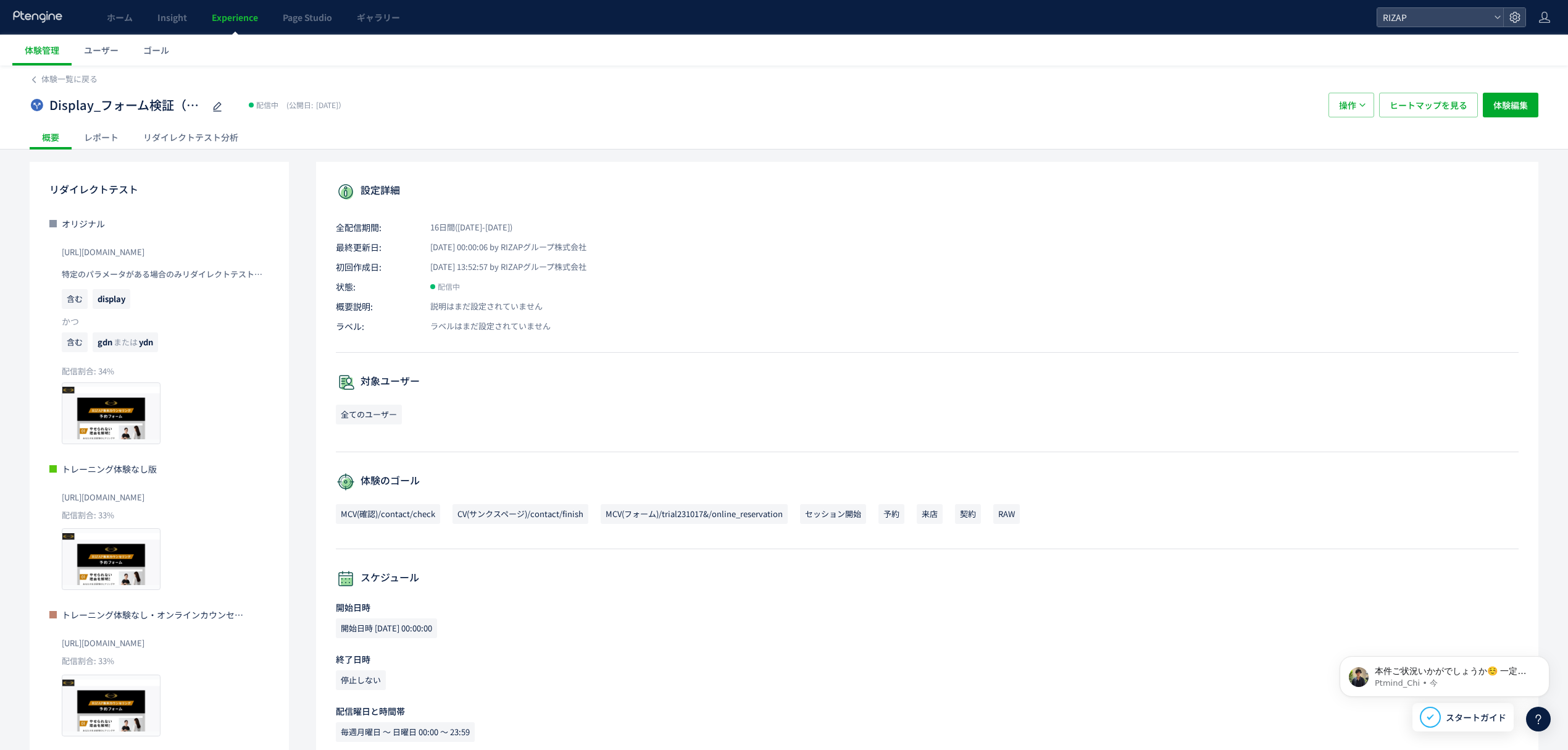
click at [97, 135] on div "レポート" at bounding box center [101, 137] width 59 height 25
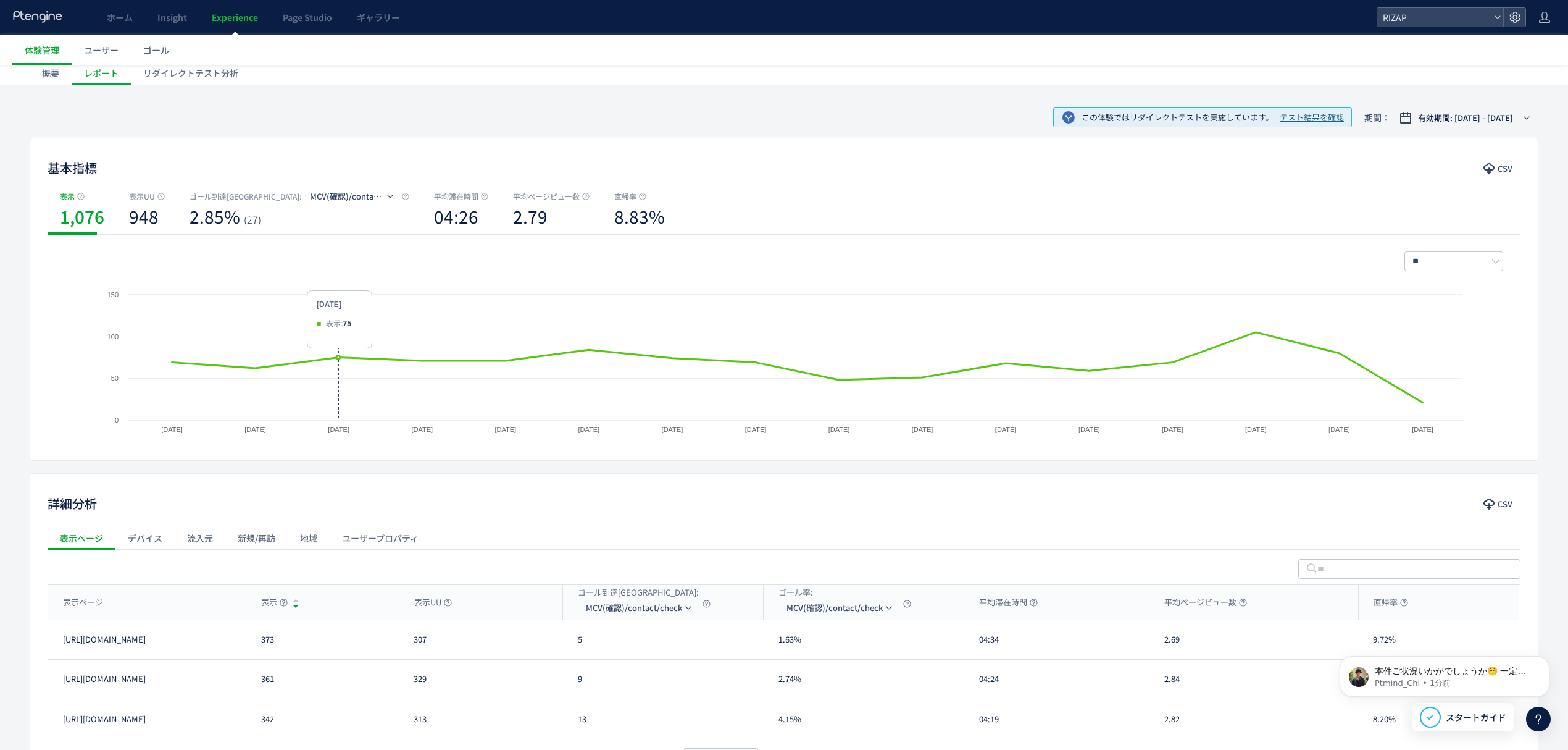
scroll to position [159, 0]
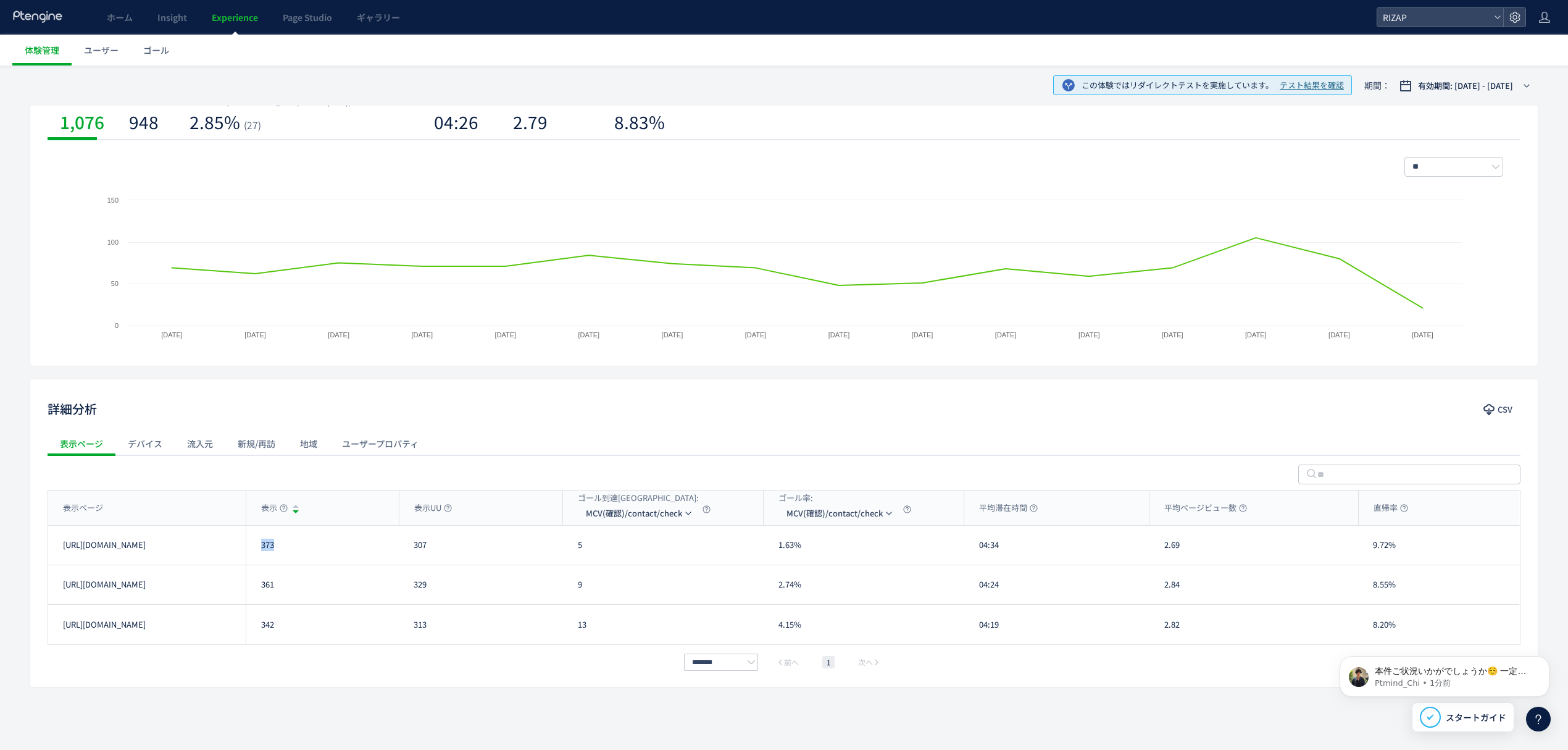
click at [262, 546] on div "373" at bounding box center [322, 545] width 153 height 39
copy div "373"
drag, startPoint x: 282, startPoint y: 592, endPoint x: 252, endPoint y: 590, distance: 30.1
click at [252, 590] on div "361" at bounding box center [322, 584] width 153 height 39
copy div "361"
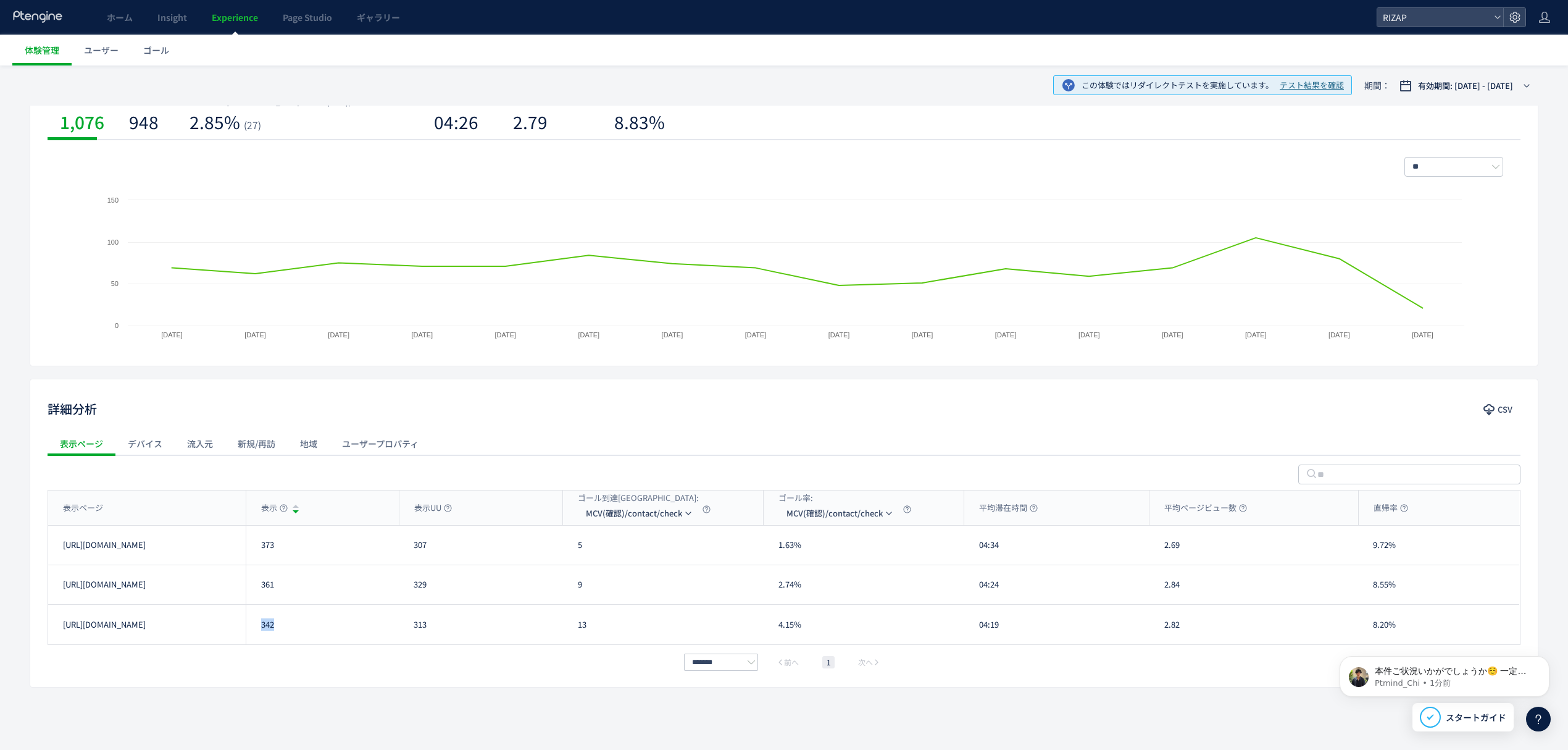
drag, startPoint x: 280, startPoint y: 637, endPoint x: 252, endPoint y: 634, distance: 28.2
click at [252, 634] on div "342" at bounding box center [322, 625] width 153 height 40
copy div "342"
click at [445, 680] on div "詳細分析 CSV 表示ページ デバイス 流入元 新規/再訪 地域 ユーザープロパティ 表示ページ 表示 表示UU ゴール到達[GEOGRAPHIC_DATA]…" at bounding box center [784, 533] width 1509 height 309
drag, startPoint x: 591, startPoint y: 554, endPoint x: 577, endPoint y: 554, distance: 14.0
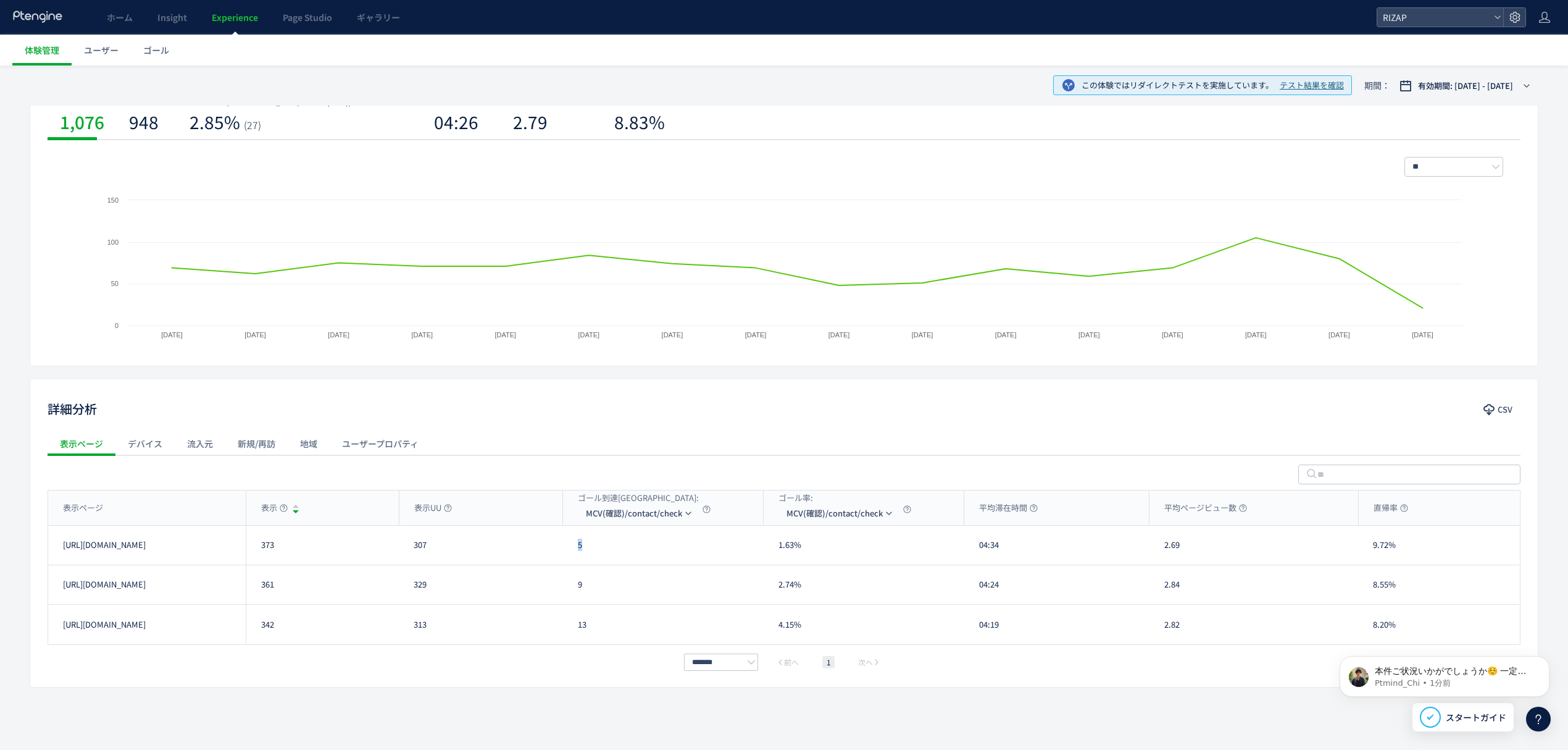
click at [577, 554] on div "5" at bounding box center [663, 545] width 201 height 39
copy div "5"
click at [562, 594] on div "[URL][DOMAIN_NAME] 361 329 9 2.74% 04:24 2.84 8.55% [URL][DOMAIN_NAME]" at bounding box center [784, 585] width 1471 height 40
copy div "9"
drag, startPoint x: 591, startPoint y: 631, endPoint x: 574, endPoint y: 631, distance: 17.0
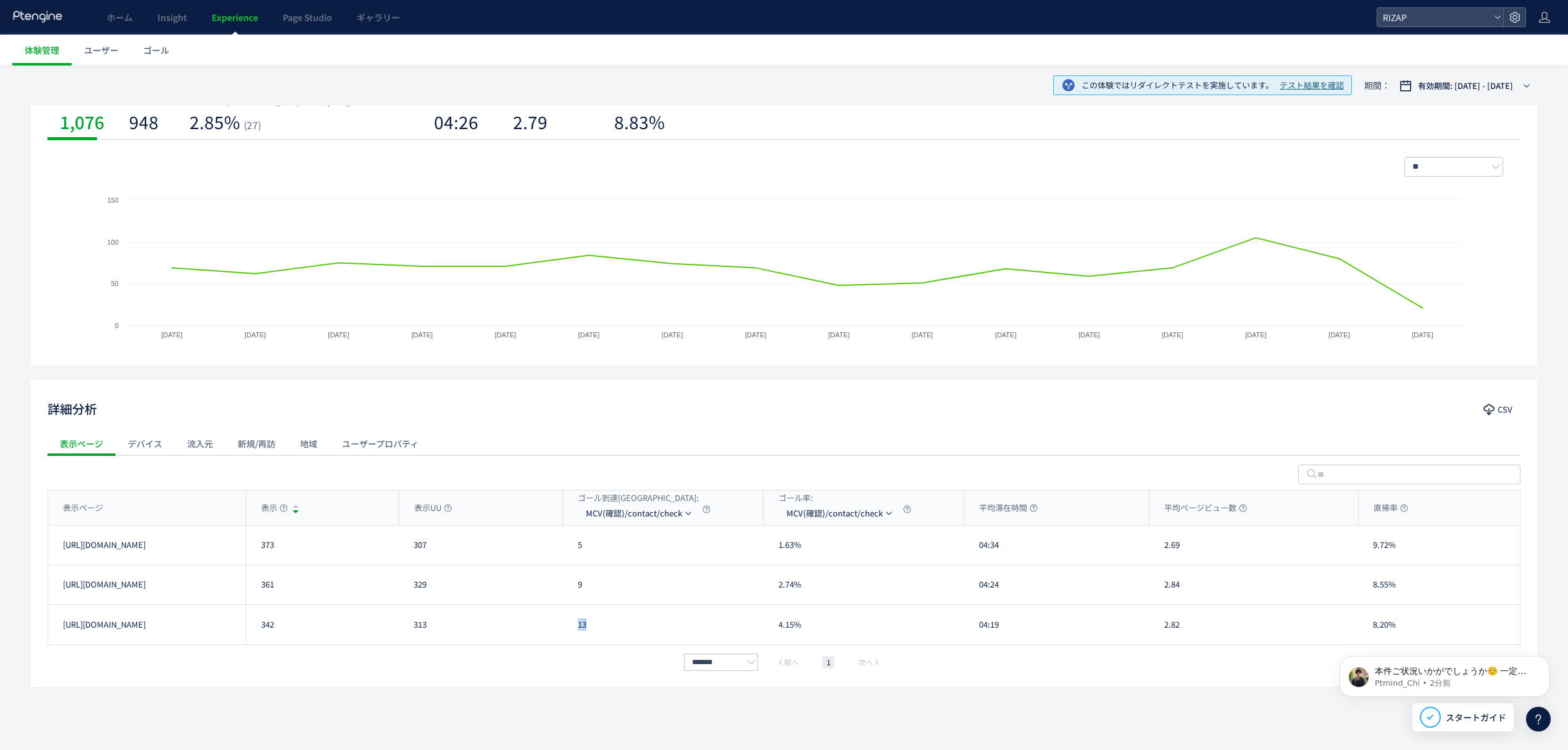
click at [574, 631] on div "13" at bounding box center [663, 625] width 201 height 40
copy div "13"
click at [630, 519] on span "MCV(確認)/contact/check" at bounding box center [634, 513] width 96 height 20
click at [628, 577] on li "CV(サンクスページ)/contact/finish" at bounding box center [640, 573] width 123 height 23
drag, startPoint x: 594, startPoint y: 551, endPoint x: 571, endPoint y: 552, distance: 23.0
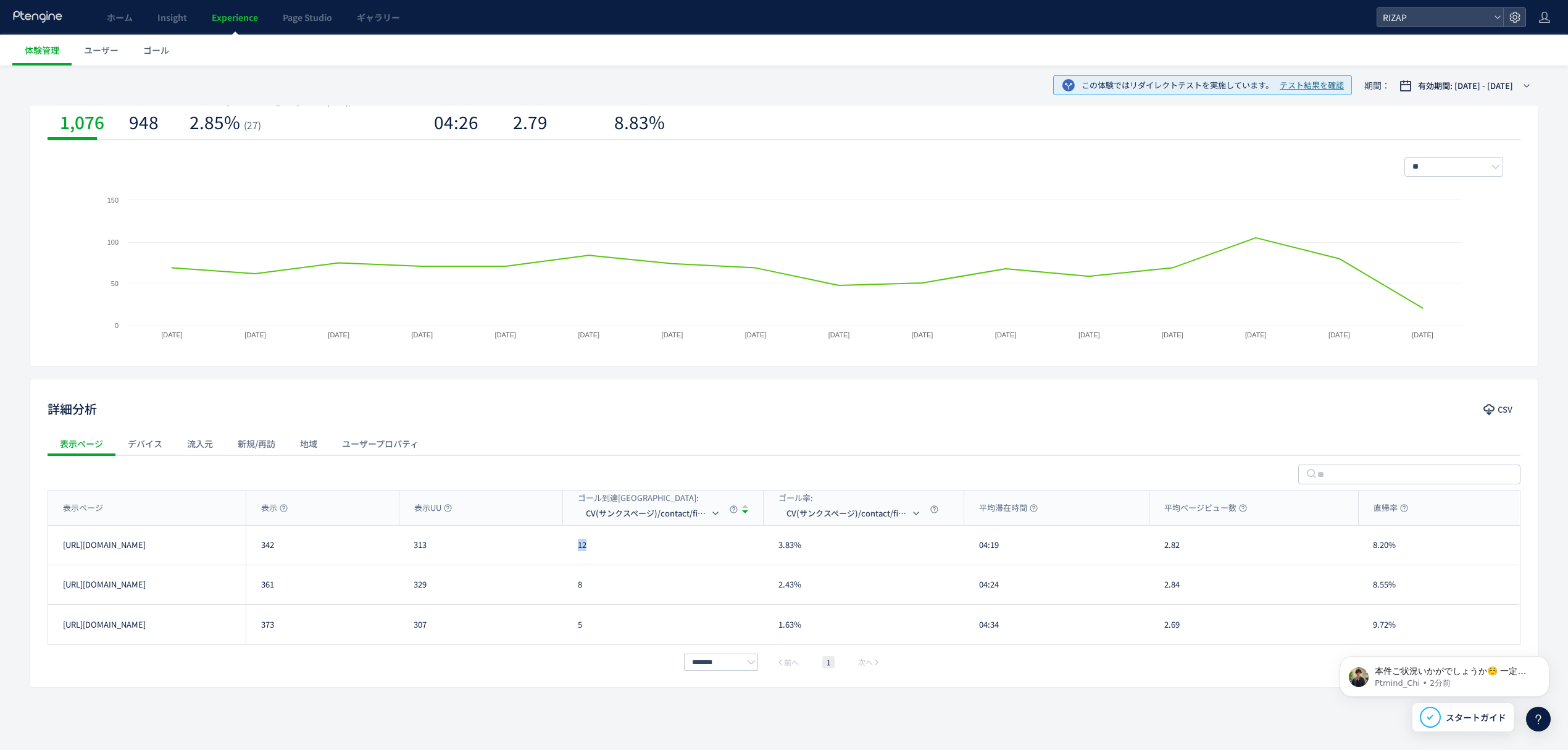
click at [571, 552] on div "12" at bounding box center [663, 545] width 201 height 39
click at [164, 510] on div "表示ページ" at bounding box center [147, 508] width 197 height 34
drag, startPoint x: 583, startPoint y: 552, endPoint x: 561, endPoint y: 551, distance: 22.0
click at [561, 551] on div "[URL][DOMAIN_NAME] 373 307 5 1.63% 04:34 2.69 9.72% [URL][DOMAIN_NAME]" at bounding box center [784, 546] width 1471 height 40
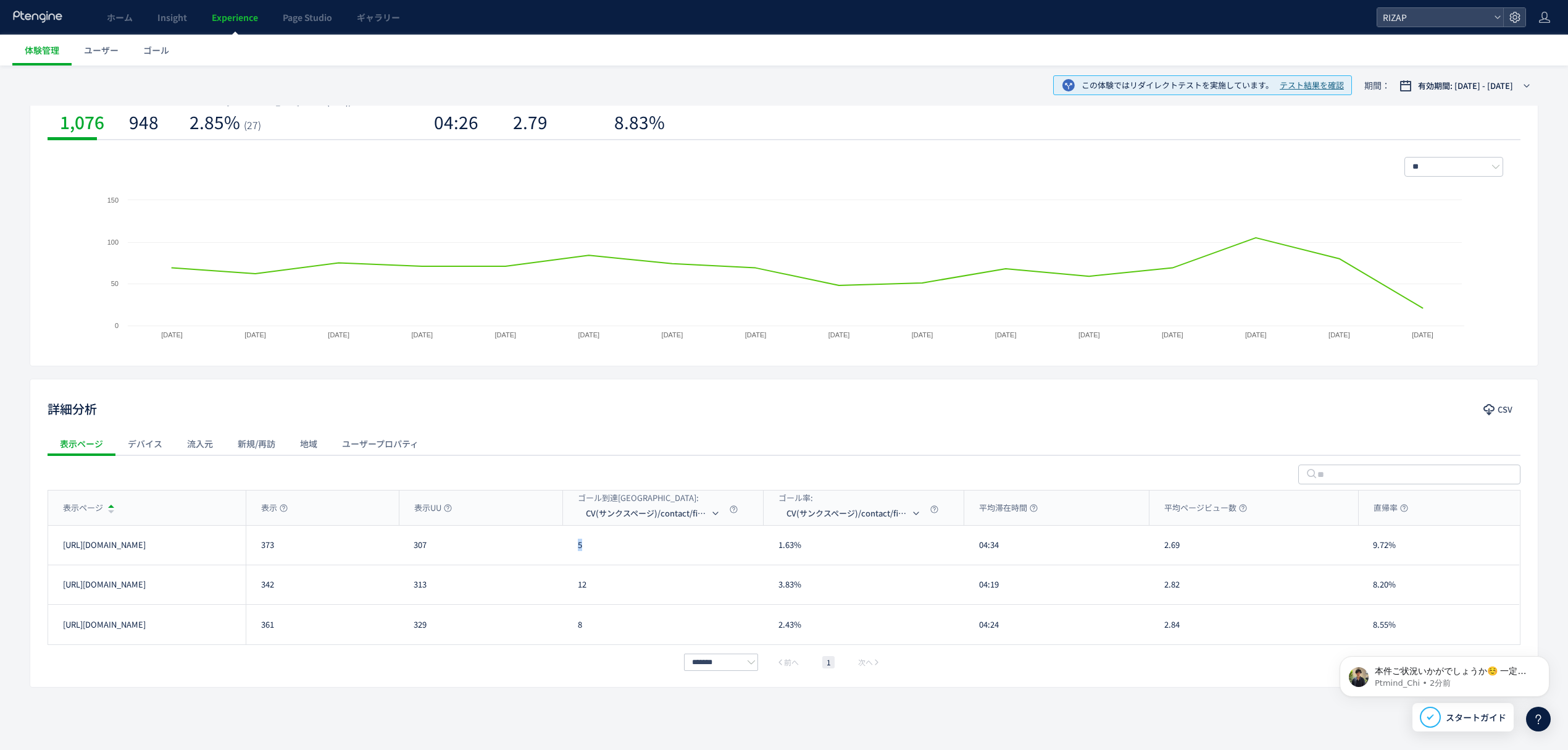
copy div "5"
drag, startPoint x: 589, startPoint y: 588, endPoint x: 579, endPoint y: 589, distance: 10.0
click at [579, 589] on div "12" at bounding box center [663, 584] width 201 height 39
copy div "12"
drag, startPoint x: 583, startPoint y: 625, endPoint x: 573, endPoint y: 625, distance: 10.0
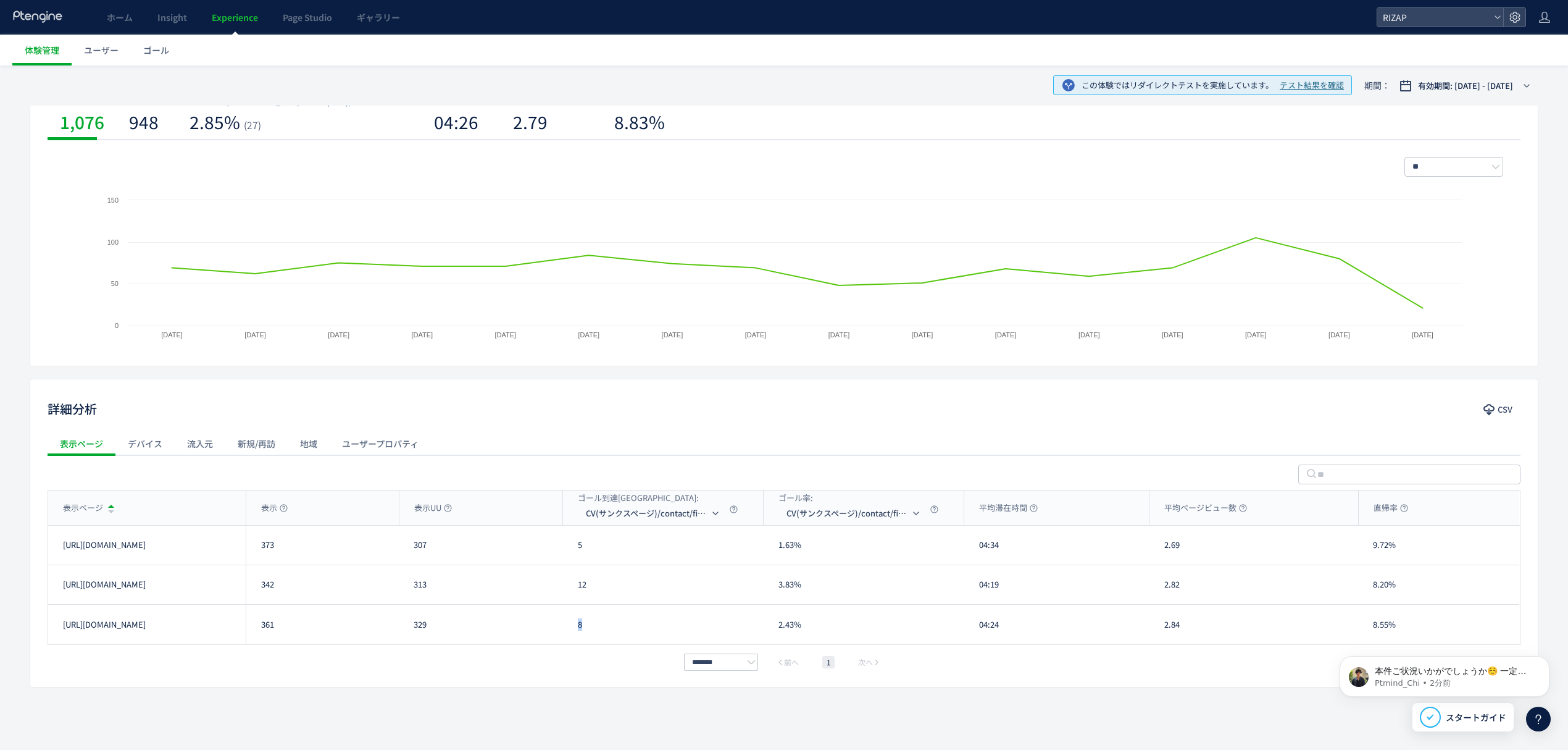
click at [573, 625] on div "8" at bounding box center [663, 625] width 201 height 40
copy div "8"
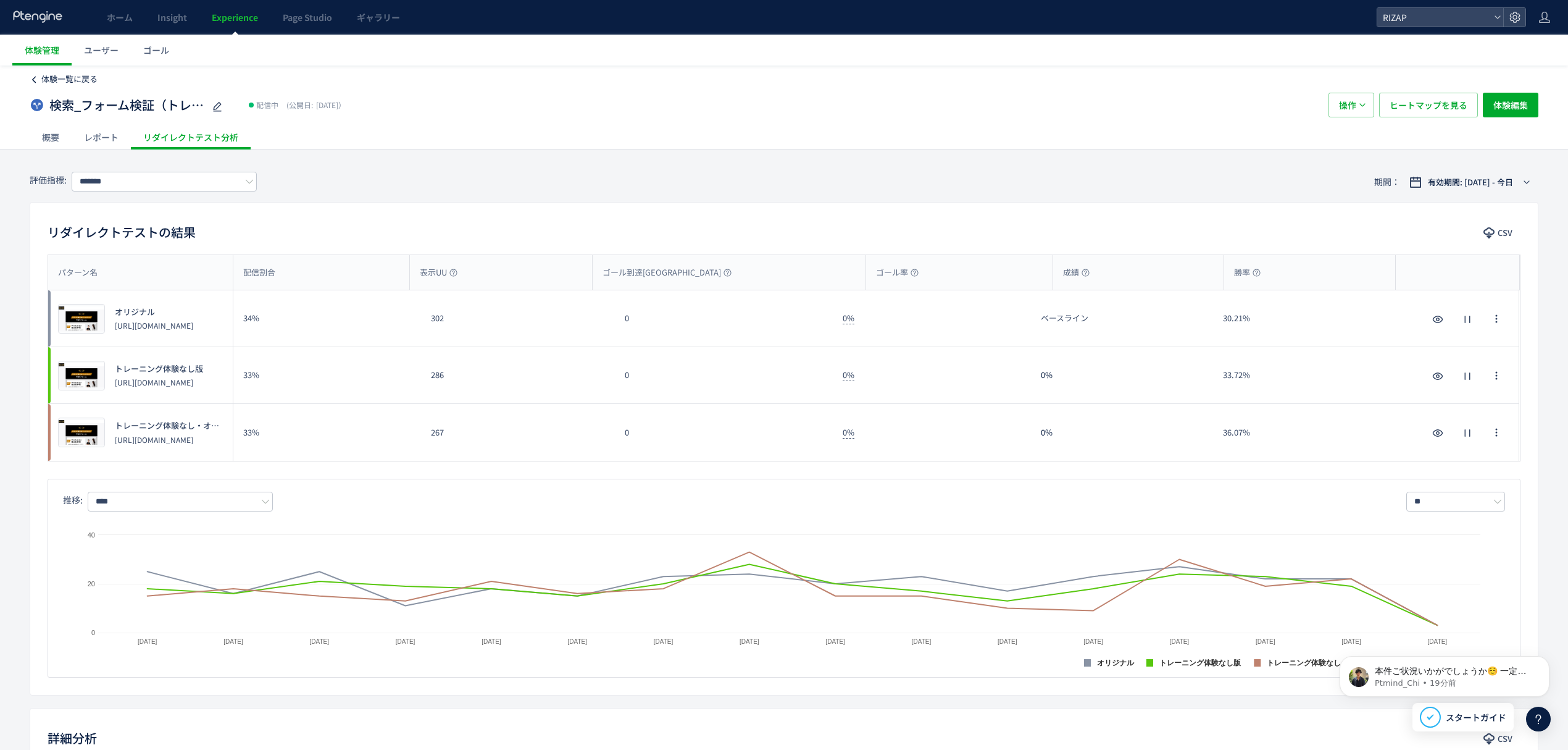
click at [62, 82] on span "体験一覧に戻る" at bounding box center [69, 79] width 56 height 12
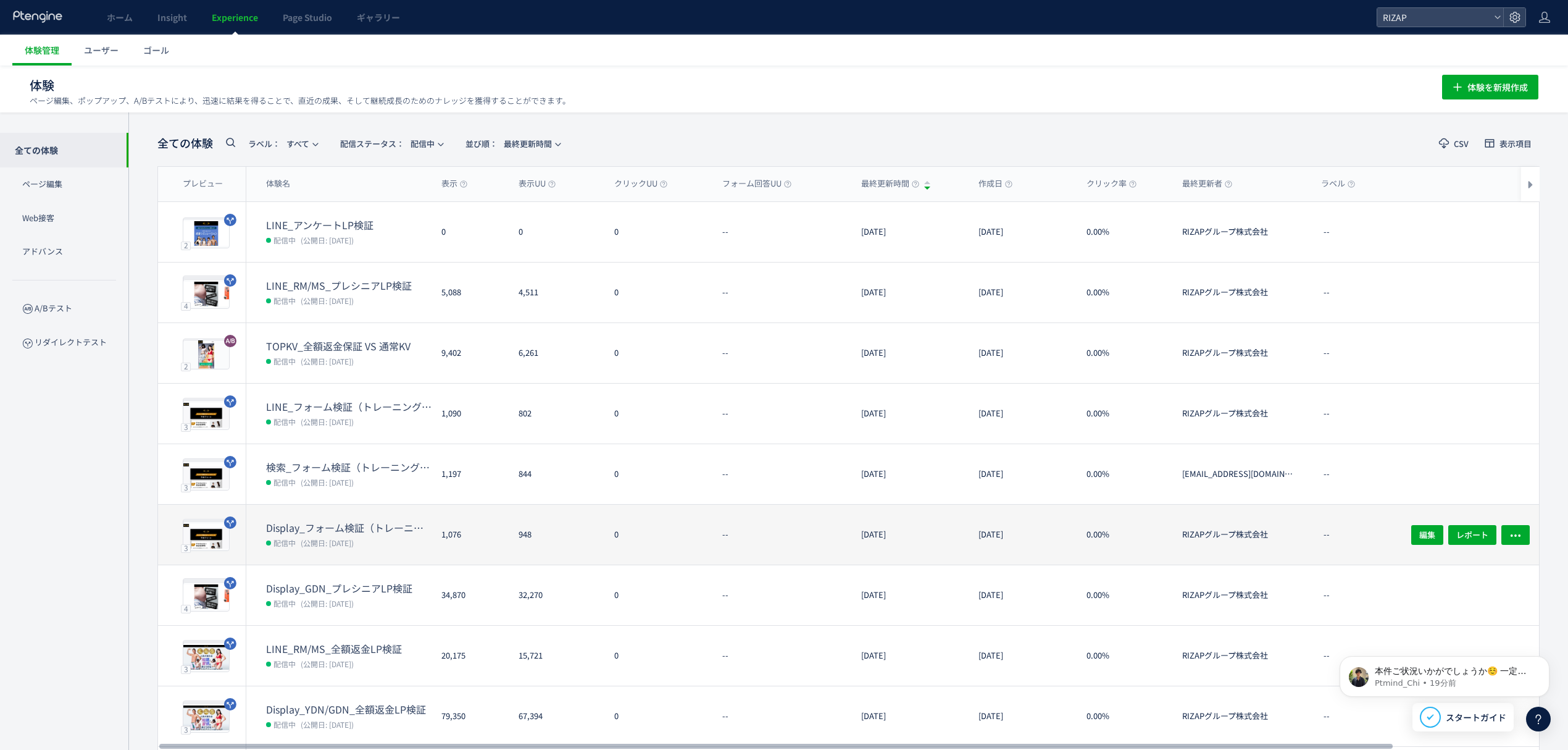
click at [322, 529] on dt "Display_フォーム検証（トレーニング体験なし・オンラインカウンセリング訴求）(copy)" at bounding box center [349, 527] width 166 height 14
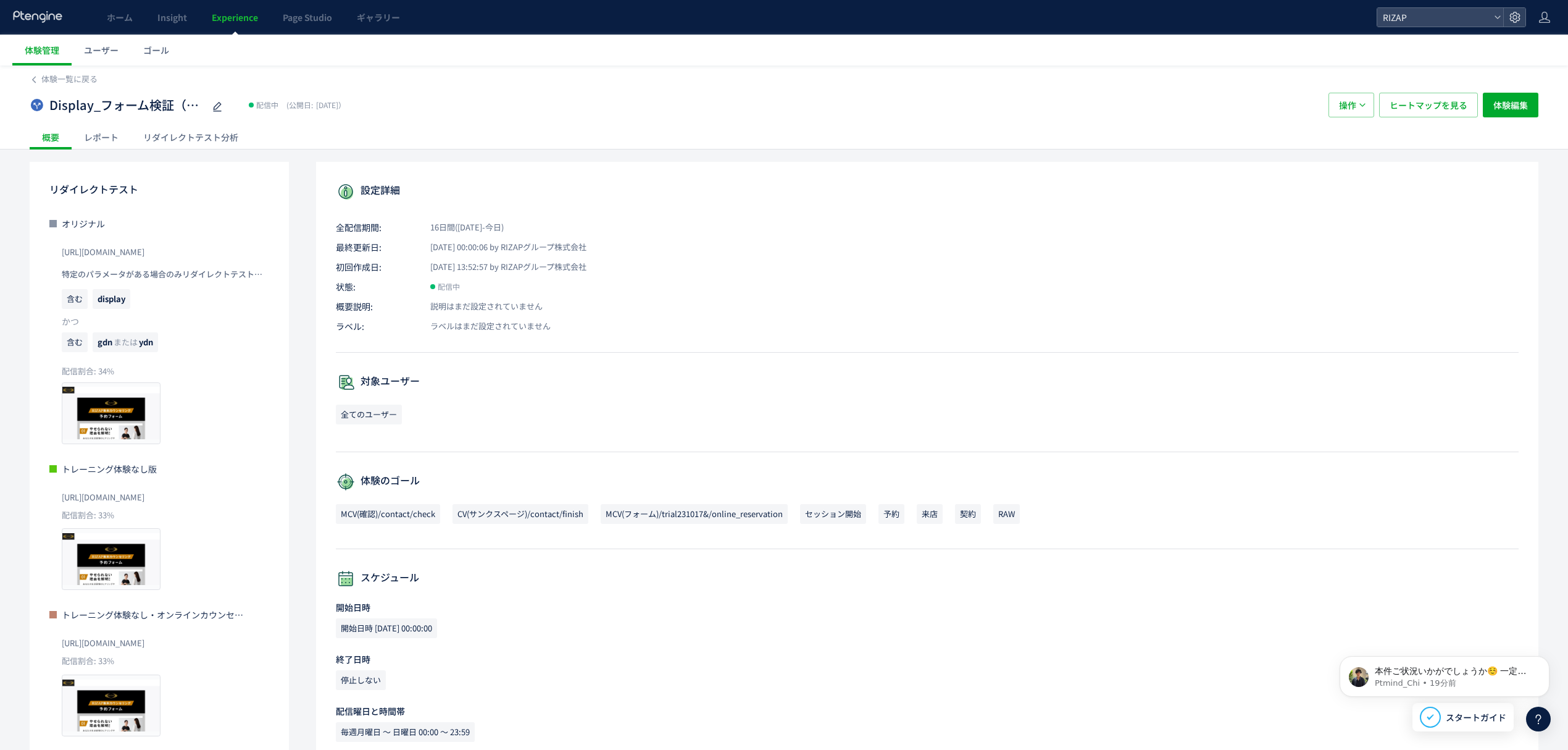
click at [119, 146] on div "レポート" at bounding box center [101, 137] width 59 height 25
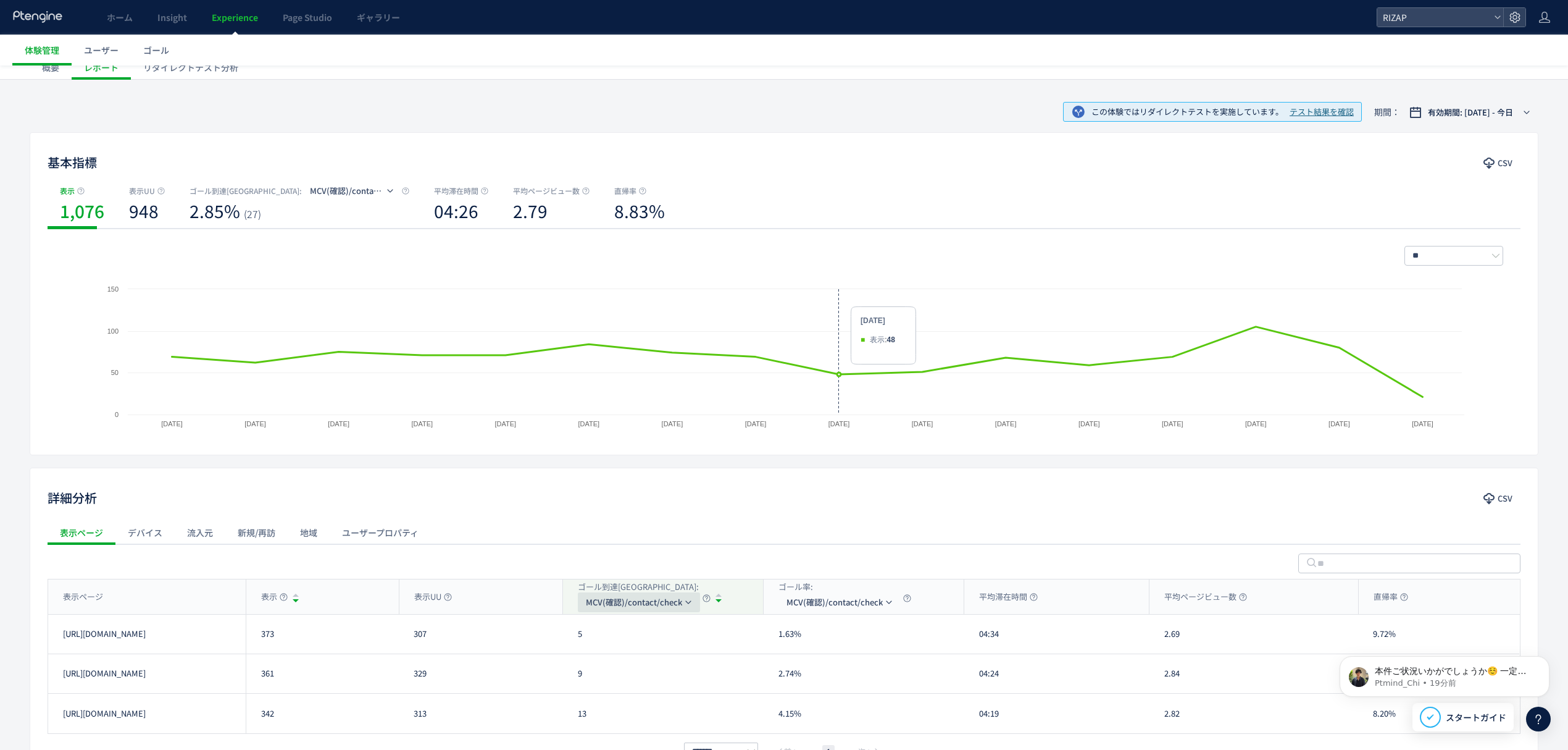
scroll to position [159, 0]
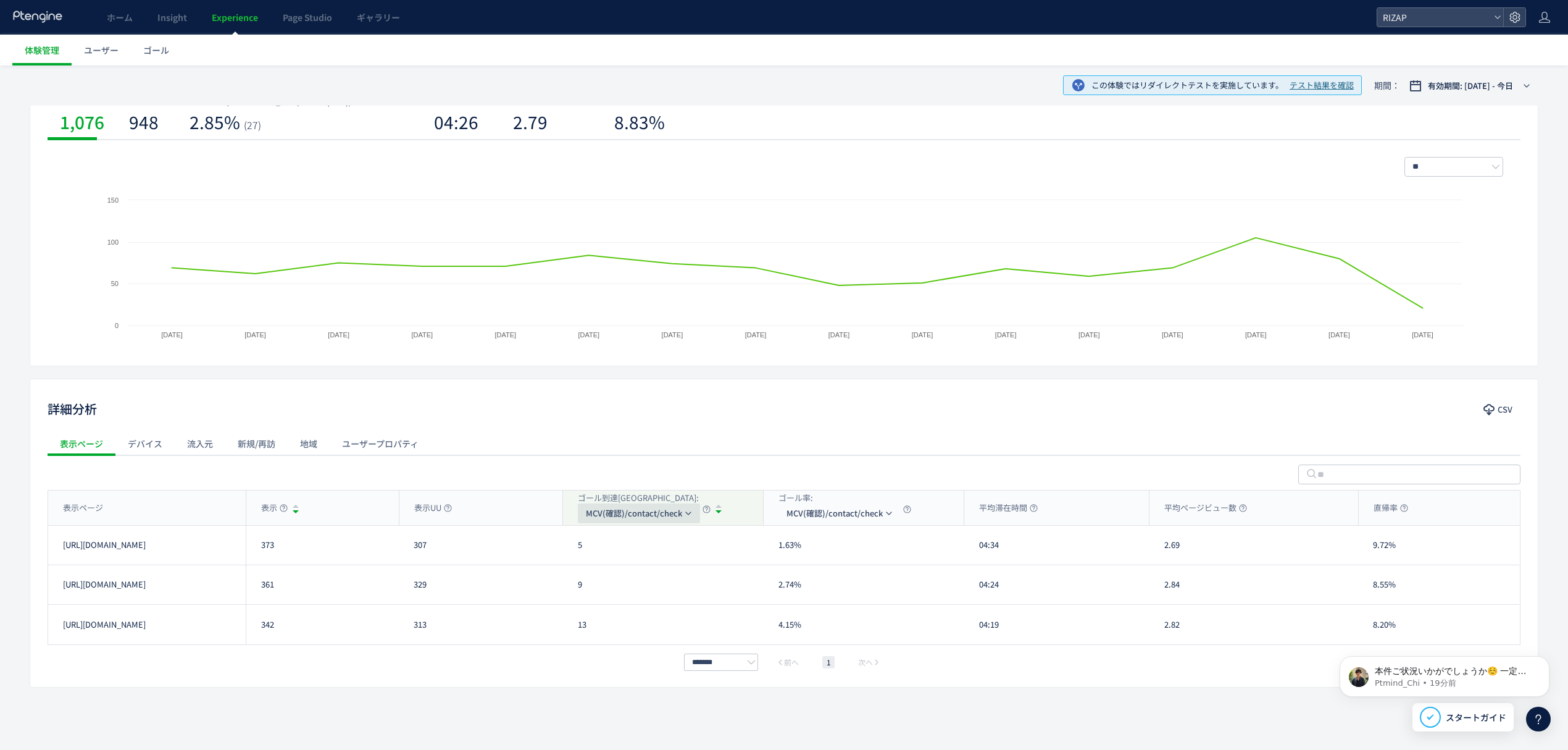
click at [604, 517] on span "MCV(確認)/contact/check" at bounding box center [634, 513] width 96 height 20
click at [616, 573] on li "CV(サンクスページ)/contact/finish" at bounding box center [640, 573] width 123 height 23
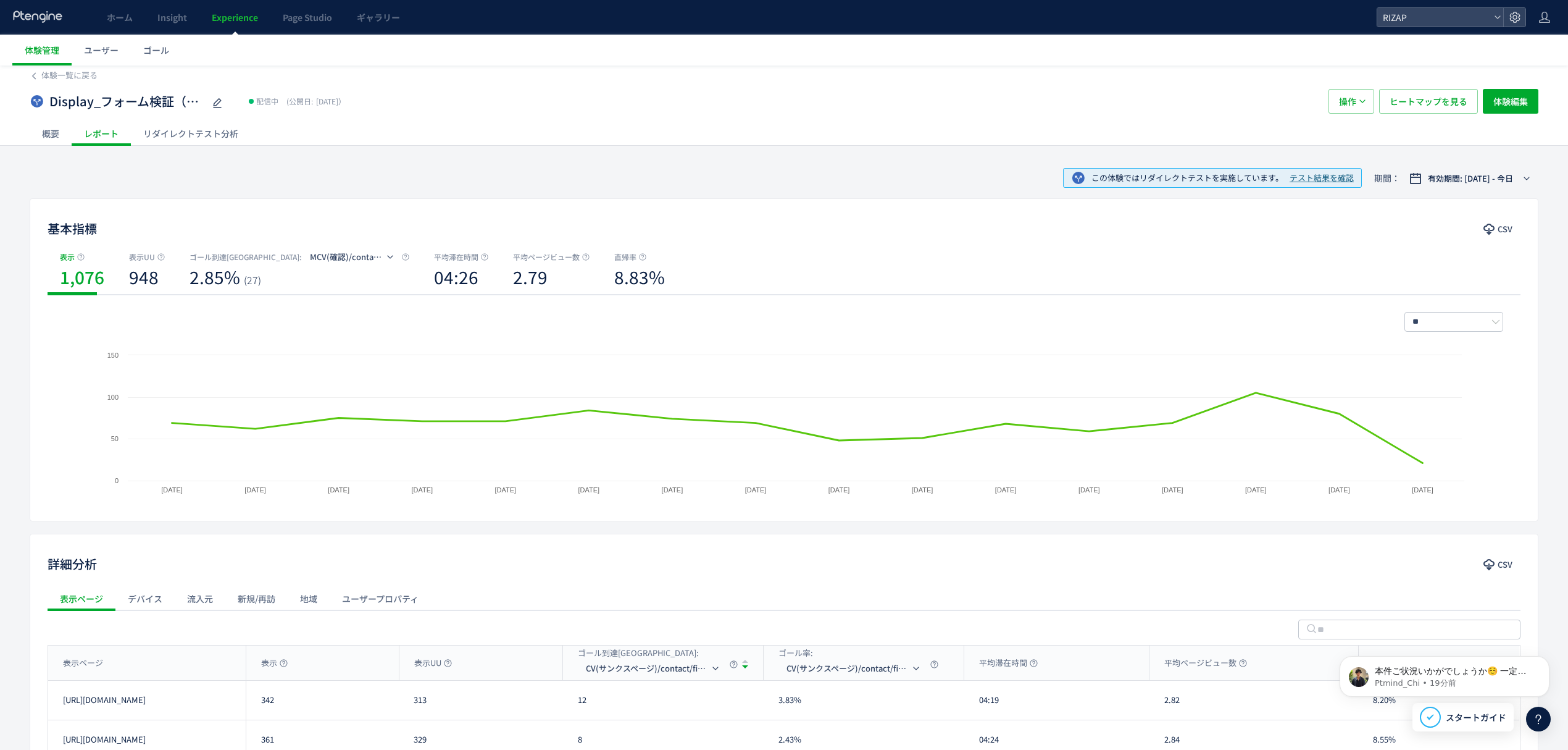
scroll to position [0, 0]
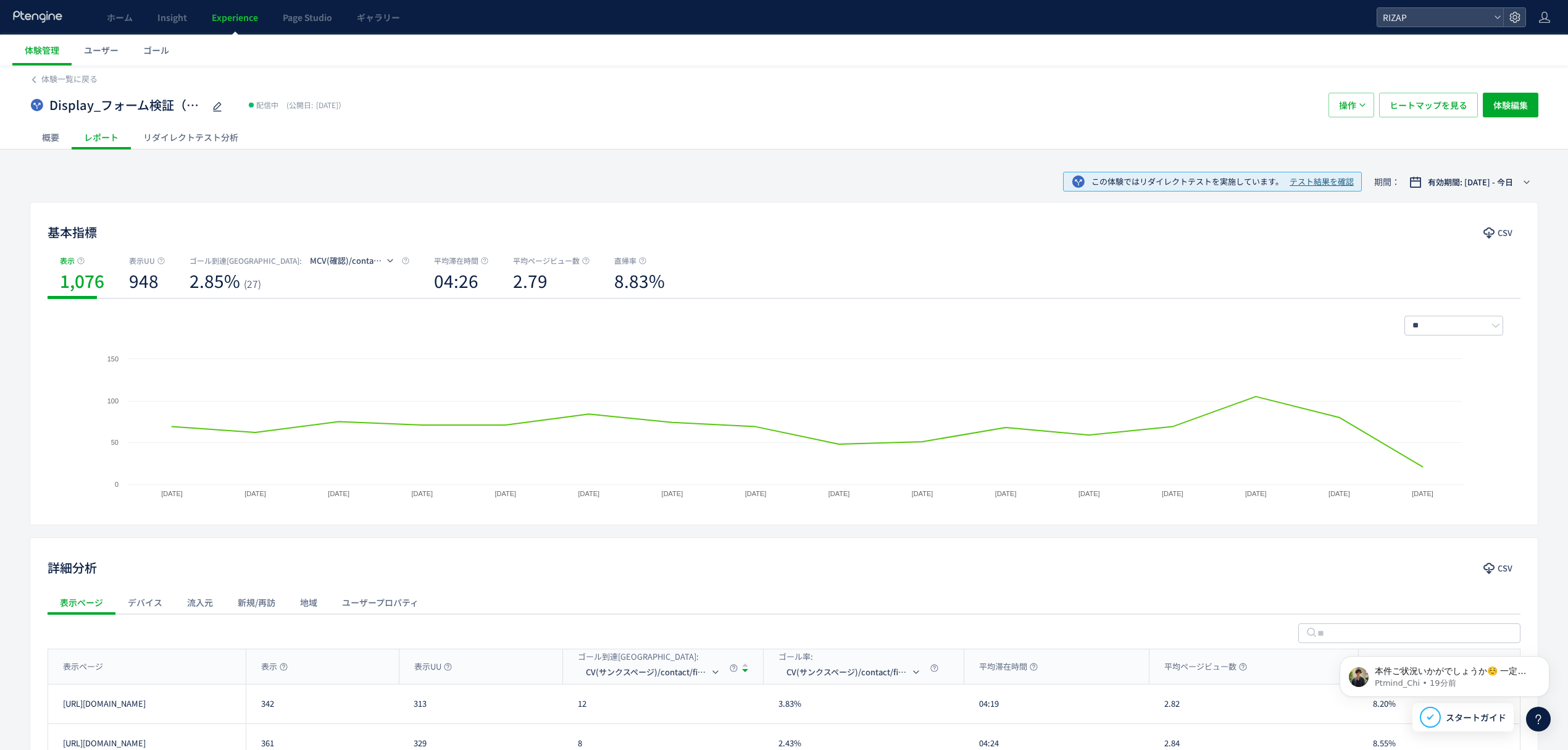
click at [218, 131] on div "リダイレクトテスト分析" at bounding box center [190, 137] width 120 height 25
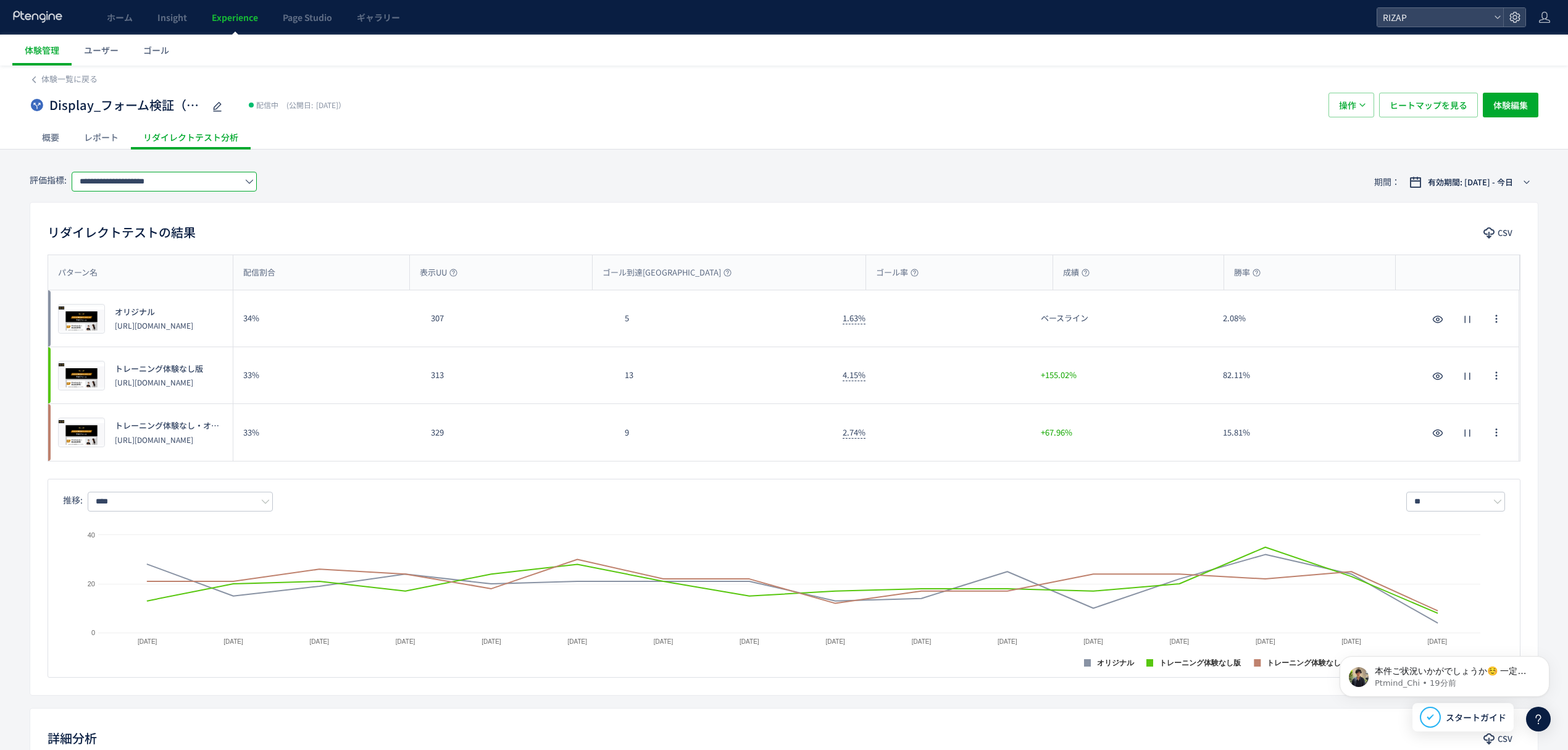
click at [158, 183] on input "**********" at bounding box center [164, 182] width 185 height 20
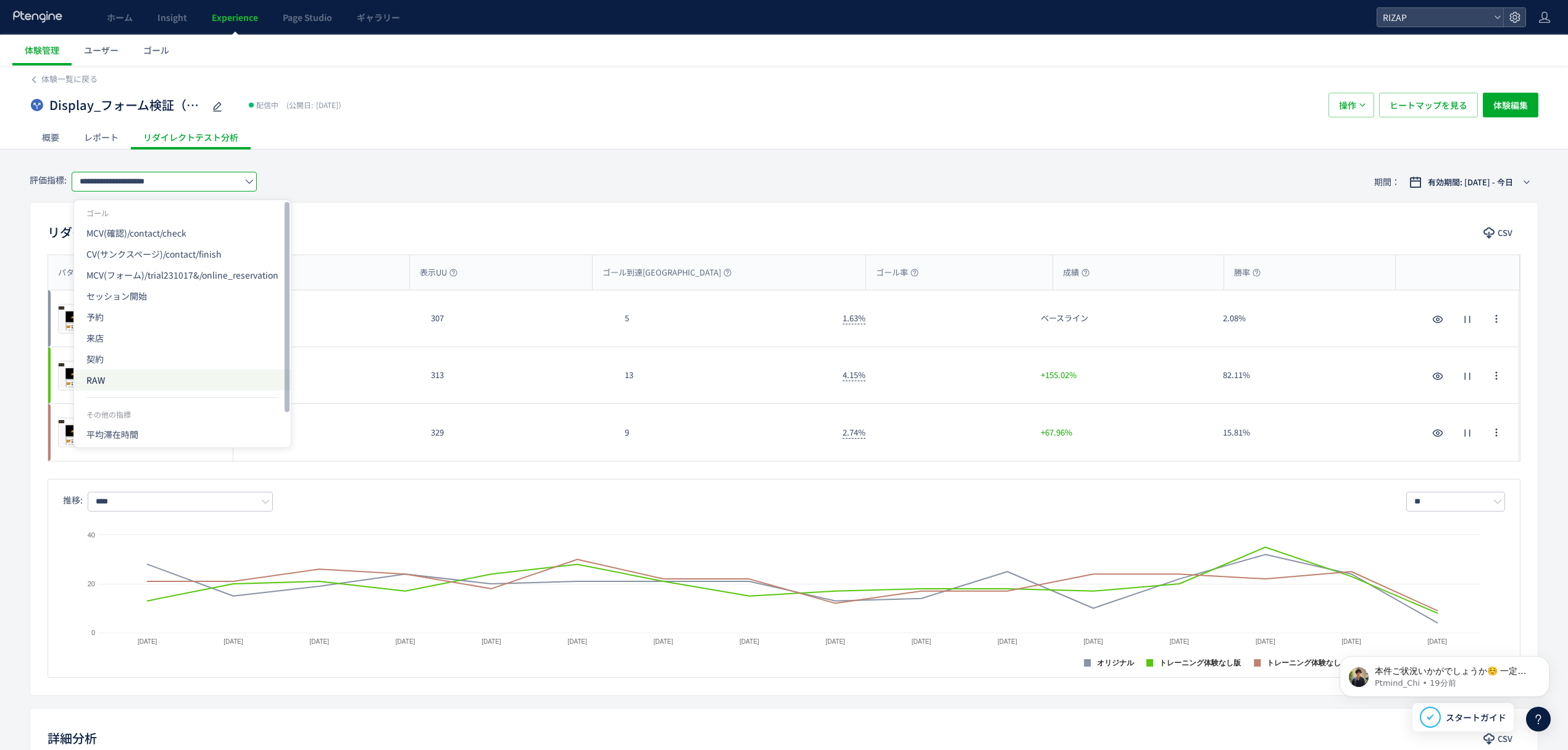
click at [101, 372] on span "RAW" at bounding box center [182, 380] width 192 height 21
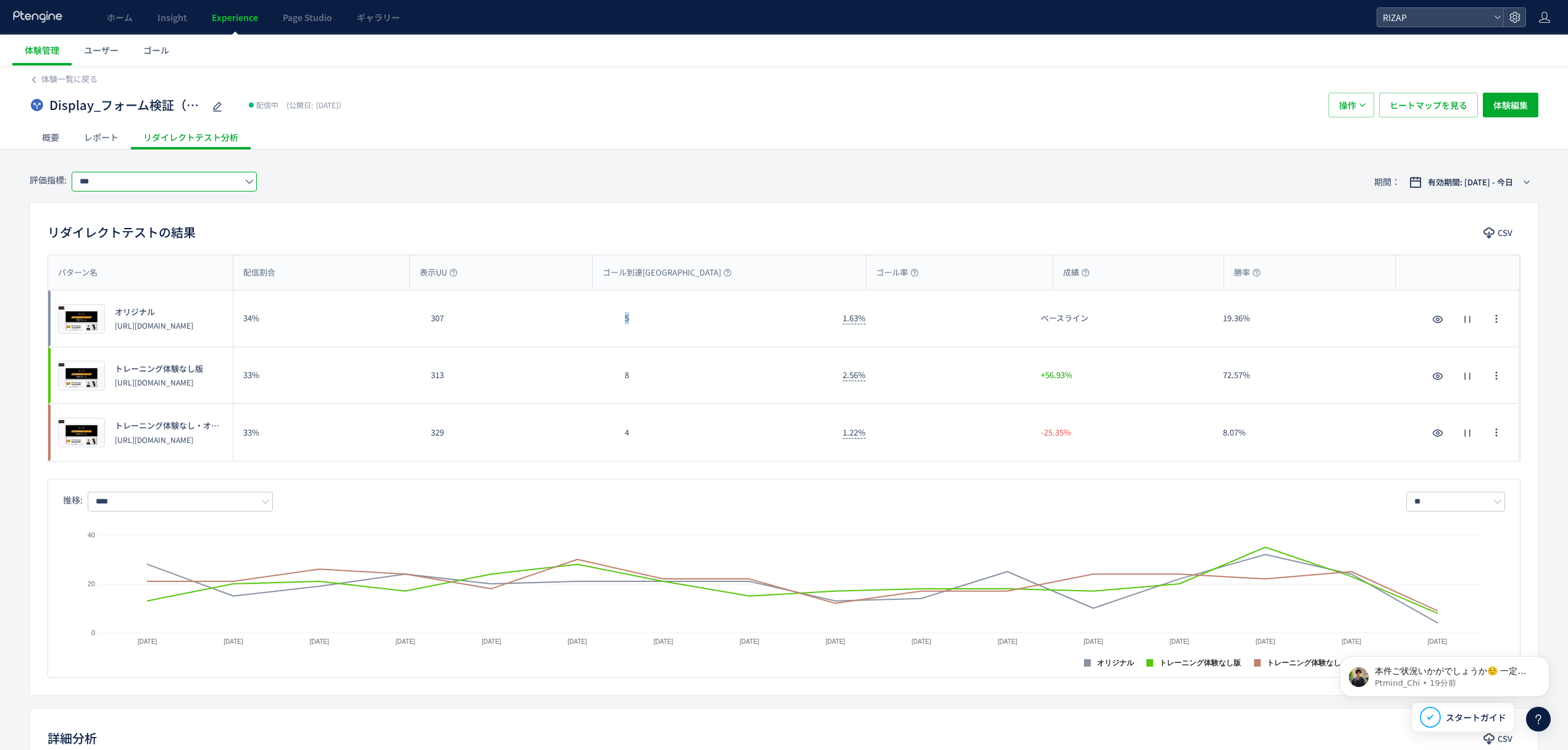
drag, startPoint x: 637, startPoint y: 332, endPoint x: 616, endPoint y: 331, distance: 21.0
click at [616, 331] on div "5" at bounding box center [724, 318] width 218 height 56
copy div "5"
drag, startPoint x: 640, startPoint y: 382, endPoint x: 618, endPoint y: 382, distance: 22.0
click at [618, 382] on div "8" at bounding box center [724, 375] width 218 height 56
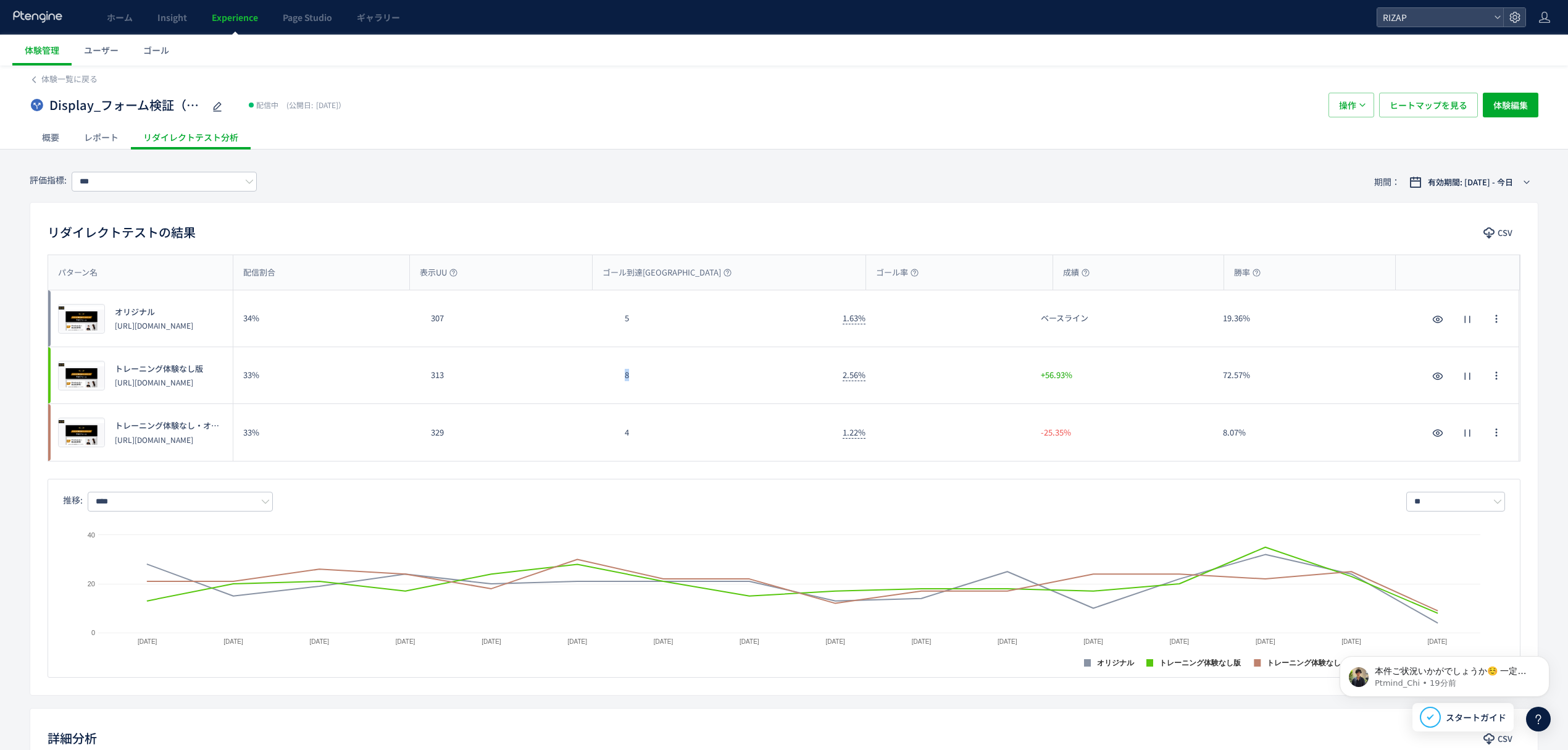
copy div "8"
drag, startPoint x: 635, startPoint y: 444, endPoint x: 611, endPoint y: 446, distance: 24.1
click at [611, 446] on div "プレビュー トレーニング体験なし・オンラインカウンセリング案内あり版 [URL][DOMAIN_NAME] 33% 329 4 1.22% -25.35% 8…" at bounding box center [784, 432] width 1471 height 57
copy div "4"
click at [142, 176] on input "***" at bounding box center [164, 182] width 185 height 20
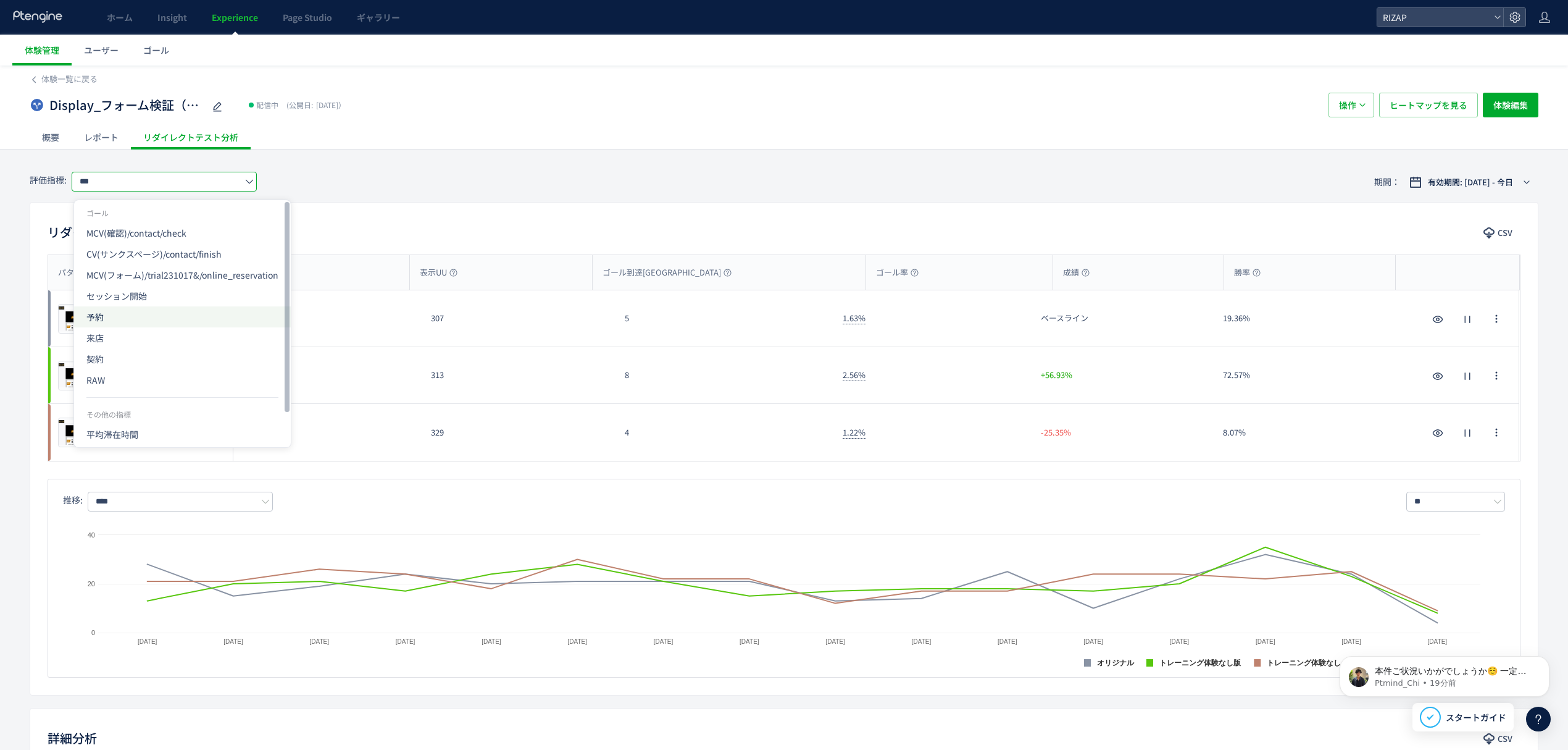
click at [110, 317] on span "予約" at bounding box center [182, 317] width 192 height 21
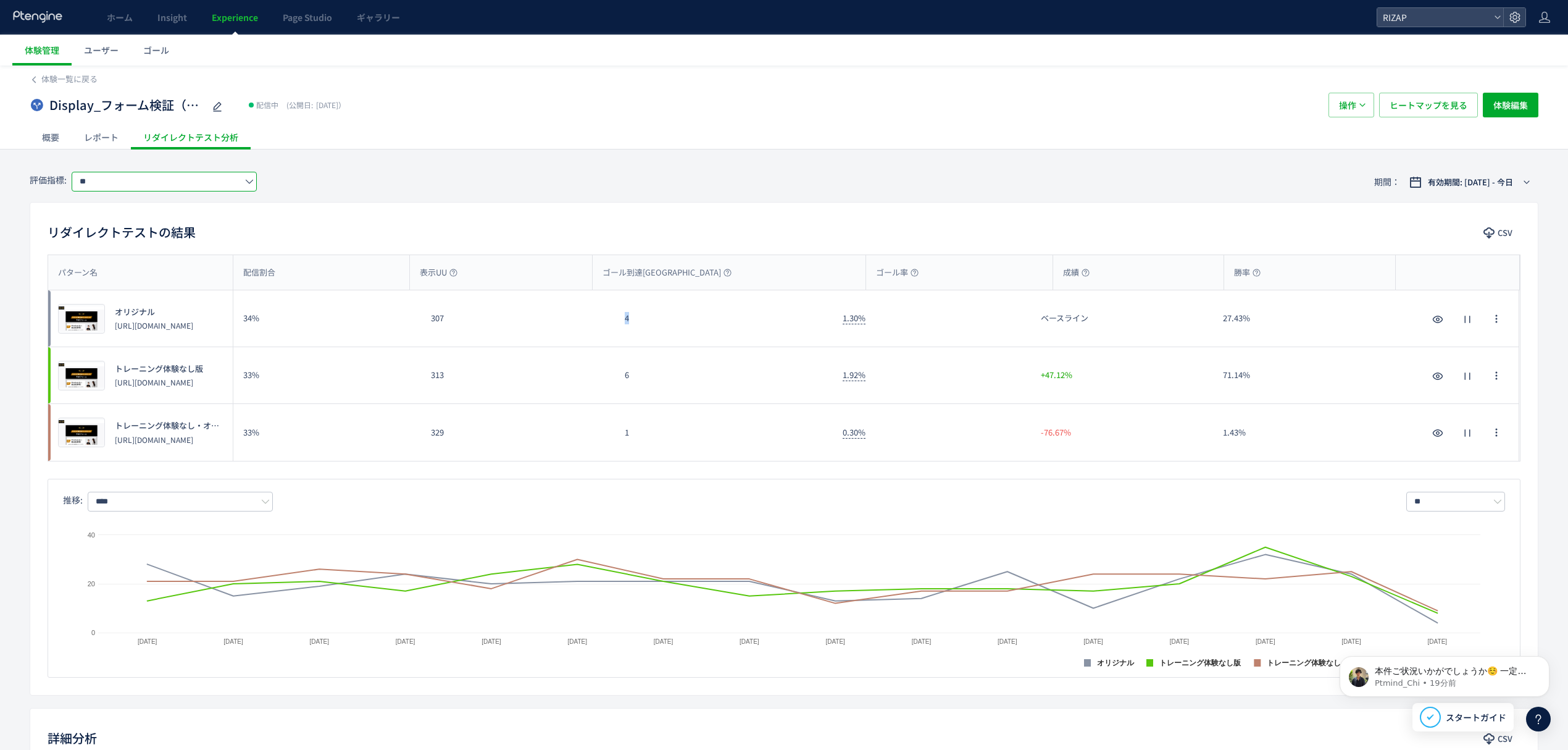
drag, startPoint x: 638, startPoint y: 334, endPoint x: 612, endPoint y: 326, distance: 27.2
click at [612, 326] on div "プレビュー オリジナル [URL][DOMAIN_NAME] 34% 307 4 1.30% ベースライン 27.43% プレビュー オリジナル [URL][…" at bounding box center [784, 319] width 1471 height 57
copy div "4"
drag, startPoint x: 638, startPoint y: 384, endPoint x: 620, endPoint y: 383, distance: 18.0
click at [620, 383] on div "6" at bounding box center [724, 375] width 218 height 56
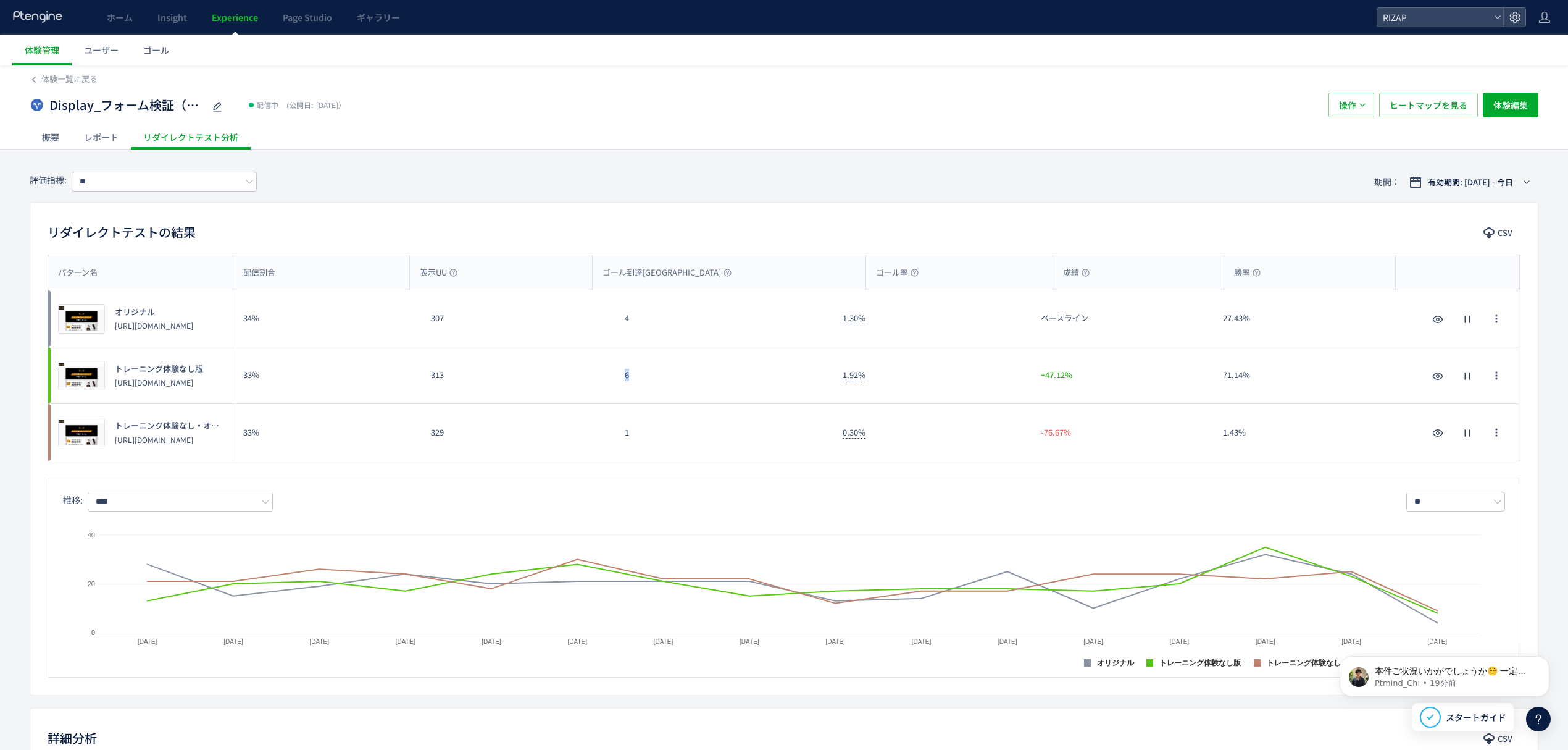
copy div "6"
drag, startPoint x: 620, startPoint y: 444, endPoint x: 604, endPoint y: 447, distance: 16.3
click at [604, 447] on div "プレビュー トレーニング体験なし・オンラインカウンセリング案内あり版 [URL][DOMAIN_NAME] 33% 329 1 0.30% -76.67% 1…" at bounding box center [784, 432] width 1471 height 57
copy div "1"
click at [89, 190] on input "**" at bounding box center [164, 182] width 185 height 20
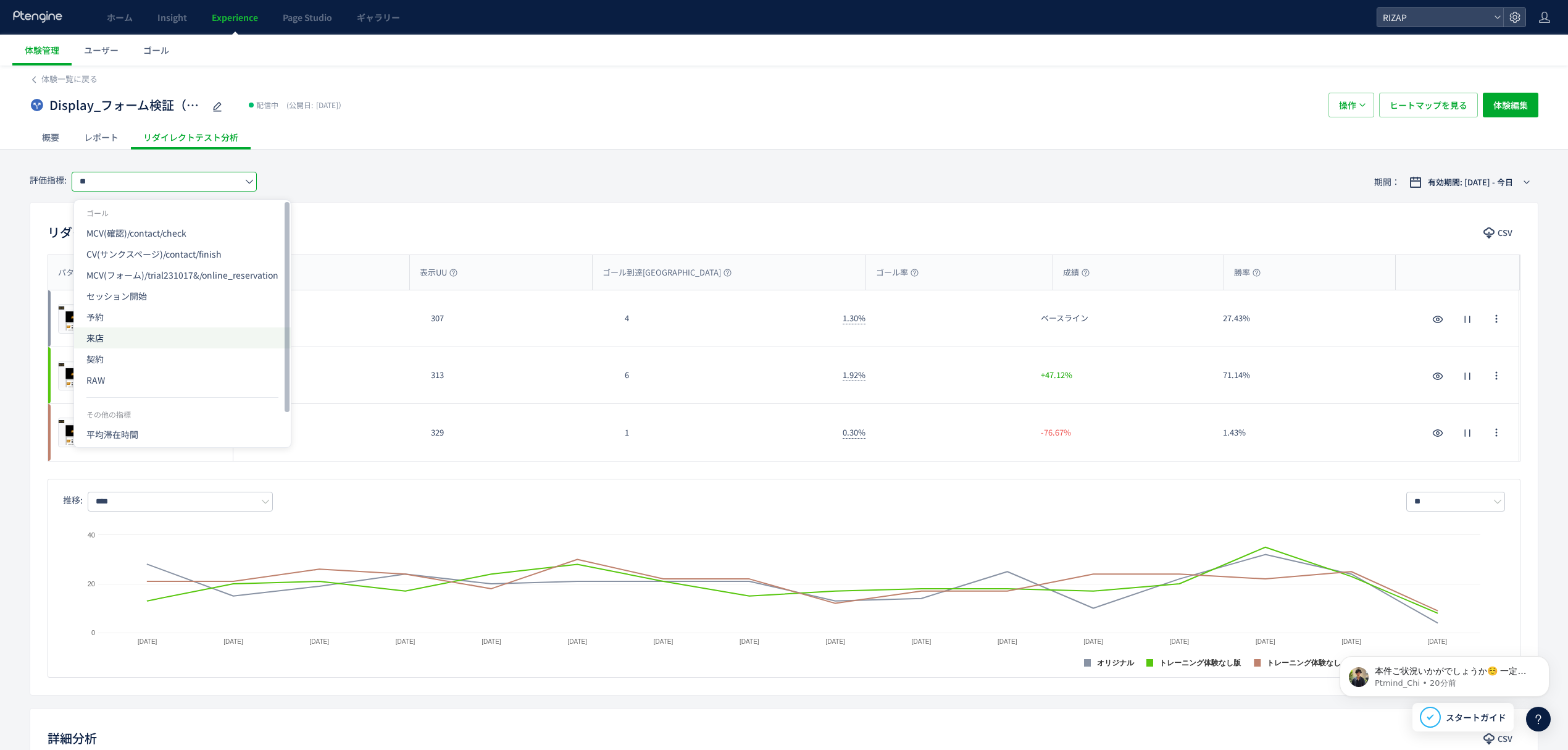
click at [140, 334] on span "来店" at bounding box center [182, 338] width 192 height 21
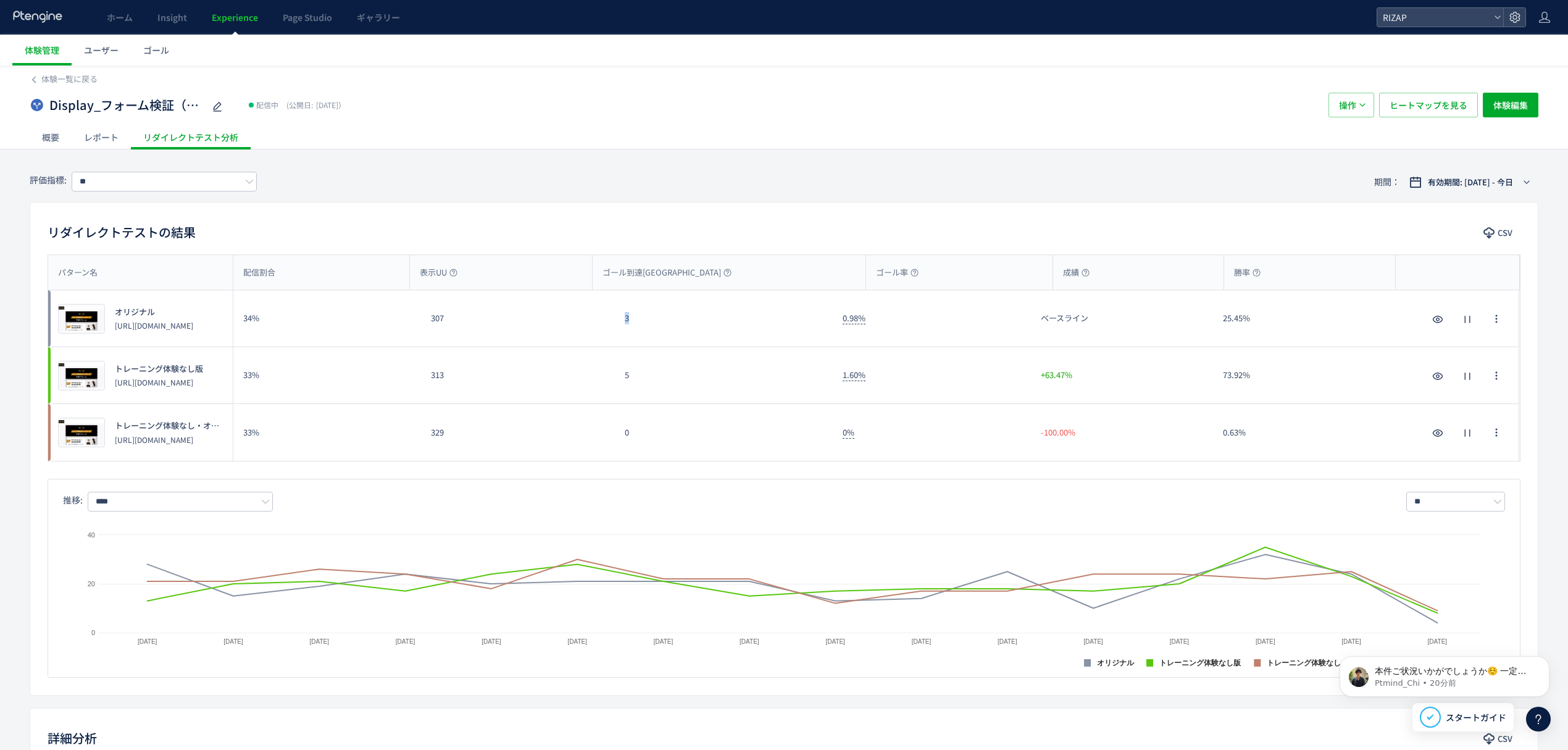
drag, startPoint x: 649, startPoint y: 330, endPoint x: 613, endPoint y: 330, distance: 36.0
click at [613, 330] on div "プレビュー オリジナル [URL][DOMAIN_NAME] 34% 307 3 0.98% ベースライン 25.45% プレビュー オリジナル [URL][…" at bounding box center [784, 319] width 1471 height 57
copy div "3"
drag, startPoint x: 638, startPoint y: 391, endPoint x: 618, endPoint y: 393, distance: 20.1
click at [618, 393] on div "5" at bounding box center [724, 375] width 218 height 56
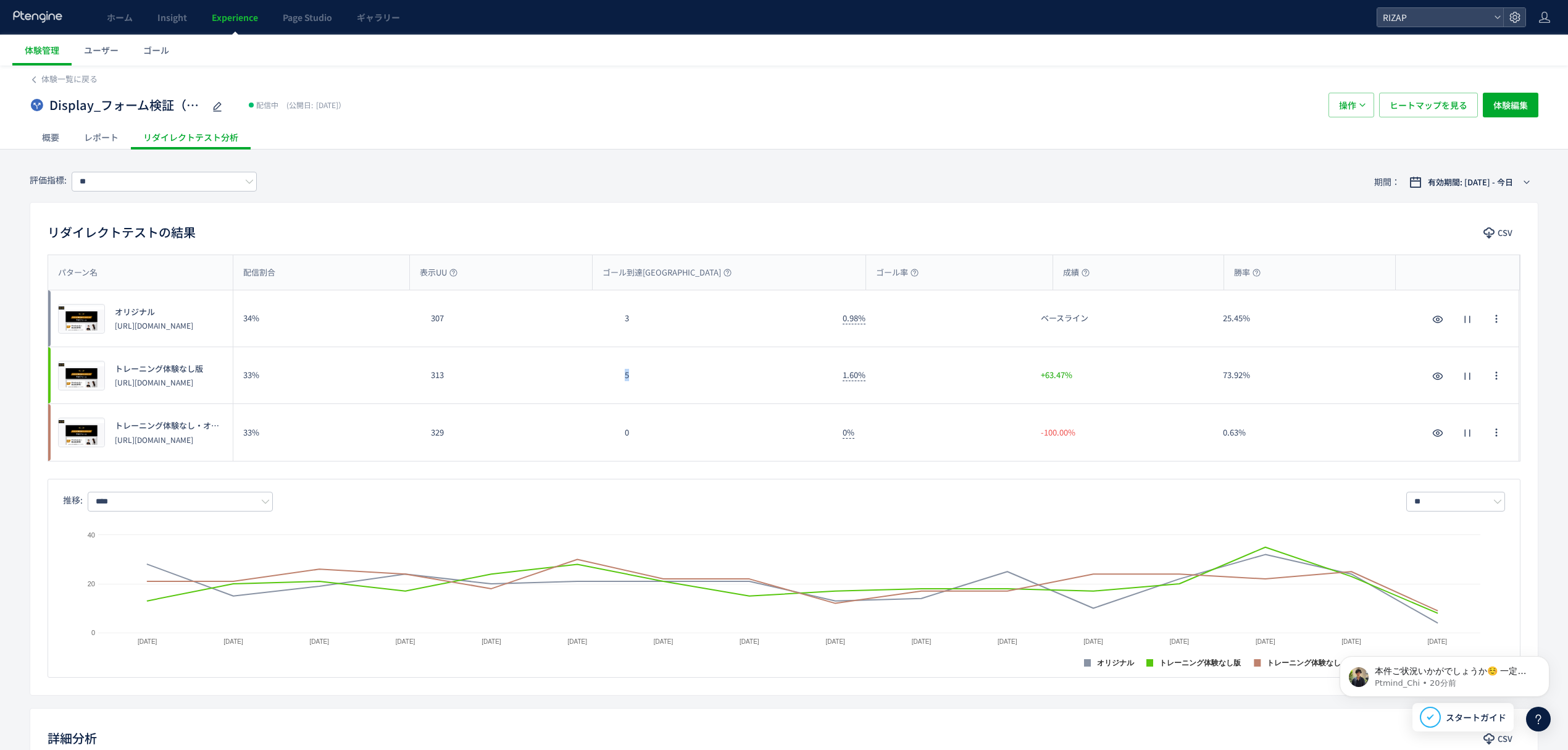
copy div "5"
click at [188, 176] on input "**" at bounding box center [164, 182] width 185 height 20
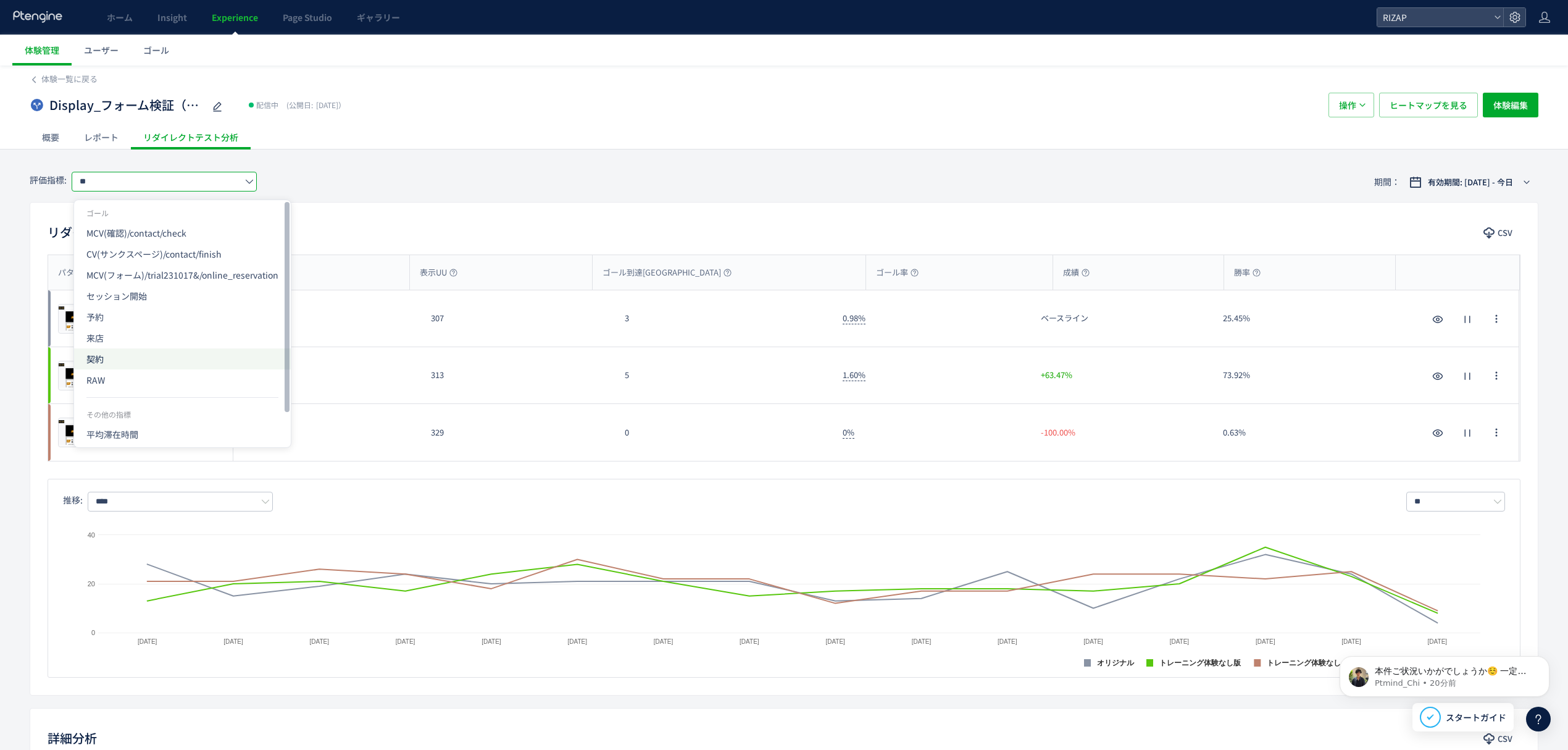
click at [107, 358] on span "契約" at bounding box center [182, 359] width 192 height 21
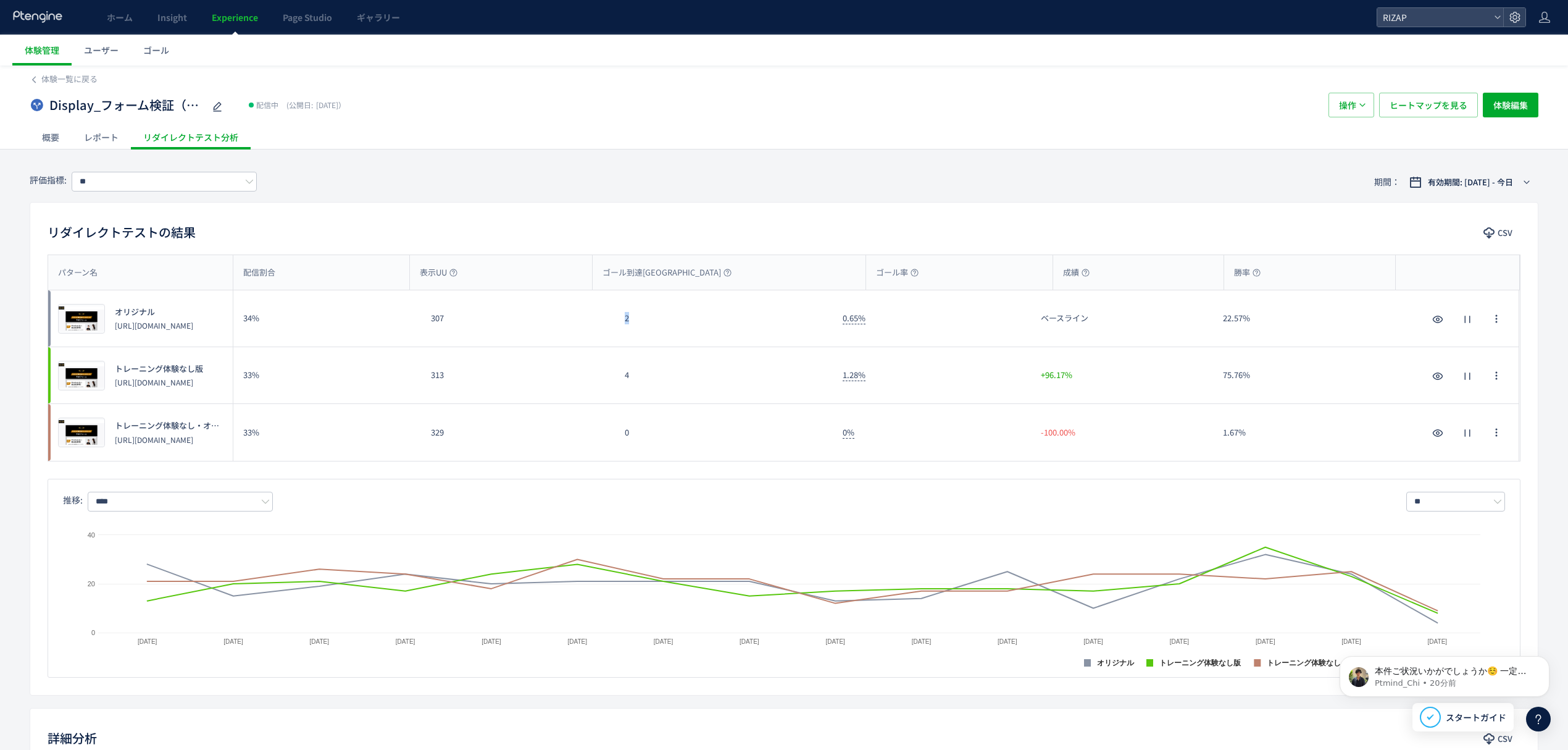
drag, startPoint x: 636, startPoint y: 335, endPoint x: 618, endPoint y: 330, distance: 18.7
click at [618, 330] on div "2" at bounding box center [724, 318] width 218 height 56
copy div "2"
drag, startPoint x: 618, startPoint y: 388, endPoint x: 611, endPoint y: 388, distance: 7.0
click at [611, 388] on div "プレビュー トレーニング体験なし版 [URL][DOMAIN_NAME] 33% 313 4 1.28% +96.17% 75.76% プレビュー トレーニン…" at bounding box center [784, 376] width 1471 height 57
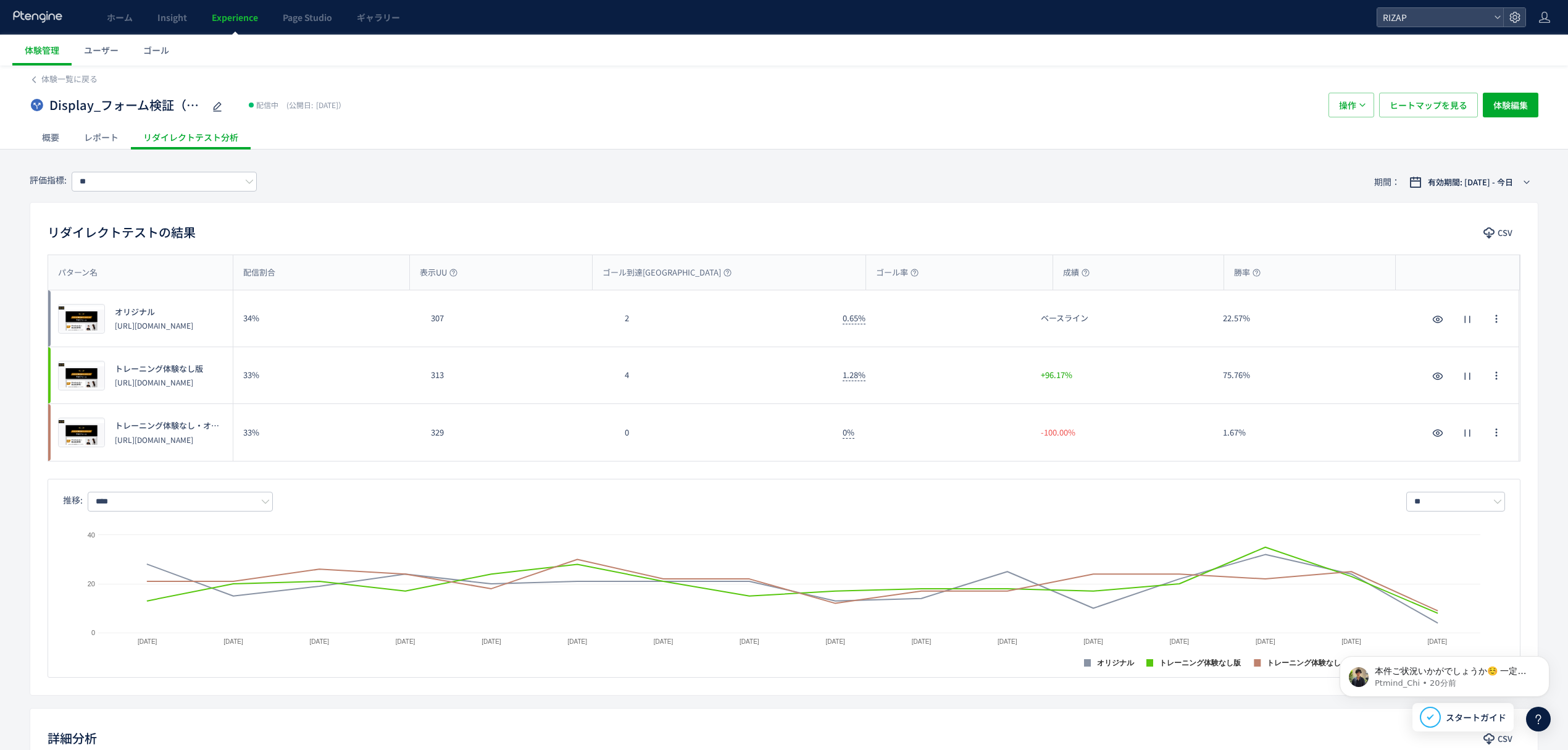
copy div
drag, startPoint x: 643, startPoint y: 389, endPoint x: 616, endPoint y: 389, distance: 27.0
click at [616, 389] on div "4" at bounding box center [724, 375] width 218 height 56
drag, startPoint x: 651, startPoint y: 438, endPoint x: 612, endPoint y: 438, distance: 39.0
click at [612, 438] on div "プレビュー トレーニング体験なし・オンラインカウンセリング案内あり版 [URL][DOMAIN_NAME] 33% 329 0 0% -100.00% 1.6…" at bounding box center [784, 432] width 1471 height 57
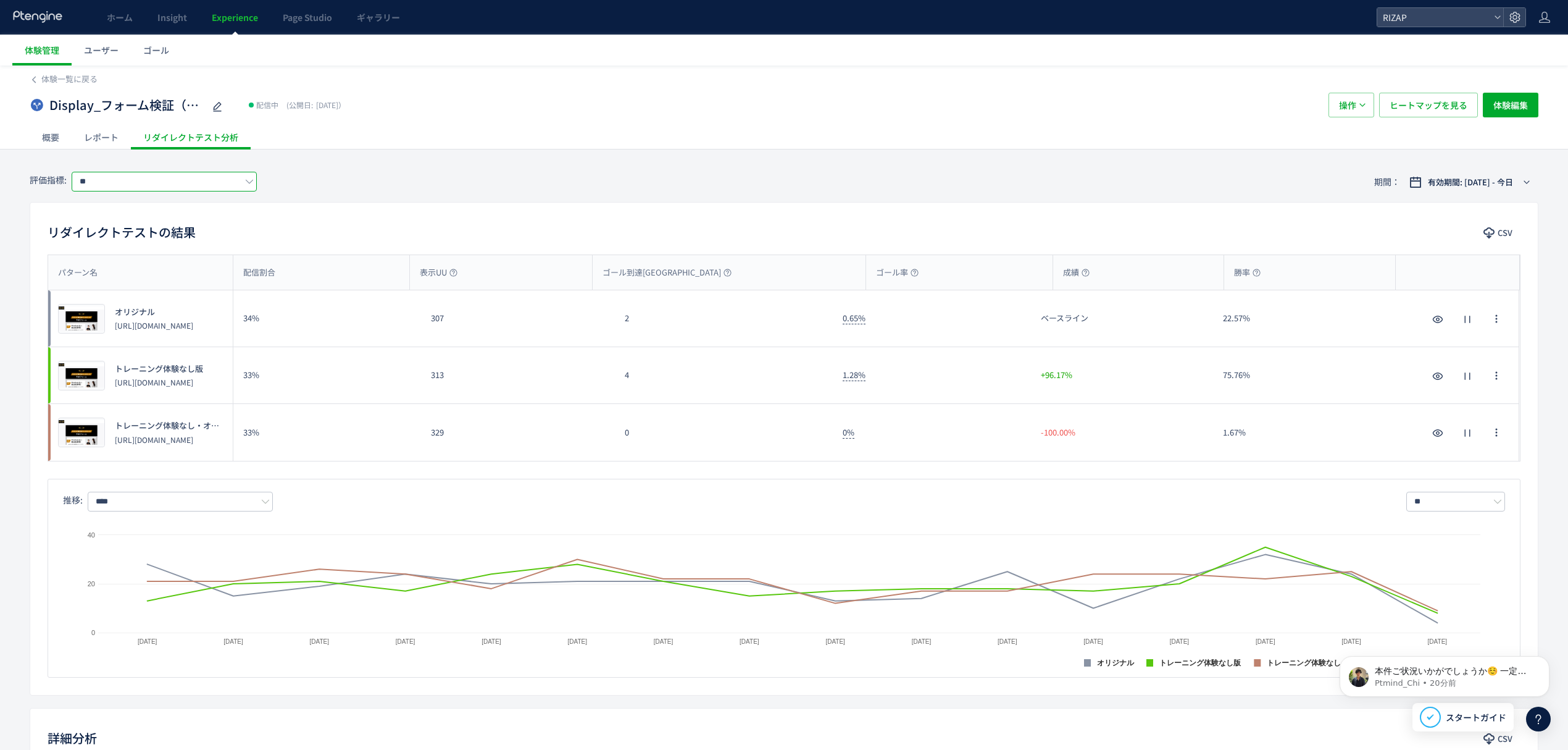
click at [101, 186] on input "**" at bounding box center [164, 182] width 185 height 20
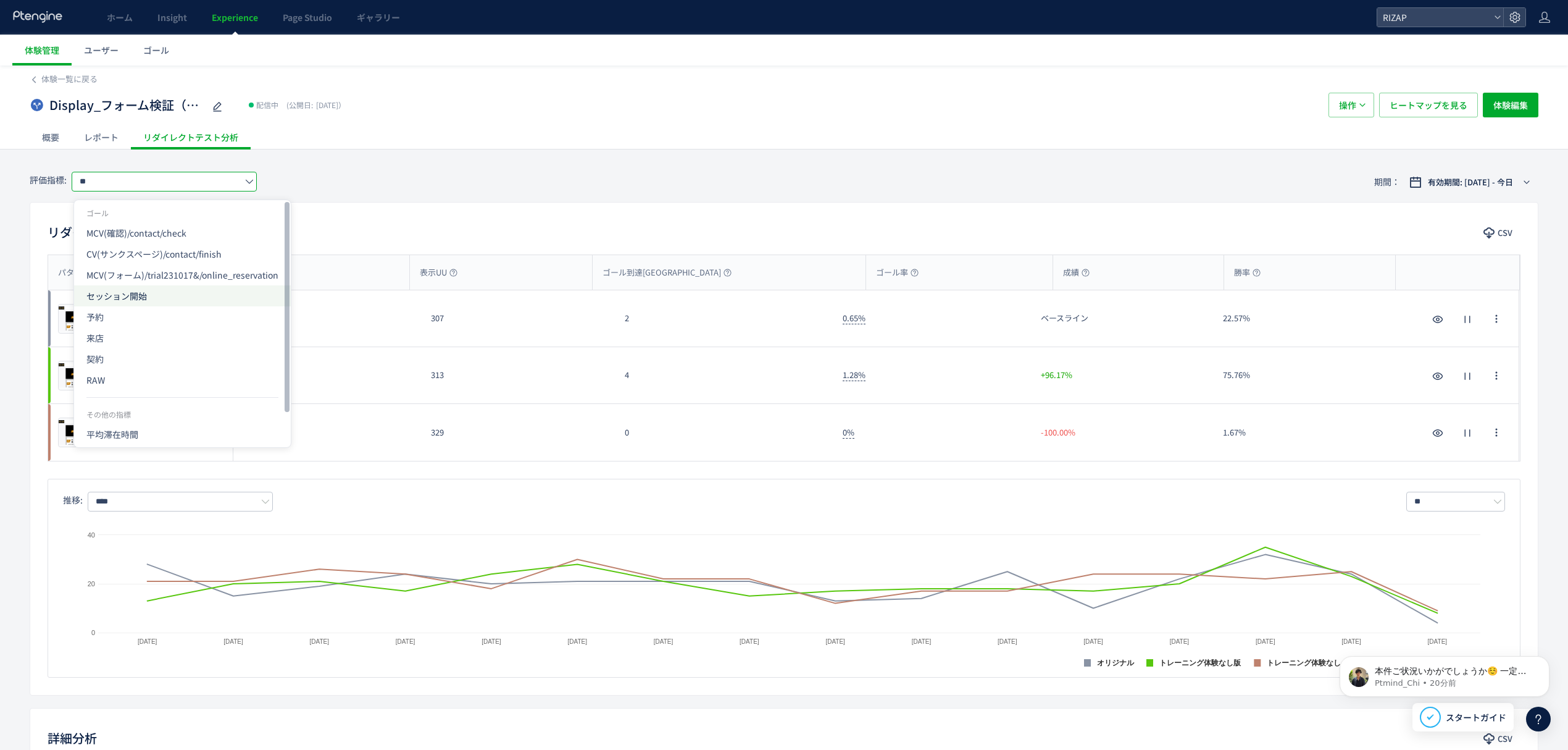
click at [139, 299] on span "セッション開始" at bounding box center [182, 296] width 192 height 21
type input "*******"
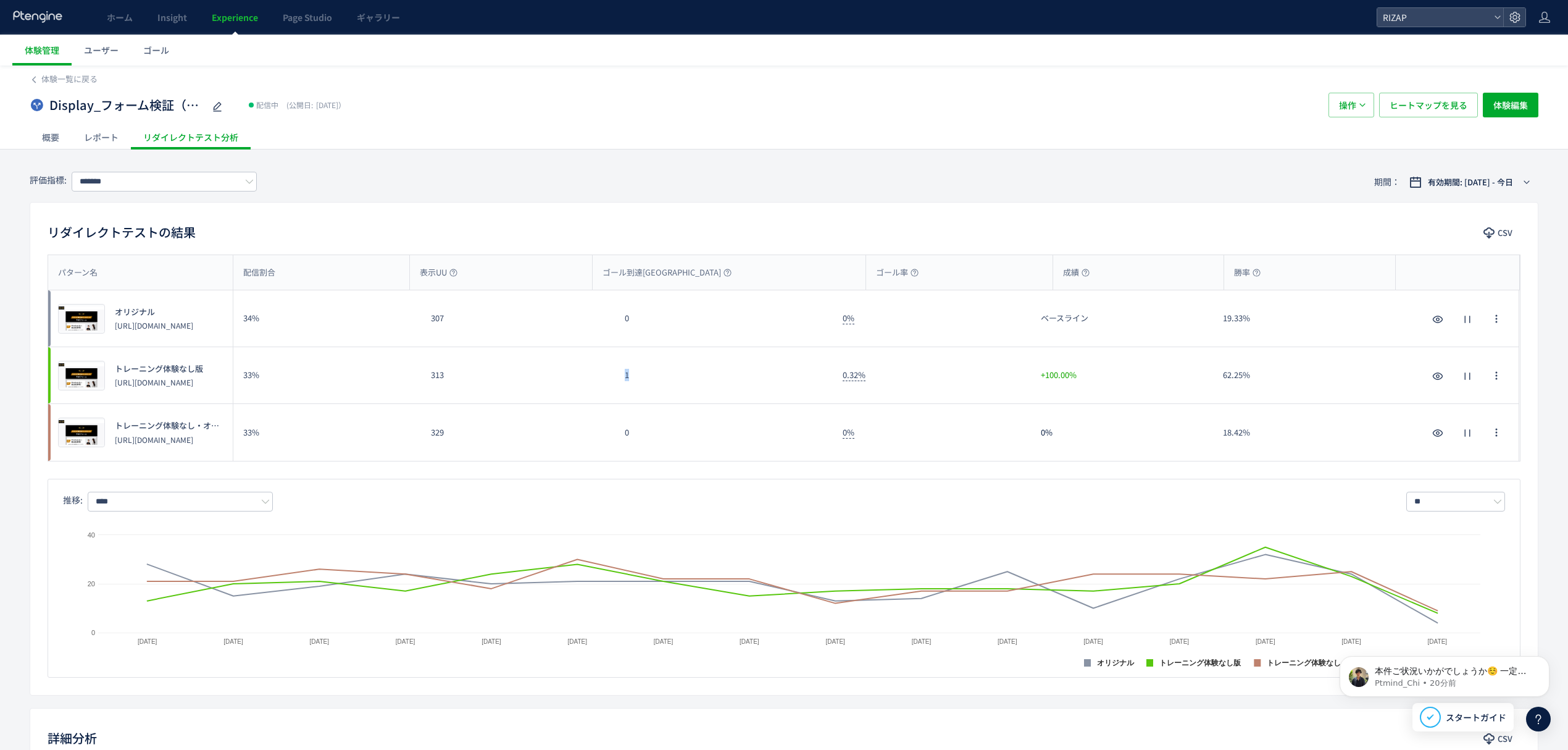
click at [602, 379] on div "プレビュー トレーニング体験なし版 [URL][DOMAIN_NAME] 33% 313 1 0.32% +100.00% 62.25% プレビュー トレーニ…" at bounding box center [784, 376] width 1471 height 57
click at [110, 134] on div "レポート" at bounding box center [101, 137] width 59 height 25
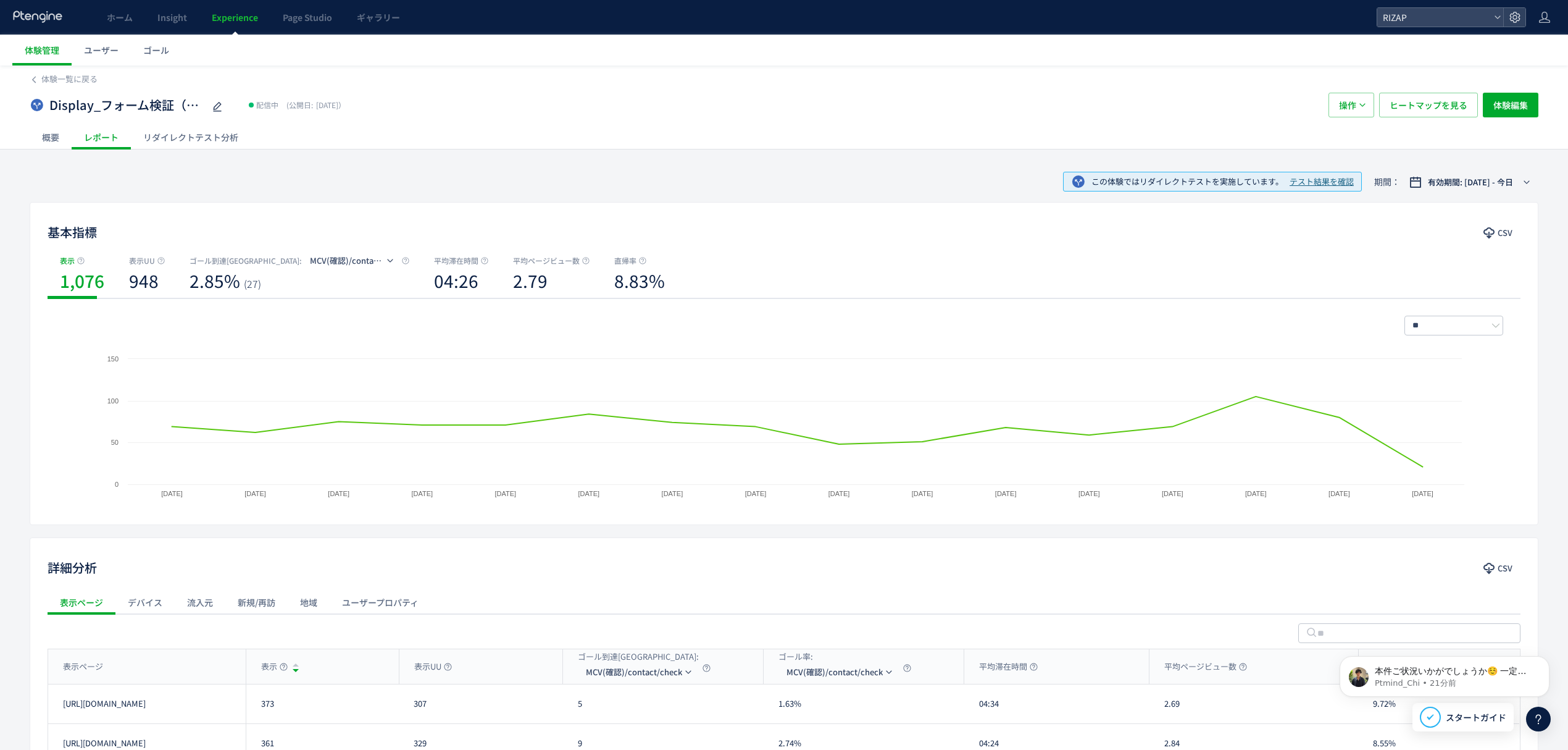
scroll to position [159, 0]
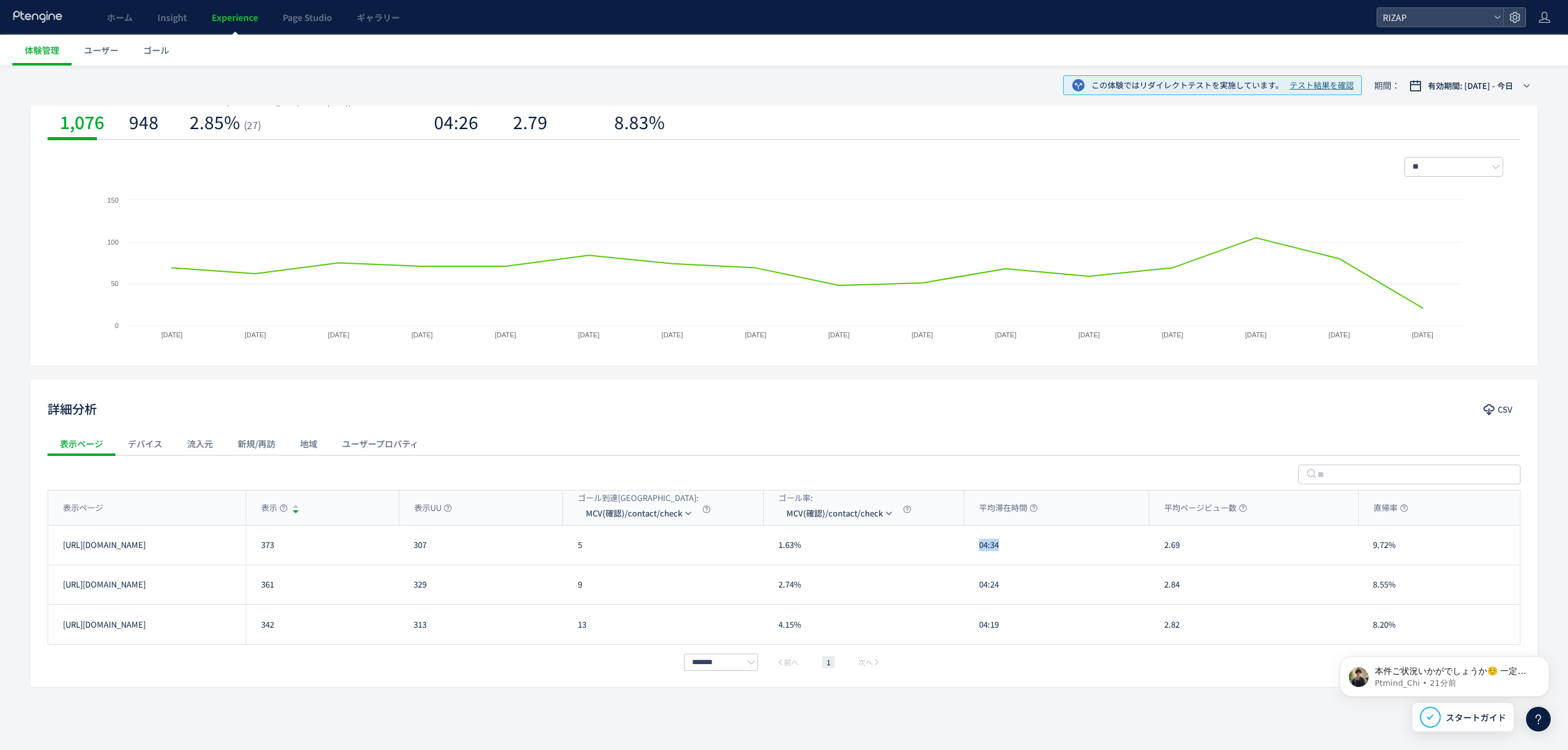
drag, startPoint x: 996, startPoint y: 554, endPoint x: 971, endPoint y: 554, distance: 25.0
click at [971, 554] on div "04:34" at bounding box center [1056, 545] width 185 height 39
drag, startPoint x: 1003, startPoint y: 592, endPoint x: 970, endPoint y: 592, distance: 33.0
click at [970, 592] on div "04:24" at bounding box center [1056, 584] width 185 height 39
drag, startPoint x: 1005, startPoint y: 627, endPoint x: 944, endPoint y: 627, distance: 61.0
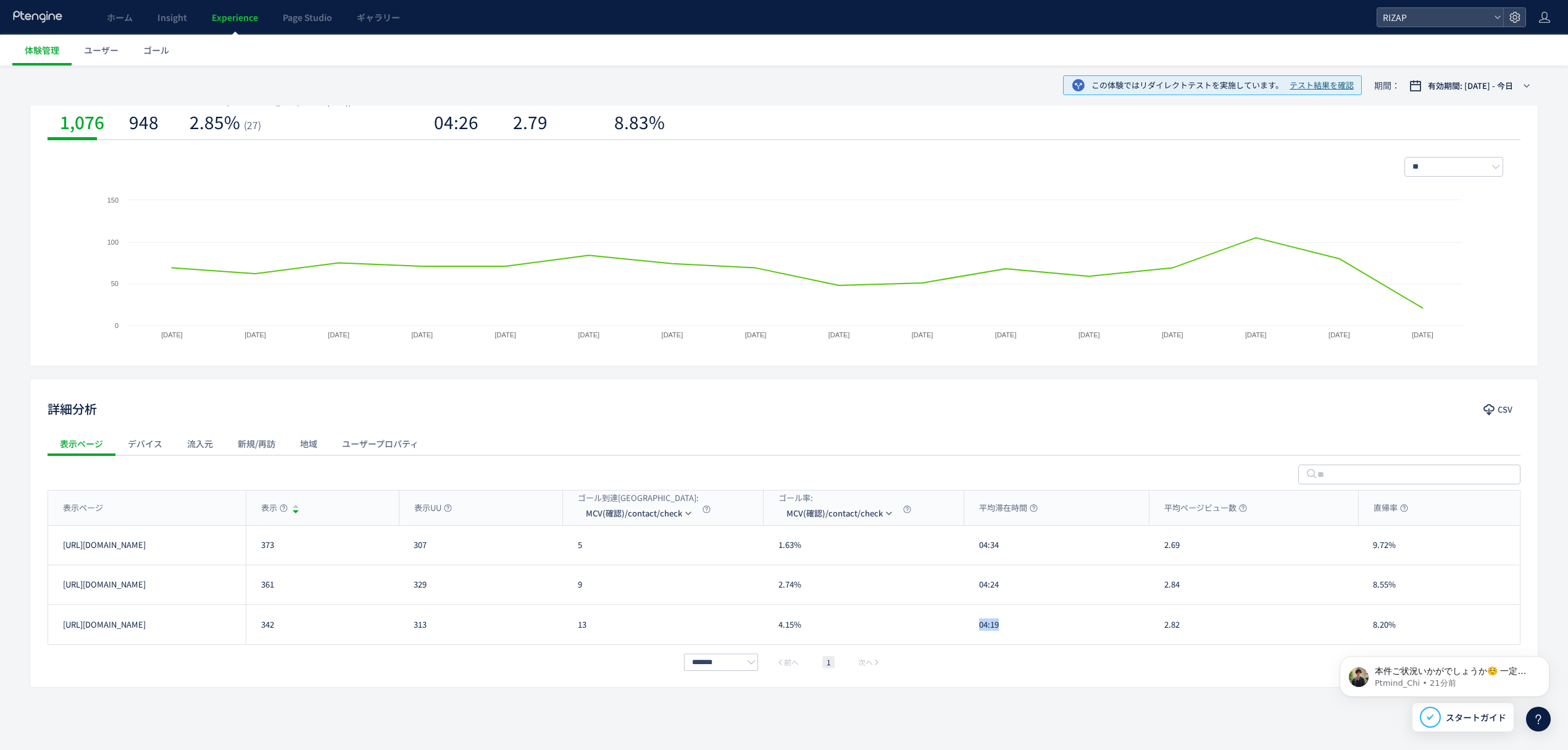
click at [944, 627] on div "[URL][DOMAIN_NAME] 342 313 13 4.15% 04:19 2.82 8.20% [URL][DOMAIN_NAME]" at bounding box center [784, 625] width 1471 height 40
click at [1152, 545] on div "2.69" at bounding box center [1254, 545] width 209 height 39
drag, startPoint x: 1186, startPoint y: 596, endPoint x: 1154, endPoint y: 592, distance: 32.2
click at [1151, 594] on div "2.84" at bounding box center [1254, 584] width 209 height 39
drag, startPoint x: 1203, startPoint y: 619, endPoint x: 1153, endPoint y: 619, distance: 50.0
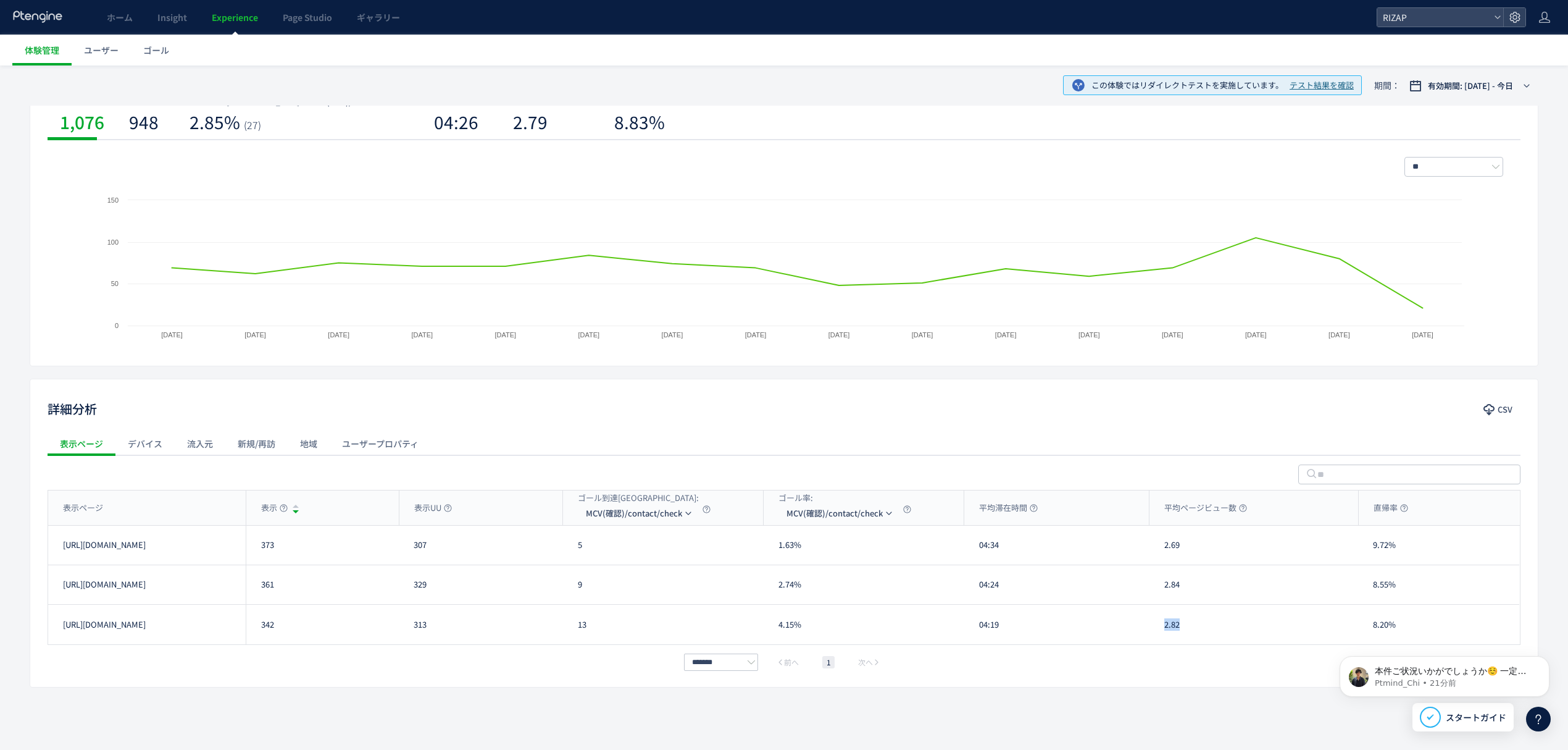
click at [1150, 621] on div "2.82" at bounding box center [1254, 625] width 209 height 40
click at [1367, 547] on div "9.72%" at bounding box center [1438, 545] width 161 height 39
drag, startPoint x: 1400, startPoint y: 589, endPoint x: 1403, endPoint y: 596, distance: 7.6
click at [1365, 591] on div "8.55%" at bounding box center [1438, 584] width 161 height 39
drag, startPoint x: 1398, startPoint y: 637, endPoint x: 1346, endPoint y: 637, distance: 52.0
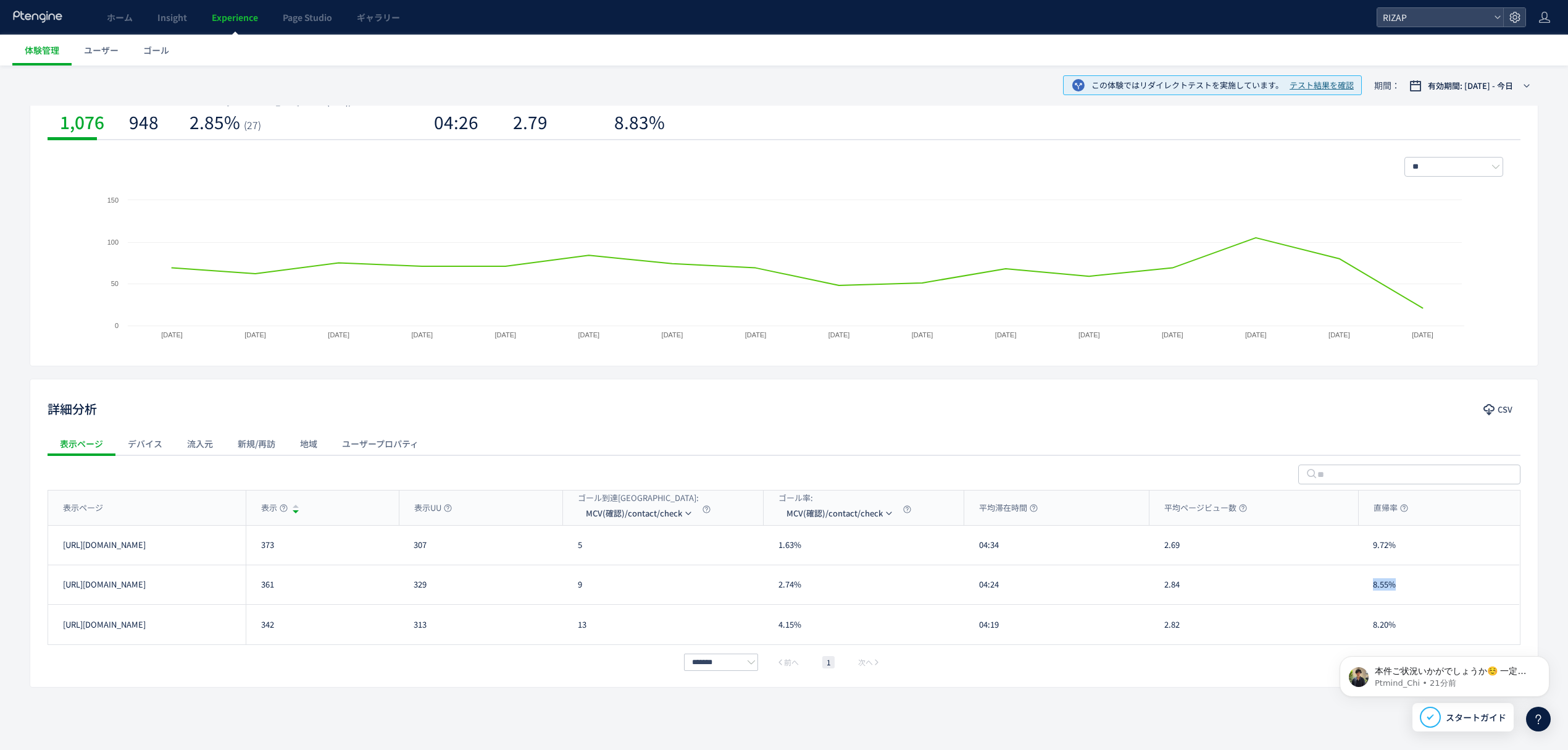
click at [1346, 637] on body "本件ご状況いかがでしょうか☺️ ﻿一定時間が経ちましたので本日午後には一度自動クローズとなりますが 調査再開のタイミングで本チャットを再開いただけますのでご安…" at bounding box center [1445, 674] width 237 height 77
drag, startPoint x: 1402, startPoint y: 627, endPoint x: 1367, endPoint y: 627, distance: 35.0
click at [1367, 627] on div "8.20%" at bounding box center [1438, 625] width 161 height 40
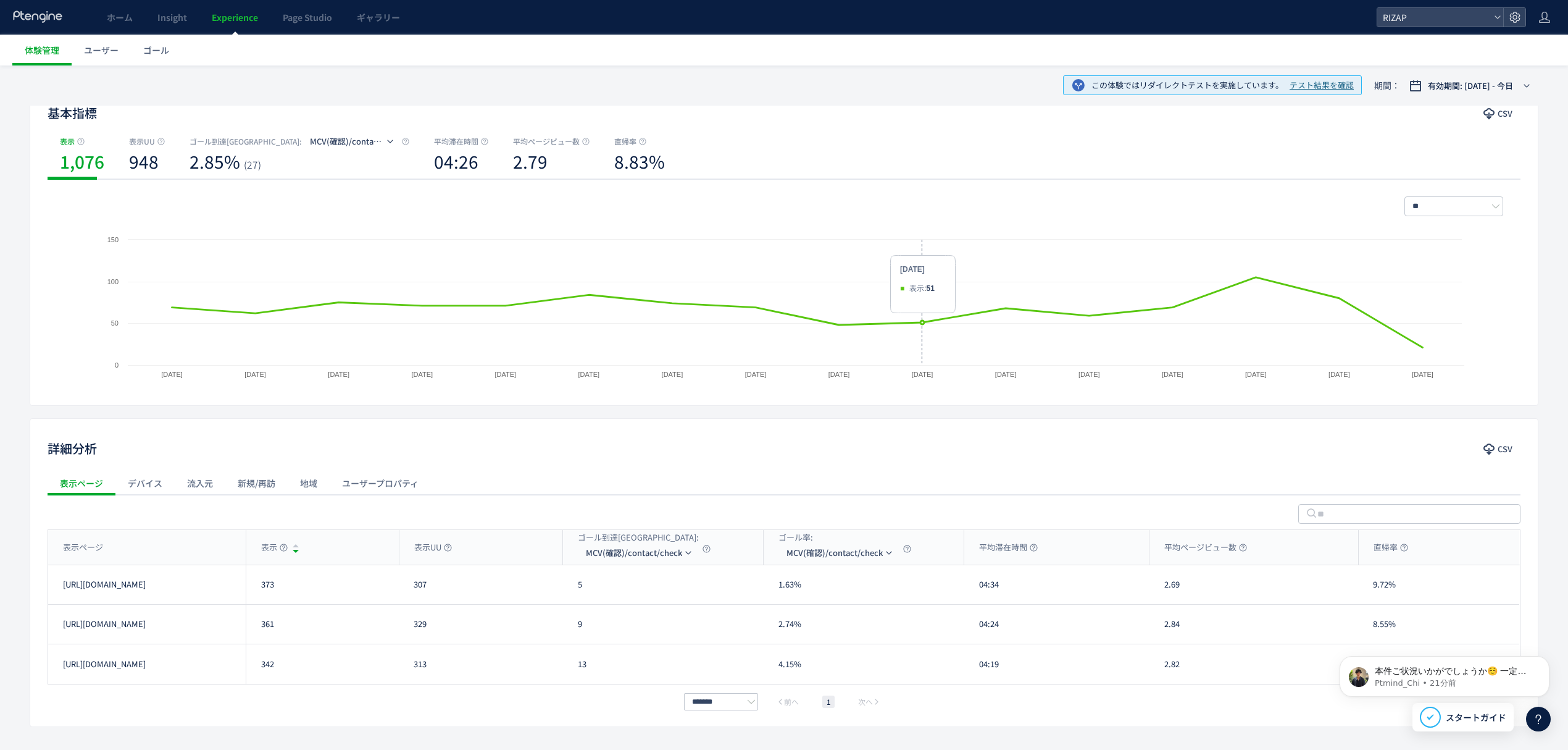
scroll to position [0, 0]
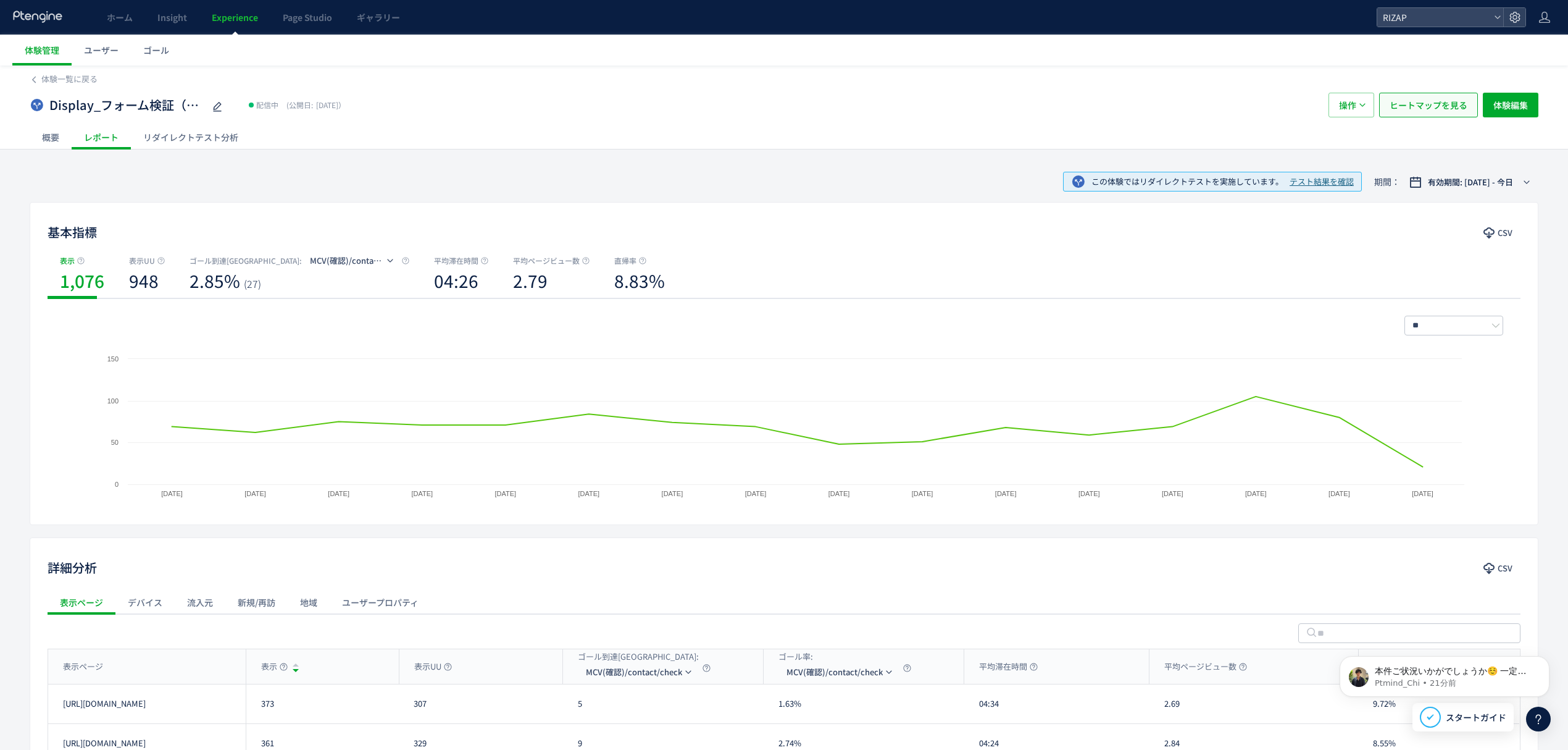
click at [1416, 96] on span "ヒートマップを見る" at bounding box center [1428, 105] width 78 height 25
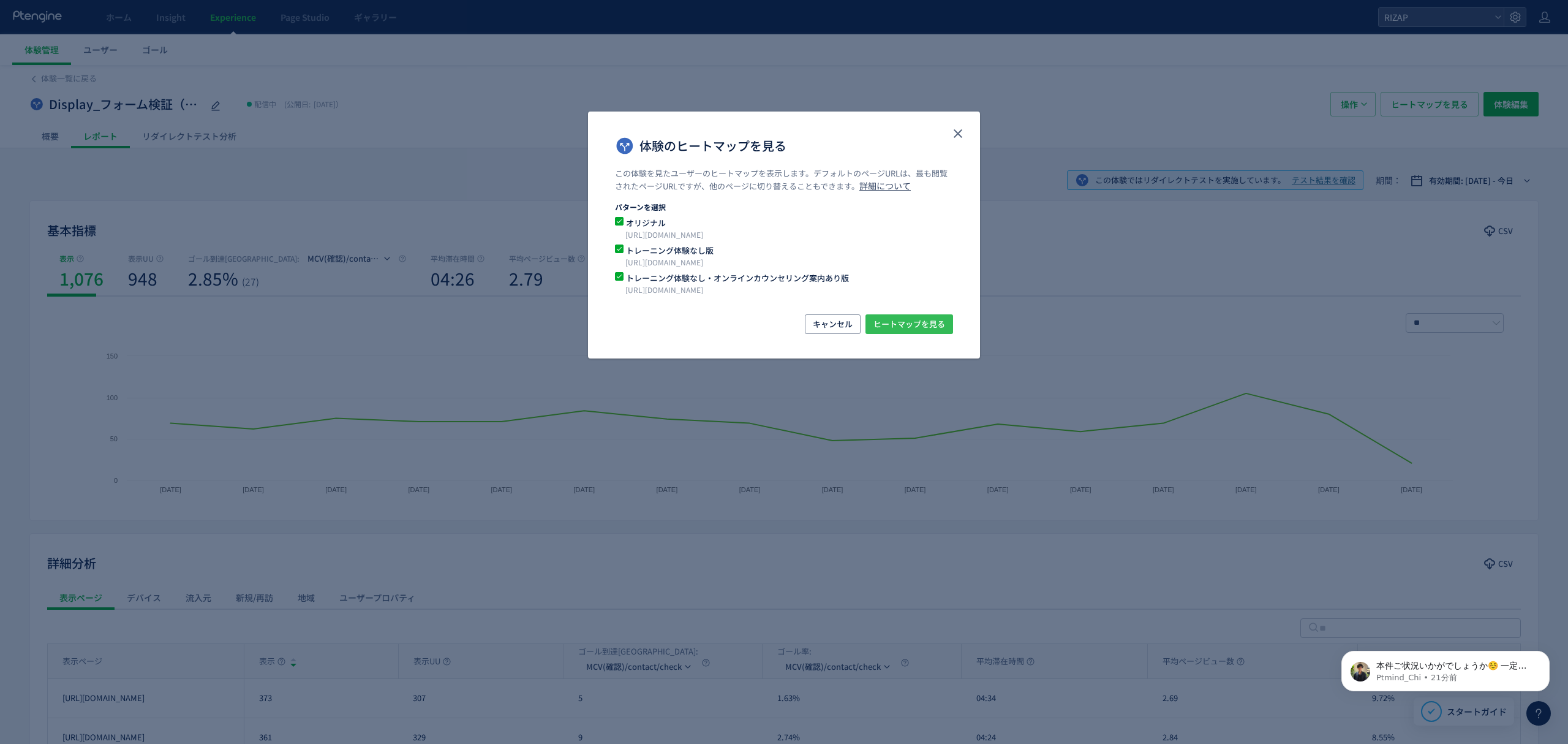
click at [924, 328] on span "ヒートマップを見る" at bounding box center [909, 324] width 72 height 20
click at [953, 136] on icon "close" at bounding box center [958, 134] width 14 height 14
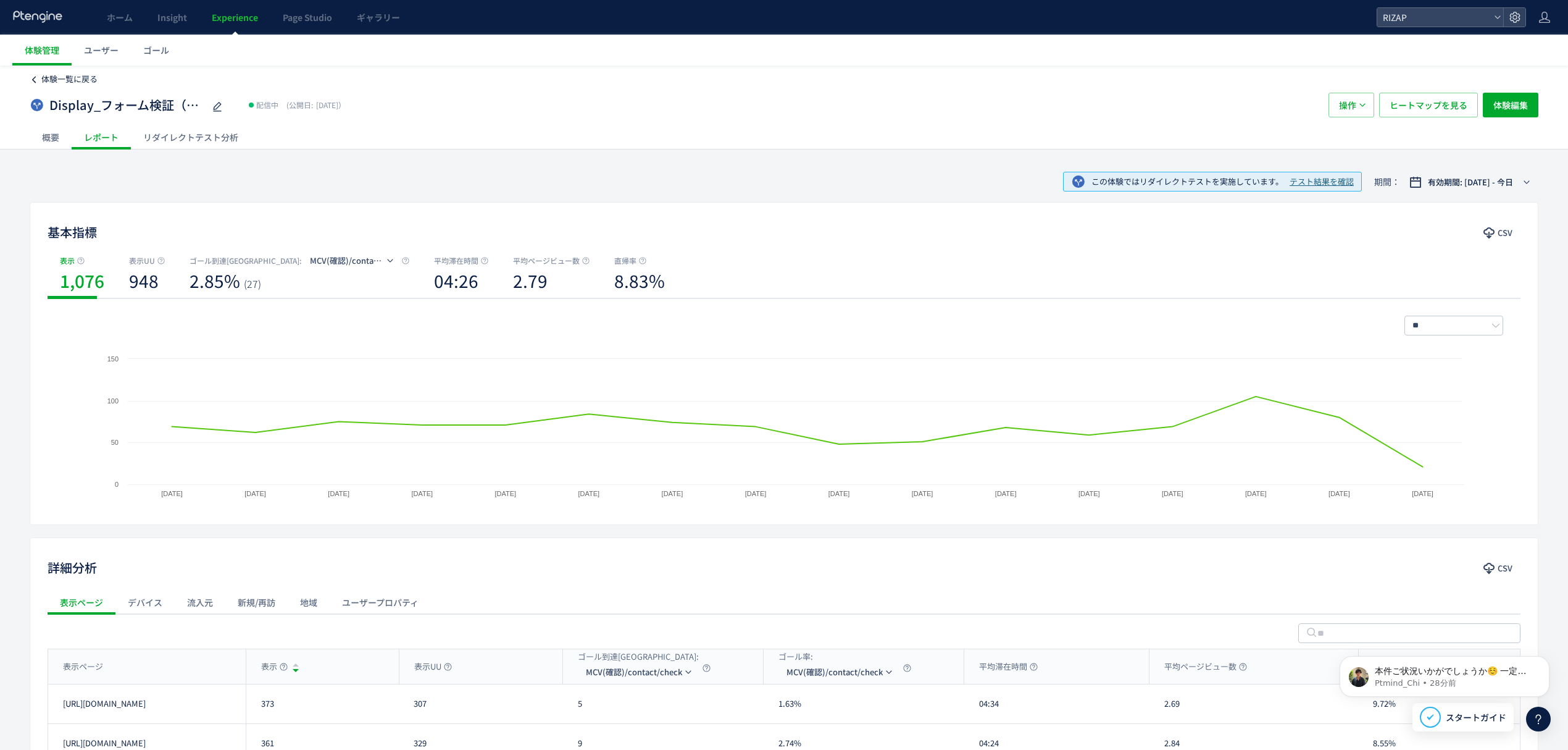
click at [63, 83] on span "体験一覧に戻る" at bounding box center [69, 79] width 56 height 12
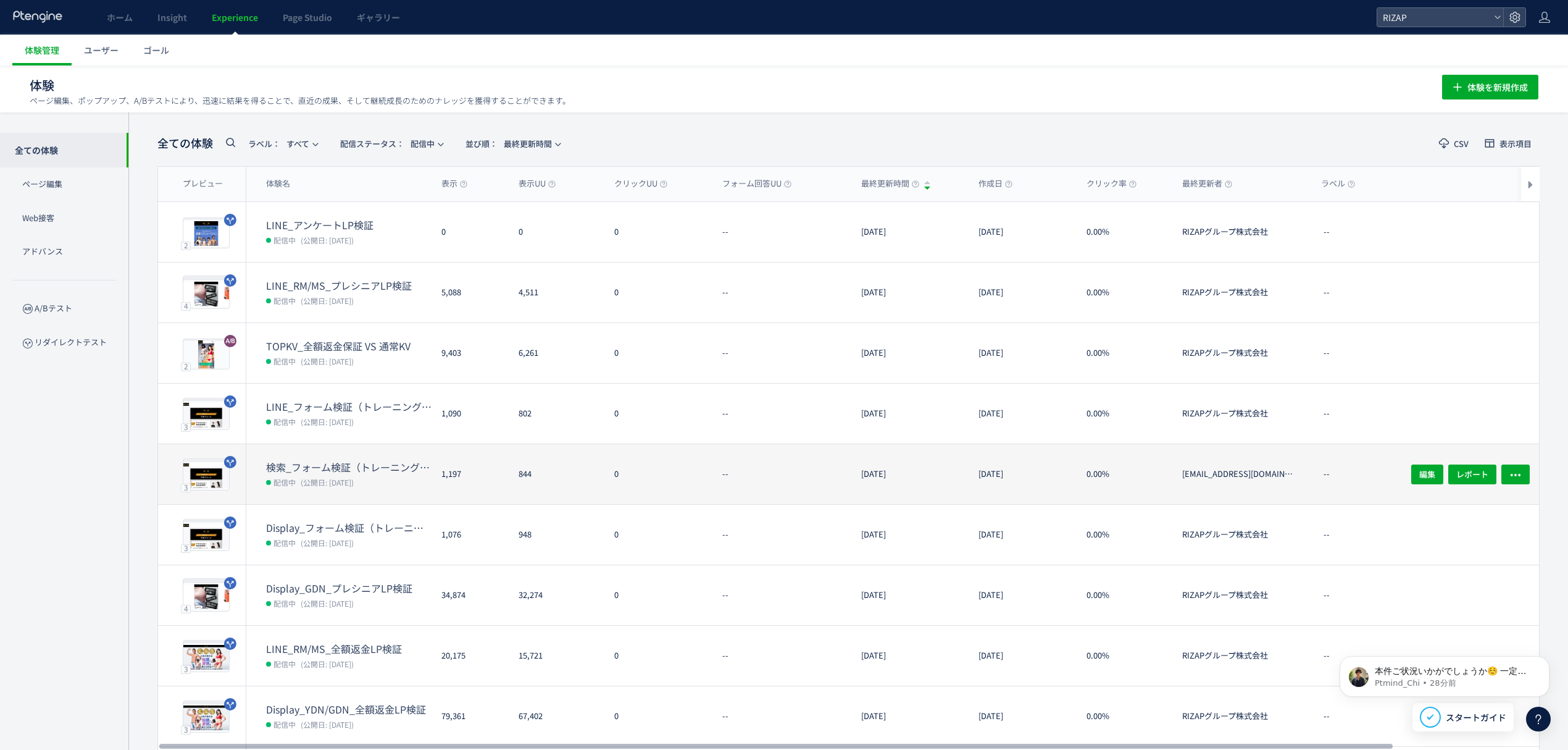
click at [331, 477] on span "(公開日: [DATE])" at bounding box center [327, 482] width 53 height 11
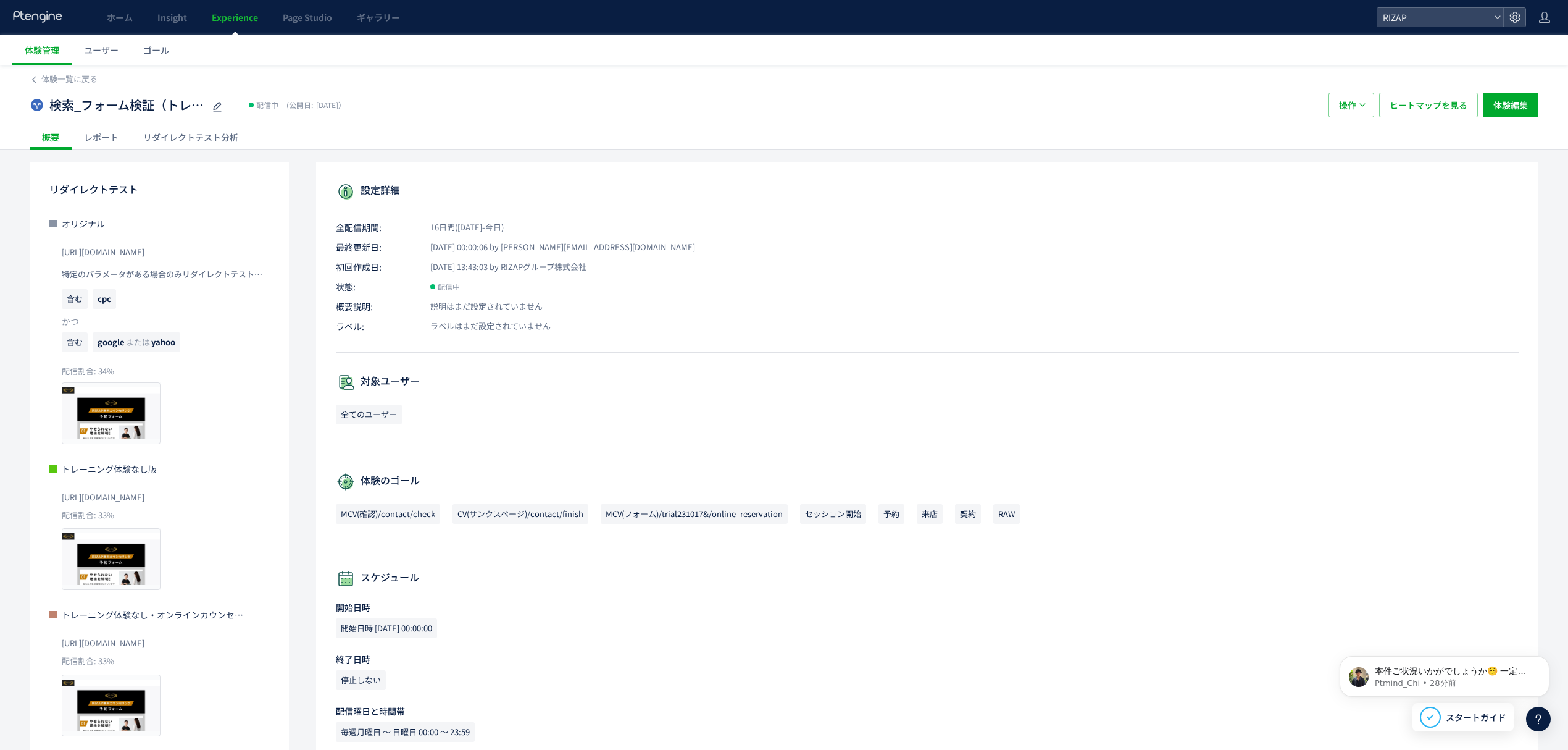
click at [101, 145] on div "レポート" at bounding box center [101, 137] width 59 height 25
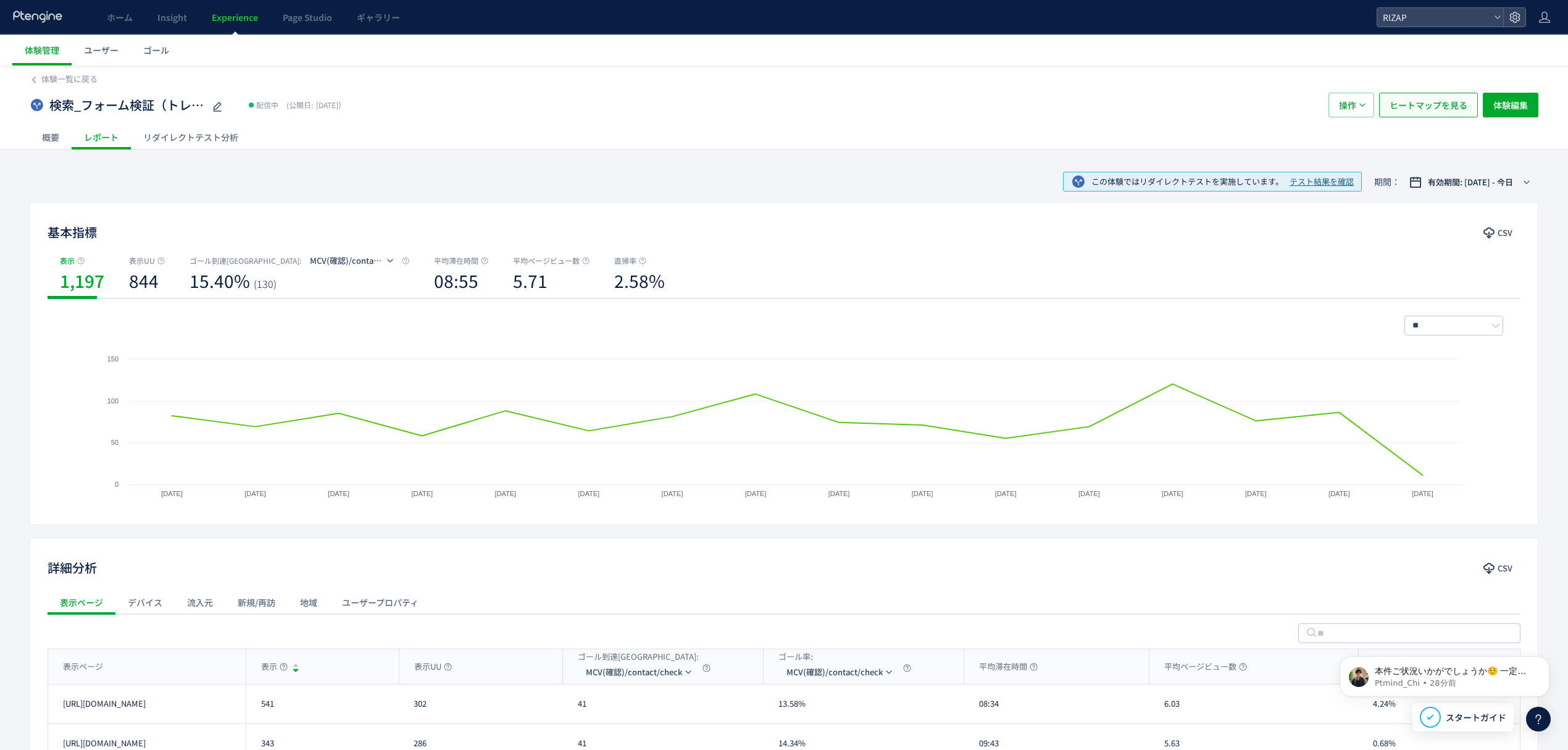
click at [1424, 102] on span "ヒートマップを見る" at bounding box center [1428, 105] width 78 height 25
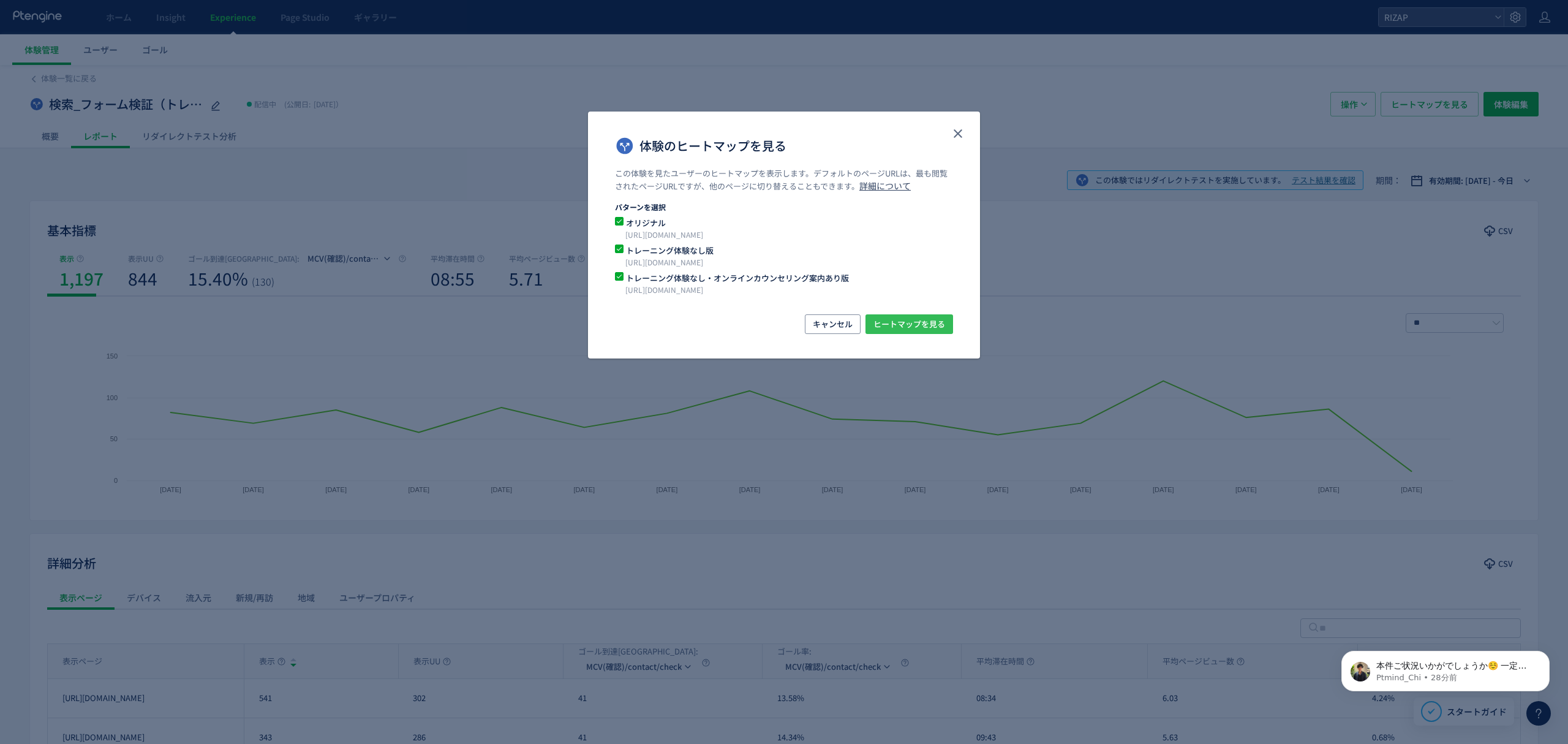
click at [915, 332] on span "ヒートマップを見る" at bounding box center [909, 324] width 72 height 20
click at [953, 136] on icon "close" at bounding box center [958, 134] width 14 height 14
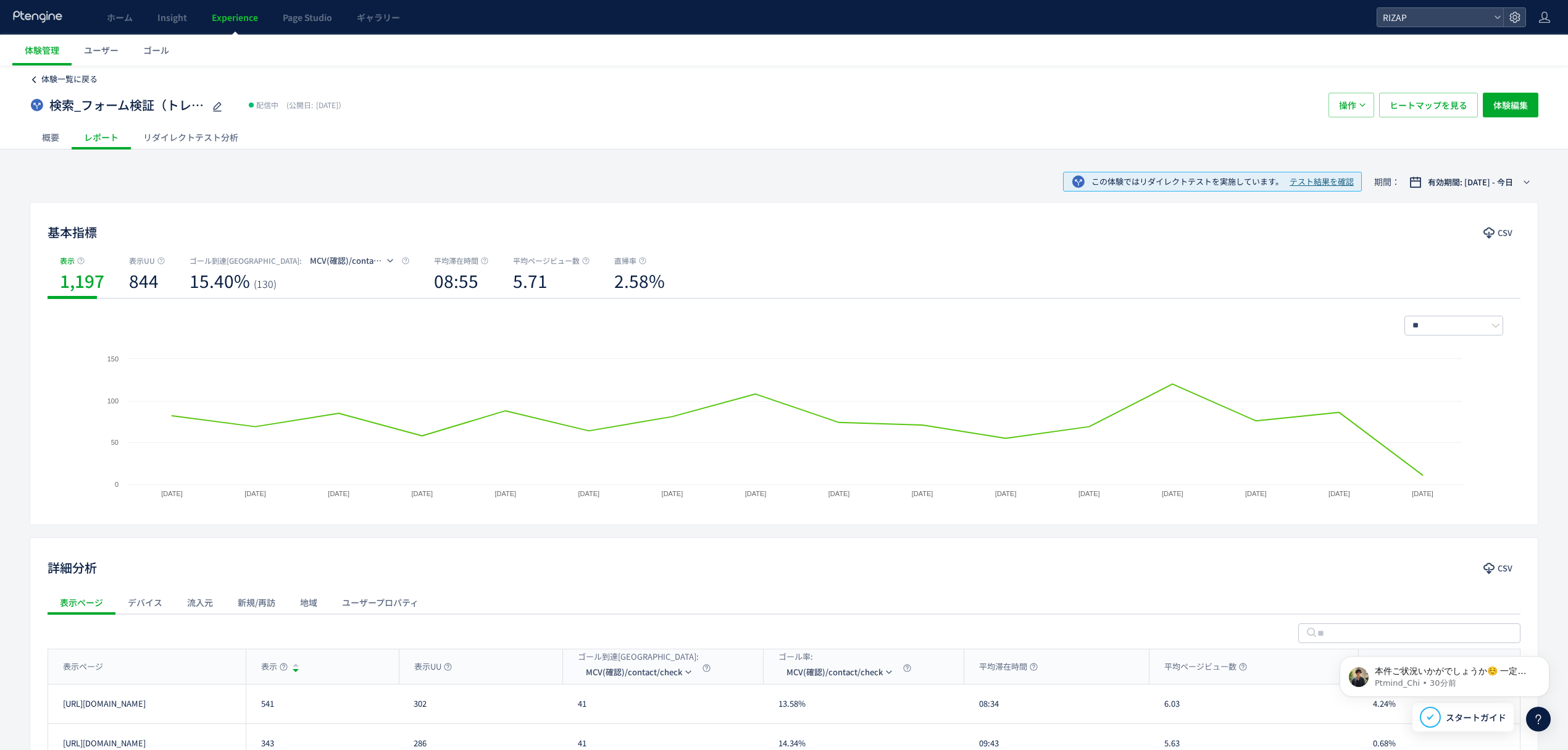
click at [80, 82] on span "体験一覧に戻る" at bounding box center [69, 79] width 56 height 12
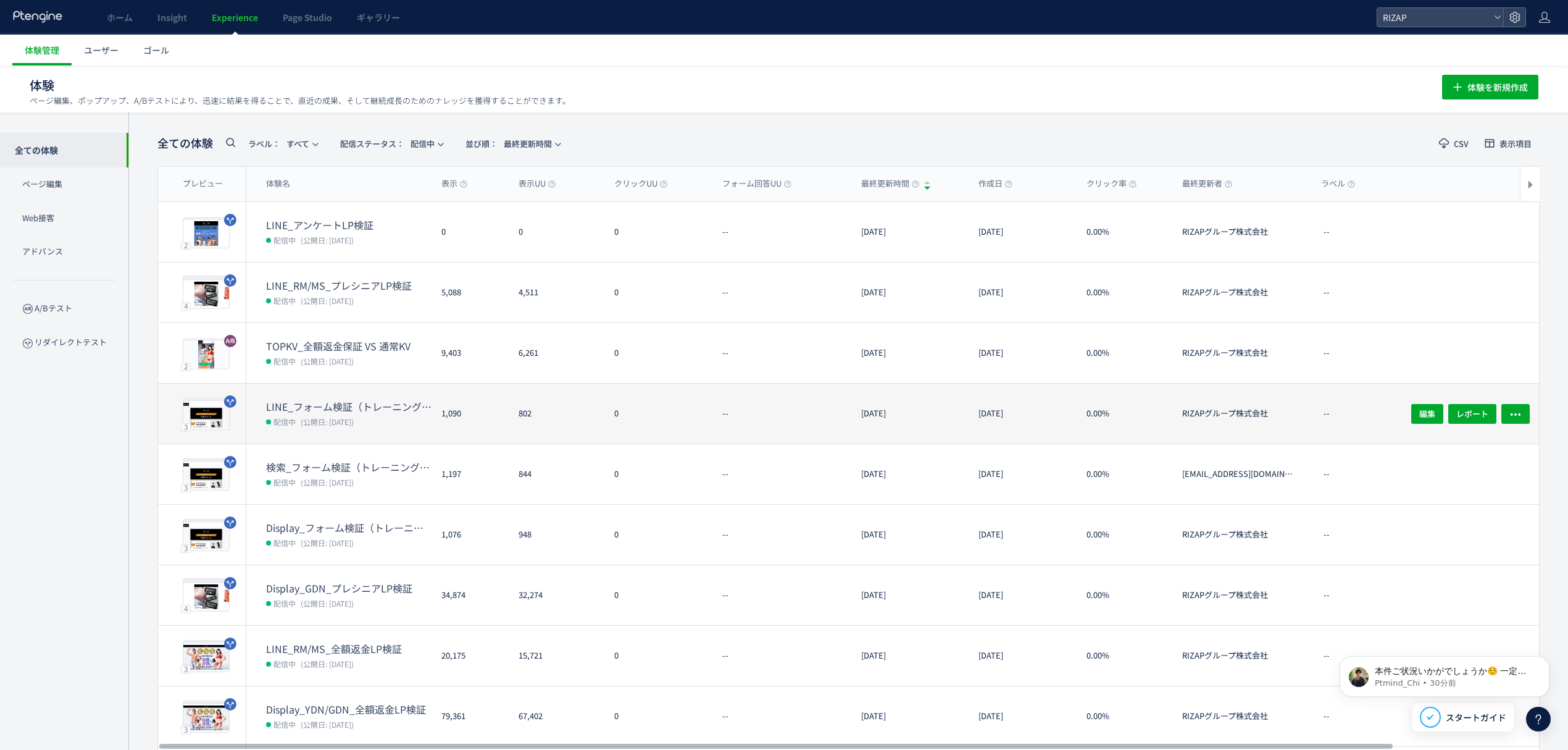
click at [374, 408] on dt "LINE_フォーム検証（トレーニング体験なし・オンラインカウンセリング訴求）(copy)(copy)" at bounding box center [349, 406] width 166 height 14
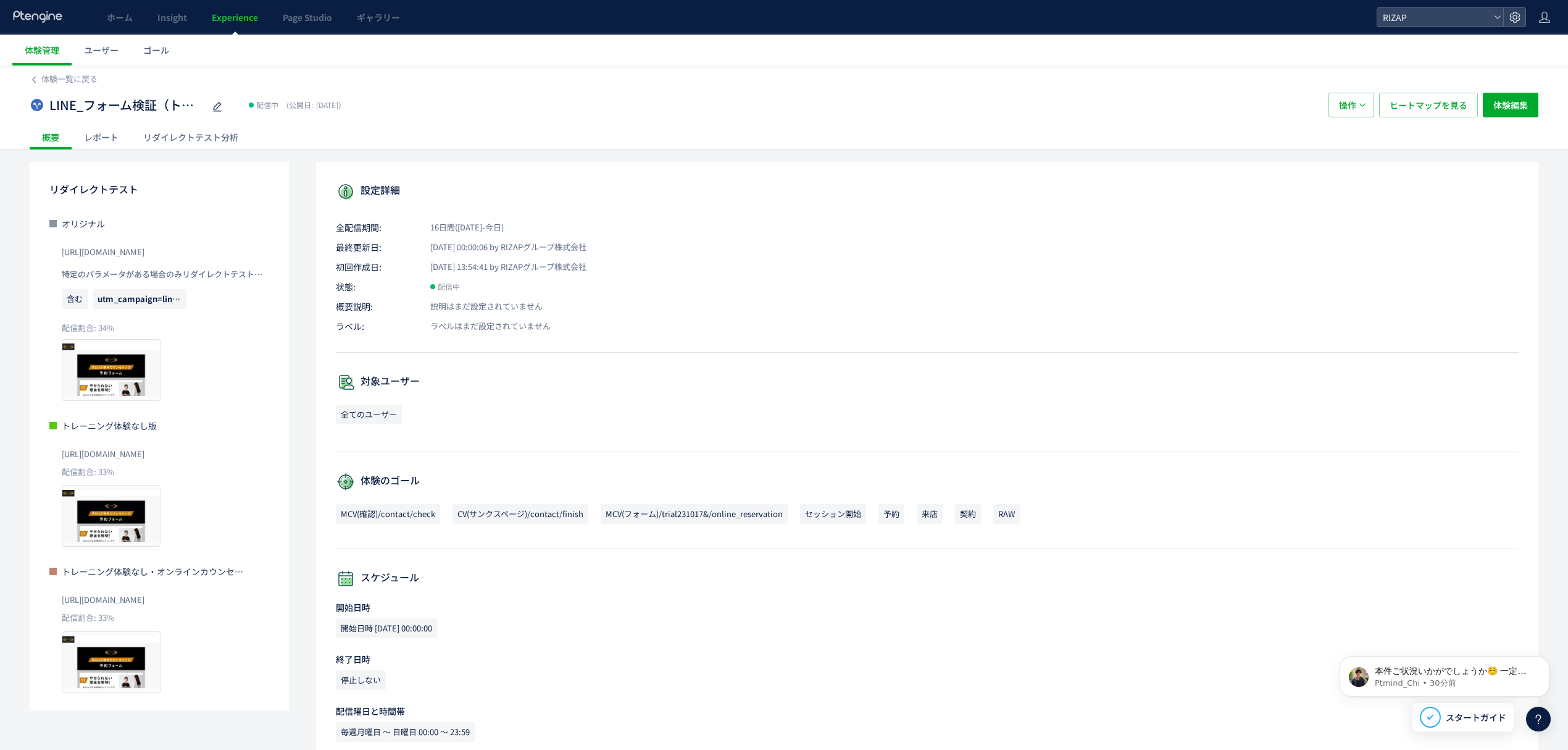
click at [122, 139] on div "レポート" at bounding box center [101, 137] width 59 height 25
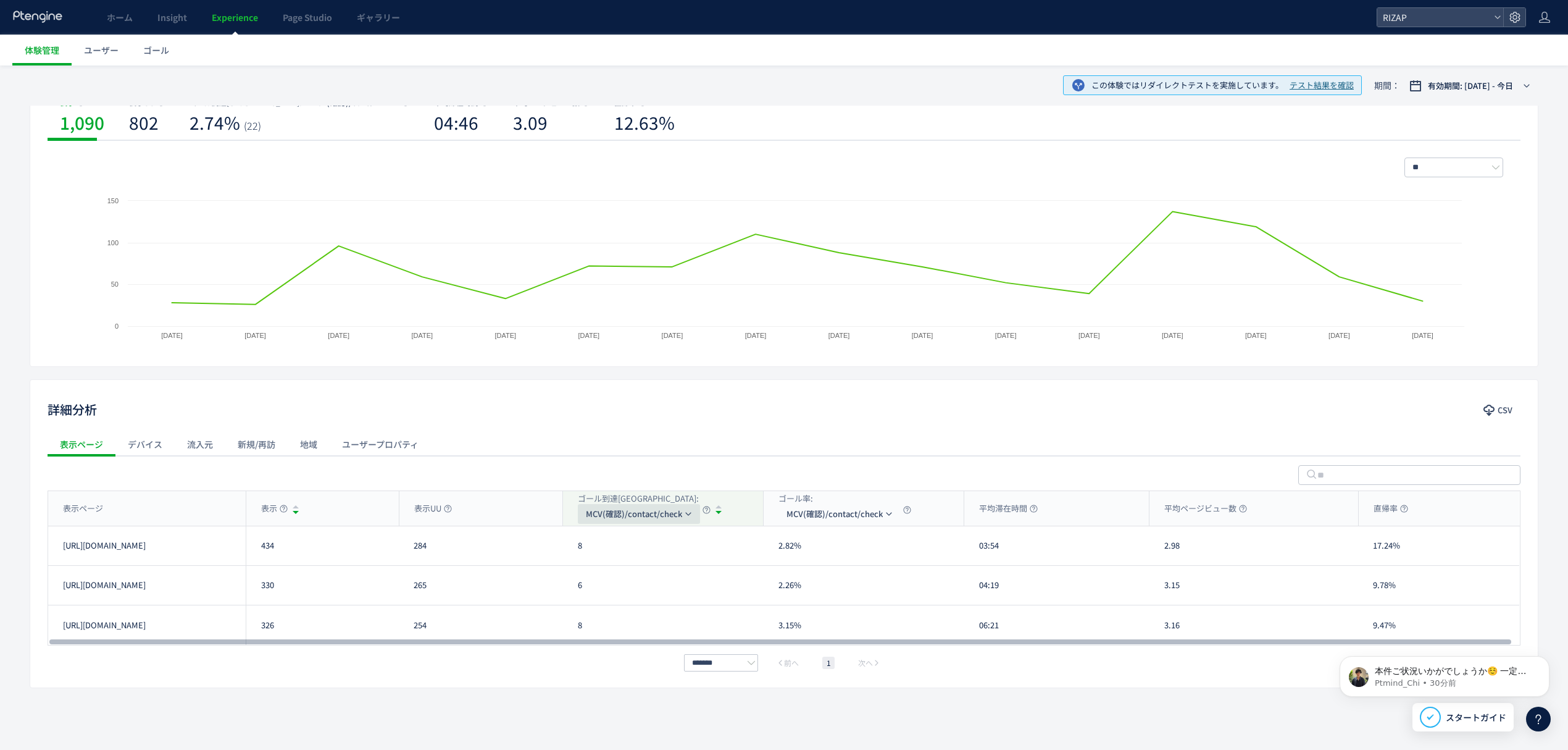
scroll to position [159, 0]
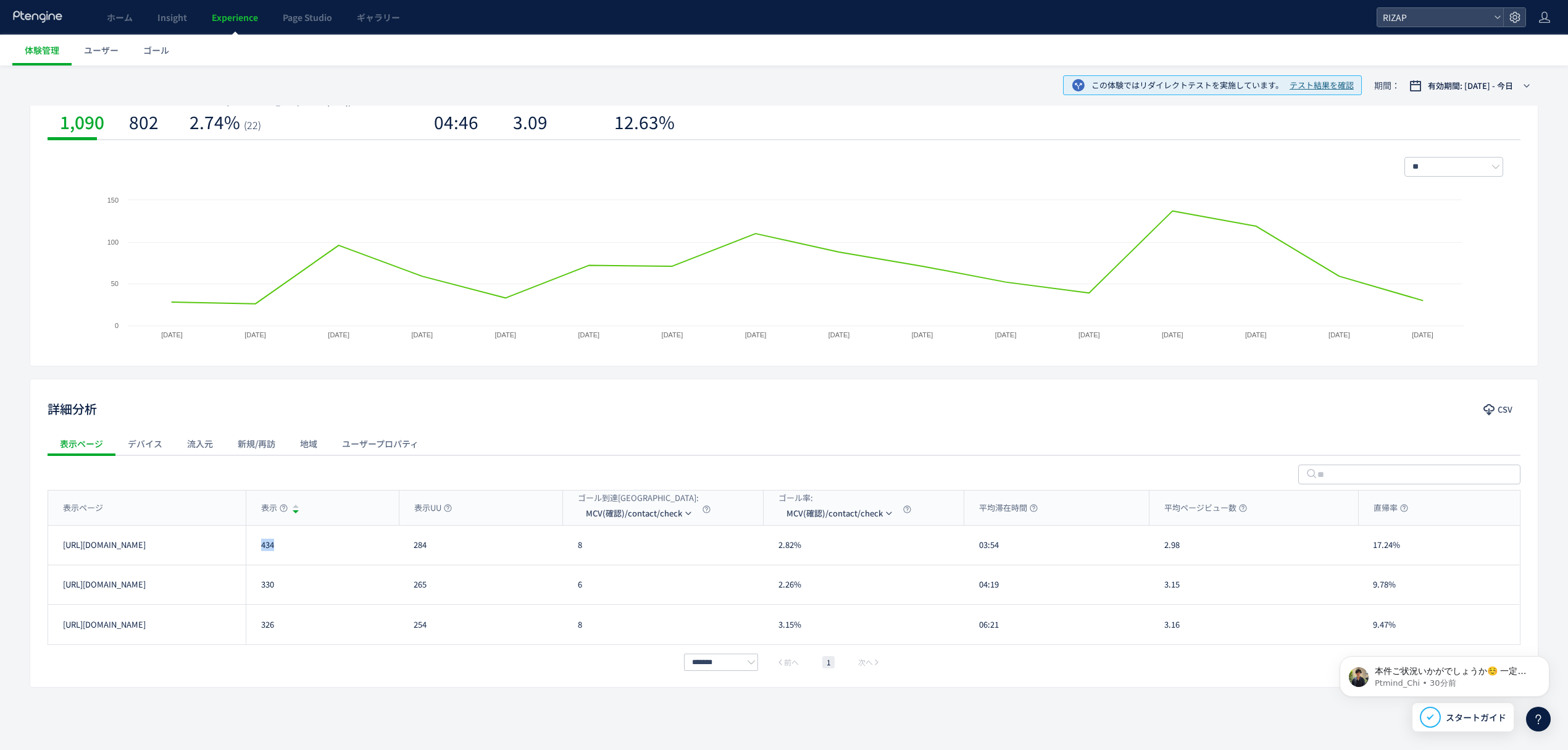
drag, startPoint x: 290, startPoint y: 548, endPoint x: 258, endPoint y: 548, distance: 32.0
click at [258, 548] on div "434" at bounding box center [322, 545] width 153 height 39
click at [205, 508] on div "表示ページ" at bounding box center [147, 508] width 197 height 34
click at [207, 511] on div "表示ページ" at bounding box center [147, 508] width 197 height 34
drag, startPoint x: 297, startPoint y: 551, endPoint x: 262, endPoint y: 552, distance: 35.0
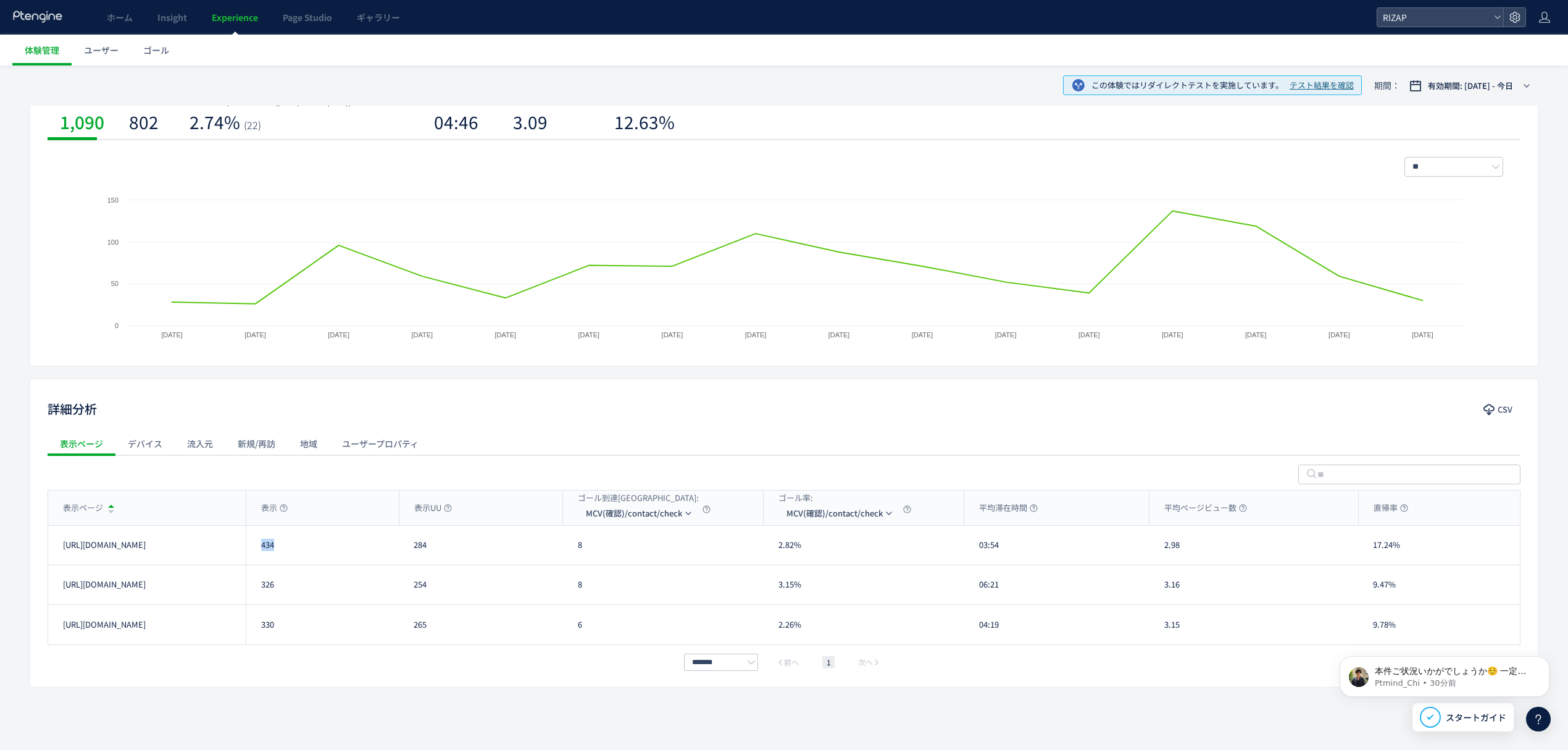
click at [262, 552] on div "434" at bounding box center [322, 545] width 153 height 39
drag, startPoint x: 293, startPoint y: 588, endPoint x: 257, endPoint y: 588, distance: 36.0
click at [257, 588] on div "326" at bounding box center [322, 584] width 153 height 39
drag, startPoint x: 282, startPoint y: 629, endPoint x: 257, endPoint y: 629, distance: 25.0
click at [257, 629] on div "330" at bounding box center [322, 625] width 153 height 40
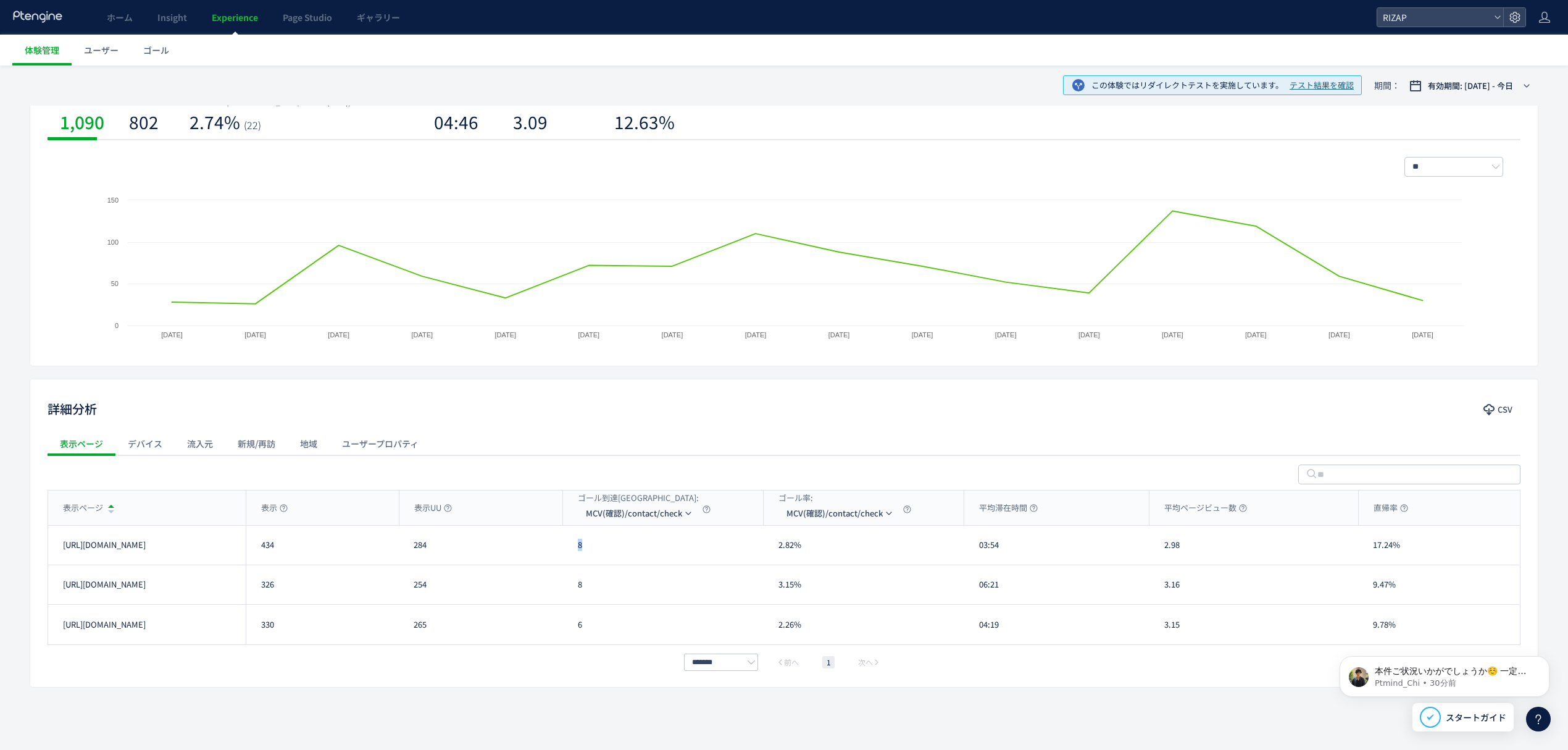
click at [581, 554] on div "8" at bounding box center [663, 545] width 201 height 39
click at [573, 637] on div "6" at bounding box center [663, 625] width 201 height 40
click at [633, 566] on li "CV(サンクスページ)/contact/finish" at bounding box center [640, 573] width 123 height 23
drag, startPoint x: 594, startPoint y: 552, endPoint x: 566, endPoint y: 551, distance: 28.0
click at [566, 551] on div "6" at bounding box center [663, 545] width 201 height 39
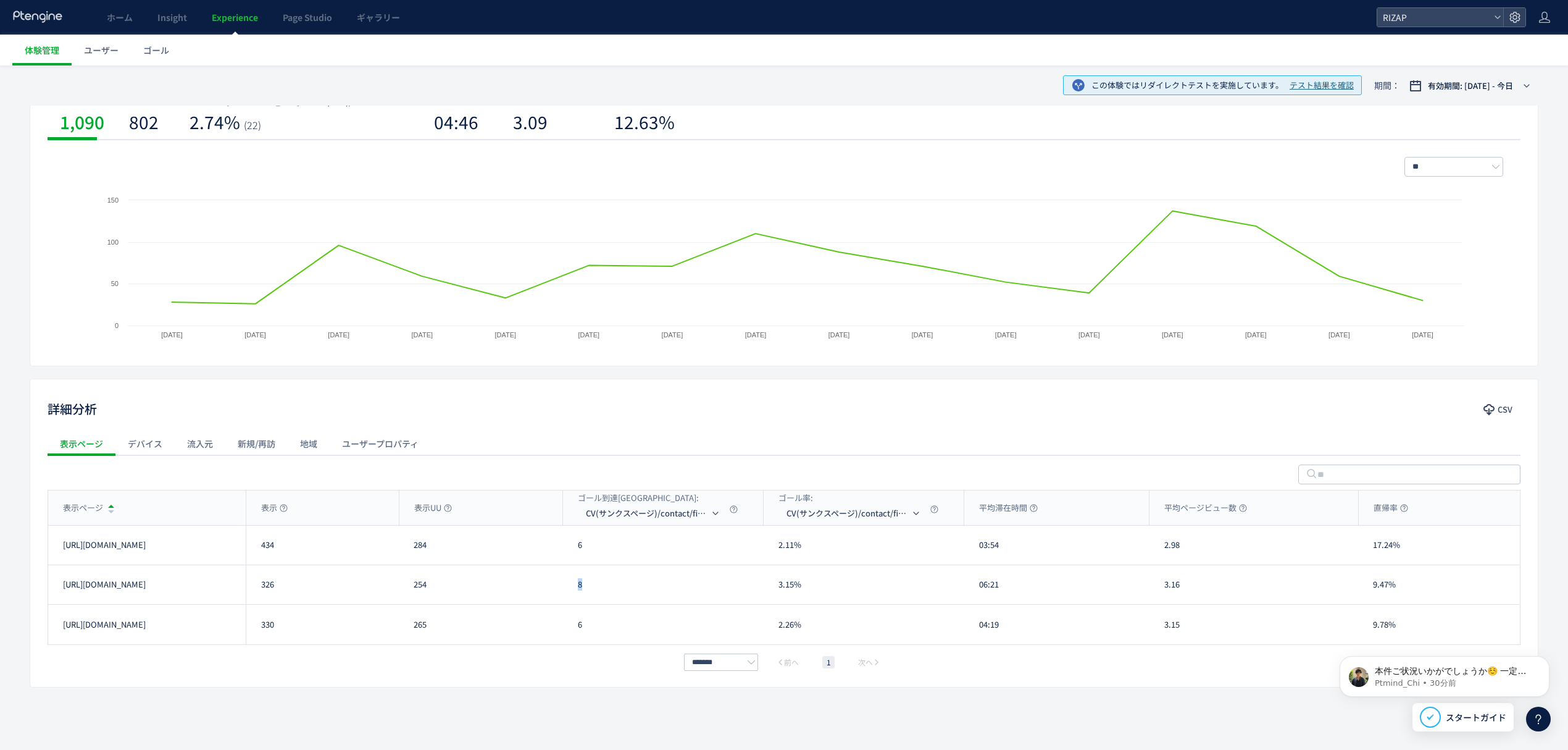
drag, startPoint x: 591, startPoint y: 588, endPoint x: 581, endPoint y: 589, distance: 10.0
click at [581, 589] on div "8" at bounding box center [663, 584] width 201 height 39
click at [556, 630] on div "[URL][DOMAIN_NAME] 330 265 6 2.26% 04:19 3.15 9.78% [URL][DOMAIN_NAME]" at bounding box center [784, 625] width 1471 height 40
click at [974, 554] on div "03:54" at bounding box center [1056, 545] width 185 height 39
drag, startPoint x: 991, startPoint y: 592, endPoint x: 964, endPoint y: 592, distance: 27.0
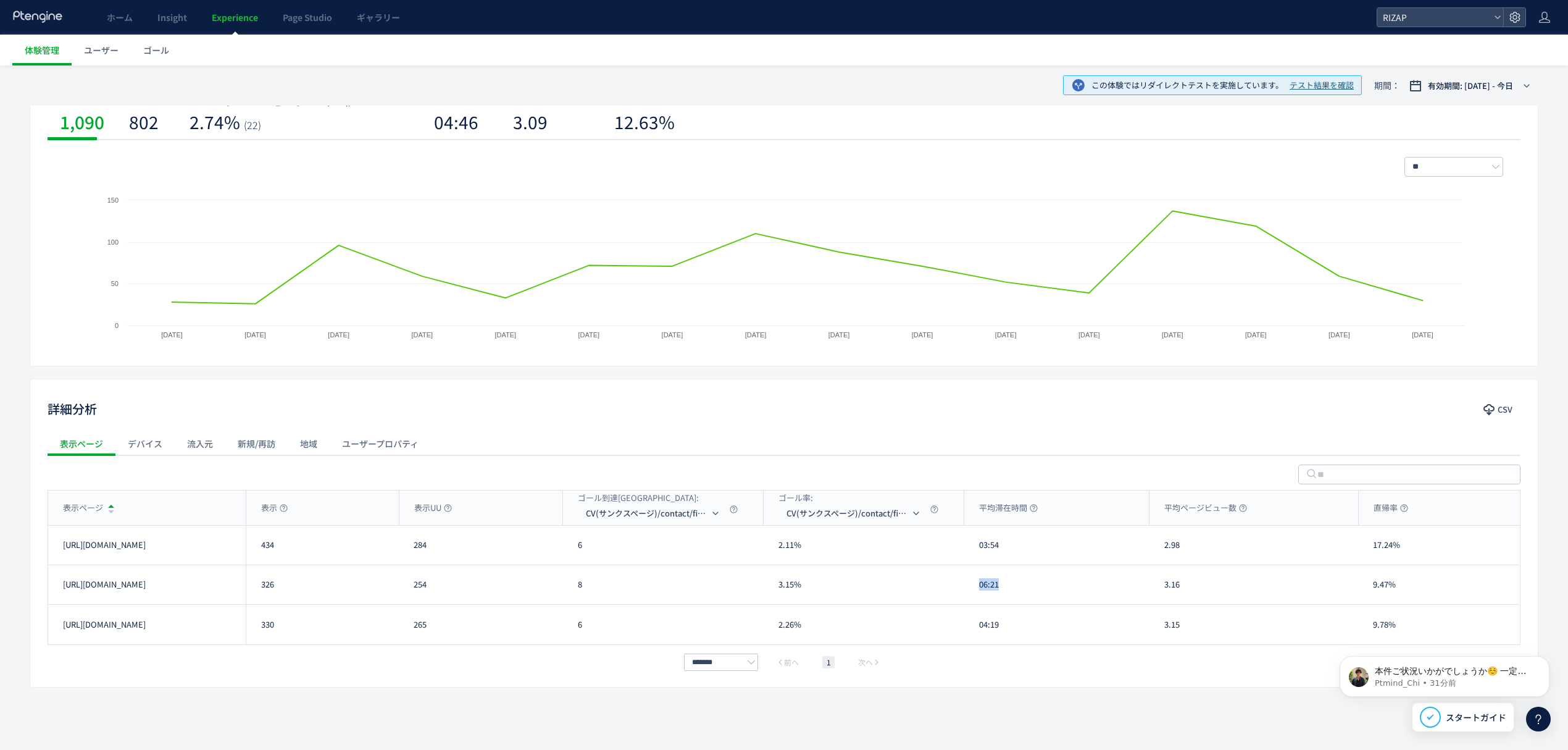
click at [964, 592] on div "[URL][DOMAIN_NAME] 326 254 8 3.15% 06:21 3.16 9.47% [URL][DOMAIN_NAME]" at bounding box center [784, 585] width 1471 height 40
drag, startPoint x: 1006, startPoint y: 630, endPoint x: 964, endPoint y: 629, distance: 42.0
click at [964, 629] on div "04:19" at bounding box center [1056, 625] width 185 height 40
click at [1161, 550] on div "2.98" at bounding box center [1254, 545] width 209 height 39
drag, startPoint x: 1183, startPoint y: 589, endPoint x: 1156, endPoint y: 592, distance: 27.2
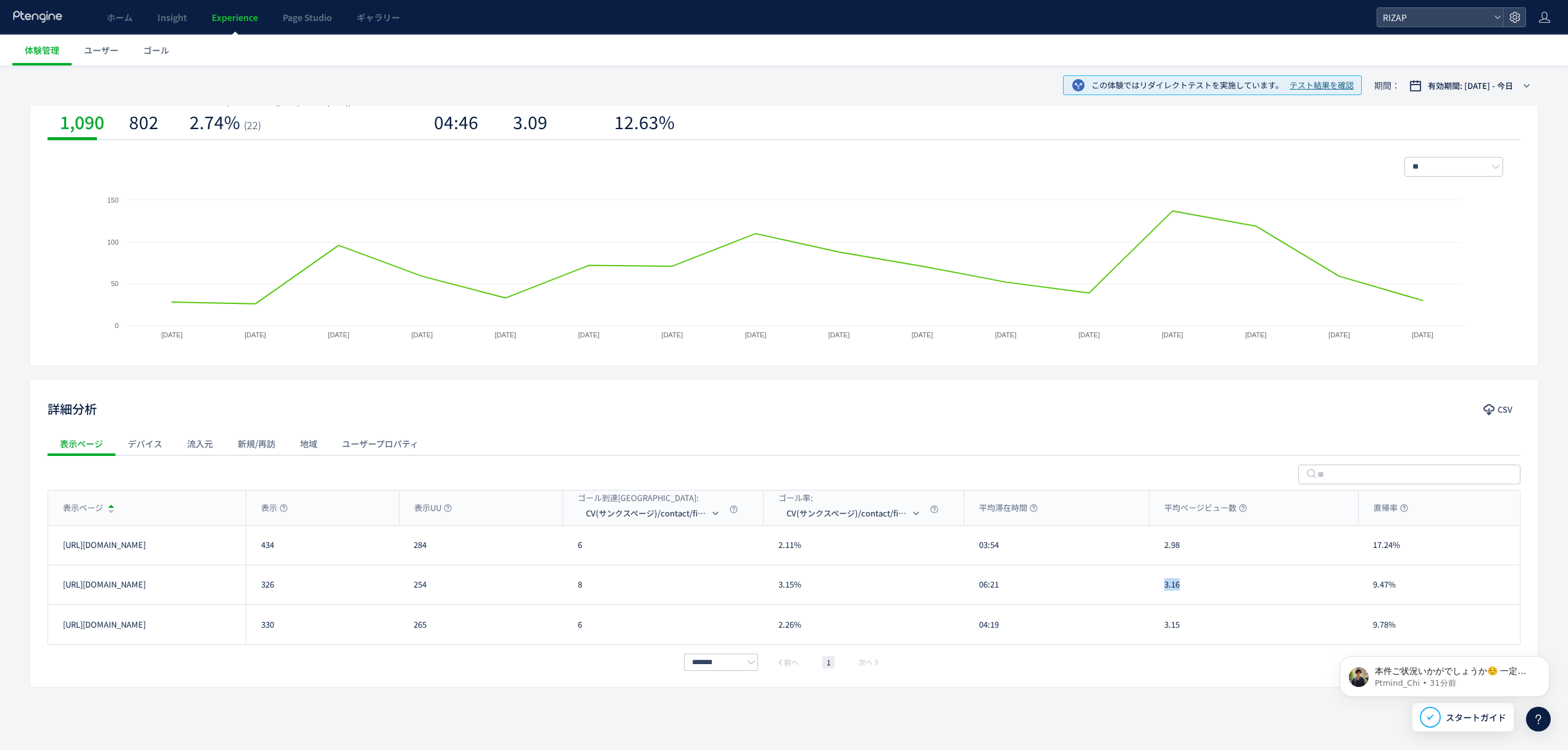
click at [1156, 592] on div "3.16" at bounding box center [1254, 584] width 209 height 39
click at [1137, 636] on div "[URL][DOMAIN_NAME] 330 265 6 2.26% 04:19 3.15 9.78% [URL][DOMAIN_NAME]" at bounding box center [784, 625] width 1471 height 40
drag, startPoint x: 1396, startPoint y: 547, endPoint x: 1372, endPoint y: 550, distance: 24.2
click at [1372, 550] on div "17.24%" at bounding box center [1438, 545] width 161 height 39
drag, startPoint x: 1400, startPoint y: 587, endPoint x: 1359, endPoint y: 592, distance: 41.3
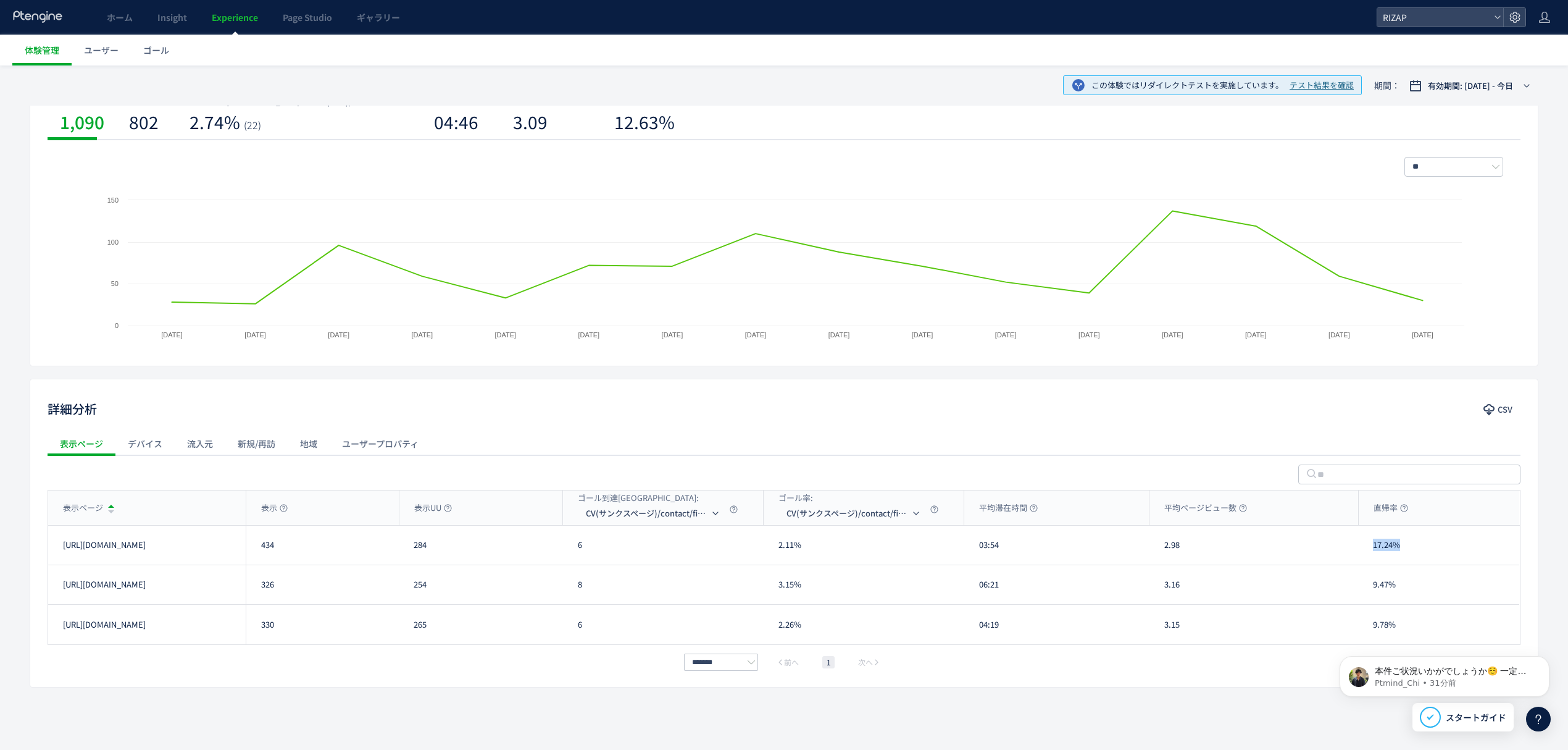
click at [1359, 592] on div "本件ご状況いかがでしょうか☺️ ﻿一定時間が経ちましたので本日午後には一度自動クローズとなりますが 調査再開のタイミングで本チャットを再開いただけますのでご安…" at bounding box center [1444, 619] width 227 height 155
drag, startPoint x: 1365, startPoint y: 590, endPoint x: 1388, endPoint y: 590, distance: 23.0
click at [1388, 590] on div "本件ご状況いかがでしょうか☺️ ﻿一定時間が経ちましたので本日午後には一度自動クローズとなりますが 調査再開のタイミングで本チャットを再開いただけますのでご安…" at bounding box center [1444, 619] width 227 height 155
drag, startPoint x: 1394, startPoint y: 586, endPoint x: 1363, endPoint y: 586, distance: 31.0
click at [1363, 586] on div "本件ご状況いかがでしょうか☺️ ﻿一定時間が経ちましたので本日午後には一度自動クローズとなりますが 調査再開のタイミングで本チャットを再開いただけますのでご安…" at bounding box center [1444, 619] width 227 height 155
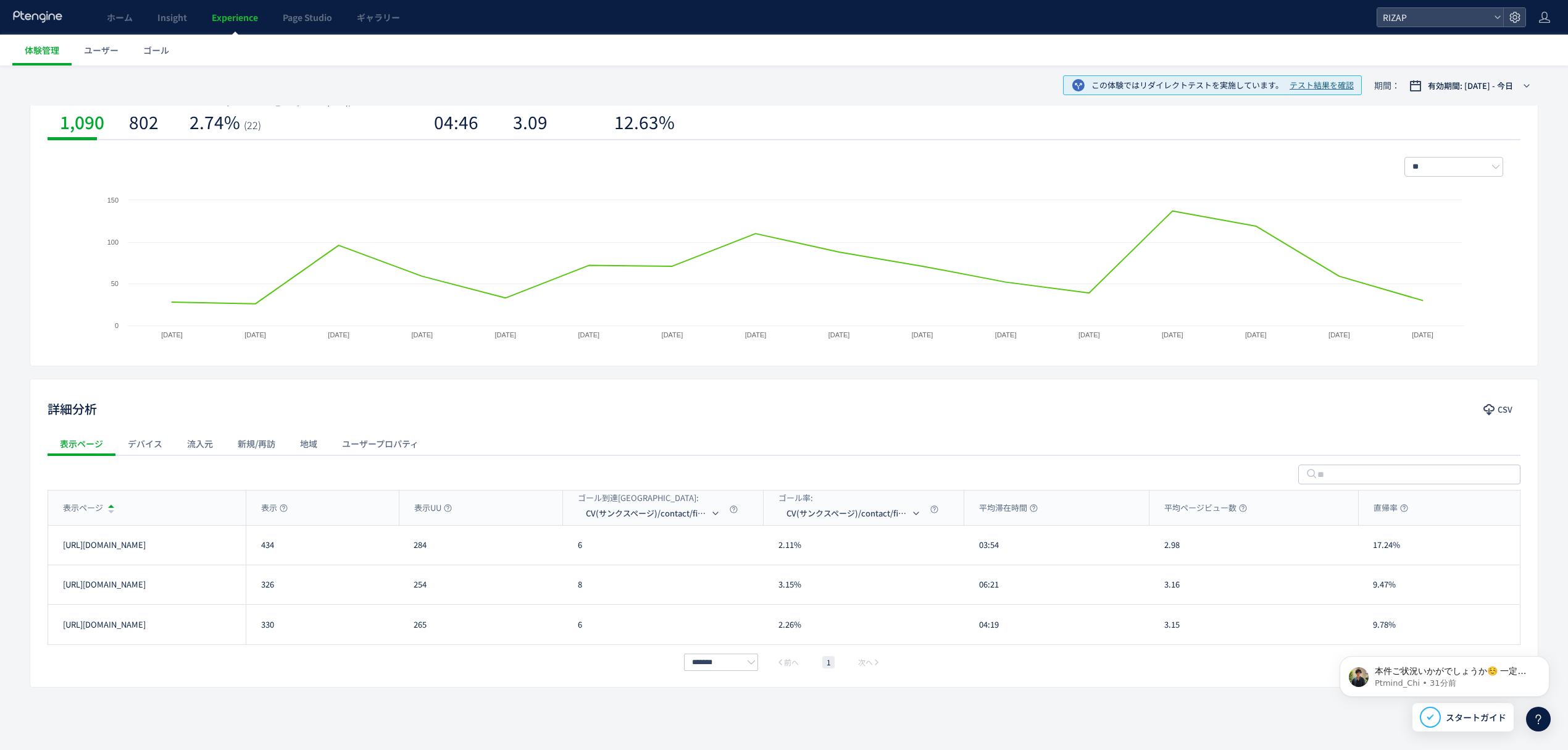
click at [1294, 603] on div "3.16" at bounding box center [1254, 584] width 209 height 39
drag, startPoint x: 1366, startPoint y: 587, endPoint x: 1401, endPoint y: 587, distance: 35.0
click at [1401, 587] on div "9.47%" at bounding box center [1438, 584] width 161 height 39
click at [1362, 552] on div "17.24%" at bounding box center [1438, 545] width 161 height 39
drag, startPoint x: 1376, startPoint y: 556, endPoint x: 1412, endPoint y: 556, distance: 36.0
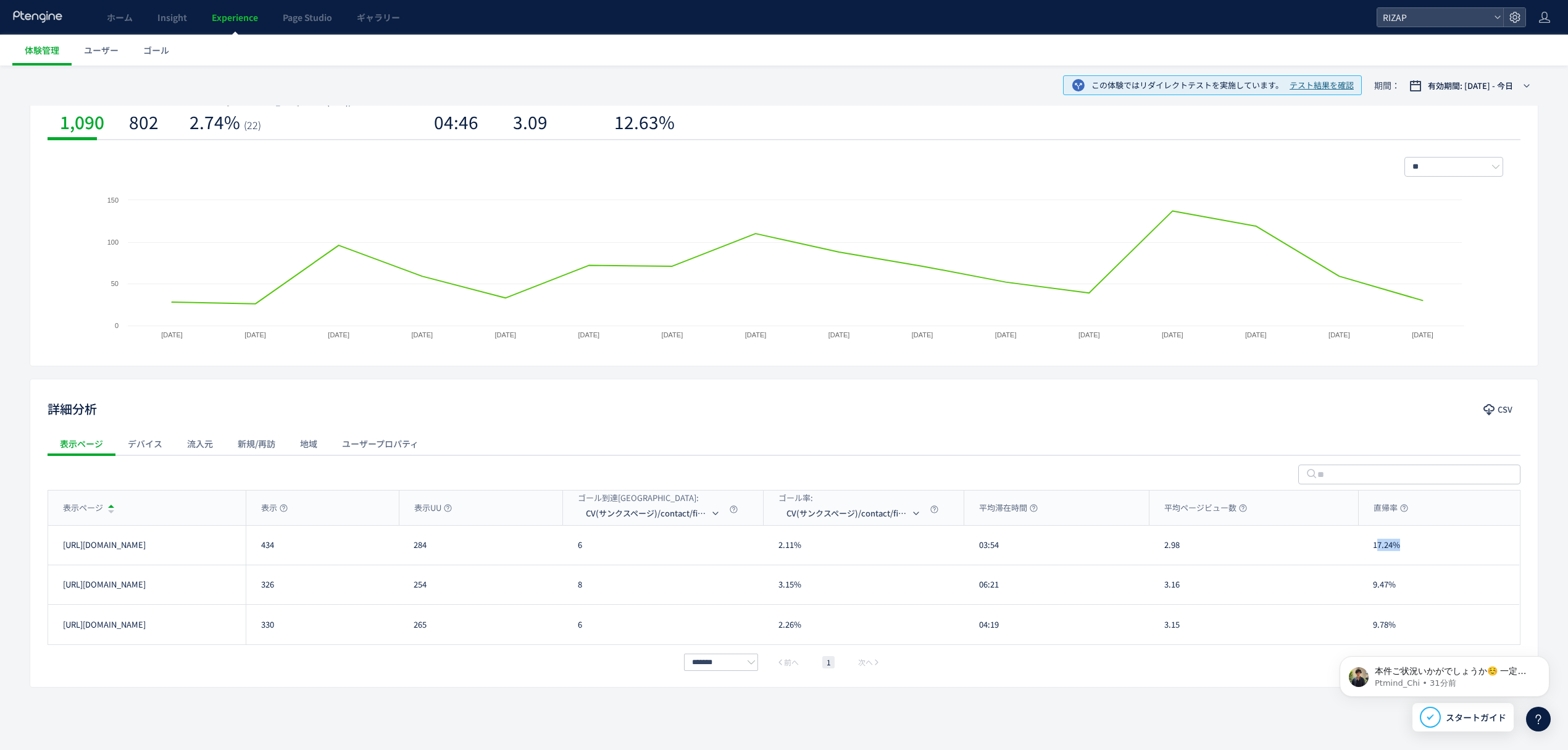
click at [1412, 556] on div "17.24%" at bounding box center [1438, 545] width 161 height 39
click at [1412, 556] on div "17.24%" at bounding box center [1438, 545] width 161 height 39
drag, startPoint x: 1410, startPoint y: 552, endPoint x: 1372, endPoint y: 554, distance: 38.1
click at [1372, 554] on div "17.24%" at bounding box center [1438, 545] width 161 height 39
drag, startPoint x: 1390, startPoint y: 594, endPoint x: 1369, endPoint y: 593, distance: 21.0
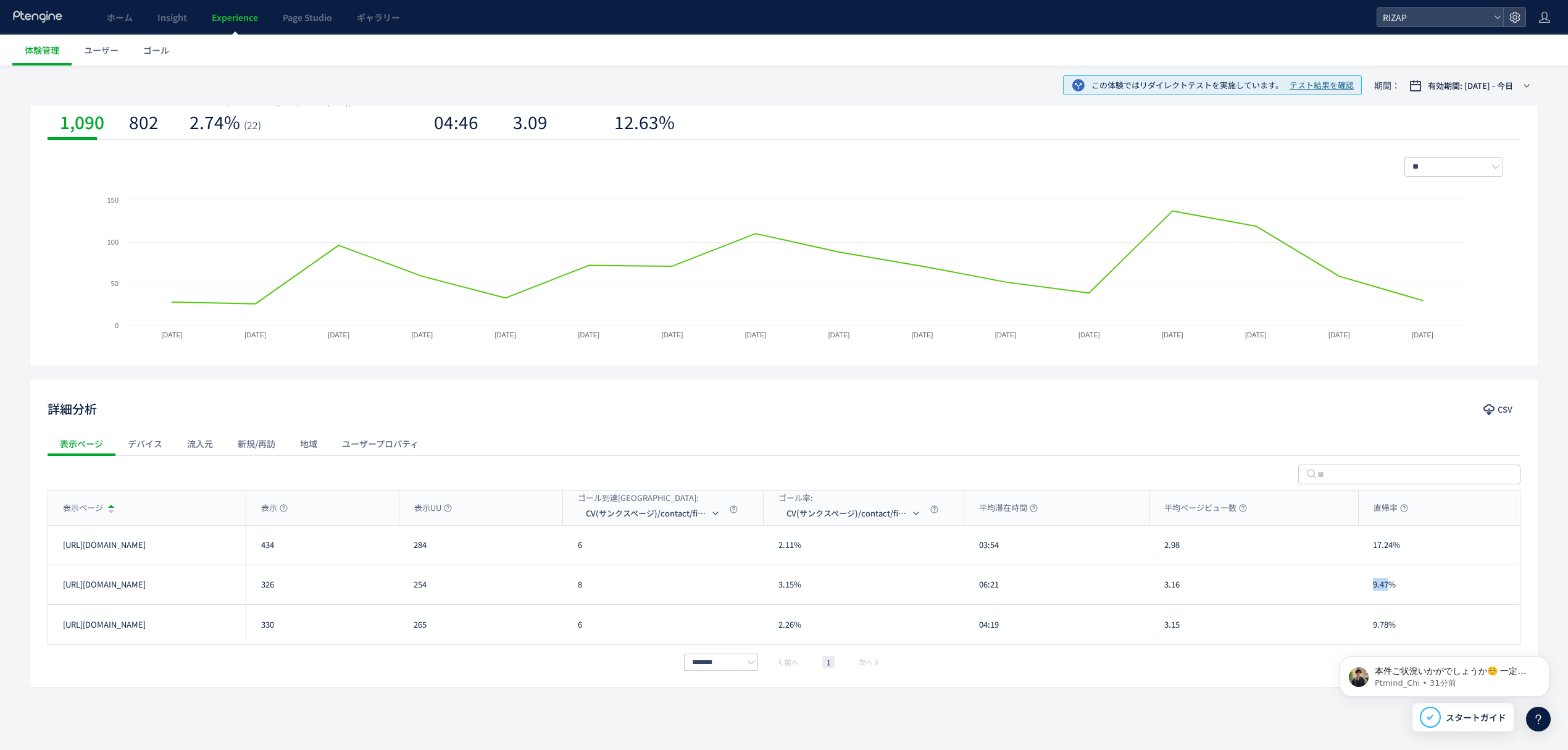
click at [1369, 593] on div "9.47%" at bounding box center [1438, 584] width 161 height 39
drag, startPoint x: 1398, startPoint y: 592, endPoint x: 1376, endPoint y: 593, distance: 22.0
click at [1376, 593] on div "9.47%" at bounding box center [1438, 584] width 161 height 39
drag, startPoint x: 1388, startPoint y: 629, endPoint x: 1373, endPoint y: 625, distance: 15.5
click at [1373, 625] on div "9.78%" at bounding box center [1438, 625] width 161 height 40
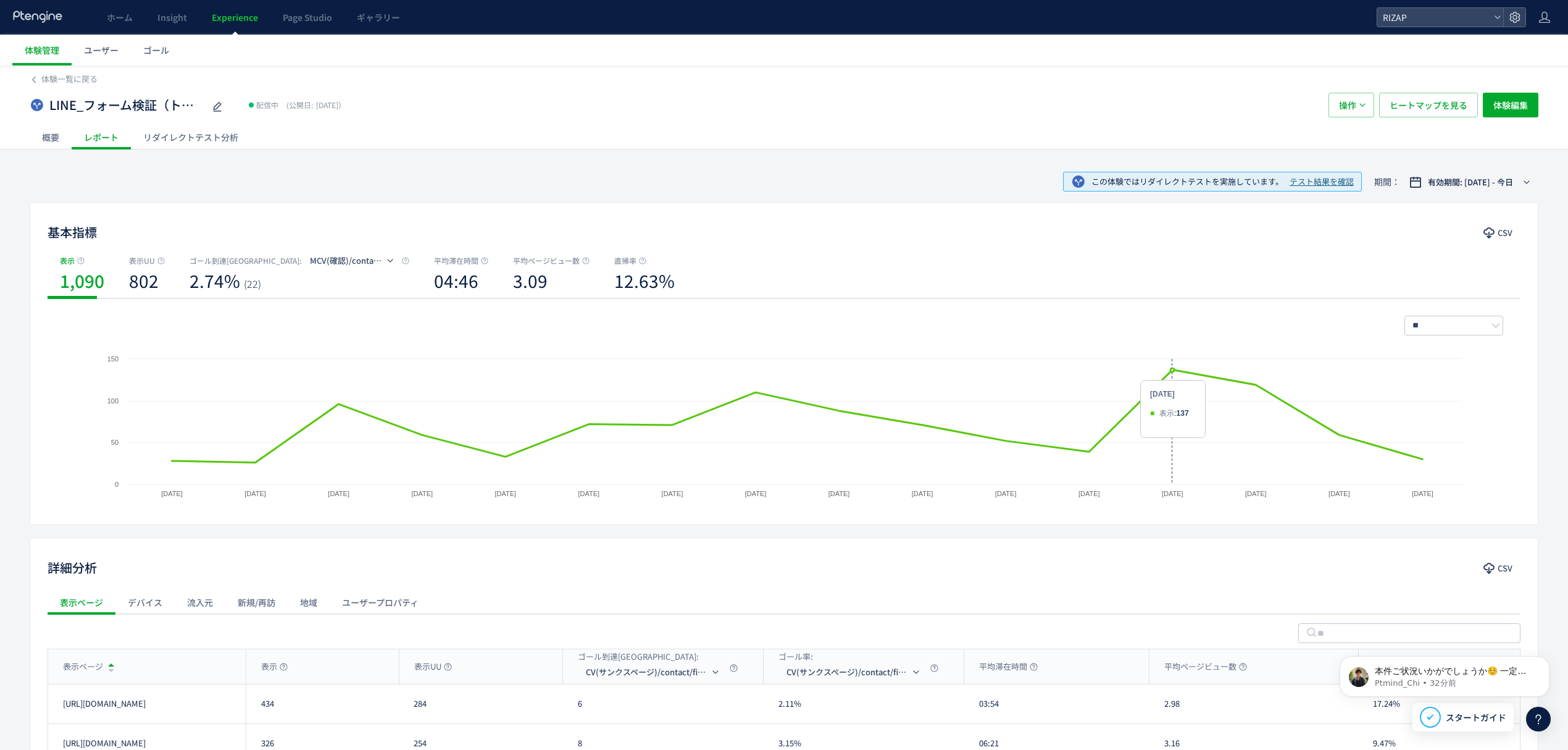
scroll to position [0, 0]
click at [1429, 104] on span "ヒートマップを見る" at bounding box center [1428, 105] width 78 height 25
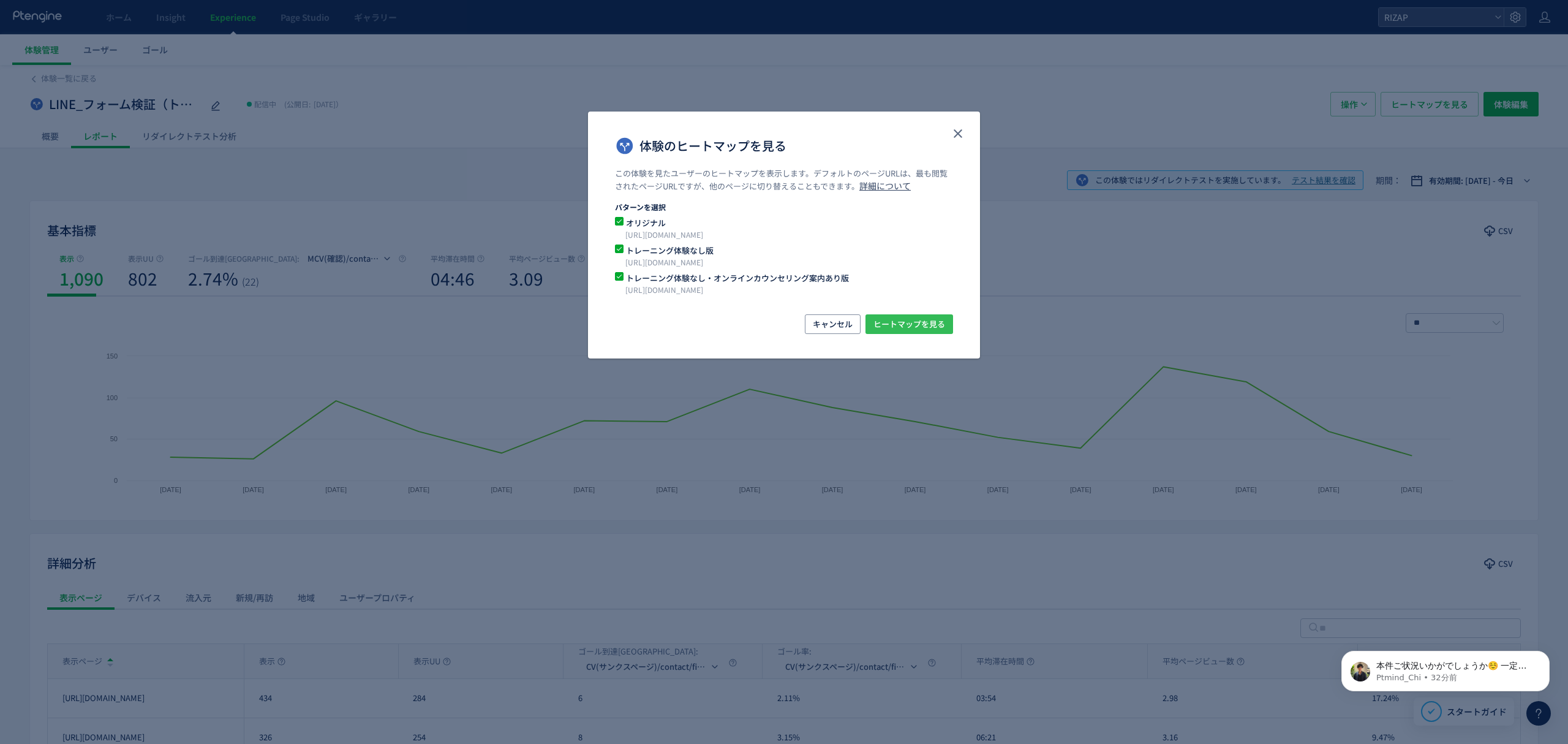
click at [899, 320] on span "ヒートマップを見る" at bounding box center [909, 324] width 72 height 20
click at [962, 139] on icon "close" at bounding box center [958, 134] width 14 height 14
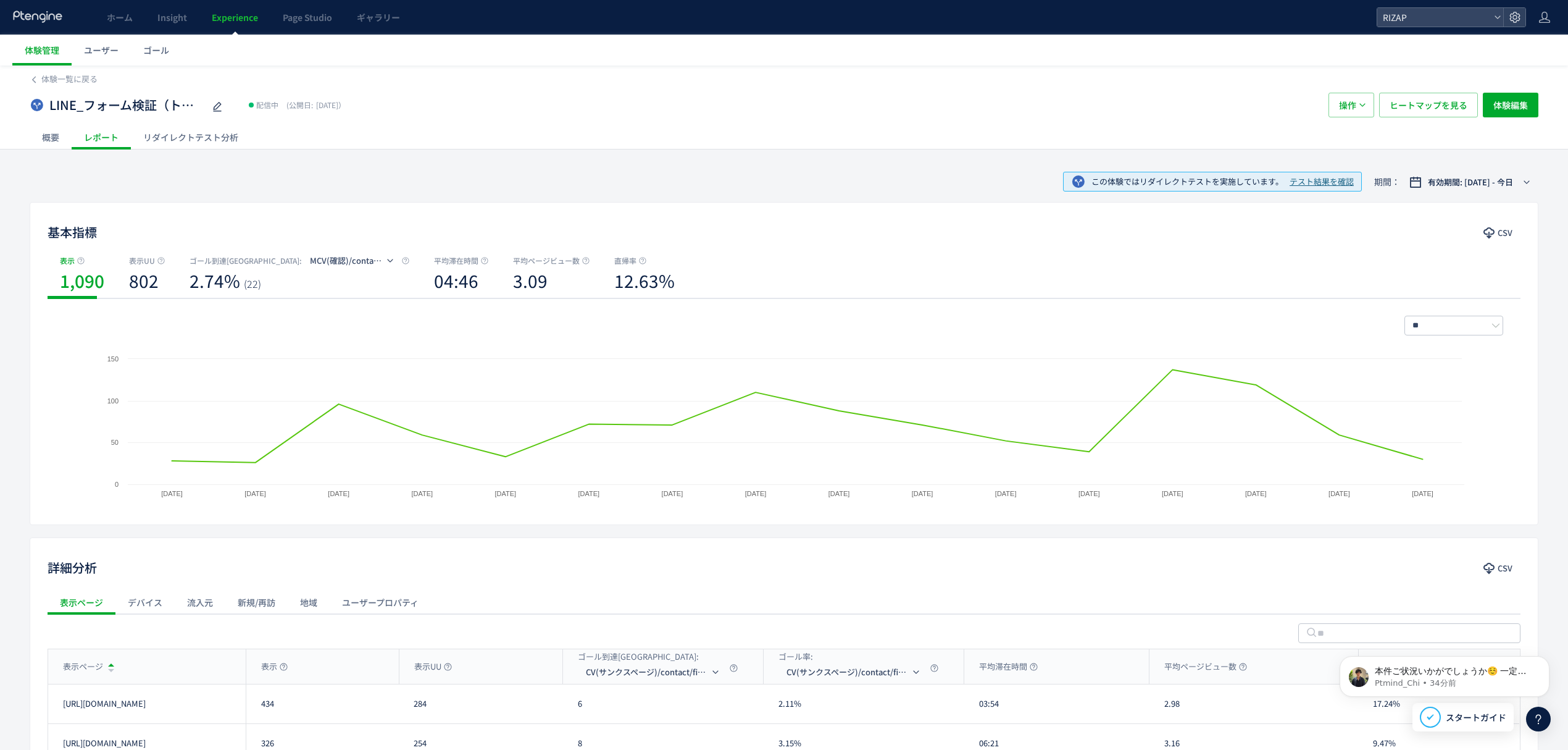
click at [166, 147] on div "リダイレクトテスト分析" at bounding box center [190, 137] width 120 height 25
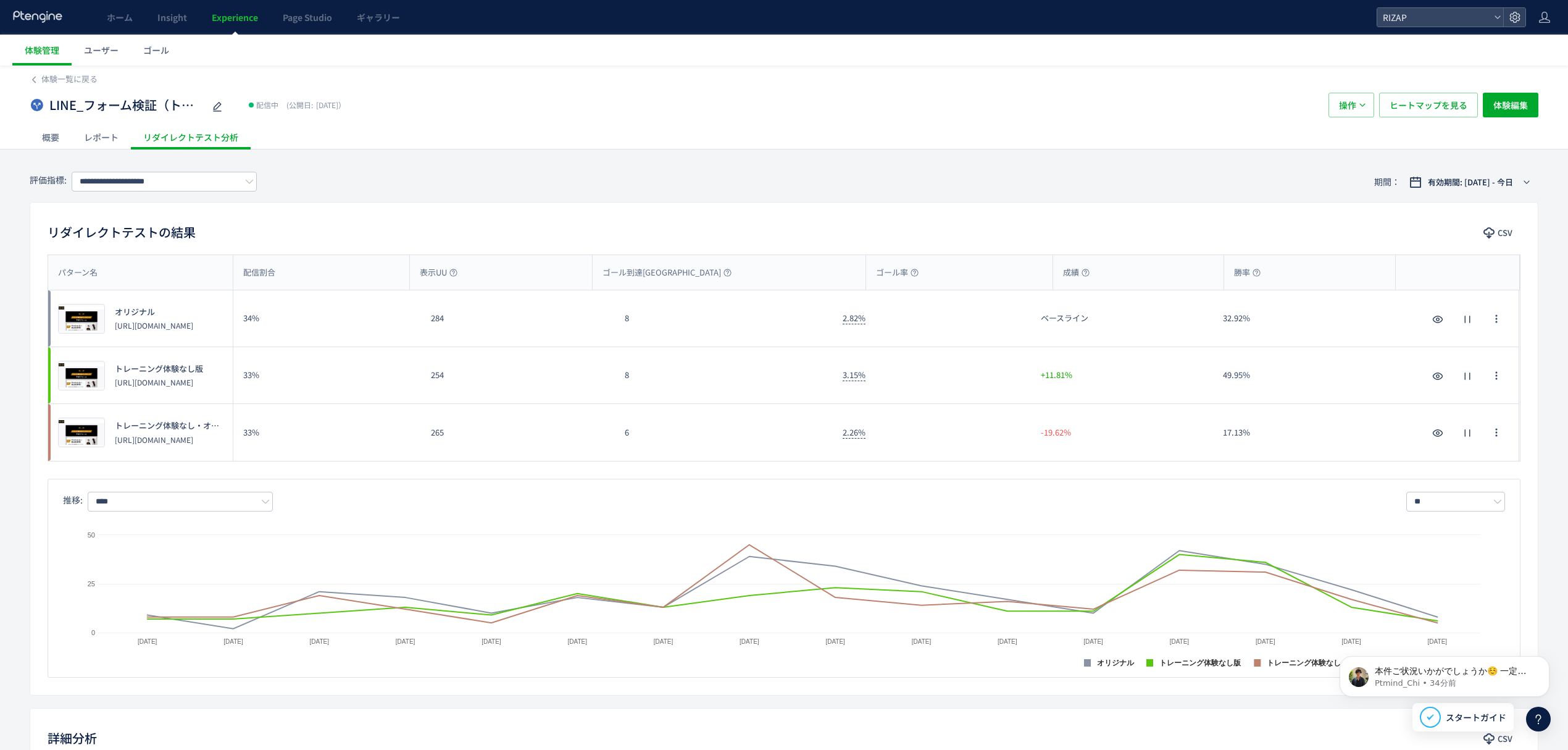
click at [104, 194] on div "**********" at bounding box center [784, 182] width 1509 height 40
click at [117, 173] on input "**********" at bounding box center [164, 182] width 185 height 20
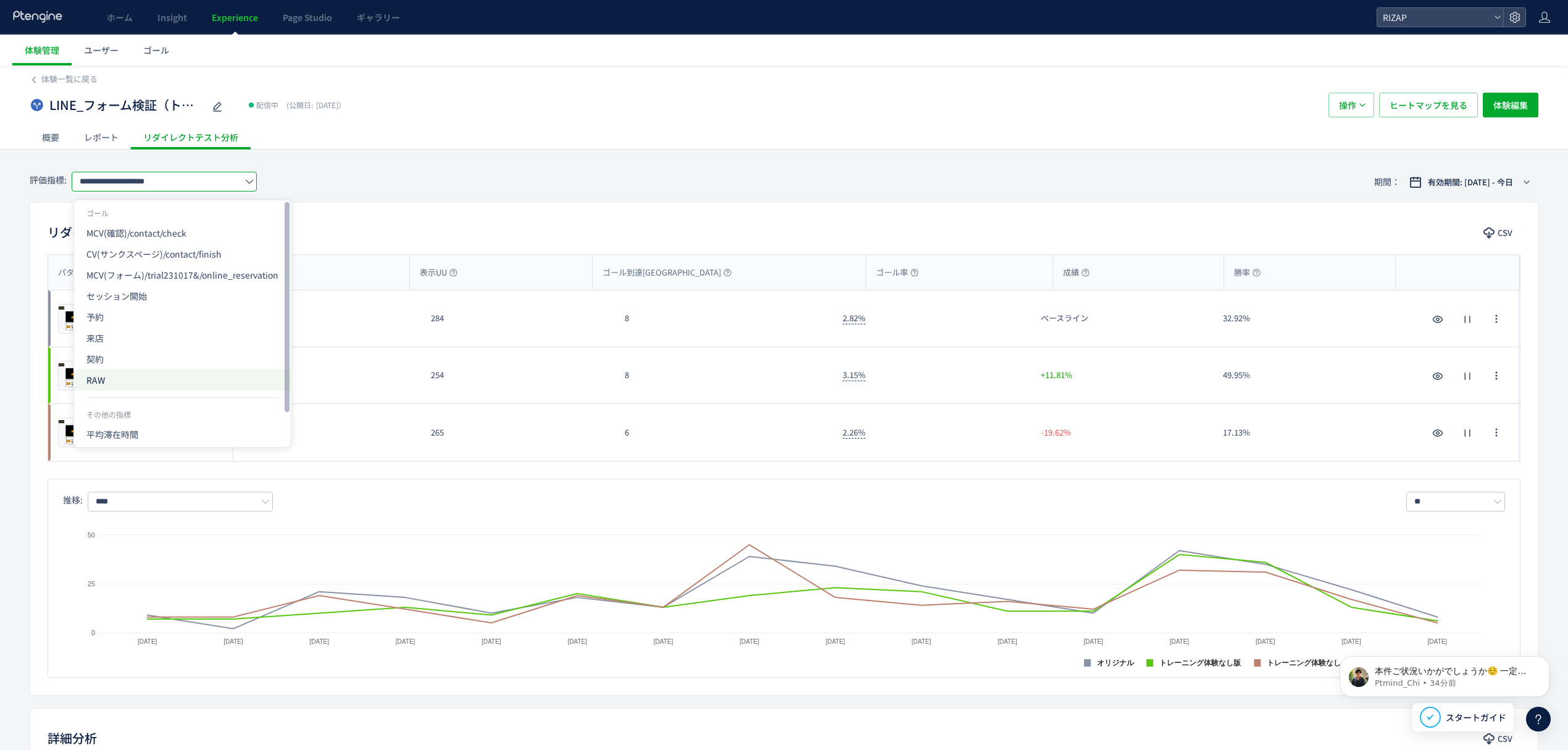
click at [112, 379] on span "RAW" at bounding box center [182, 380] width 192 height 21
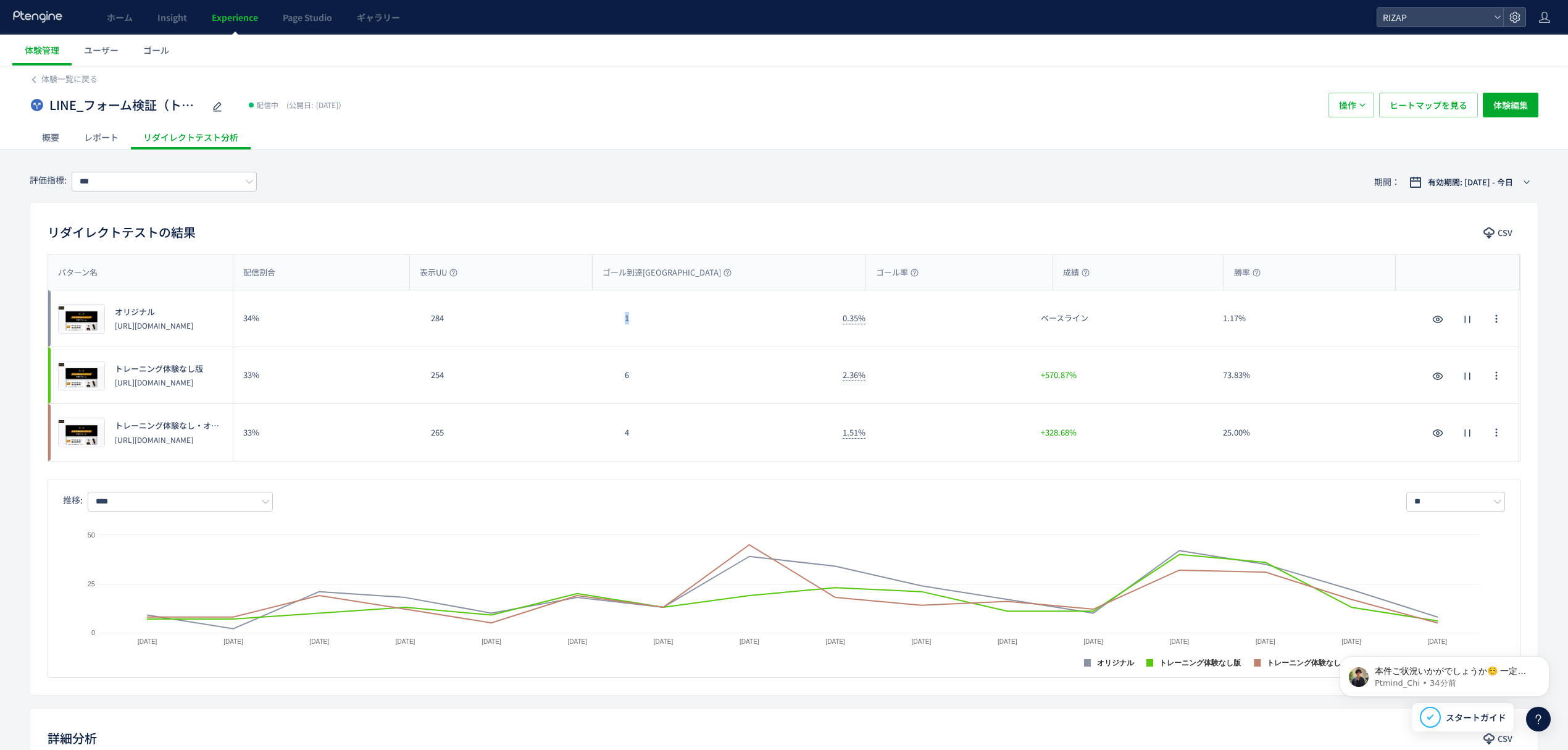
drag, startPoint x: 630, startPoint y: 326, endPoint x: 609, endPoint y: 326, distance: 21.0
click at [609, 326] on div "プレビュー オリジナル [URL][DOMAIN_NAME] 34% 284 1 0.35% ベースライン 1.17% プレビュー オリジナル [URL][D…" at bounding box center [784, 319] width 1471 height 57
drag, startPoint x: 634, startPoint y: 375, endPoint x: 618, endPoint y: 375, distance: 16.0
click at [618, 375] on div "6" at bounding box center [724, 375] width 218 height 56
drag, startPoint x: 636, startPoint y: 434, endPoint x: 610, endPoint y: 435, distance: 26.0
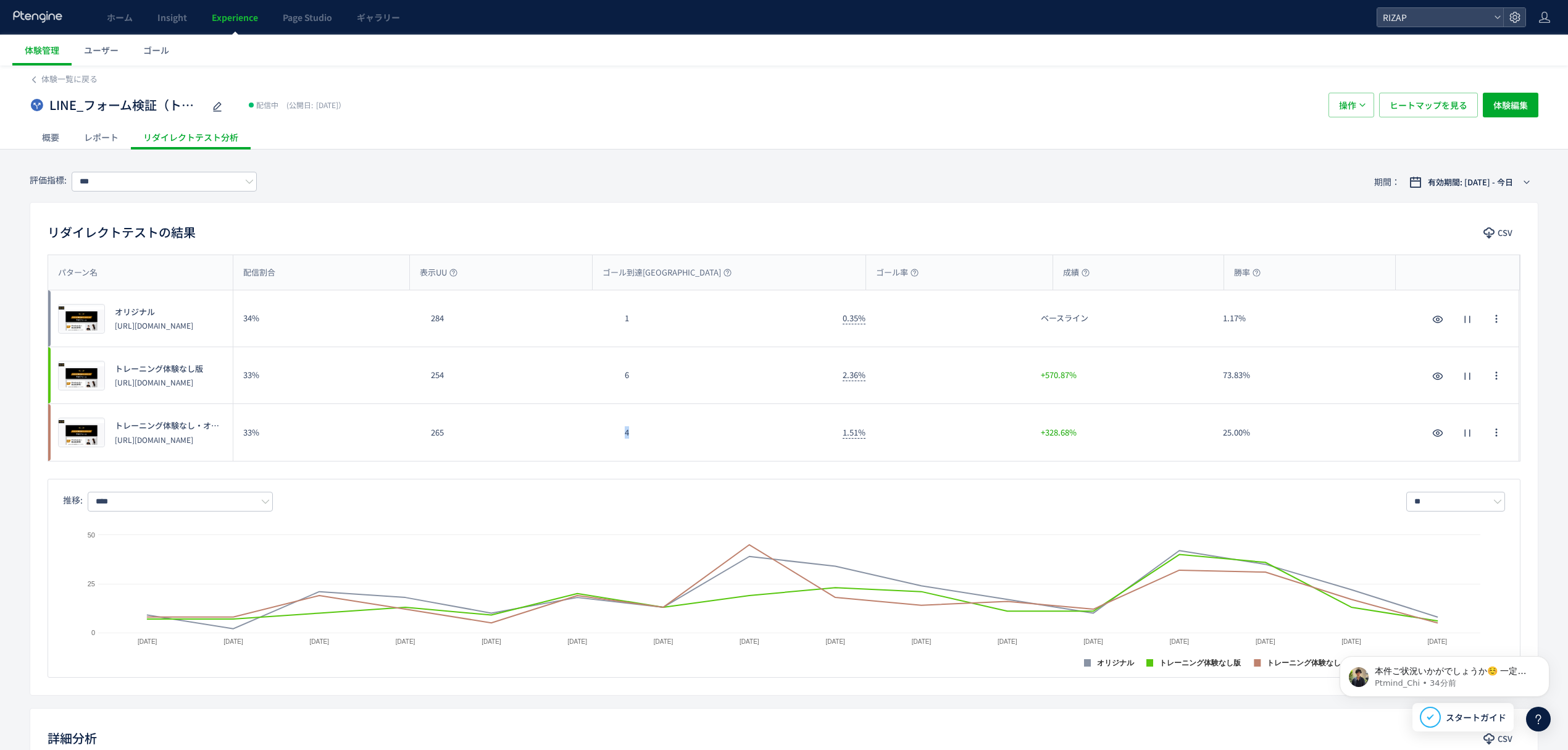
click at [610, 435] on div "プレビュー トレーニング体験なし・オンラインカウンセリング案内あり版 [URL][DOMAIN_NAME] 33% 265 4 1.51% +328.68% …" at bounding box center [784, 432] width 1471 height 57
click at [119, 185] on input "***" at bounding box center [164, 182] width 185 height 20
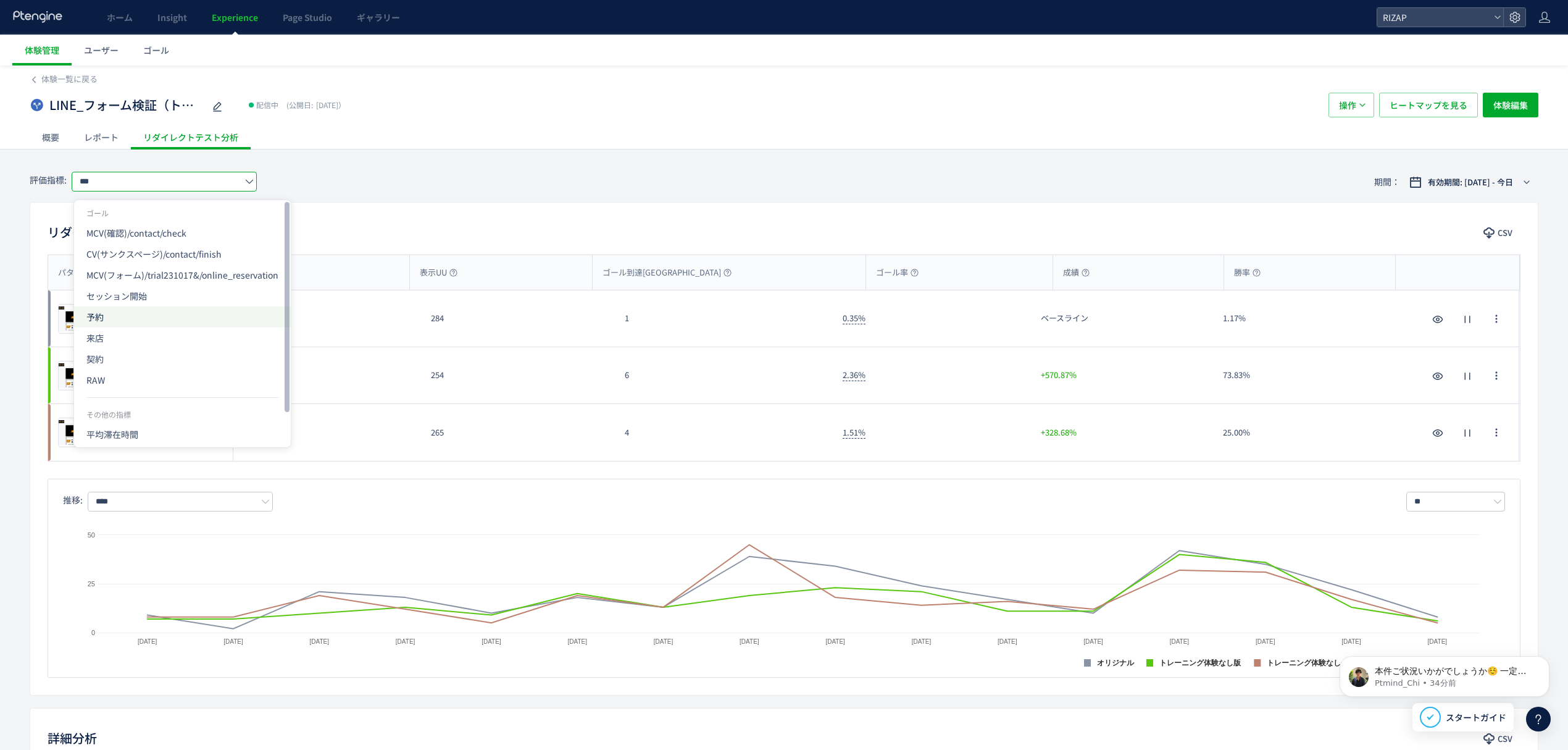
click at [131, 318] on span "予約" at bounding box center [182, 317] width 192 height 21
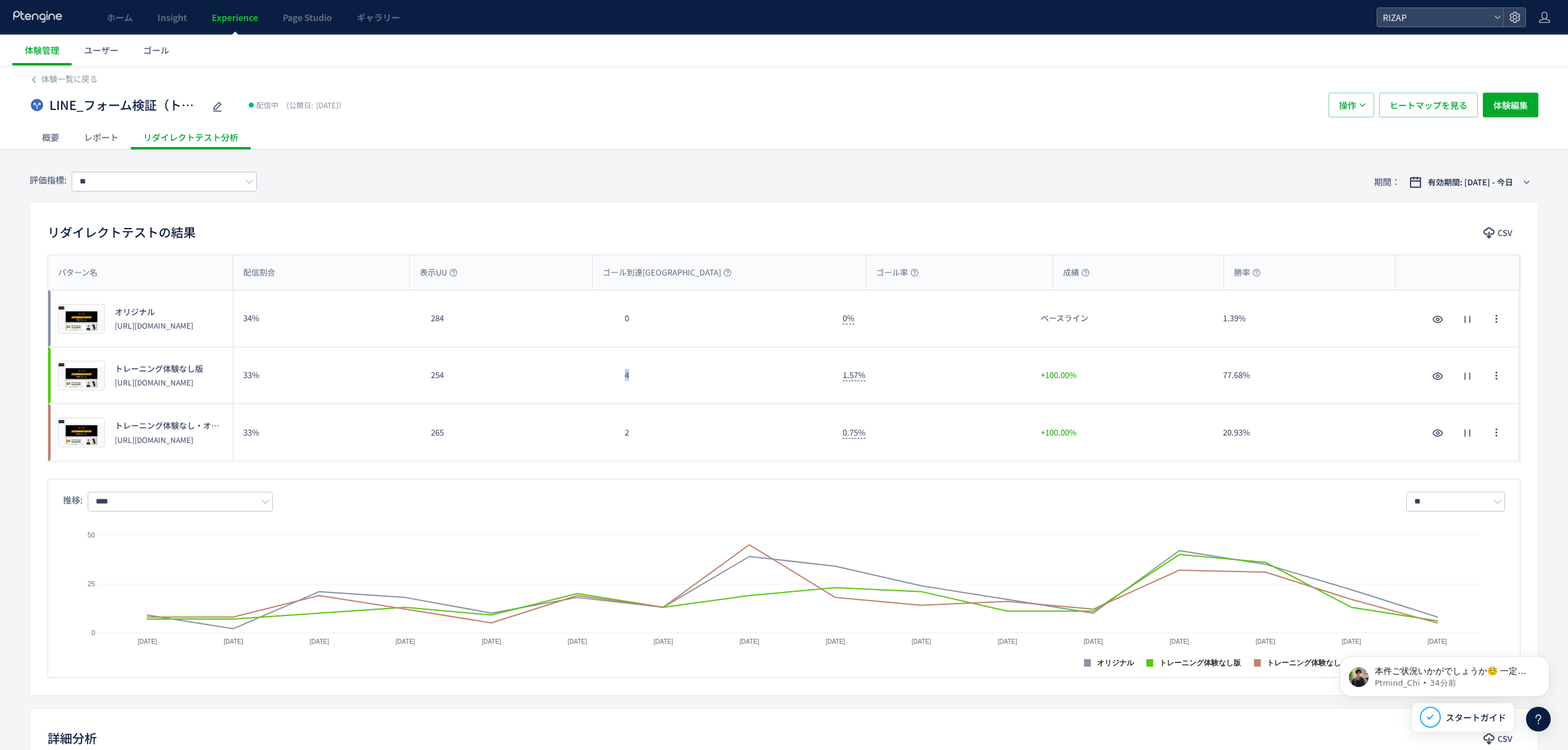
drag, startPoint x: 647, startPoint y: 381, endPoint x: 582, endPoint y: 381, distance: 65.0
click at [582, 381] on div "プレビュー トレーニング体験なし版 [URL][DOMAIN_NAME] 33% 254 4 1.57% +100.00% 77.68% プレビュー トレーニ…" at bounding box center [784, 376] width 1471 height 57
drag, startPoint x: 633, startPoint y: 441, endPoint x: 618, endPoint y: 442, distance: 15.0
click at [618, 442] on div "2" at bounding box center [724, 432] width 218 height 57
drag, startPoint x: 113, startPoint y: 178, endPoint x: 114, endPoint y: 188, distance: 10.0
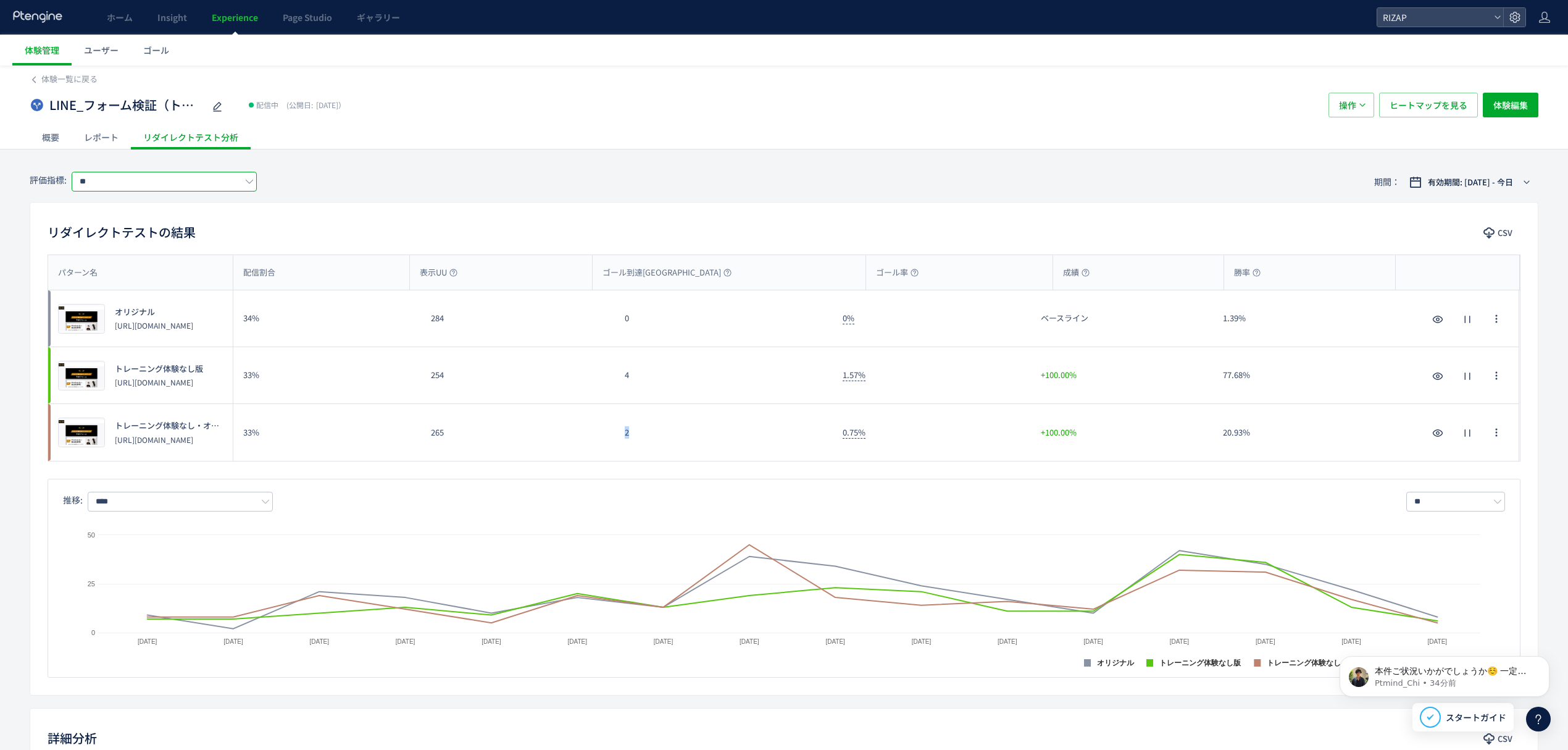
click at [113, 178] on input "**" at bounding box center [164, 182] width 185 height 20
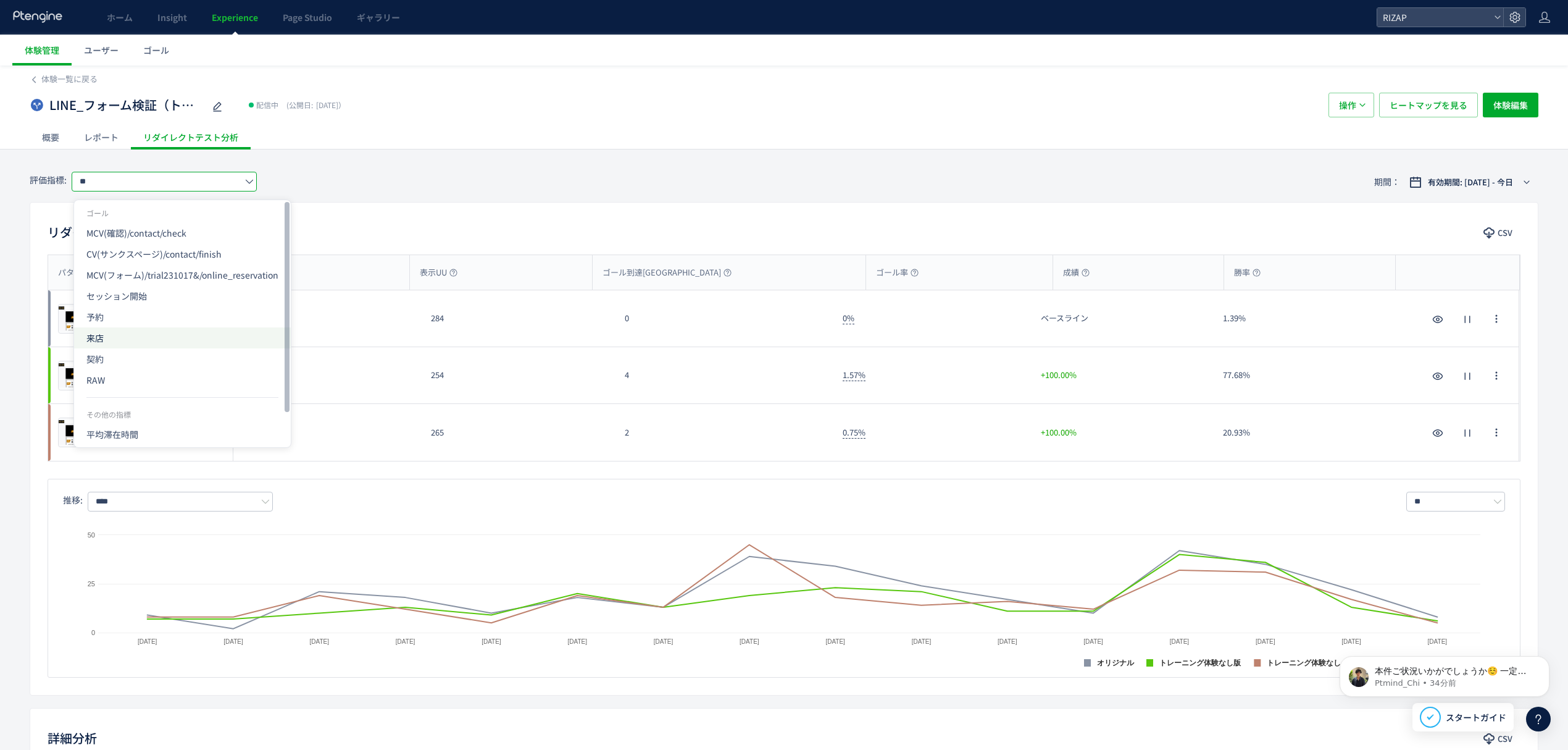
click at [120, 342] on span "来店" at bounding box center [182, 338] width 192 height 21
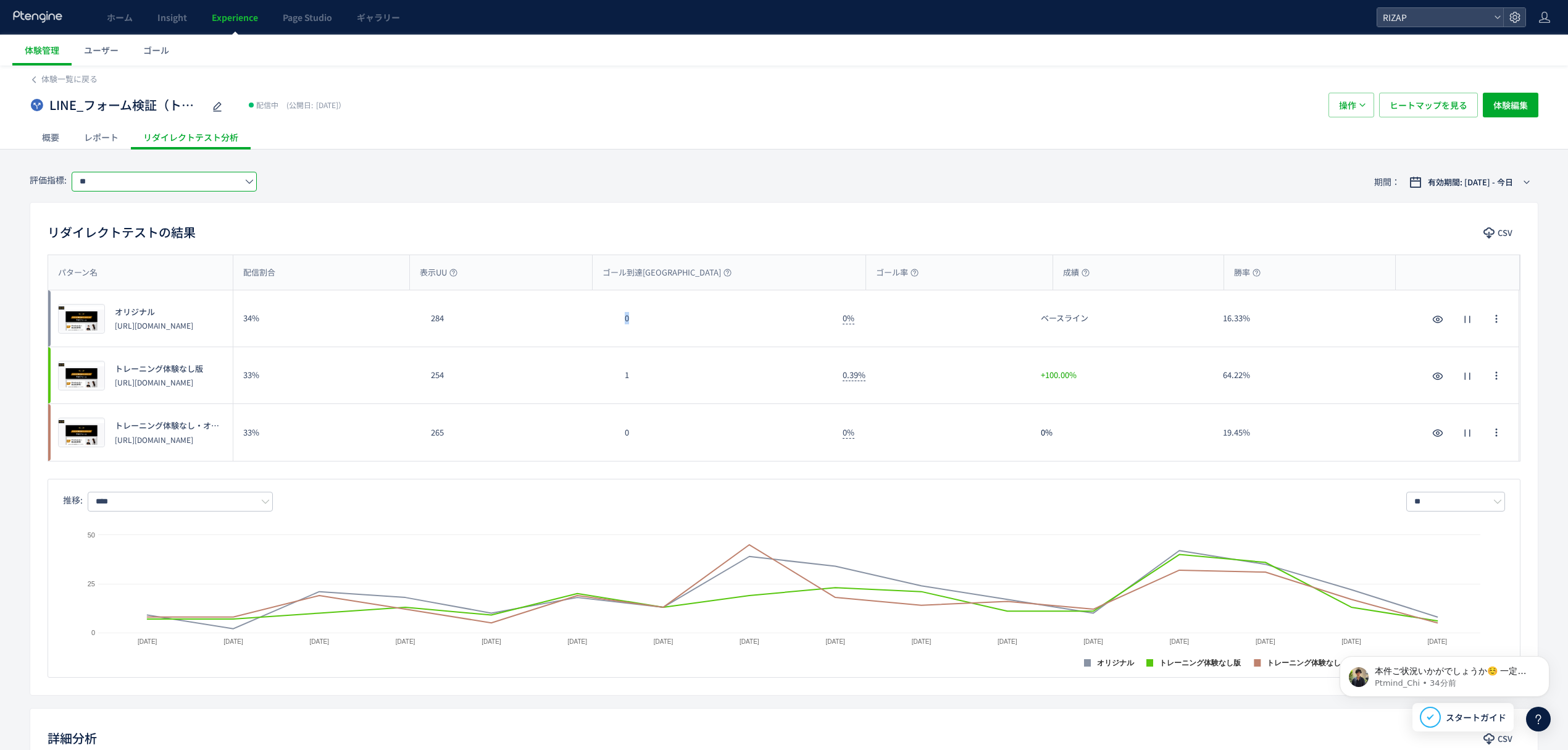
click at [620, 325] on div "0" at bounding box center [724, 318] width 218 height 56
drag, startPoint x: 632, startPoint y: 379, endPoint x: 622, endPoint y: 379, distance: 10.0
click at [622, 379] on div "1" at bounding box center [724, 375] width 218 height 56
click at [162, 176] on input "**" at bounding box center [164, 182] width 185 height 20
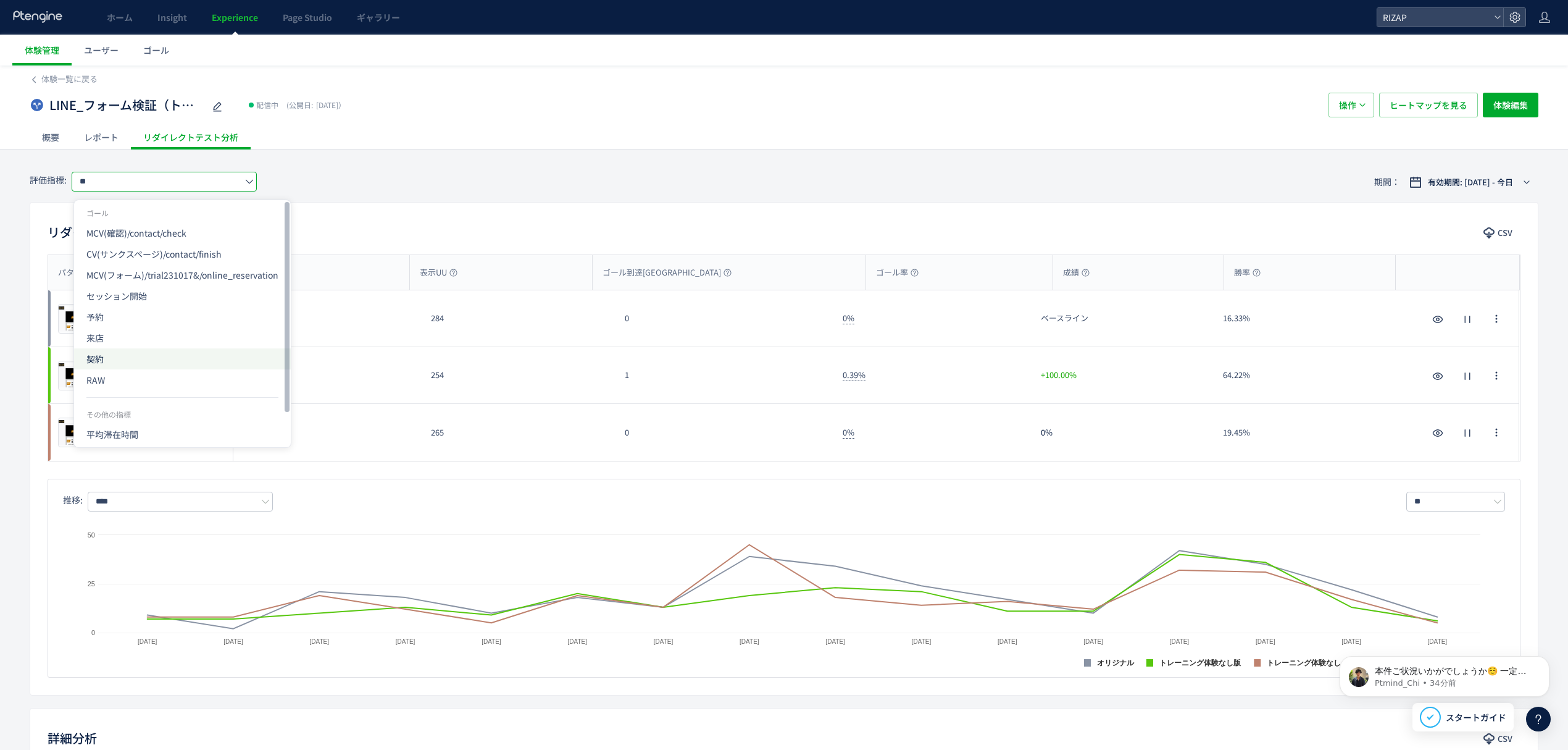
click at [111, 356] on span "契約" at bounding box center [182, 359] width 192 height 21
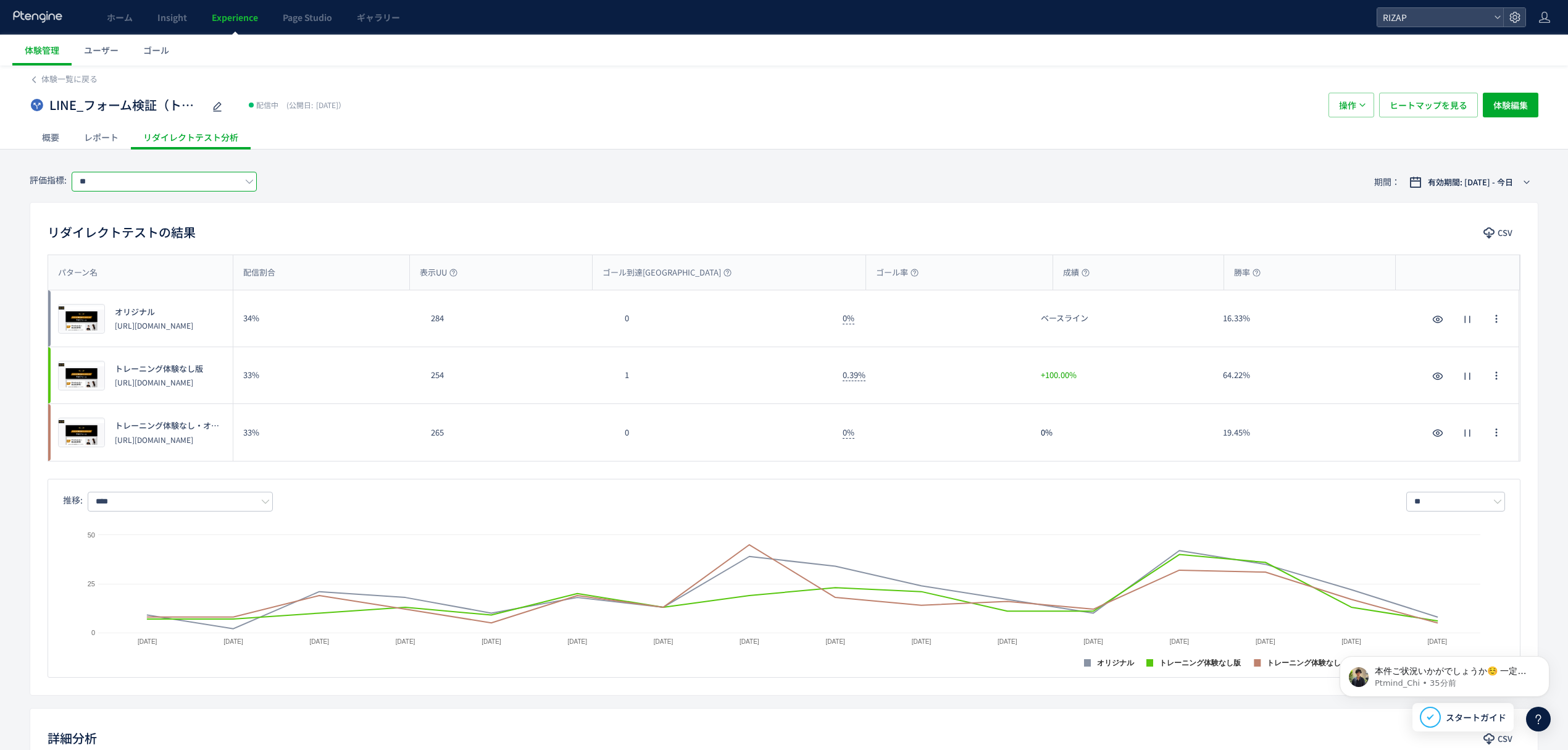
click at [180, 185] on input "**" at bounding box center [164, 182] width 185 height 20
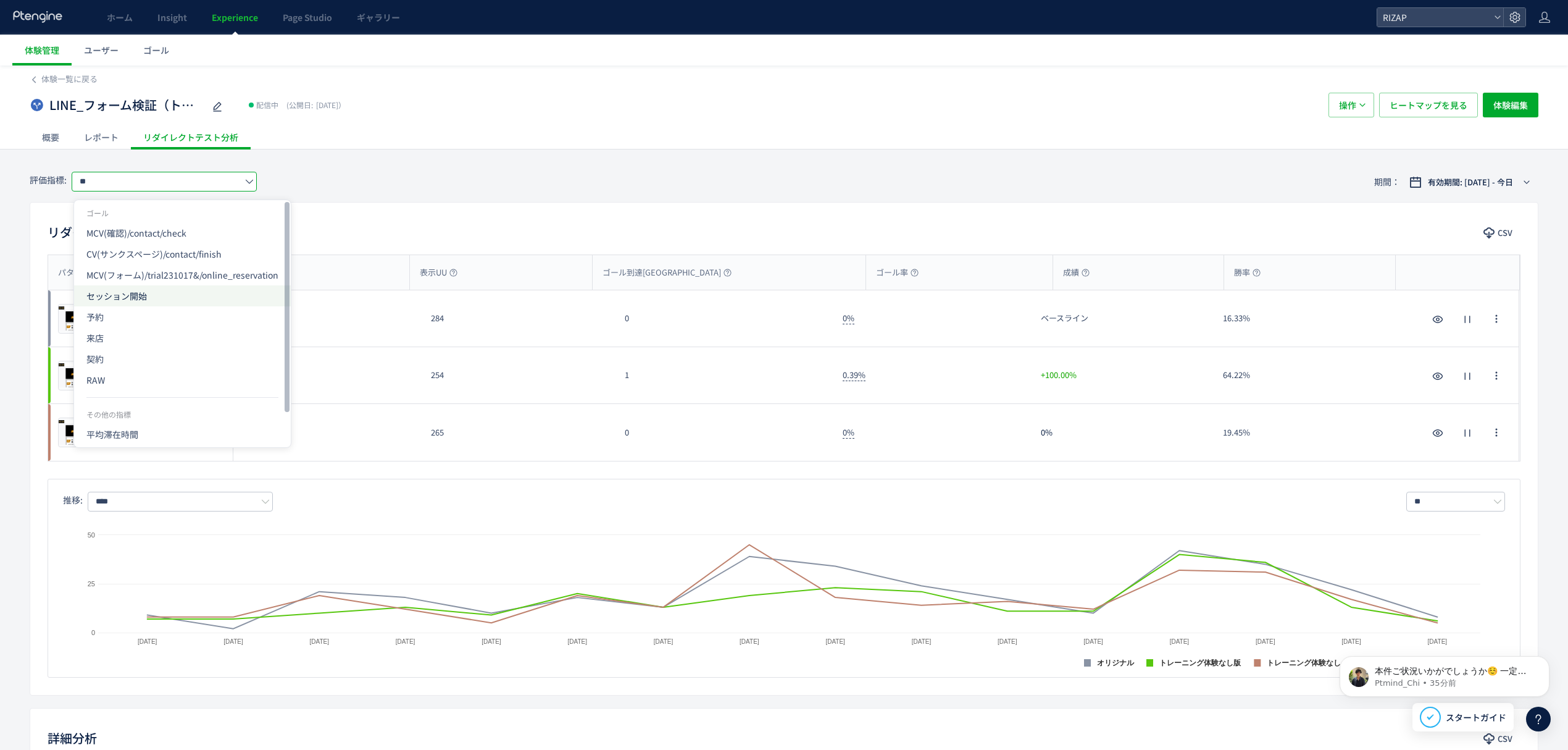
click at [164, 298] on span "セッション開始" at bounding box center [182, 296] width 192 height 21
type input "*******"
